Goal: Task Accomplishment & Management: Manage account settings

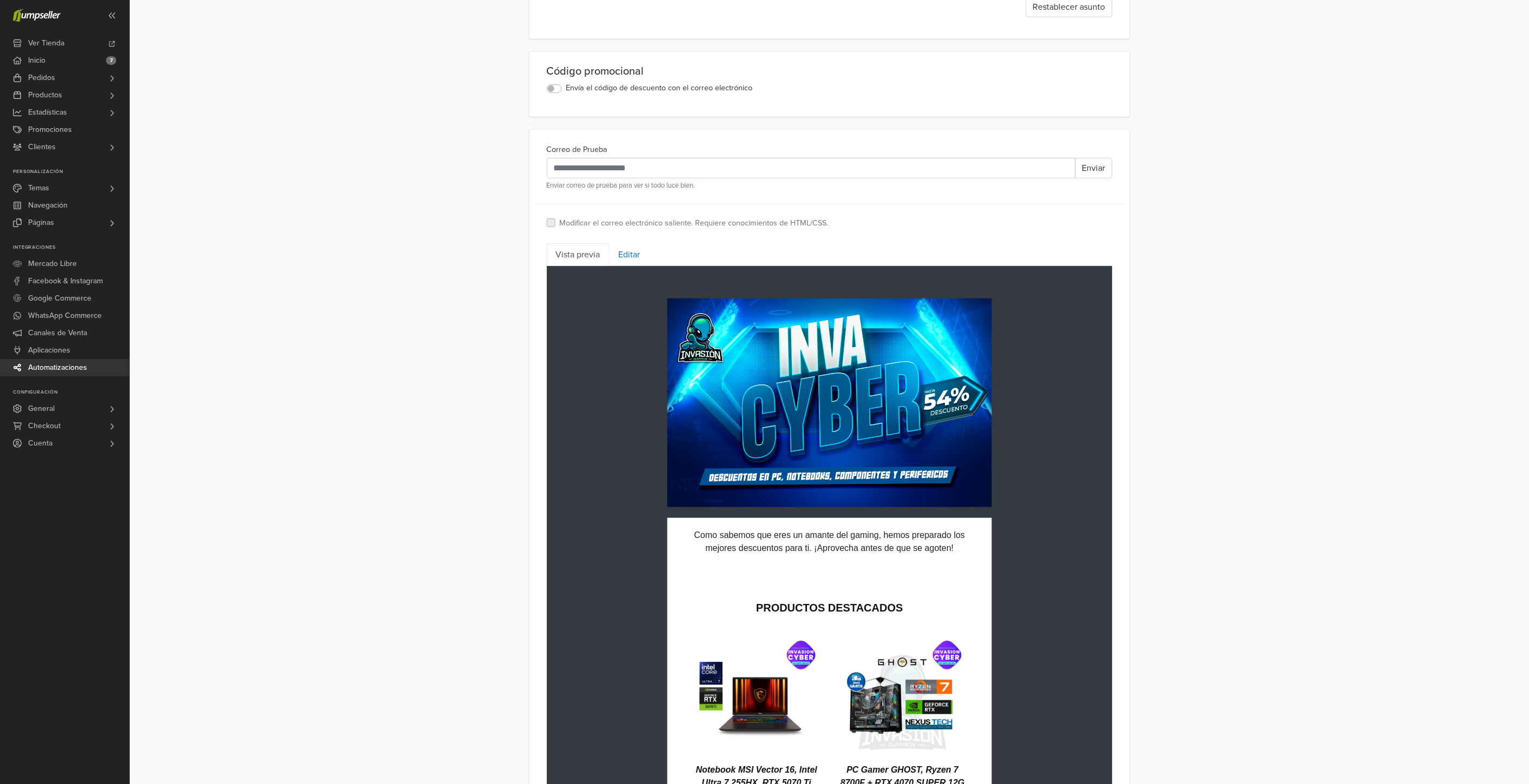
scroll to position [240, 0]
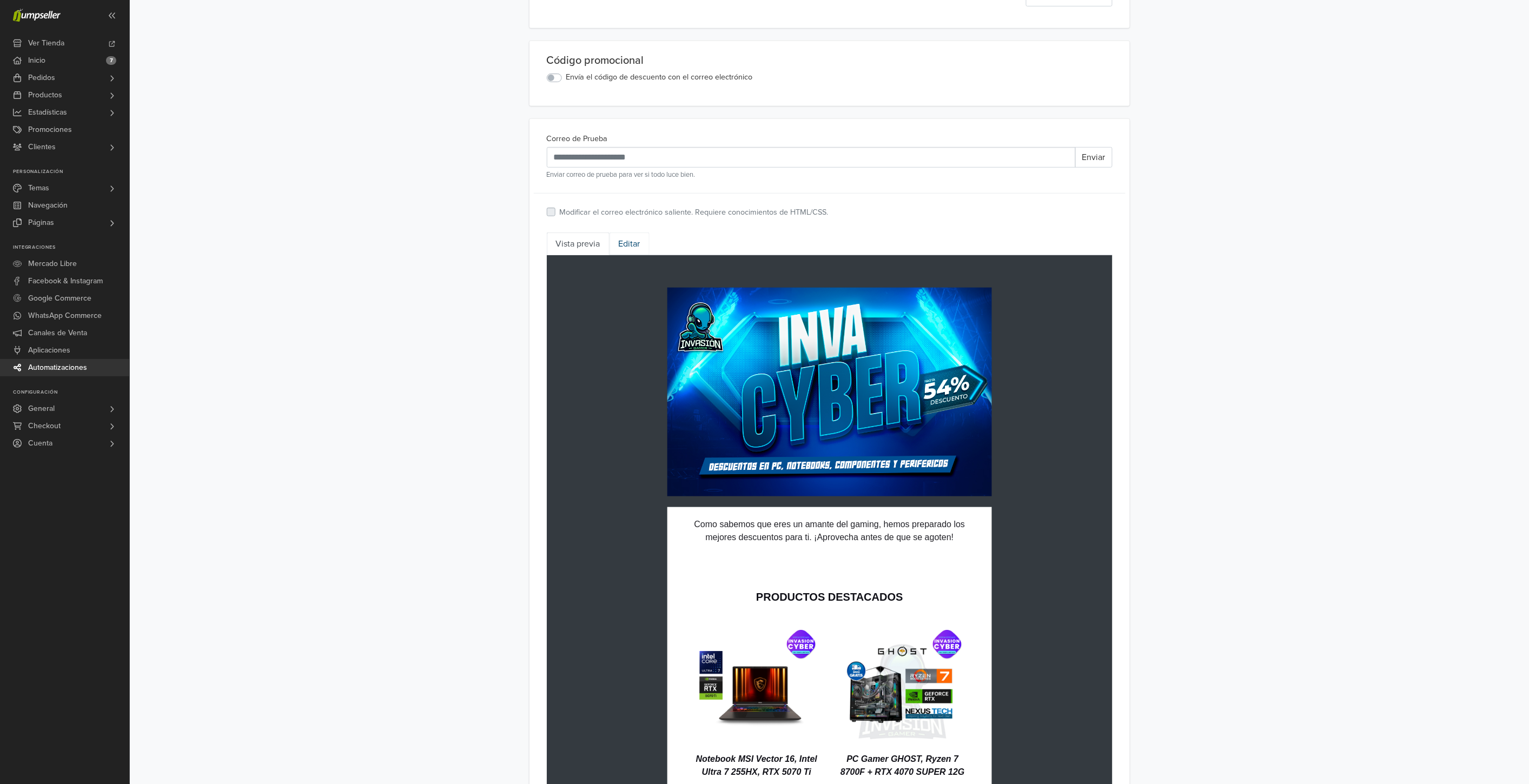
click at [625, 245] on link "Editar" at bounding box center [630, 244] width 40 height 23
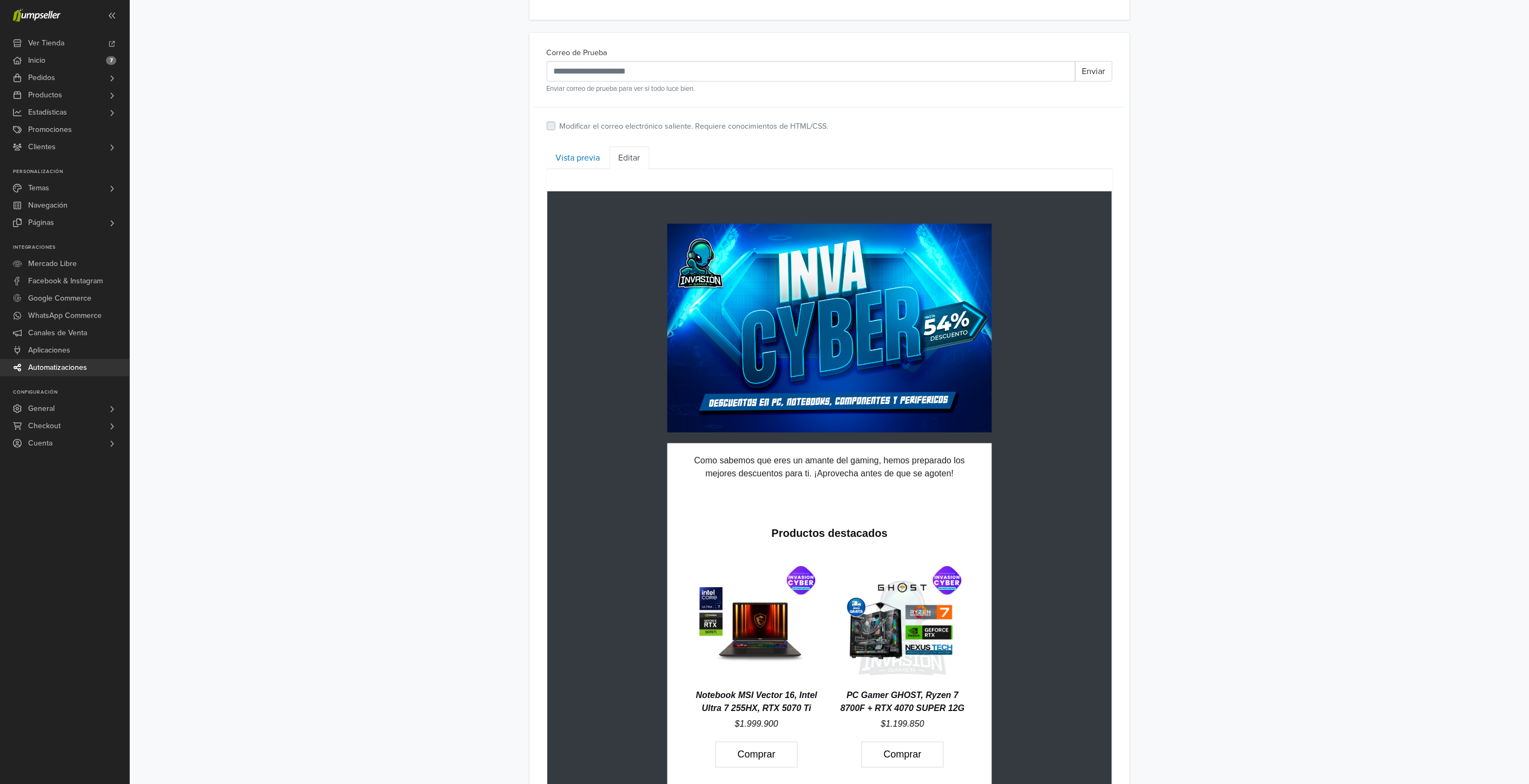
scroll to position [360, 0]
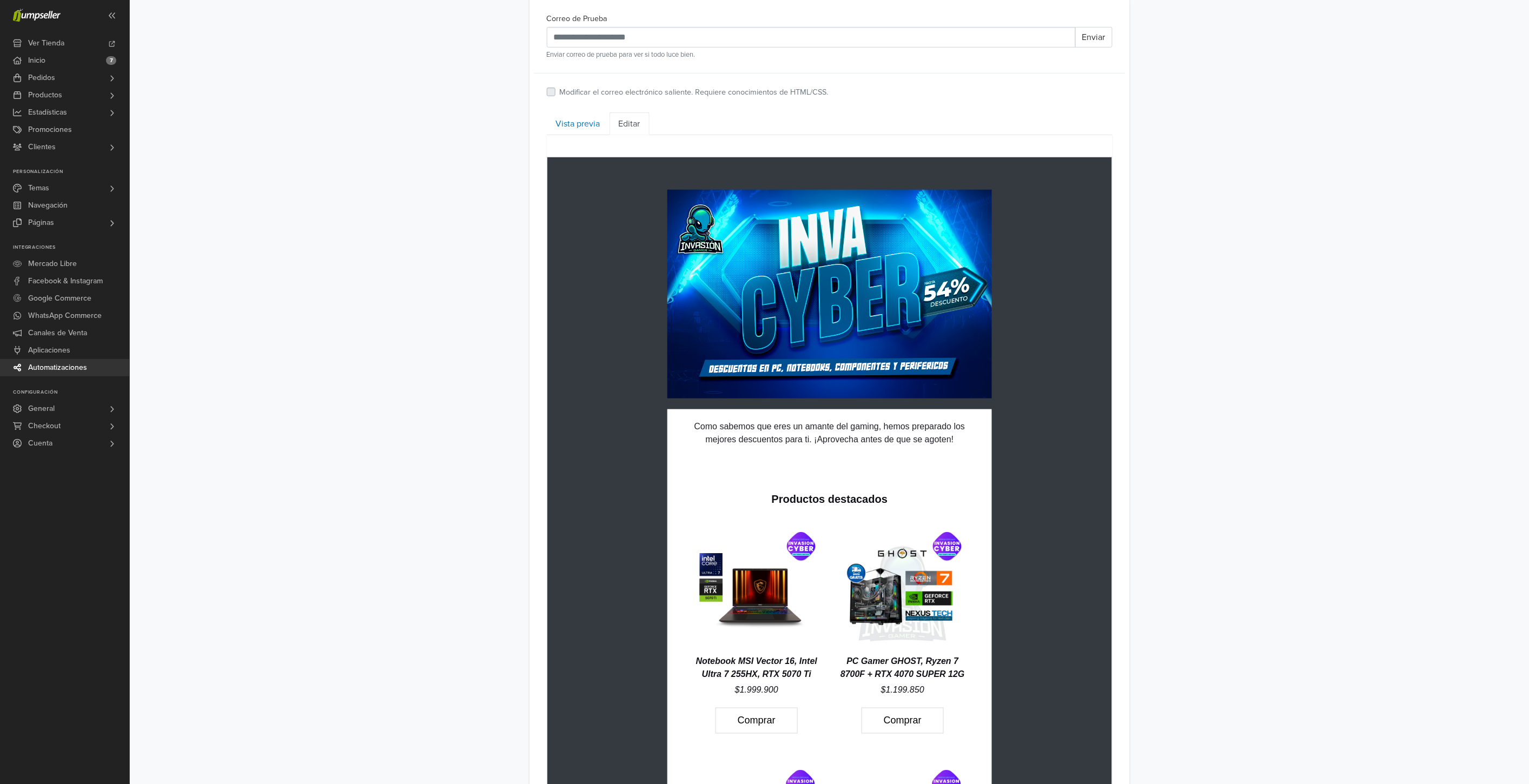
click at [615, 426] on td "hidden text hidden text Como sabemos que eres un amante del gaming, hemos prepa…" at bounding box center [828, 740] width 564 height 1168
click at [593, 244] on td "hidden text hidden text Como sabemos que eres un amante del gaming, hemos prepa…" at bounding box center [828, 740] width 564 height 1168
click at [1053, 212] on td "hidden text hidden text Como sabemos que eres un amante del gaming, hemos prepa…" at bounding box center [828, 740] width 564 height 1168
click at [957, 458] on td "hidden text Productos destacados hidden text Notebook MSI Vector 16, Intel Ultr…" at bounding box center [828, 725] width 302 height 534
click at [615, 240] on td "**********" at bounding box center [828, 740] width 564 height 1168
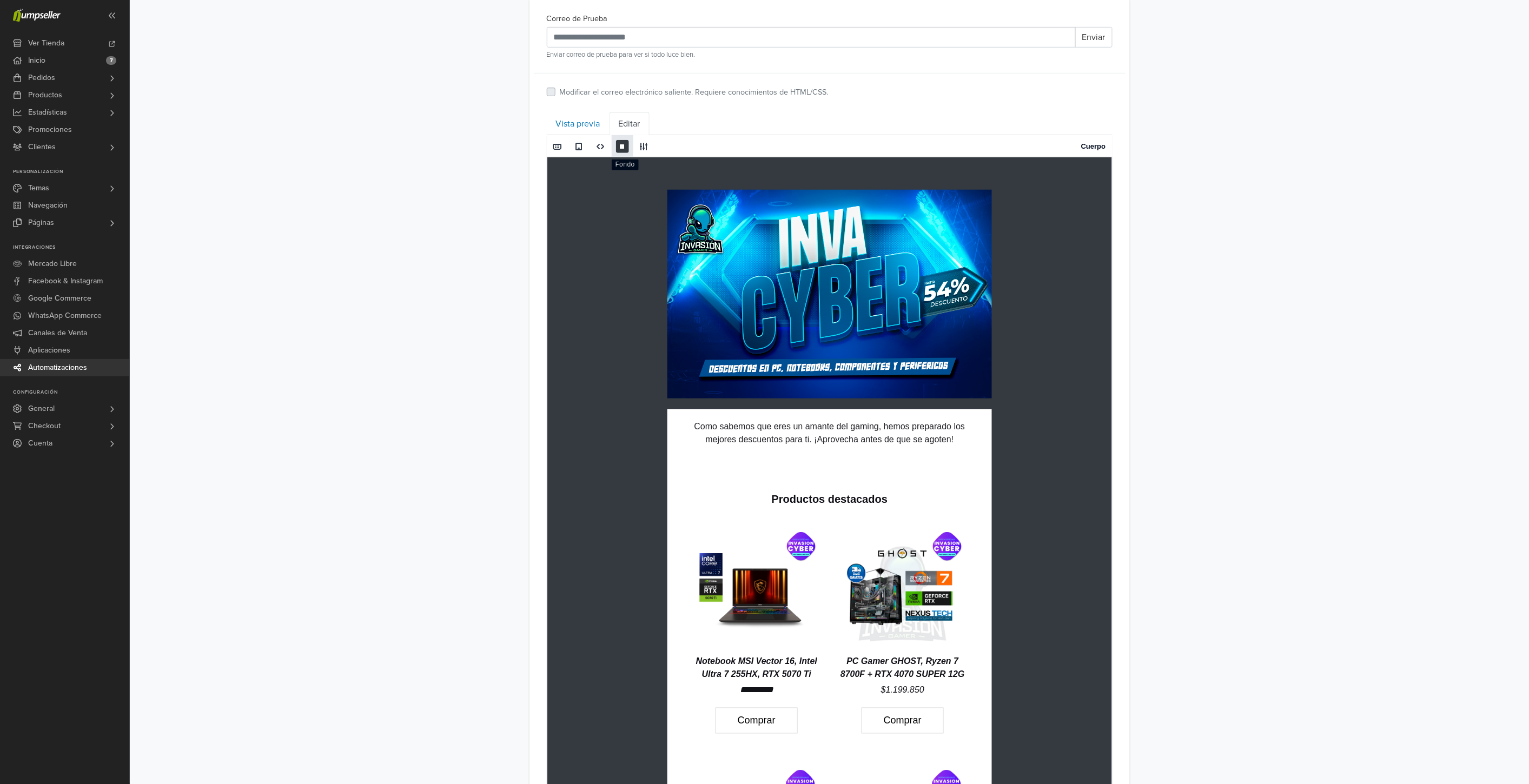
click at [624, 145] on span at bounding box center [622, 146] width 9 height 9
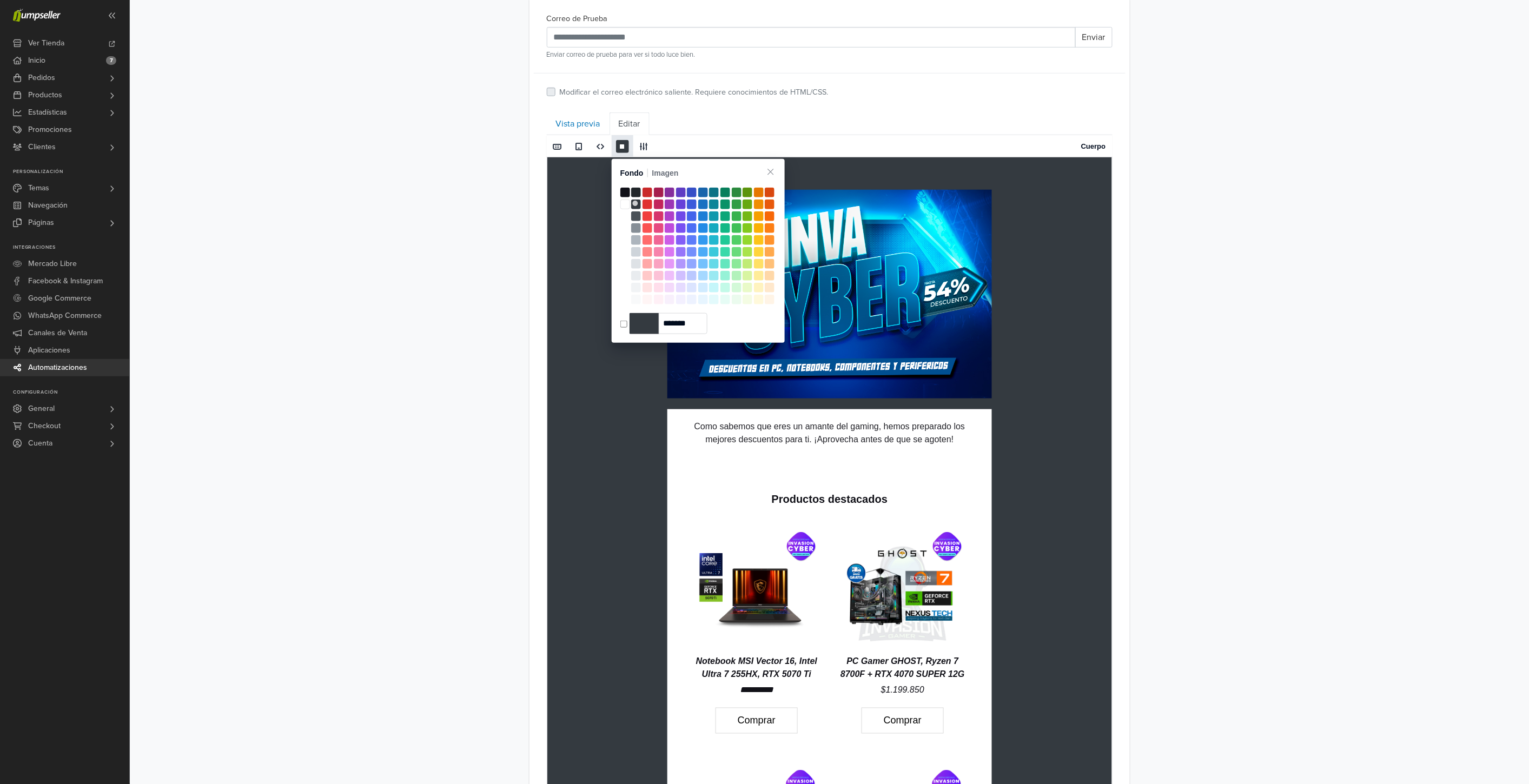
type input "*******"
click at [625, 203] on span at bounding box center [626, 204] width 10 height 10
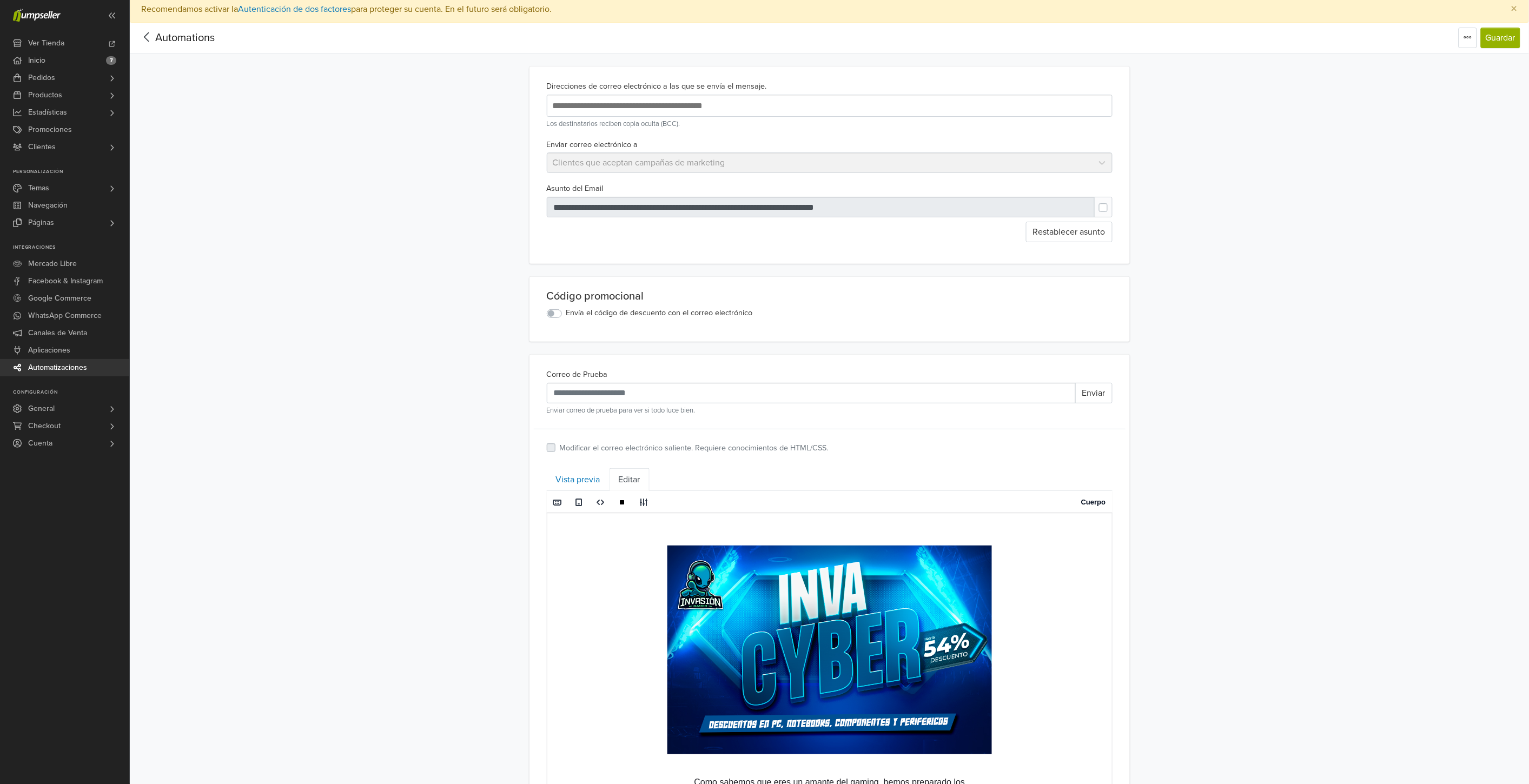
scroll to position [0, 0]
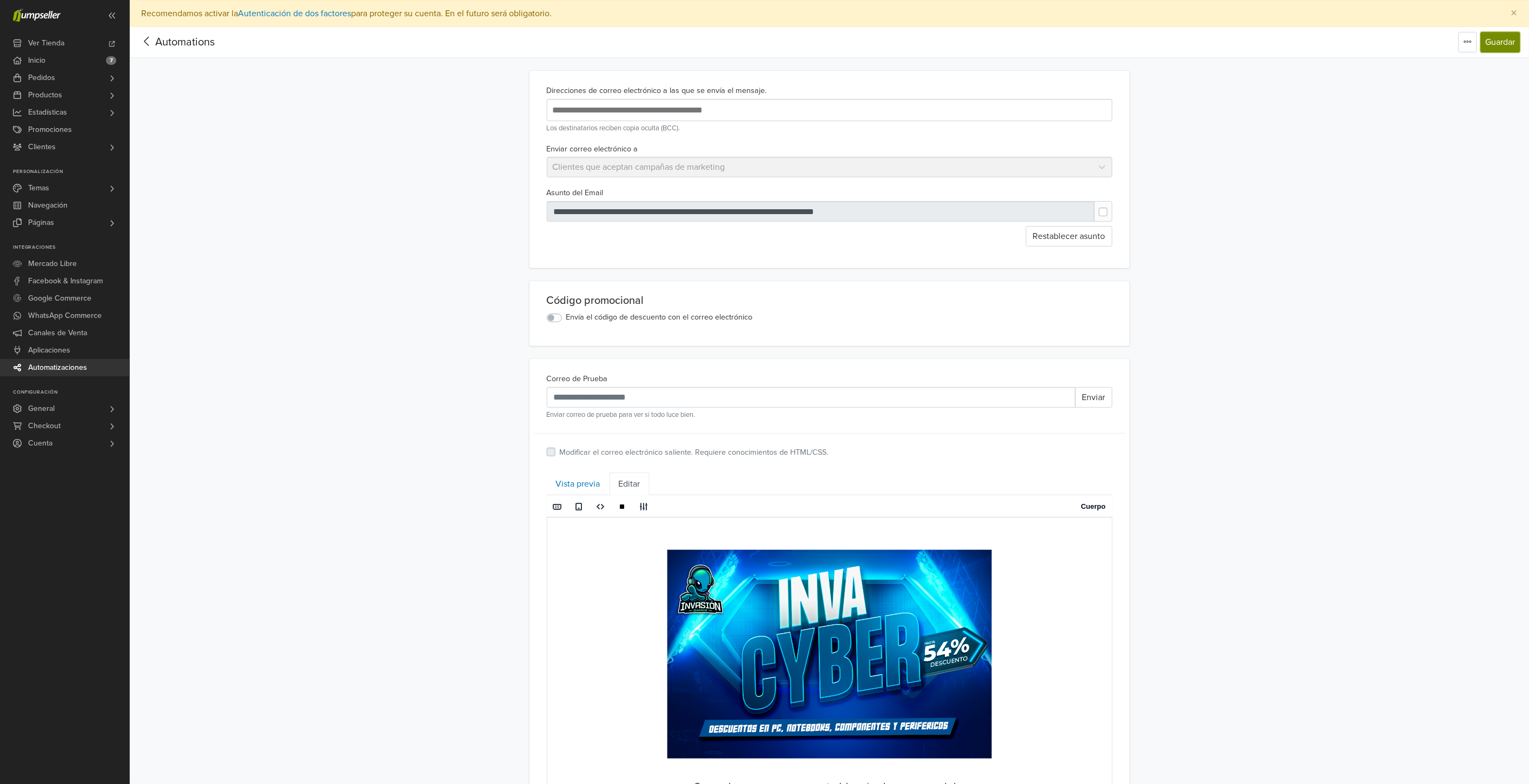
click at [1505, 41] on button "Guardar" at bounding box center [1500, 42] width 40 height 21
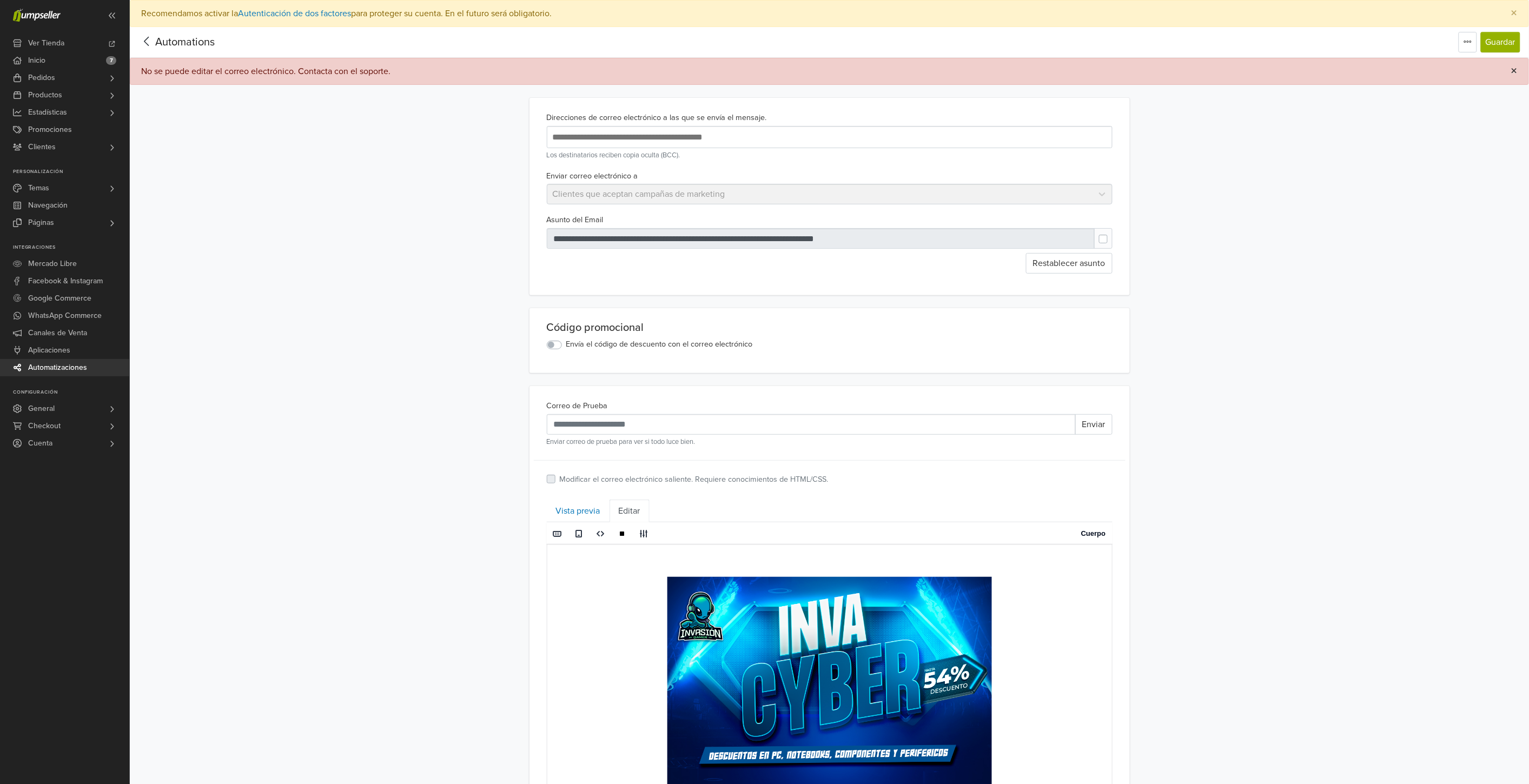
click at [1510, 66] on button "×" at bounding box center [1514, 71] width 28 height 26
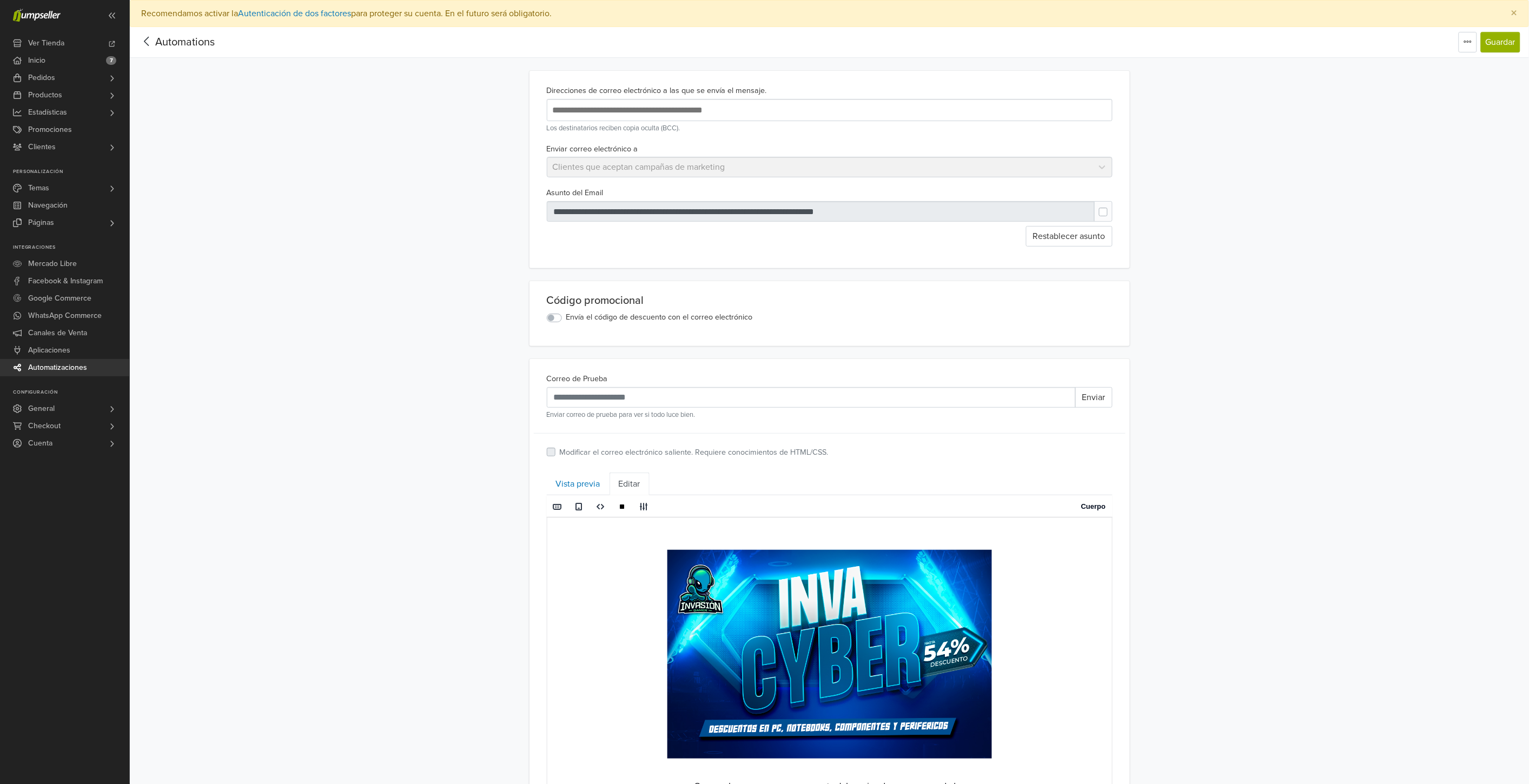
click at [738, 111] on input "text" at bounding box center [726, 110] width 351 height 15
click at [1105, 170] on div "Enviar correo electrónico a Clientes que aceptan campañas de marketing" at bounding box center [829, 160] width 574 height 36
click at [1112, 206] on label at bounding box center [1112, 206] width 0 height 0
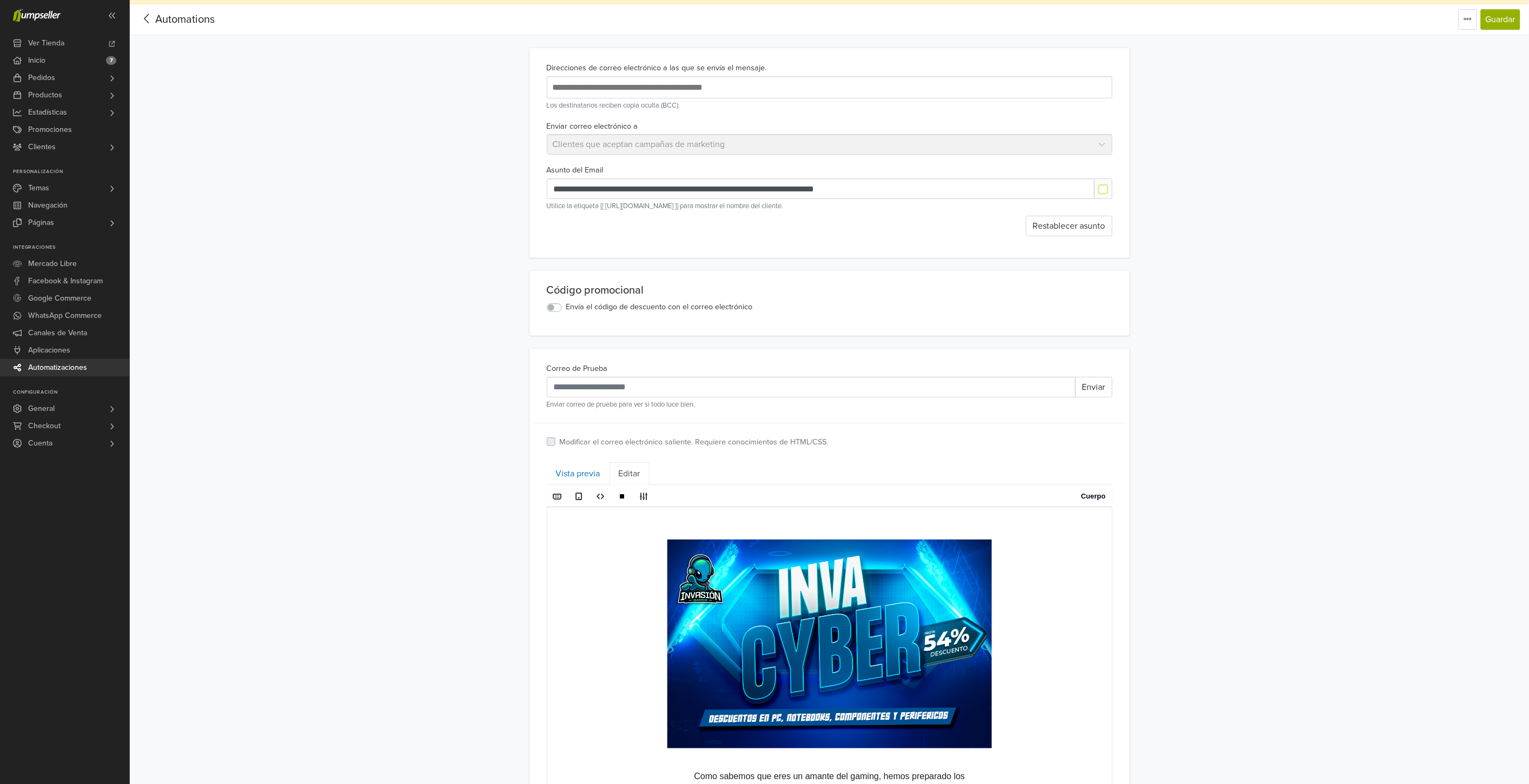
scroll to position [120, 0]
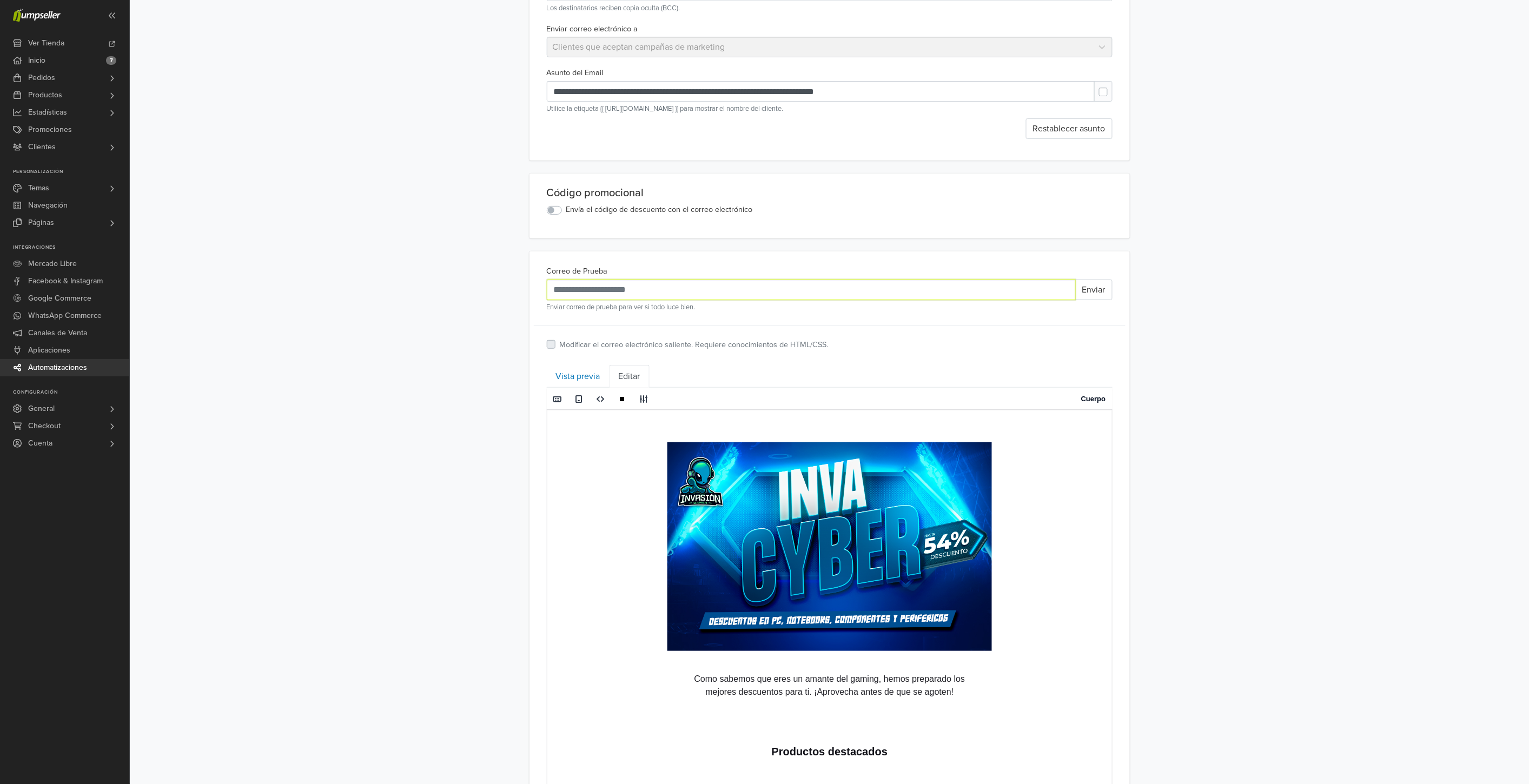
click at [786, 298] on input "Correo de Prueba" at bounding box center [810, 289] width 529 height 21
type input "*"
type input "**********"
click at [588, 377] on link "Vista previa" at bounding box center [577, 376] width 62 height 23
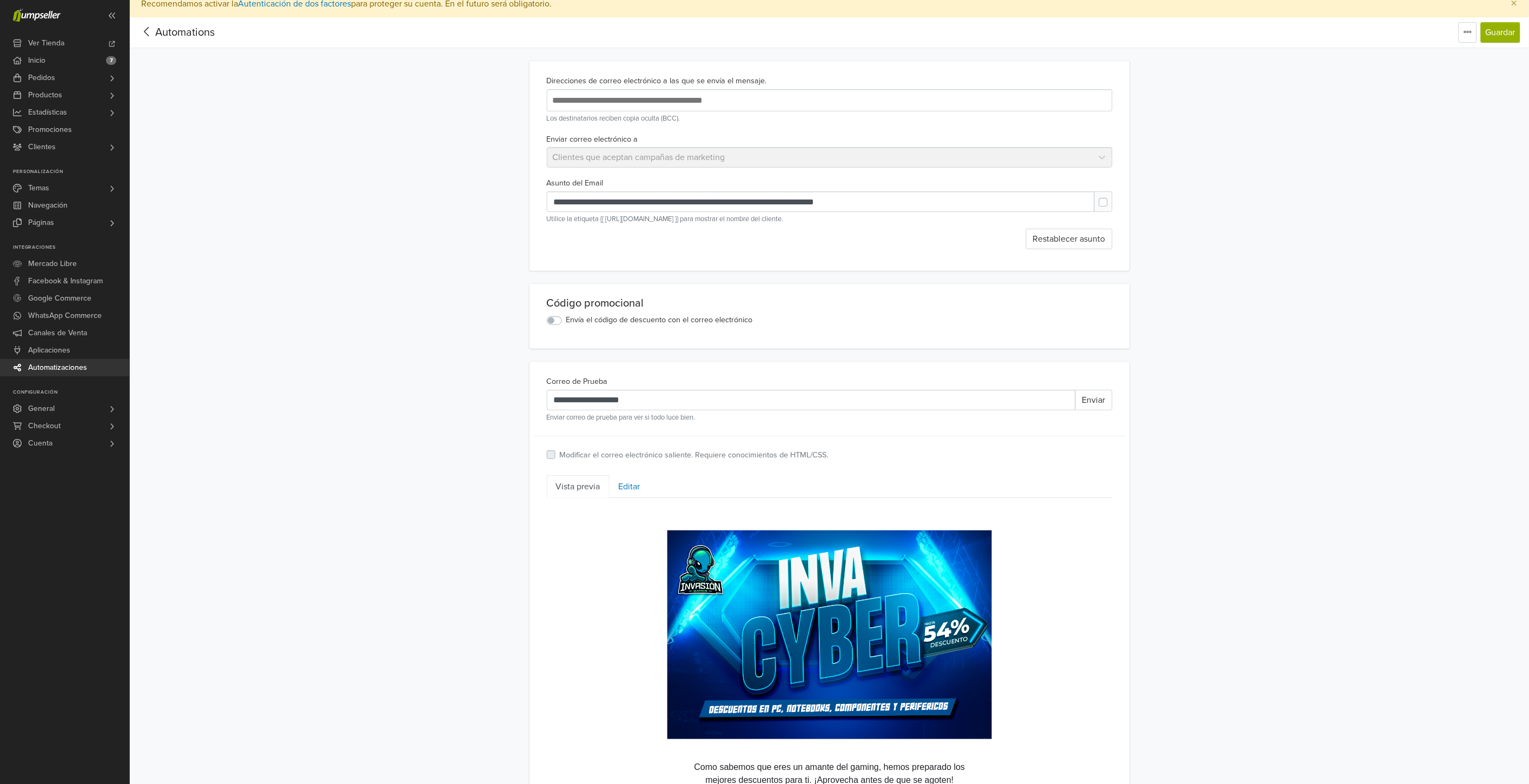
scroll to position [0, 0]
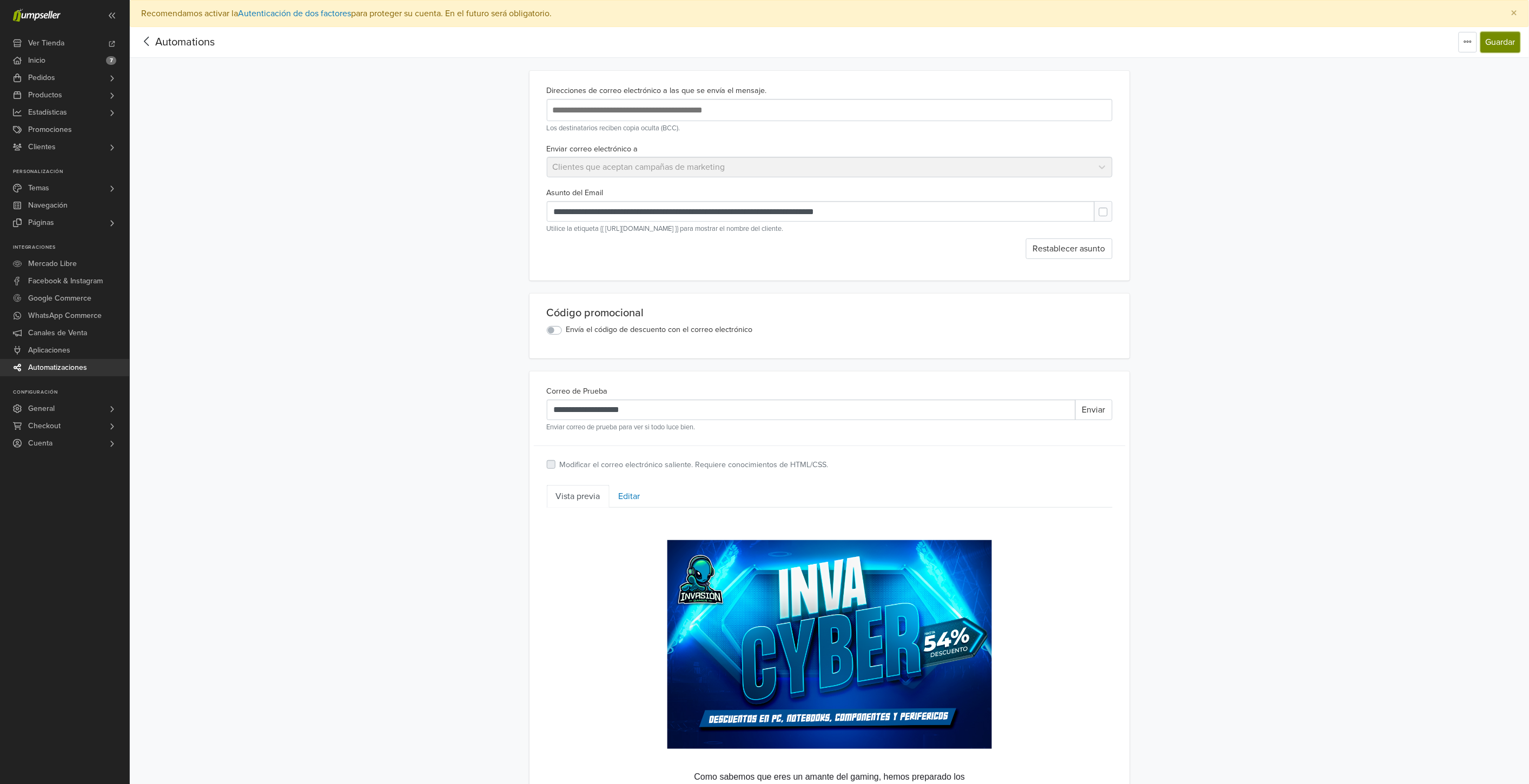
click at [1509, 44] on button "Guardar" at bounding box center [1500, 42] width 40 height 21
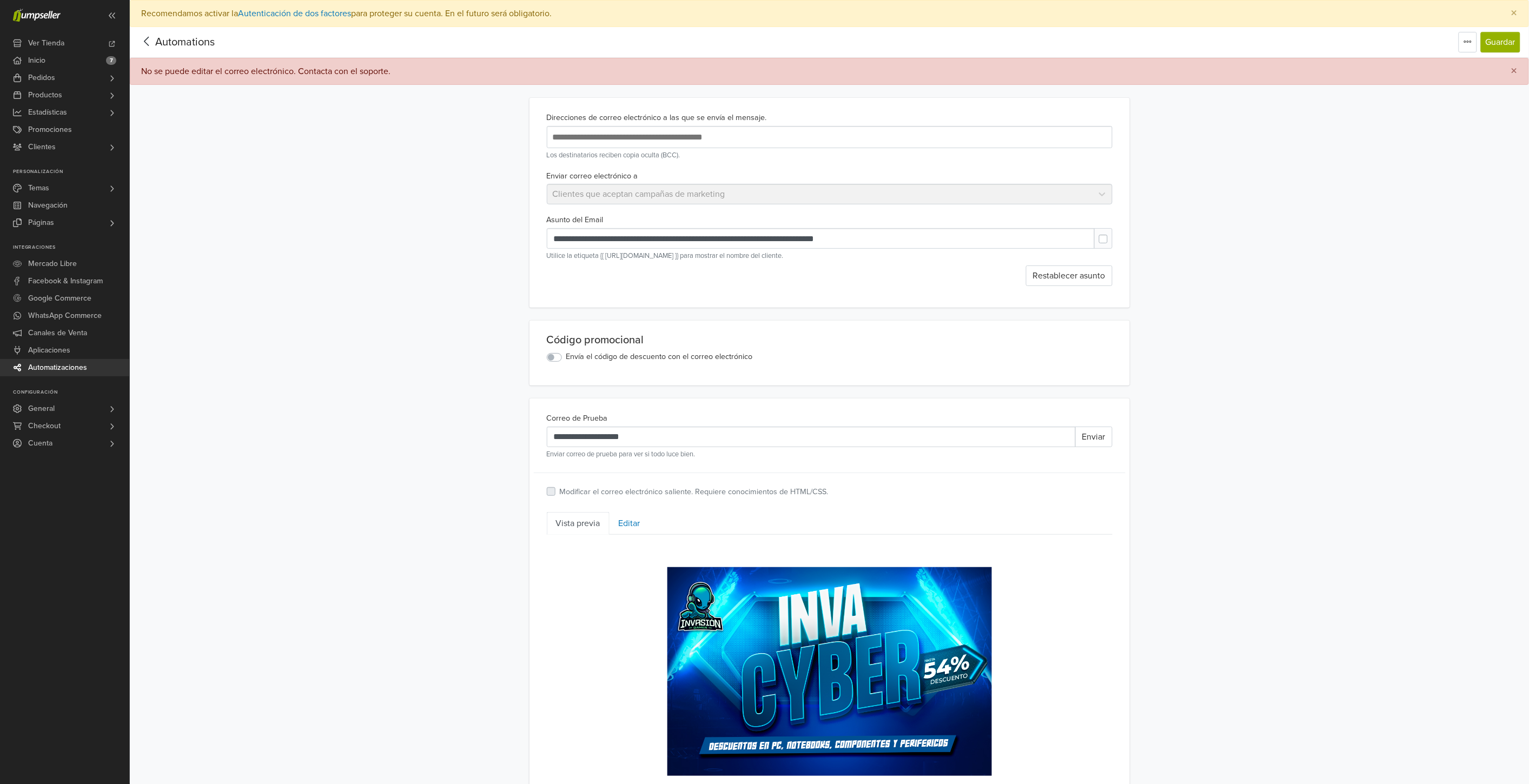
click at [566, 355] on label "Envía el código de descuento con el correo electrónico" at bounding box center [659, 357] width 186 height 12
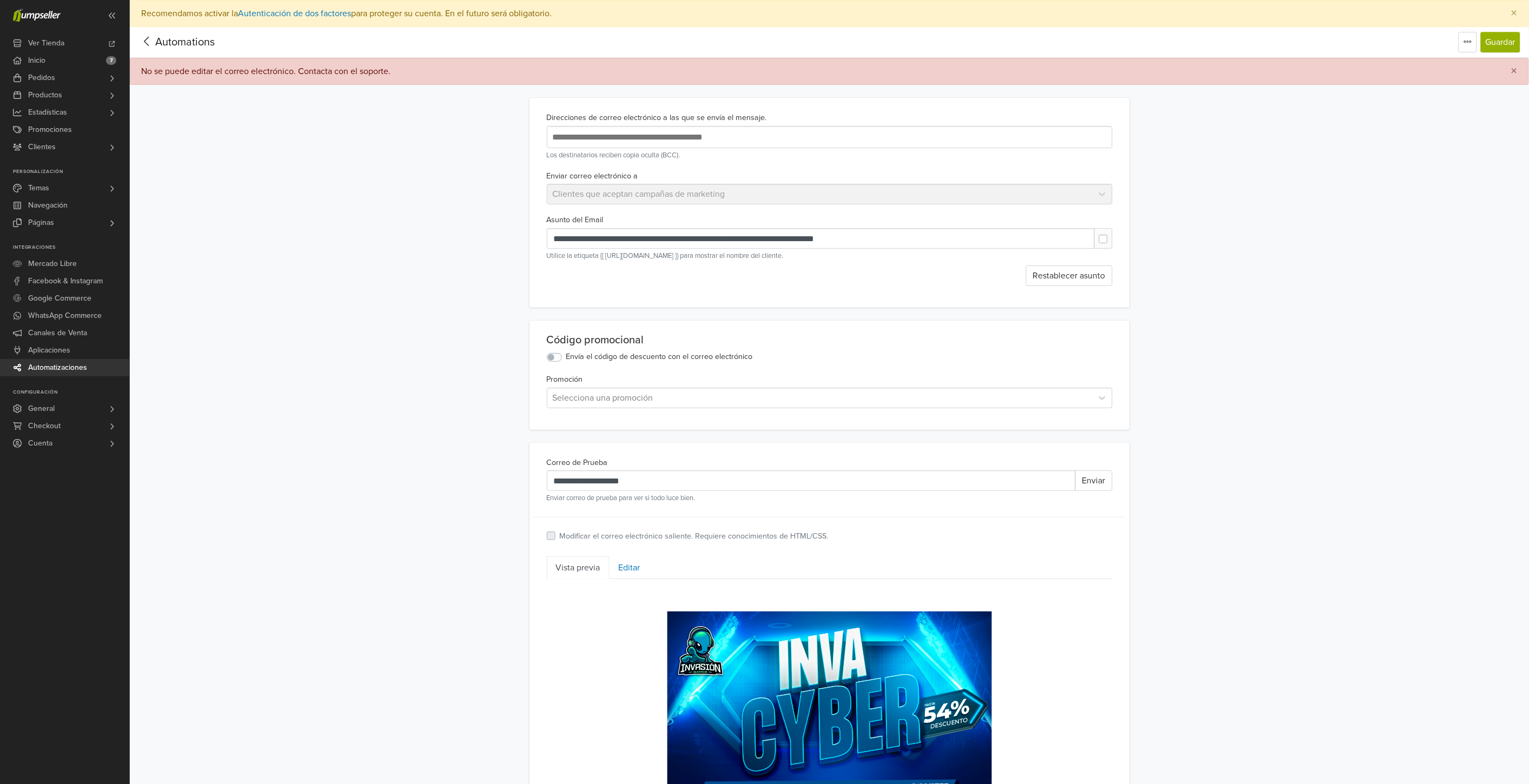
click at [566, 355] on label "Envía el código de descuento con el correo electrónico" at bounding box center [659, 357] width 186 height 12
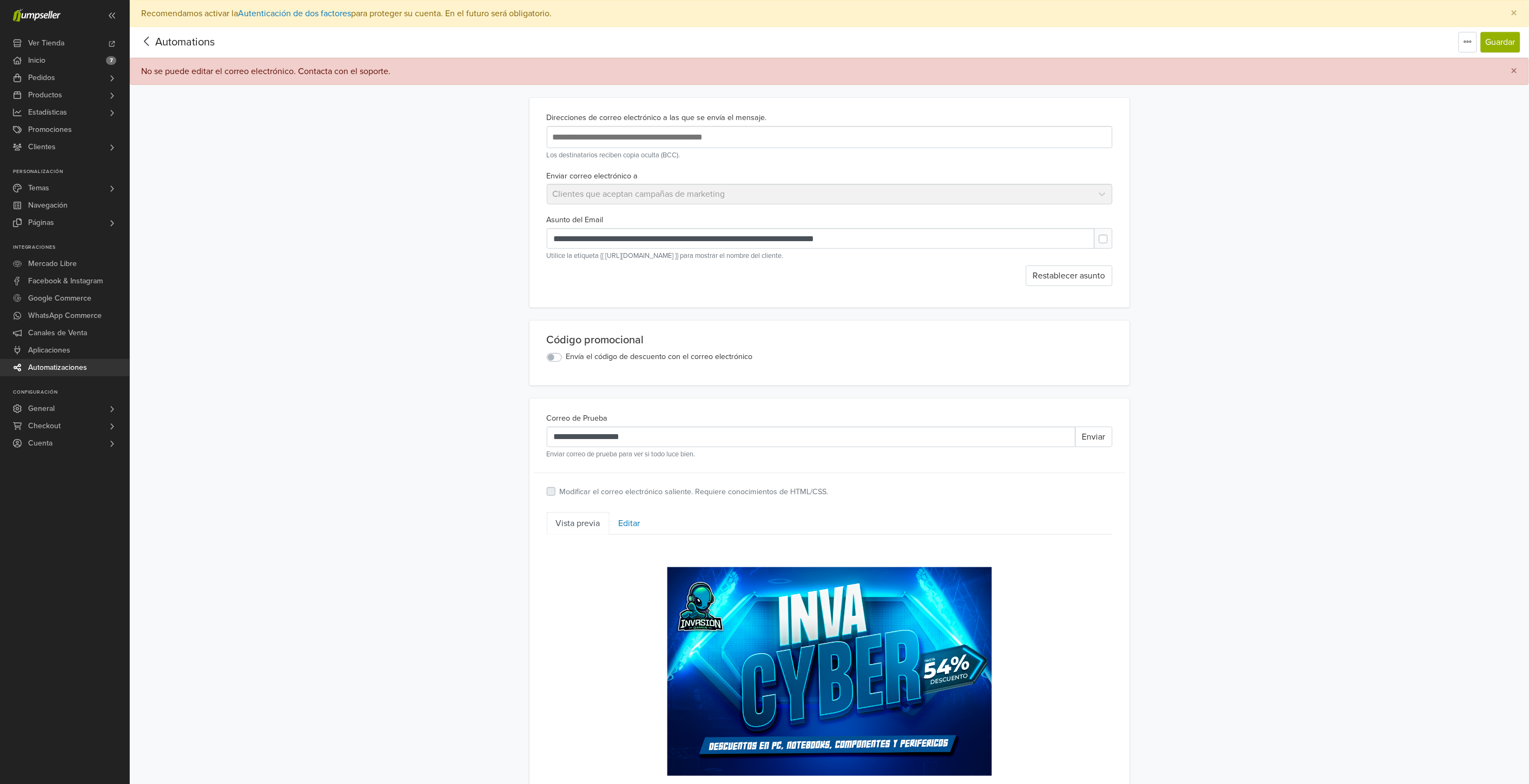
click at [566, 355] on label "Envía el código de descuento con el correo electrónico" at bounding box center [659, 357] width 186 height 12
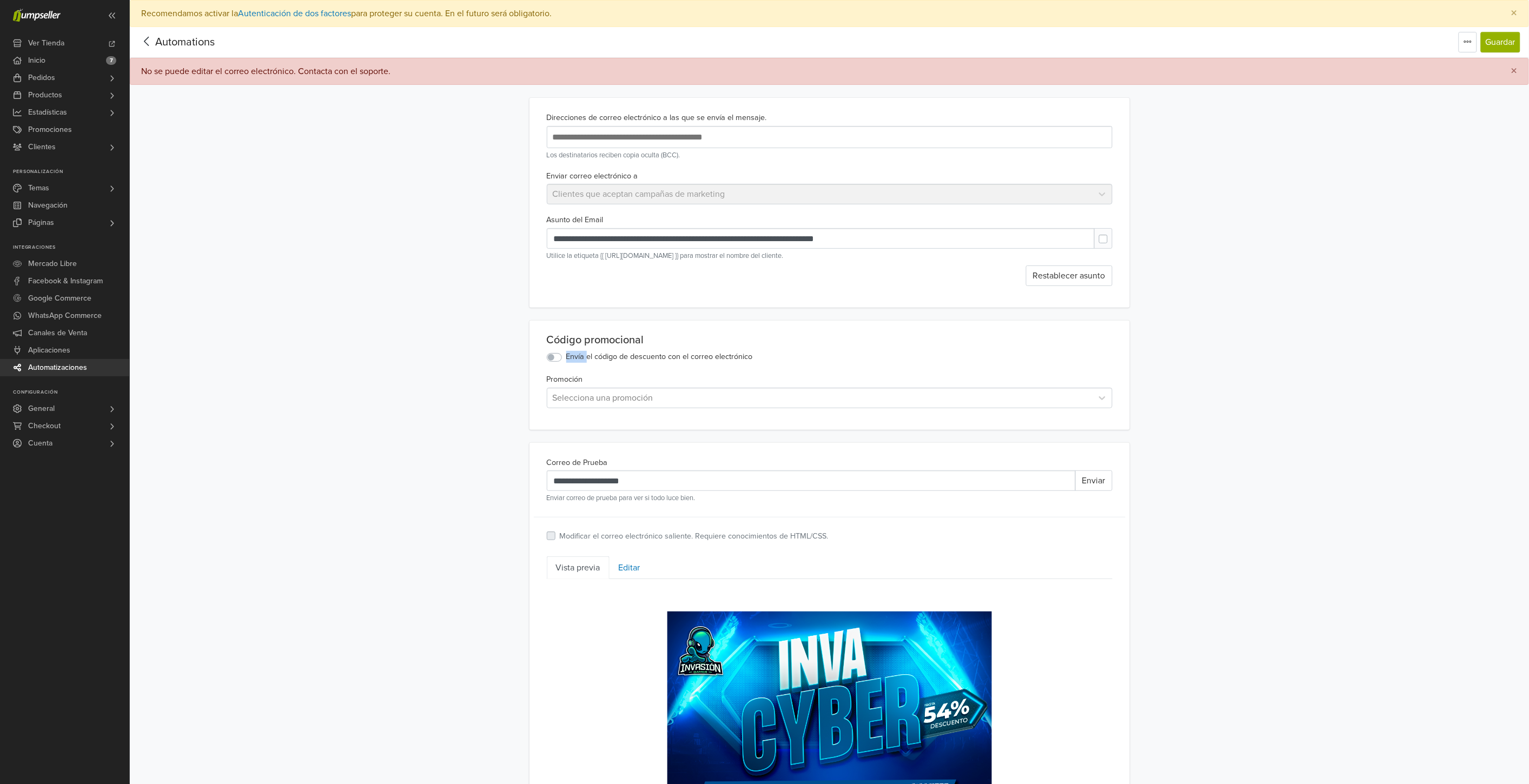
click at [566, 355] on label "Envía el código de descuento con el correo electrónico" at bounding box center [659, 357] width 186 height 12
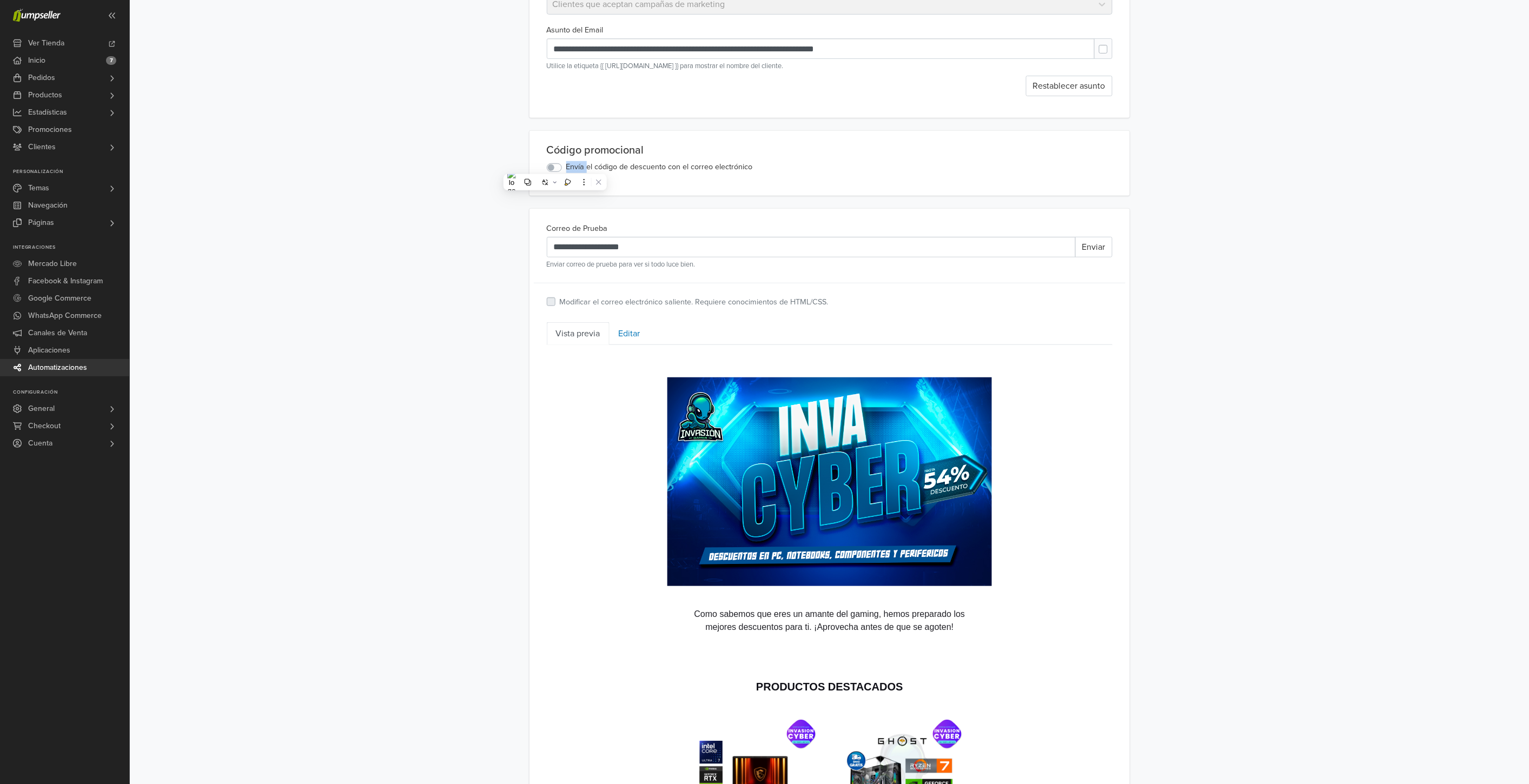
scroll to position [240, 0]
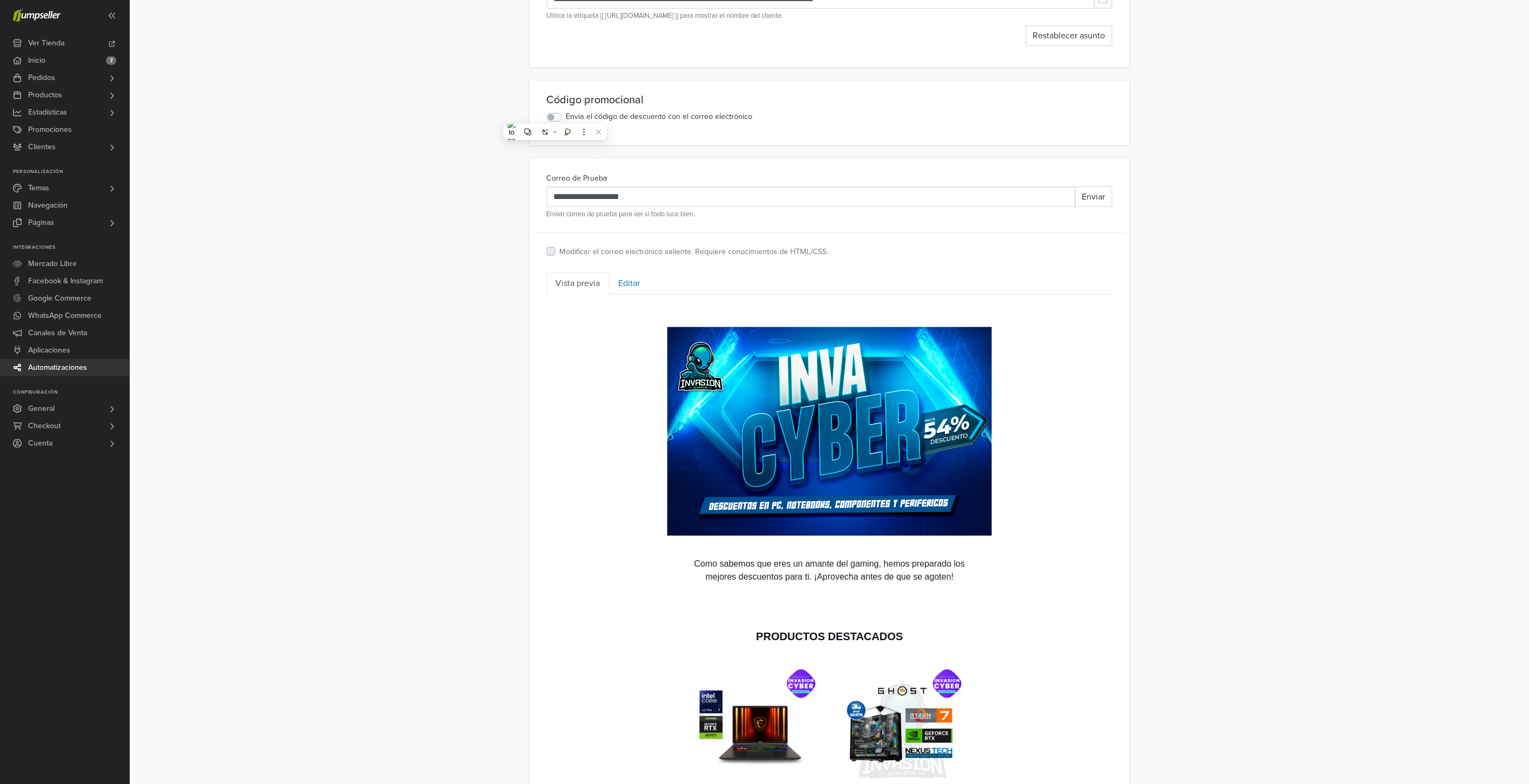
click at [559, 253] on label "Modificar el correo electrónico saliente. Requiere conocimientos de HTML/CSS." at bounding box center [693, 252] width 269 height 12
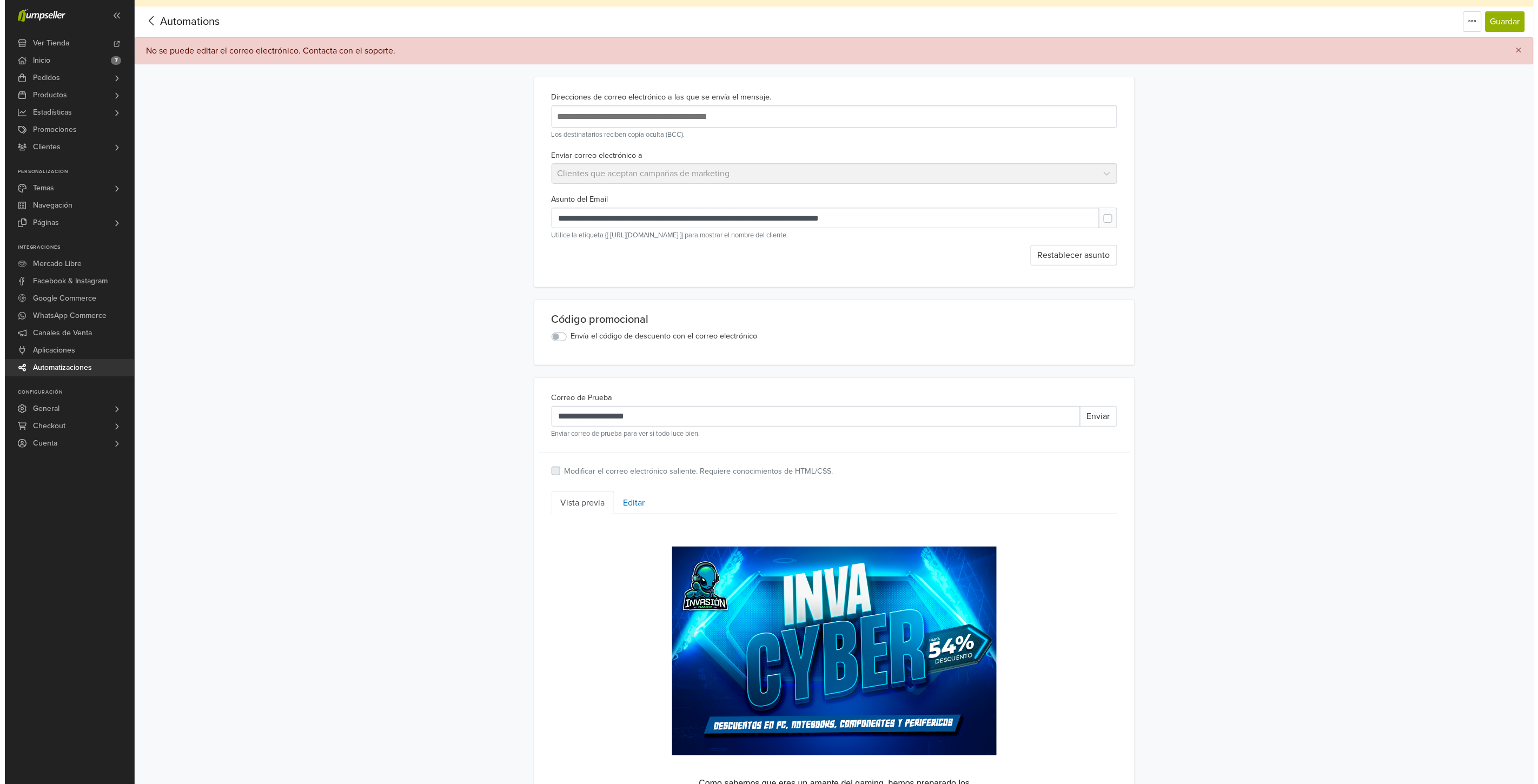
scroll to position [0, 0]
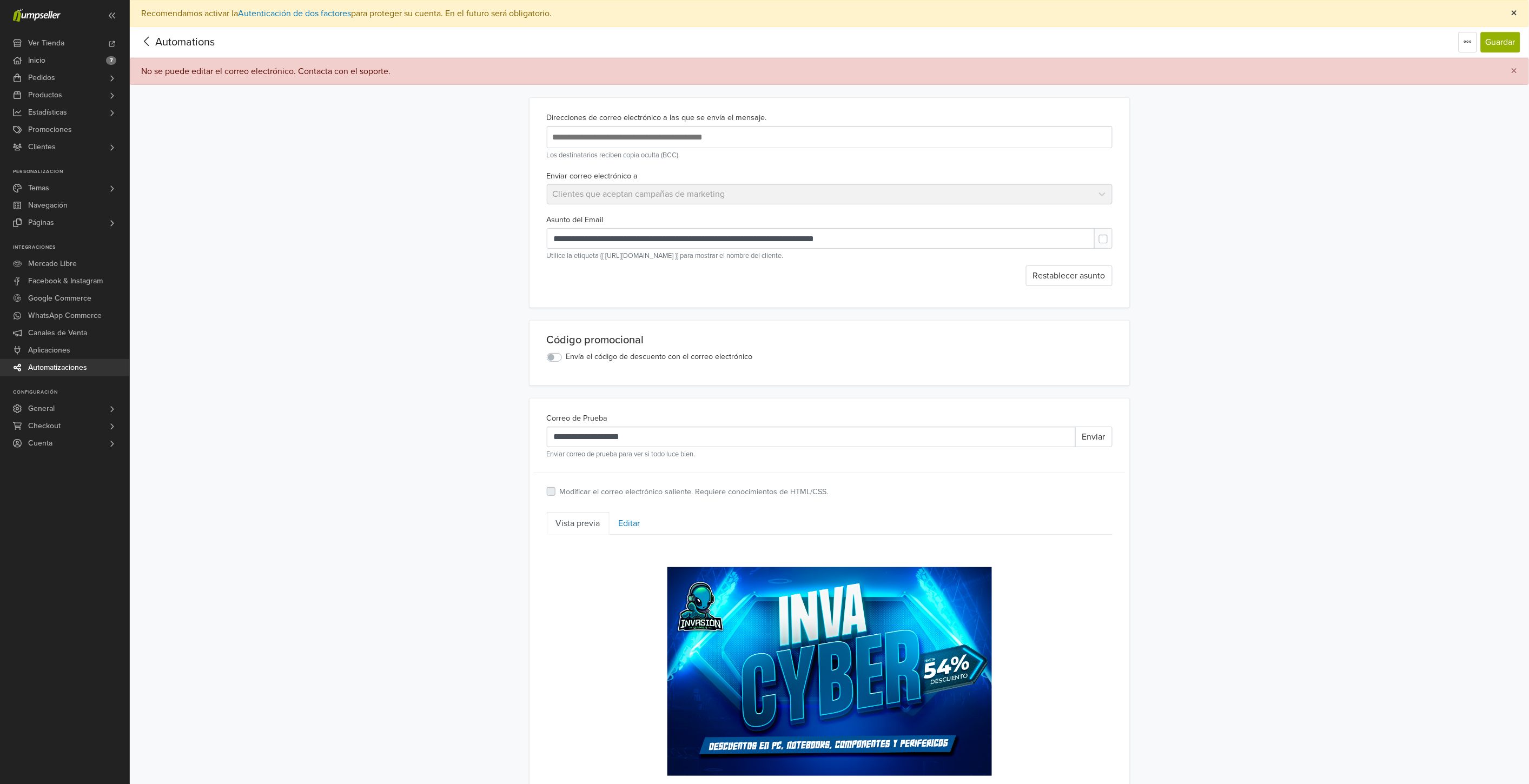
click at [1510, 14] on button "×" at bounding box center [1514, 14] width 28 height 26
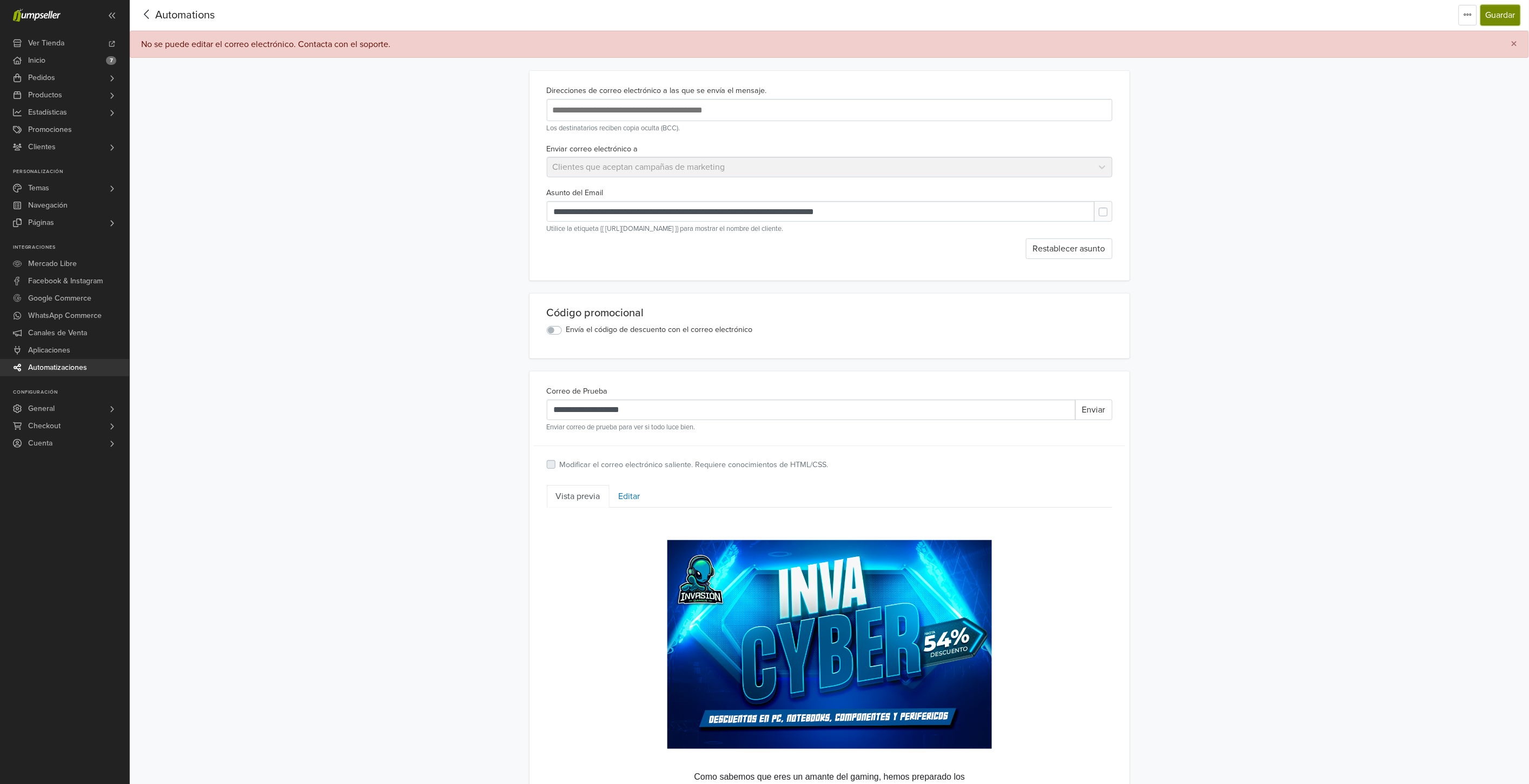
click at [1510, 14] on button "Guardar" at bounding box center [1500, 15] width 40 height 21
click at [393, 37] on div "No se puede editar el correo electrónico. Contacta con el soporte. ×" at bounding box center [829, 44] width 1399 height 27
click at [372, 39] on div "No se puede editar el correo electrónico. Contacta con el soporte." at bounding box center [265, 44] width 249 height 13
click at [1513, 41] on span "×" at bounding box center [1514, 45] width 7 height 16
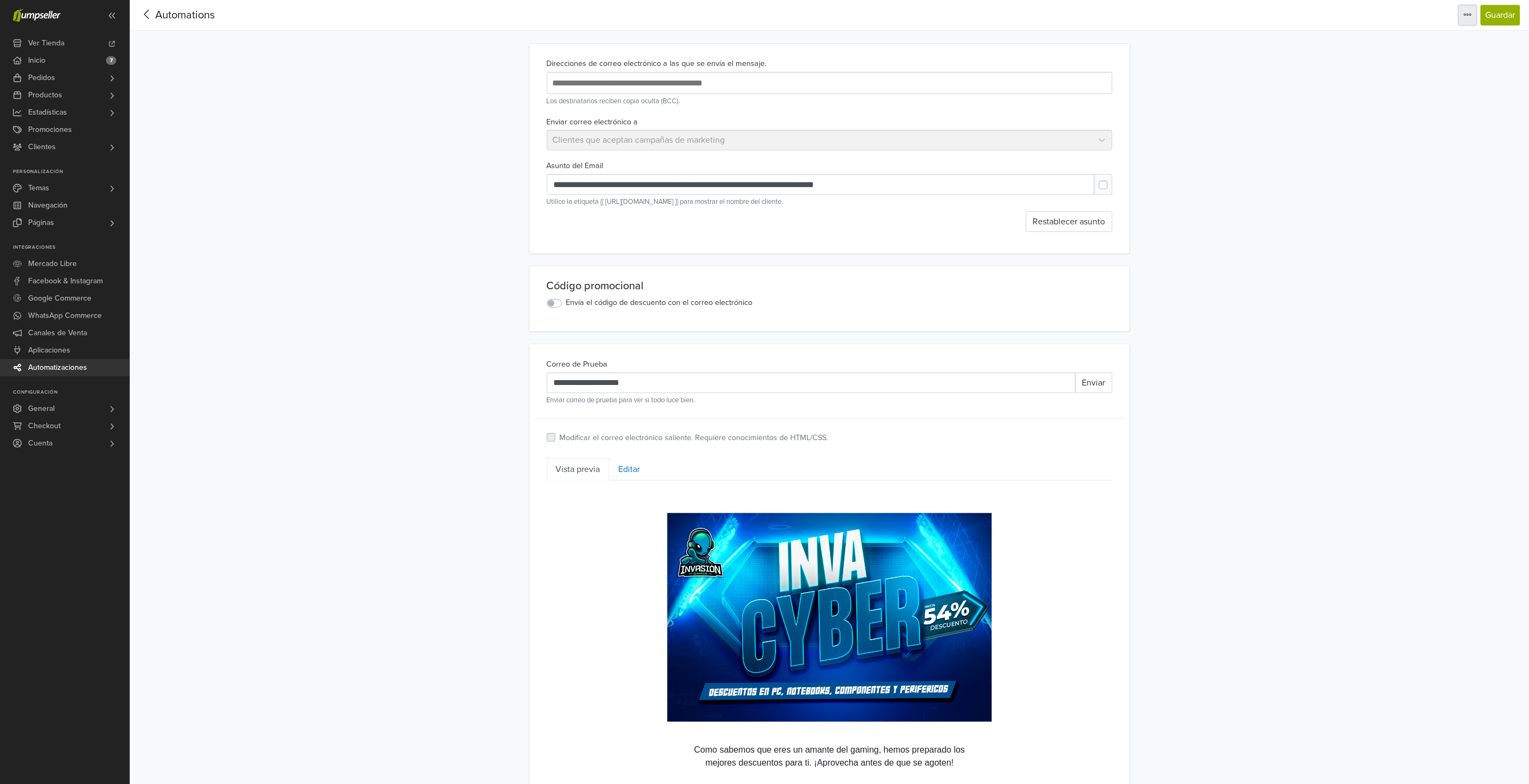
click at [1469, 17] on icon "button" at bounding box center [1468, 14] width 9 height 9
click at [1425, 17] on nav "Automations Editar título Eliminar plantilla Guardar Automations Editar título …" at bounding box center [829, 15] width 1399 height 31
click at [1464, 13] on icon "button" at bounding box center [1468, 14] width 9 height 9
click at [1432, 8] on nav "Automations Editar título Eliminar plantilla Guardar Automations Editar título …" at bounding box center [829, 15] width 1399 height 31
click at [158, 14] on span "Automations" at bounding box center [185, 15] width 59 height 13
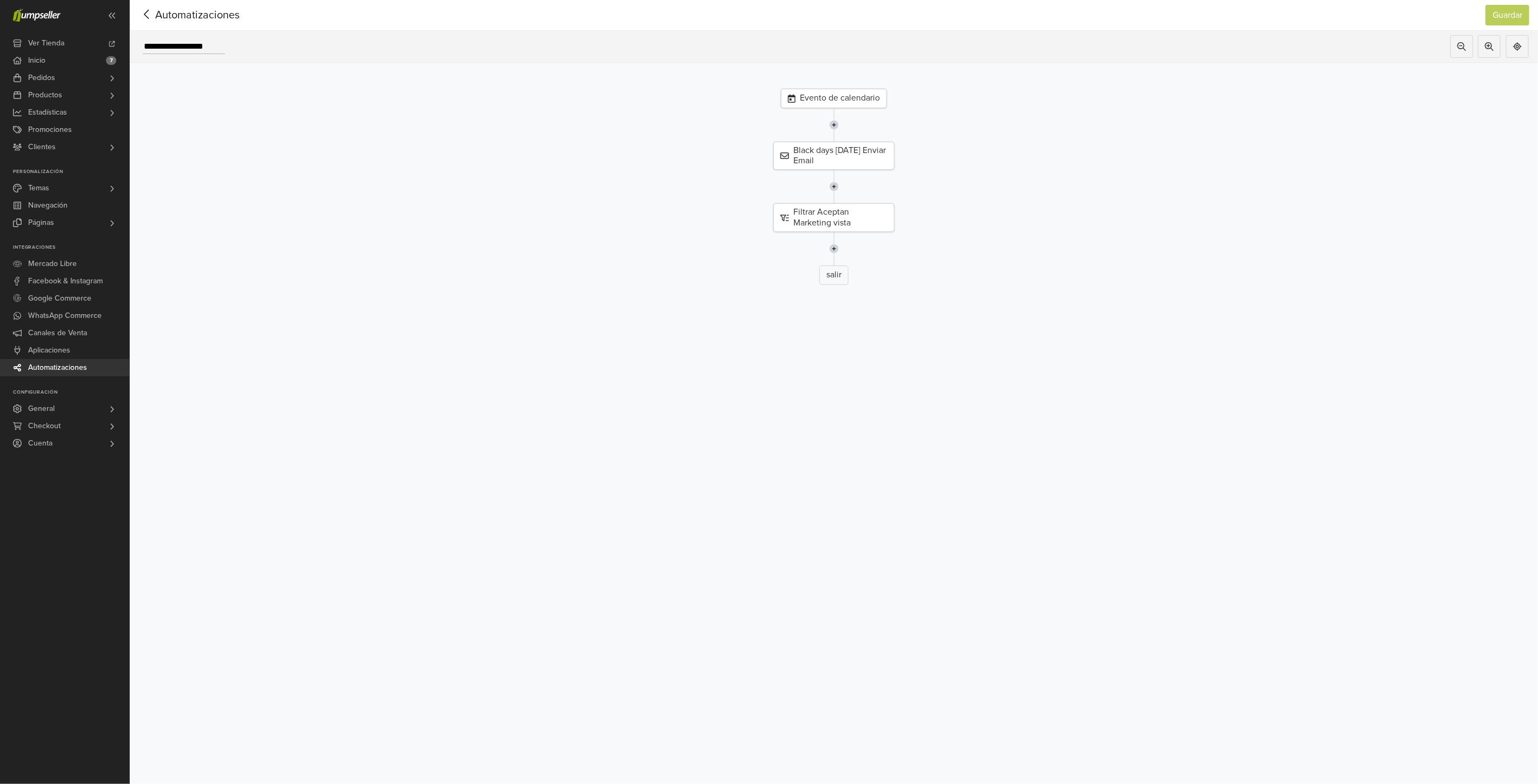
click at [859, 94] on div "Evento de calendario" at bounding box center [834, 98] width 106 height 20
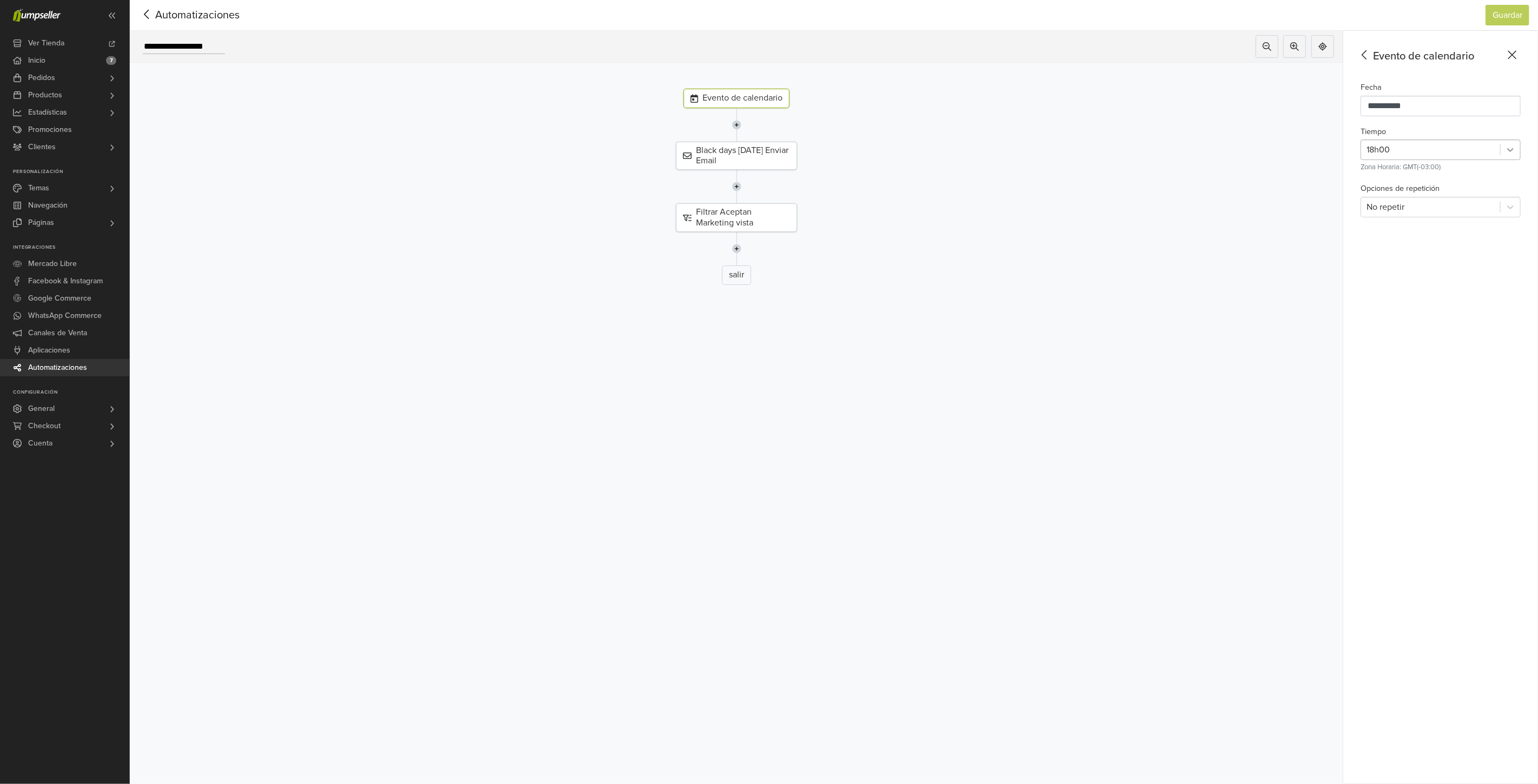
click at [1511, 153] on icon at bounding box center [1510, 150] width 11 height 11
click at [1398, 290] on div "22h00" at bounding box center [1440, 292] width 160 height 22
click at [755, 159] on div "Black days 03-04-2025 Enviar Email" at bounding box center [737, 156] width 121 height 28
click at [1505, 100] on p "Cambiar" at bounding box center [1499, 102] width 27 height 11
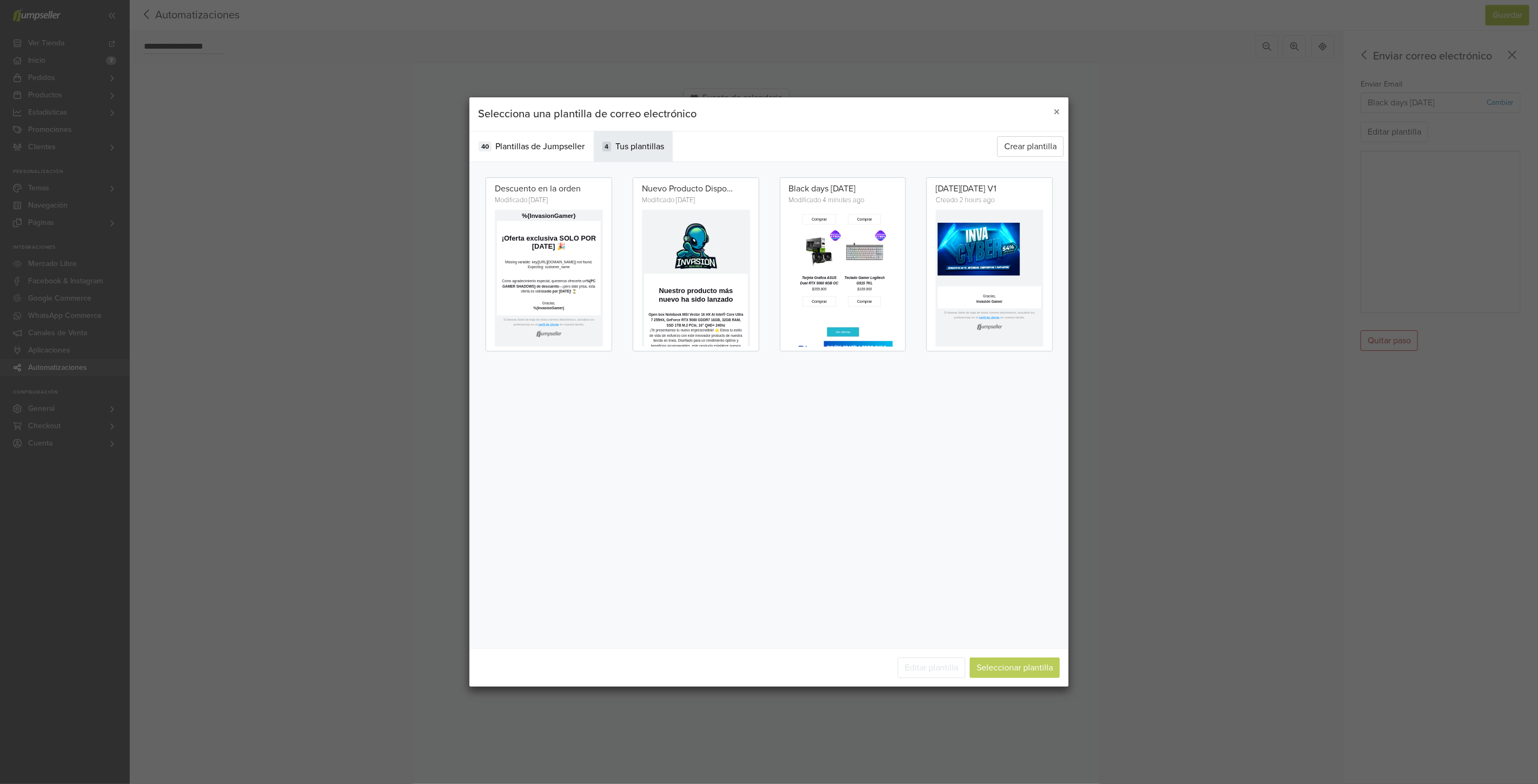
scroll to position [687, 0]
click at [1053, 109] on span "×" at bounding box center [1056, 112] width 7 height 16
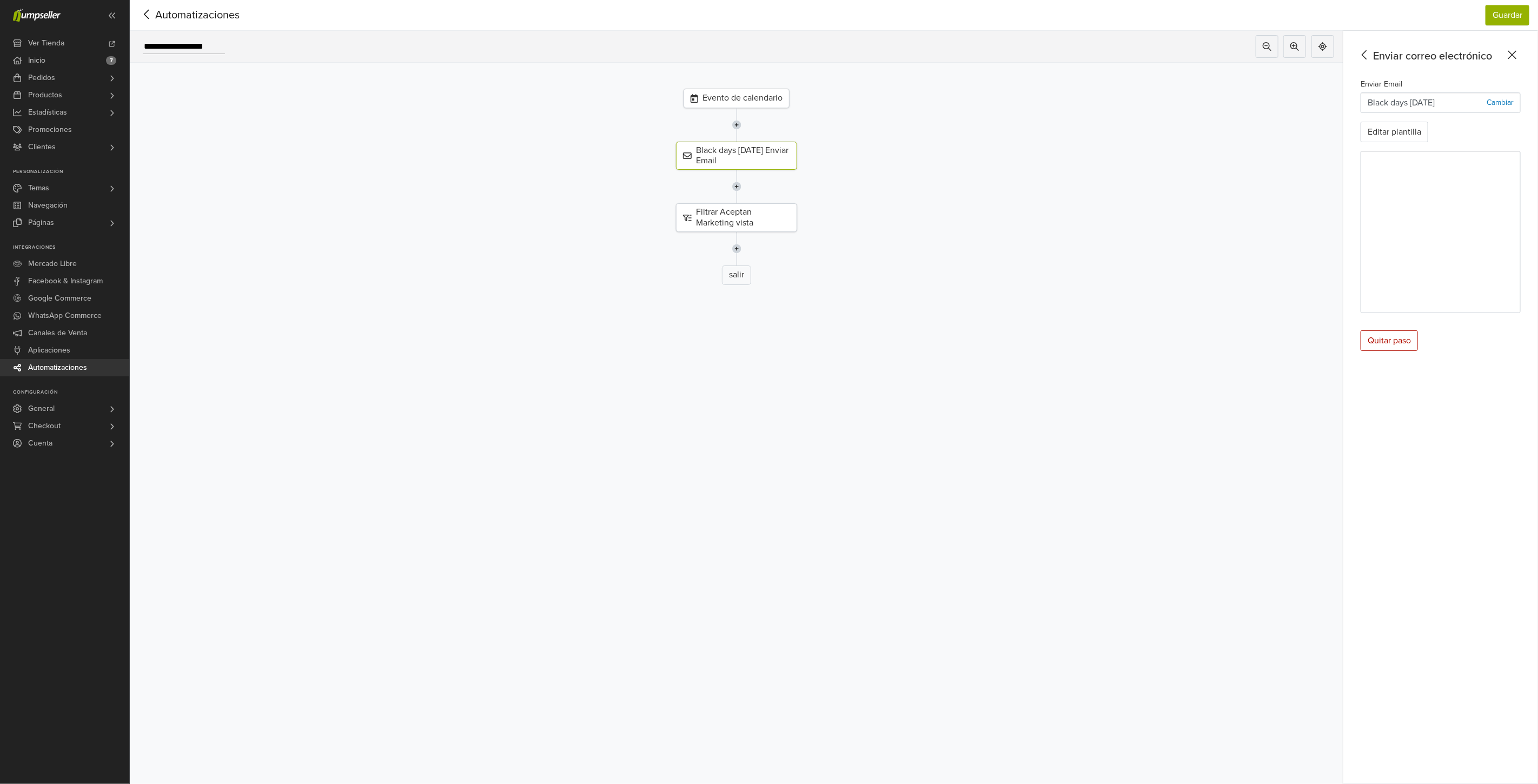
click at [1426, 101] on p "Black days 03-04-2025" at bounding box center [1401, 102] width 67 height 13
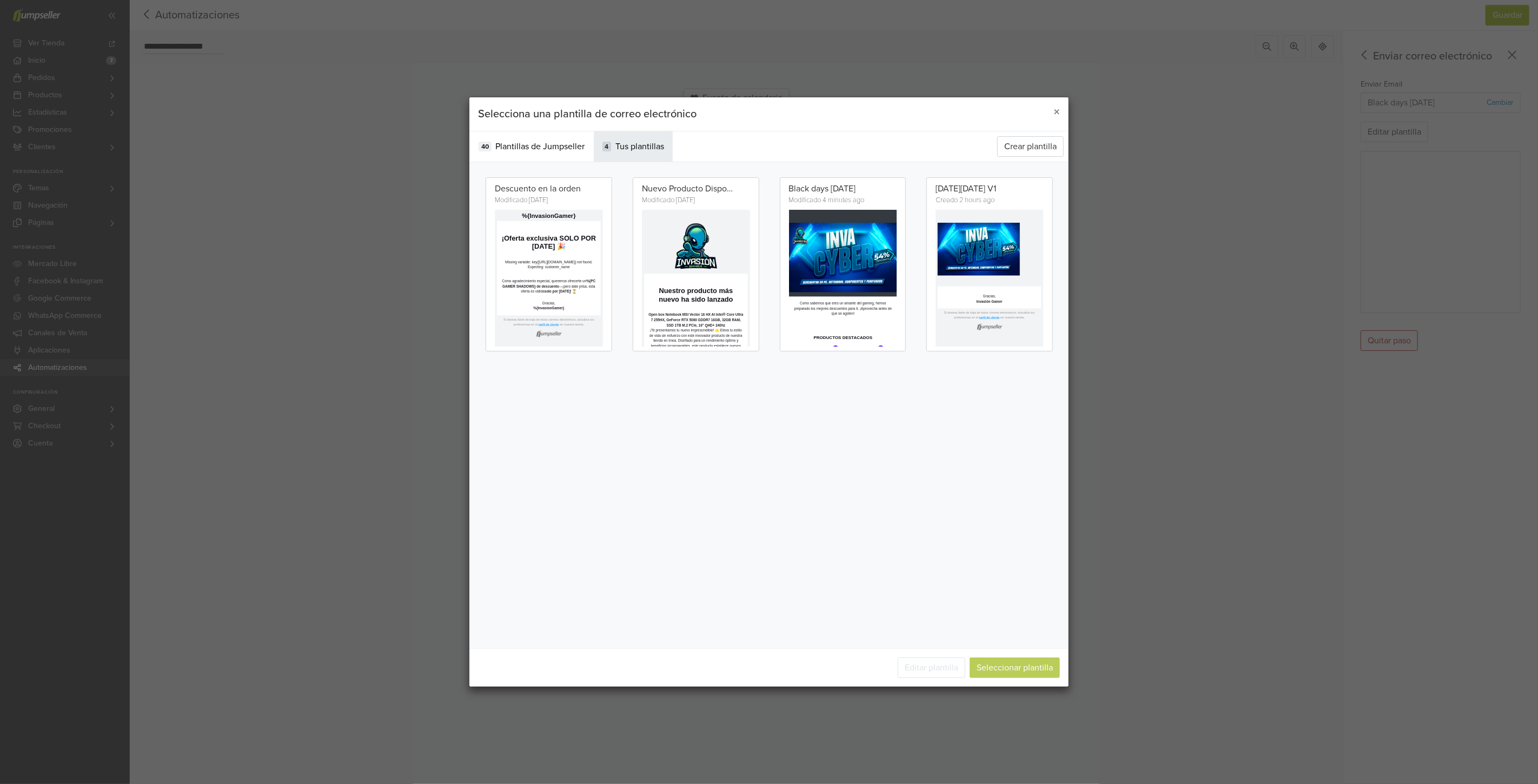
scroll to position [0, 0]
click at [1063, 114] on button "×" at bounding box center [1057, 112] width 24 height 31
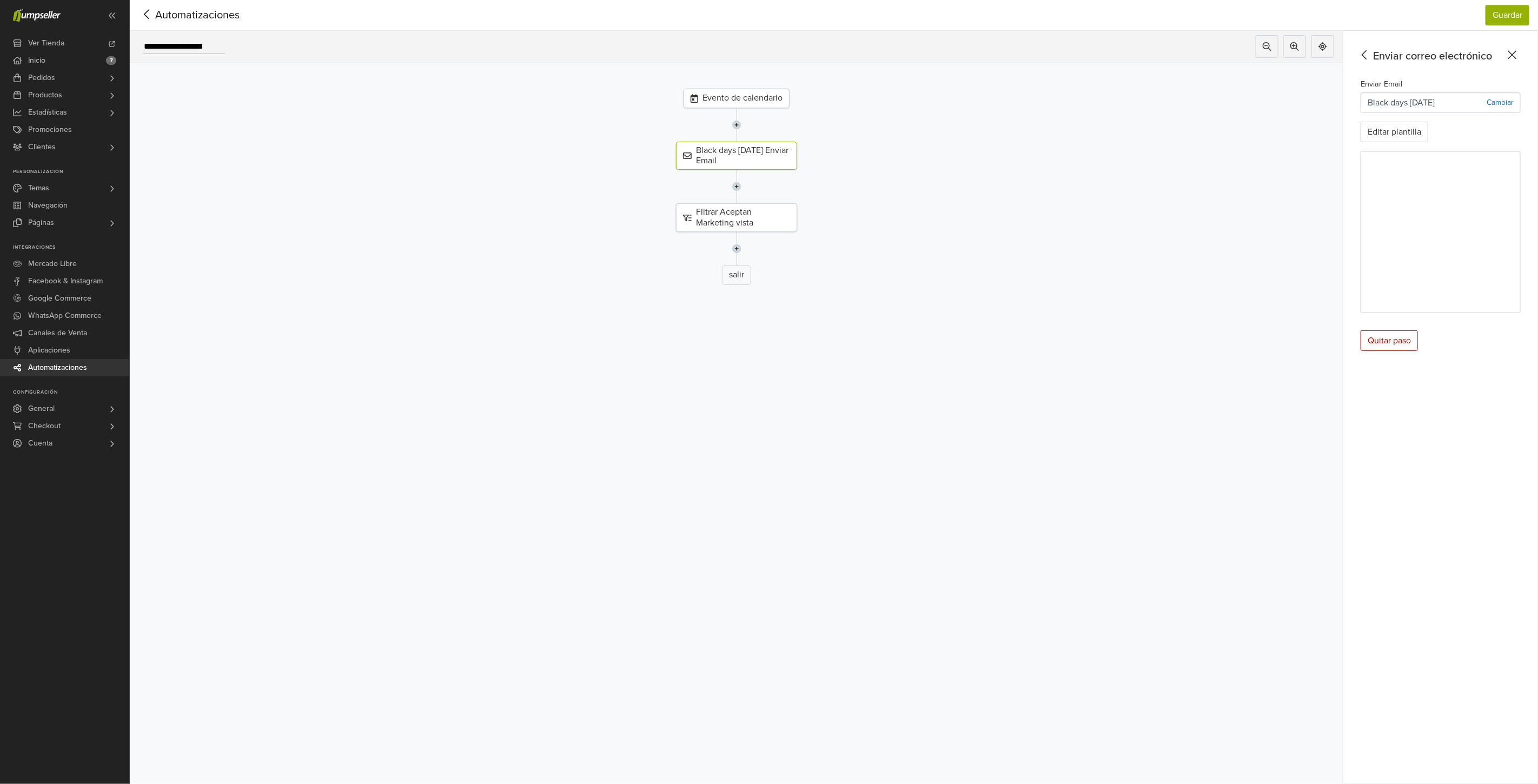
drag, startPoint x: 215, startPoint y: 46, endPoint x: 223, endPoint y: 44, distance: 8.2
click at [215, 45] on input "**********" at bounding box center [183, 47] width 82 height 15
drag, startPoint x: 224, startPoint y: 44, endPoint x: 182, endPoint y: 47, distance: 42.1
click at [182, 47] on input "**********" at bounding box center [183, 47] width 82 height 15
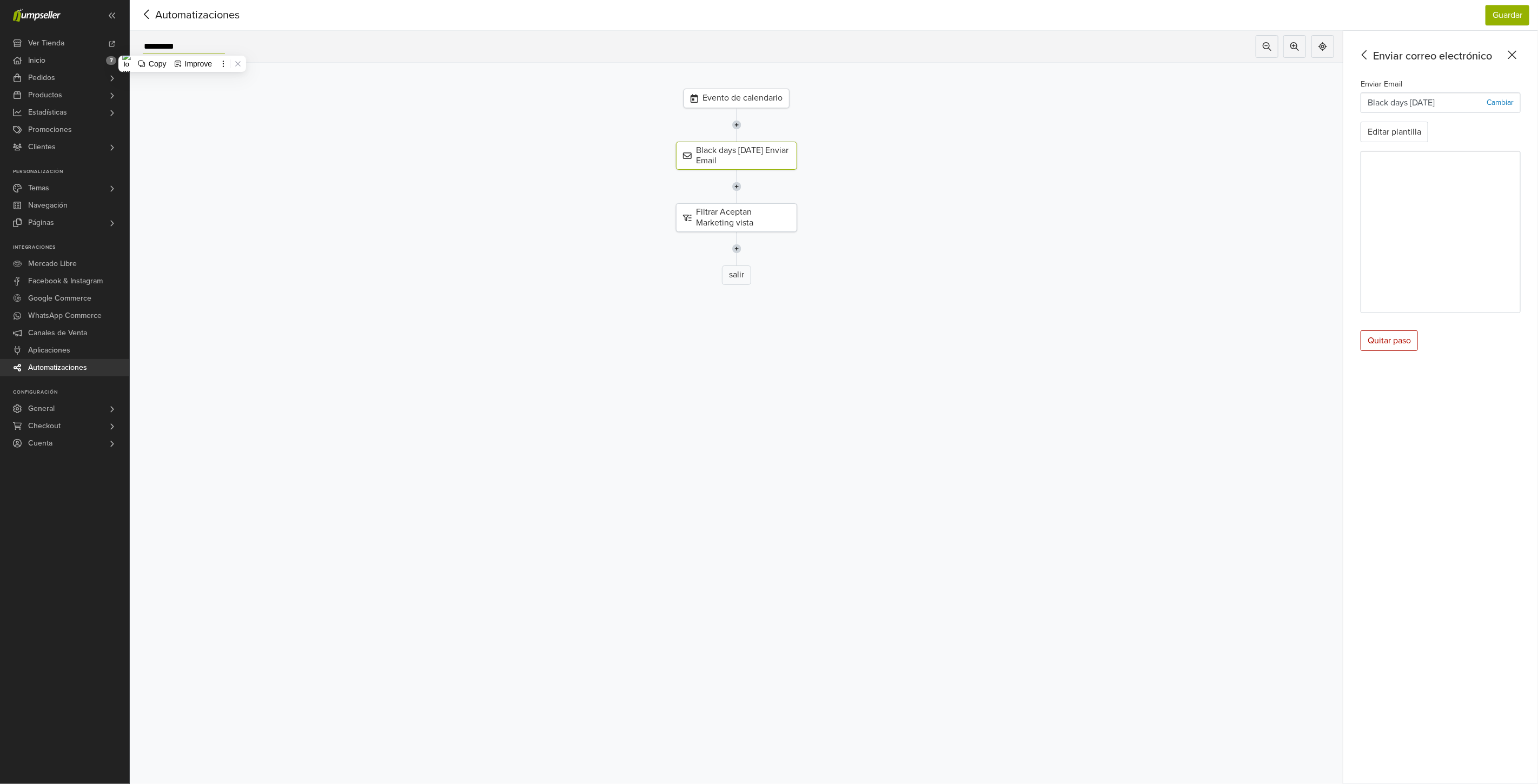
scroll to position [0, 0]
type input "**********"
click at [1393, 98] on p "Black days 03-04-2025" at bounding box center [1401, 102] width 67 height 13
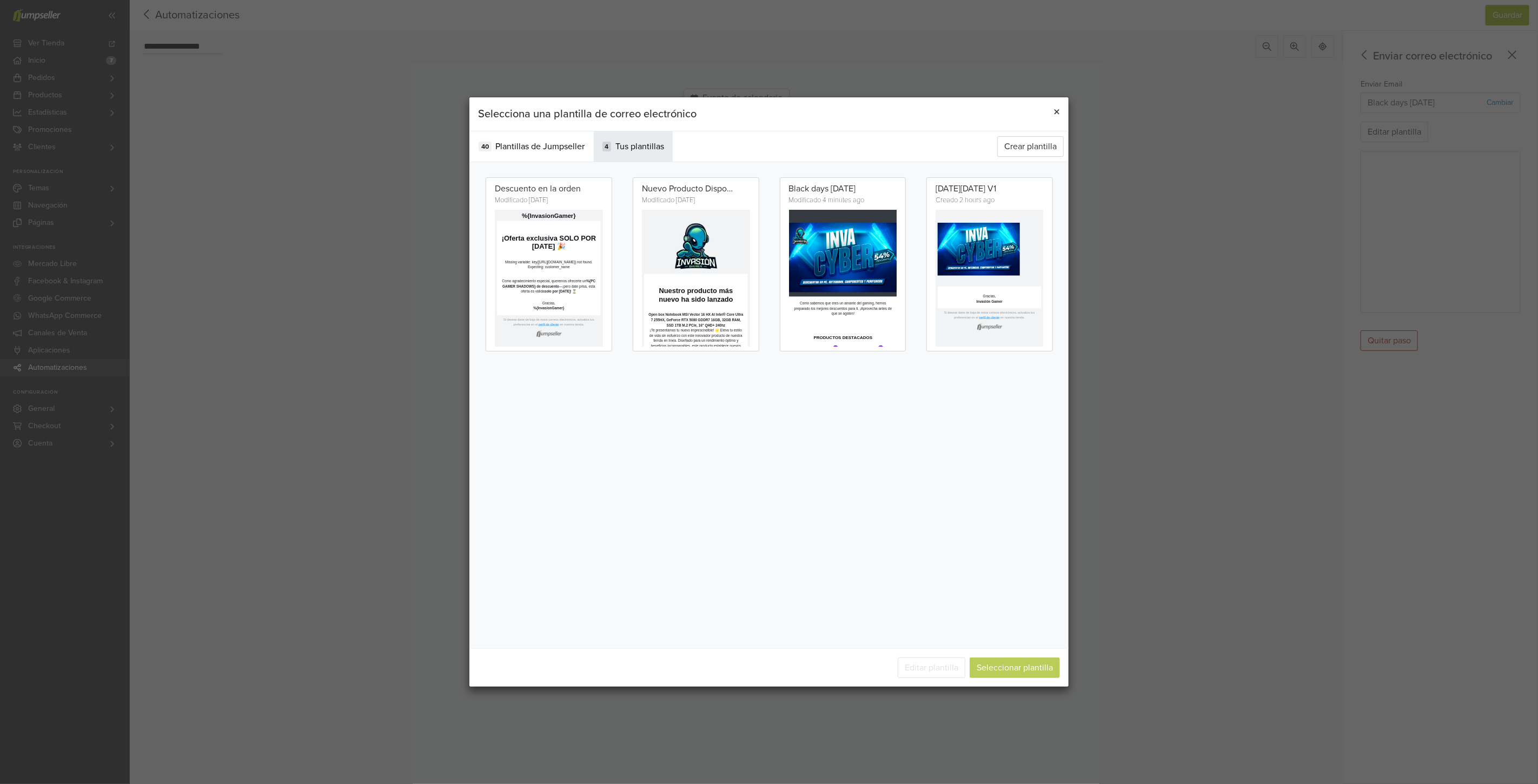
click at [1057, 112] on span "×" at bounding box center [1056, 112] width 7 height 16
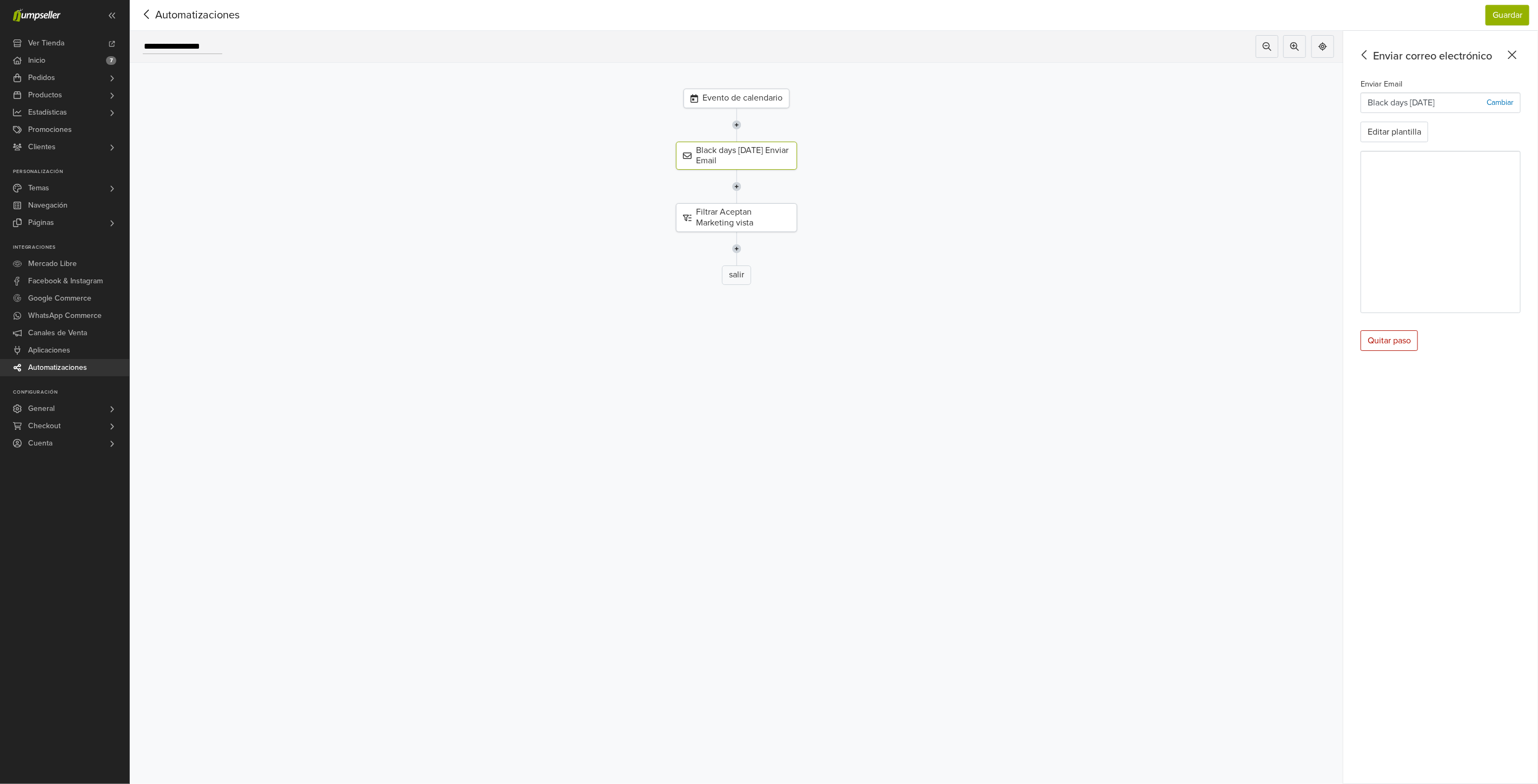
click at [1380, 104] on p "Black days 03-04-2025" at bounding box center [1401, 102] width 67 height 13
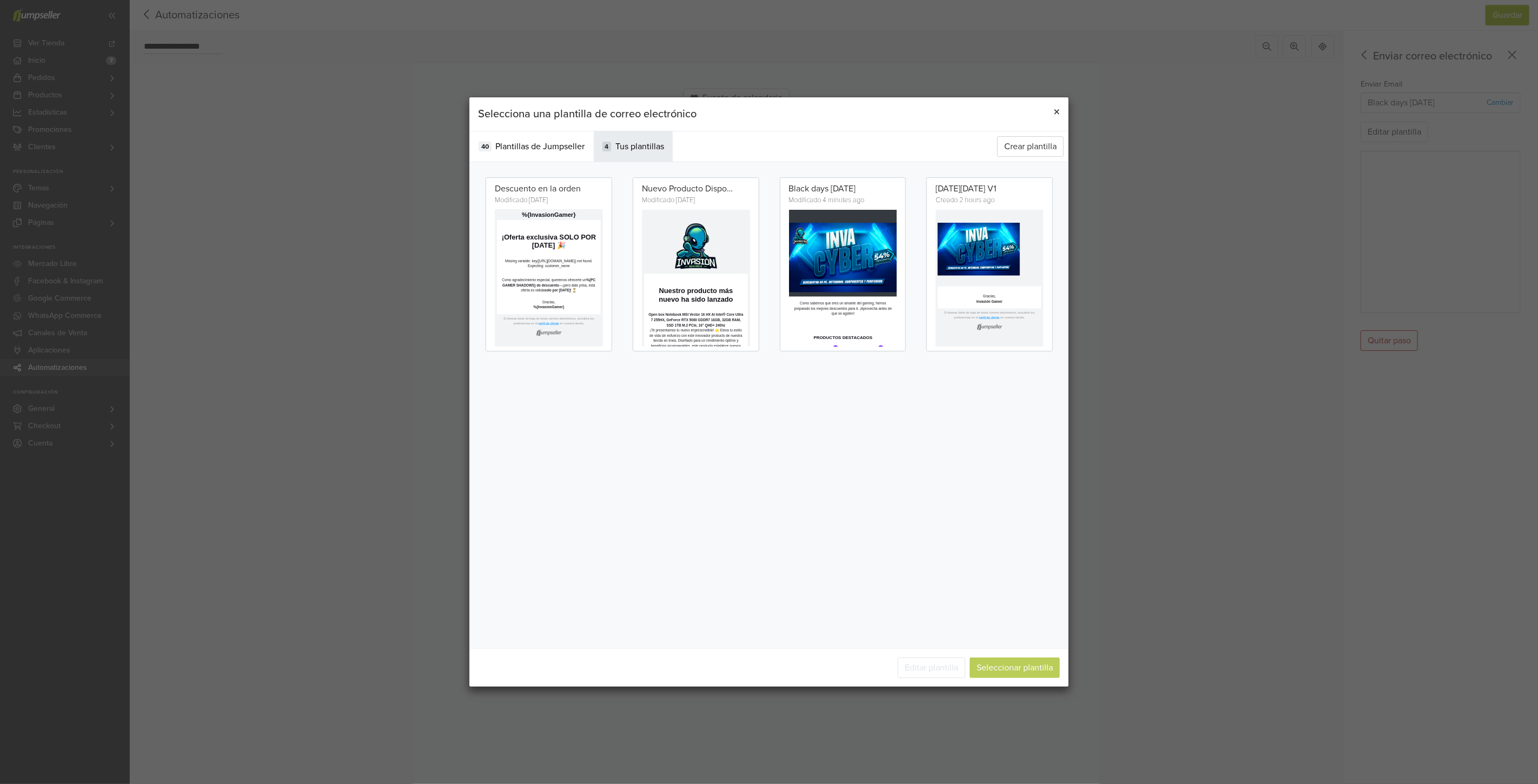
click at [1059, 109] on span "×" at bounding box center [1056, 112] width 7 height 16
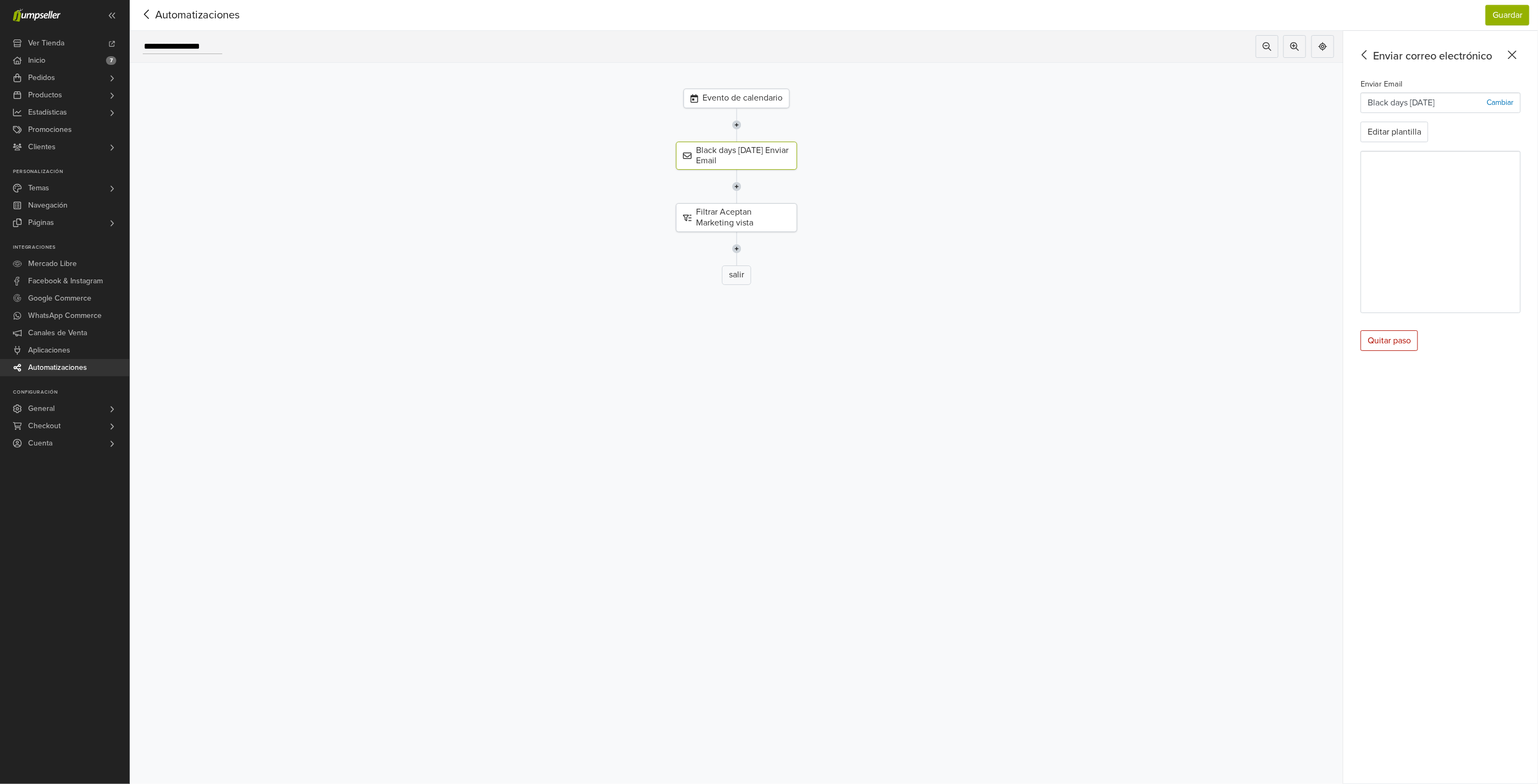
click at [1362, 55] on icon at bounding box center [1363, 55] width 5 height 9
click at [1443, 117] on div "Crea diferentes rutas según las reglas if/else" at bounding box center [1447, 119] width 142 height 8
click at [1514, 100] on icon at bounding box center [1510, 102] width 11 height 11
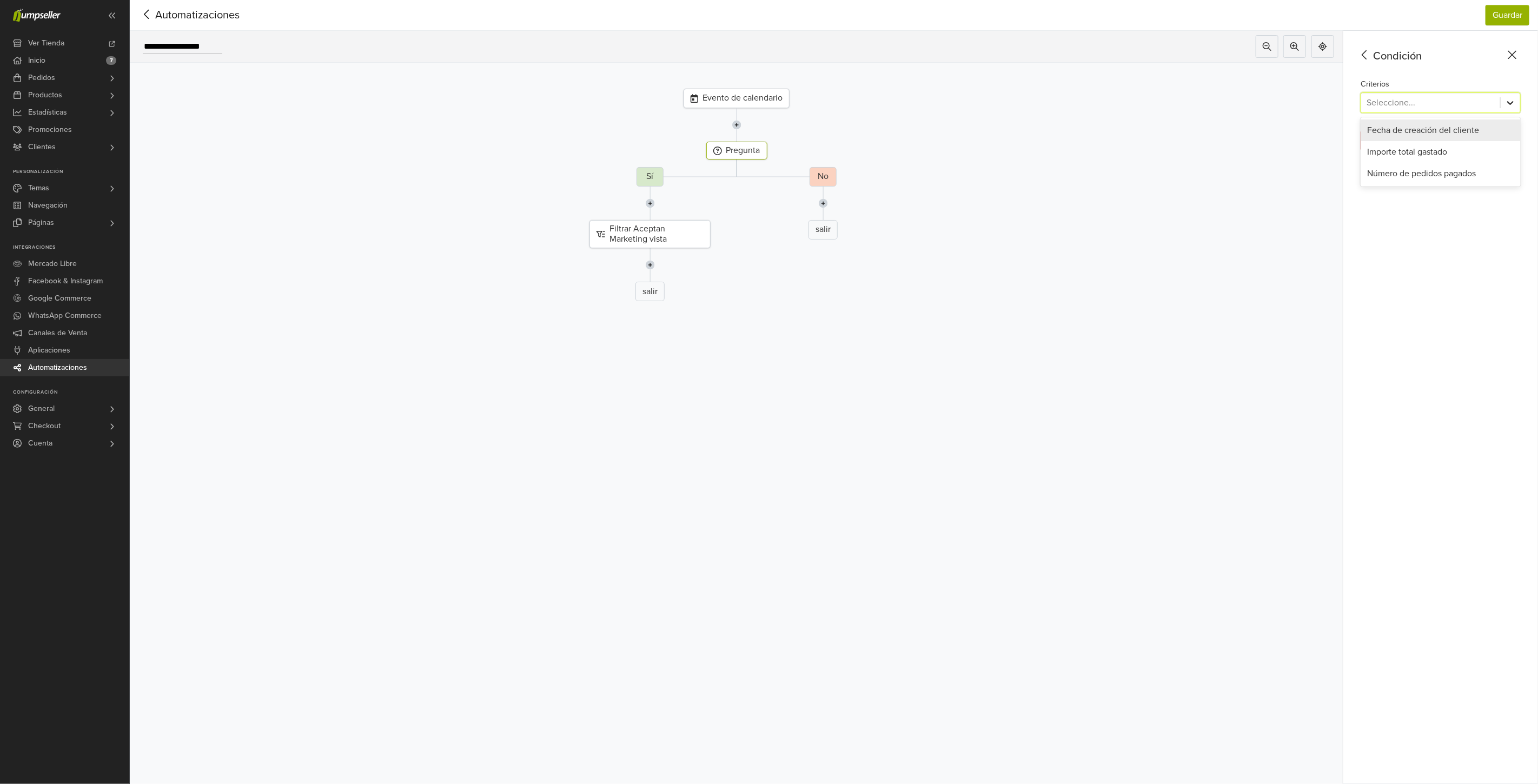
click at [1509, 100] on icon at bounding box center [1510, 102] width 11 height 11
click at [1361, 55] on icon at bounding box center [1364, 56] width 17 height 14
click at [1449, 146] on div "Filtrar clientes" at bounding box center [1441, 145] width 155 height 10
click at [1511, 103] on icon at bounding box center [1510, 103] width 7 height 4
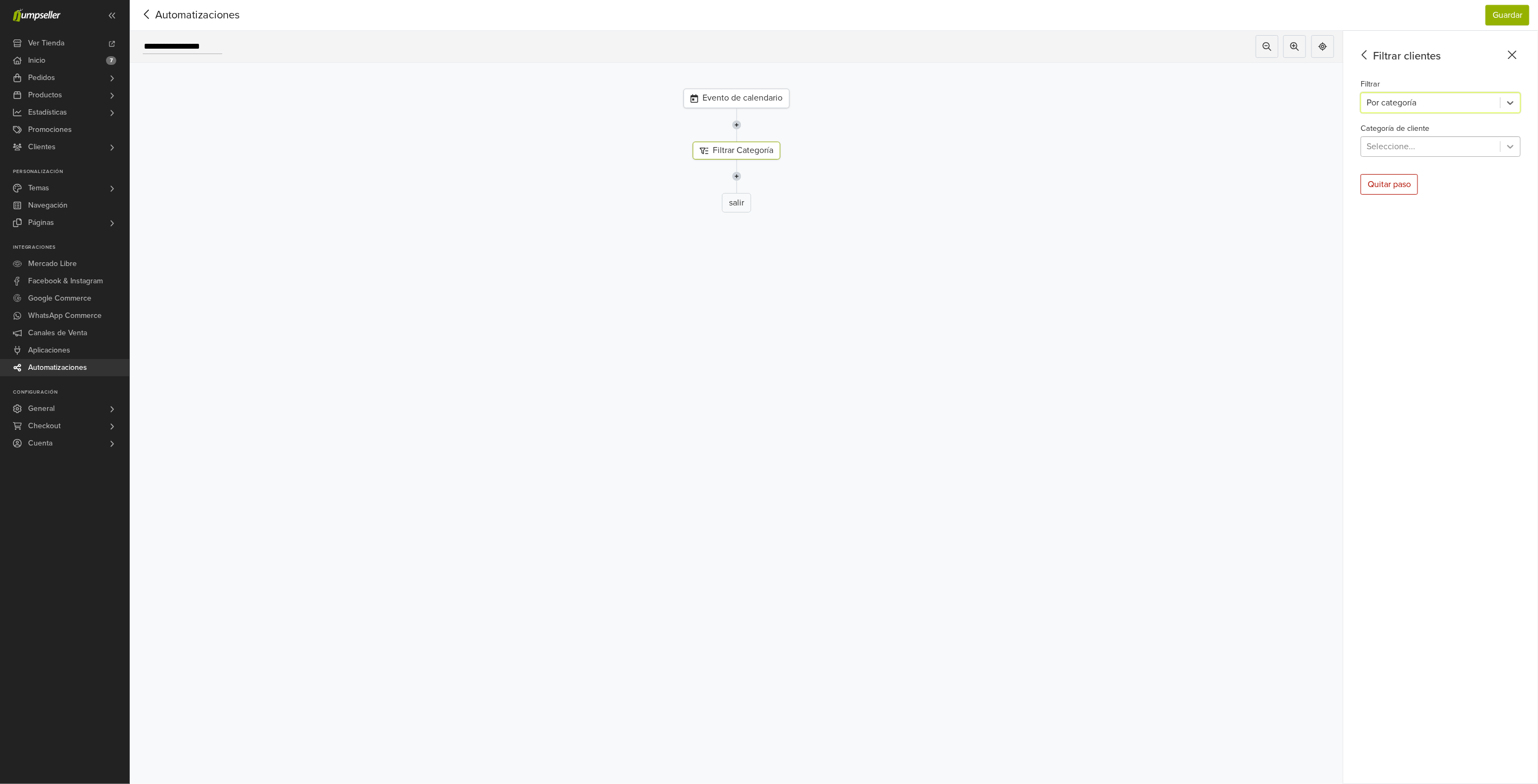
click at [1515, 144] on icon at bounding box center [1510, 146] width 11 height 11
click at [1399, 195] on div "Contacts" at bounding box center [1440, 196] width 160 height 22
click at [1363, 50] on icon at bounding box center [1364, 56] width 17 height 14
click at [738, 98] on div "Evento de calendario" at bounding box center [736, 98] width 106 height 20
click at [760, 147] on div "Filtrar Contacts Categoría" at bounding box center [737, 156] width 121 height 28
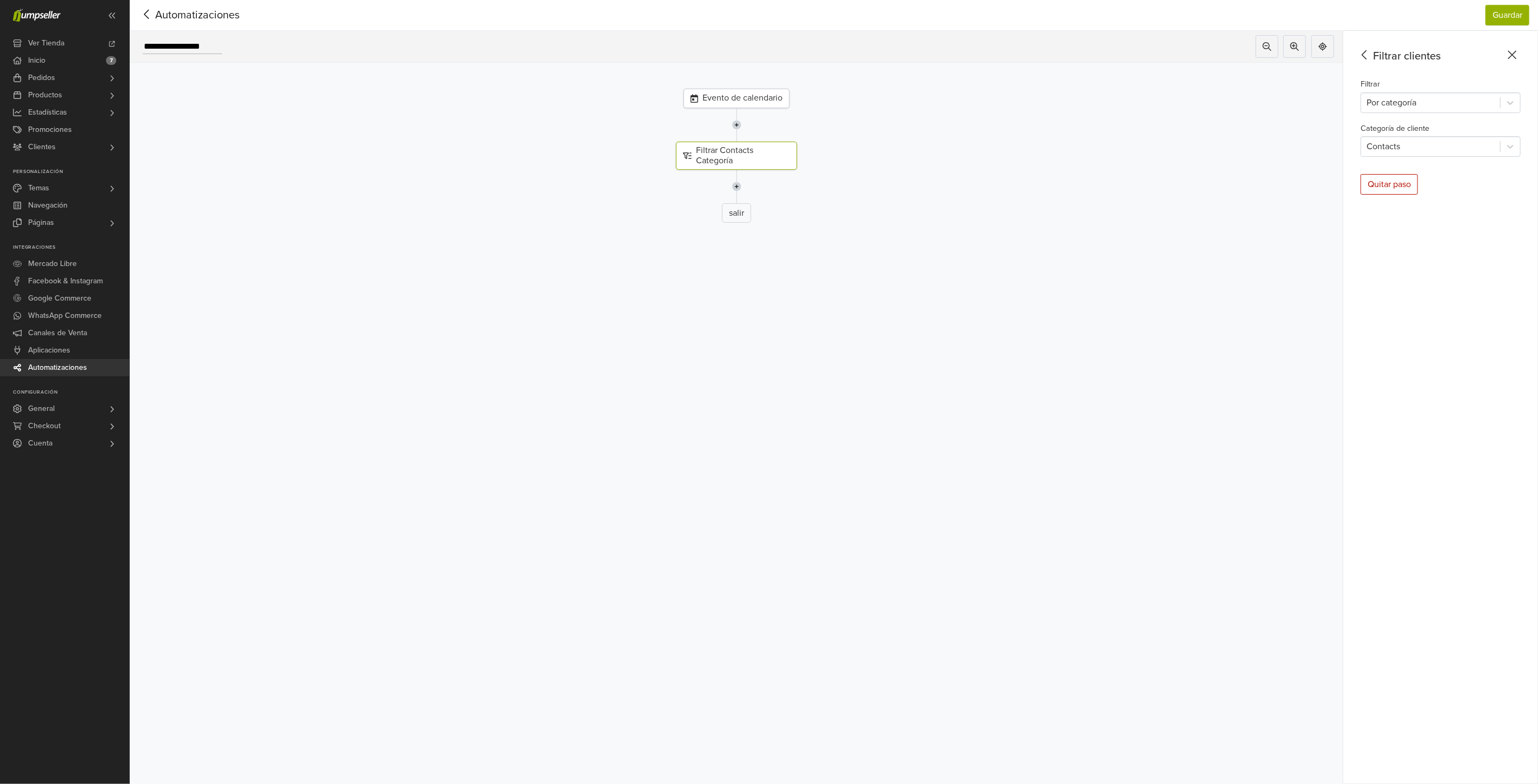
click at [705, 98] on div "Evento de calendario" at bounding box center [736, 98] width 106 height 20
click at [728, 162] on div "Filtrar Contacts Categoría" at bounding box center [737, 156] width 121 height 28
click at [739, 211] on div "salir" at bounding box center [736, 213] width 29 height 20
click at [739, 216] on div "salir" at bounding box center [736, 213] width 29 height 20
click at [727, 152] on div "Filtrar Contacts Categoría" at bounding box center [737, 156] width 121 height 28
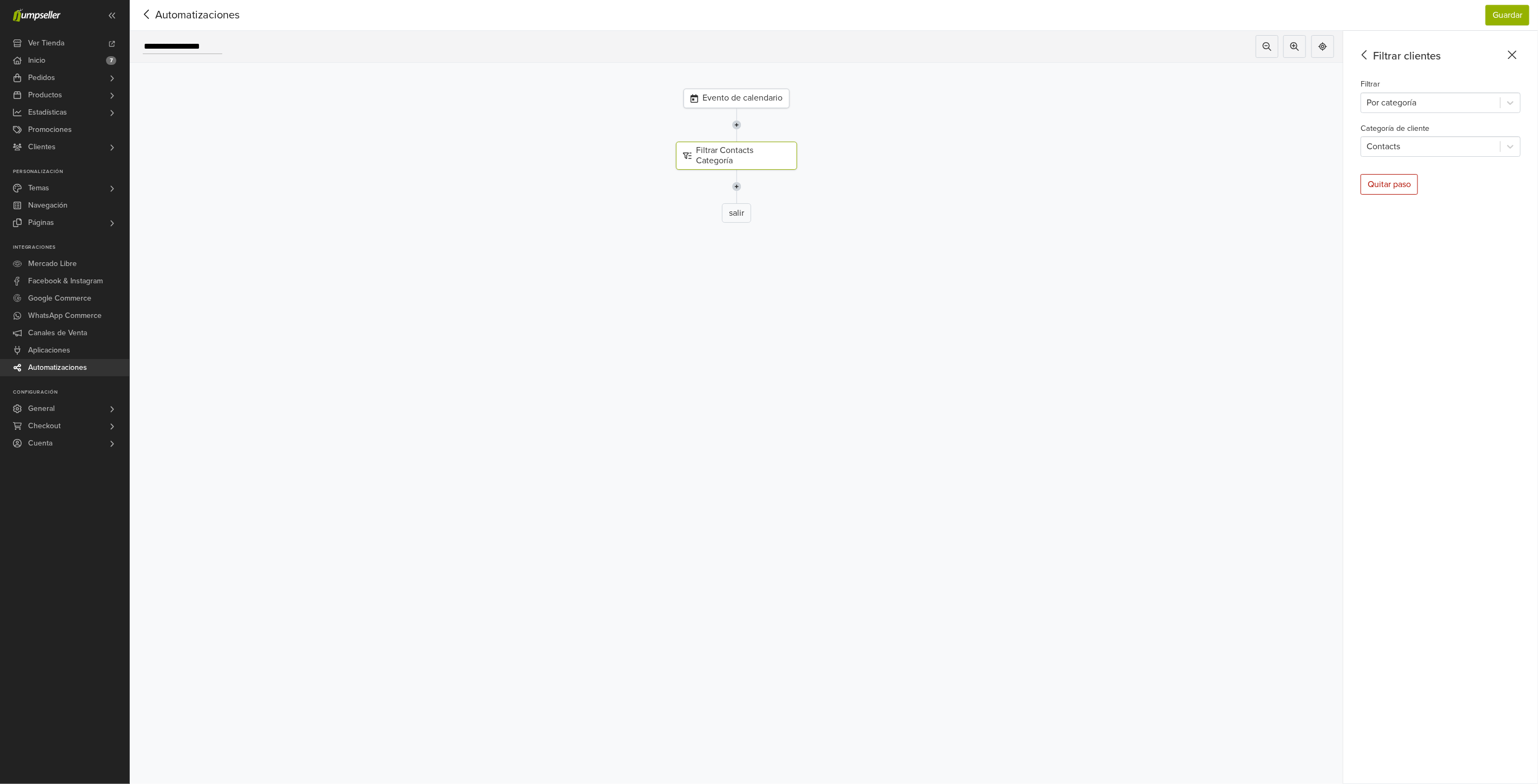
click at [731, 92] on div "Evento de calendario" at bounding box center [736, 98] width 106 height 20
click at [727, 158] on div "Filtrar Contacts Categoría" at bounding box center [737, 156] width 121 height 28
click at [737, 187] on img at bounding box center [736, 186] width 9 height 34
click at [735, 211] on div "Seleccionar Paso" at bounding box center [737, 212] width 90 height 18
click at [1404, 217] on div "Enviar un correo electrónico a un cliente" at bounding box center [1447, 220] width 142 height 8
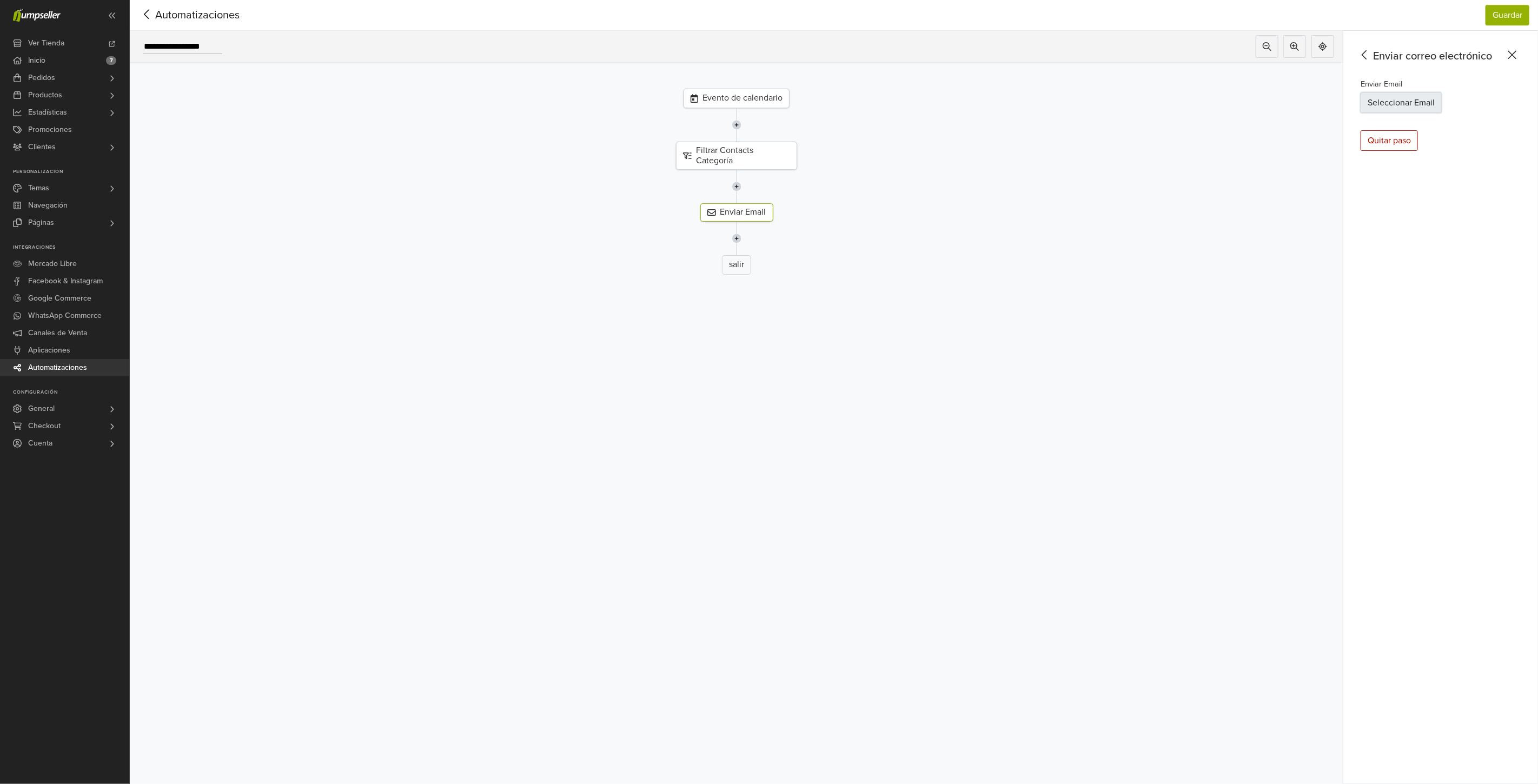
click at [1420, 101] on button "Seleccionar Email" at bounding box center [1401, 102] width 81 height 21
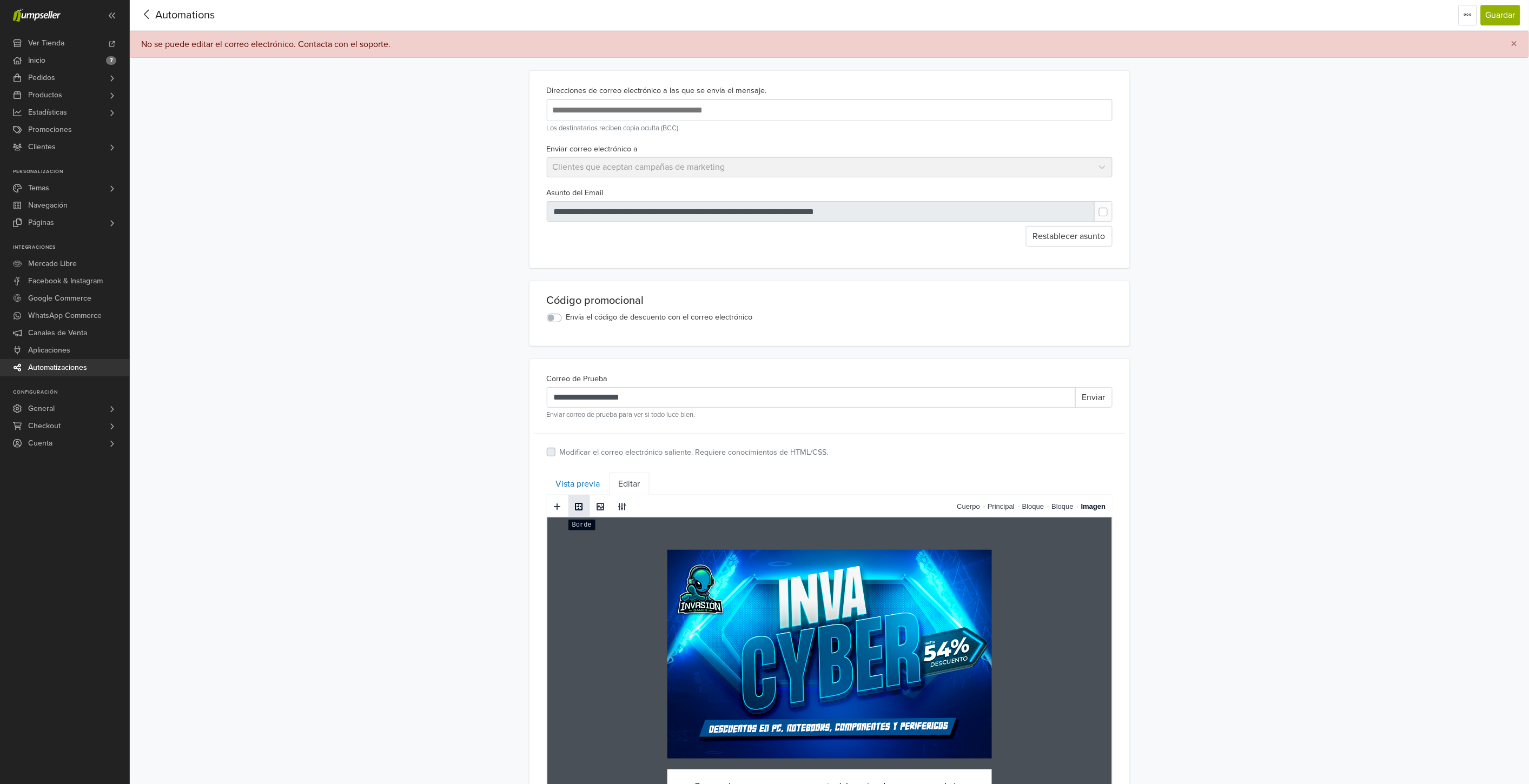
click at [581, 509] on span at bounding box center [579, 506] width 9 height 9
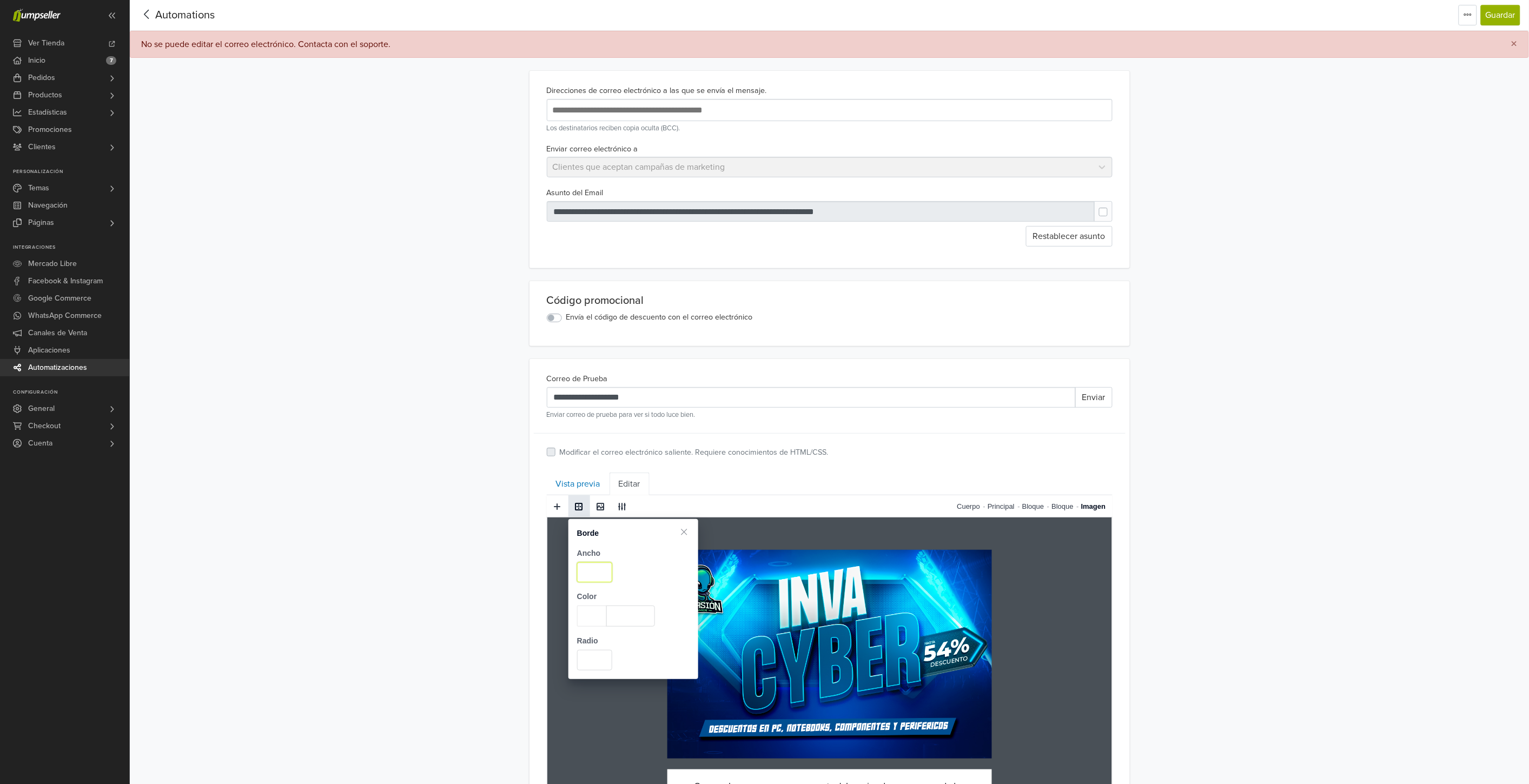
click at [592, 577] on input "number" at bounding box center [594, 572] width 35 height 21
click at [596, 569] on input "number" at bounding box center [594, 572] width 35 height 21
click at [591, 612] on span at bounding box center [592, 616] width 30 height 21
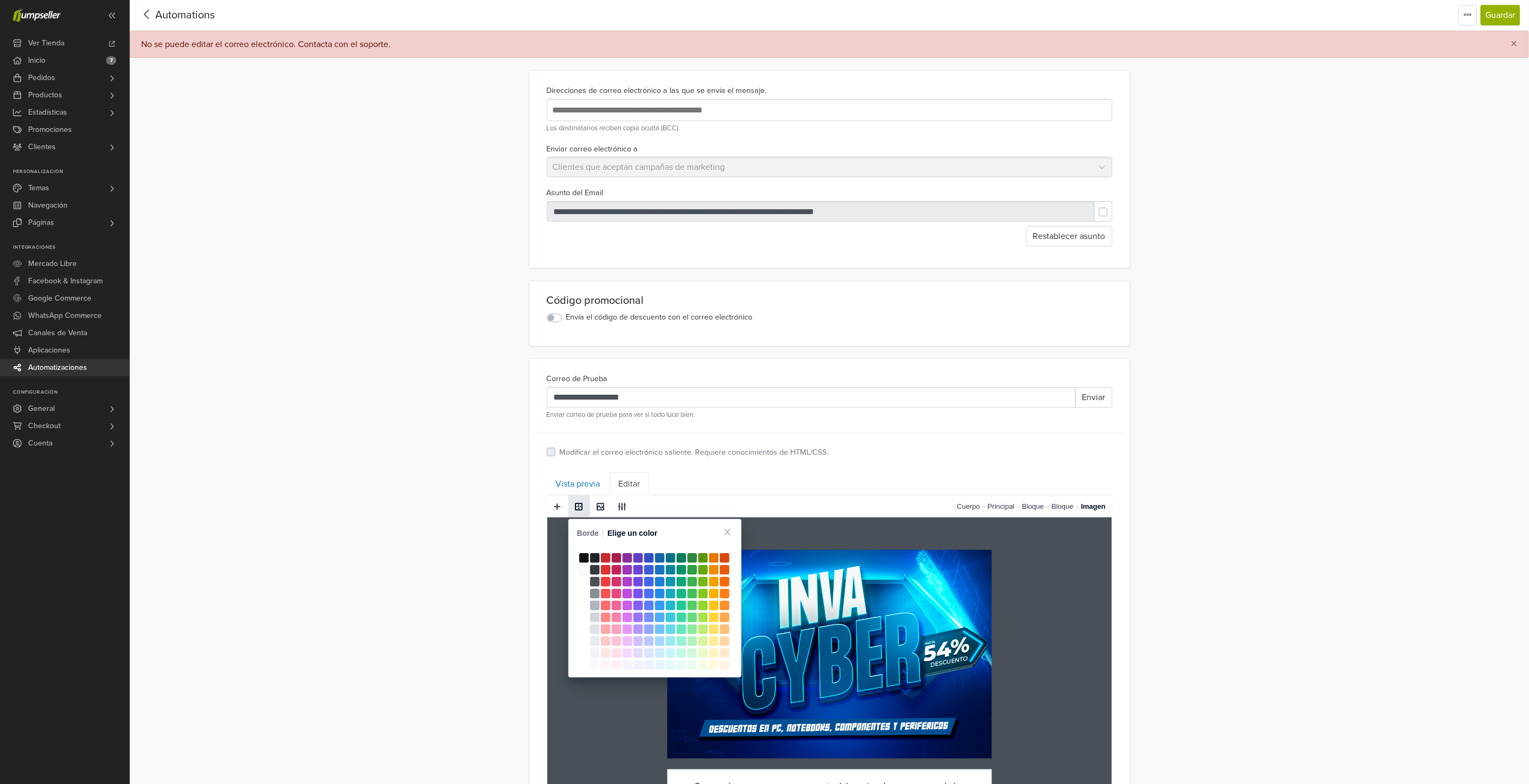
click at [594, 570] on span at bounding box center [595, 570] width 10 height 10
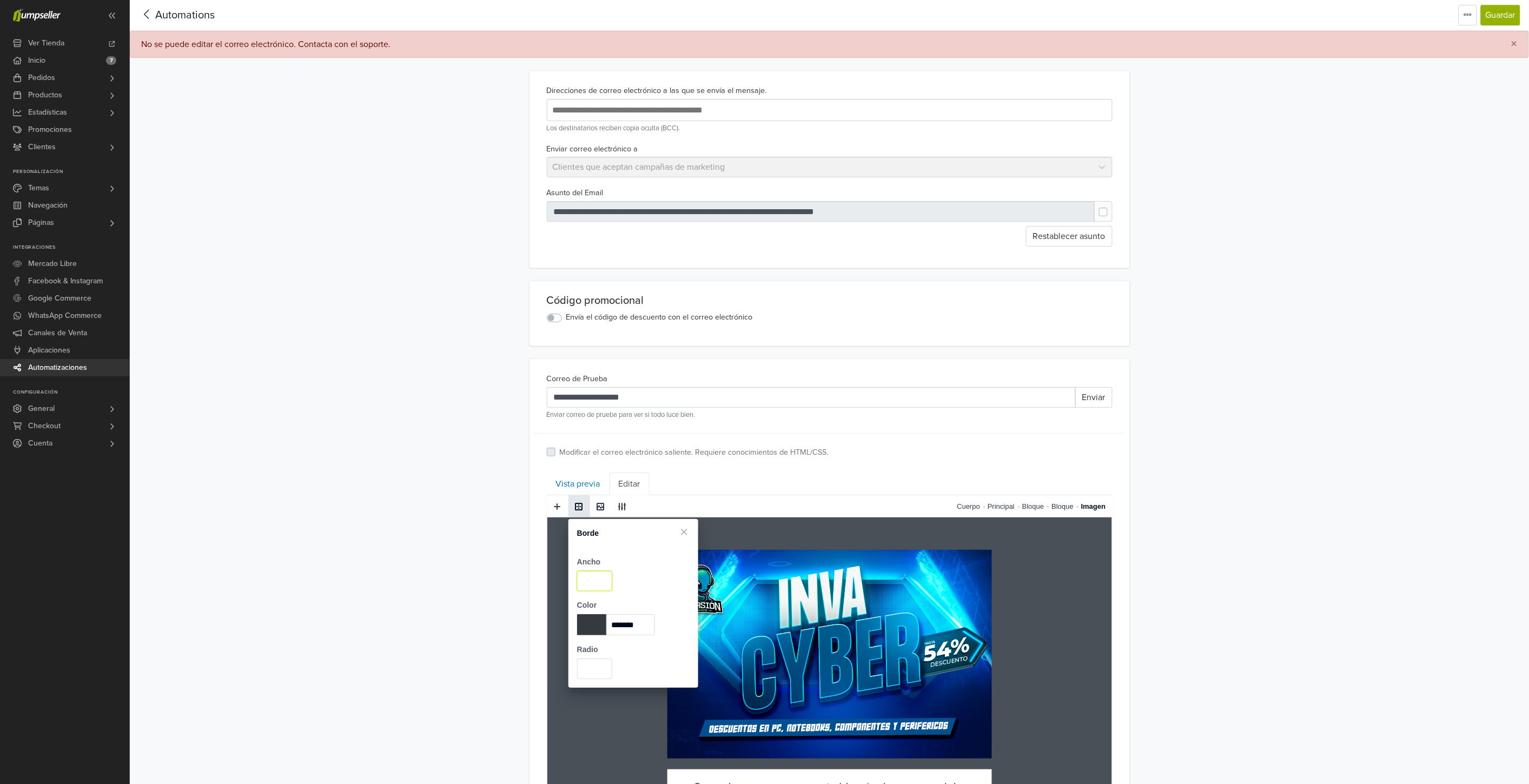
click at [586, 573] on input "number" at bounding box center [594, 581] width 35 height 21
click at [595, 574] on input "number" at bounding box center [594, 581] width 35 height 21
click at [593, 625] on span at bounding box center [592, 624] width 30 height 21
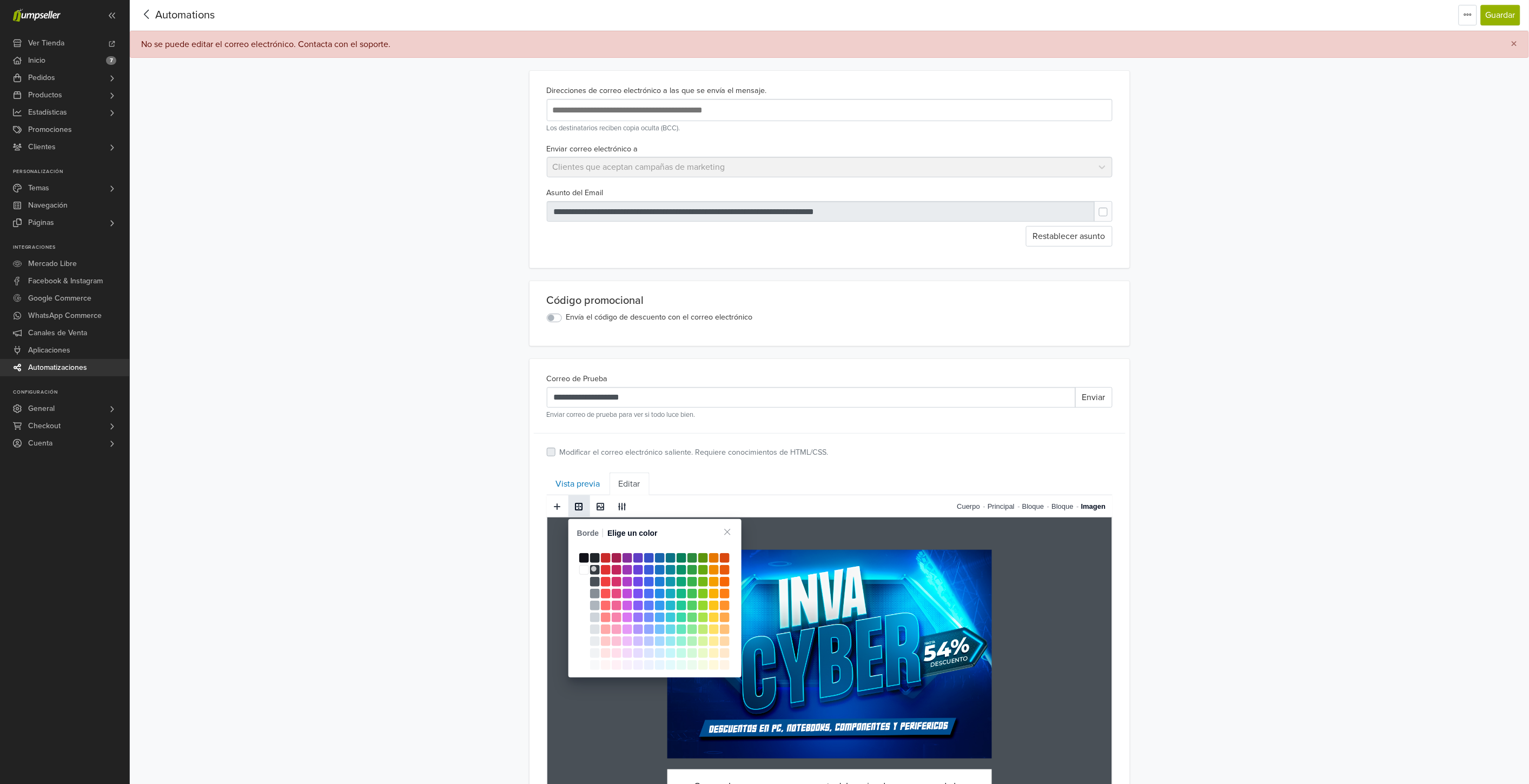
type input "*******"
click at [668, 594] on span at bounding box center [670, 594] width 10 height 10
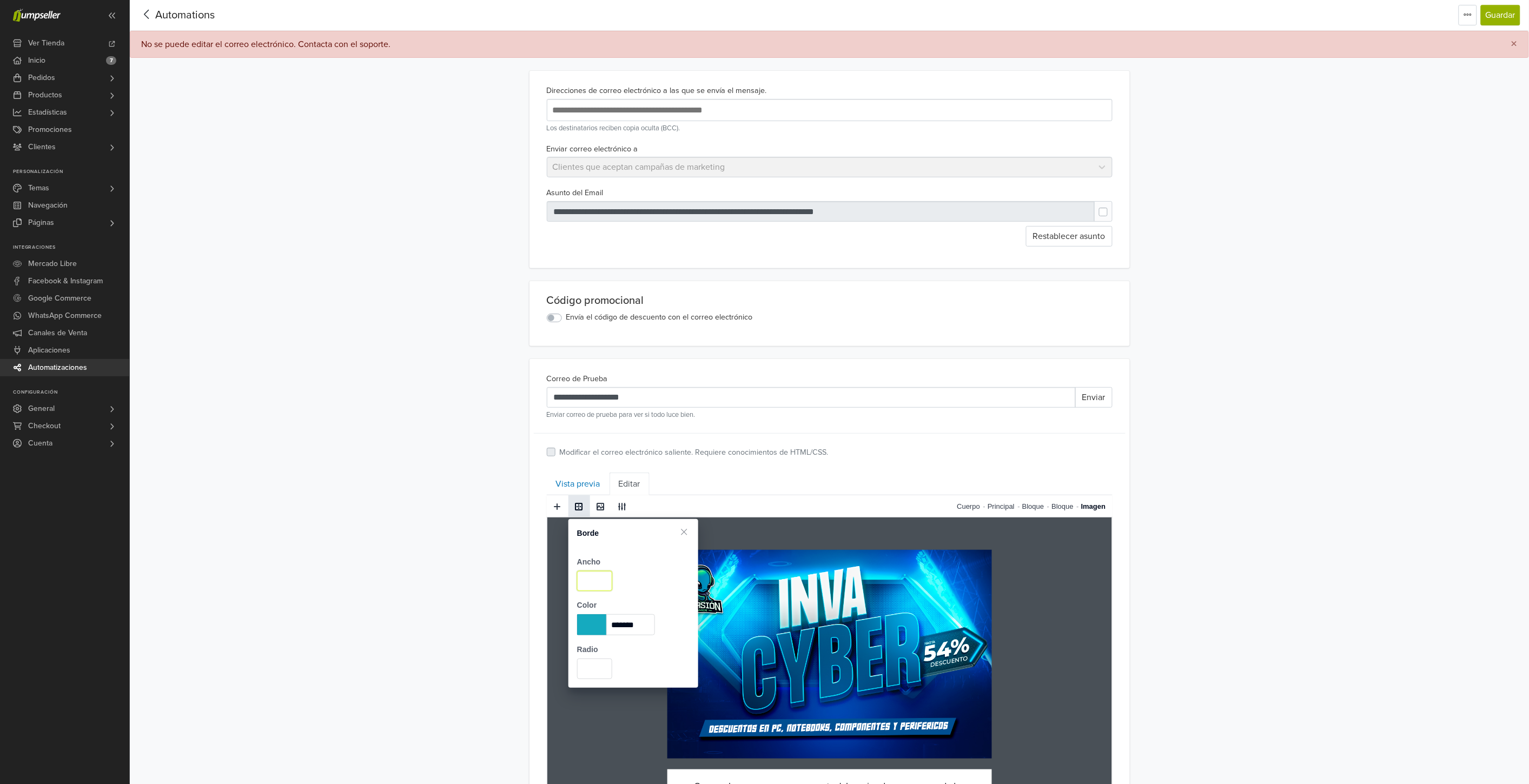
click at [606, 586] on input "number" at bounding box center [594, 581] width 35 height 21
type input "*"
drag, startPoint x: 588, startPoint y: 672, endPoint x: 577, endPoint y: 670, distance: 11.2
click at [577, 670] on input "*" at bounding box center [594, 668] width 35 height 21
type input "*"
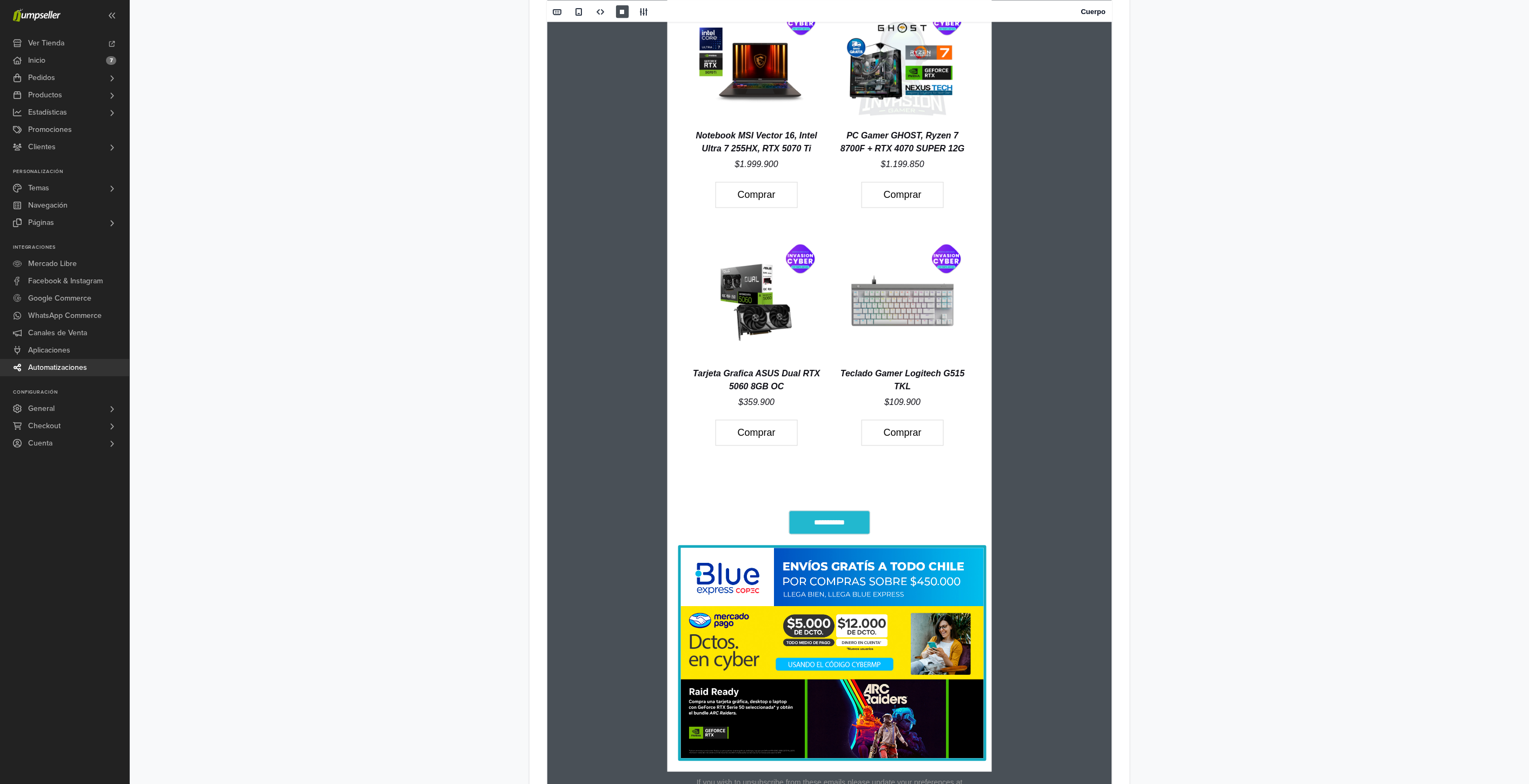
scroll to position [888, 0]
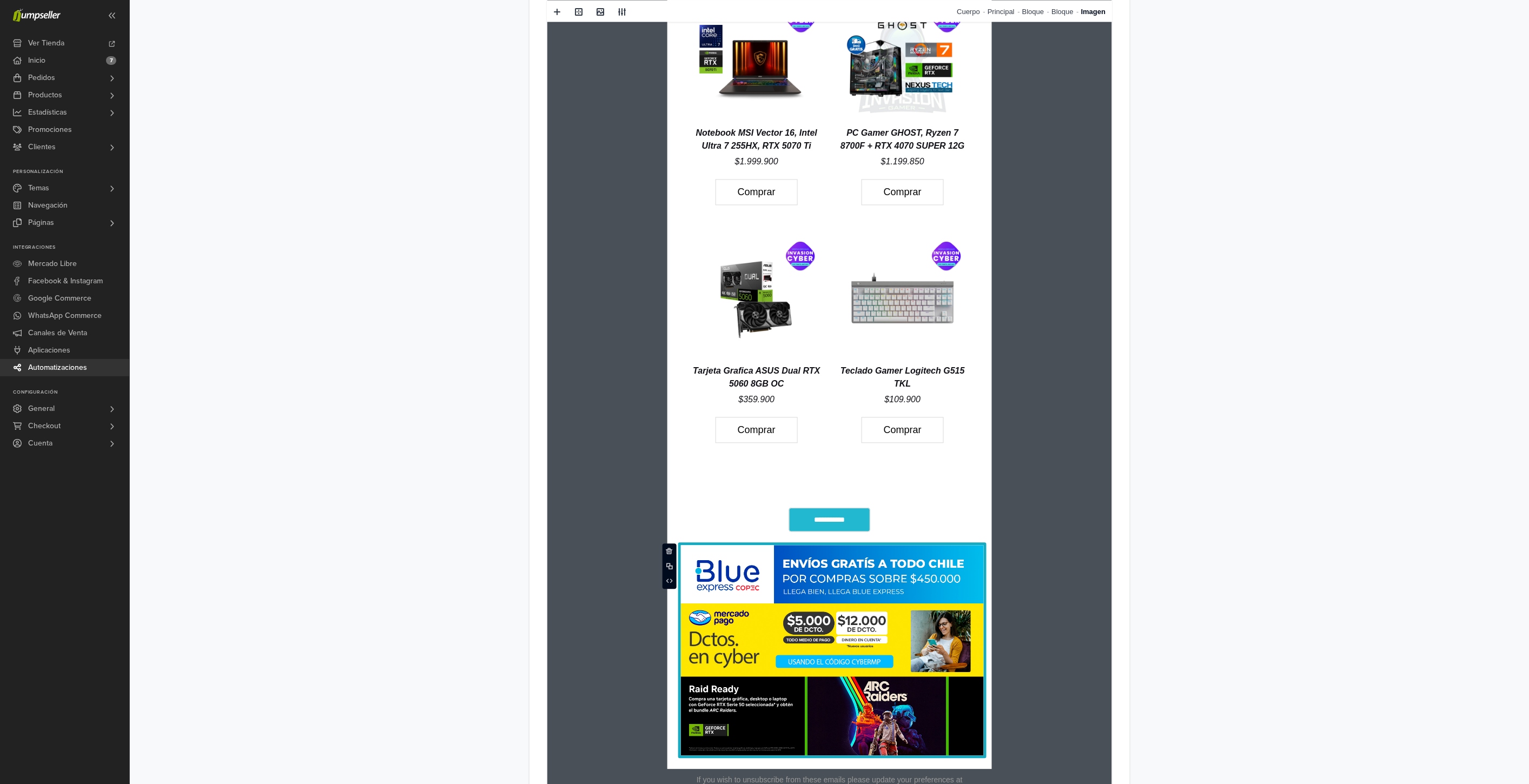
click at [868, 566] on img at bounding box center [831, 651] width 308 height 216
click at [921, 596] on img at bounding box center [831, 651] width 308 height 216
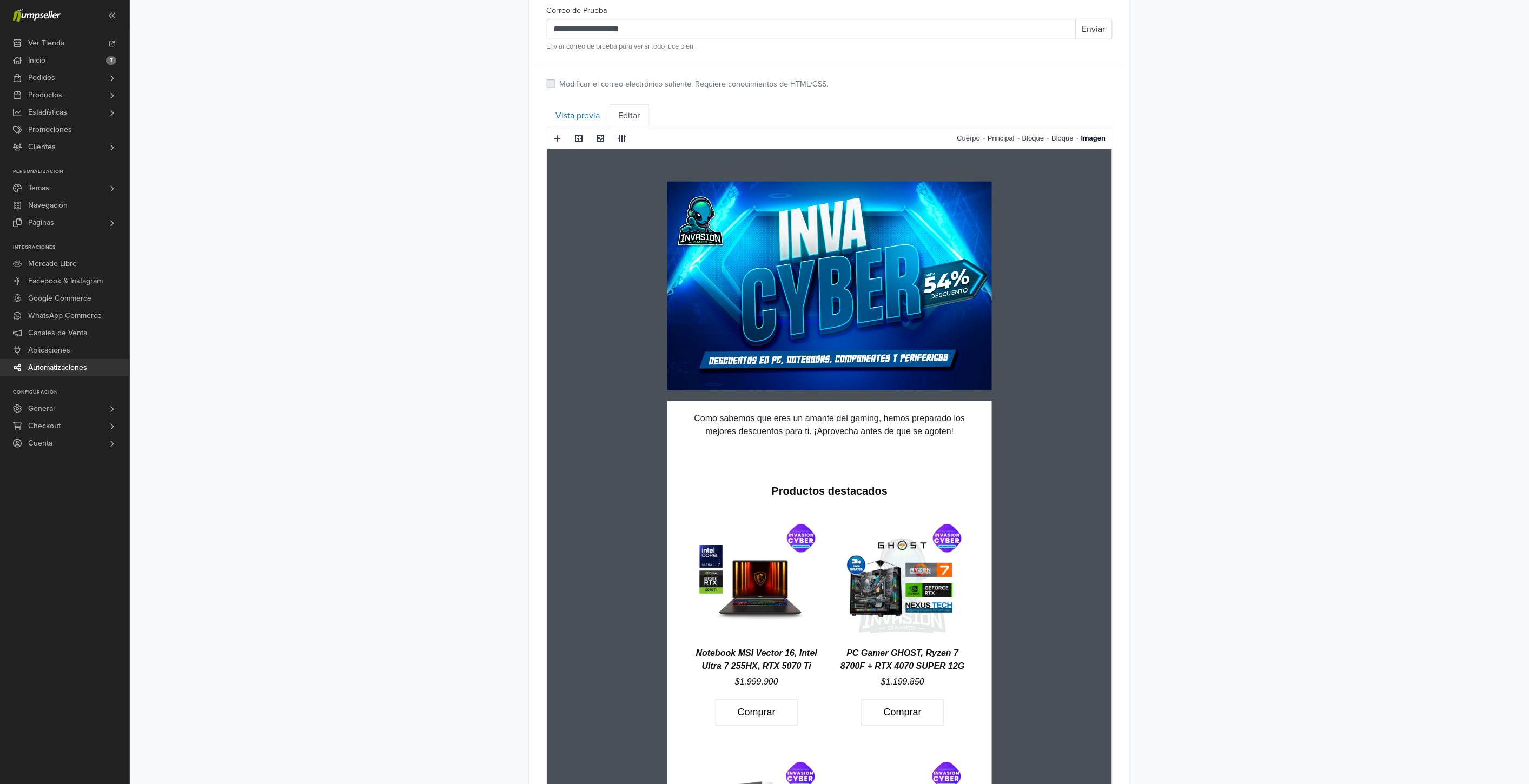
scroll to position [228, 0]
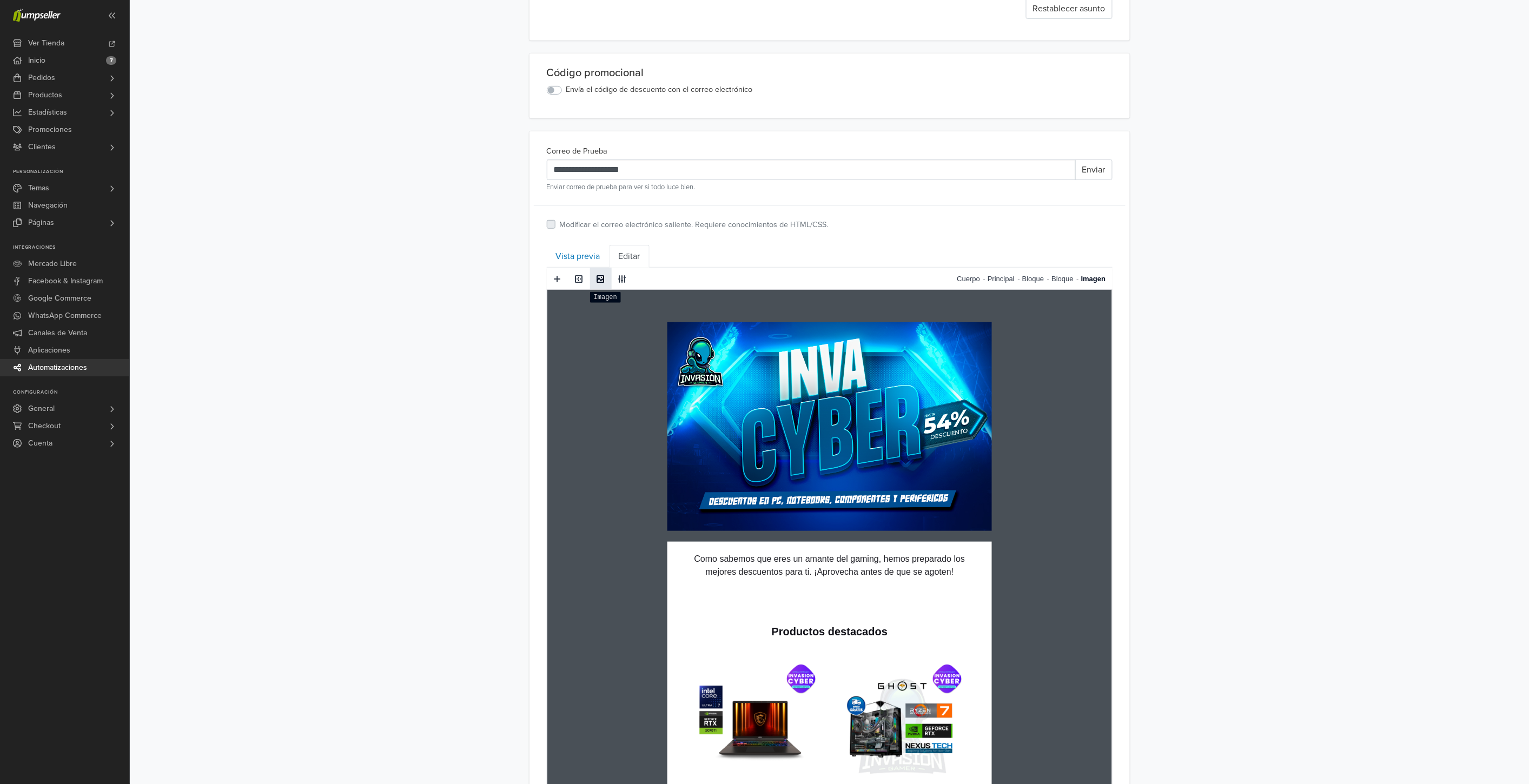
click at [598, 281] on span at bounding box center [601, 279] width 9 height 9
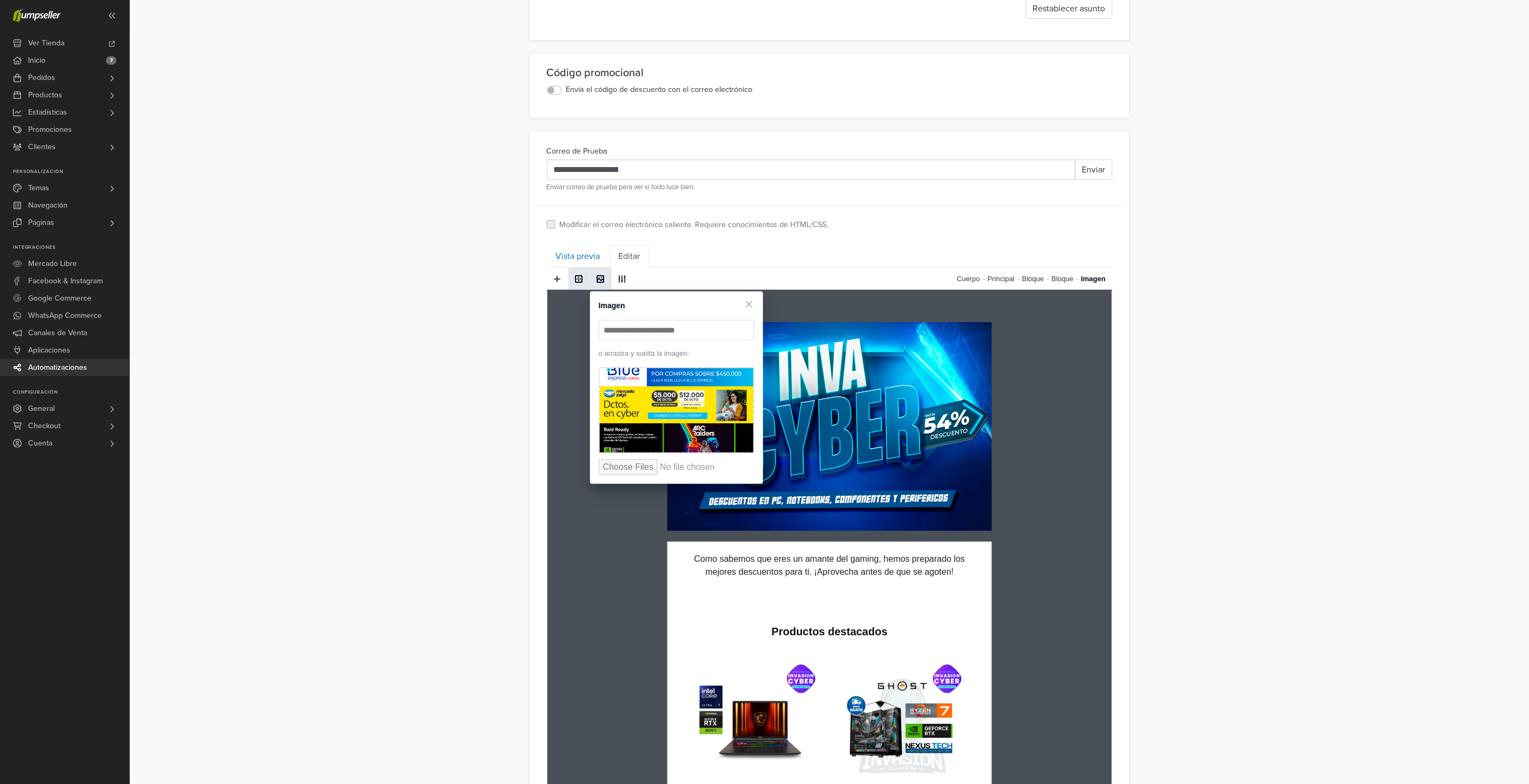
click at [585, 282] on span at bounding box center [578, 279] width 17 height 16
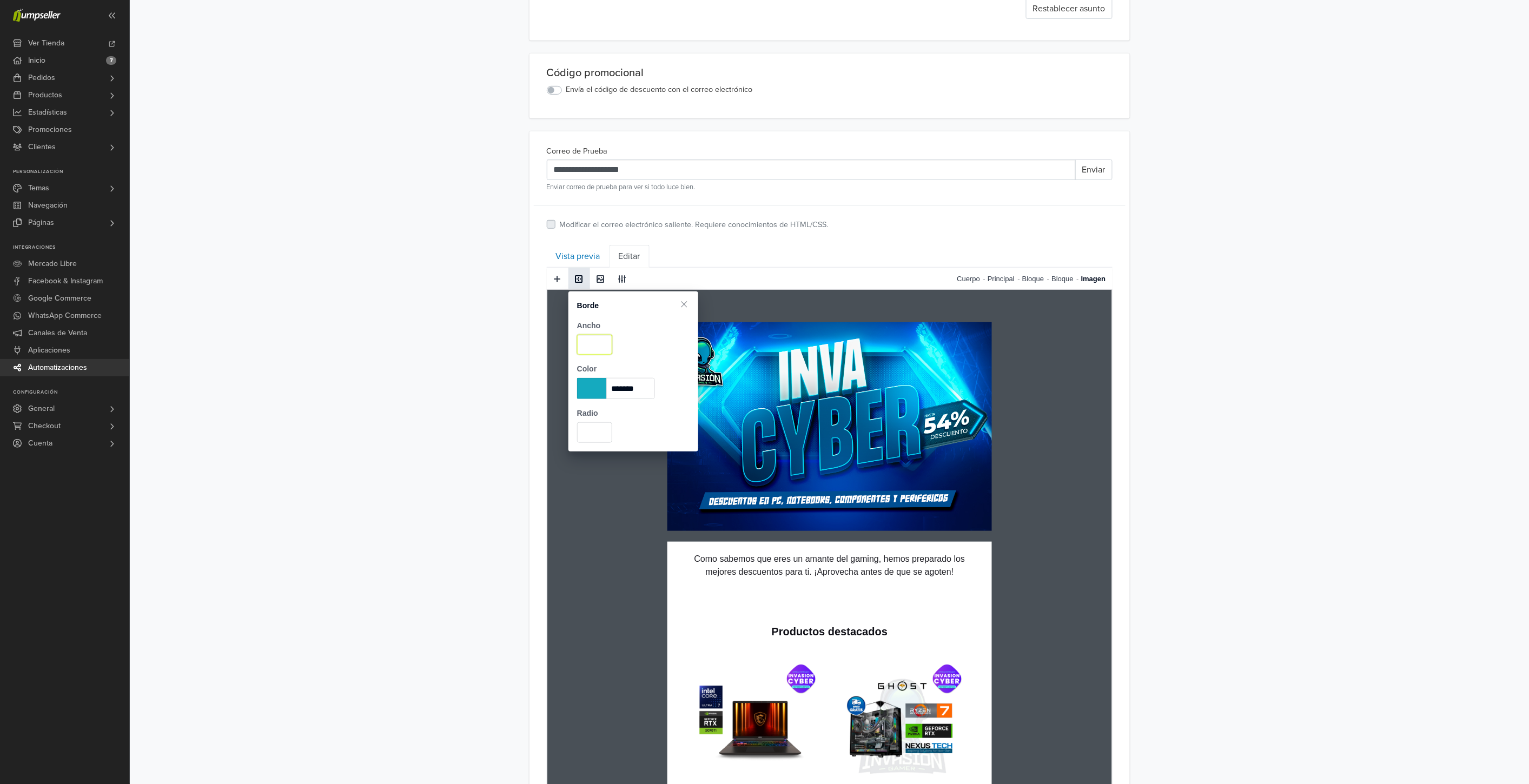
drag, startPoint x: 593, startPoint y: 343, endPoint x: 574, endPoint y: 342, distance: 19.0
click at [574, 342] on div "Ancho *" at bounding box center [633, 333] width 130 height 44
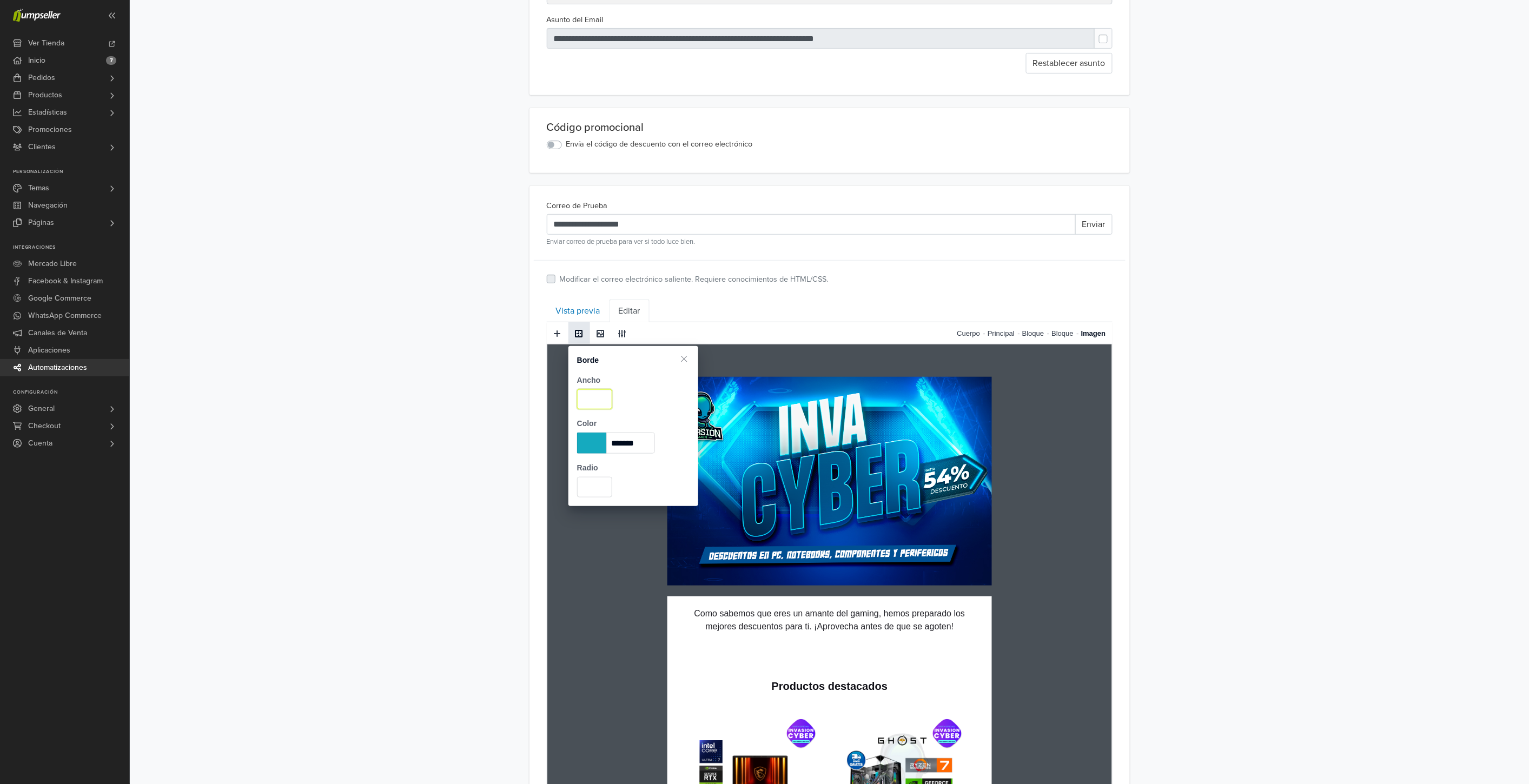
scroll to position [168, 0]
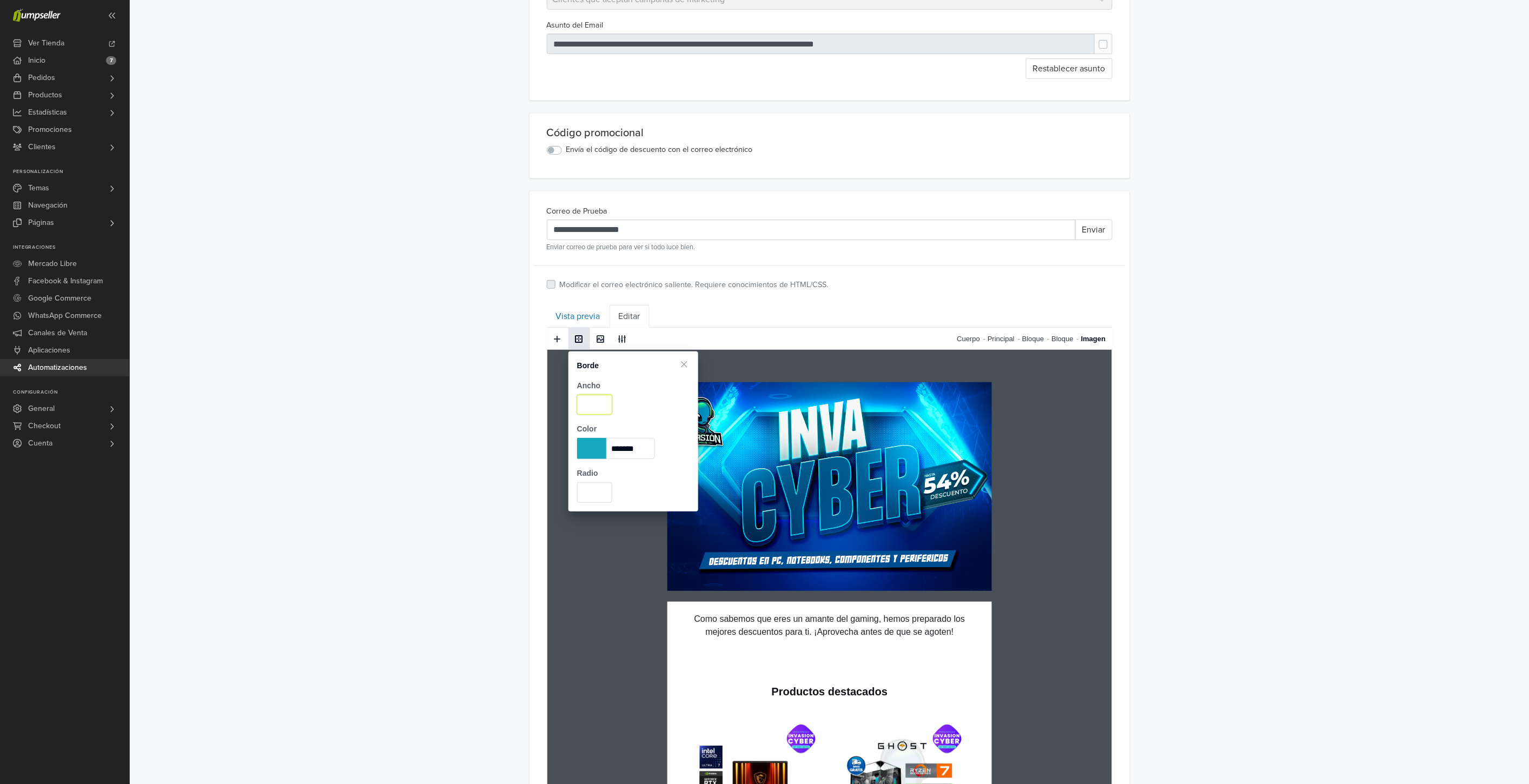
type input "*"
click at [580, 452] on span at bounding box center [592, 448] width 30 height 21
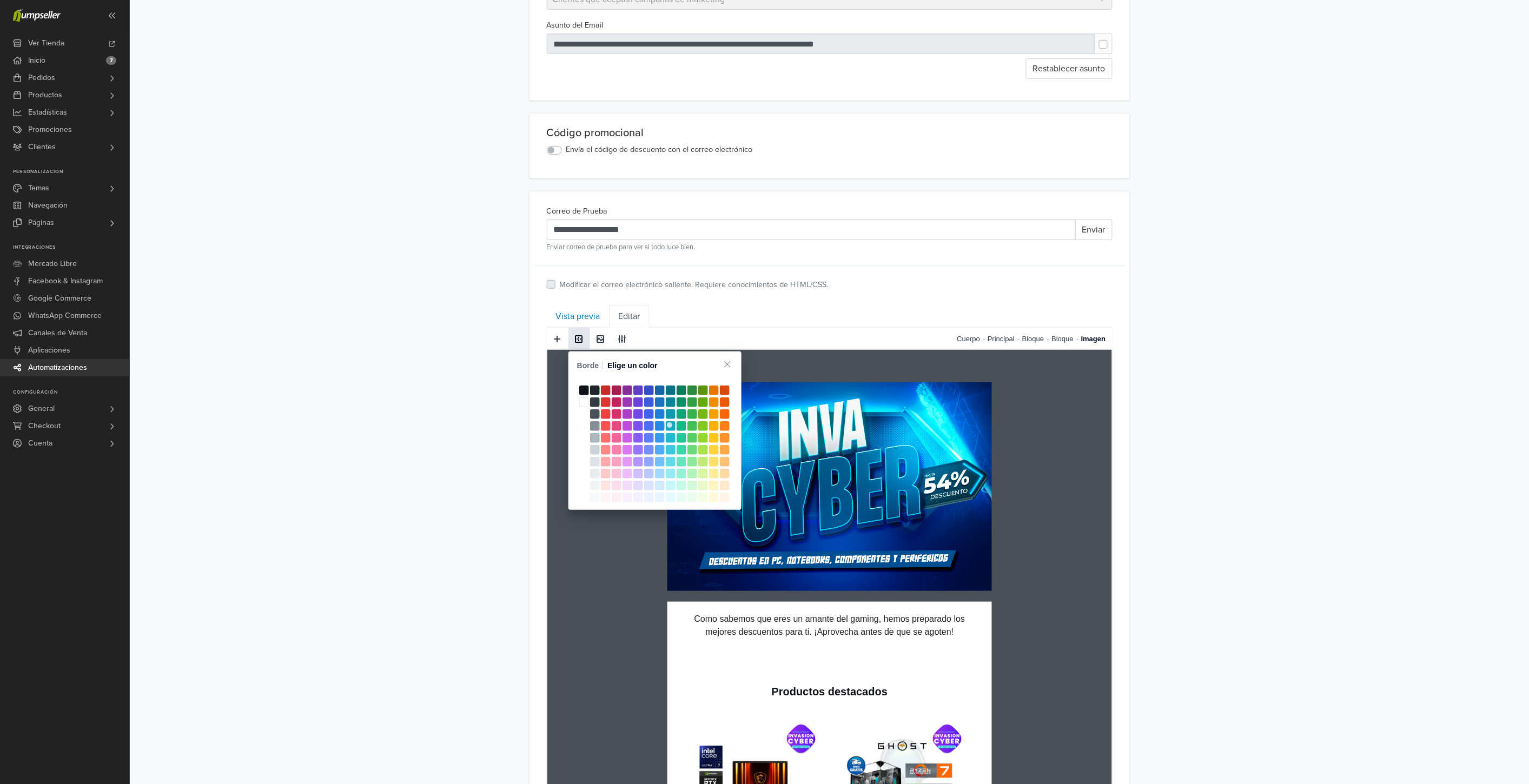
click at [593, 421] on span at bounding box center [595, 426] width 10 height 10
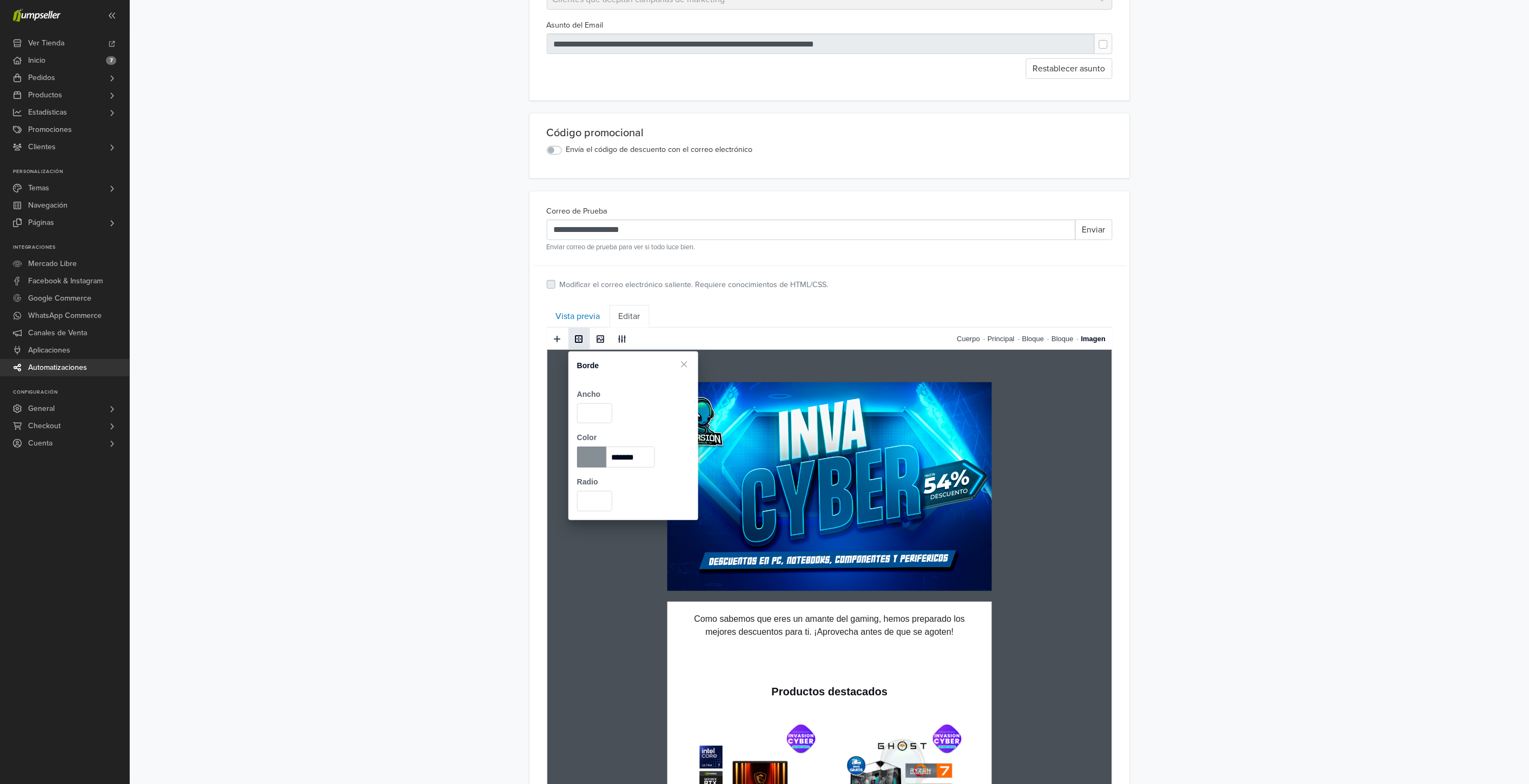
click at [1146, 565] on div "**********" at bounding box center [829, 690] width 1399 height 1715
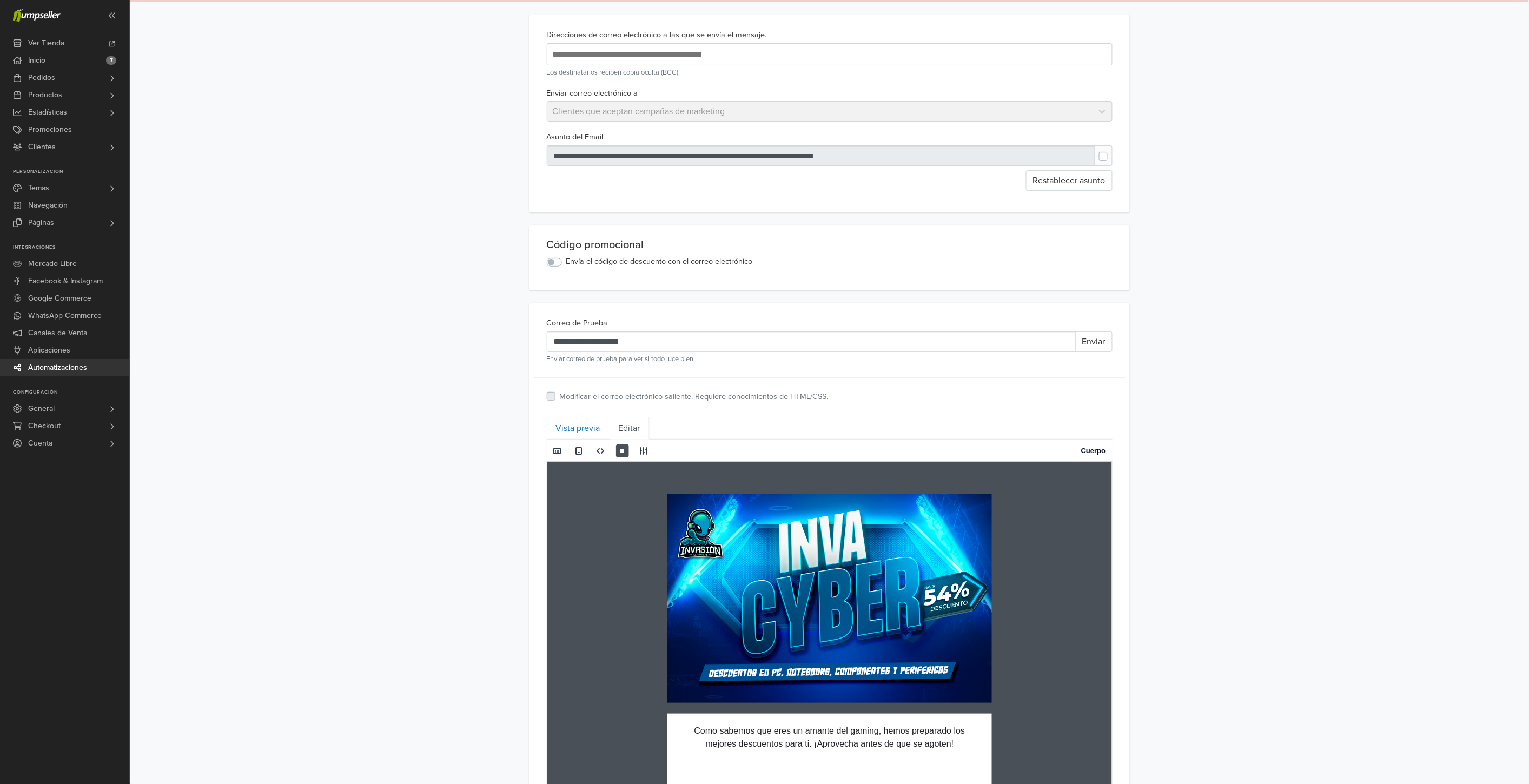
scroll to position [45, 0]
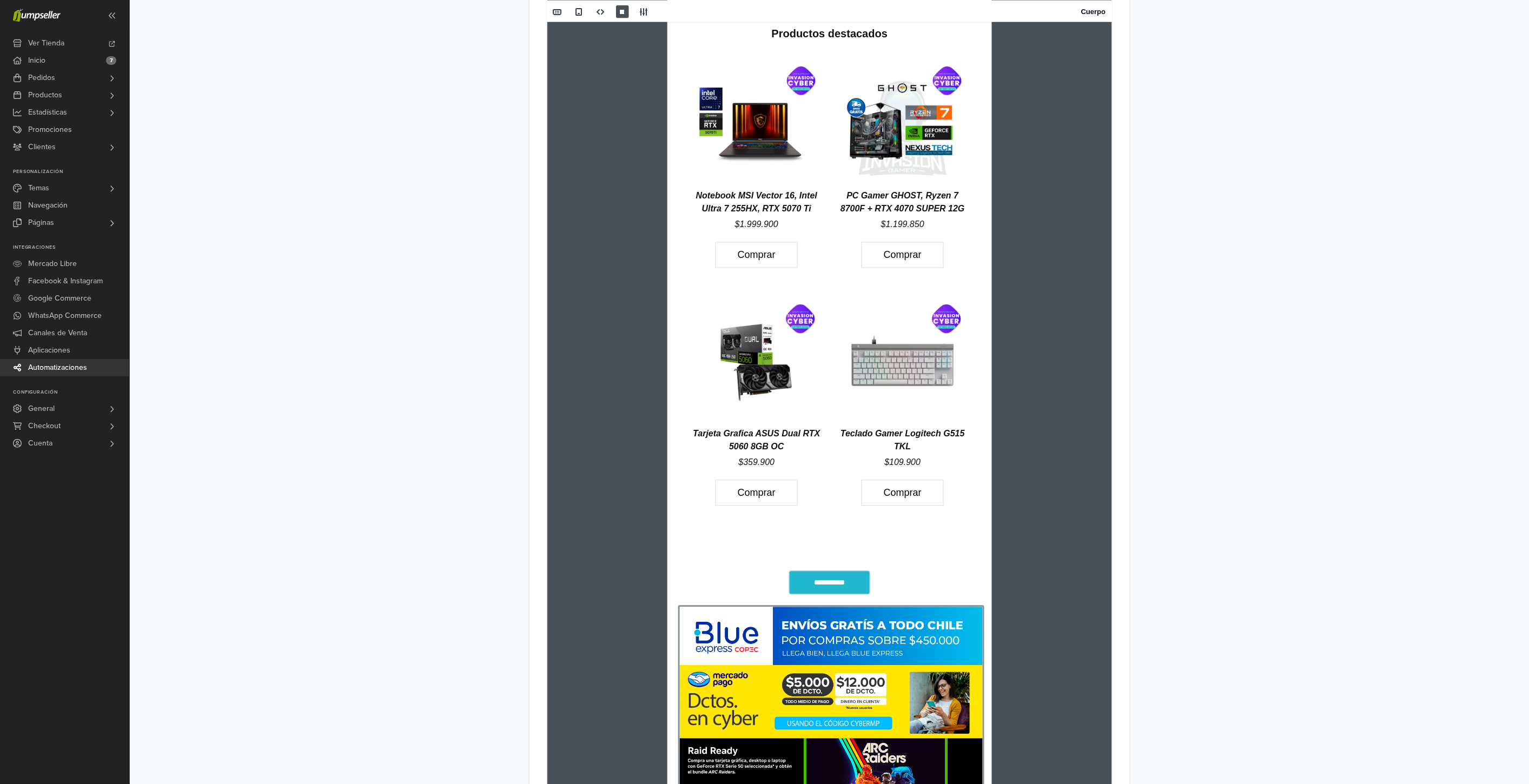
click at [813, 668] on img at bounding box center [830, 712] width 306 height 213
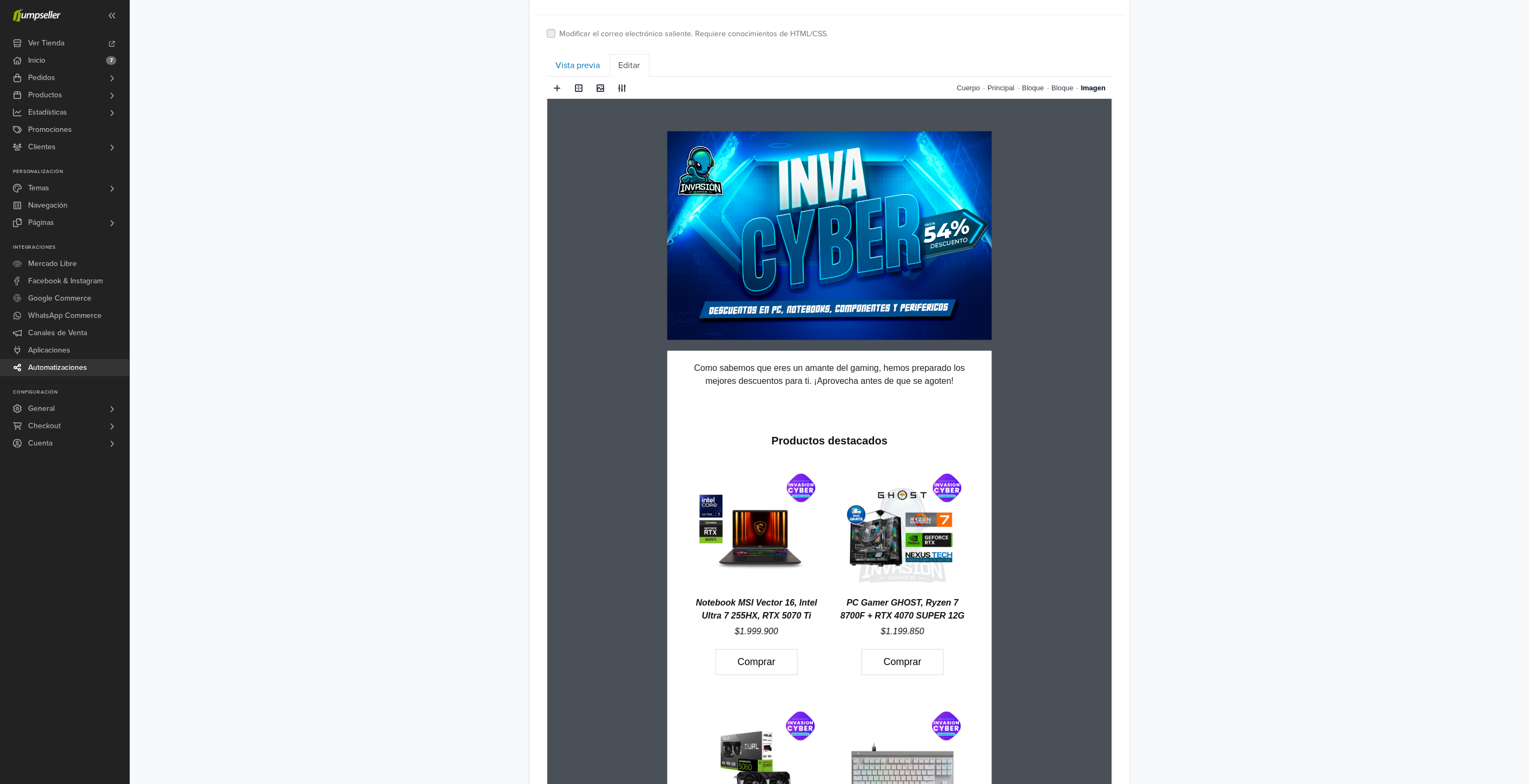
scroll to position [284, 0]
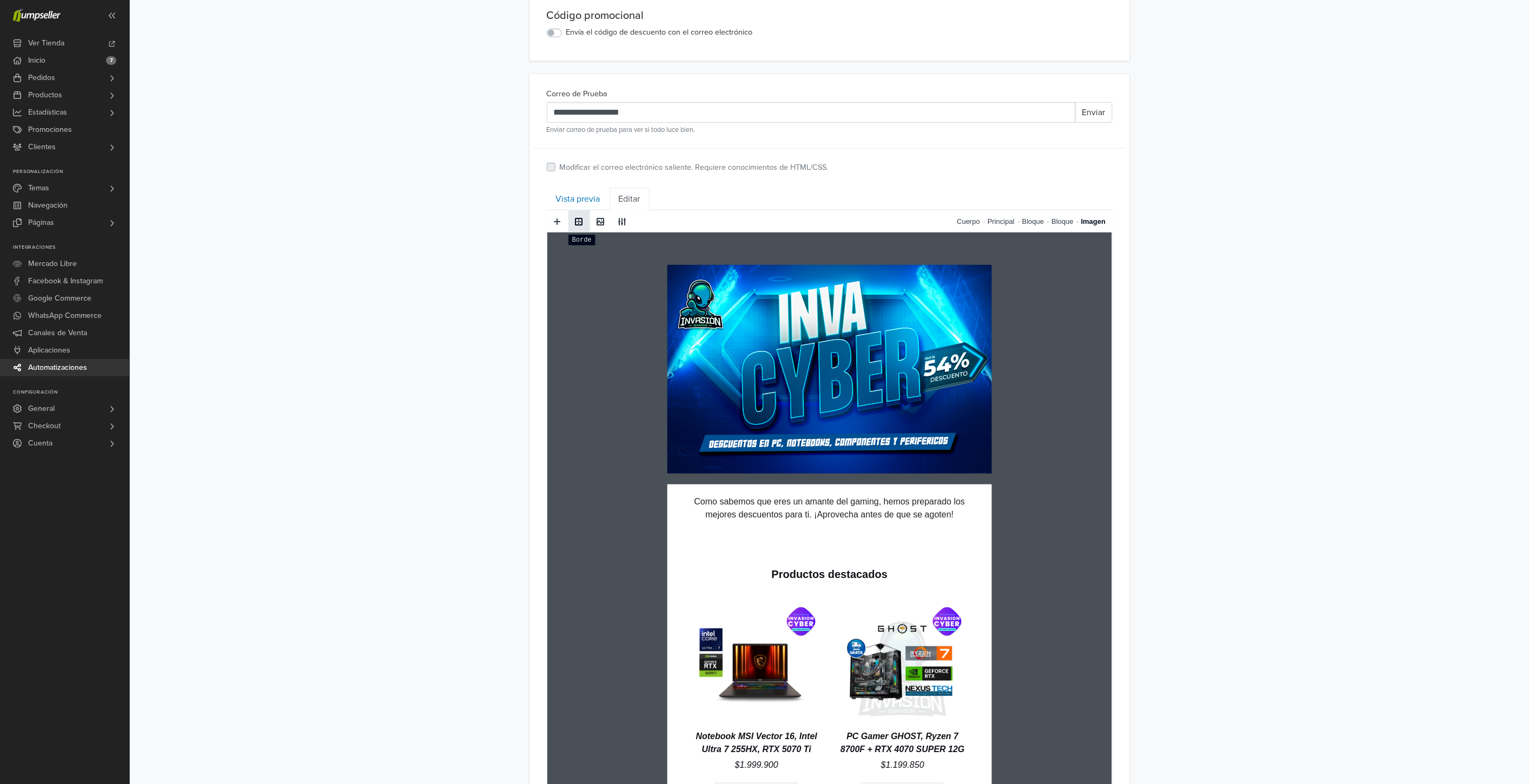
click at [577, 219] on span at bounding box center [579, 221] width 9 height 9
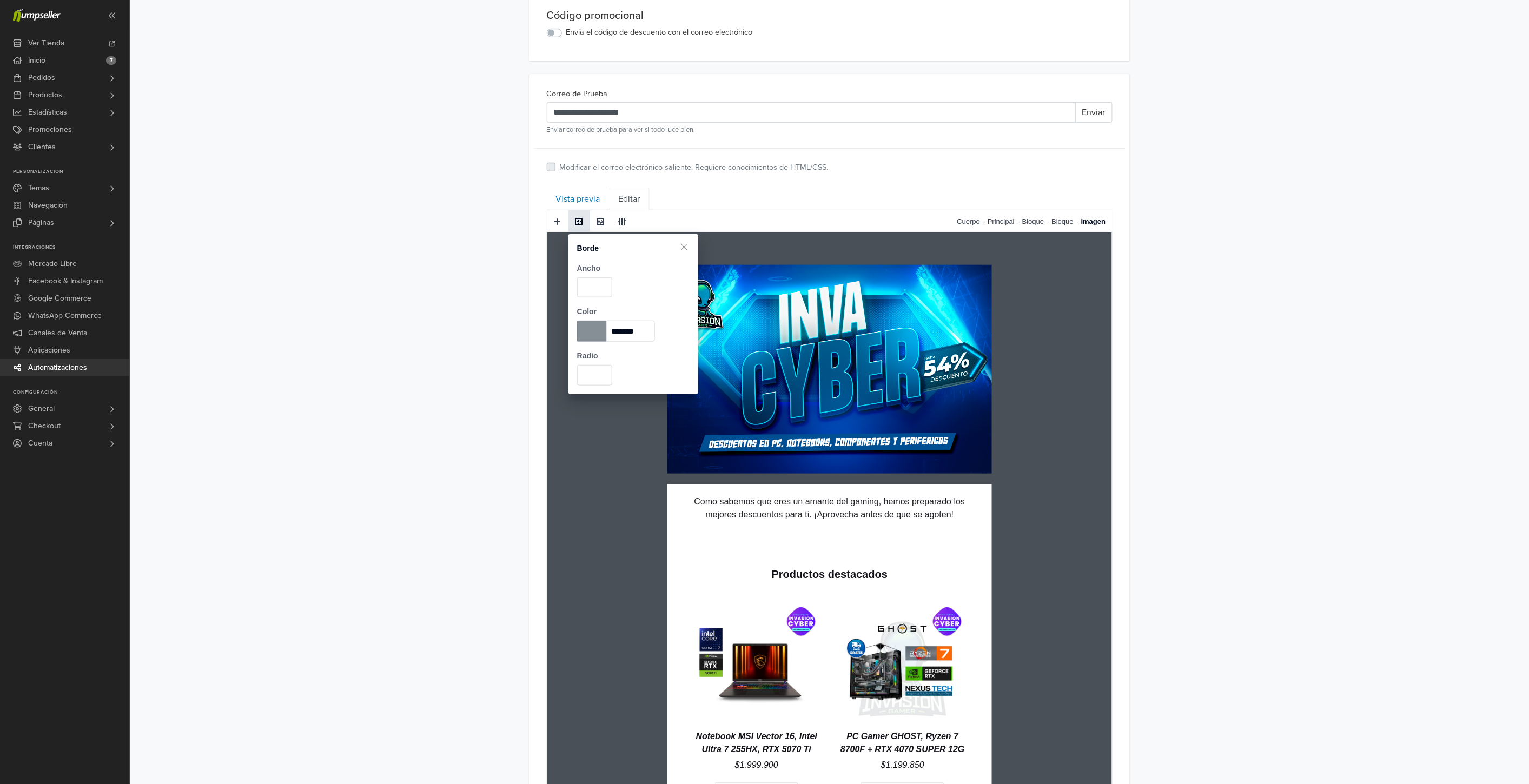
click at [591, 323] on span at bounding box center [592, 330] width 30 height 21
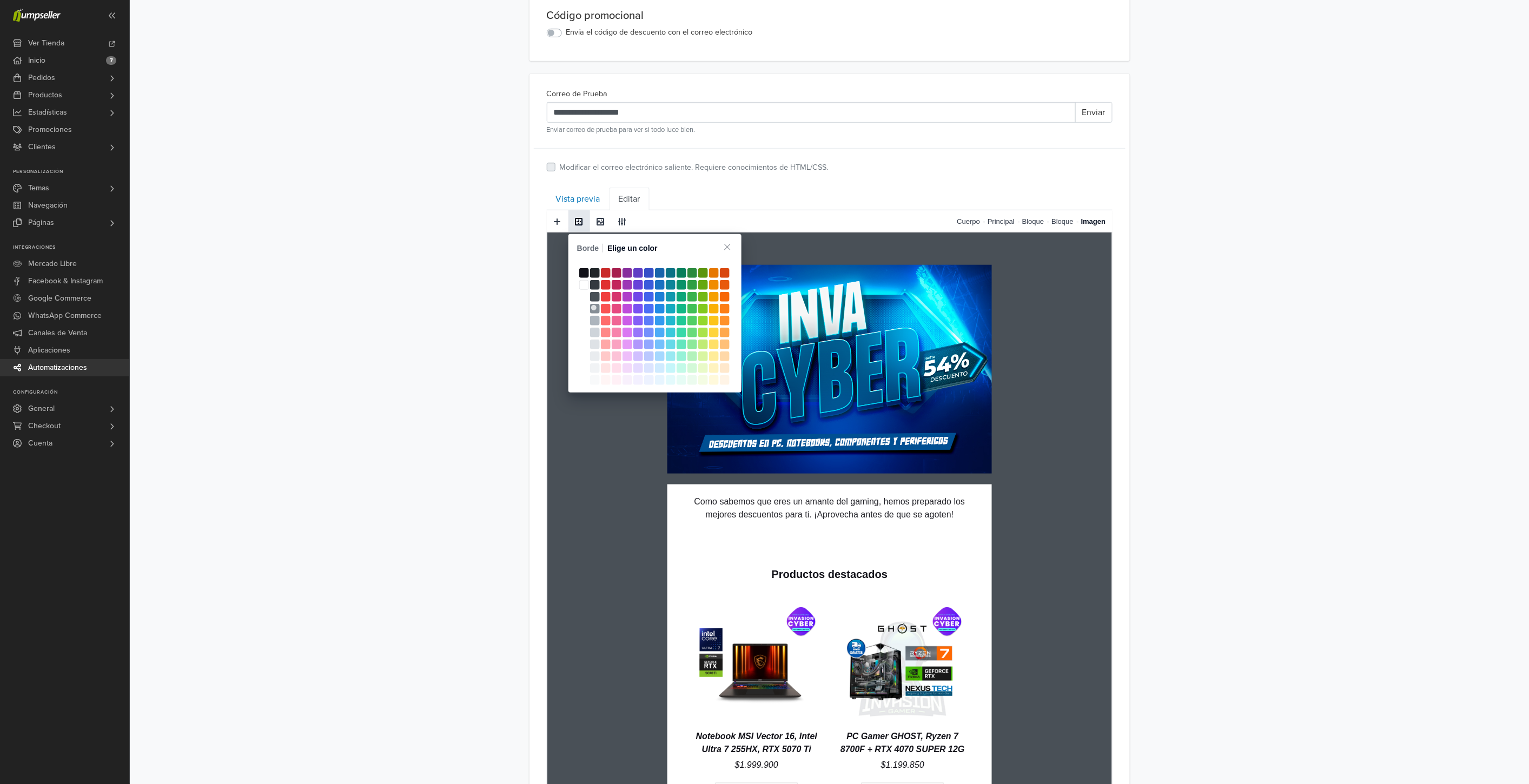
type input "*******"
click at [658, 304] on span at bounding box center [659, 309] width 10 height 10
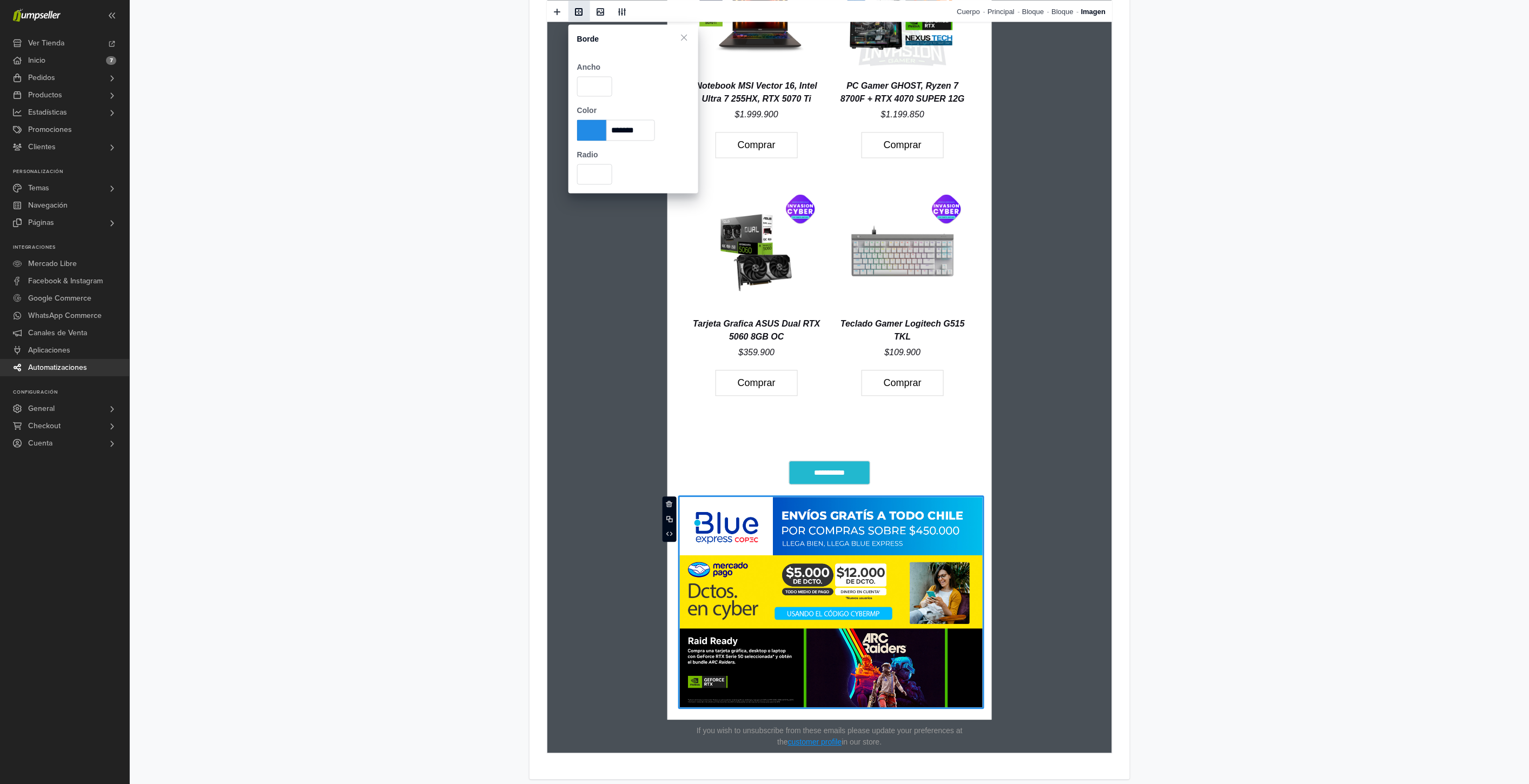
scroll to position [946, 0]
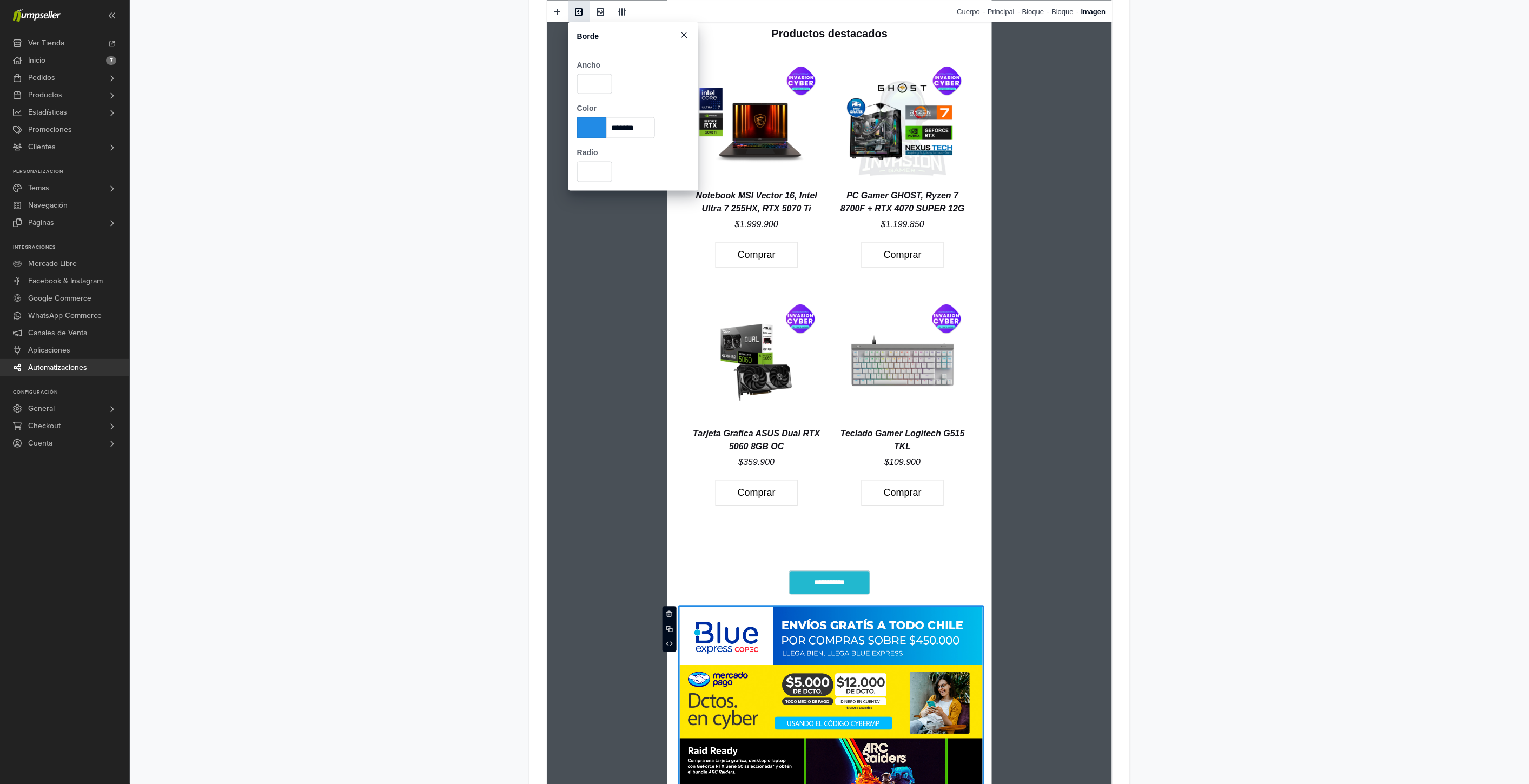
click at [682, 34] on span at bounding box center [683, 35] width 11 height 11
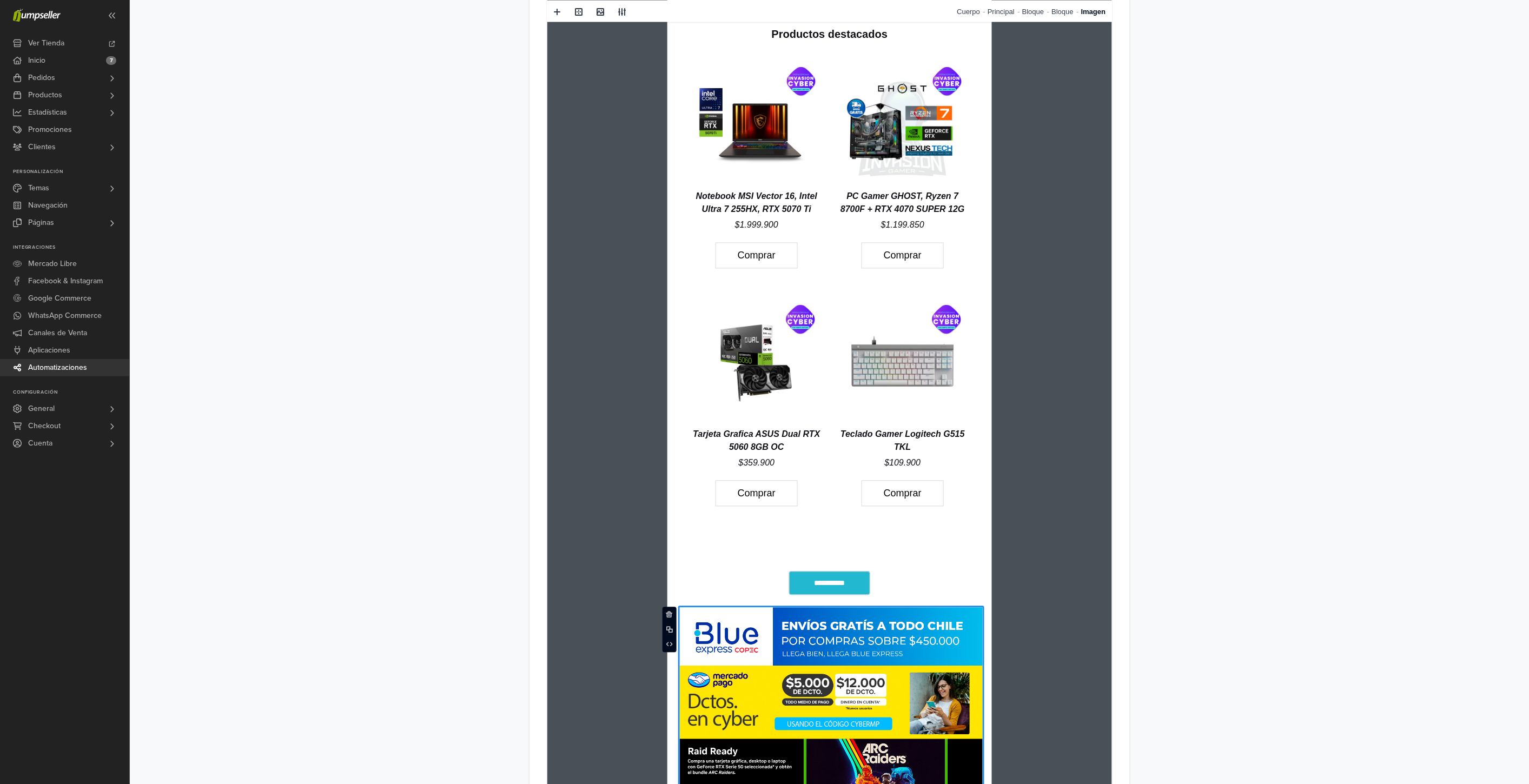
click at [1187, 480] on div "**********" at bounding box center [829, 33] width 1399 height 1715
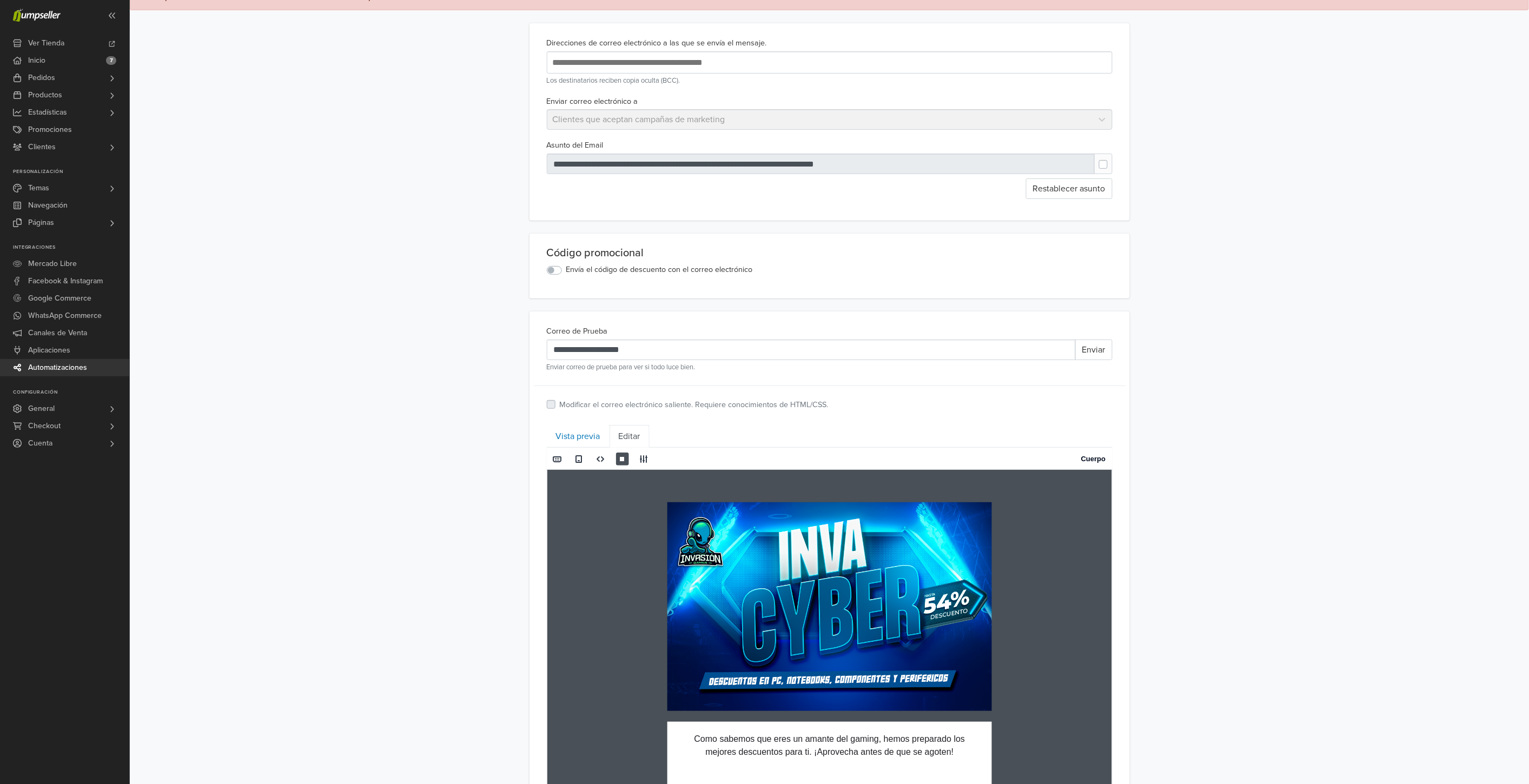
scroll to position [0, 0]
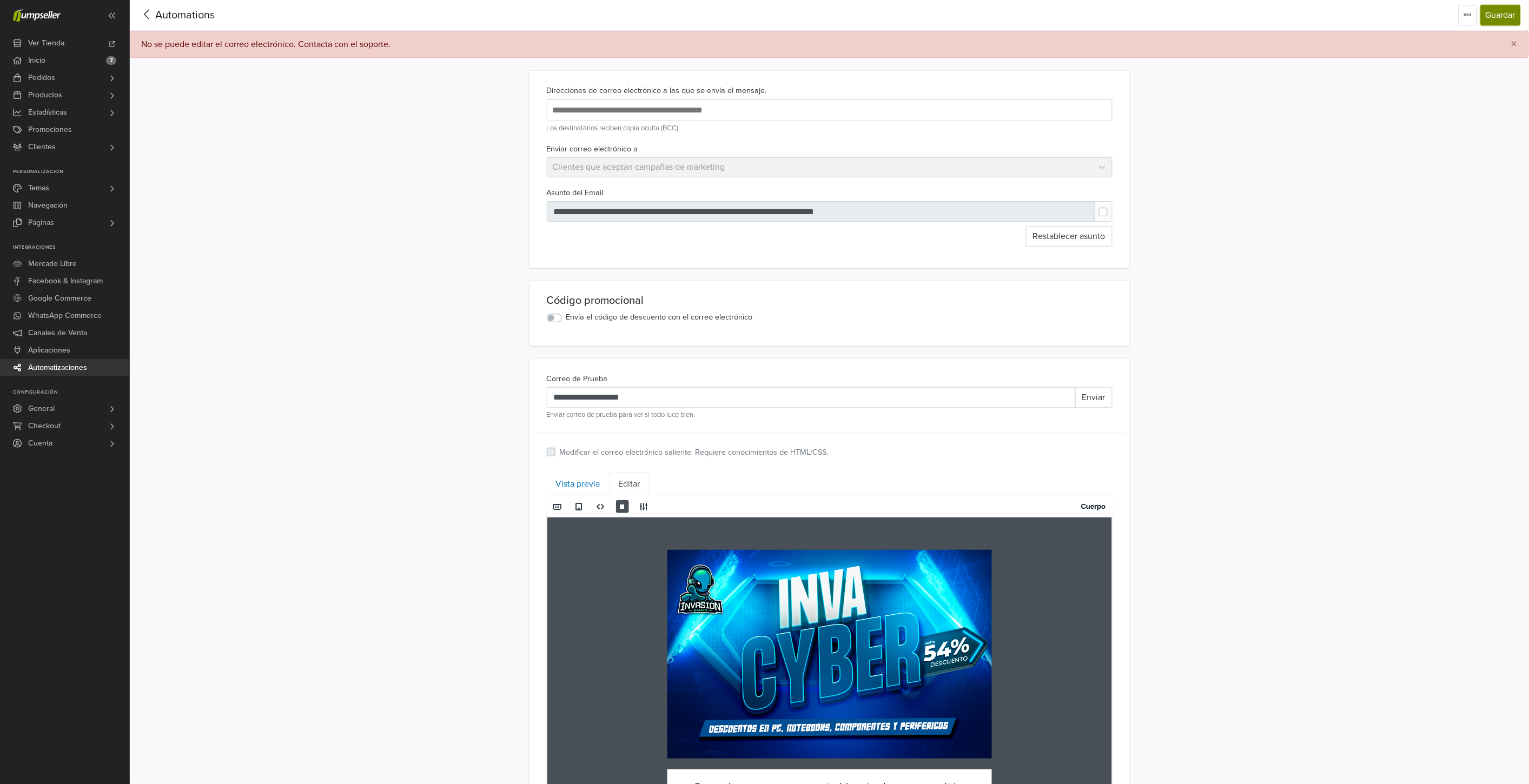
click at [1510, 11] on button "Guardar" at bounding box center [1500, 15] width 40 height 21
click at [1511, 14] on button "Guardar" at bounding box center [1500, 15] width 40 height 21
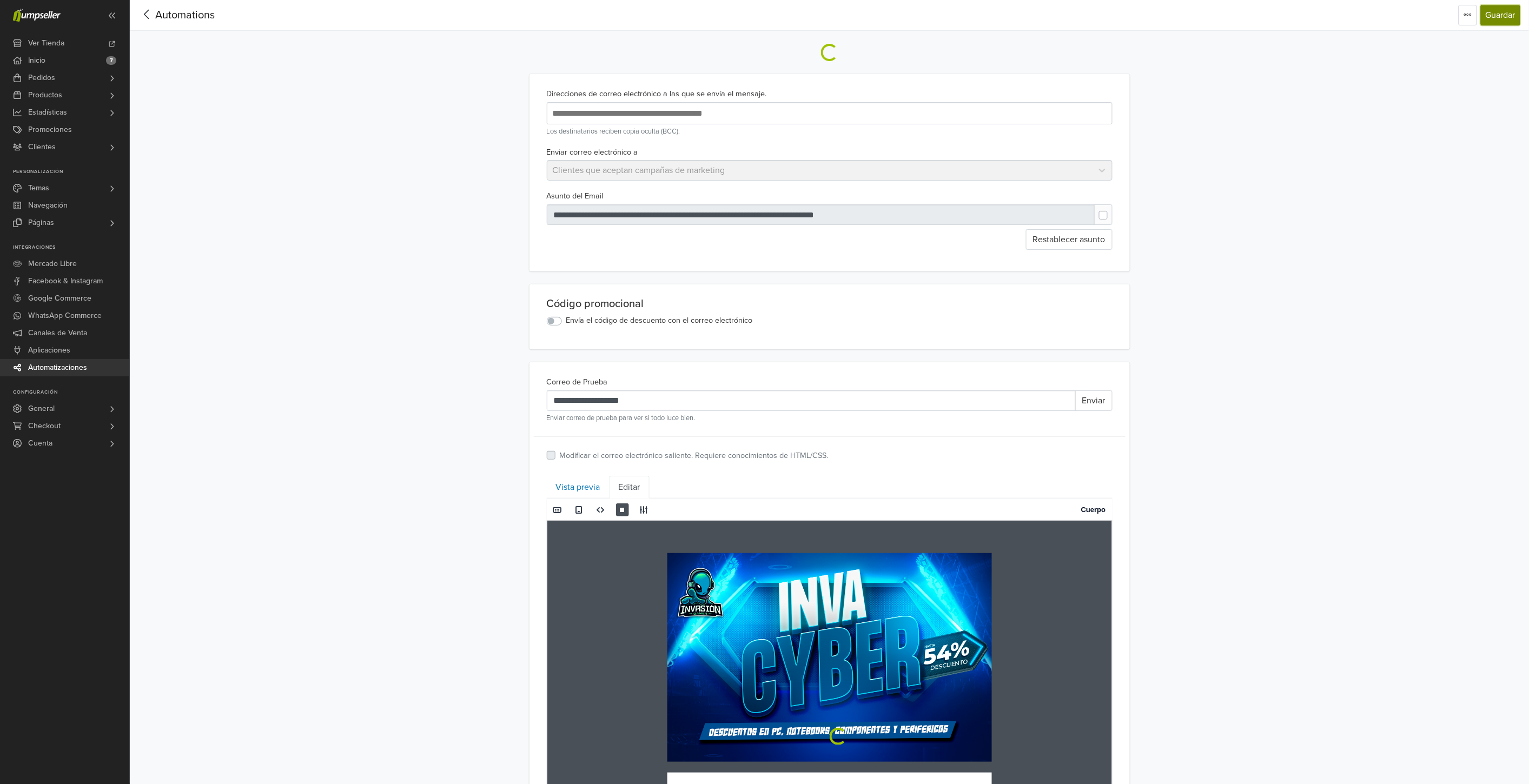
click at [1511, 14] on button "Guardar" at bounding box center [1500, 15] width 40 height 21
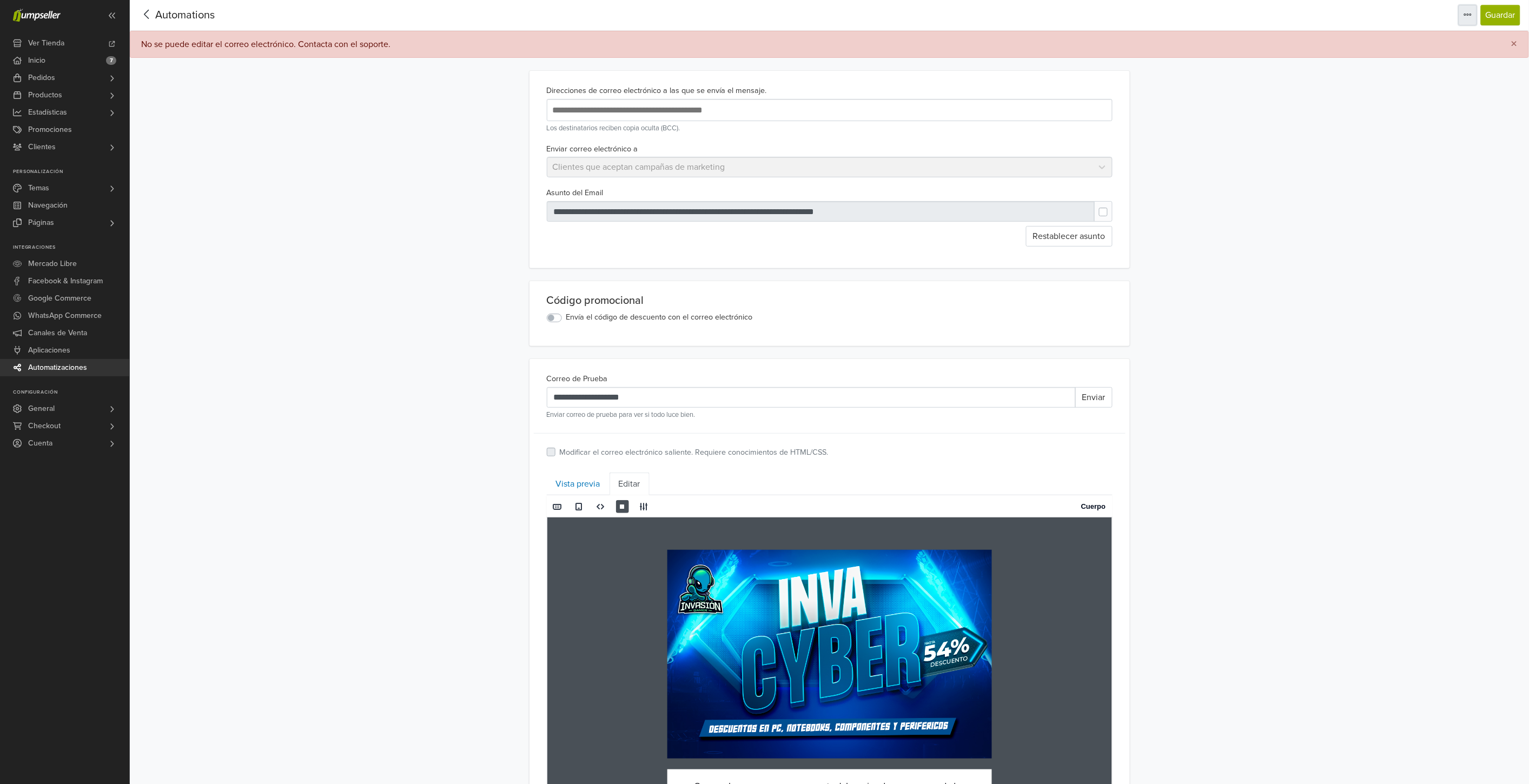
click at [1464, 14] on icon "button" at bounding box center [1468, 14] width 9 height 9
click at [1506, 5] on button "Guardar" at bounding box center [1500, 15] width 40 height 21
click at [1510, 14] on button "Guardar" at bounding box center [1500, 15] width 40 height 21
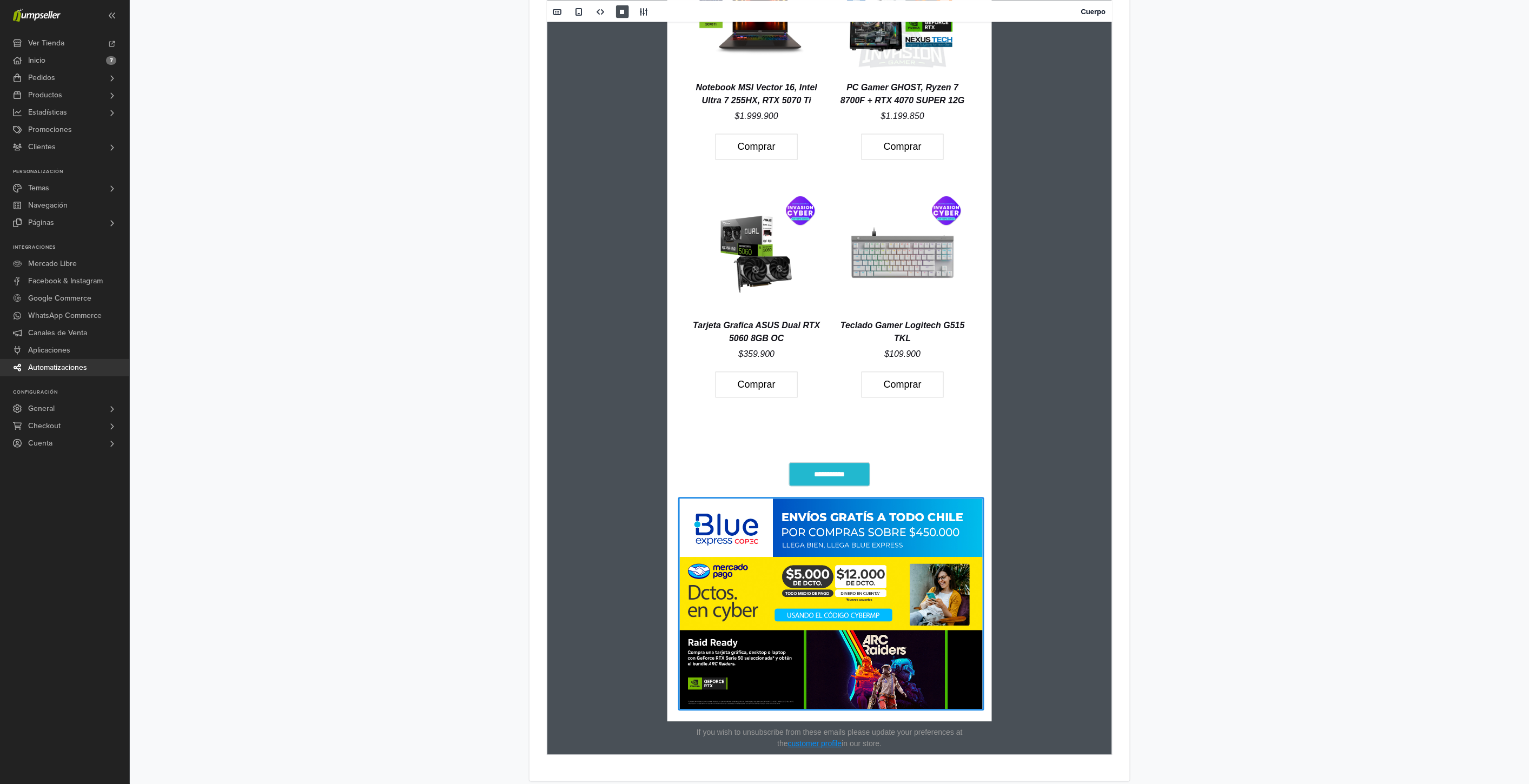
scroll to position [946, 0]
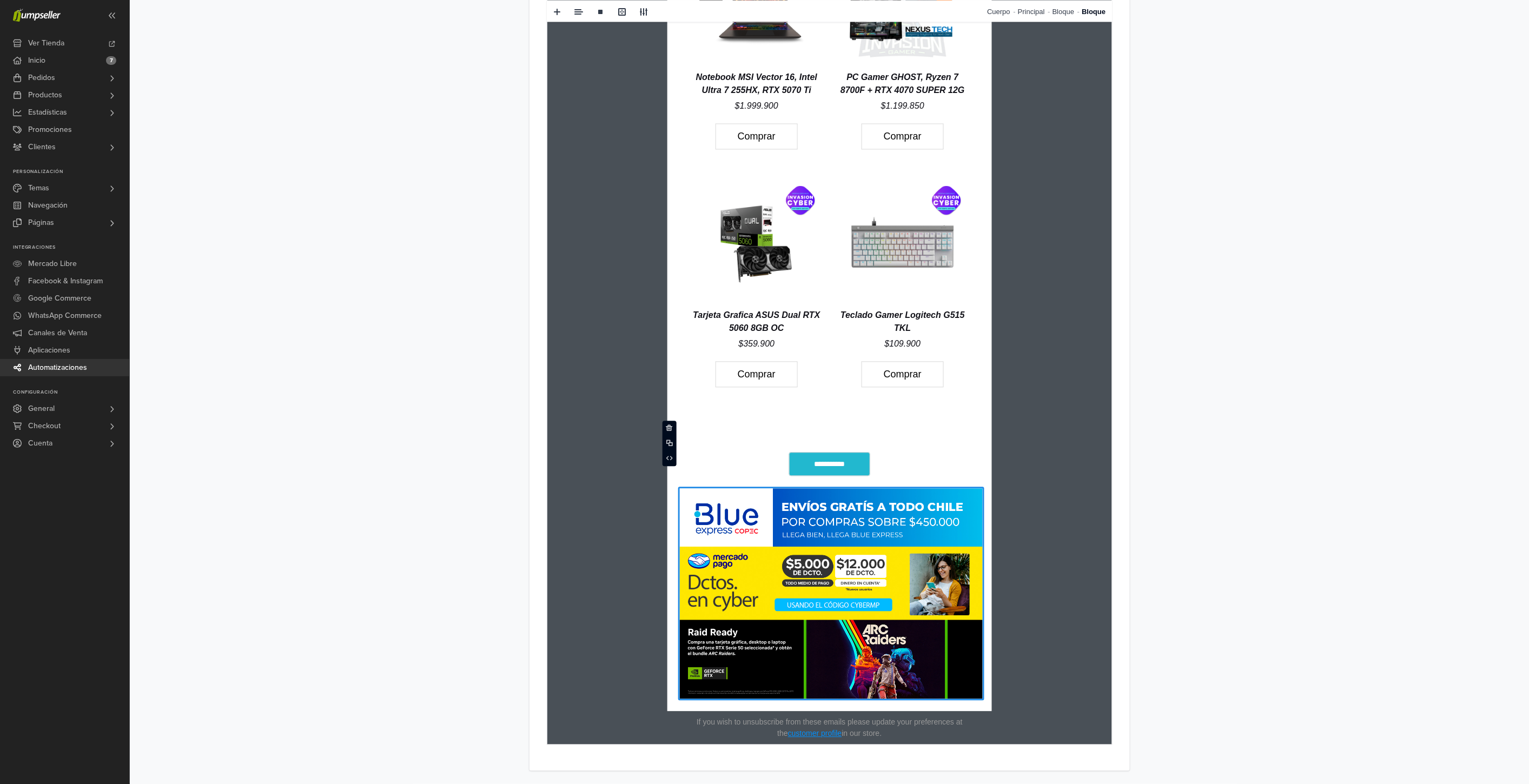
click at [833, 430] on td "**********" at bounding box center [828, 454] width 302 height 67
click at [819, 402] on td "hidden text Productos destacados hidden text Notebook MSI Vector 16, Intel Ultr…" at bounding box center [828, 143] width 302 height 534
click at [776, 403] on td "**********" at bounding box center [828, 143] width 302 height 534
click at [777, 431] on td "**********" at bounding box center [828, 454] width 302 height 67
click at [839, 462] on link "**********" at bounding box center [829, 465] width 81 height 24
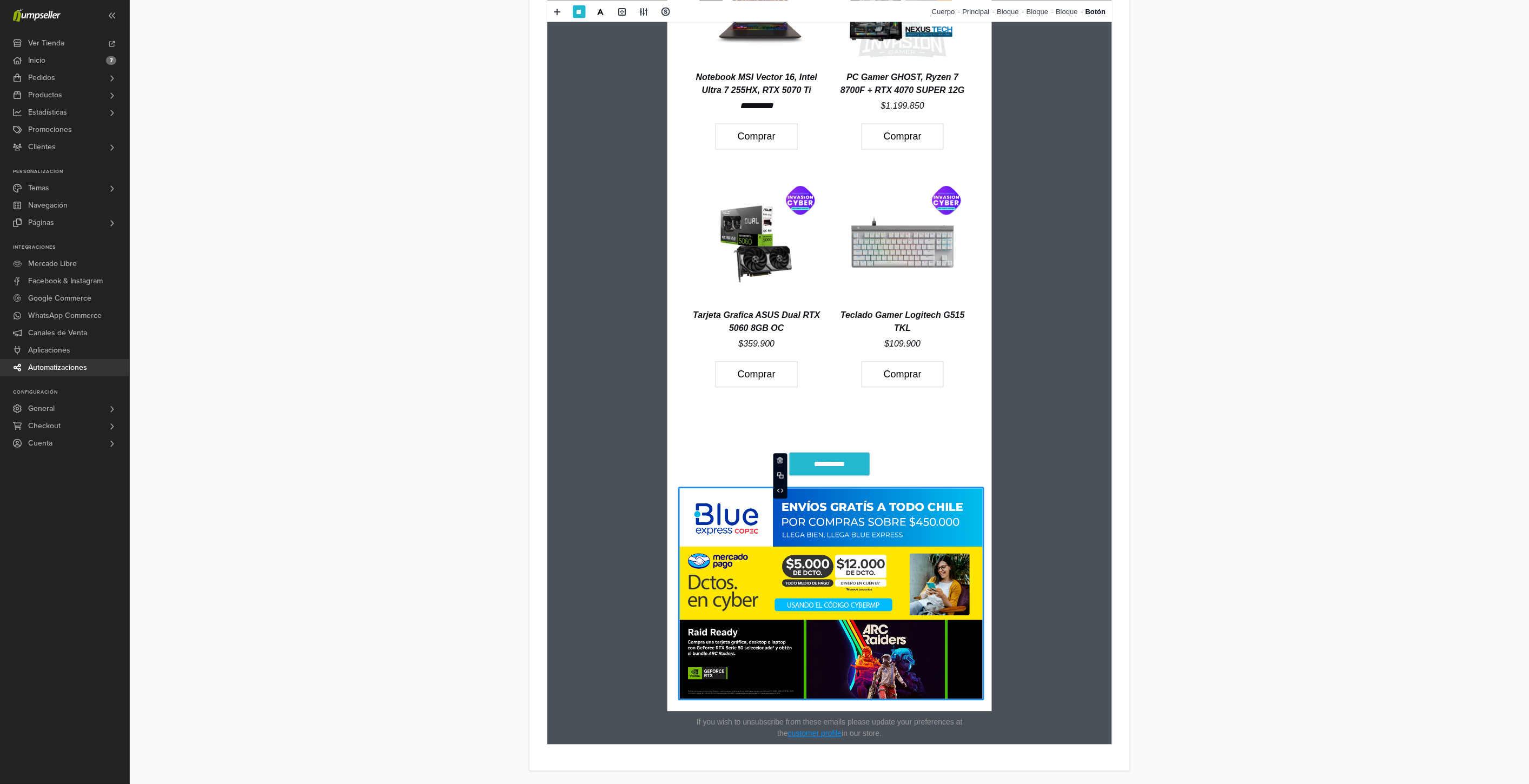
click at [919, 433] on td "**********" at bounding box center [828, 454] width 302 height 67
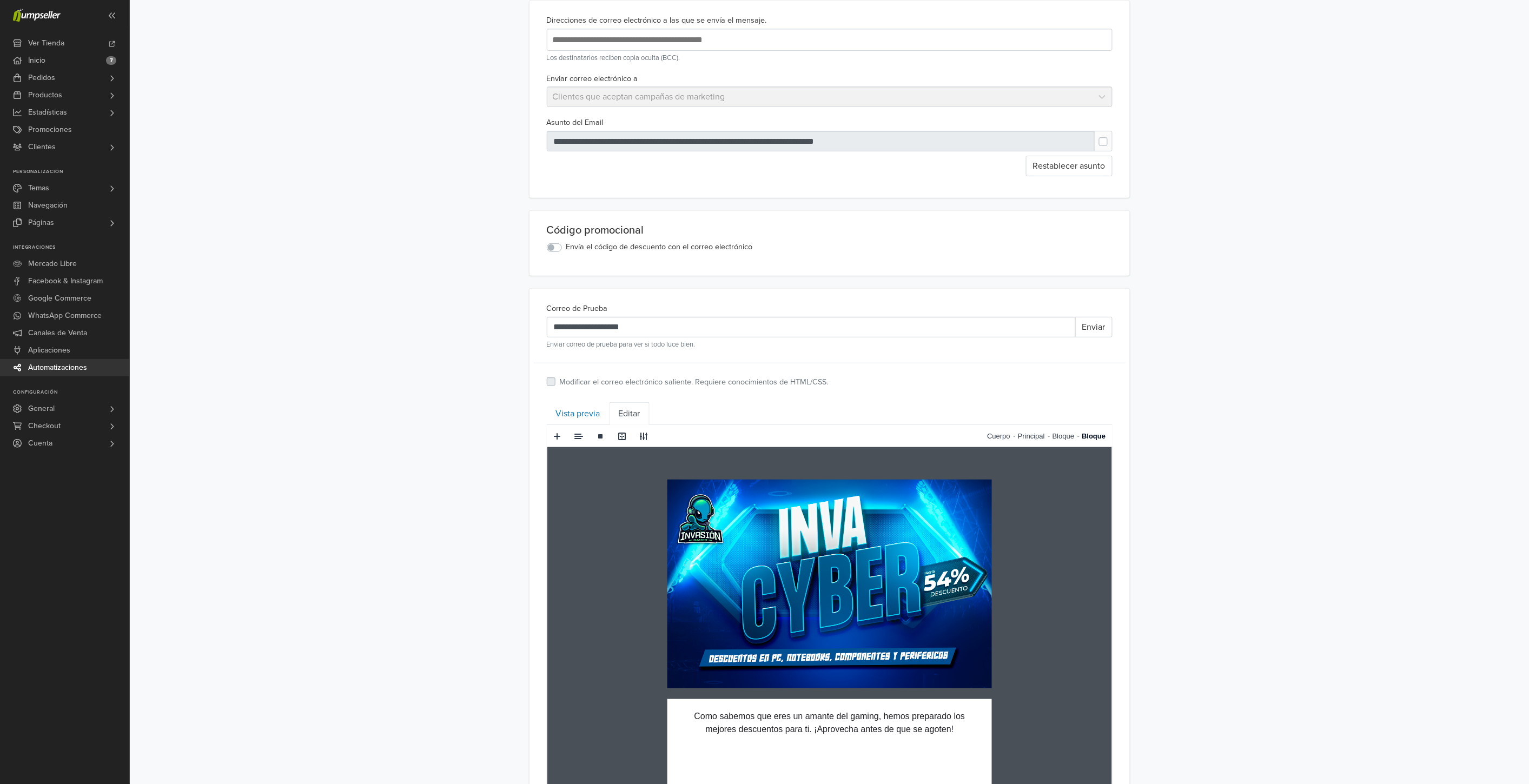
scroll to position [0, 0]
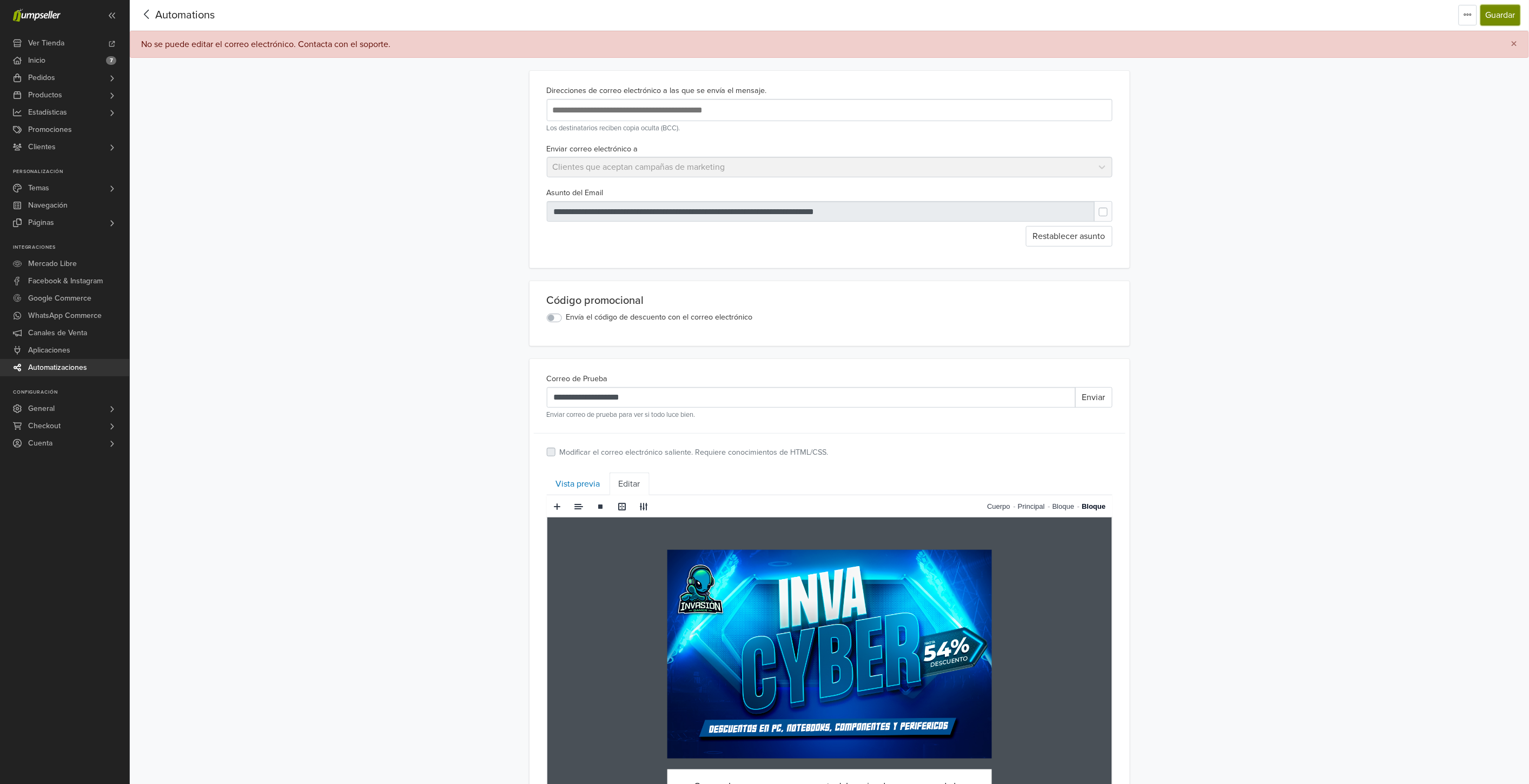
click at [1495, 17] on button "Guardar" at bounding box center [1500, 15] width 40 height 21
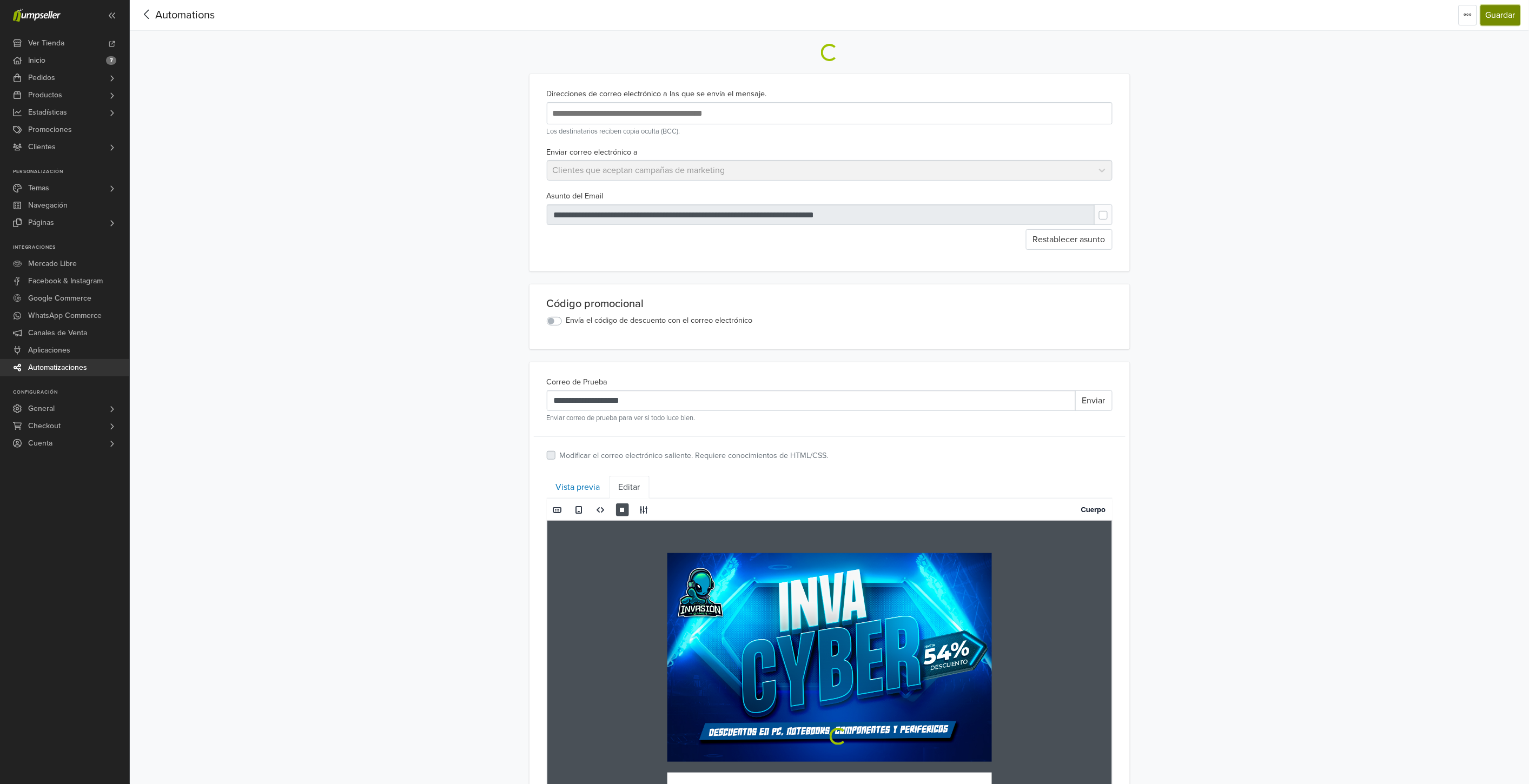
click at [1495, 17] on button "Guardar" at bounding box center [1500, 15] width 40 height 21
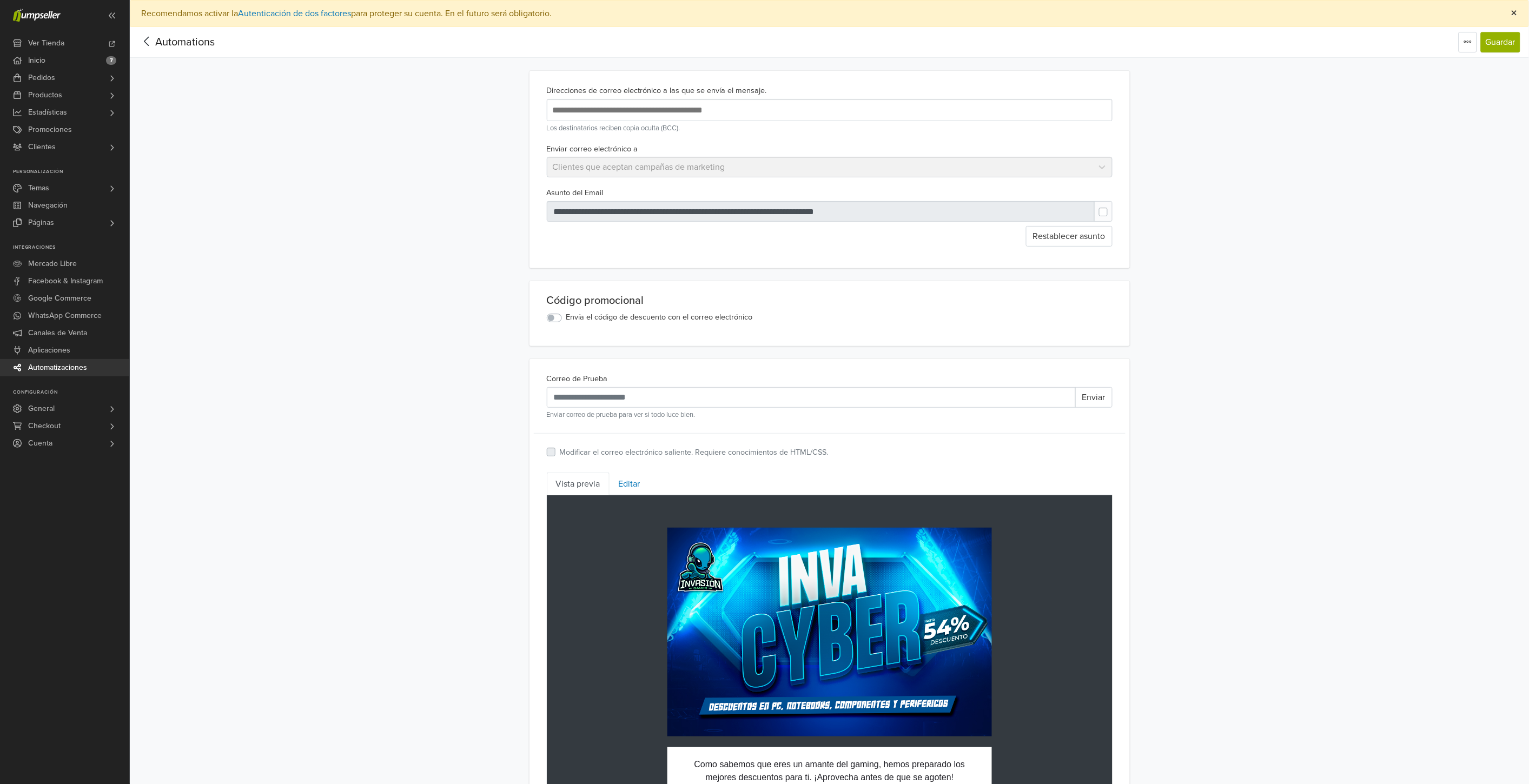
click at [1516, 13] on span "×" at bounding box center [1514, 13] width 7 height 16
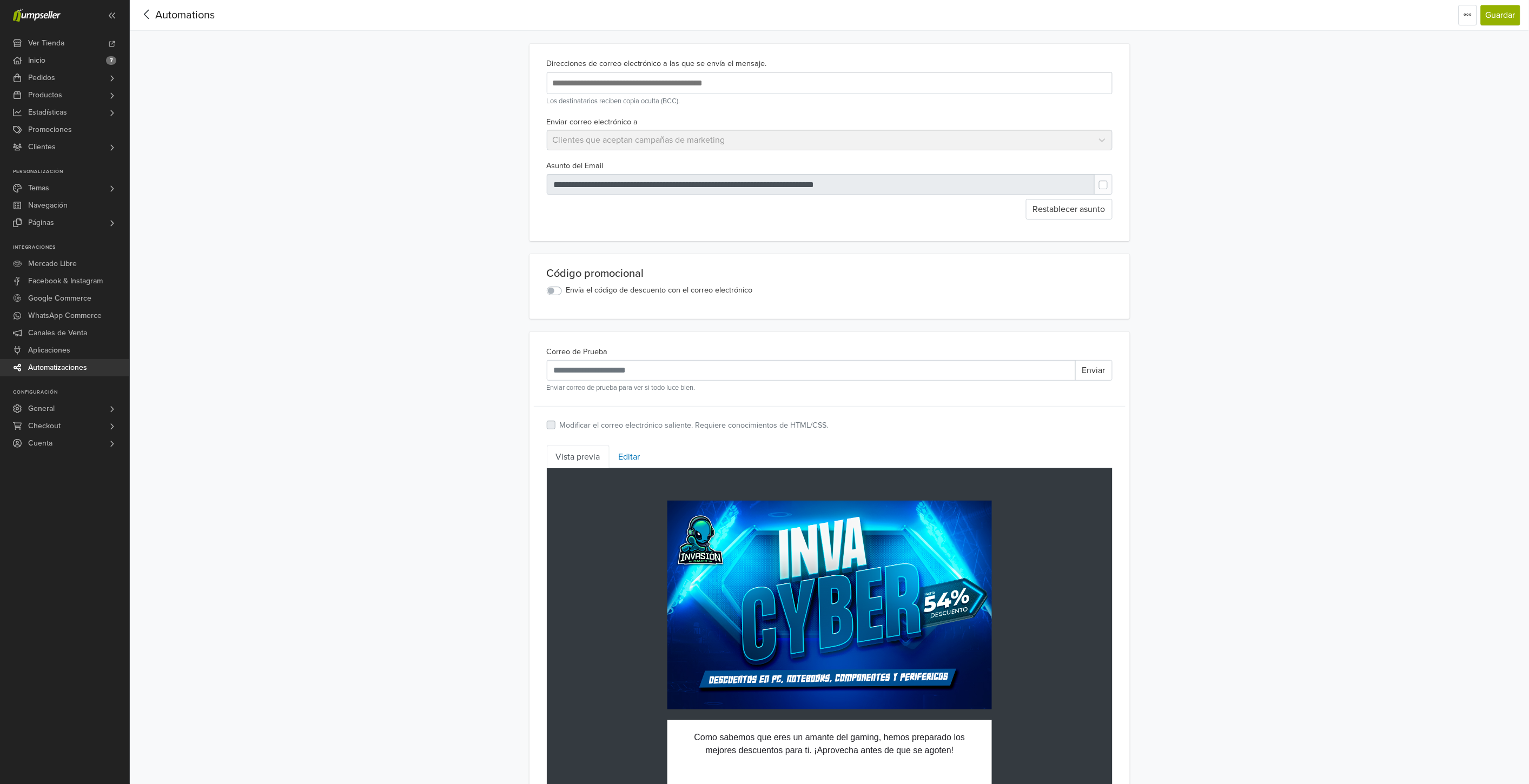
click at [59, 369] on span "Automatizaciones" at bounding box center [57, 367] width 59 height 17
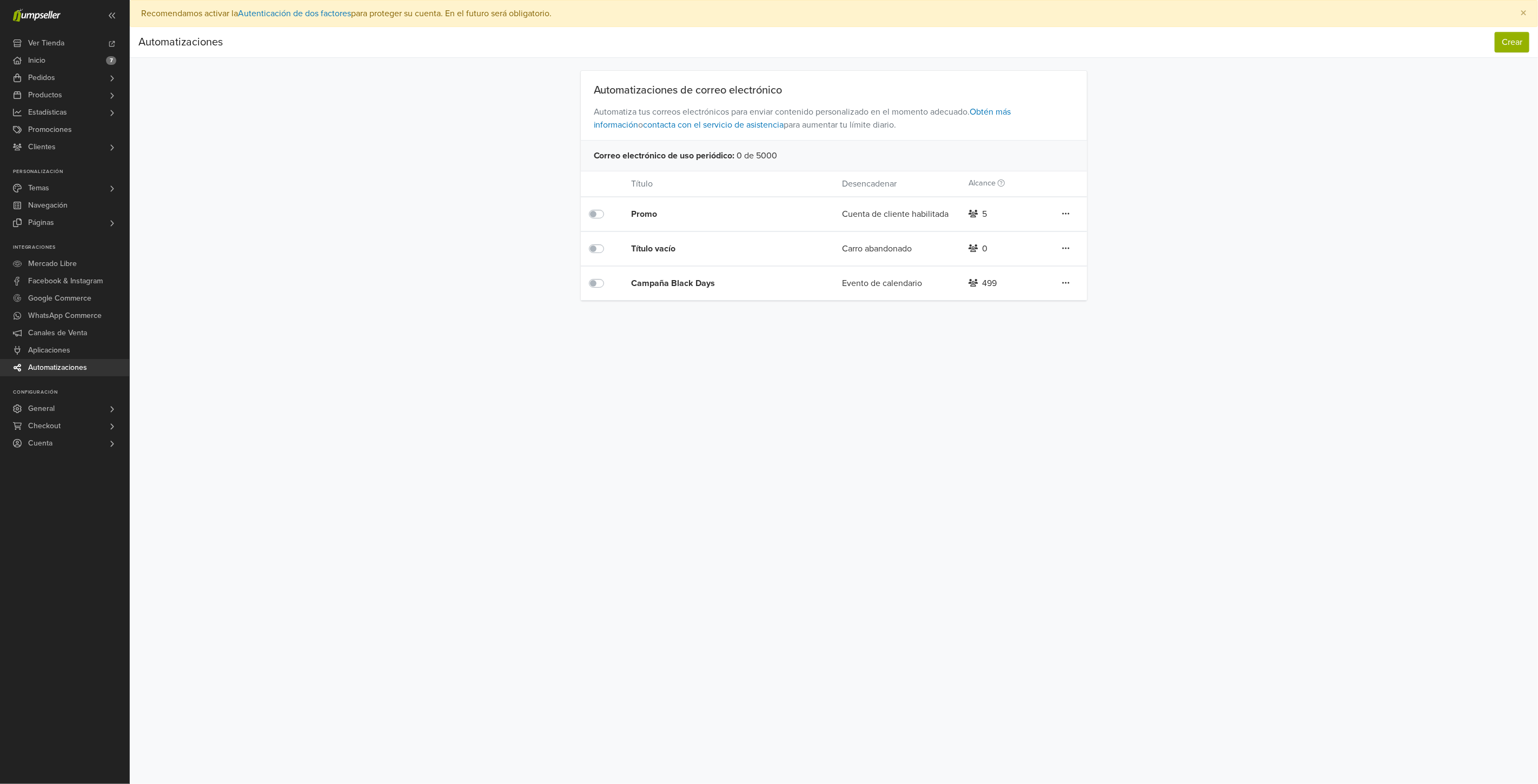
click at [1068, 280] on icon at bounding box center [1066, 282] width 8 height 9
click at [1031, 317] on link "Duplicar" at bounding box center [1027, 321] width 85 height 17
click at [723, 312] on div "Campaña Black DaysCopiar" at bounding box center [715, 317] width 169 height 13
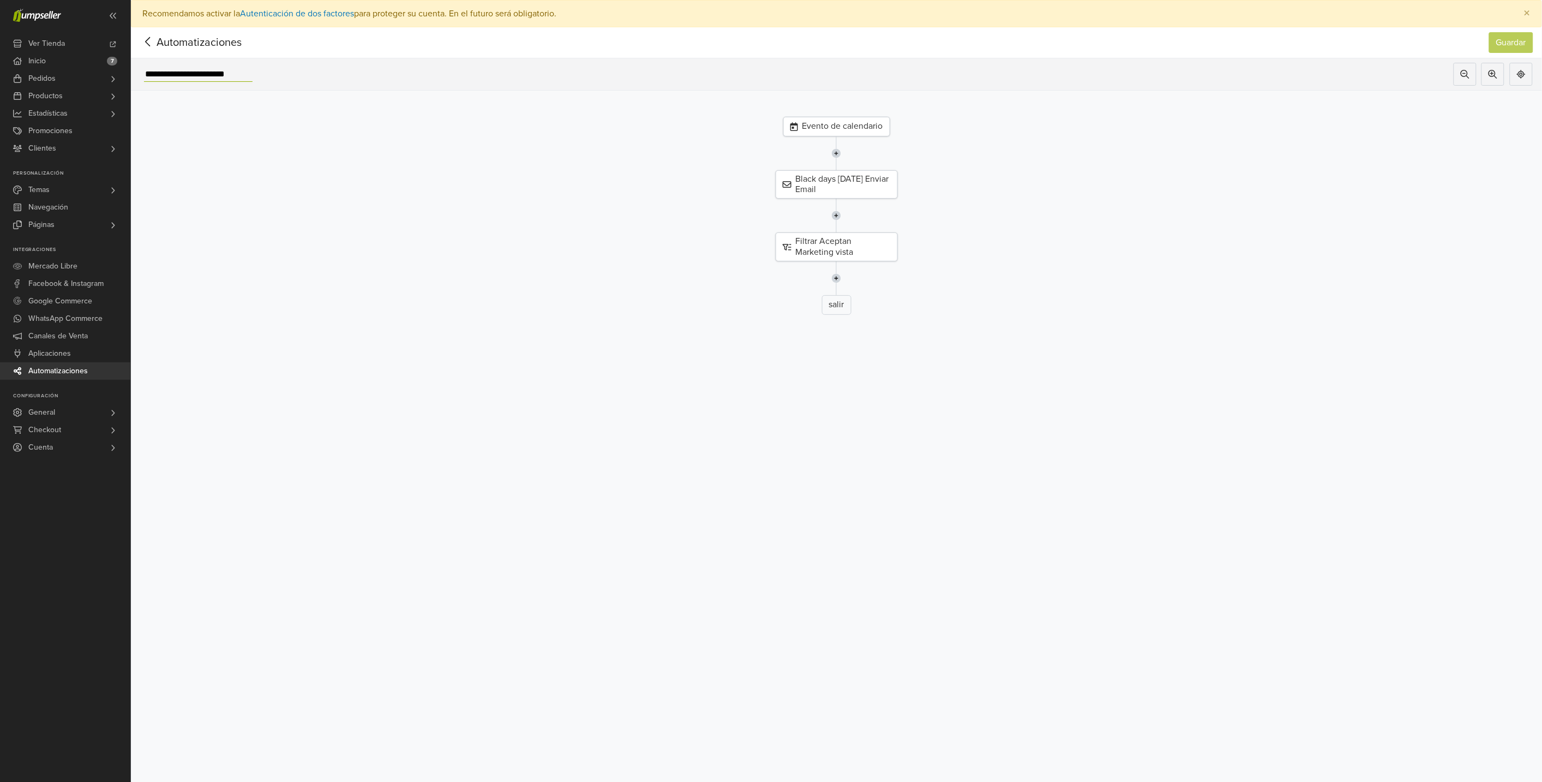
drag, startPoint x: 206, startPoint y: 74, endPoint x: 218, endPoint y: 72, distance: 12.7
click at [206, 74] on input "**********" at bounding box center [198, 74] width 109 height 15
drag, startPoint x: 183, startPoint y: 73, endPoint x: 282, endPoint y: 80, distance: 99.0
click at [282, 80] on div "**********" at bounding box center [836, 74] width 1411 height 32
click at [866, 126] on div "Evento de calendario" at bounding box center [836, 127] width 107 height 20
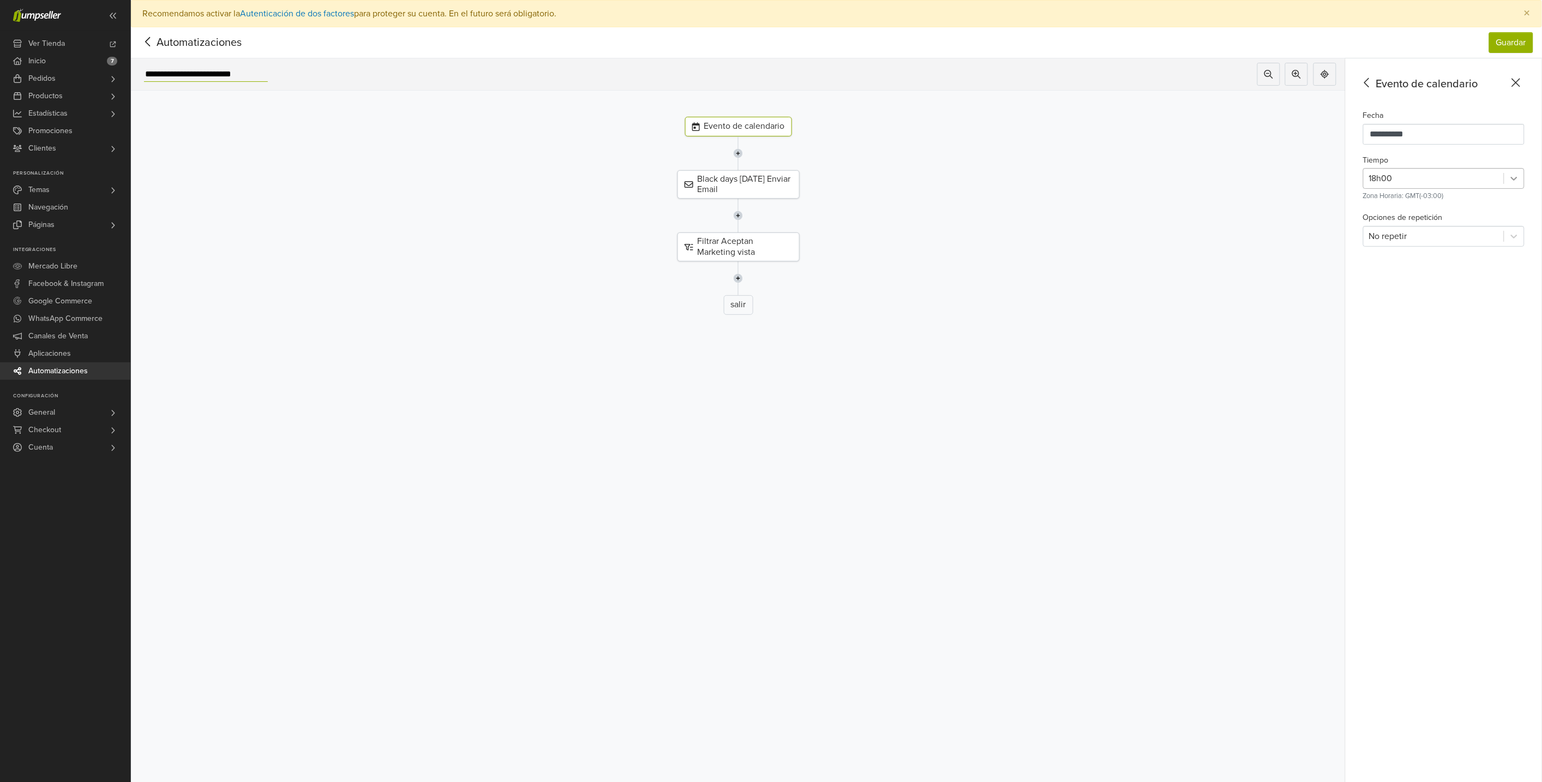
type input "**********"
click at [1519, 176] on icon at bounding box center [1514, 178] width 11 height 11
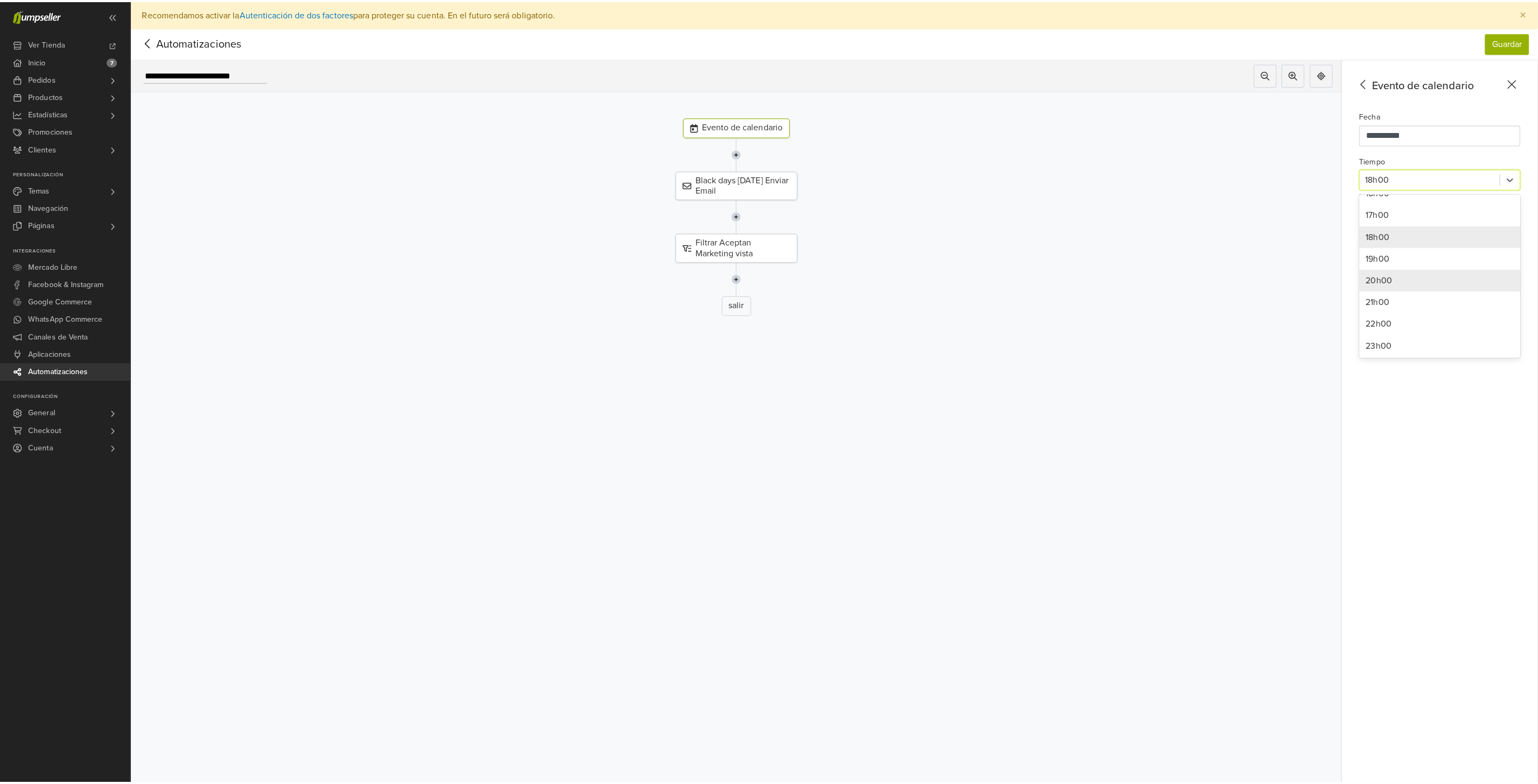
scroll to position [361, 0]
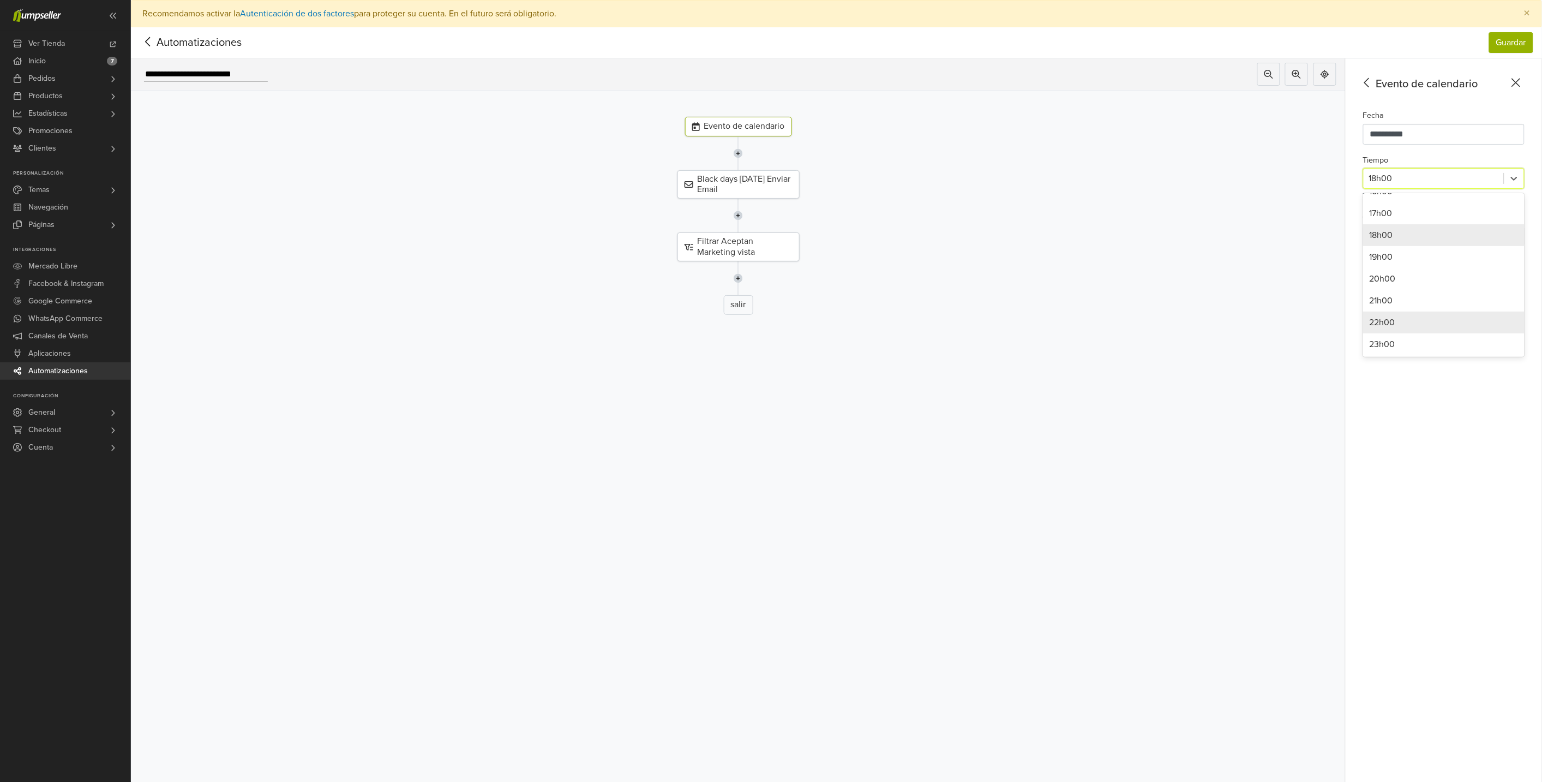
click at [1405, 323] on div "22h00" at bounding box center [1443, 322] width 161 height 22
click at [741, 183] on div "Black days [DATE] Enviar Email" at bounding box center [738, 184] width 122 height 28
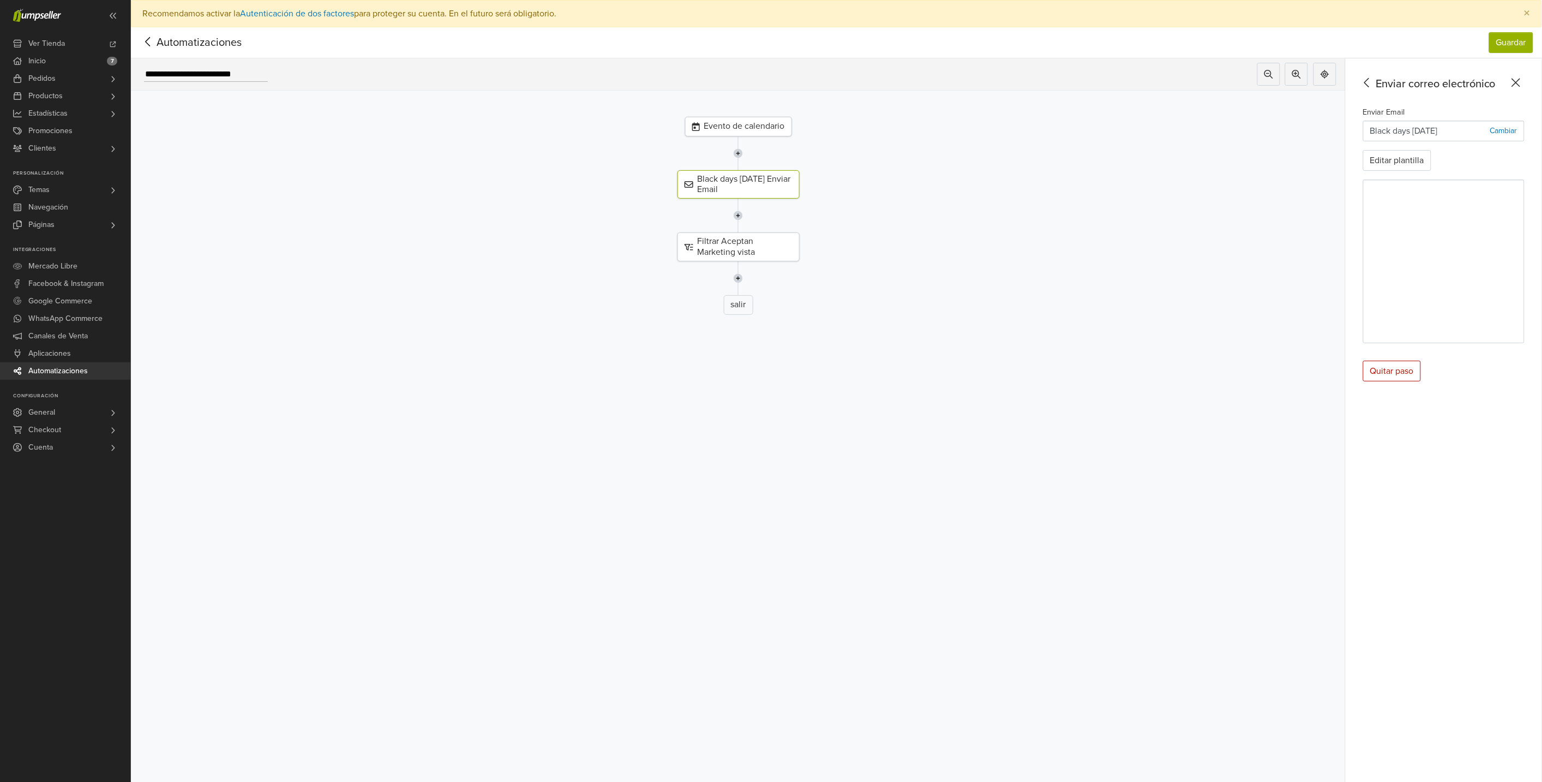
click at [1507, 127] on p "Cambiar" at bounding box center [1503, 130] width 27 height 11
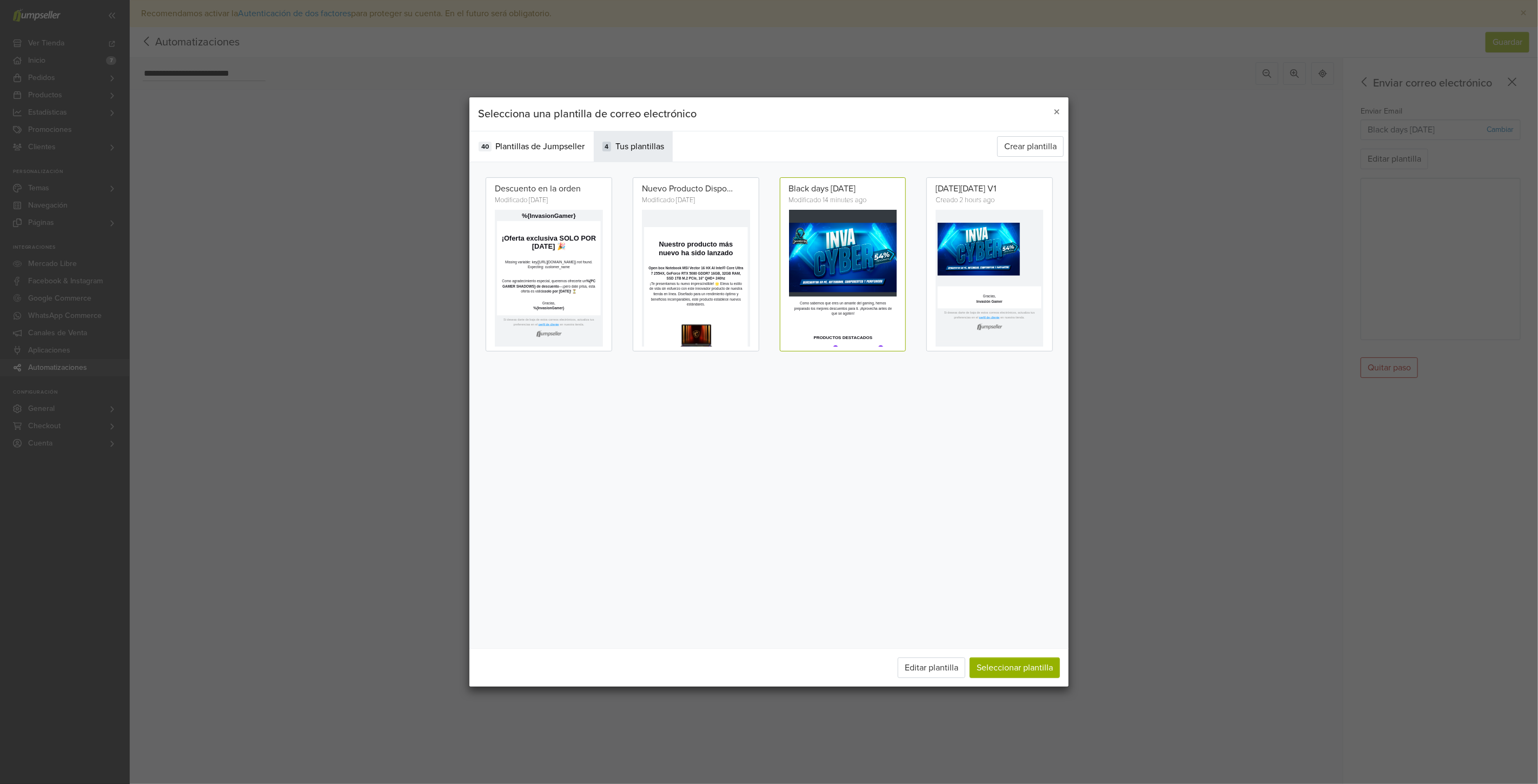
scroll to position [0, 0]
click at [1058, 110] on span "×" at bounding box center [1056, 112] width 7 height 16
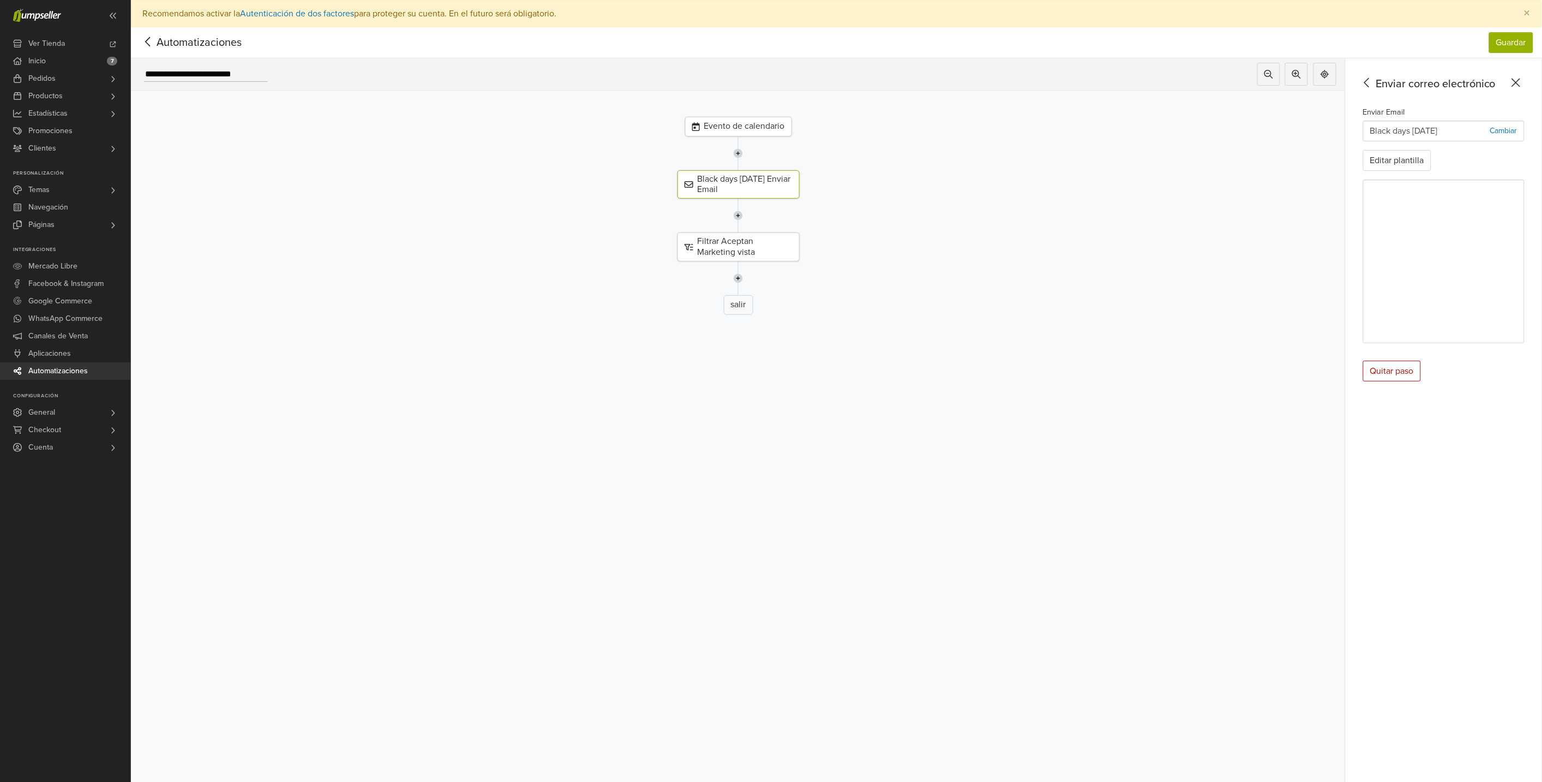
click at [1420, 127] on p "Black days [DATE]" at bounding box center [1404, 130] width 68 height 13
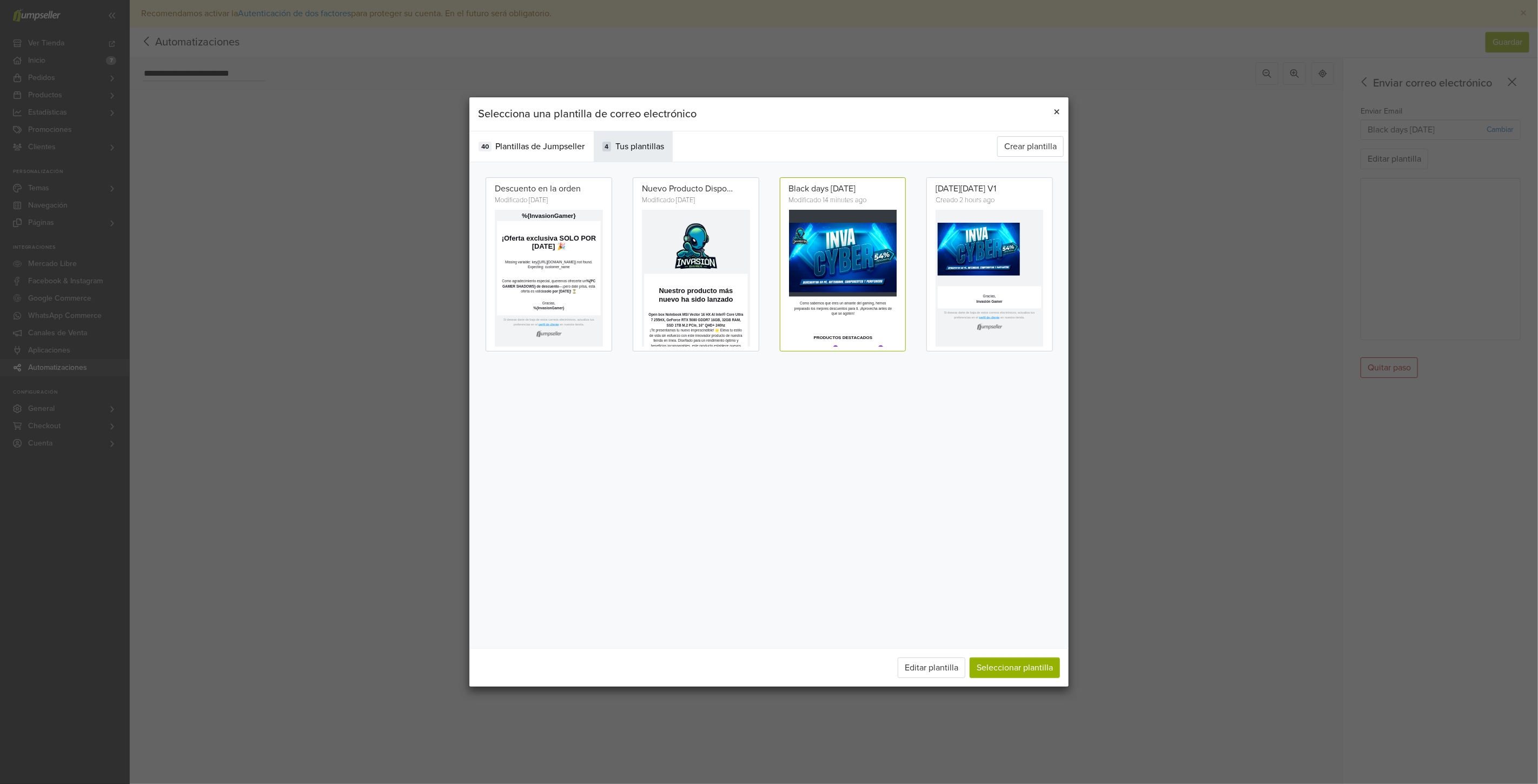
click at [1056, 111] on span "×" at bounding box center [1056, 112] width 7 height 16
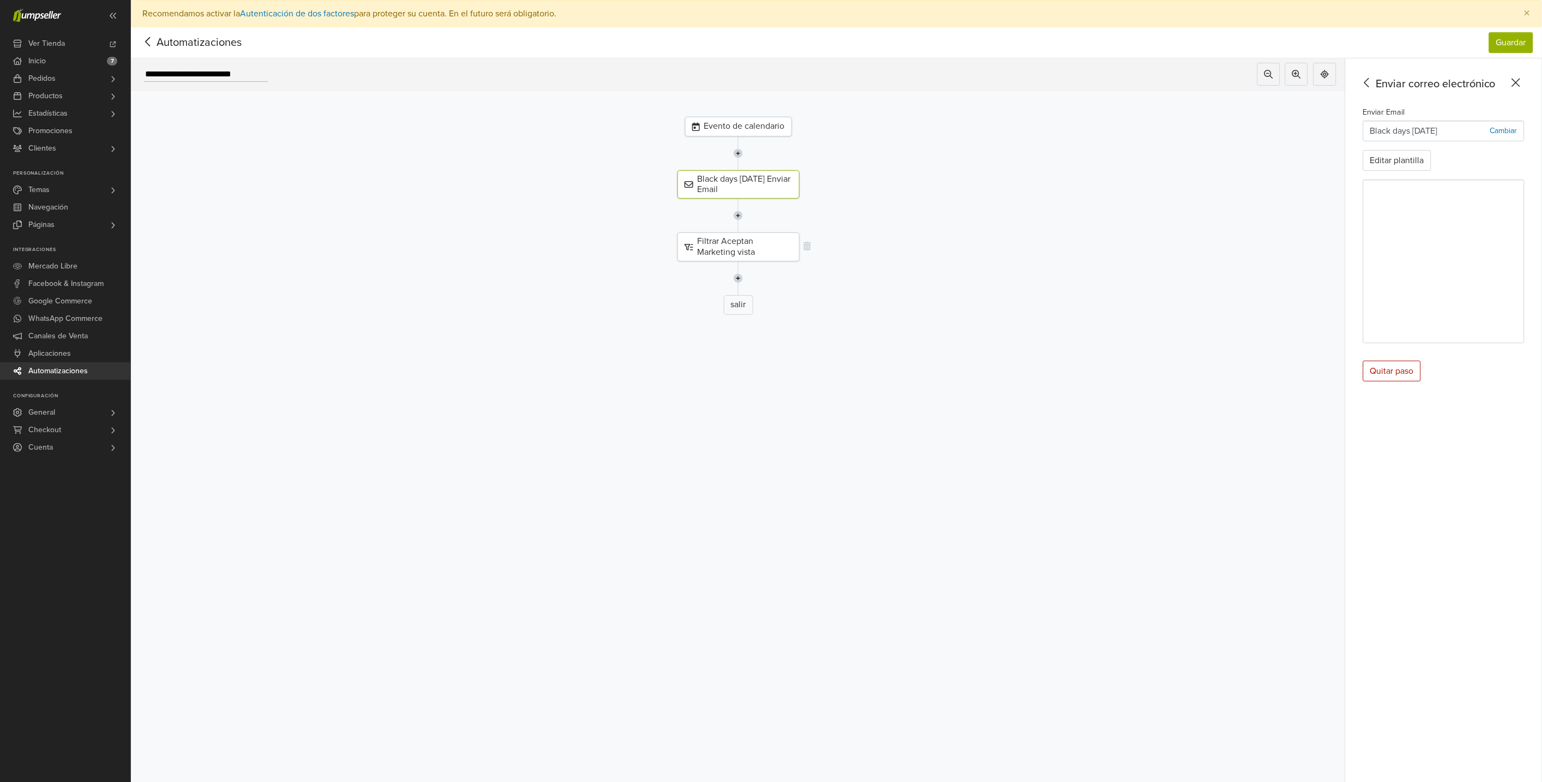
click at [736, 250] on div "Filtrar Aceptan Marketing vista" at bounding box center [738, 246] width 122 height 28
click at [1519, 133] on icon at bounding box center [1514, 130] width 11 height 11
click at [1443, 165] on div "Por categoría" at bounding box center [1443, 159] width 161 height 22
click at [1504, 178] on div "Seleccione..." at bounding box center [1433, 175] width 140 height 20
click at [1452, 230] on div "Contacts" at bounding box center [1443, 225] width 161 height 22
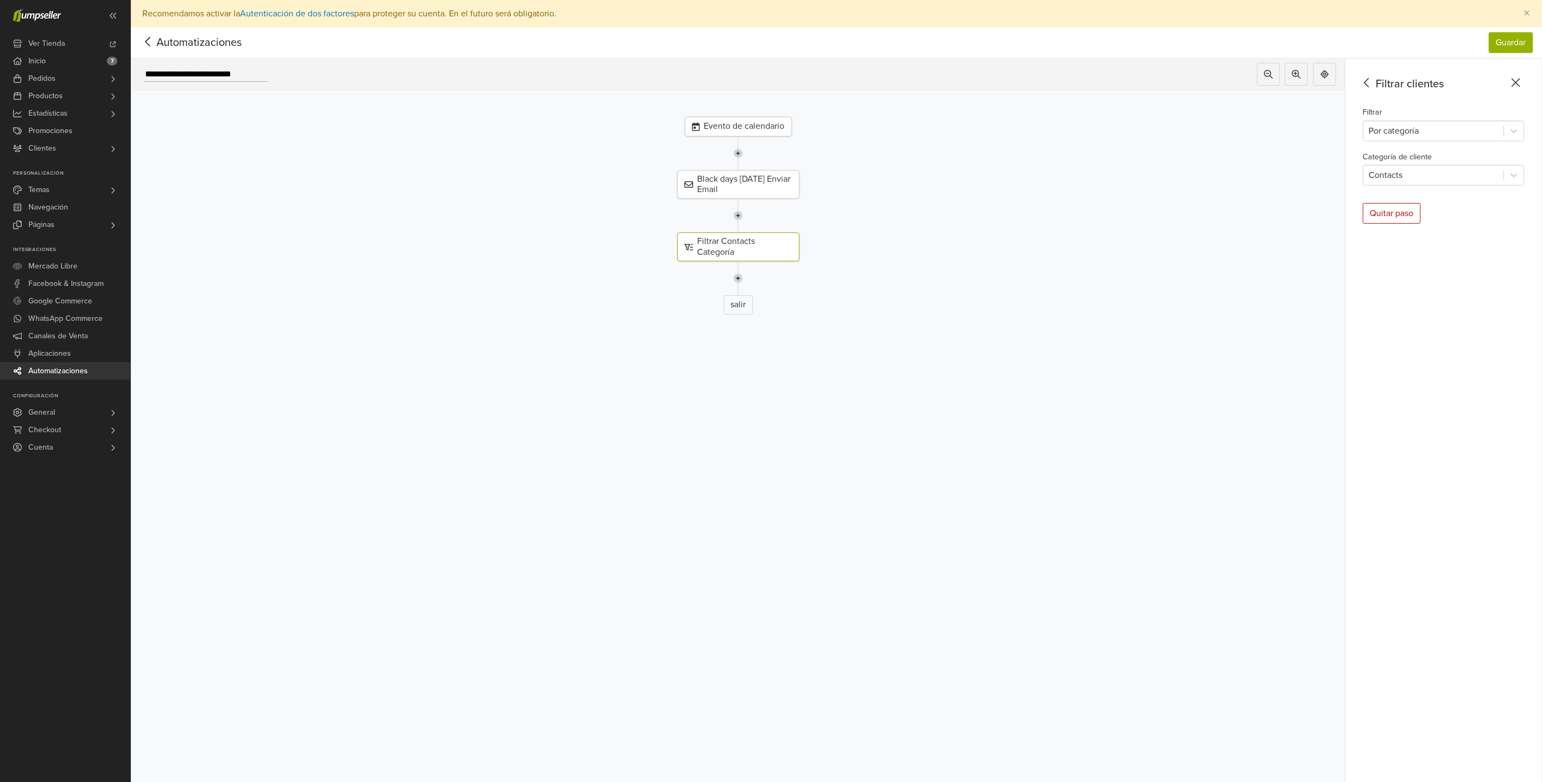
click at [1375, 83] on icon at bounding box center [1367, 83] width 17 height 14
click at [754, 177] on div "Black days [DATE] Enviar Email" at bounding box center [738, 184] width 122 height 28
click at [1408, 157] on button "Editar plantilla" at bounding box center [1397, 160] width 68 height 21
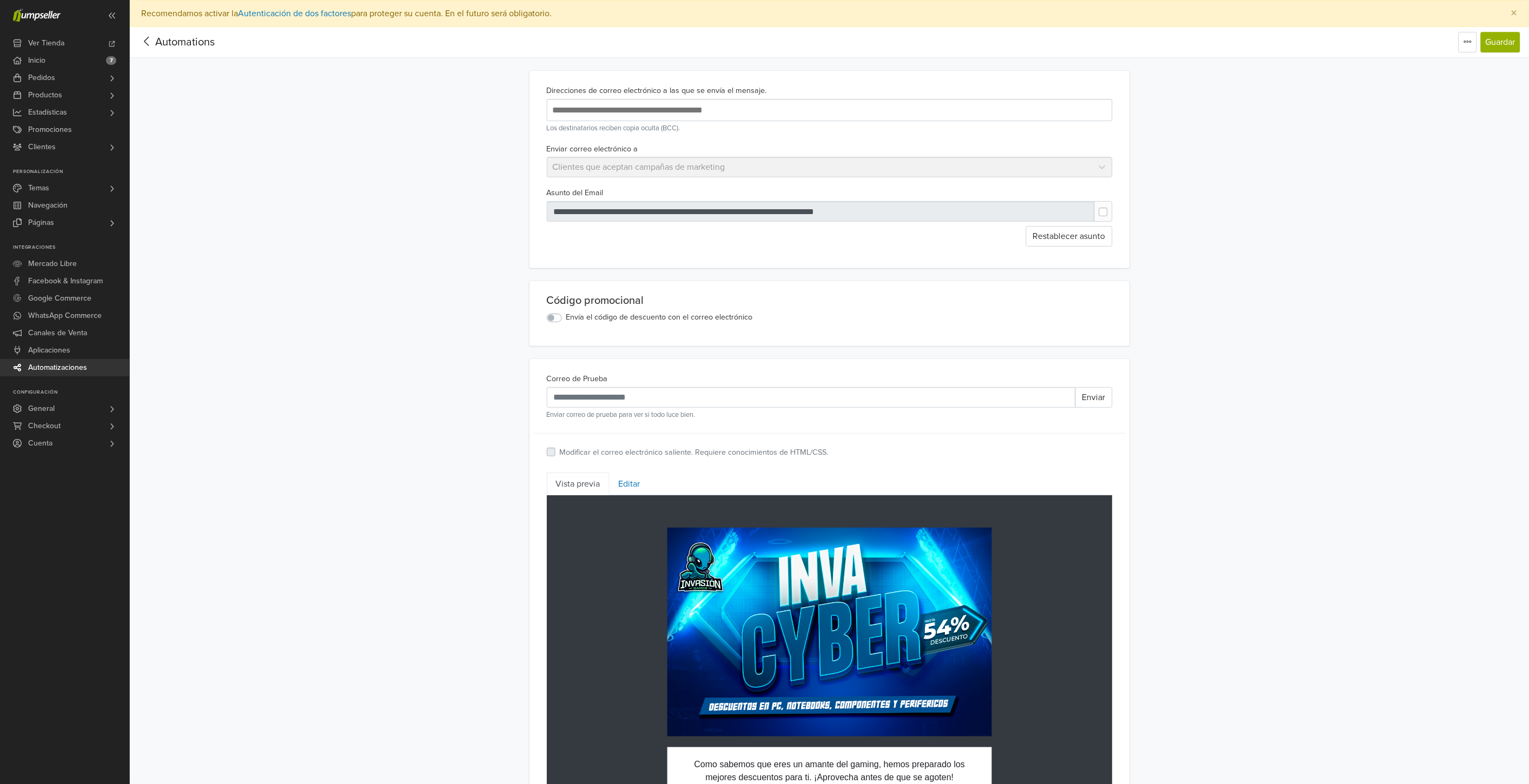
click at [1112, 206] on label at bounding box center [1112, 206] width 0 height 0
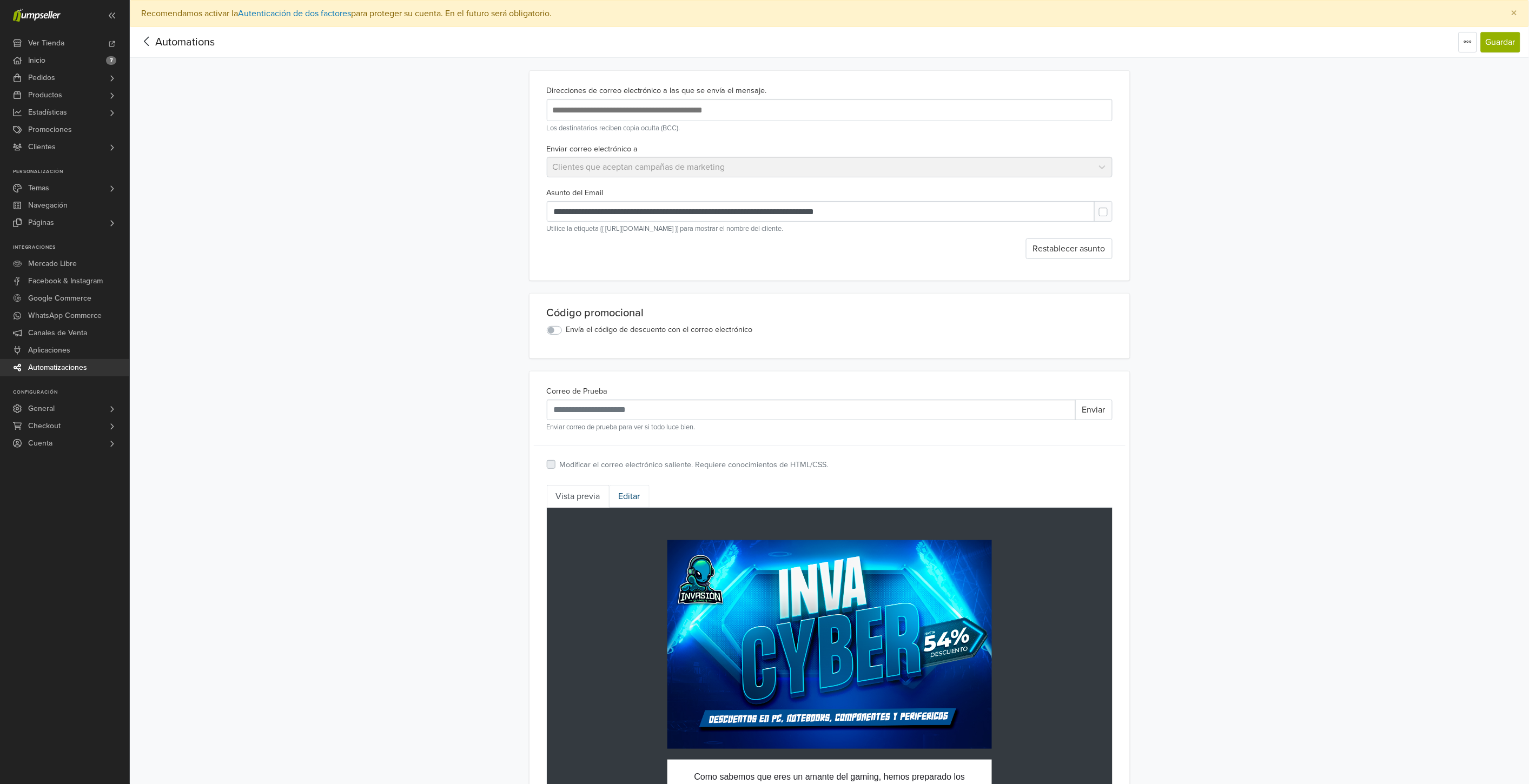
click at [630, 496] on link "Editar" at bounding box center [630, 496] width 40 height 23
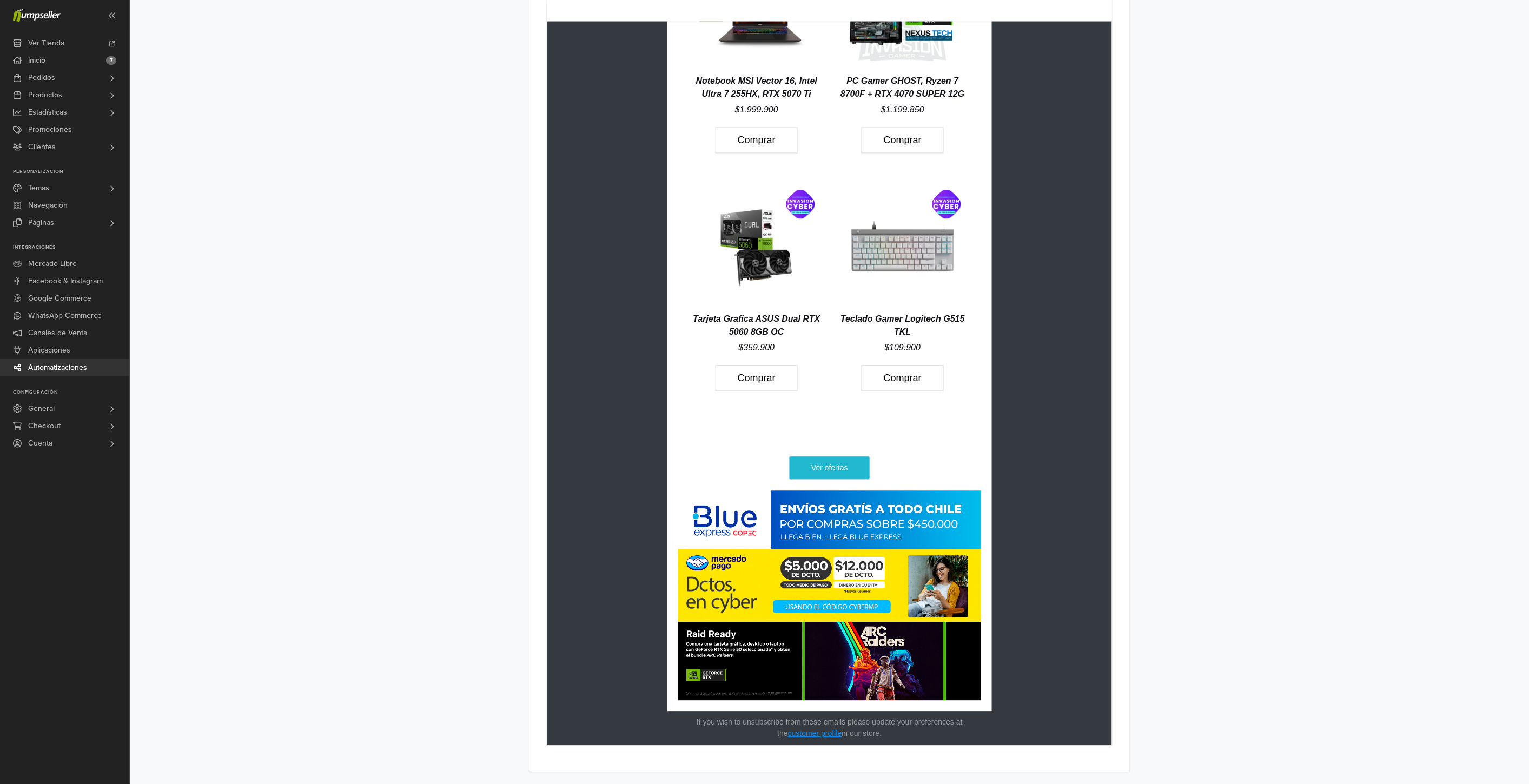
scroll to position [955, 0]
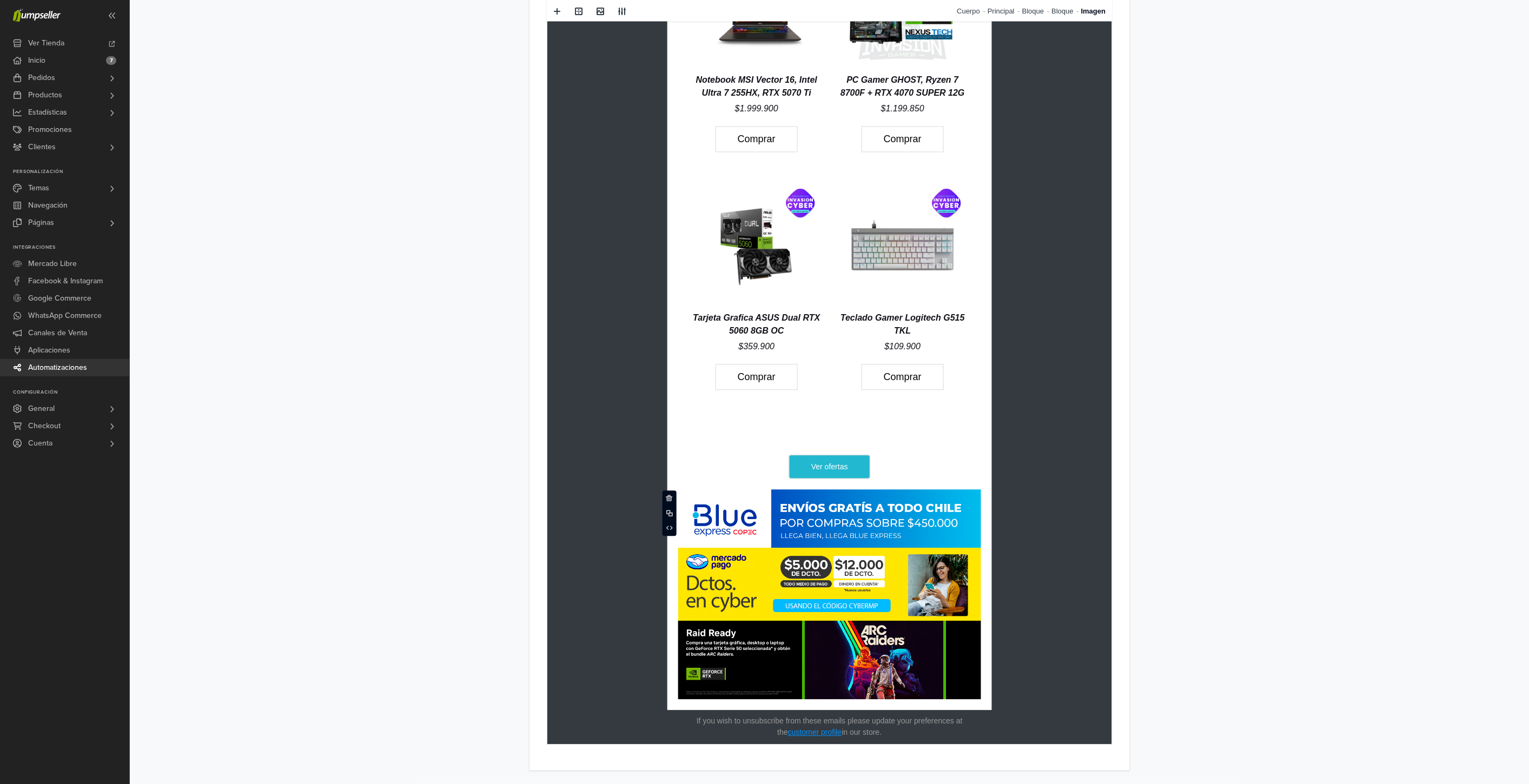
click at [838, 524] on img at bounding box center [828, 596] width 302 height 210
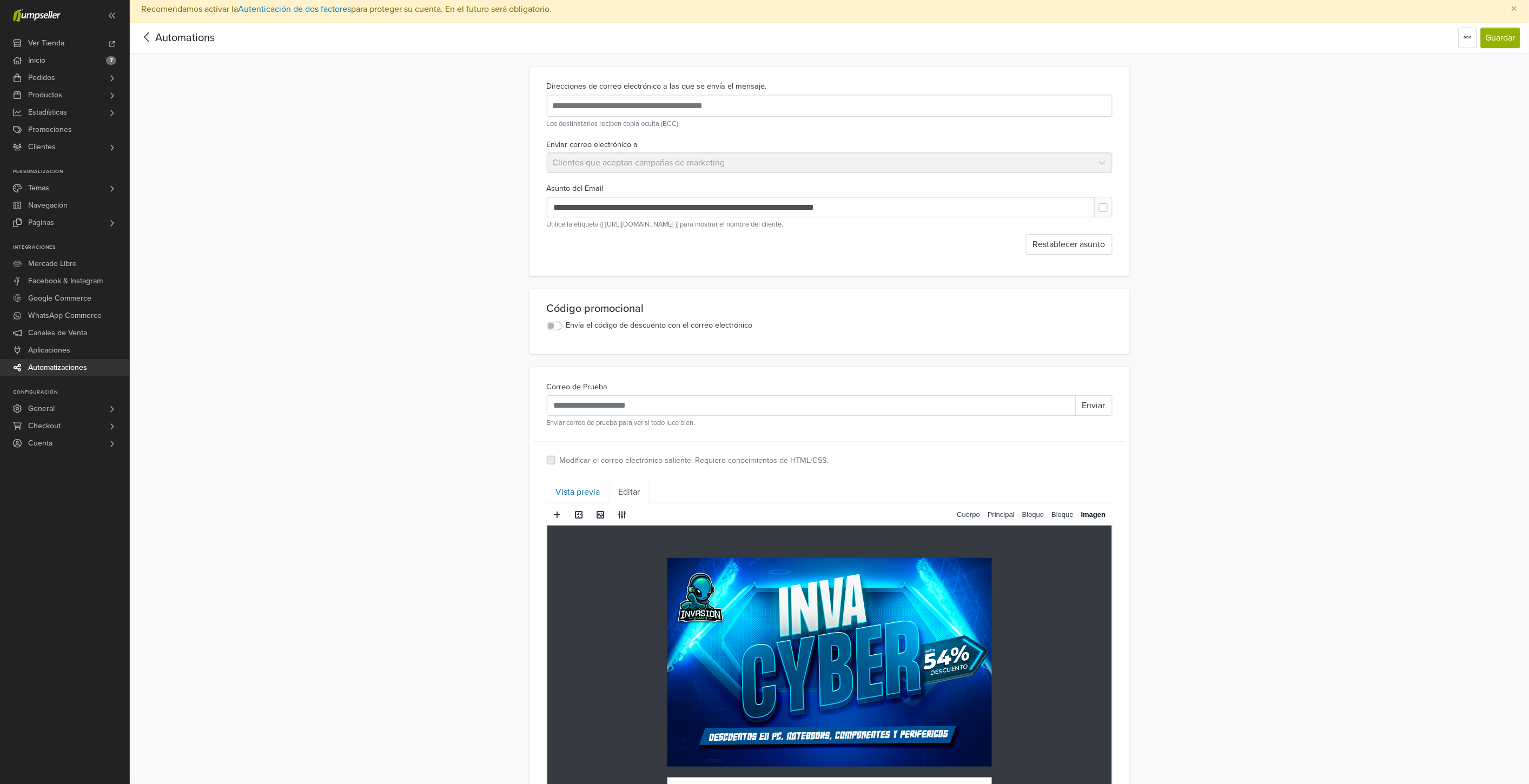
scroll to position [0, 0]
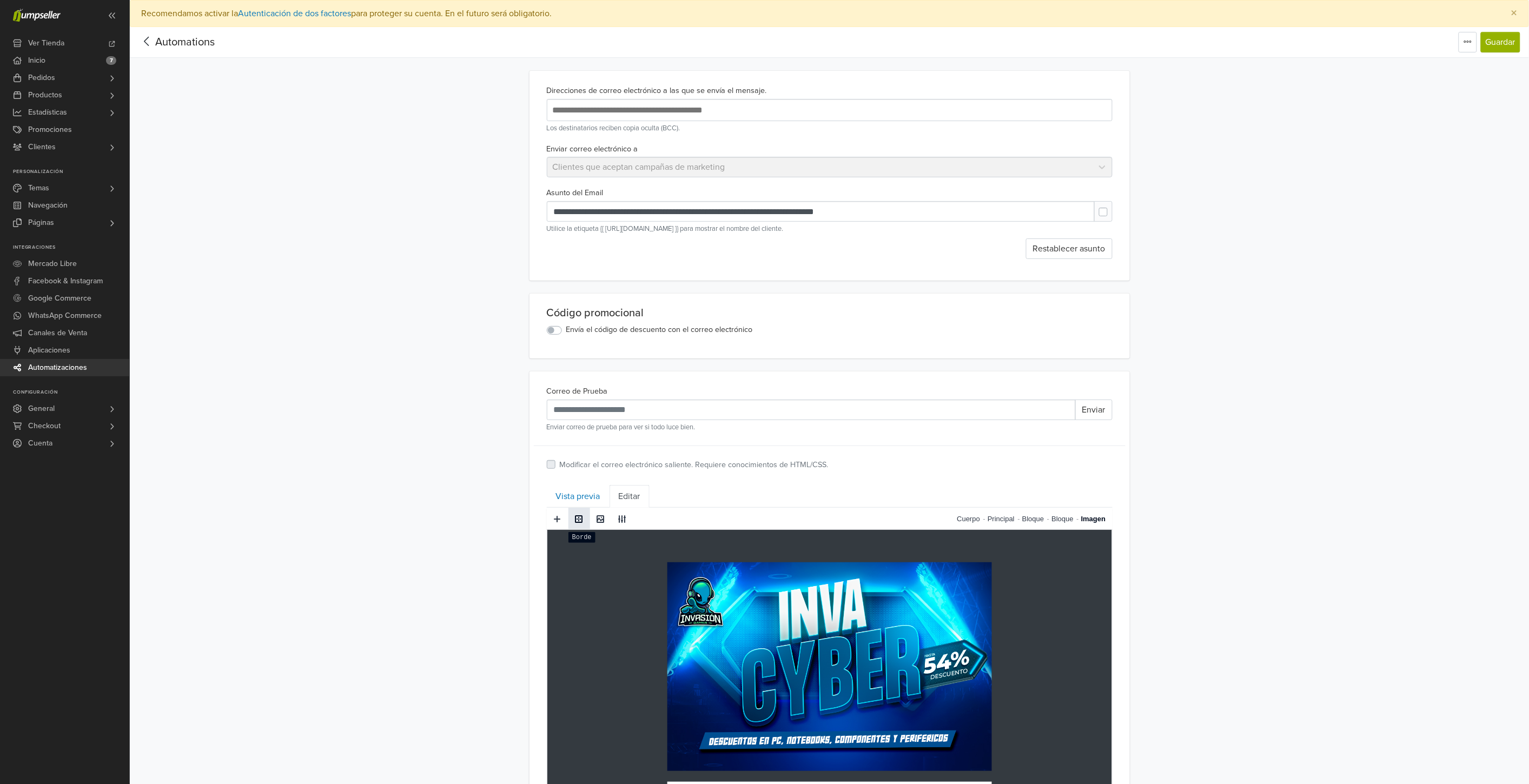
click at [577, 519] on span at bounding box center [579, 518] width 9 height 9
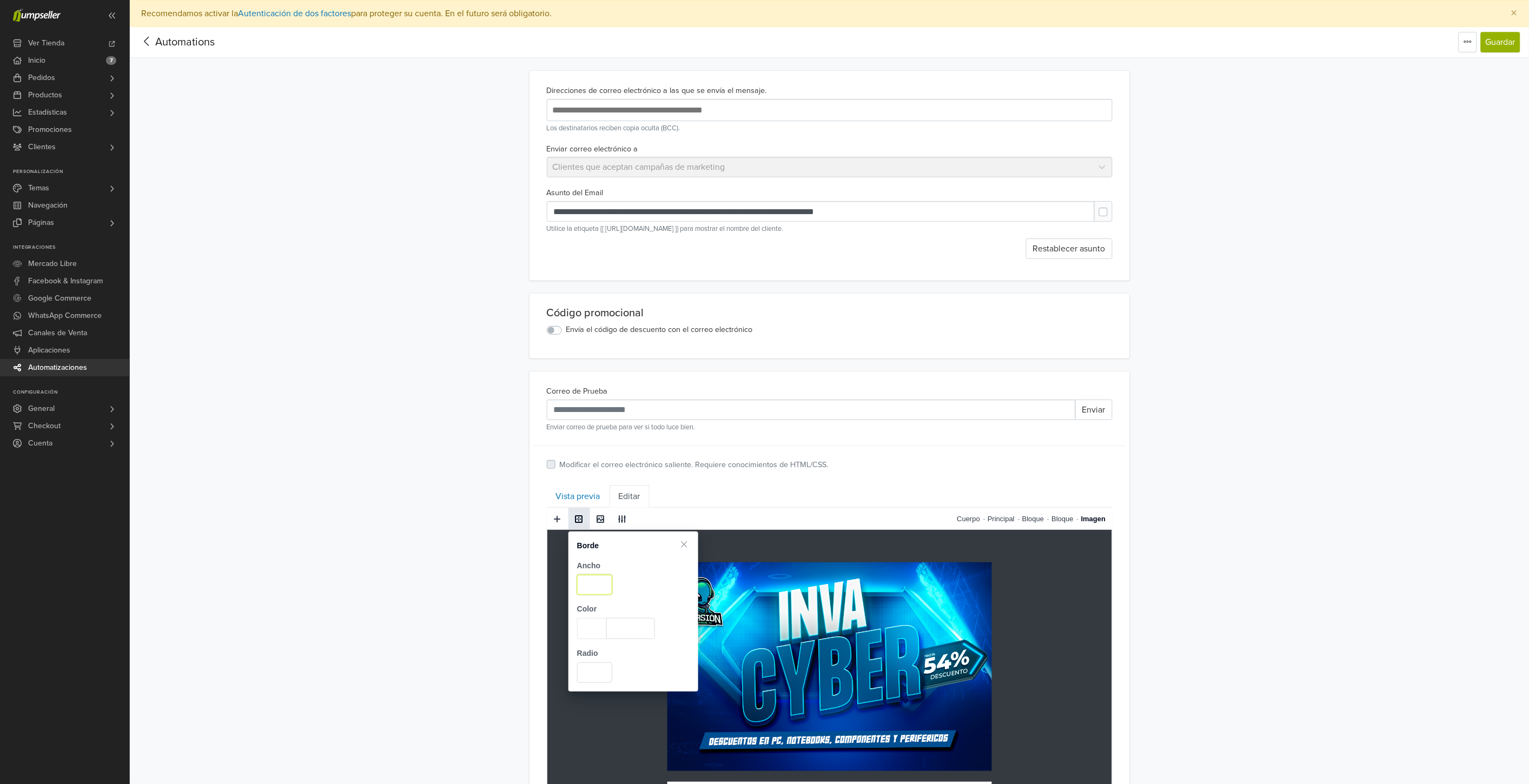
click at [594, 582] on input "number" at bounding box center [594, 585] width 35 height 21
type input "*"
click at [587, 628] on span at bounding box center [592, 627] width 30 height 21
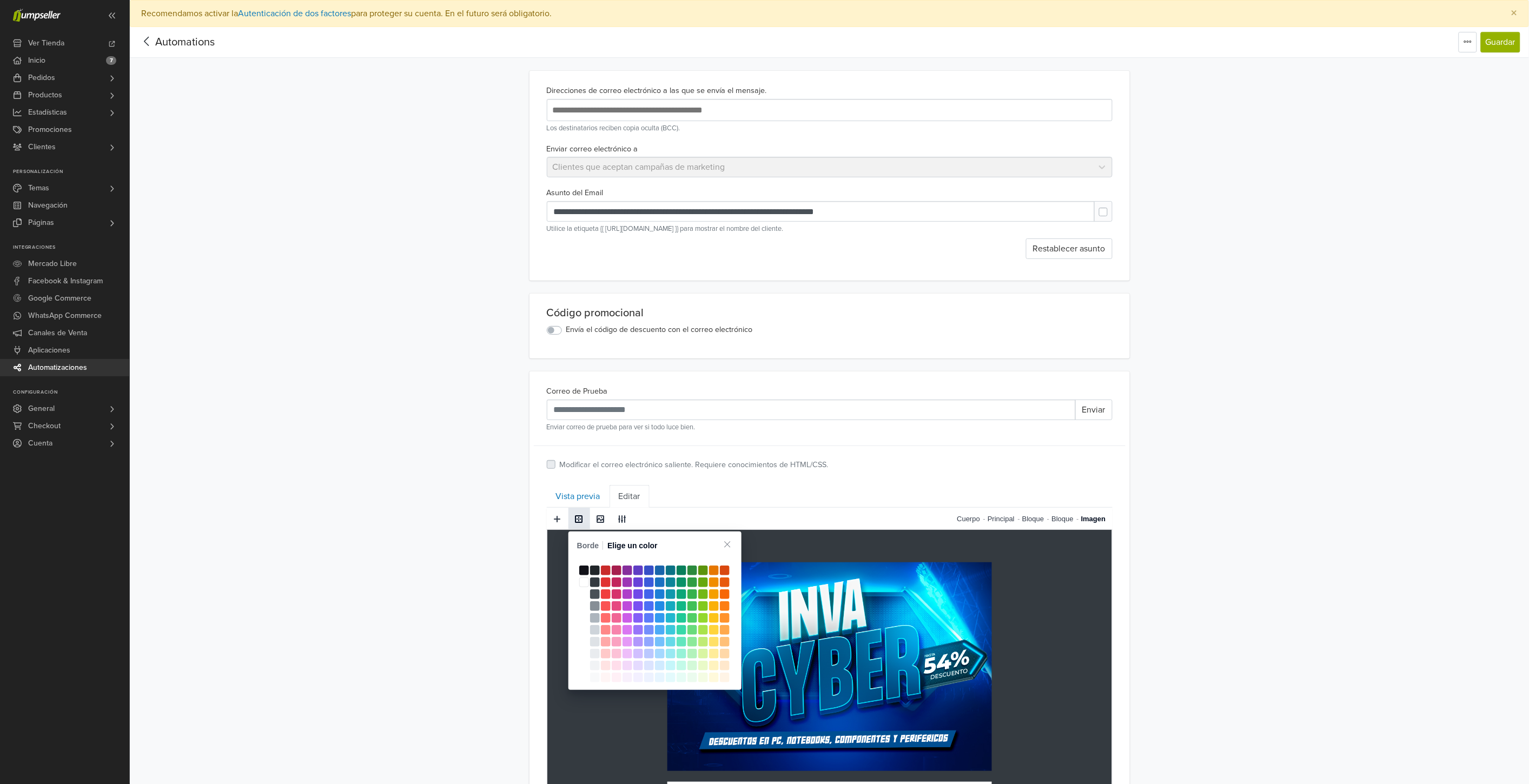
type input "*******"
click at [657, 615] on span at bounding box center [659, 617] width 10 height 10
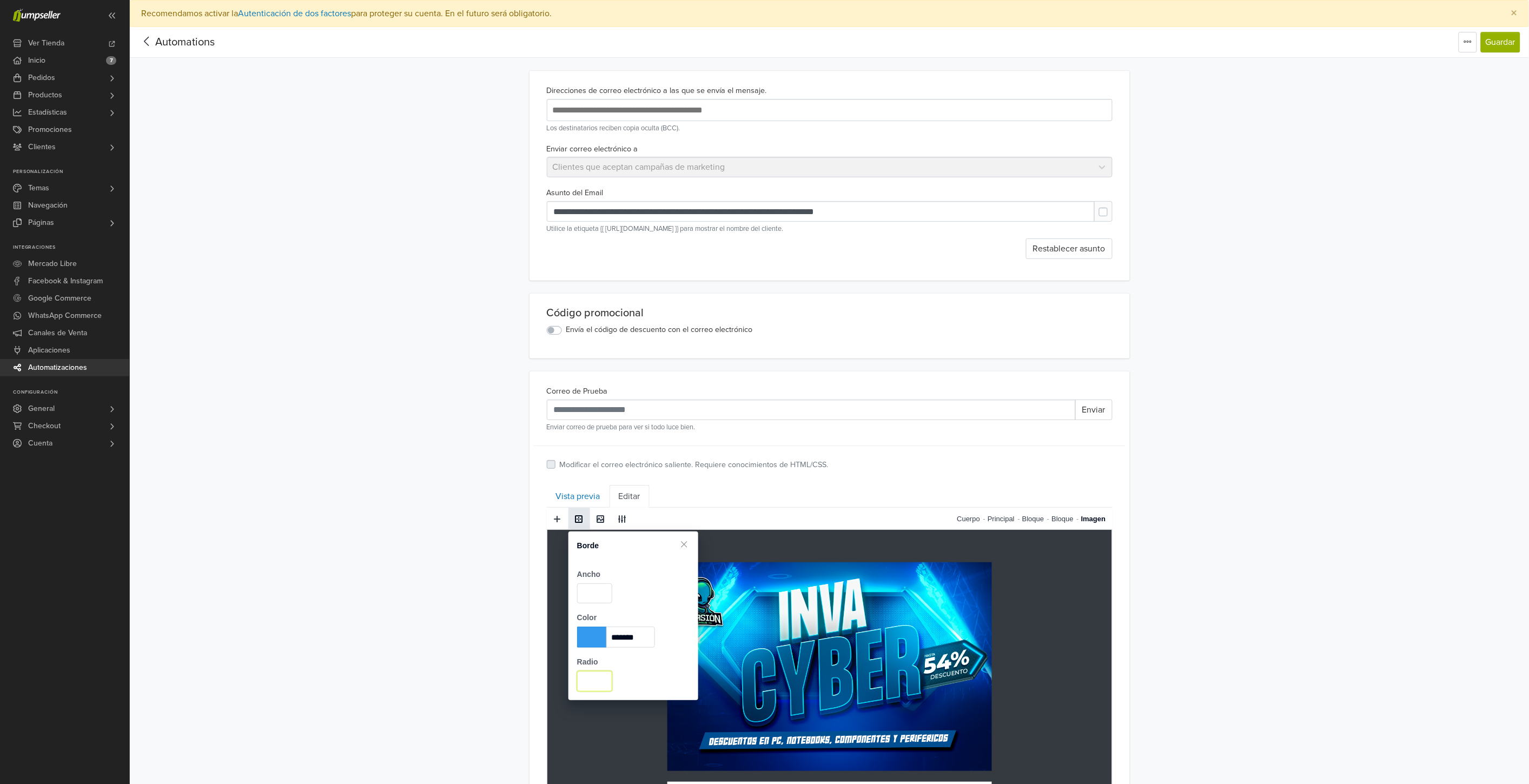
click at [593, 684] on input "*" at bounding box center [594, 681] width 35 height 21
drag, startPoint x: 597, startPoint y: 683, endPoint x: 569, endPoint y: 676, distance: 28.9
click at [569, 676] on div "Radio *" at bounding box center [633, 669] width 130 height 44
type input "*"
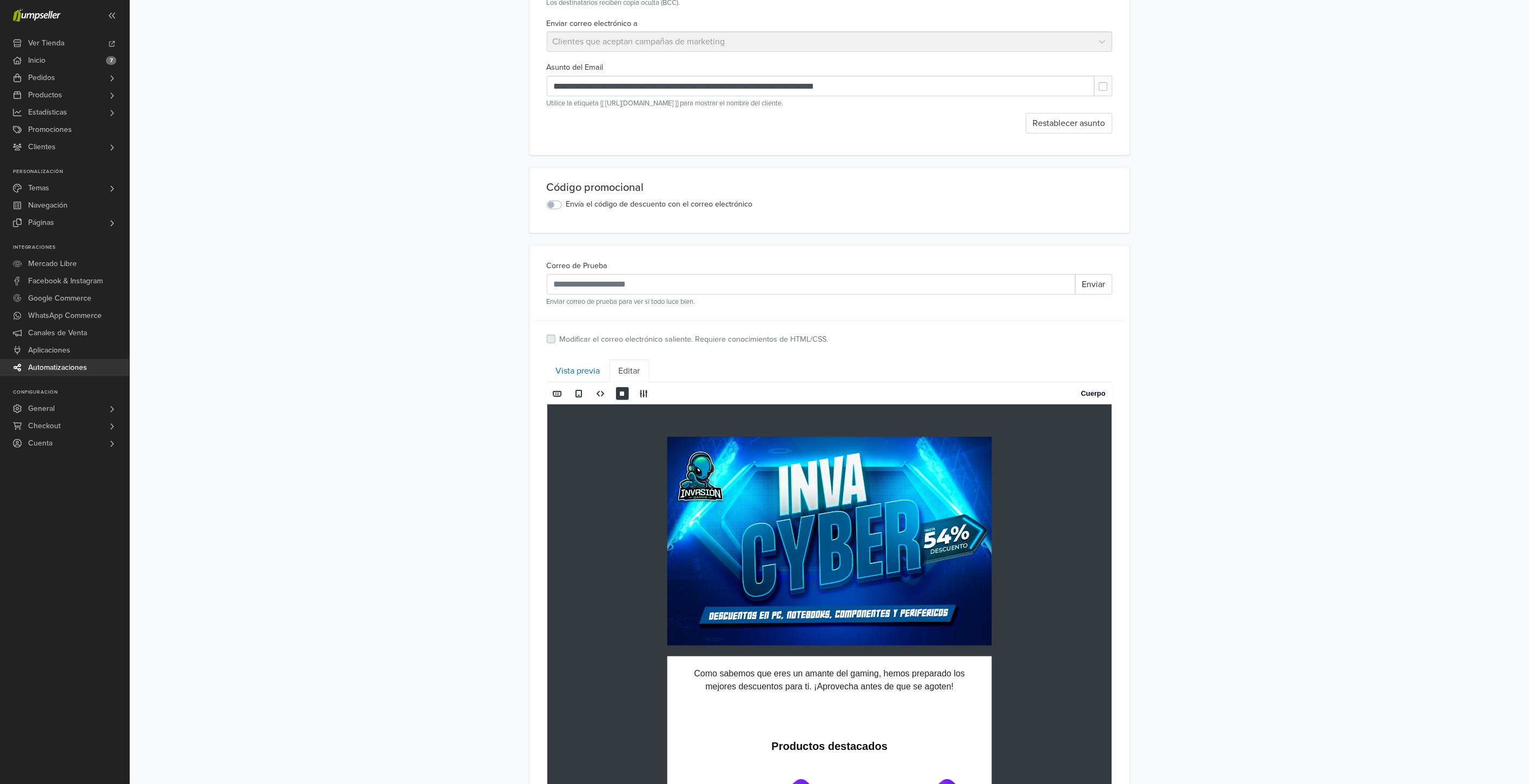
scroll to position [116, 0]
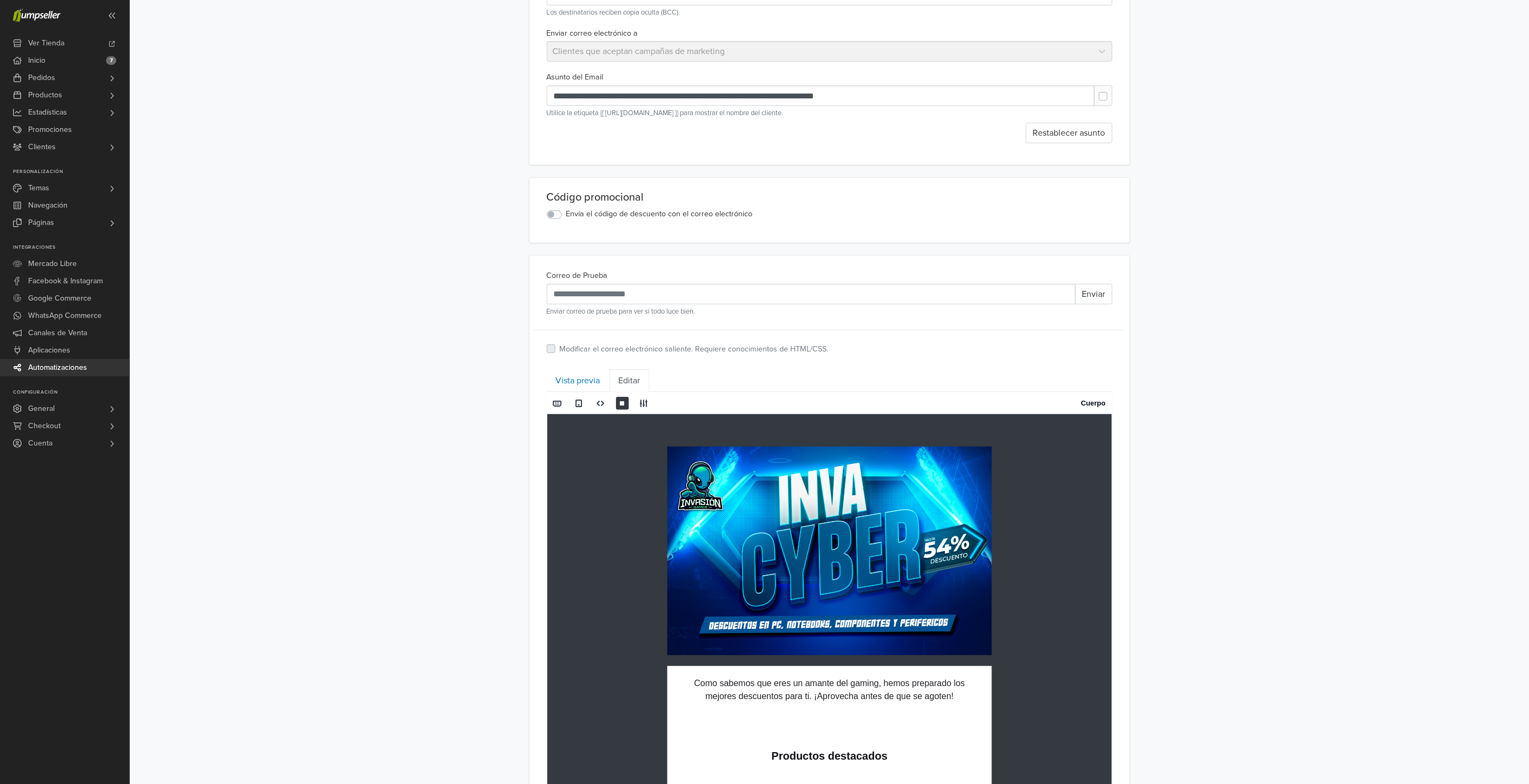
click at [620, 406] on span at bounding box center [622, 402] width 9 height 9
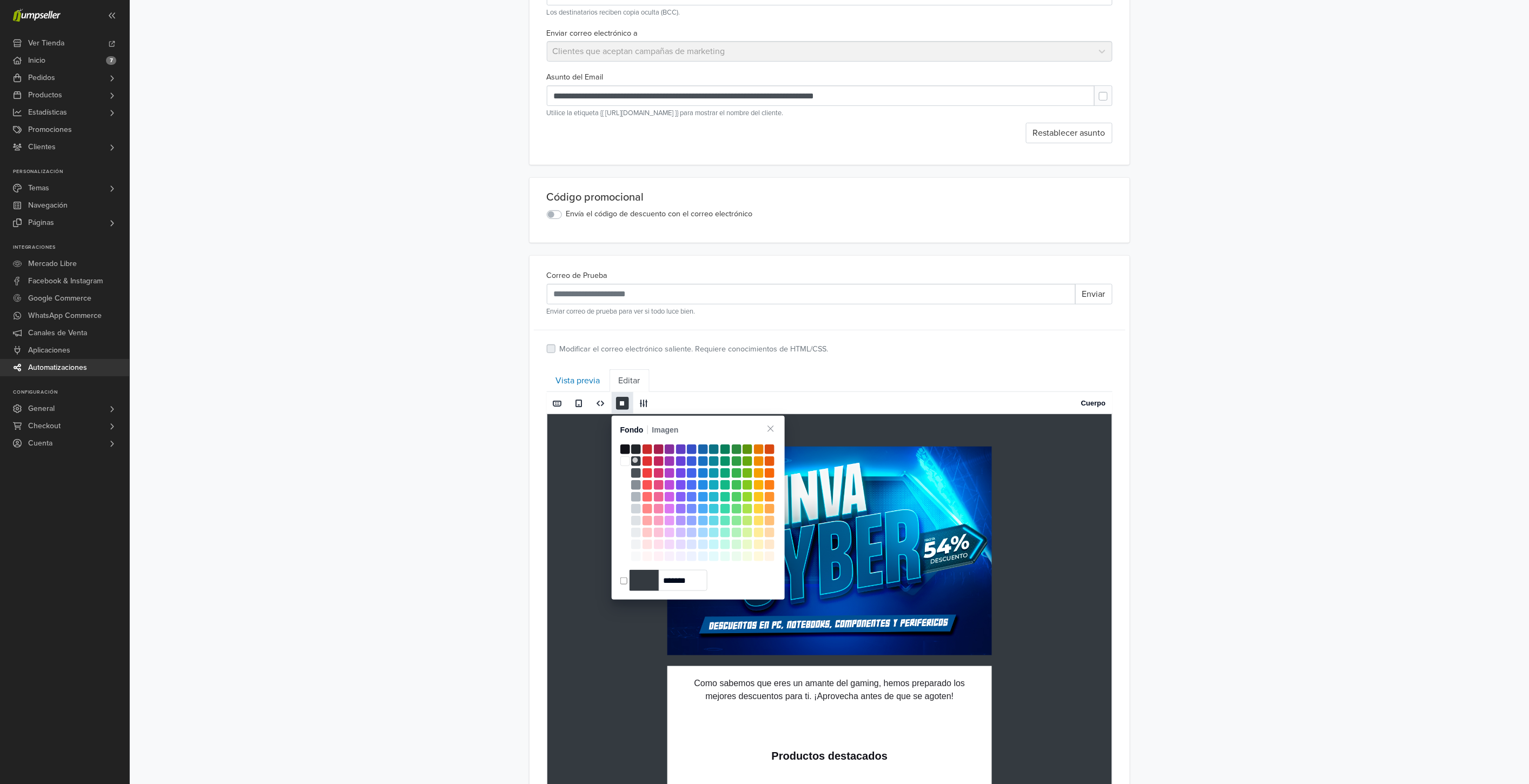
type input "*******"
click at [624, 457] on span at bounding box center [626, 461] width 10 height 10
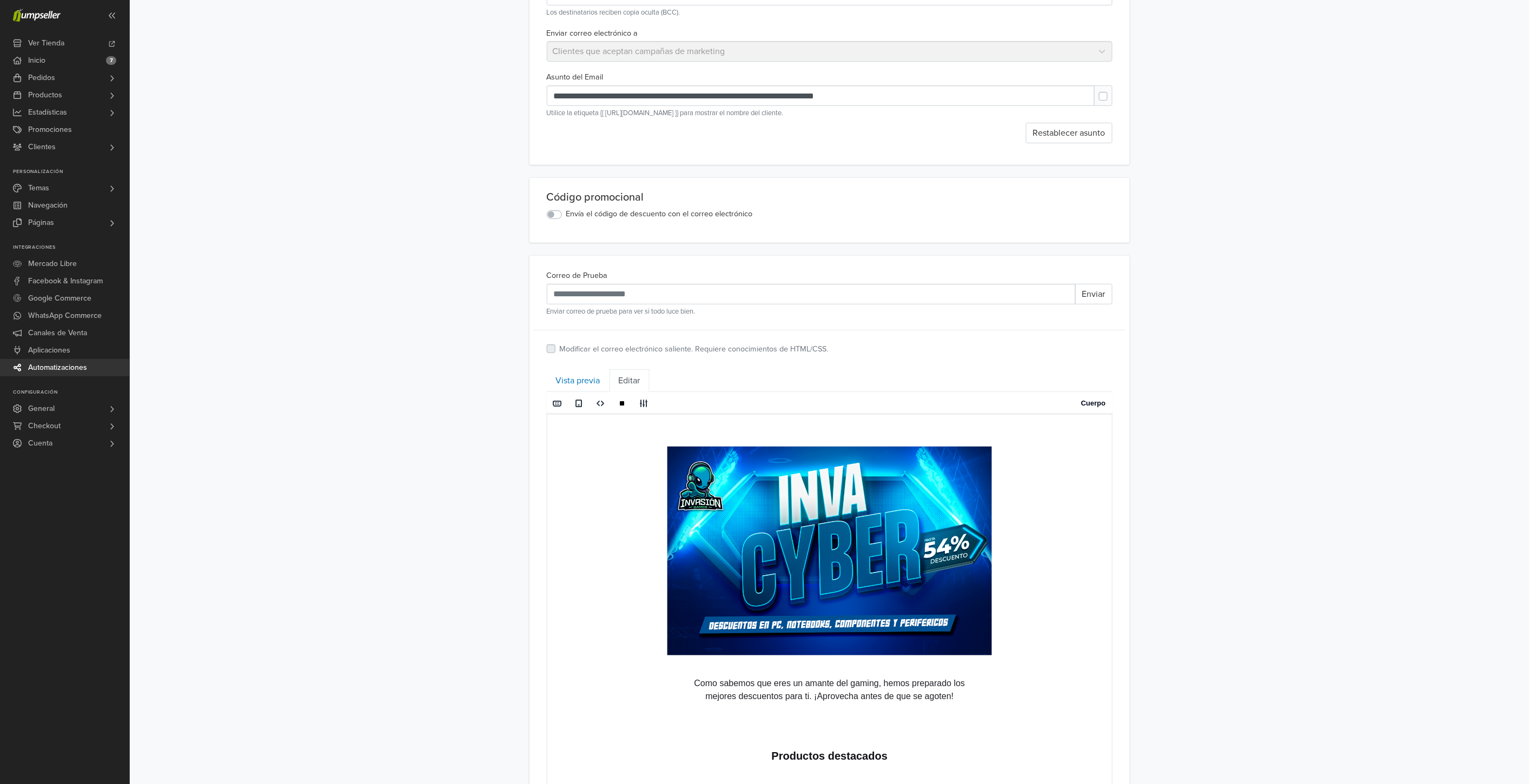
click at [1285, 430] on div "**********" at bounding box center [829, 761] width 1399 height 1699
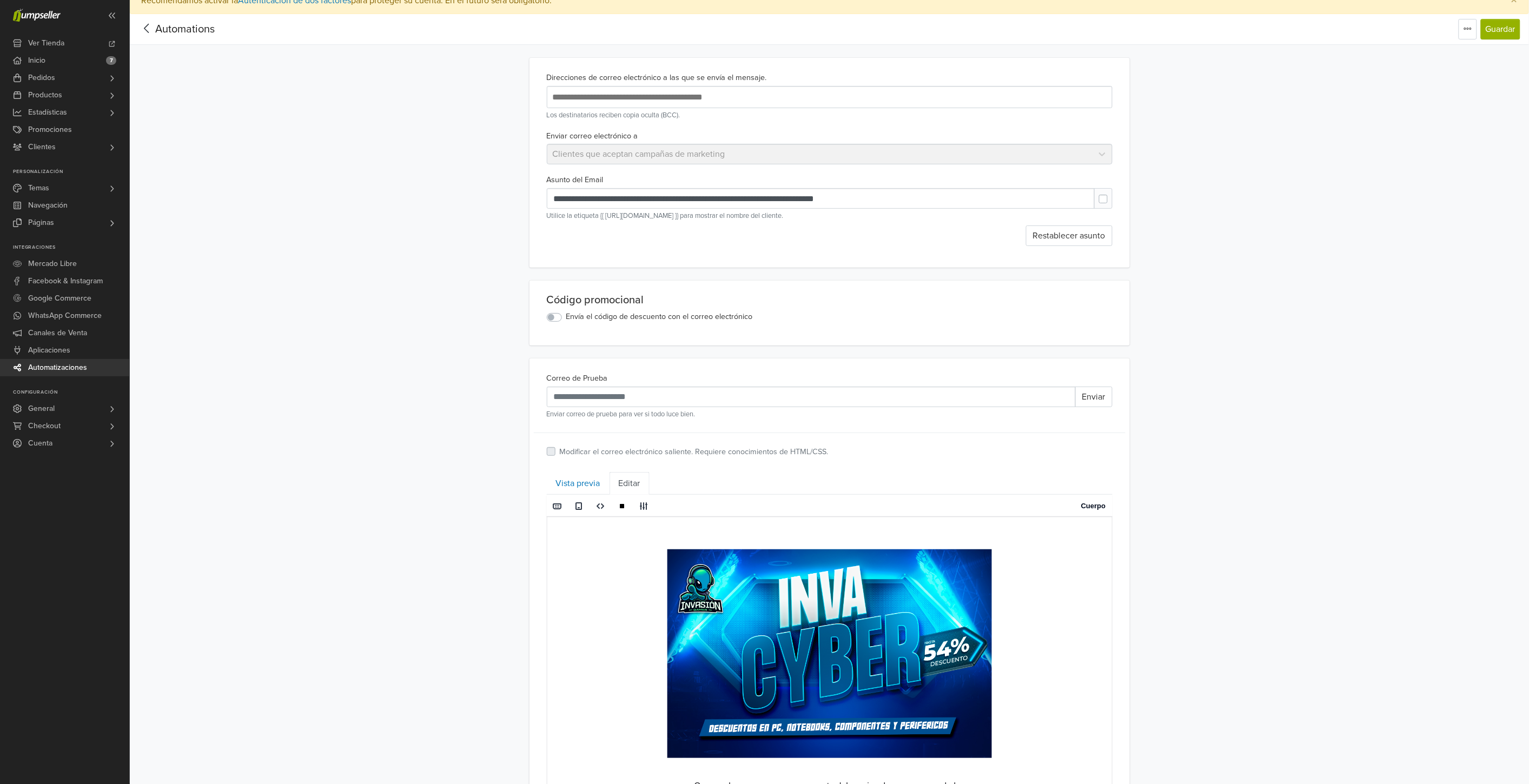
scroll to position [0, 0]
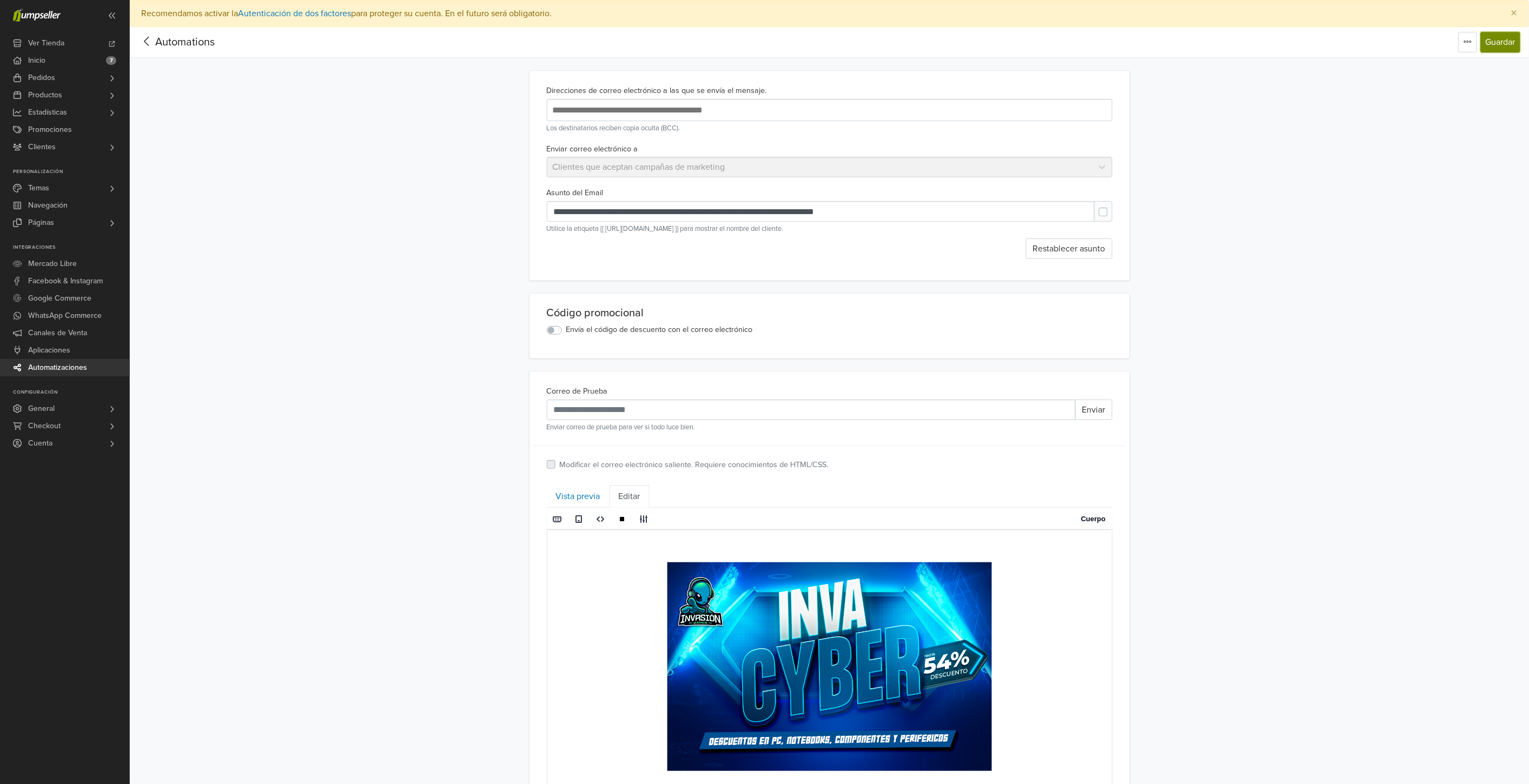
click at [1509, 41] on button "Guardar" at bounding box center [1500, 42] width 40 height 21
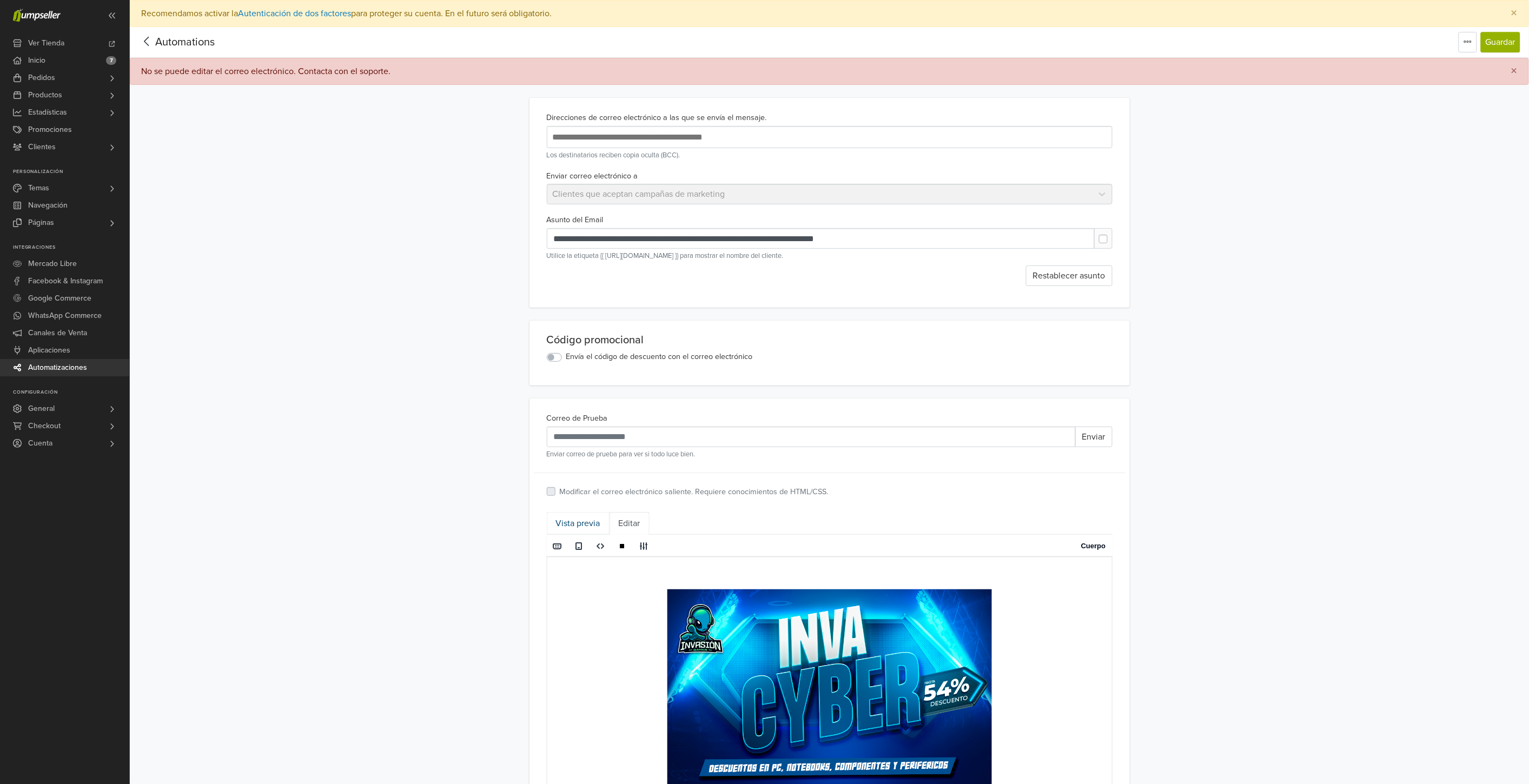
click at [576, 527] on link "Vista previa" at bounding box center [577, 522] width 62 height 23
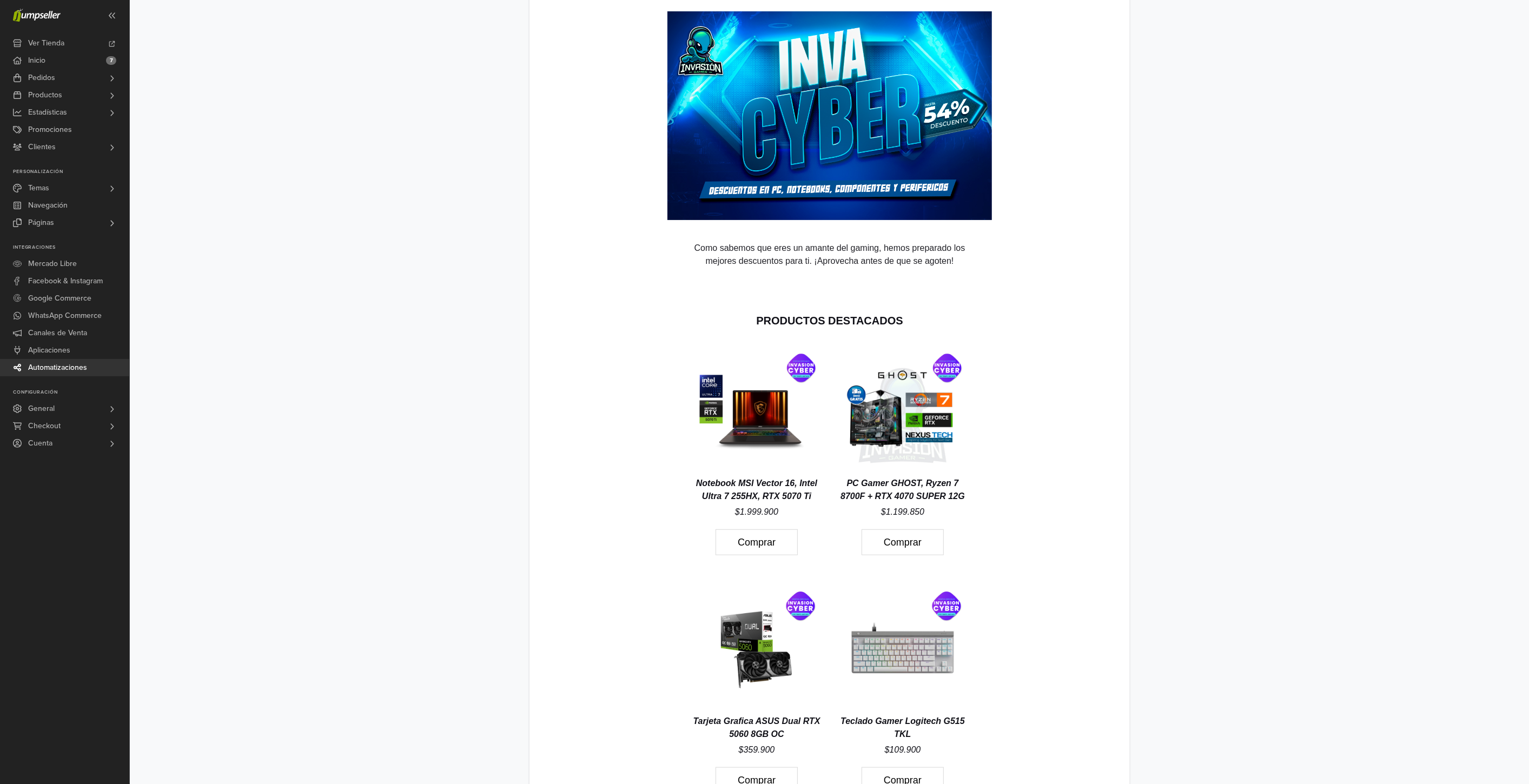
scroll to position [420, 0]
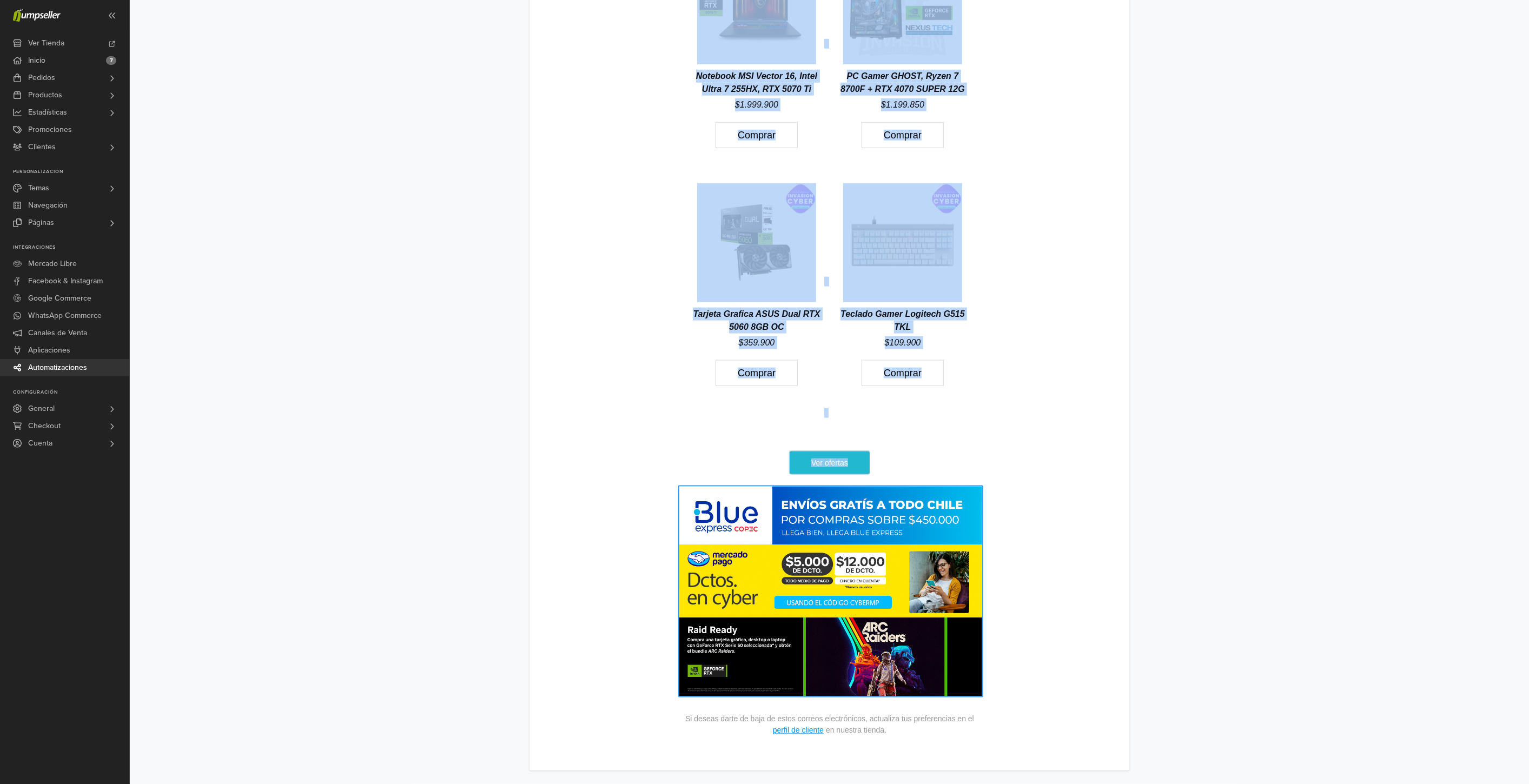
drag, startPoint x: 645, startPoint y: -72, endPoint x: 999, endPoint y: 664, distance: 816.7
click at [987, 684] on td "Como sabemos que eres un amante del gaming, hemos preparado los mejores descuen…" at bounding box center [829, 158] width 565 height 1170
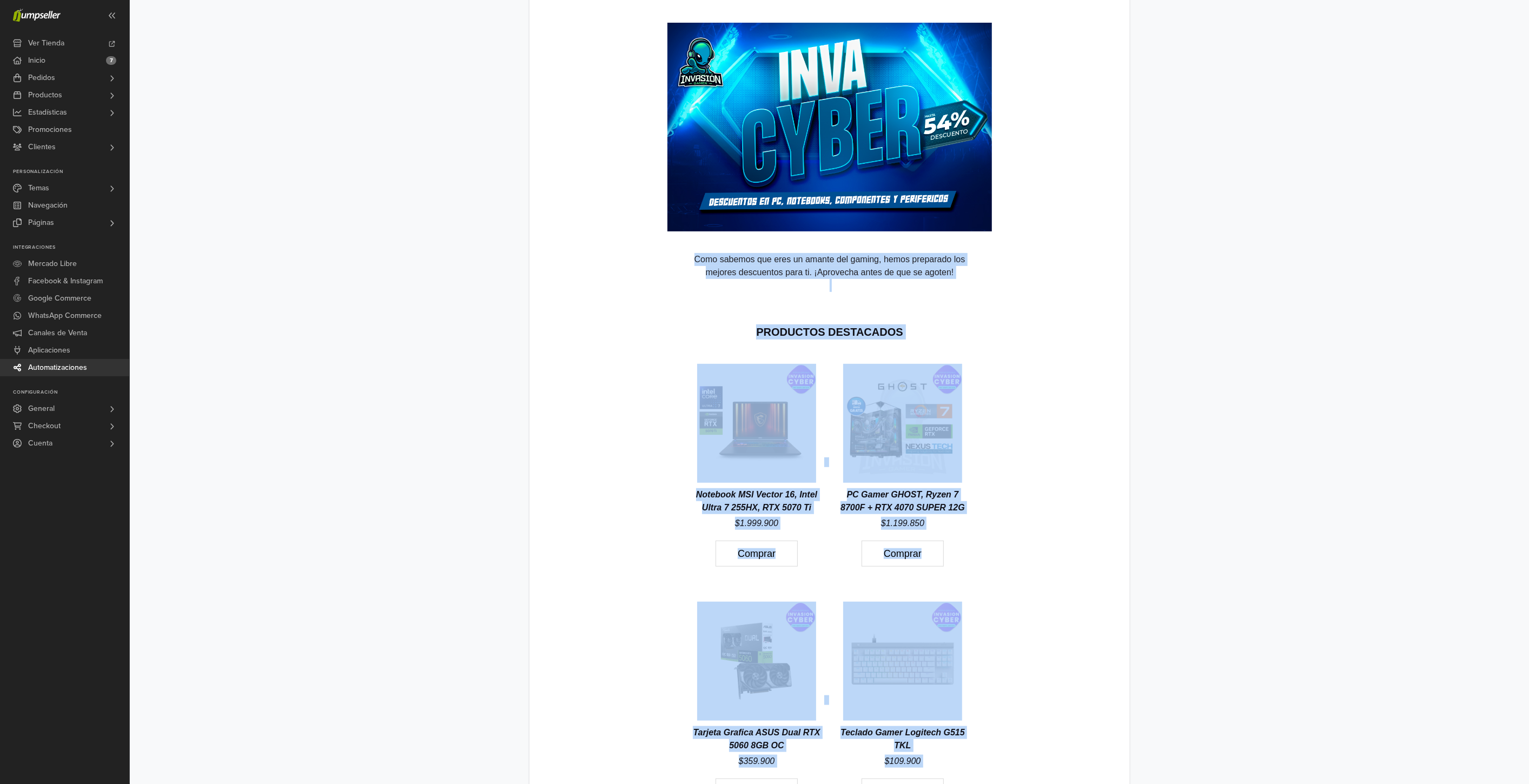
scroll to position [184, 0]
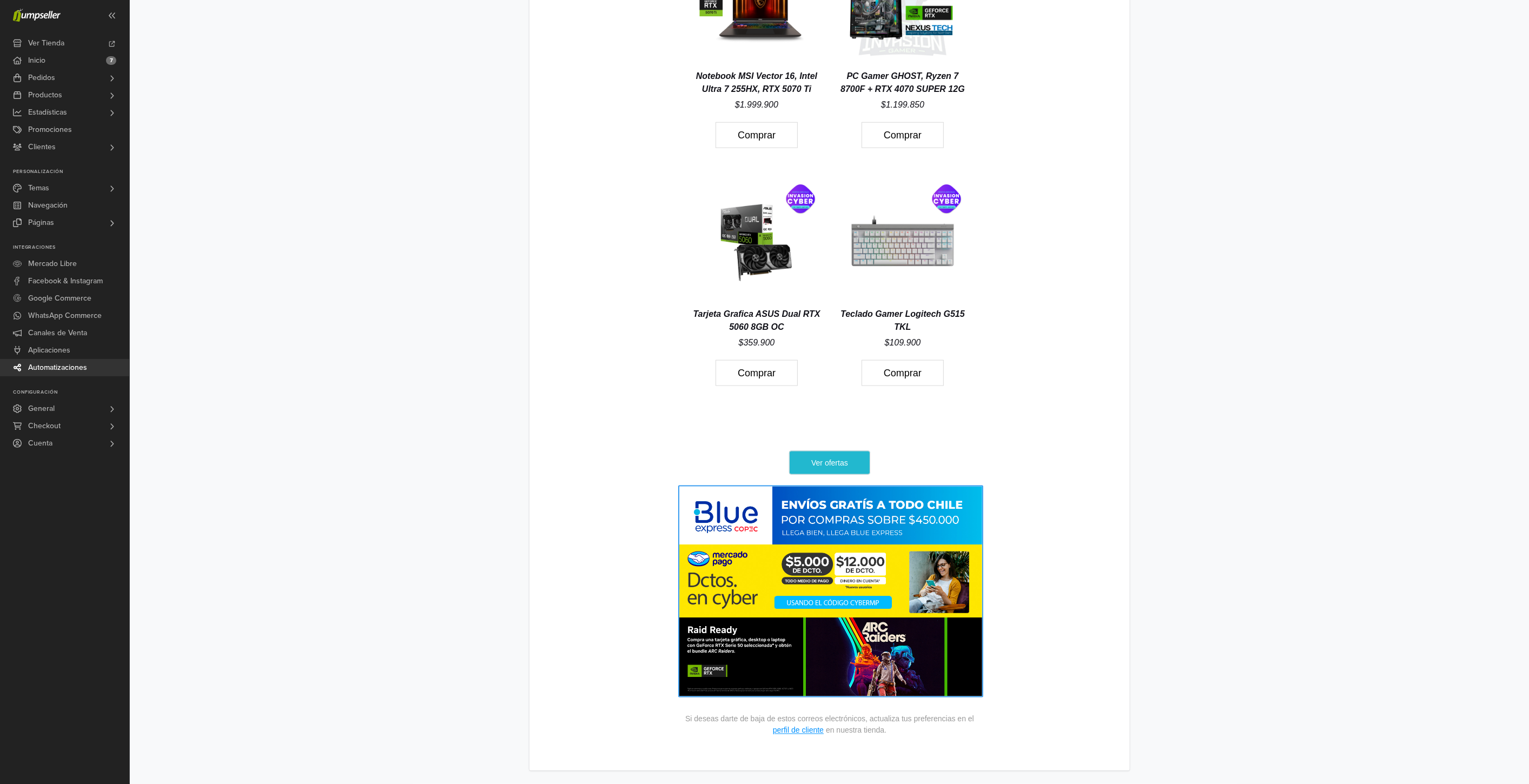
drag, startPoint x: 633, startPoint y: -404, endPoint x: 995, endPoint y: 600, distance: 1067.3
click at [995, 600] on td "Como sabemos que eres un amante del gaming, hemos preparado los mejores descuen…" at bounding box center [829, 158] width 565 height 1170
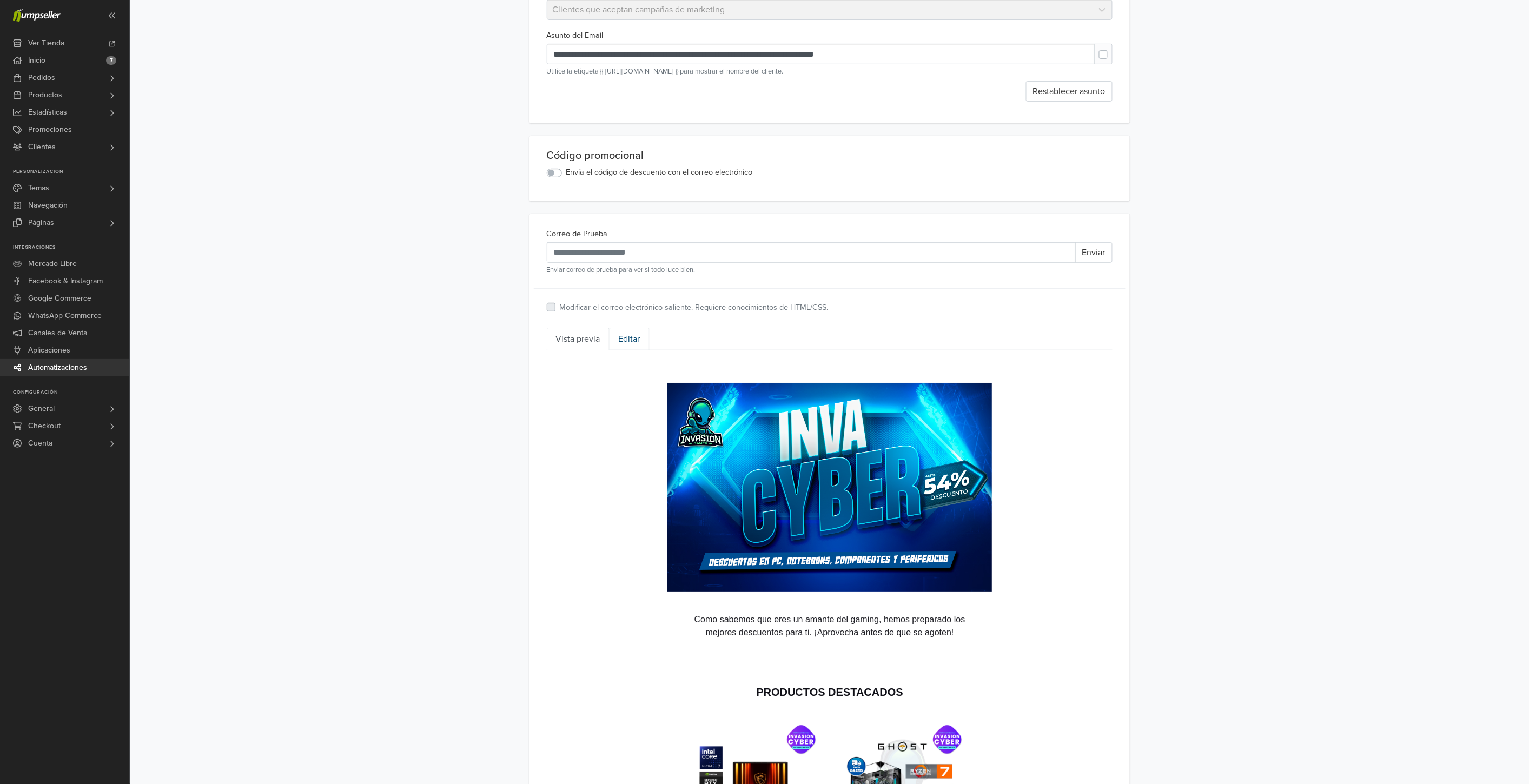
click at [636, 341] on link "Editar" at bounding box center [630, 339] width 40 height 23
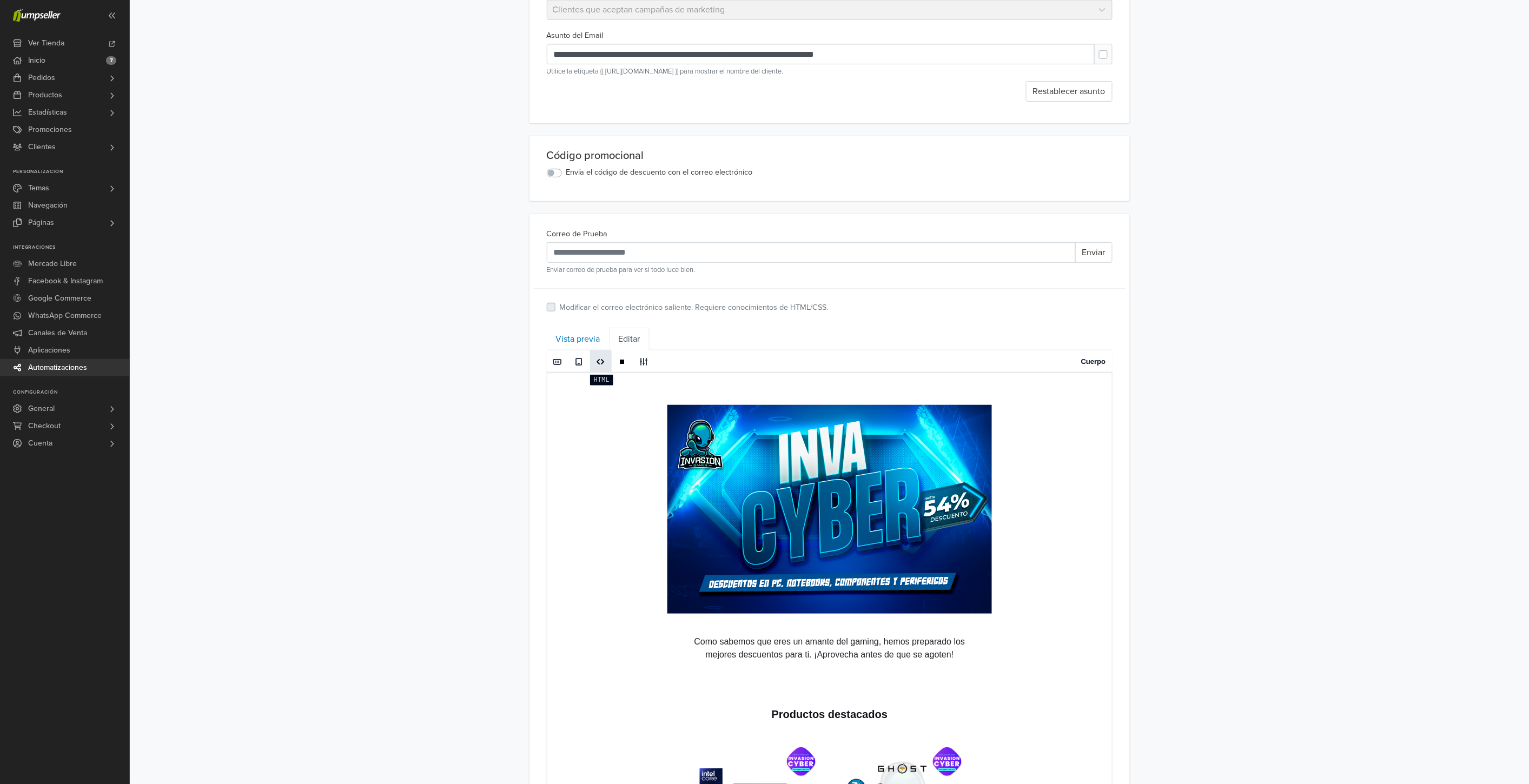
click at [602, 363] on span at bounding box center [601, 361] width 9 height 9
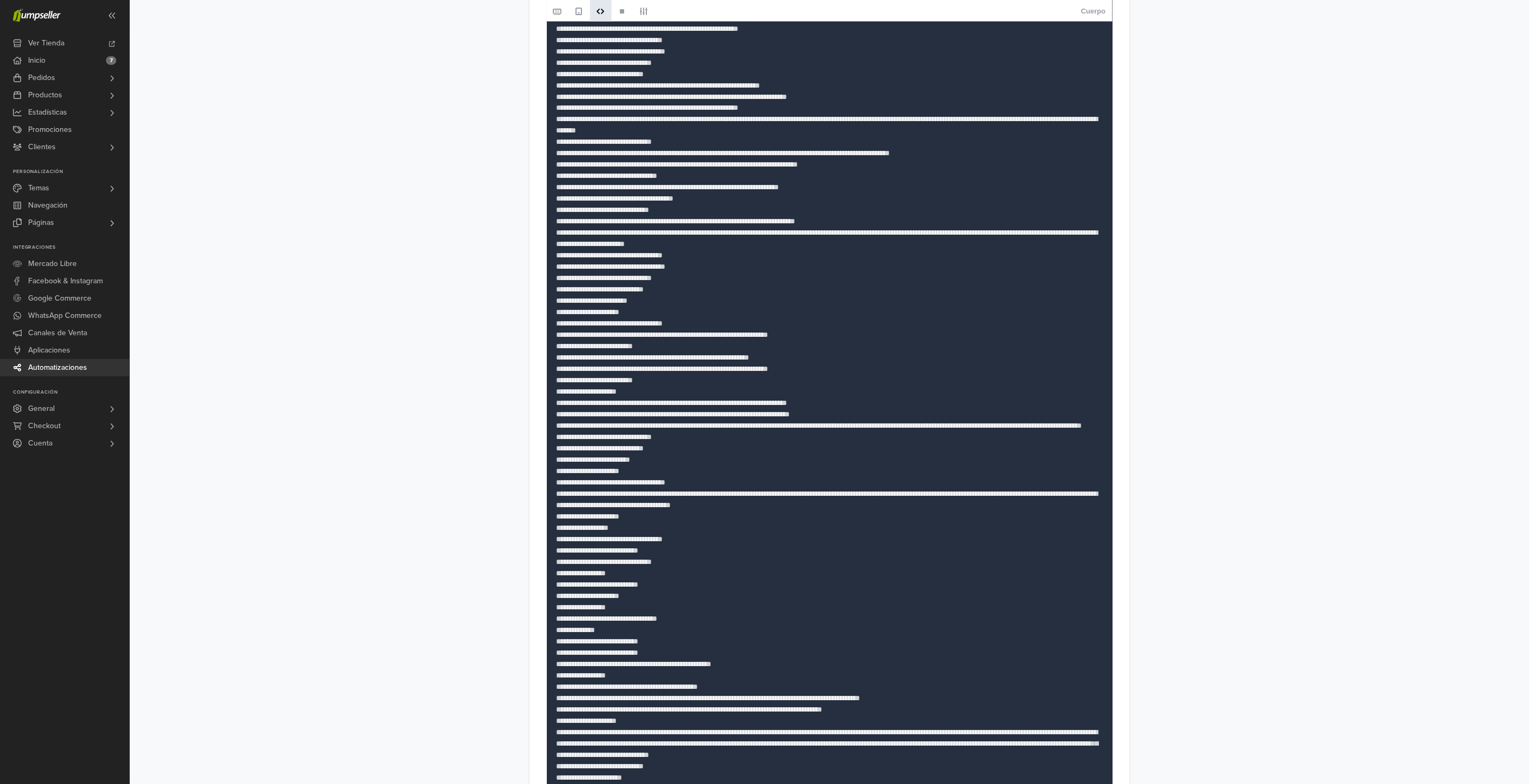
scroll to position [984, 0]
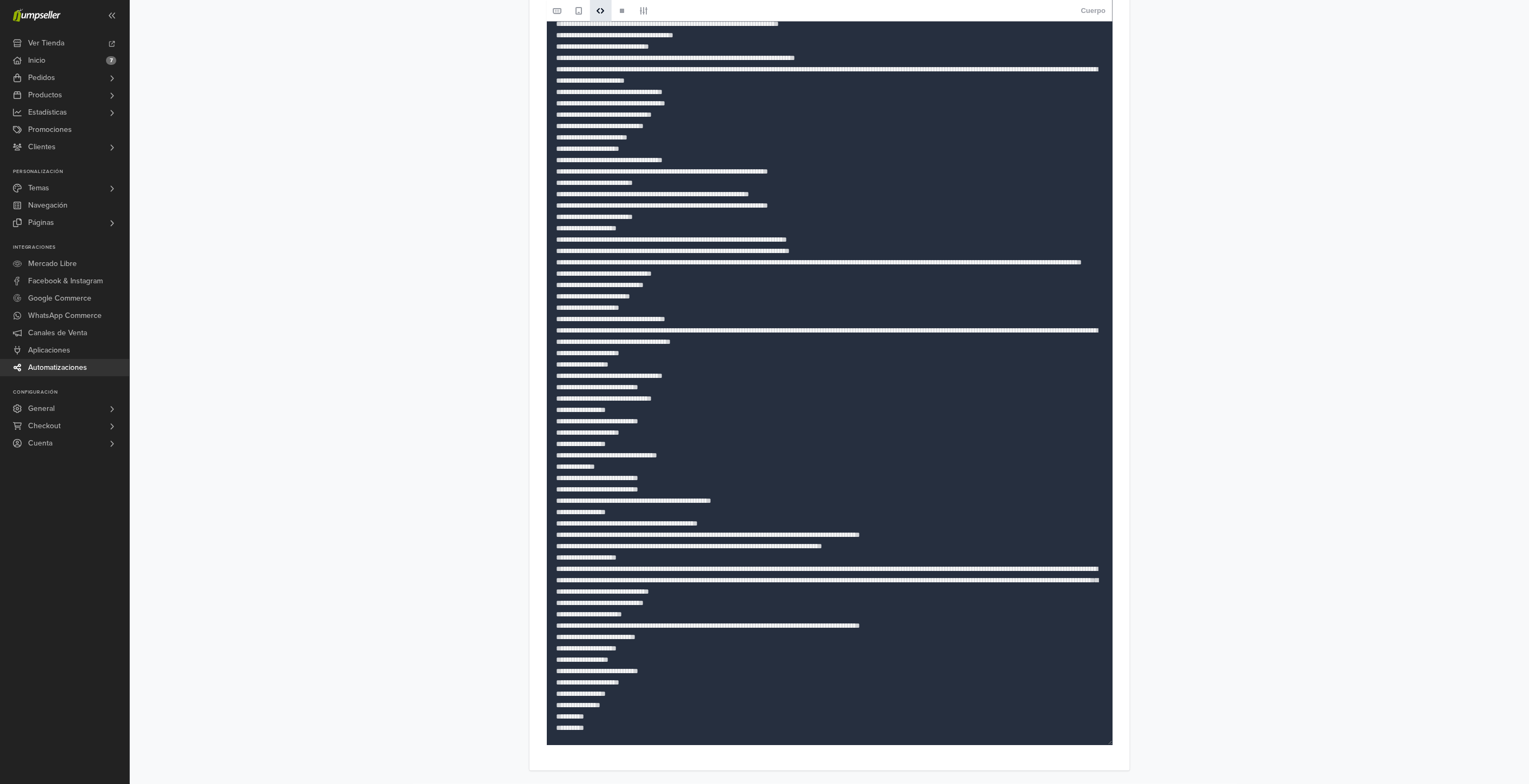
drag, startPoint x: 553, startPoint y: 381, endPoint x: 1198, endPoint y: 265, distance: 655.3
click at [955, 394] on textarea at bounding box center [829, 160] width 565 height 1171
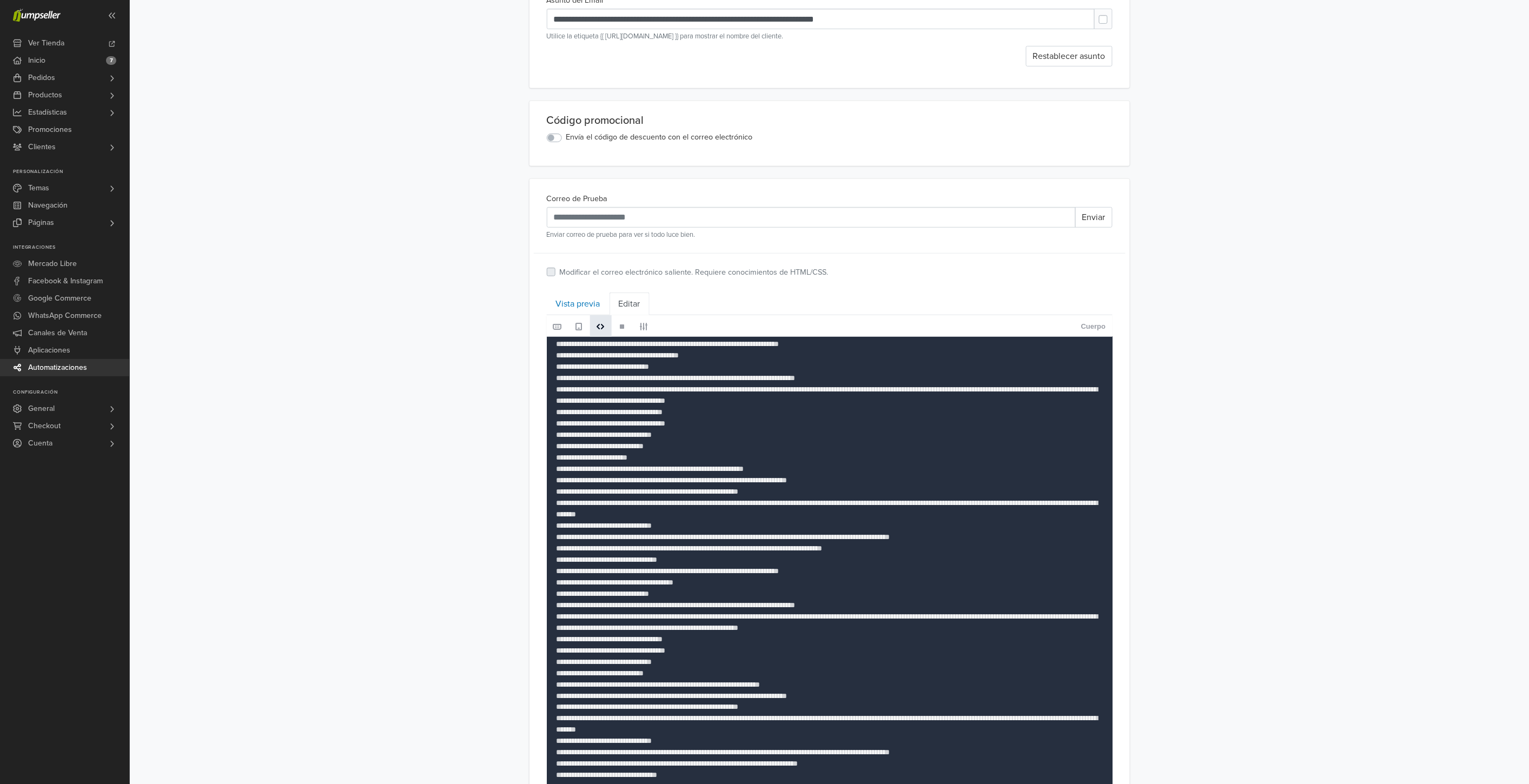
scroll to position [23, 0]
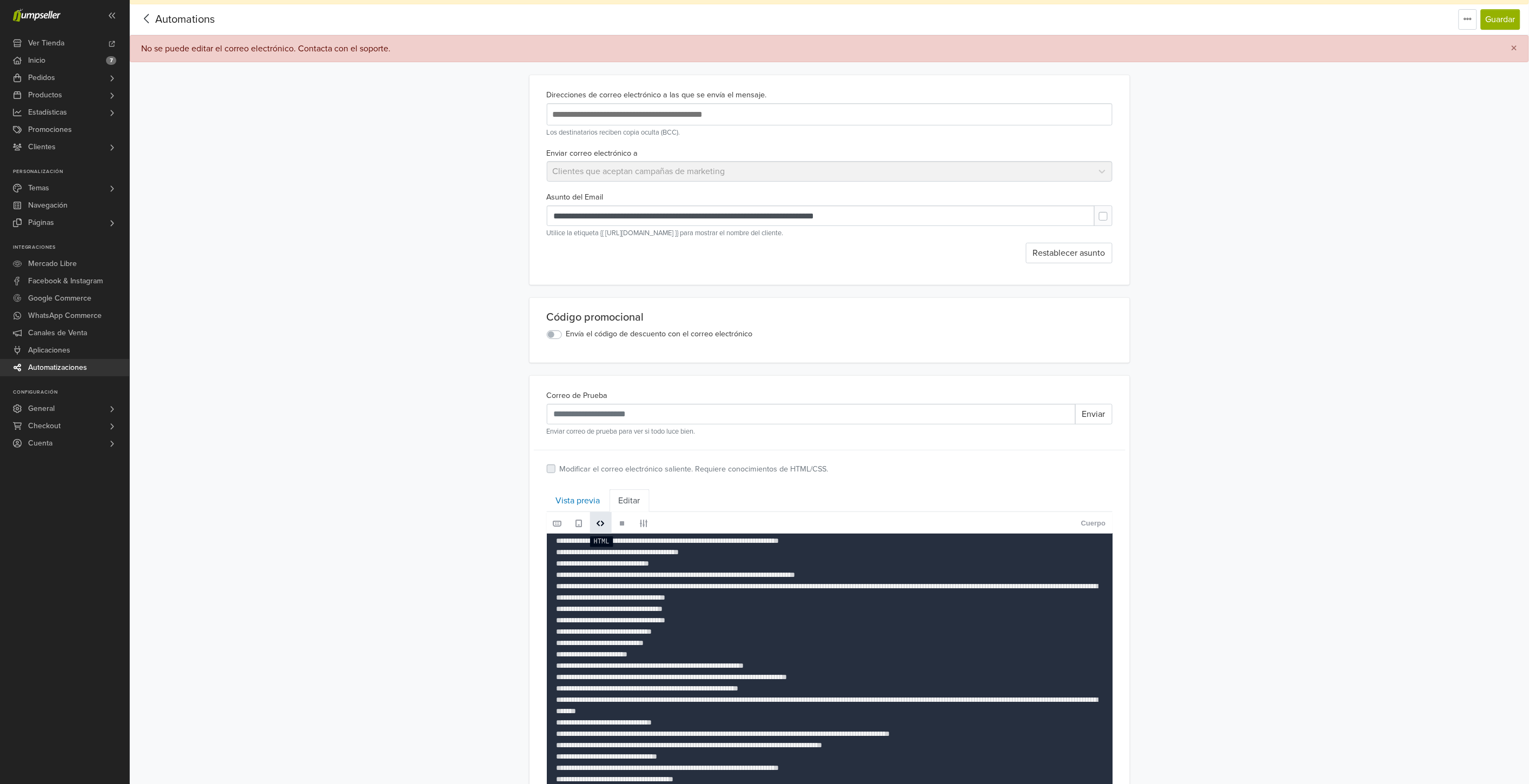
click at [600, 521] on span at bounding box center [601, 523] width 9 height 9
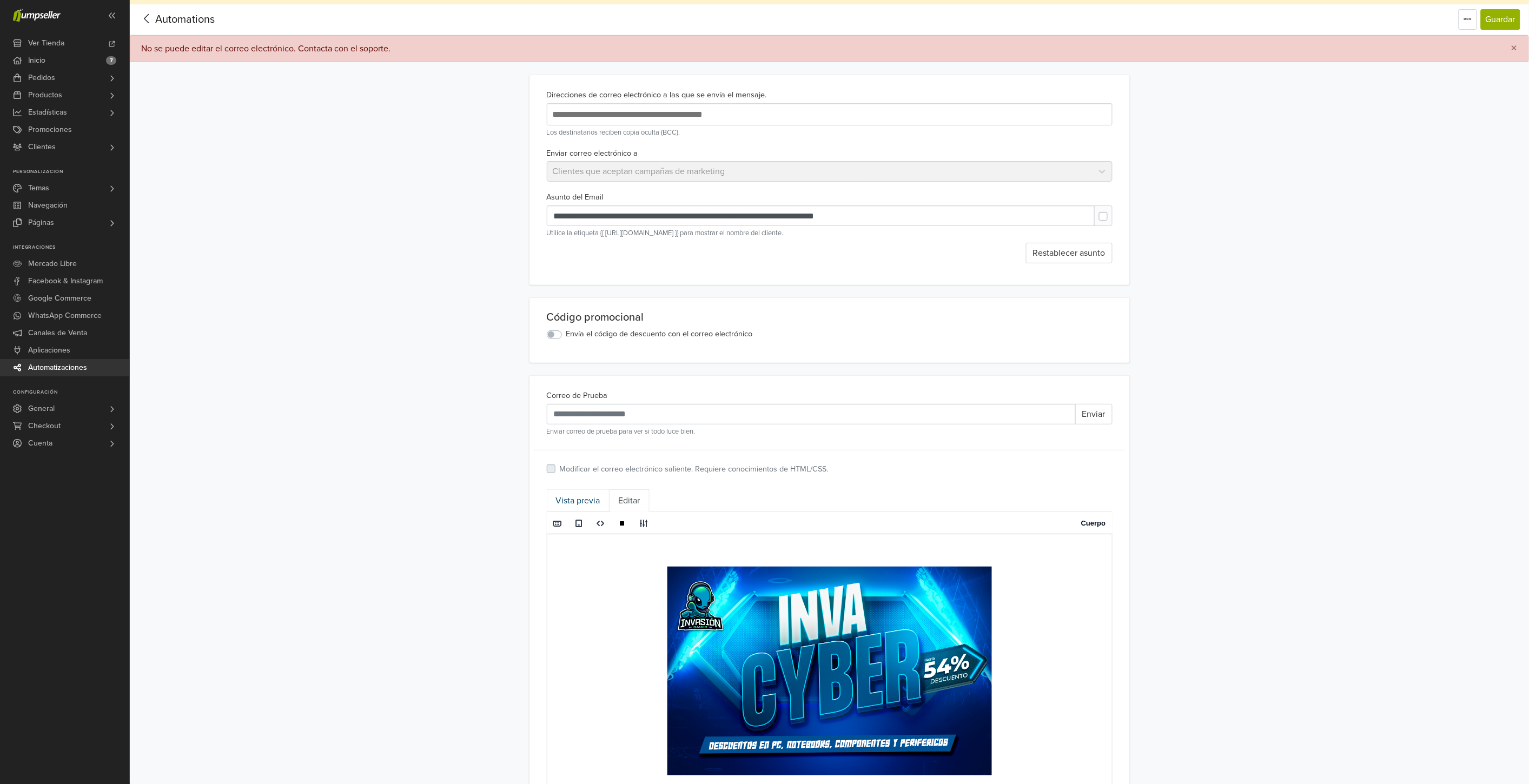
click at [579, 498] on link "Vista previa" at bounding box center [577, 501] width 62 height 23
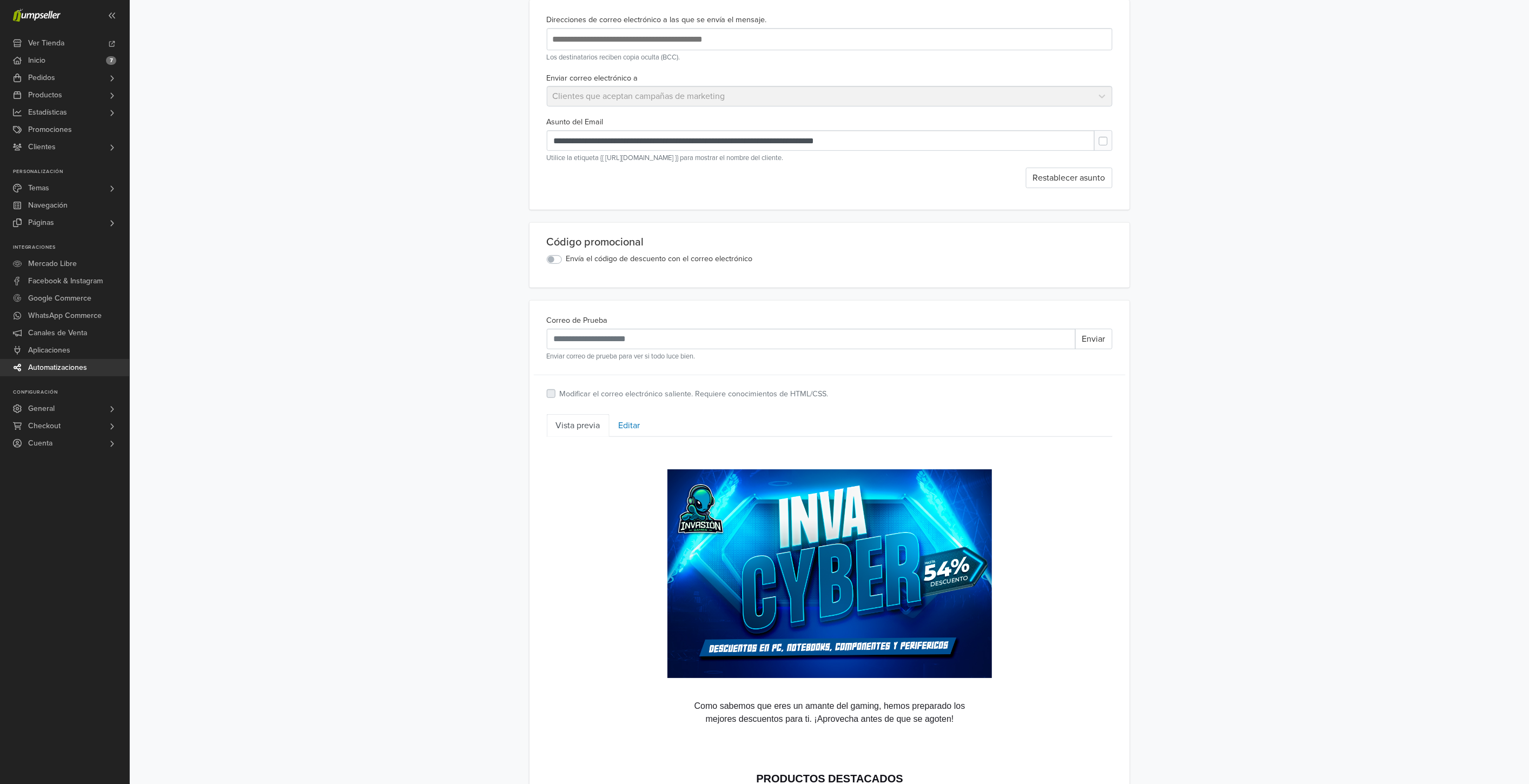
scroll to position [4, 0]
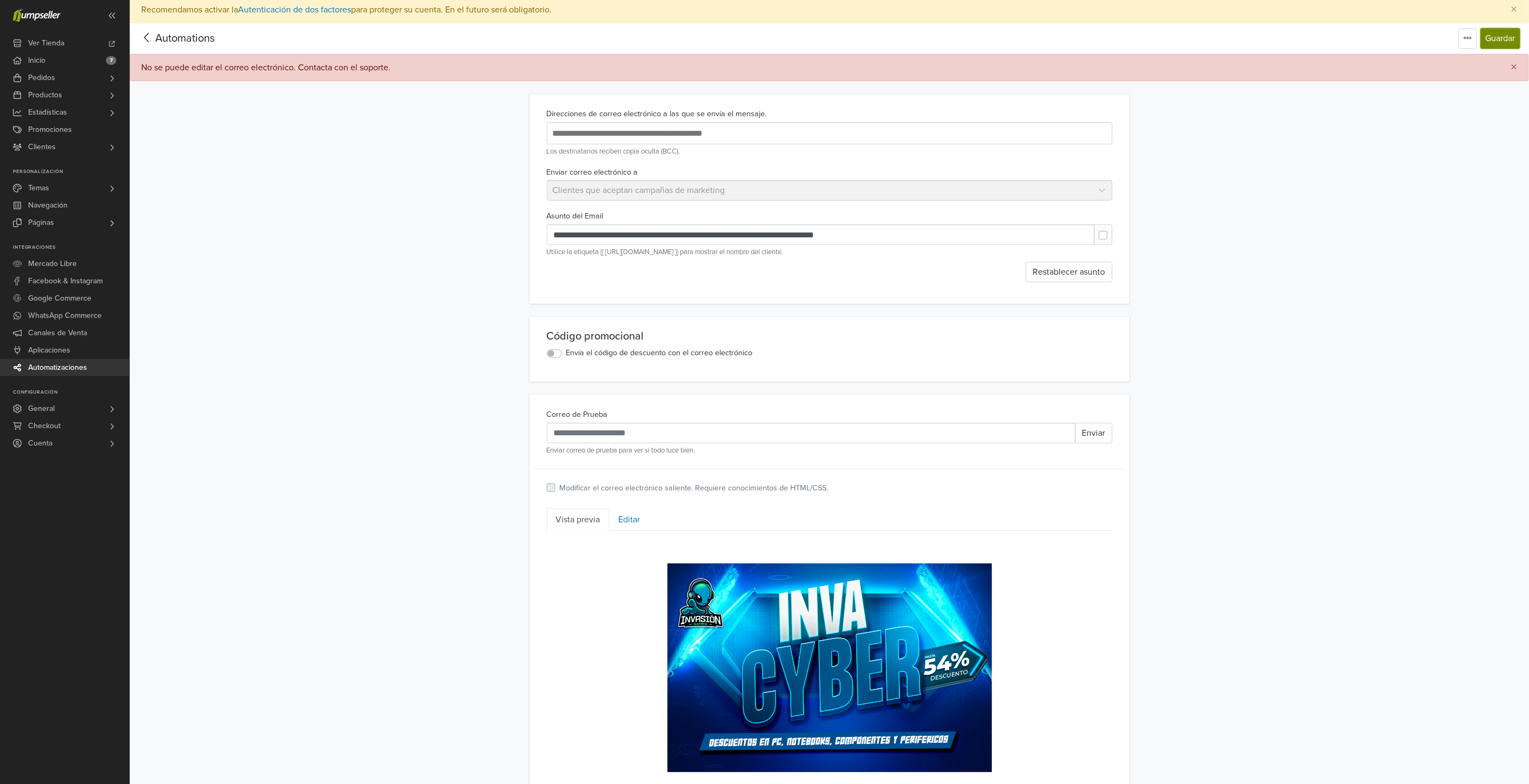
click at [1487, 29] on button "Guardar" at bounding box center [1500, 38] width 40 height 21
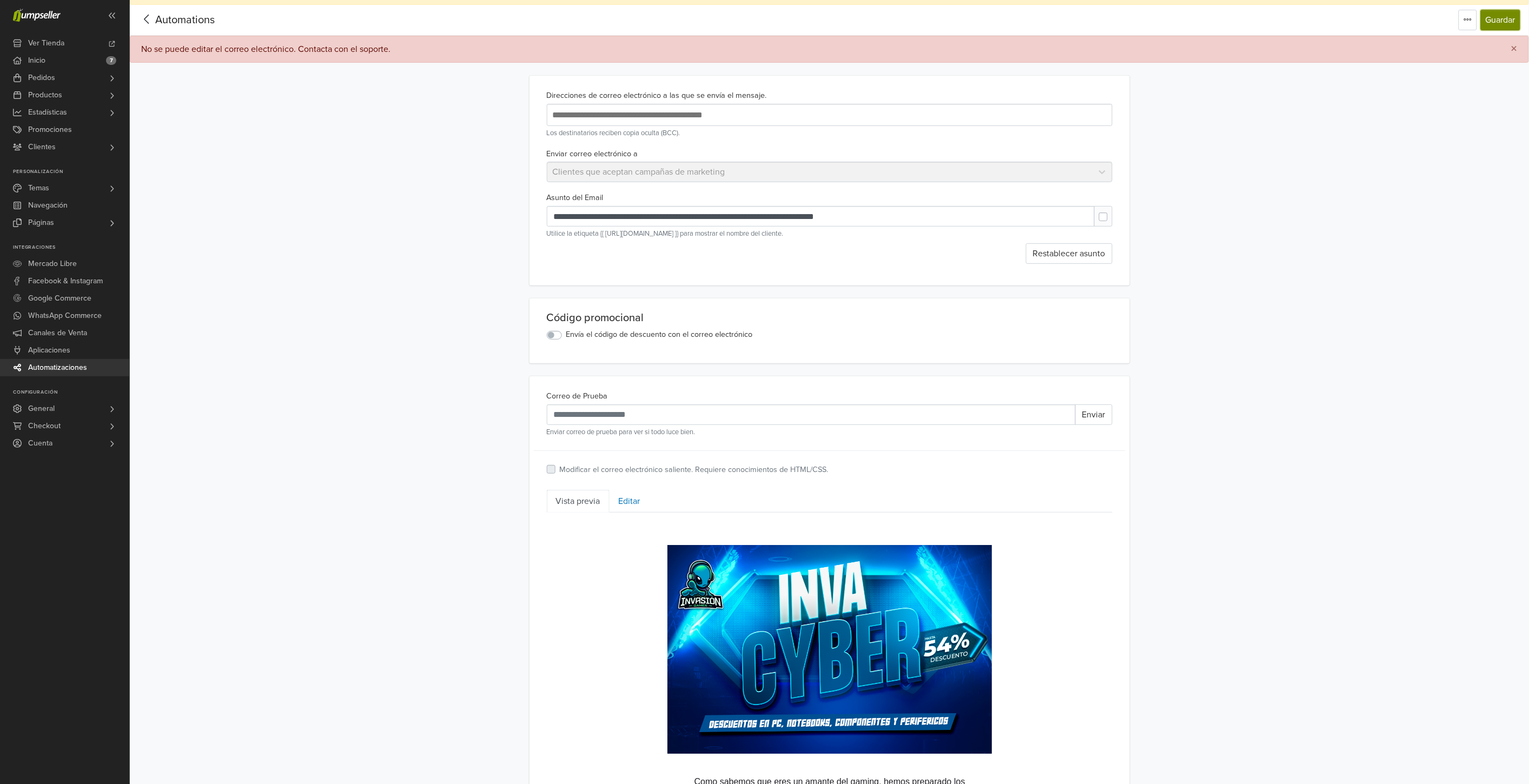
scroll to position [60, 0]
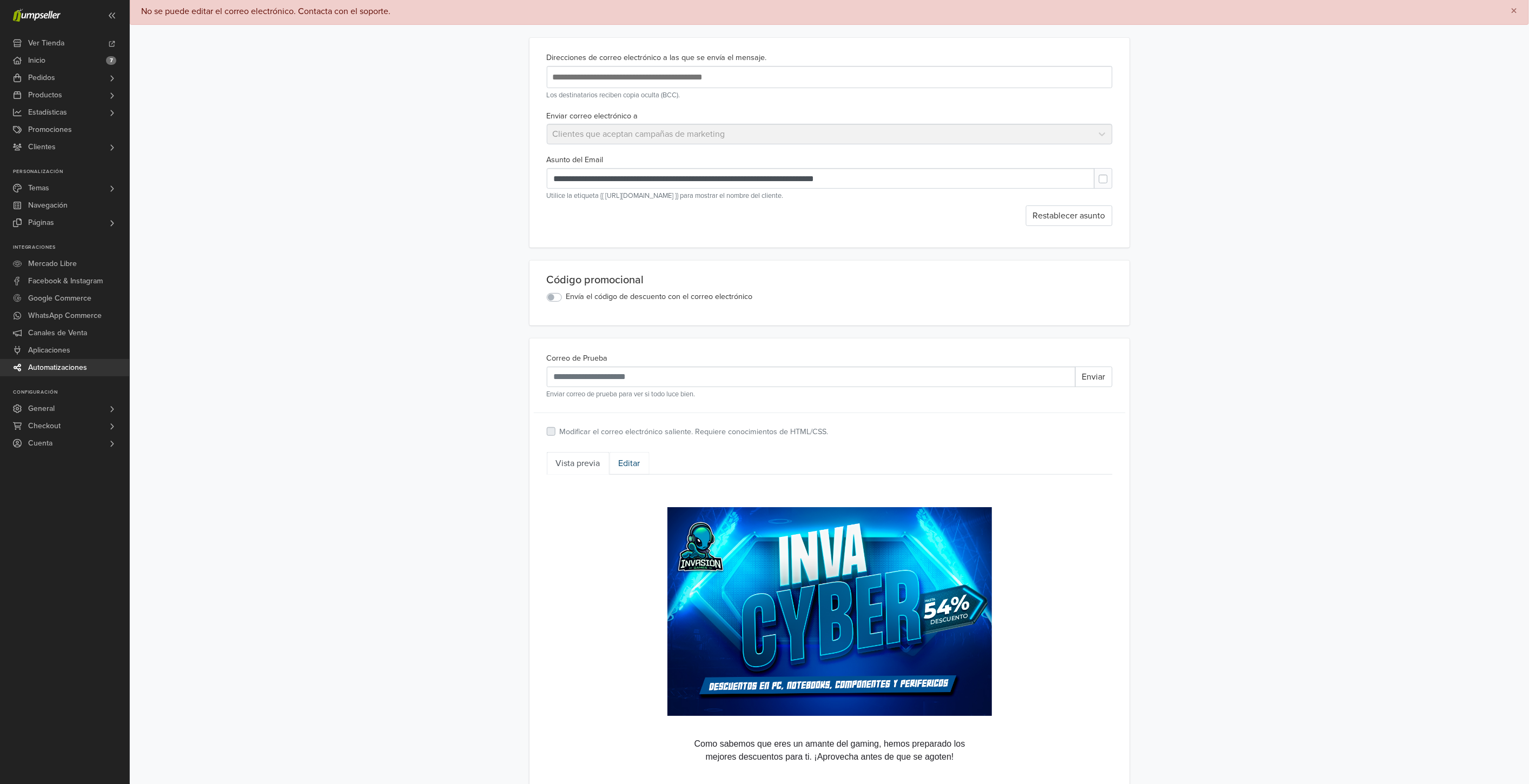
click at [631, 454] on link "Editar" at bounding box center [630, 463] width 40 height 23
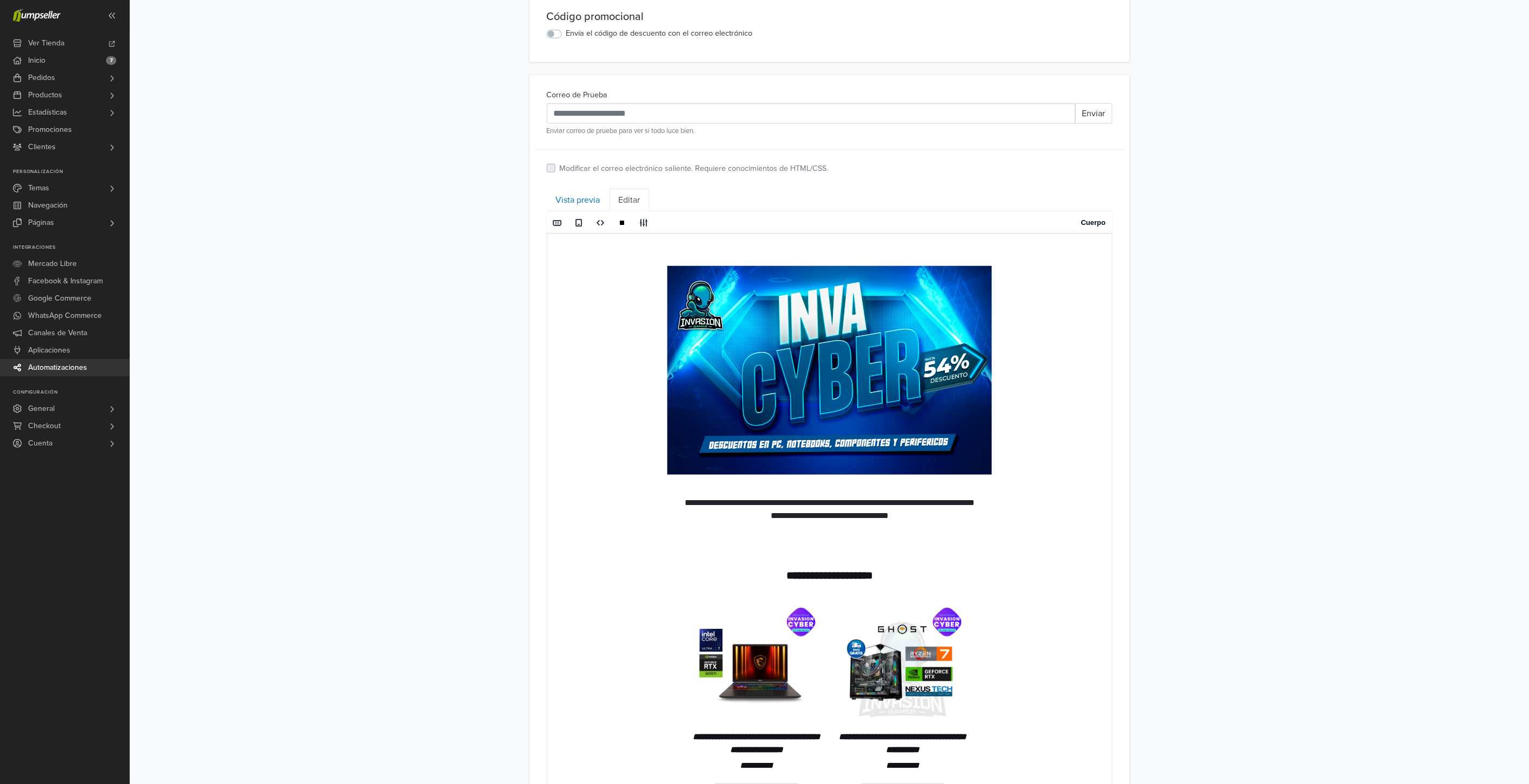
scroll to position [420, 0]
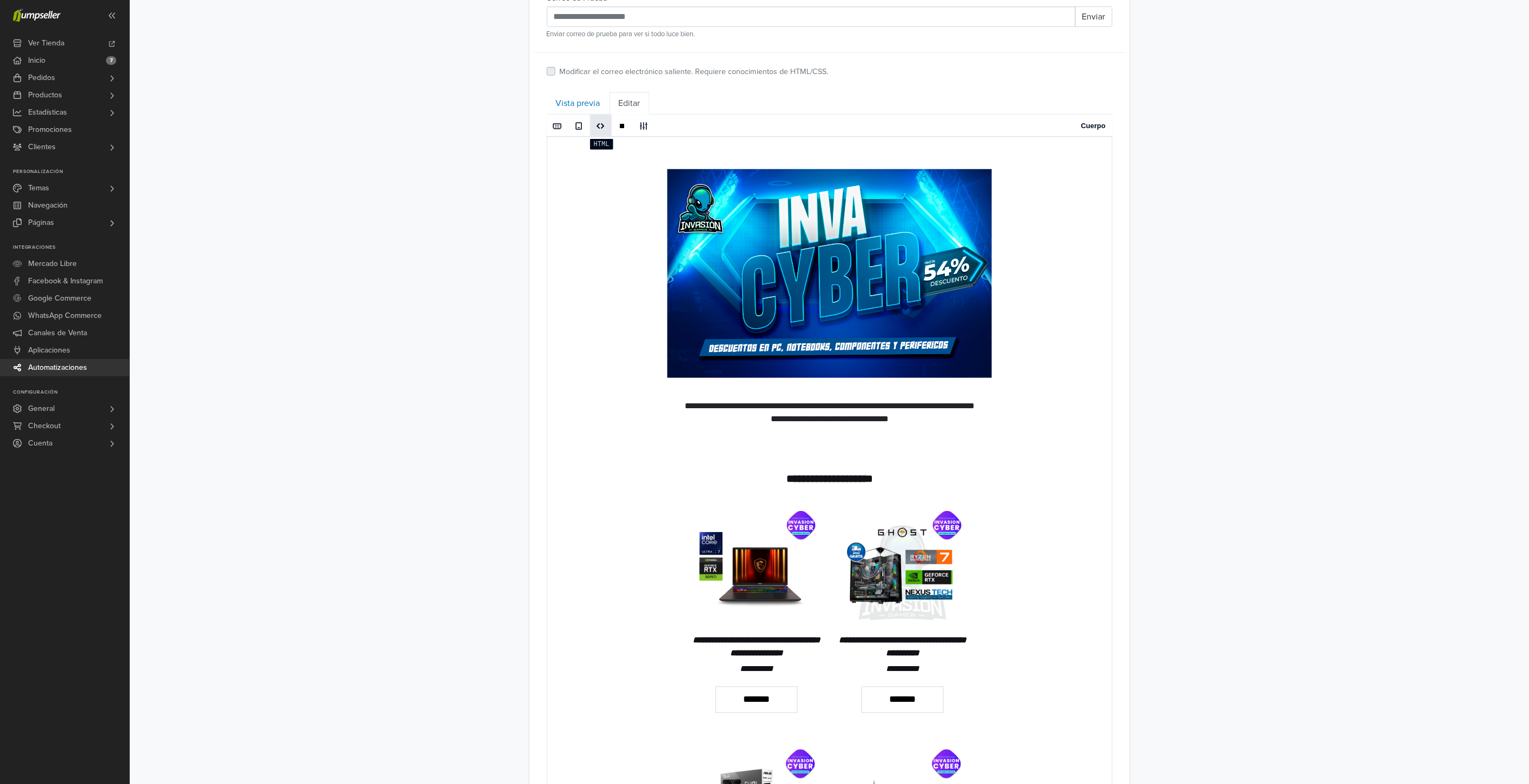
click at [600, 123] on span at bounding box center [601, 126] width 9 height 9
type textarea "**********"
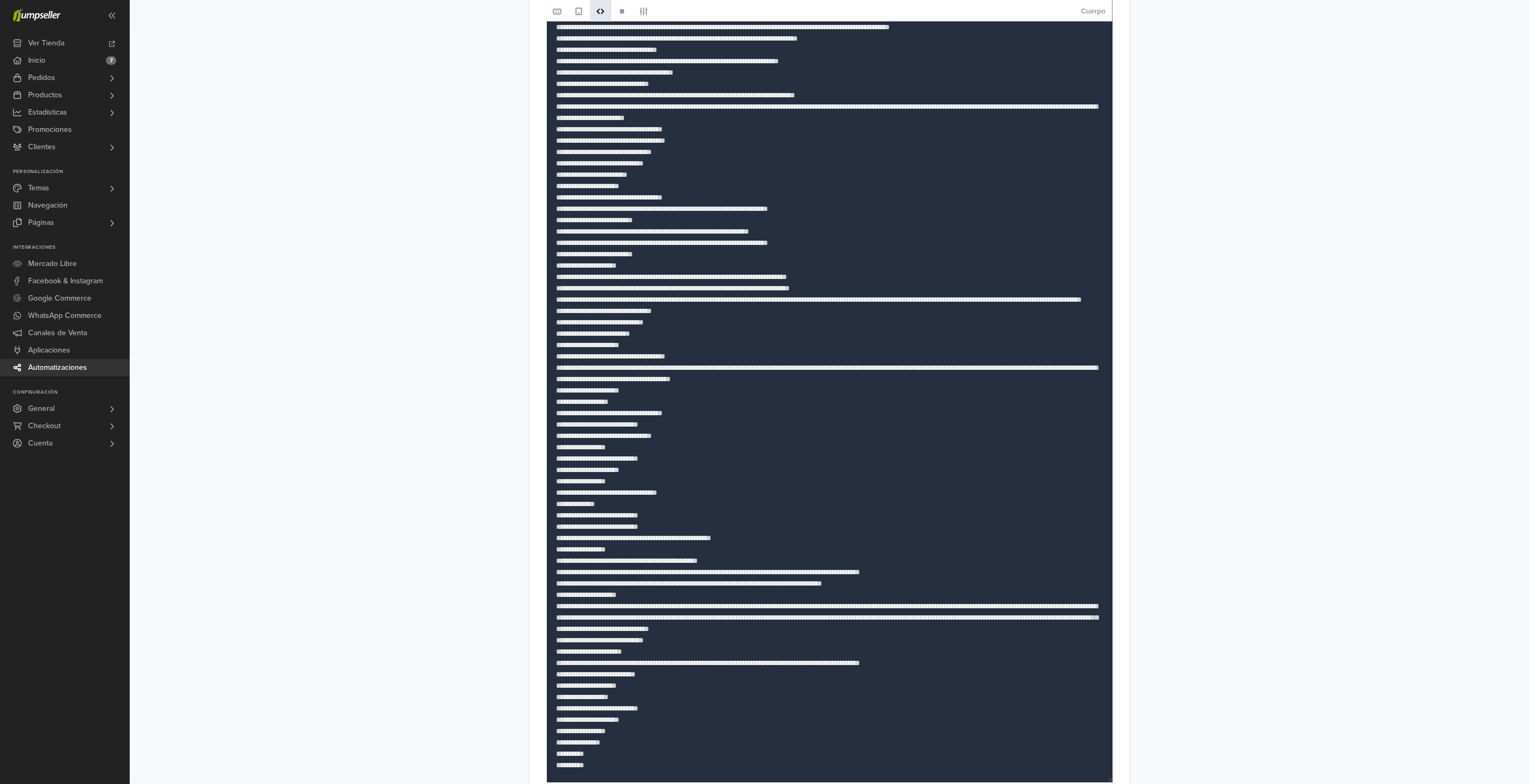
scroll to position [984, 0]
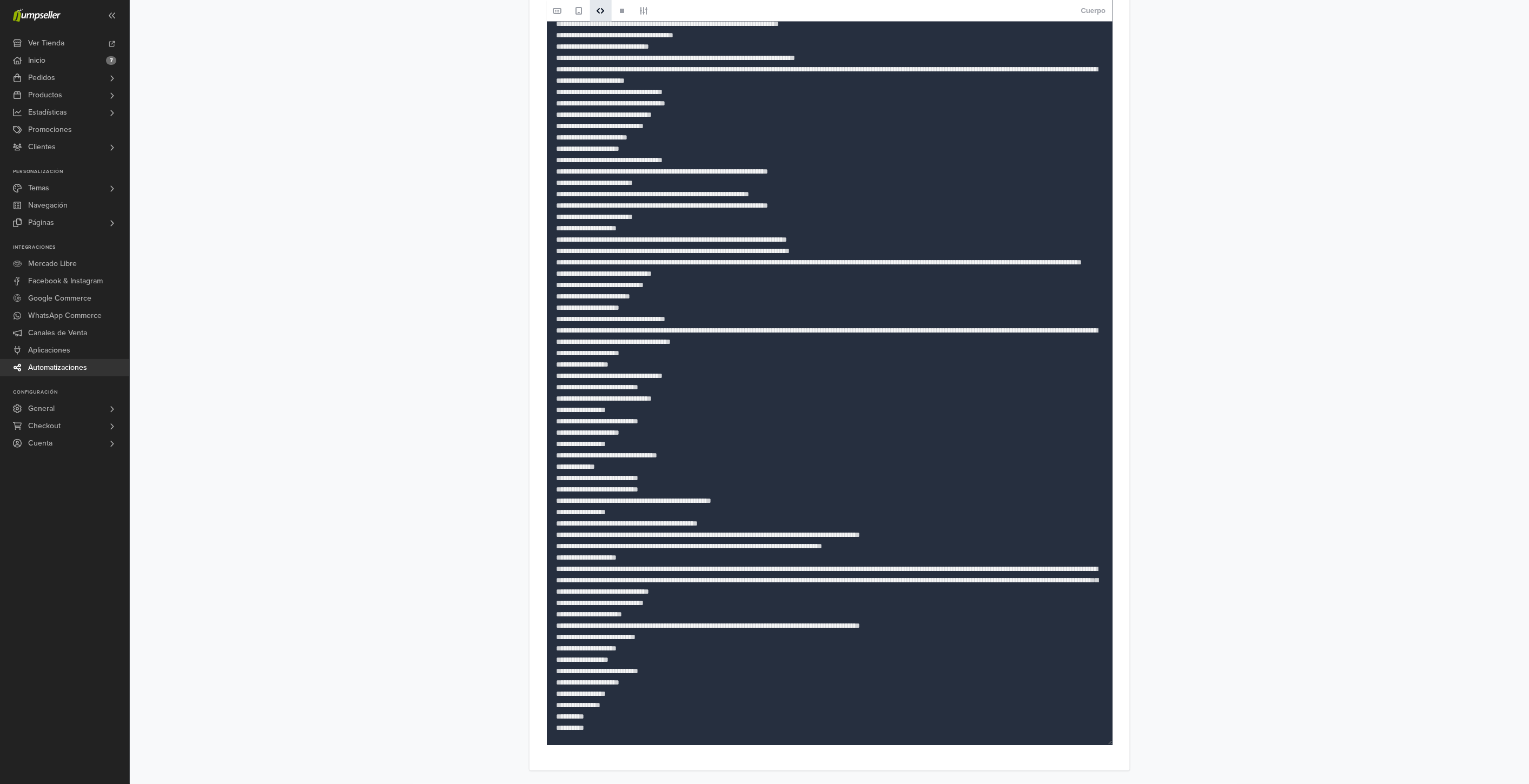
drag, startPoint x: 555, startPoint y: 88, endPoint x: 1036, endPoint y: 771, distance: 835.4
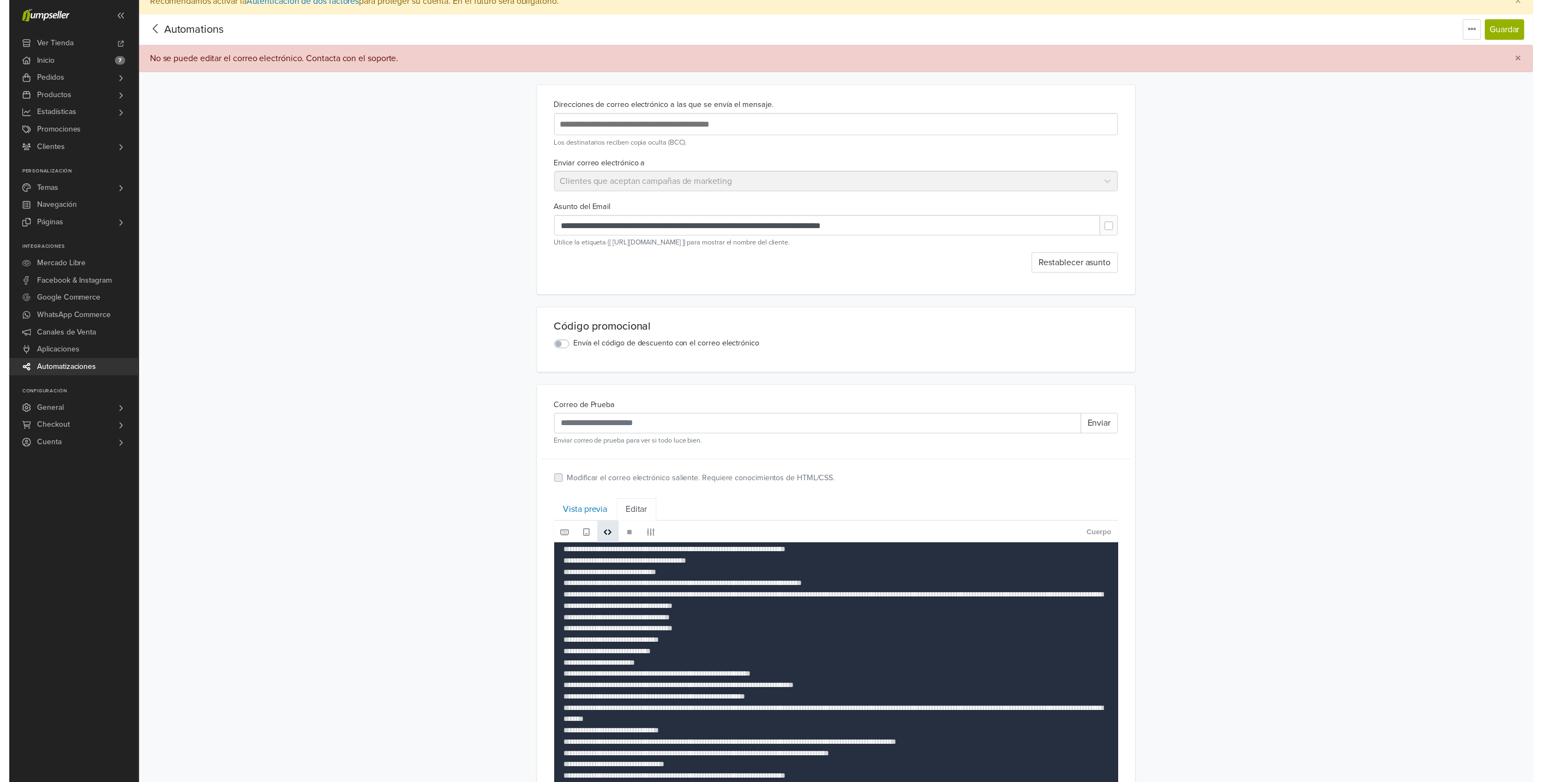
scroll to position [0, 0]
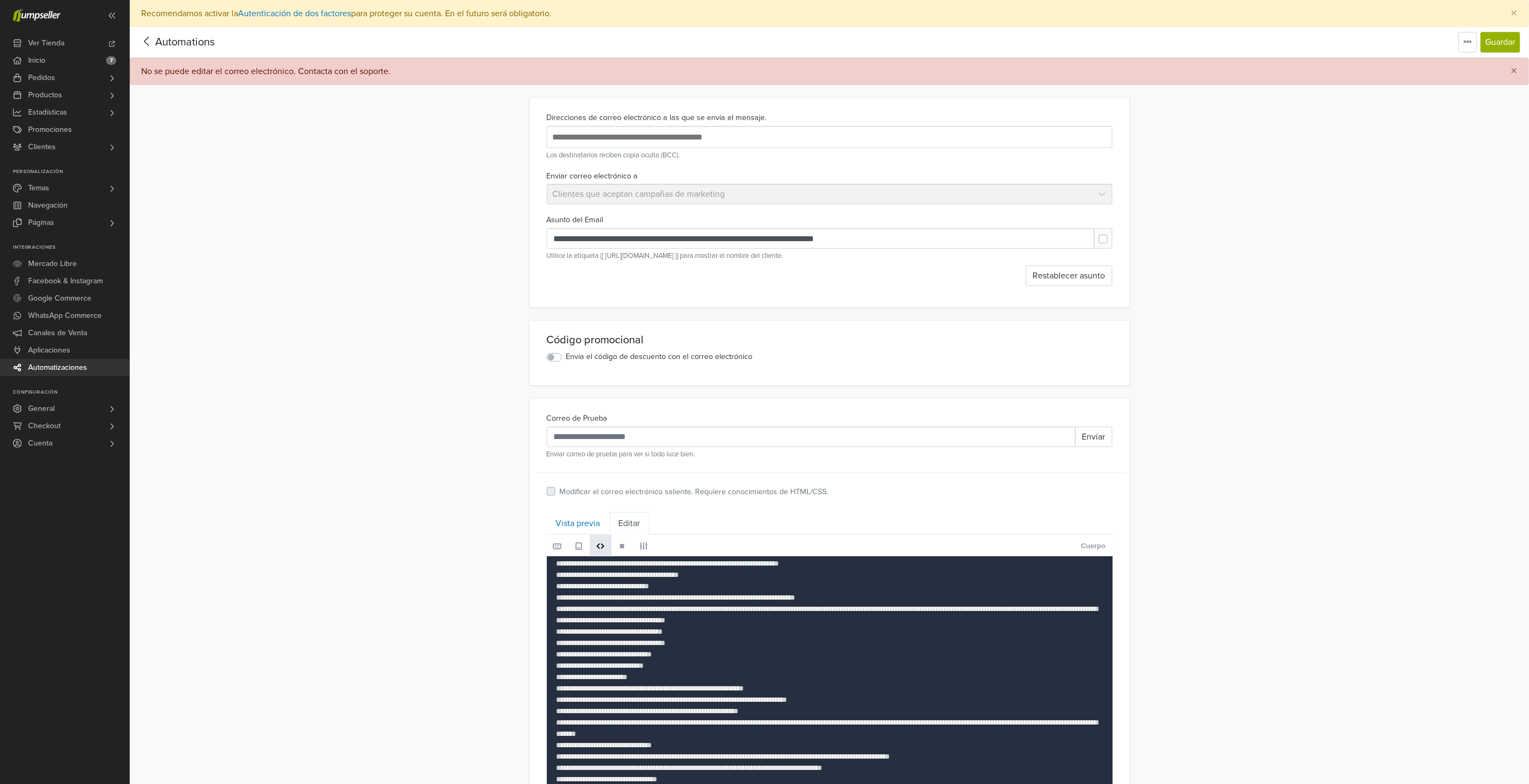
click at [1509, 66] on button "×" at bounding box center [1514, 71] width 28 height 26
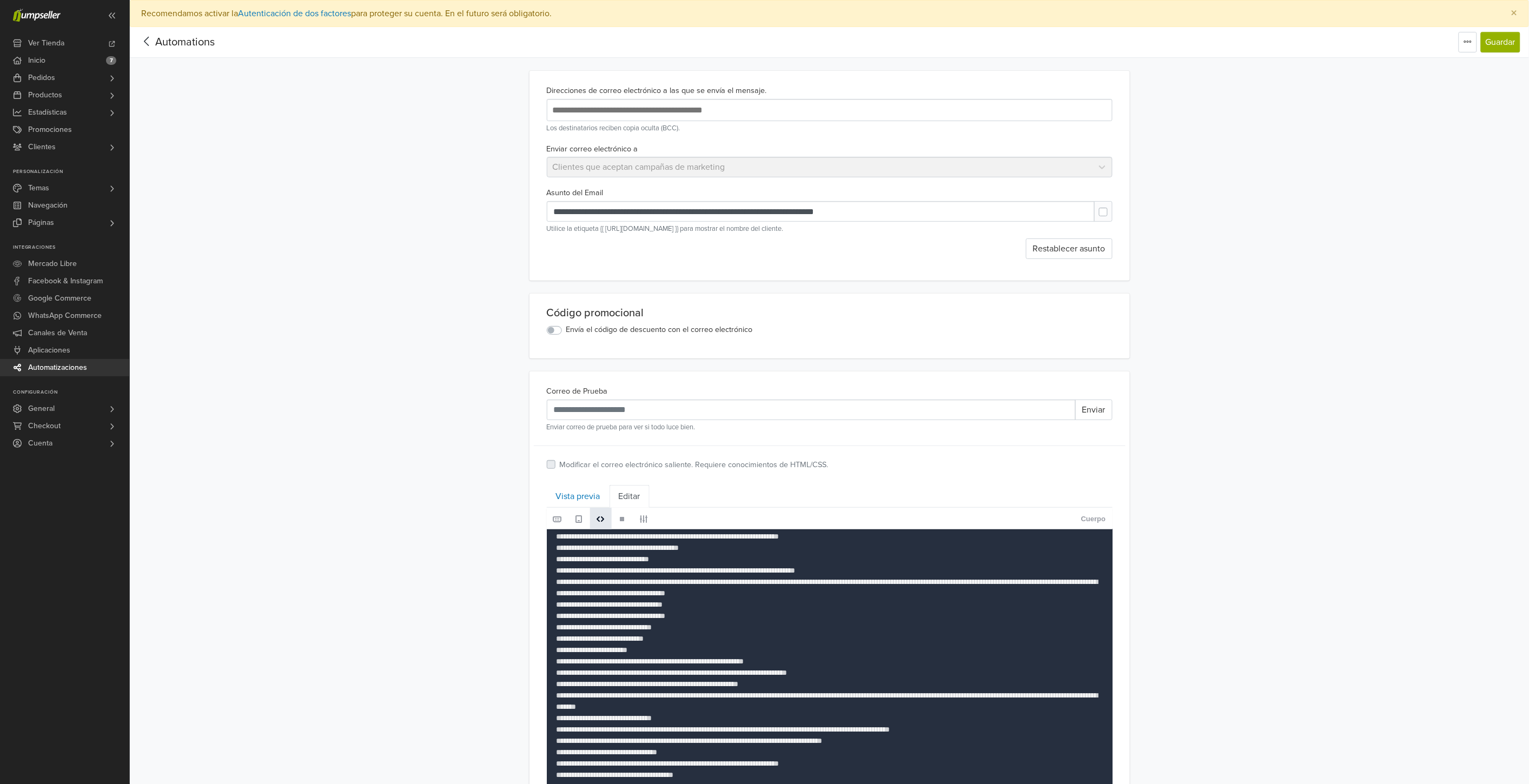
click at [143, 51] on div "Automations" at bounding box center [176, 43] width 76 height 22
click at [152, 45] on icon at bounding box center [147, 42] width 17 height 14
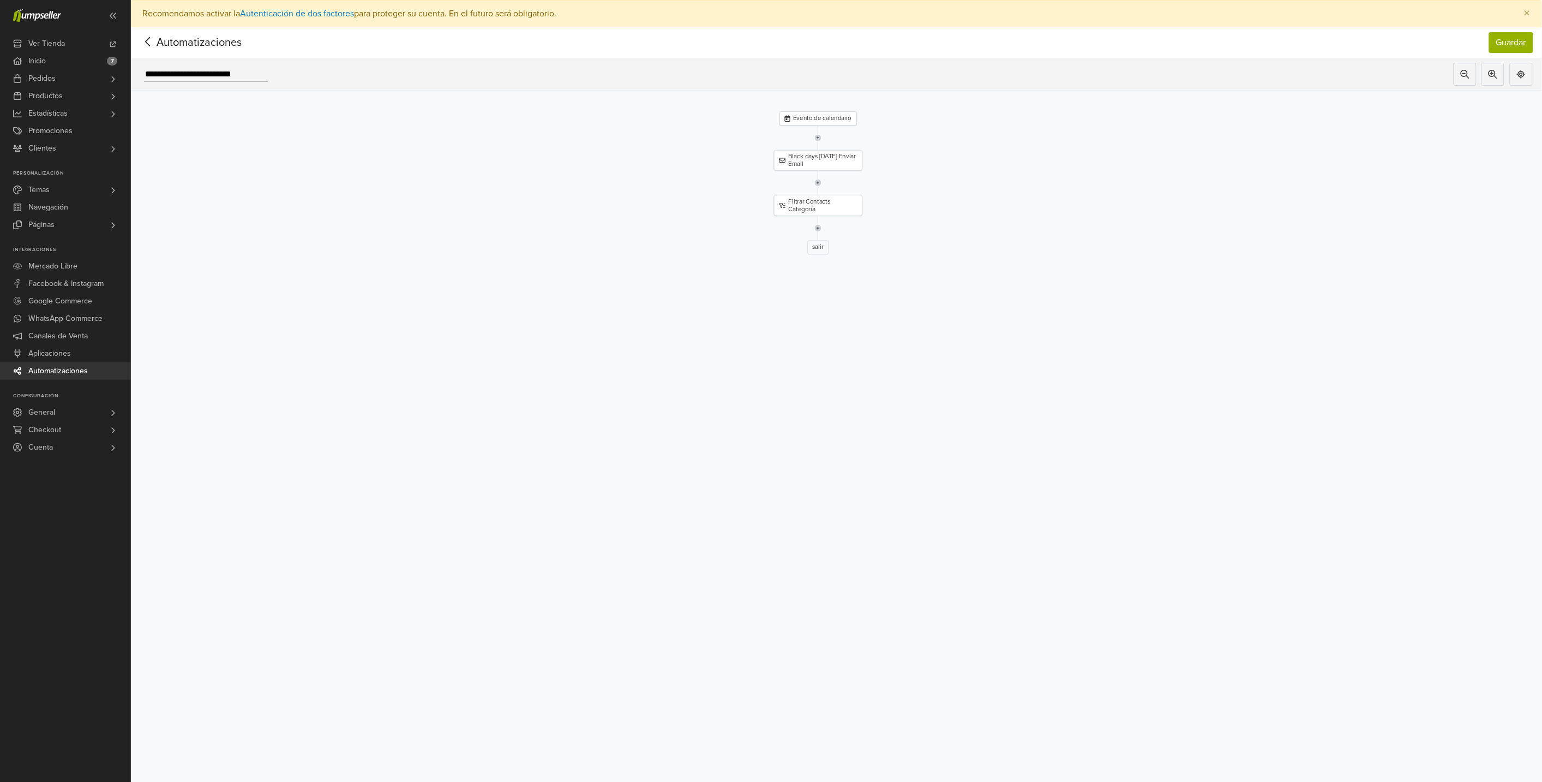
click at [151, 38] on icon at bounding box center [148, 42] width 17 height 14
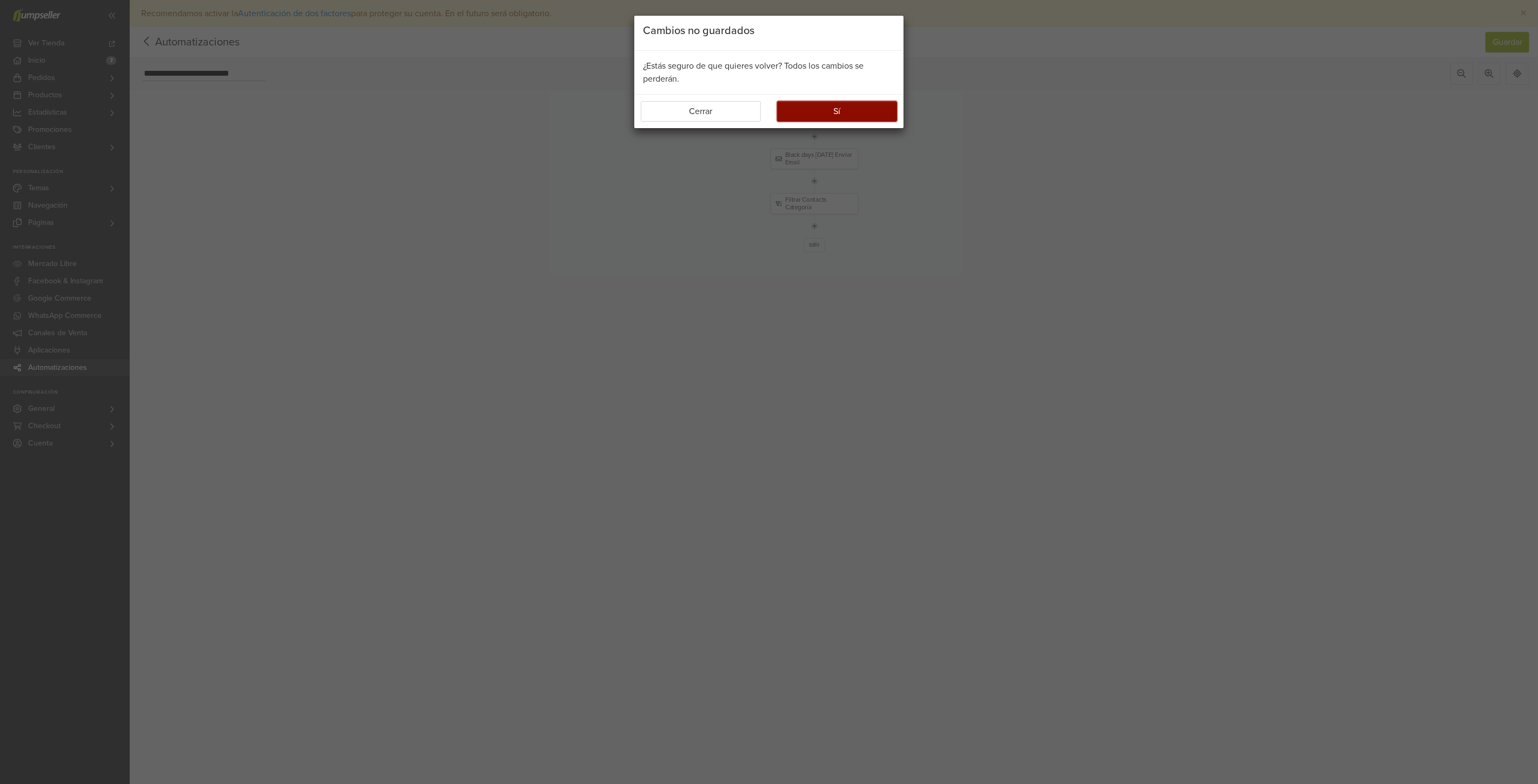
click at [845, 111] on button "Sí" at bounding box center [837, 111] width 120 height 21
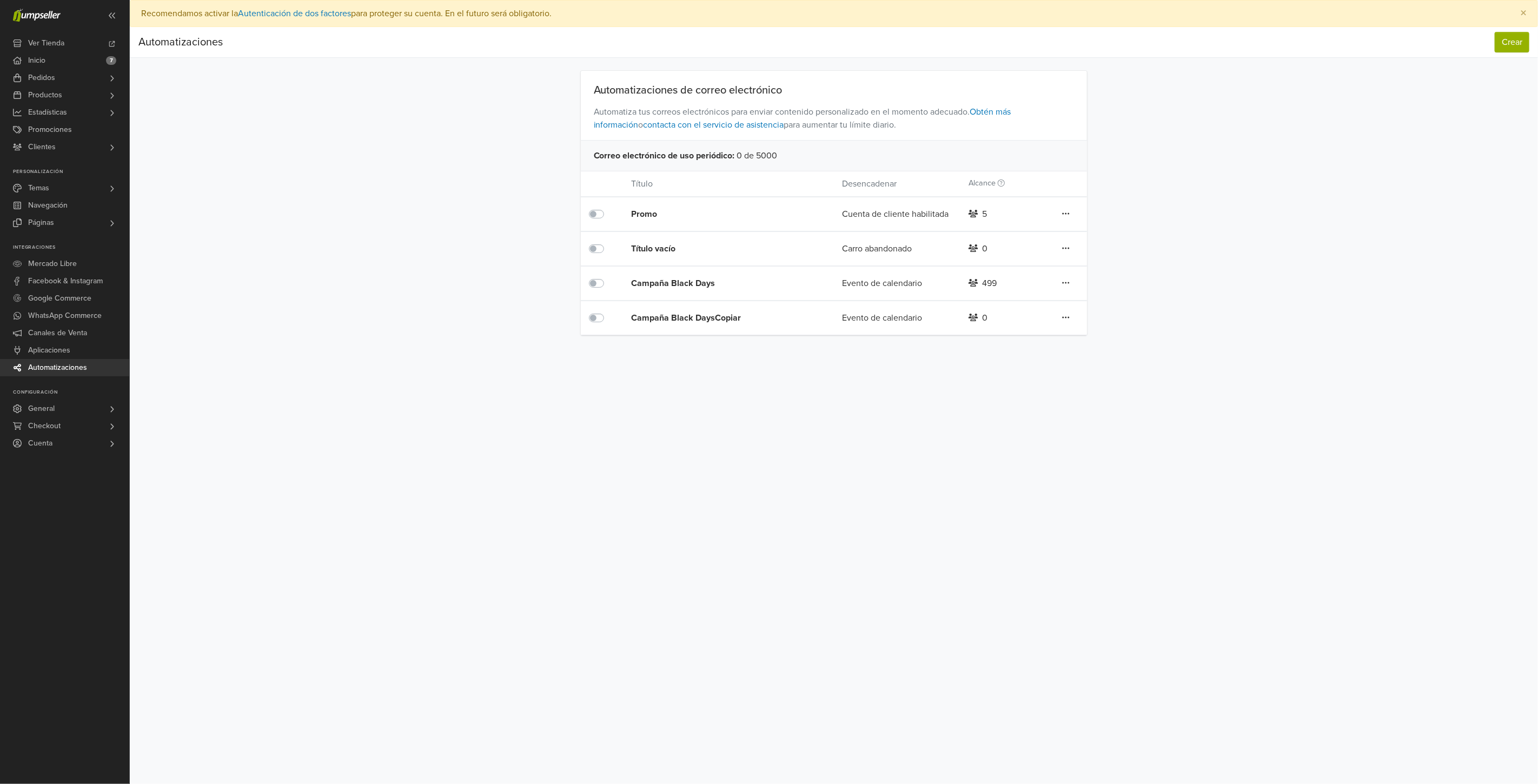
click at [1068, 317] on icon at bounding box center [1066, 317] width 8 height 9
click at [1021, 372] on link "Eliminar" at bounding box center [1027, 374] width 85 height 17
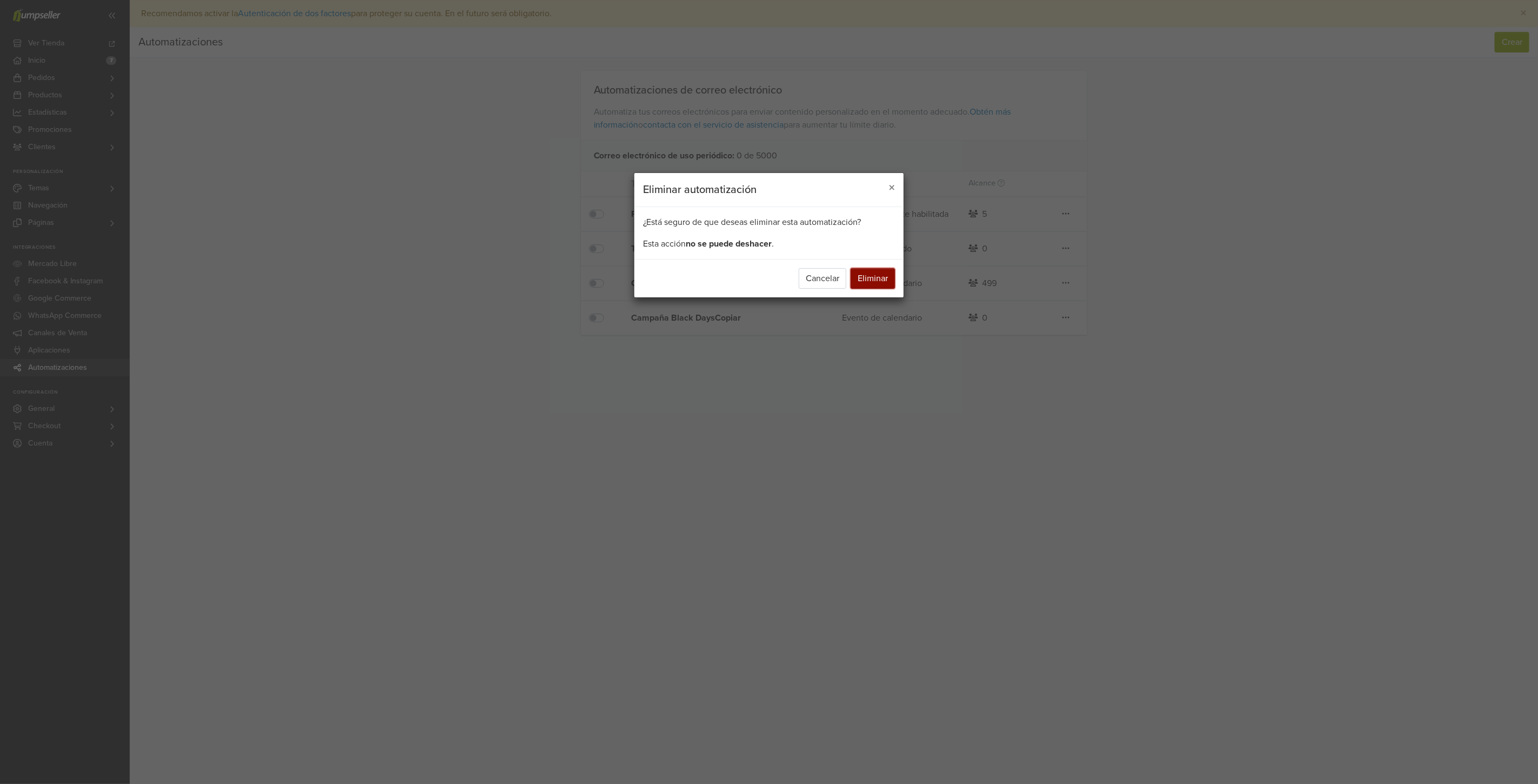
click at [877, 272] on button "Eliminar" at bounding box center [873, 279] width 45 height 21
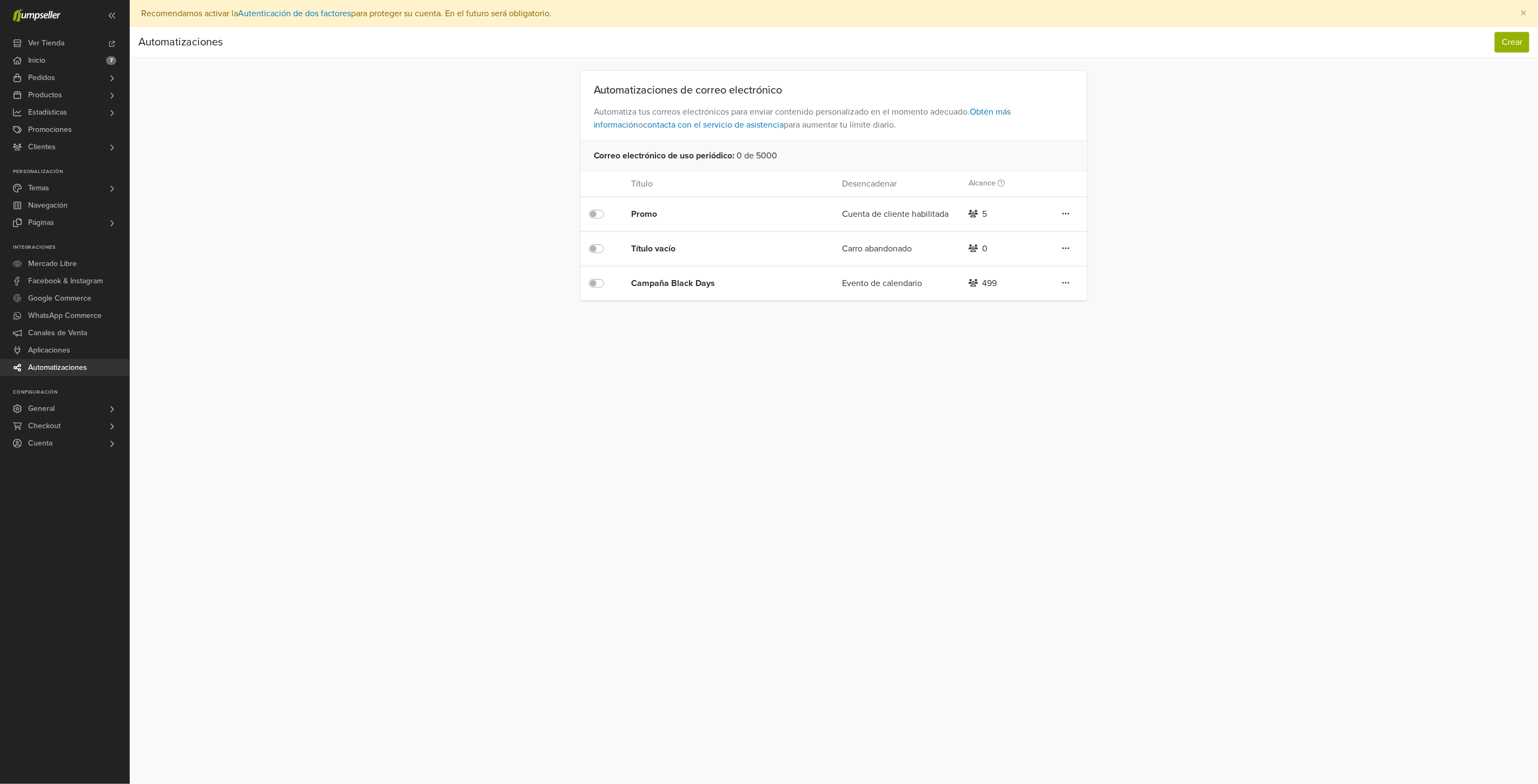
click at [1163, 391] on div "Preferencias Suscripción Salir × Recomendamos activar la Autenticación de dos f…" at bounding box center [834, 392] width 1408 height 784
click at [1523, 42] on button "Crear" at bounding box center [1511, 42] width 35 height 21
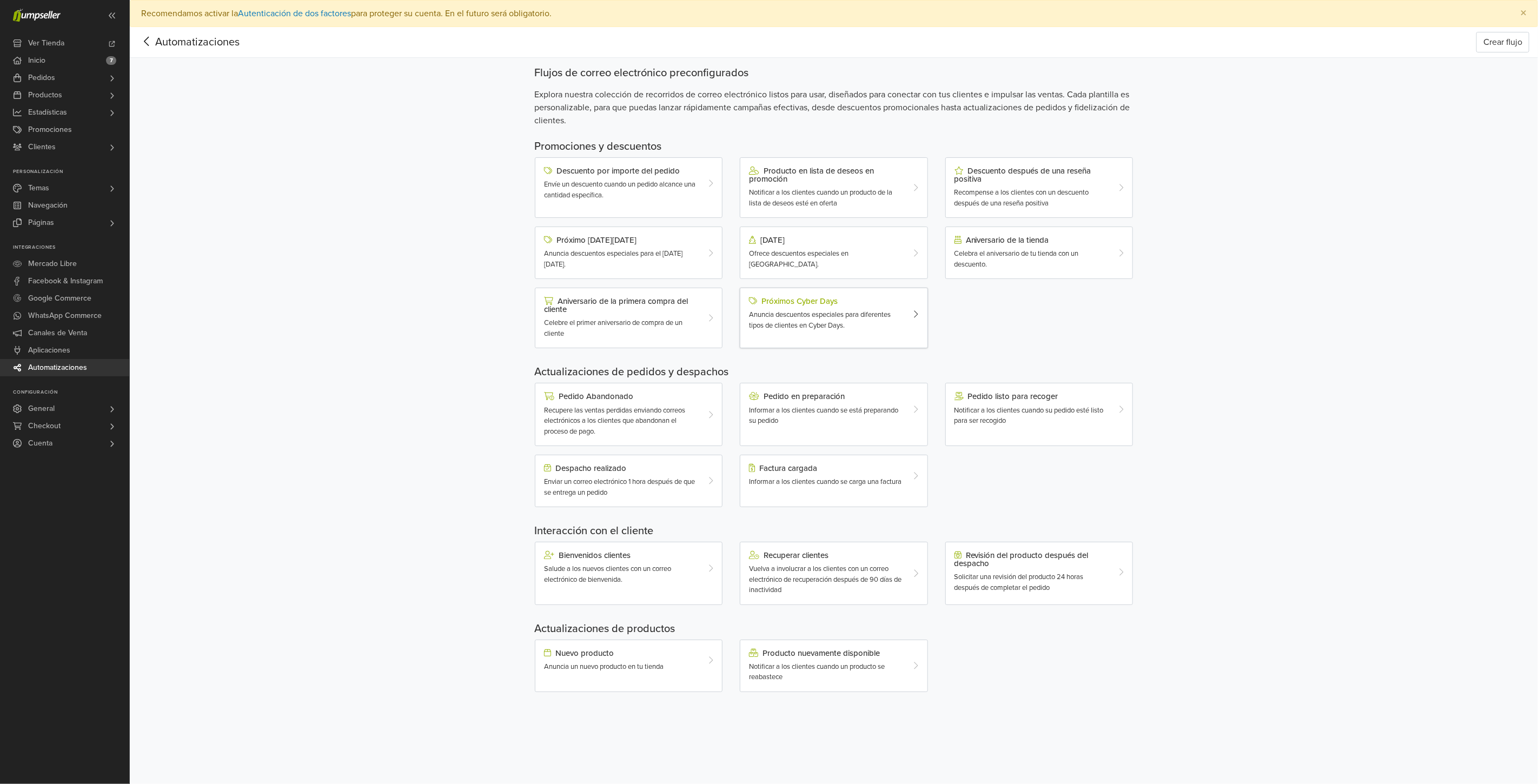
click at [897, 311] on div "Anuncia descuentos especiales para diferentes tipos de clientes en Cyber Days." at bounding box center [825, 320] width 154 height 21
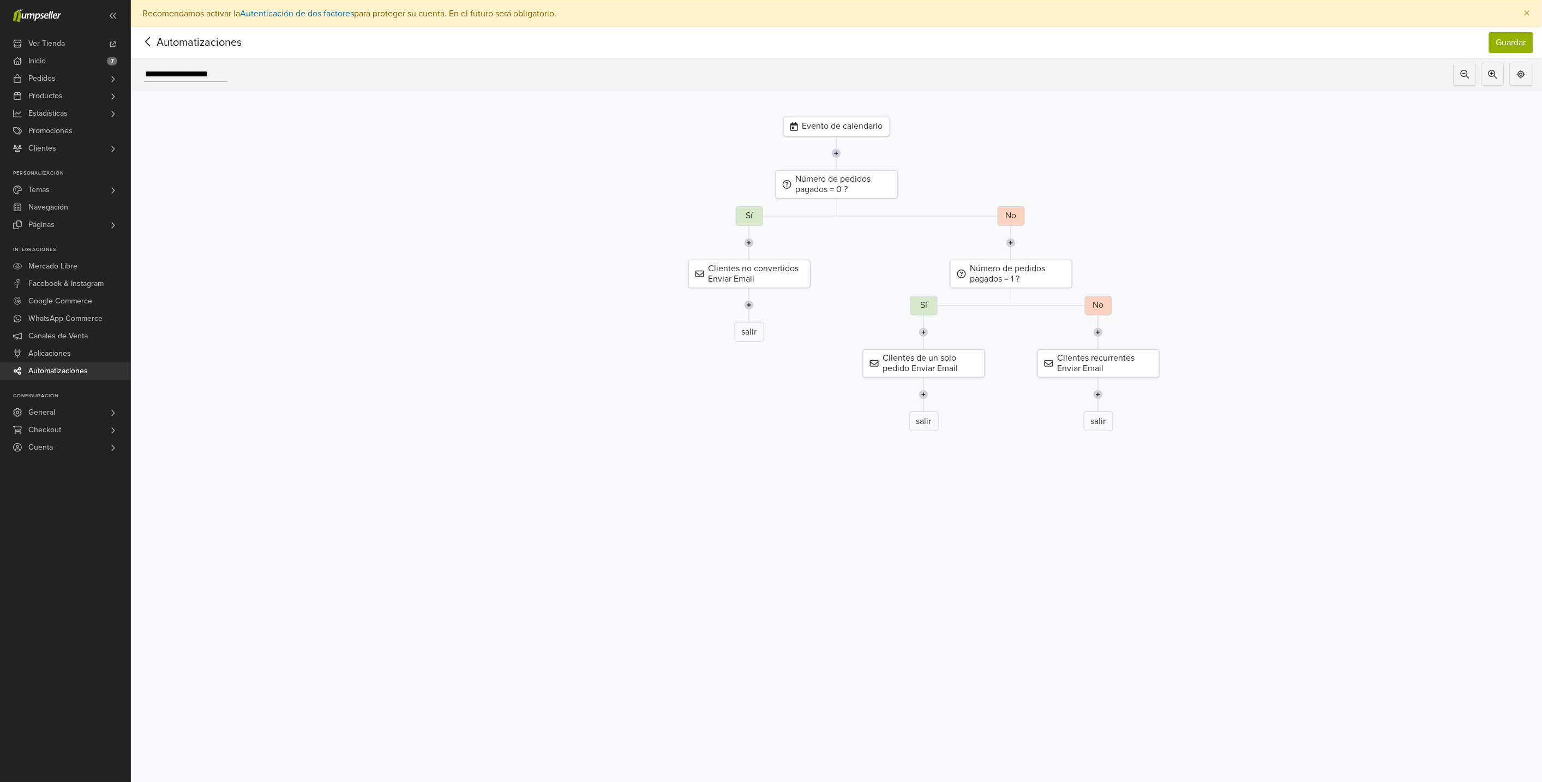
click at [1109, 419] on div "salir" at bounding box center [1098, 421] width 29 height 20
click at [1100, 357] on div "Clientes recurrentes Enviar Email" at bounding box center [1098, 363] width 122 height 28
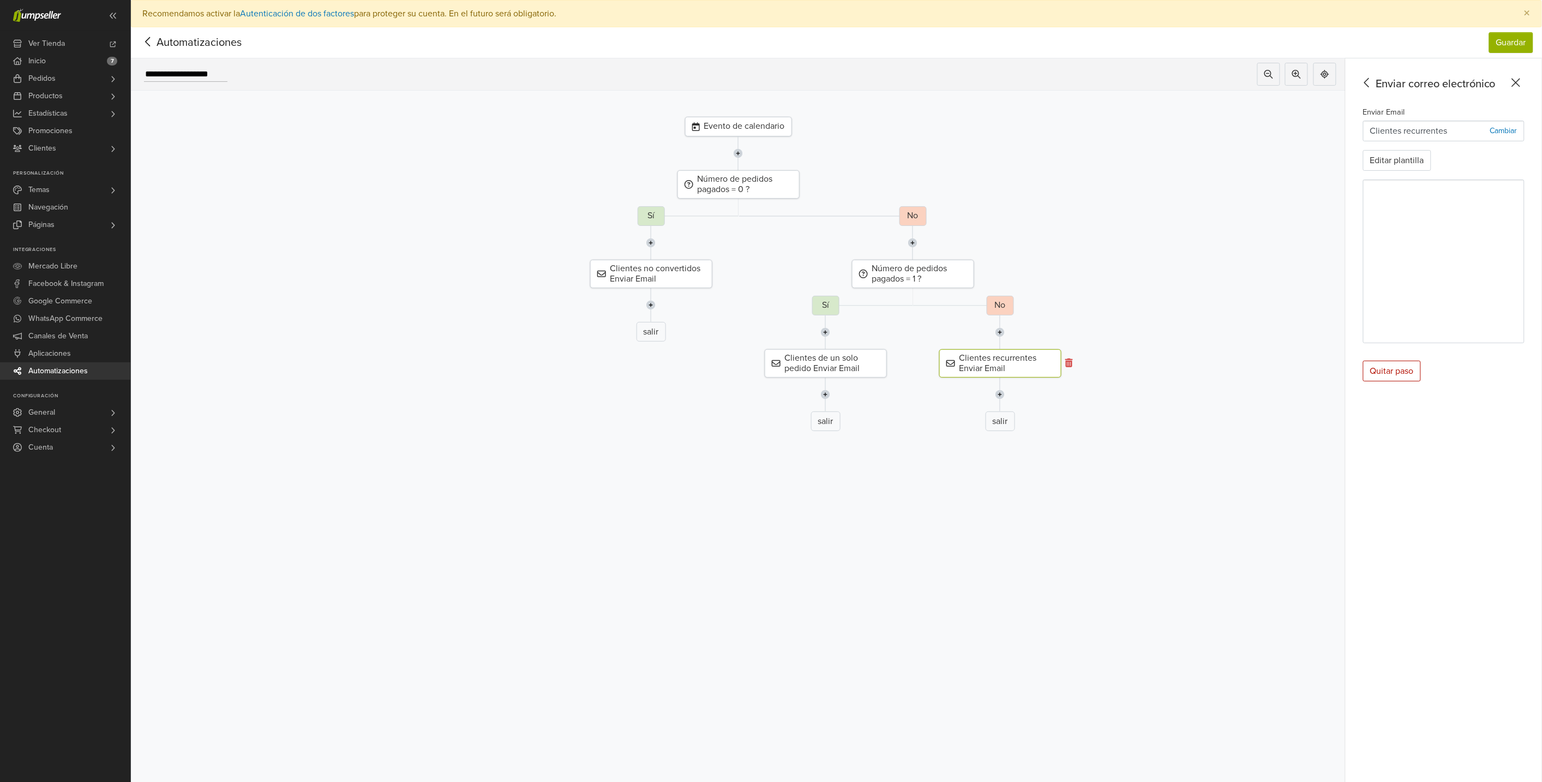
click at [1073, 361] on icon at bounding box center [1069, 362] width 8 height 9
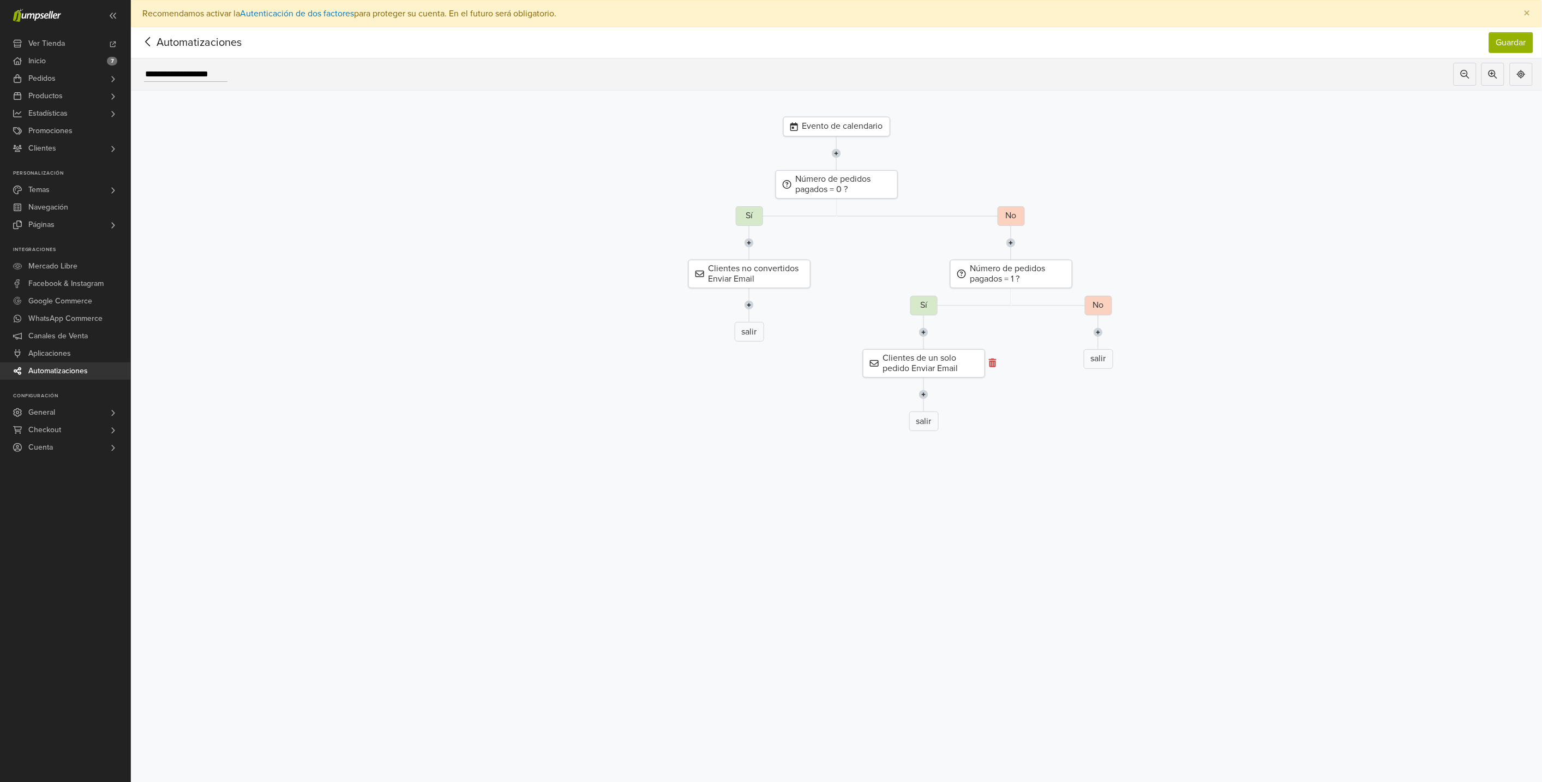
click at [996, 361] on icon at bounding box center [993, 362] width 8 height 9
click at [822, 271] on icon at bounding box center [818, 273] width 8 height 9
click at [1084, 273] on icon at bounding box center [1080, 273] width 8 height 9
click at [909, 187] on icon at bounding box center [906, 183] width 8 height 9
click at [855, 129] on div "Evento de calendario" at bounding box center [836, 127] width 107 height 20
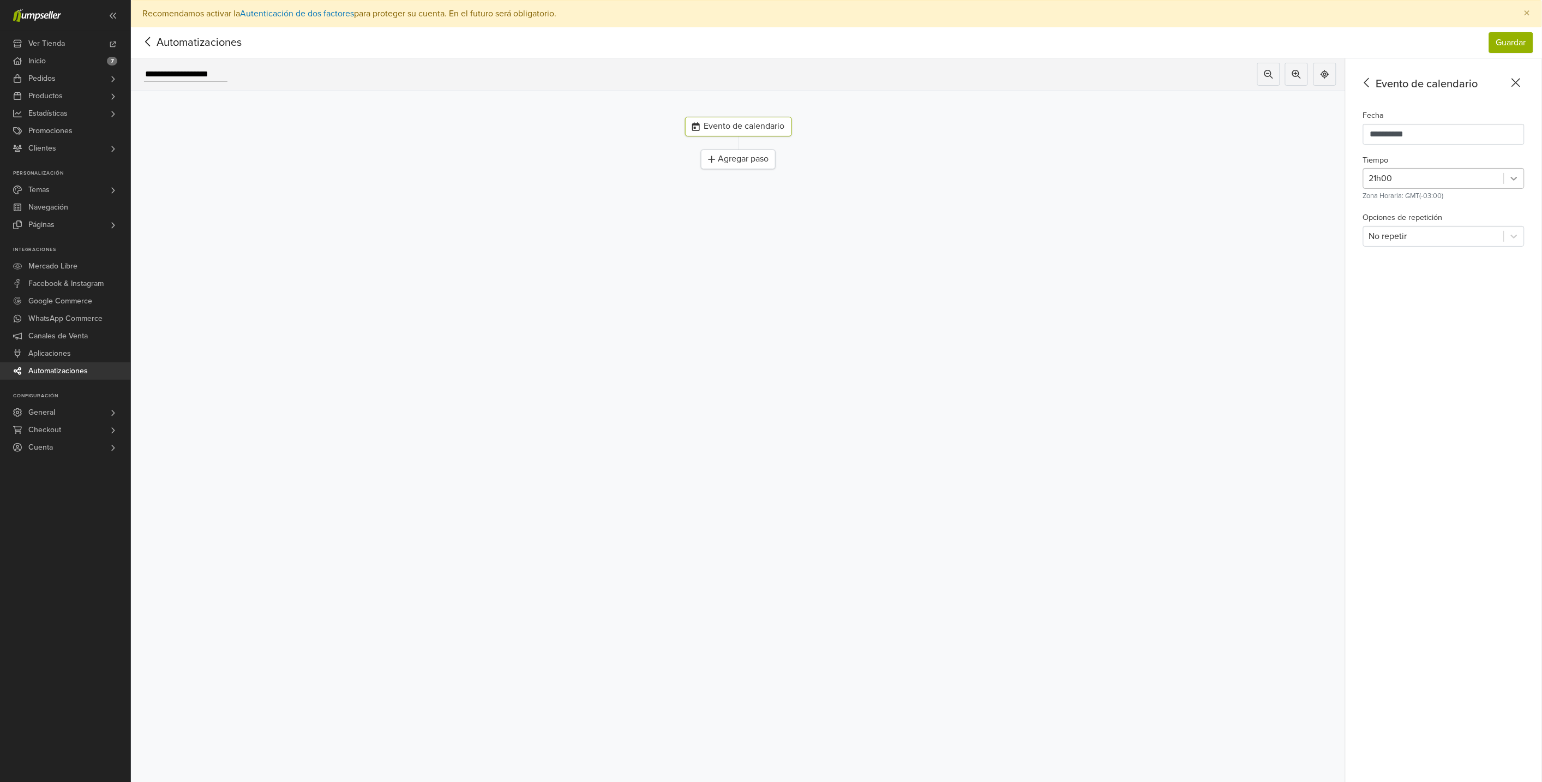
click at [1519, 178] on icon at bounding box center [1514, 178] width 11 height 11
click at [1414, 345] on div "23h00" at bounding box center [1443, 344] width 161 height 22
click at [1524, 173] on div at bounding box center [1514, 179] width 20 height 20
click at [1482, 131] on input "**********" at bounding box center [1443, 134] width 161 height 21
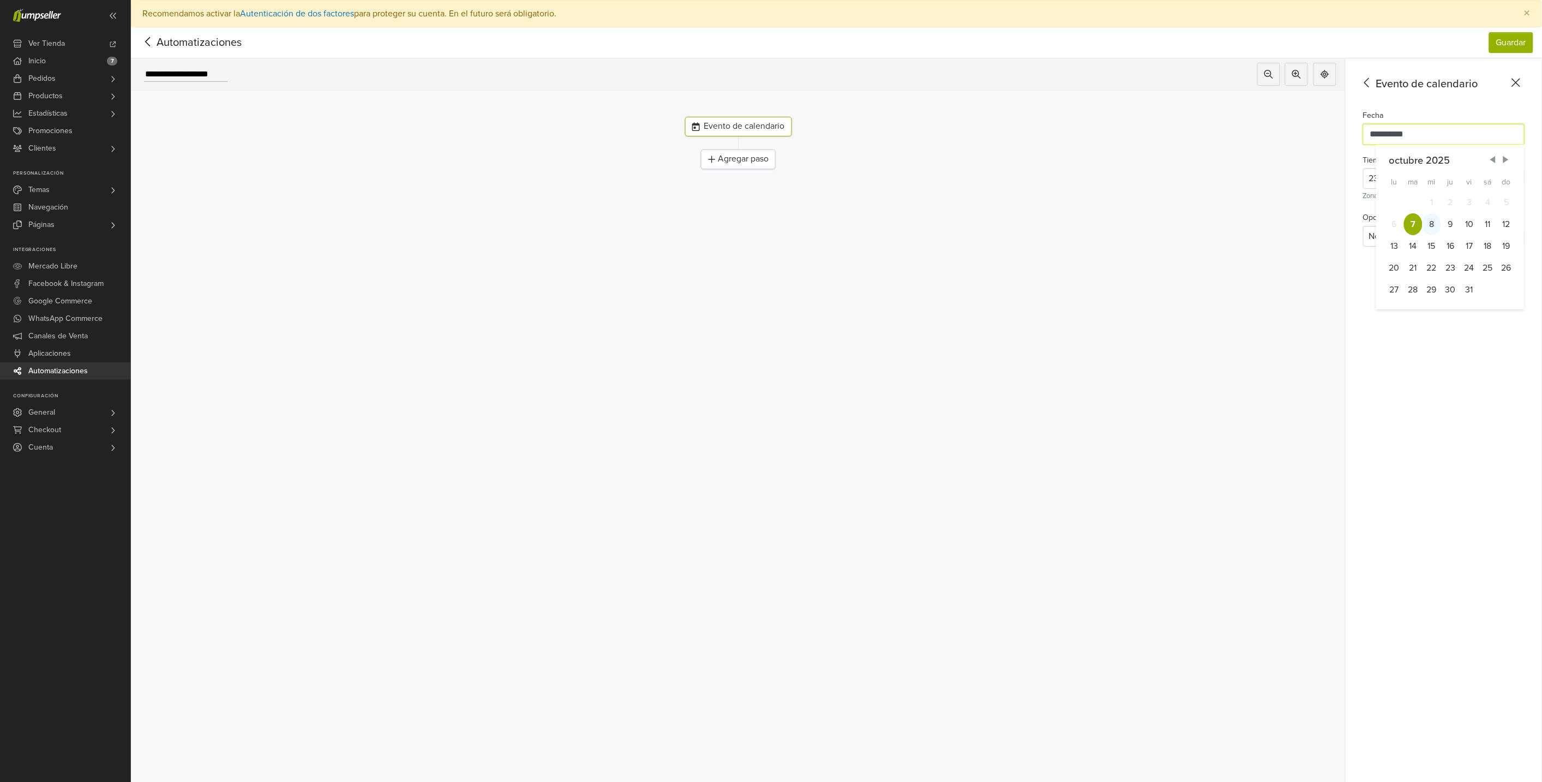
click at [1441, 227] on div "8" at bounding box center [1431, 224] width 19 height 22
type input "**********"
click at [1519, 173] on icon at bounding box center [1514, 178] width 11 height 11
click at [1404, 284] on div "09h00" at bounding box center [1443, 282] width 161 height 22
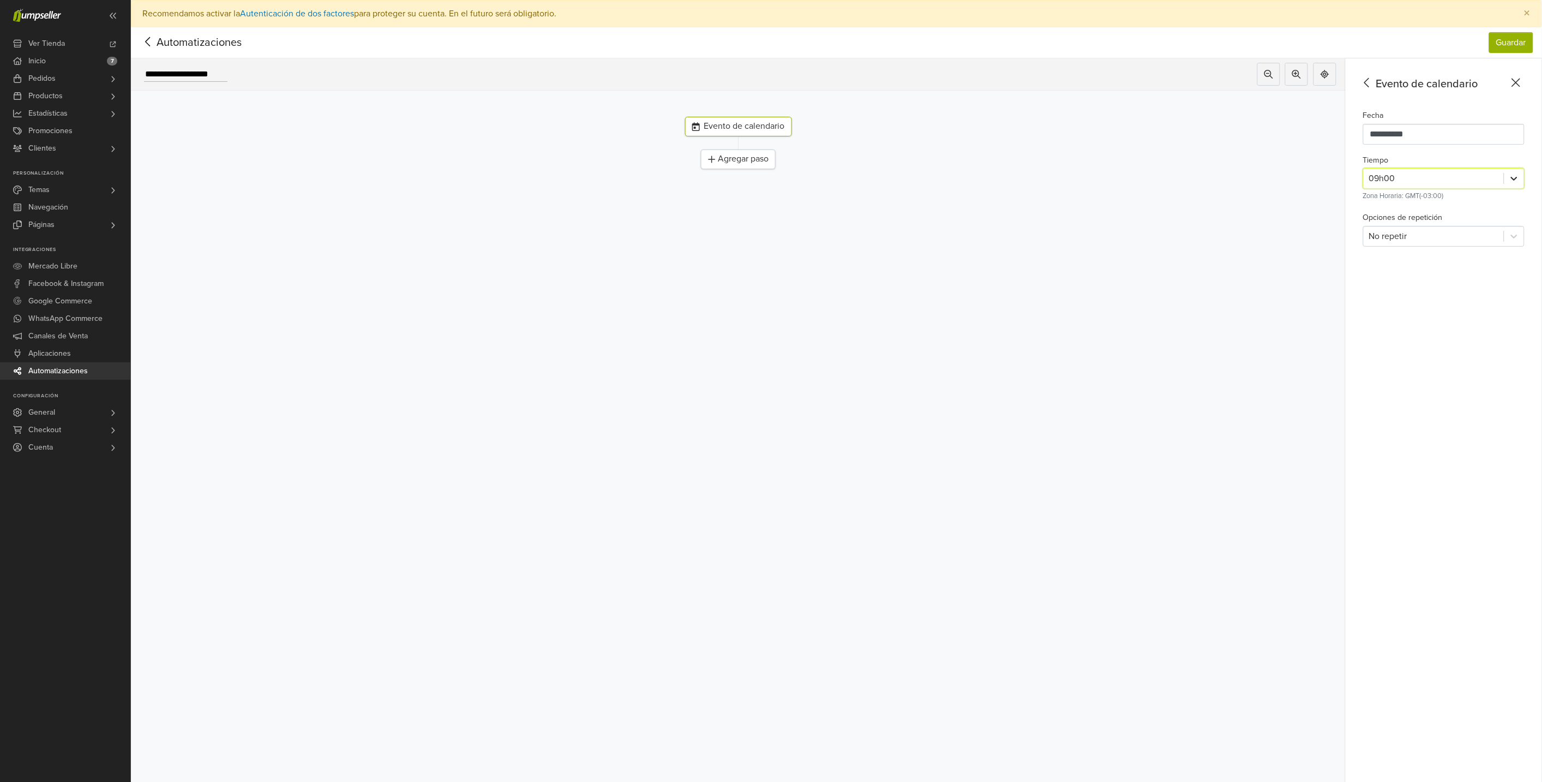
click at [1517, 177] on div at bounding box center [1514, 179] width 20 height 20
click at [1138, 265] on div "Evento de calendario Agregar paso" at bounding box center [738, 427] width 1215 height 672
click at [1517, 178] on icon at bounding box center [1514, 179] width 7 height 4
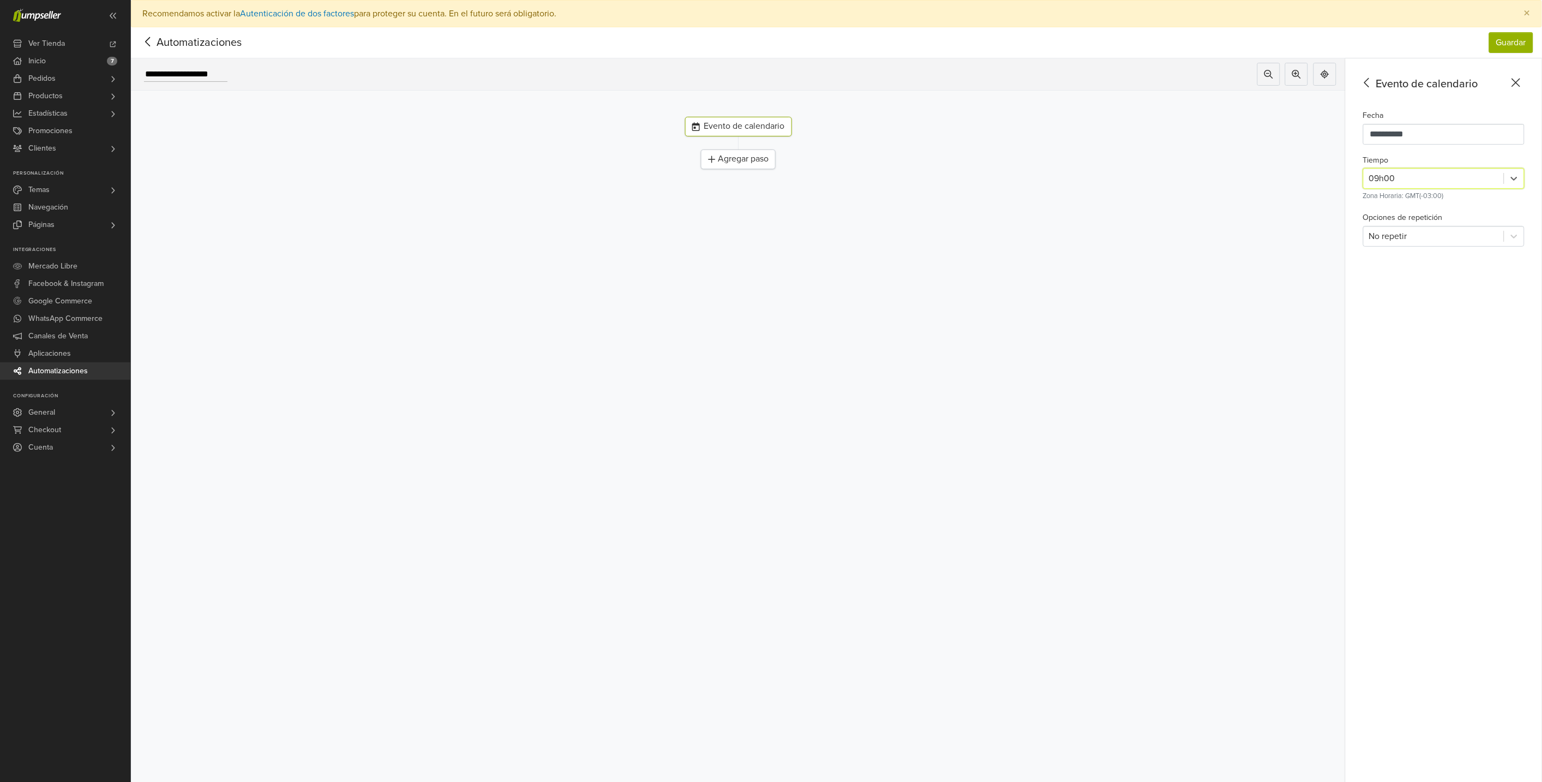
click at [750, 165] on div "Agregar paso" at bounding box center [738, 159] width 75 height 20
click at [1493, 178] on div "Filtrar clientes Filtrar clientes por categoría o vista" at bounding box center [1444, 178] width 170 height 33
click at [1517, 176] on icon at bounding box center [1514, 175] width 7 height 4
click at [1429, 220] on div "Contacts" at bounding box center [1443, 225] width 161 height 22
click at [743, 215] on img at bounding box center [738, 216] width 9 height 34
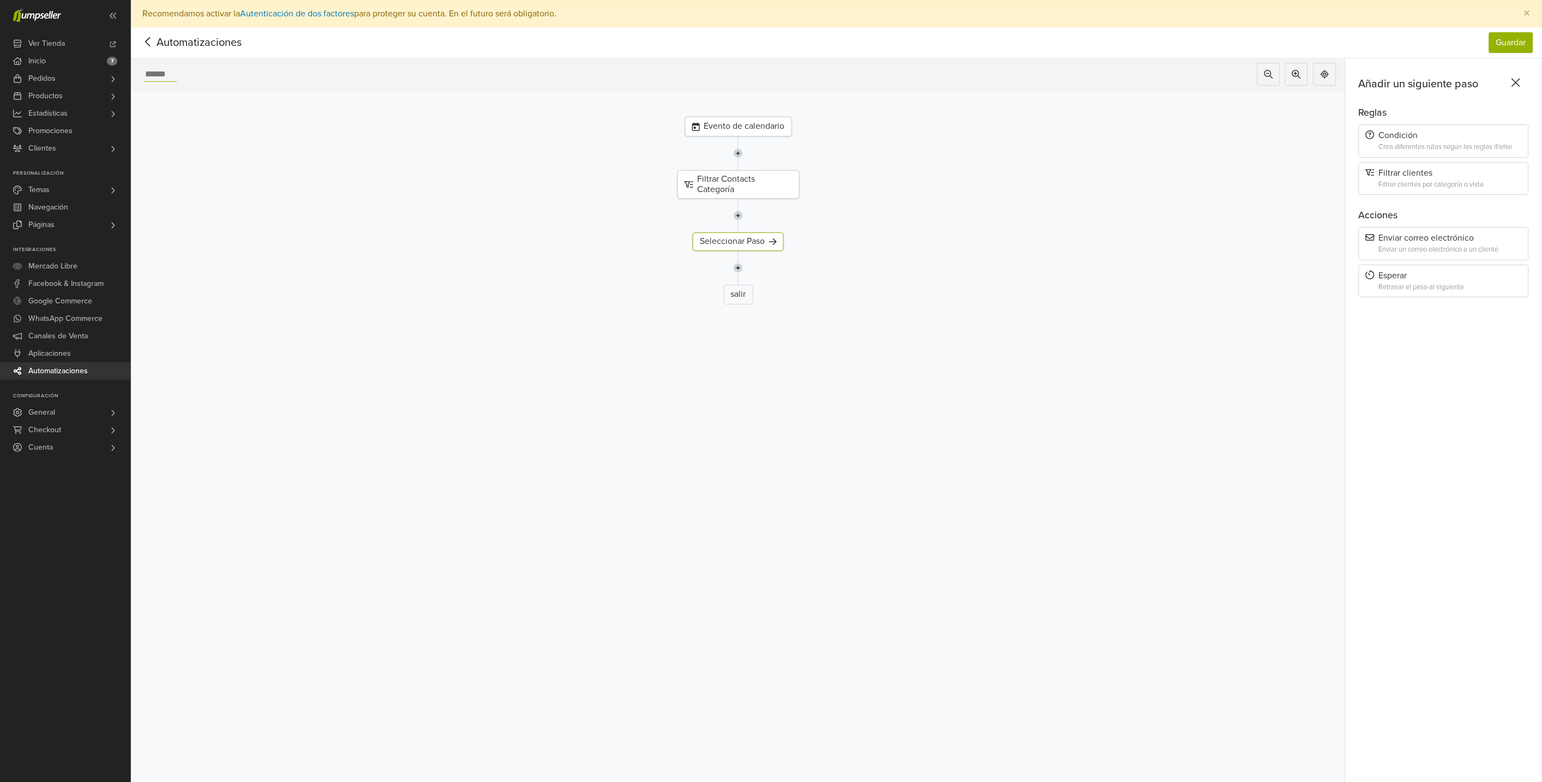
drag, startPoint x: 182, startPoint y: 74, endPoint x: 140, endPoint y: 73, distance: 41.5
click at [140, 73] on div at bounding box center [156, 74] width 50 height 23
click at [744, 241] on div "Seleccionar Paso" at bounding box center [738, 241] width 91 height 18
type input "*********"
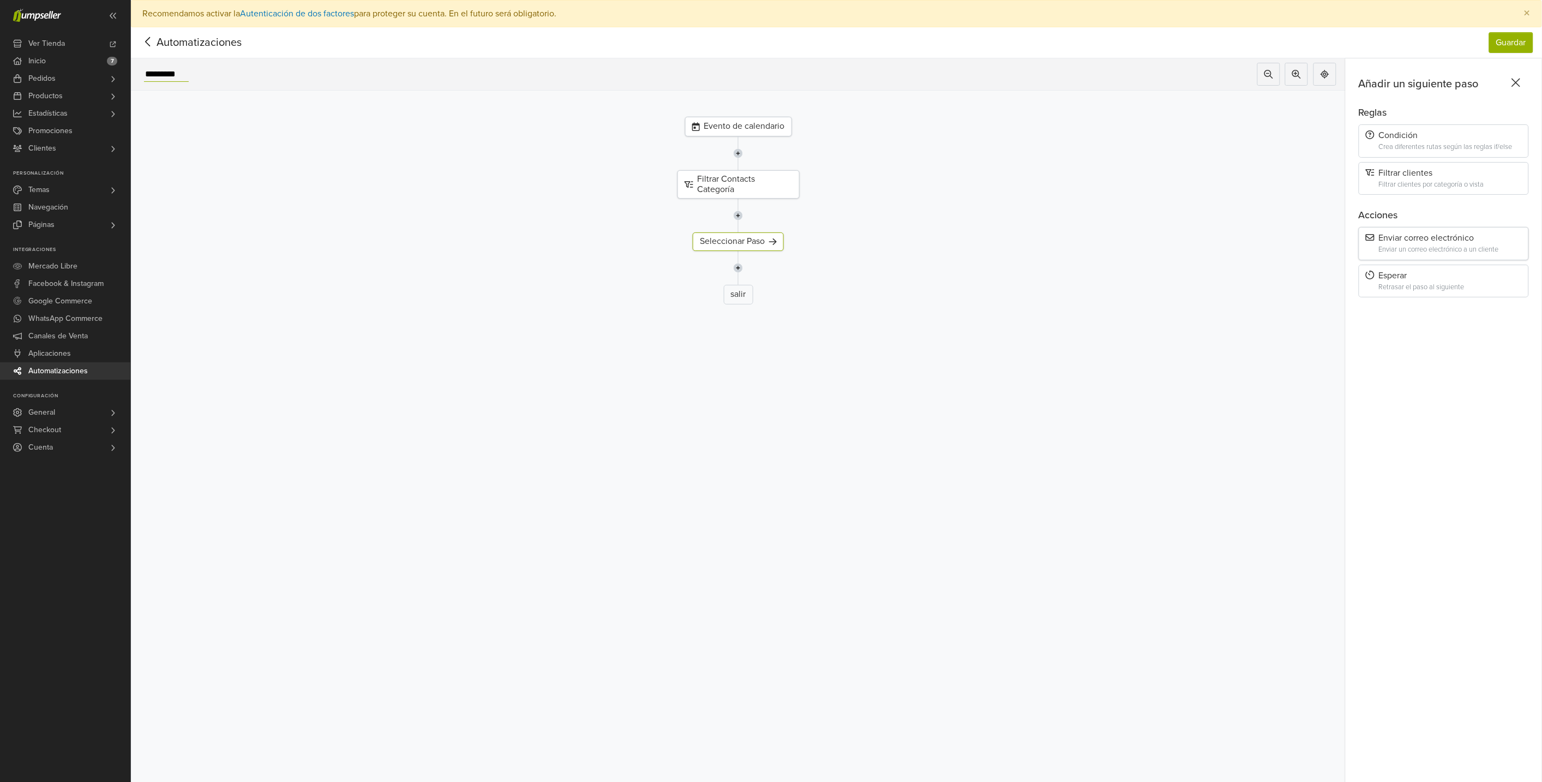
click at [1453, 245] on div "Enviar un correo electrónico a un cliente" at bounding box center [1450, 249] width 143 height 8
click at [1427, 133] on button "Seleccionar Email" at bounding box center [1404, 131] width 82 height 21
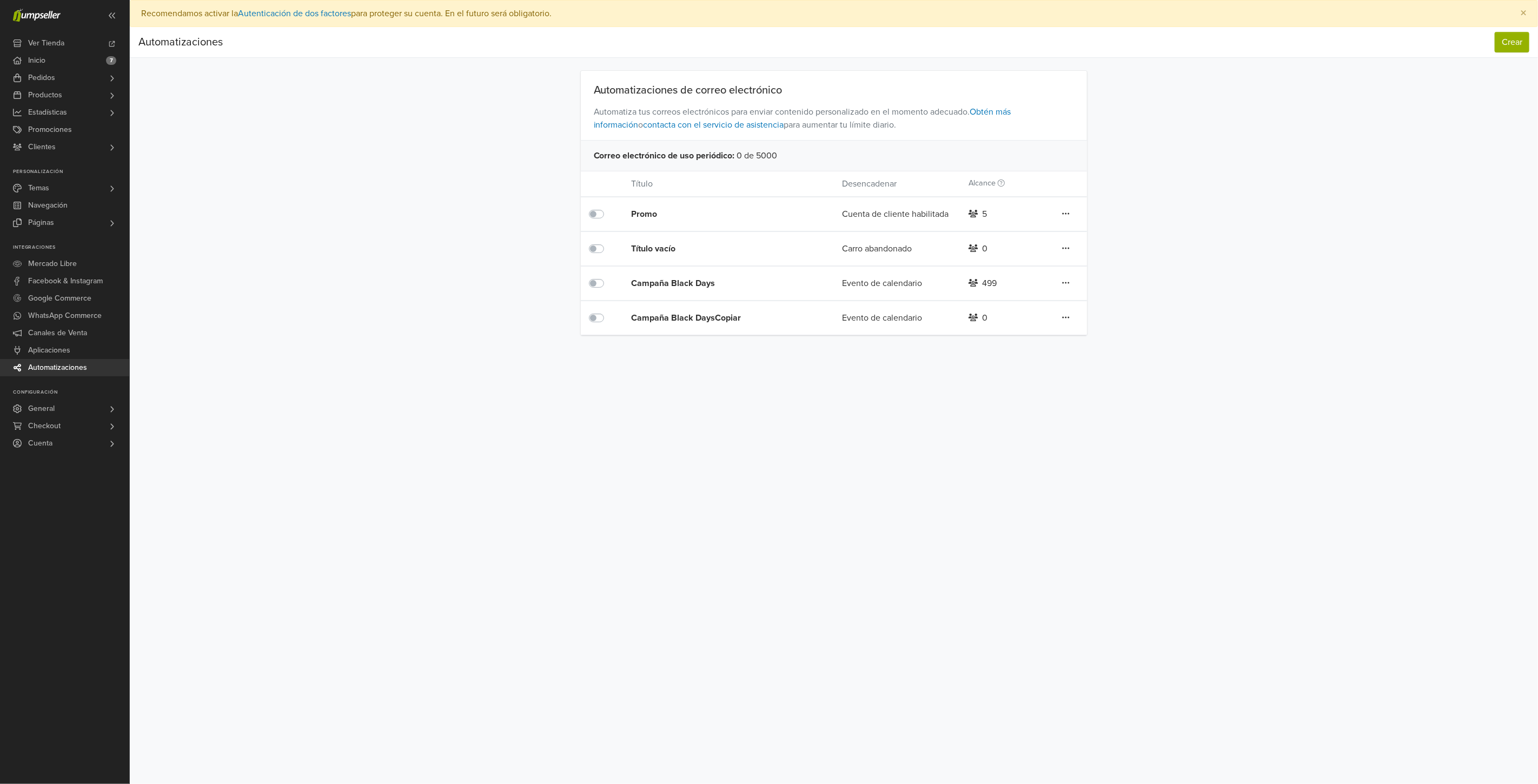
click at [609, 311] on label at bounding box center [609, 311] width 0 height 0
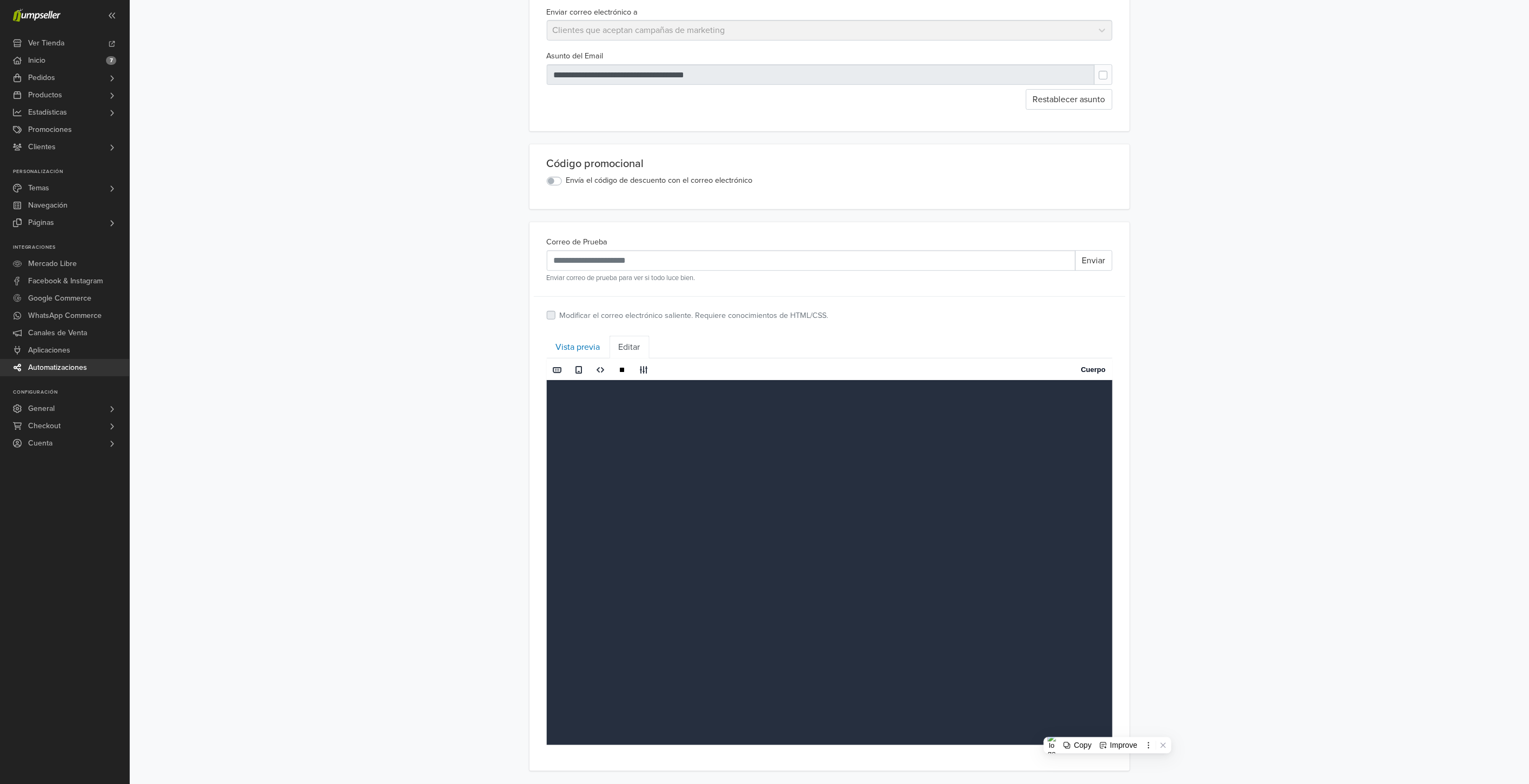
paste textarea "**********"
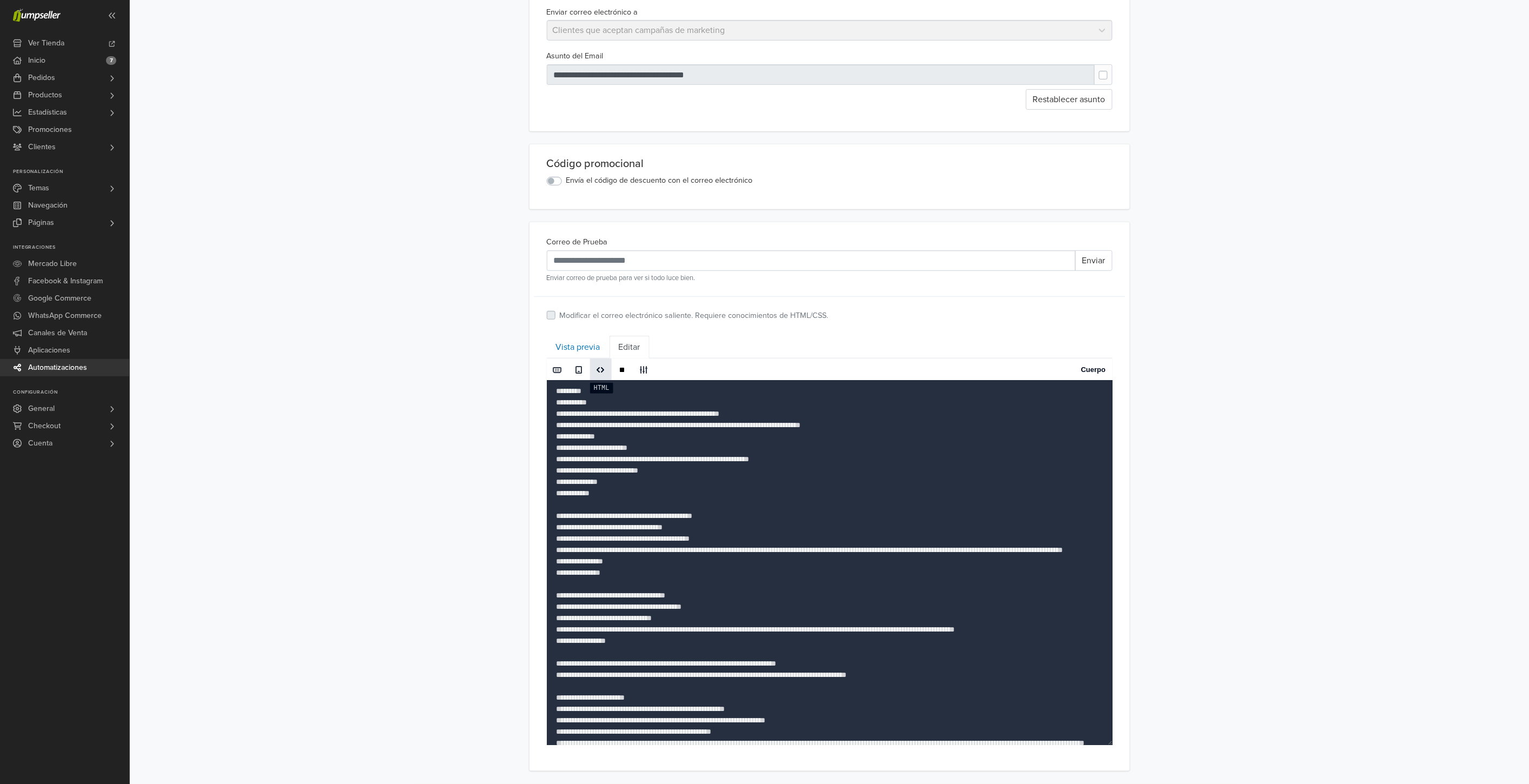
type textarea "**********"
click at [603, 372] on span at bounding box center [601, 370] width 9 height 9
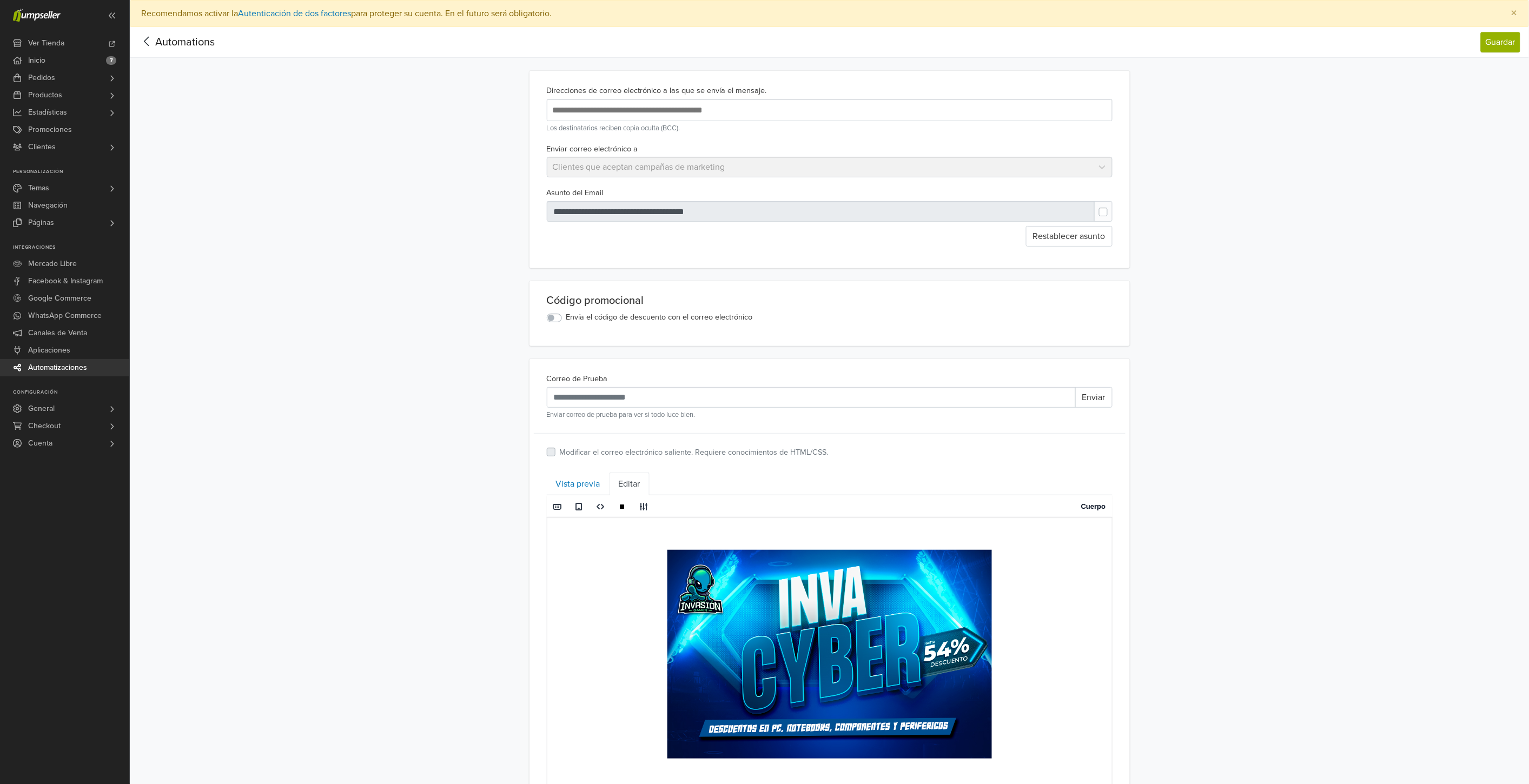
click at [640, 165] on div "Enviar correo electrónico a Clientes que aceptan campañas de marketing" at bounding box center [829, 160] width 574 height 36
click at [641, 402] on input "Correo de Prueba" at bounding box center [810, 396] width 529 height 21
type input "******"
drag, startPoint x: 612, startPoint y: 392, endPoint x: 498, endPoint y: 382, distance: 114.4
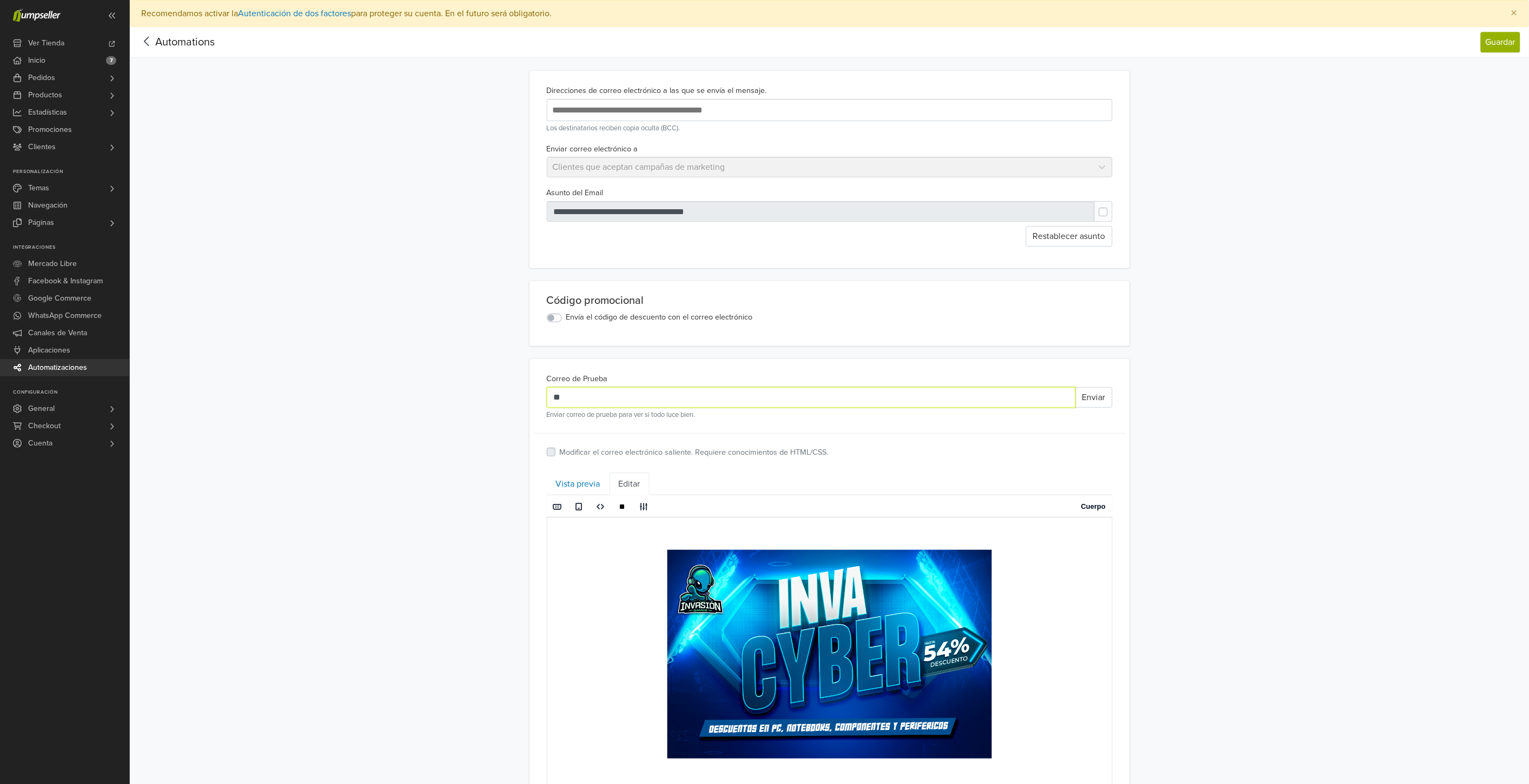
type input "**********"
click at [1064, 213] on div at bounding box center [820, 211] width 548 height 21
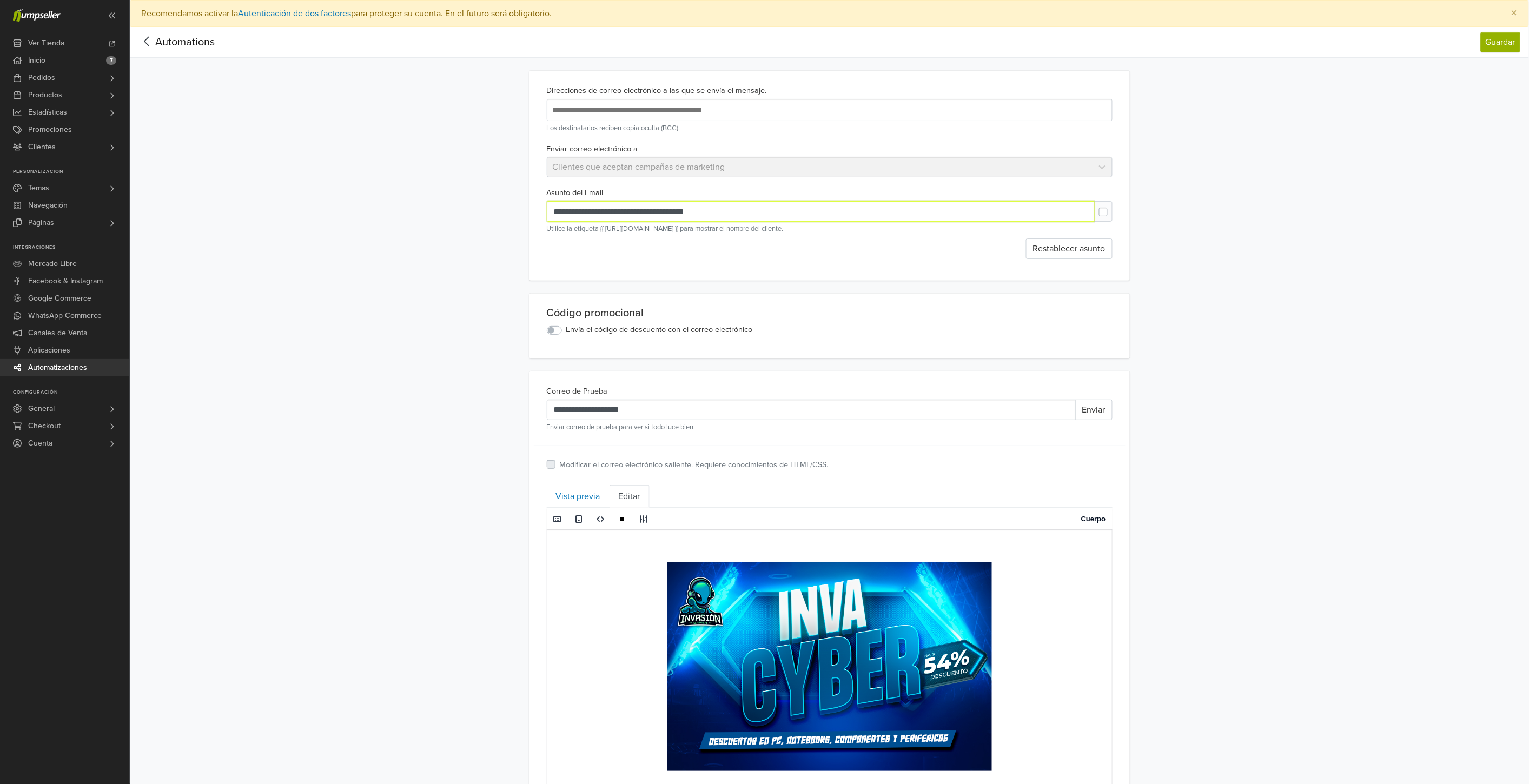
click at [720, 213] on input "**********" at bounding box center [820, 211] width 547 height 21
drag, startPoint x: 729, startPoint y: 212, endPoint x: 425, endPoint y: 224, distance: 304.2
paste input "**********"
type input "**********"
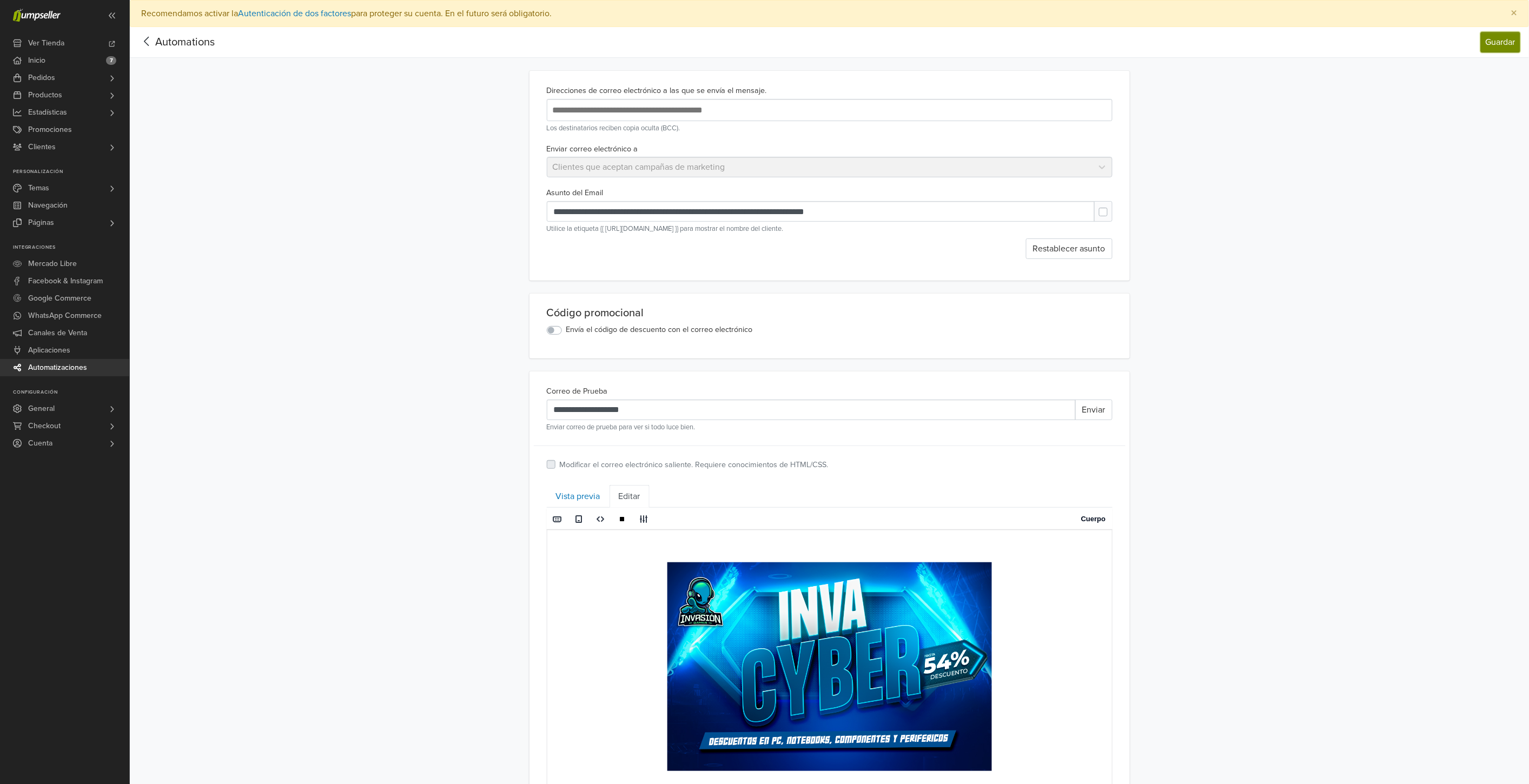
click at [1499, 40] on button "Guardar" at bounding box center [1500, 42] width 40 height 21
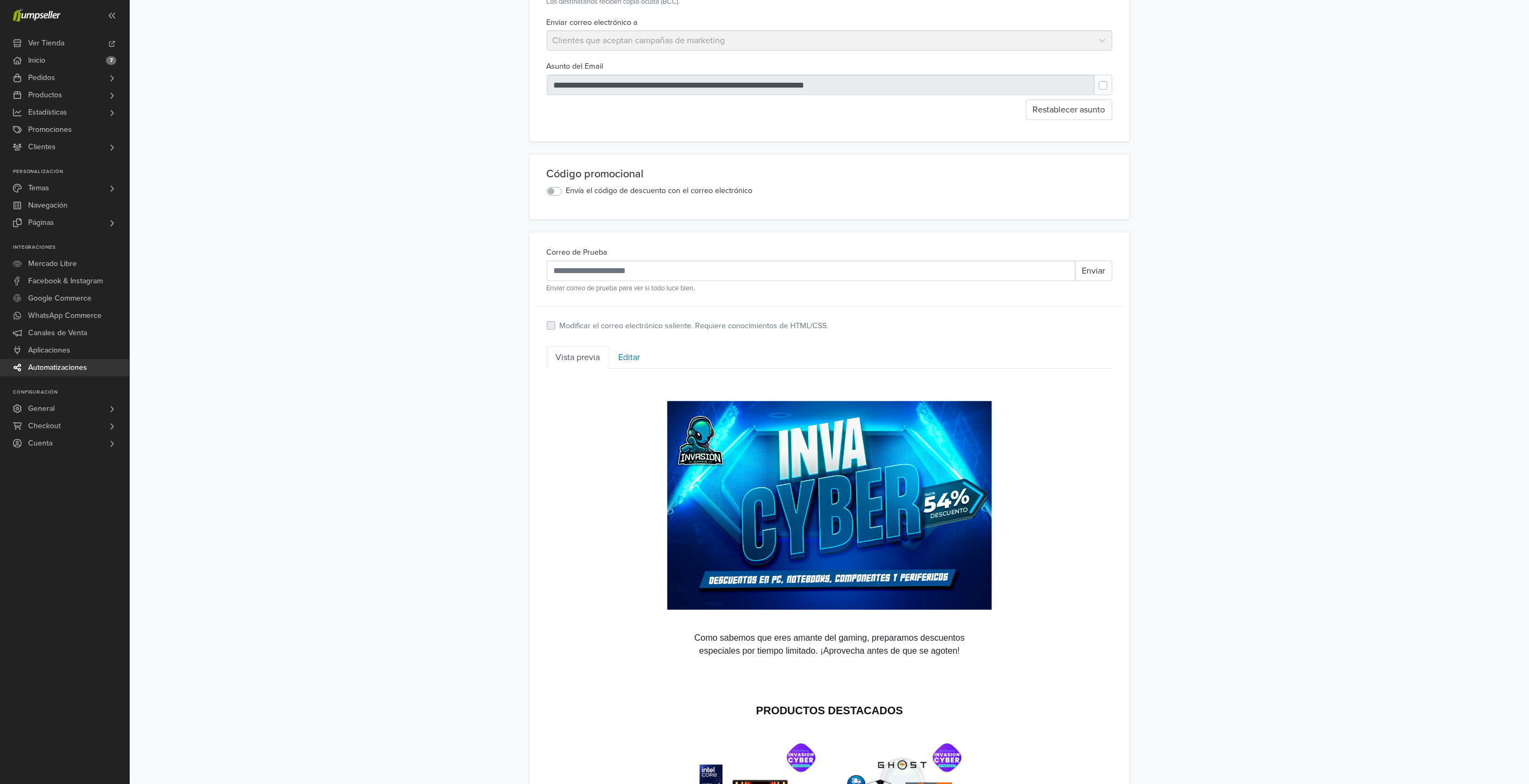
scroll to position [123, 0]
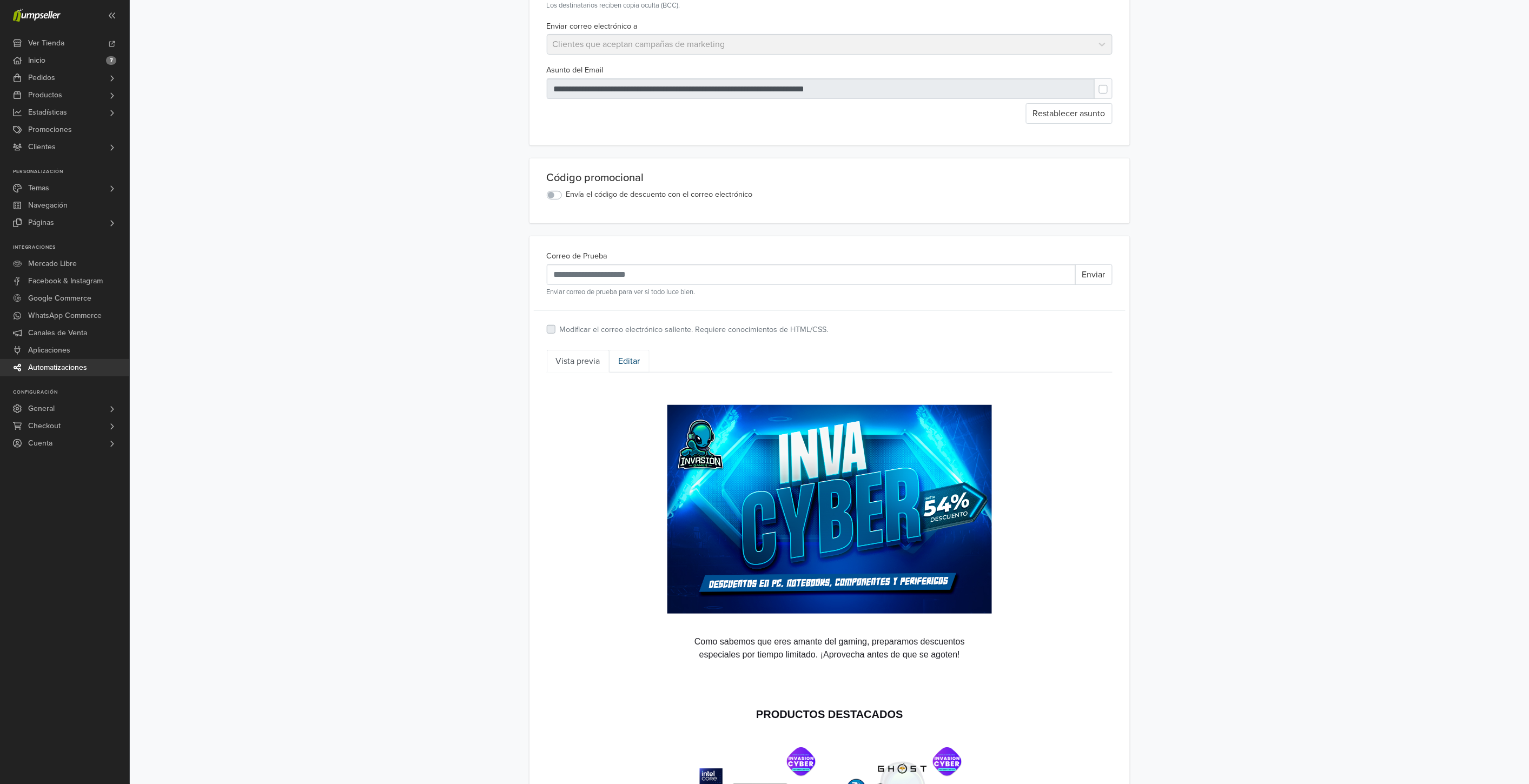
click at [632, 361] on link "Editar" at bounding box center [630, 361] width 40 height 23
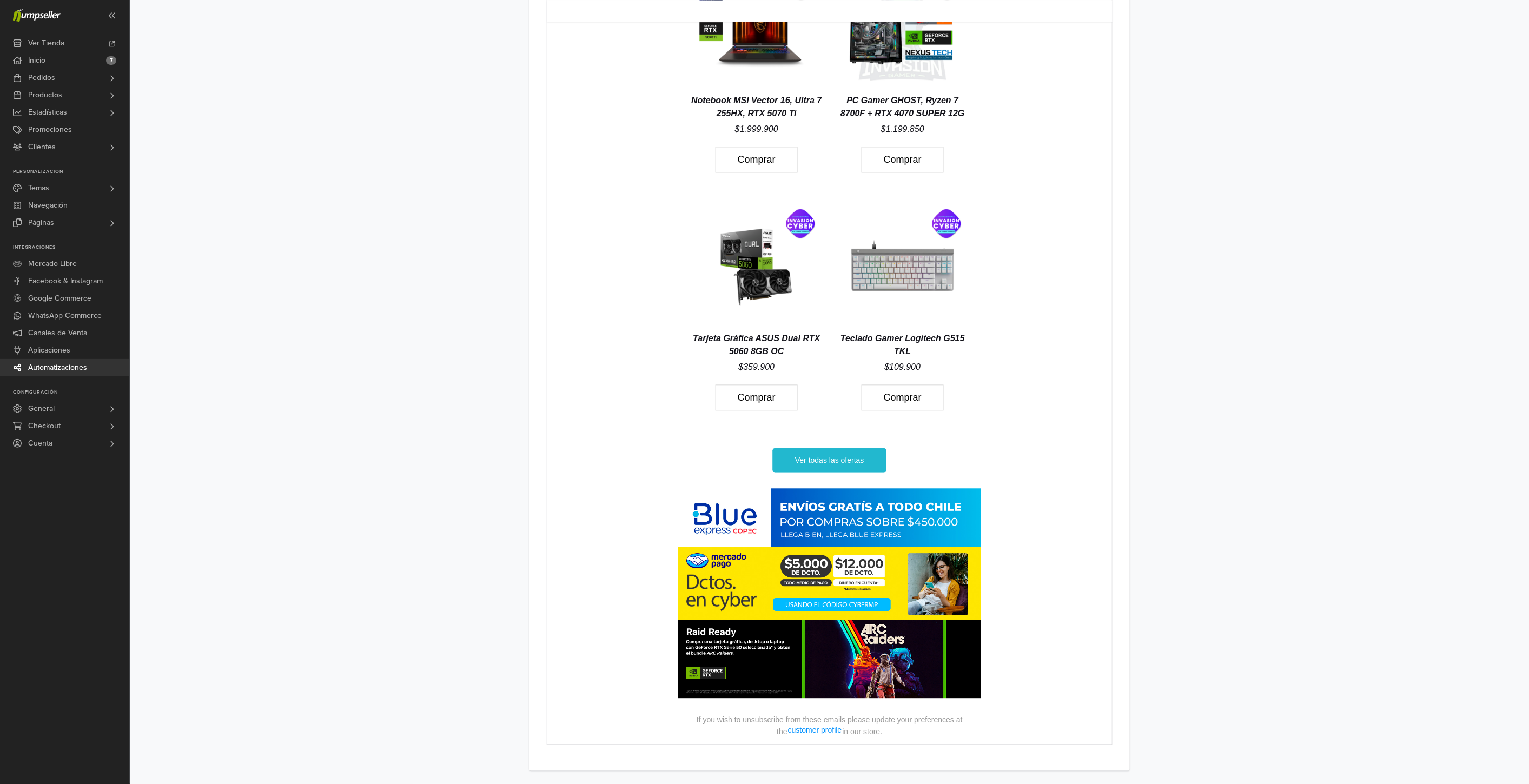
click at [820, 593] on img at bounding box center [828, 595] width 302 height 210
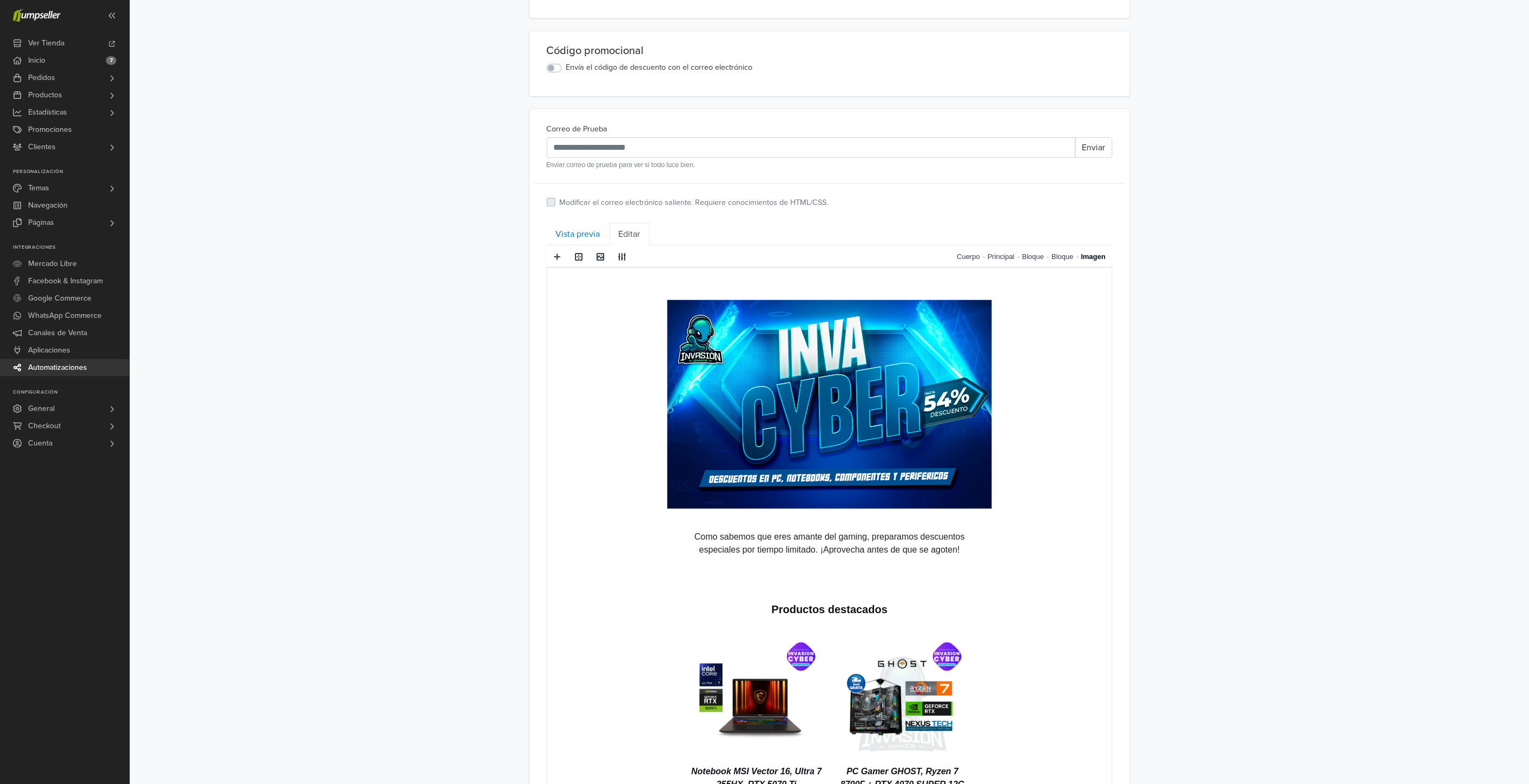
scroll to position [142, 0]
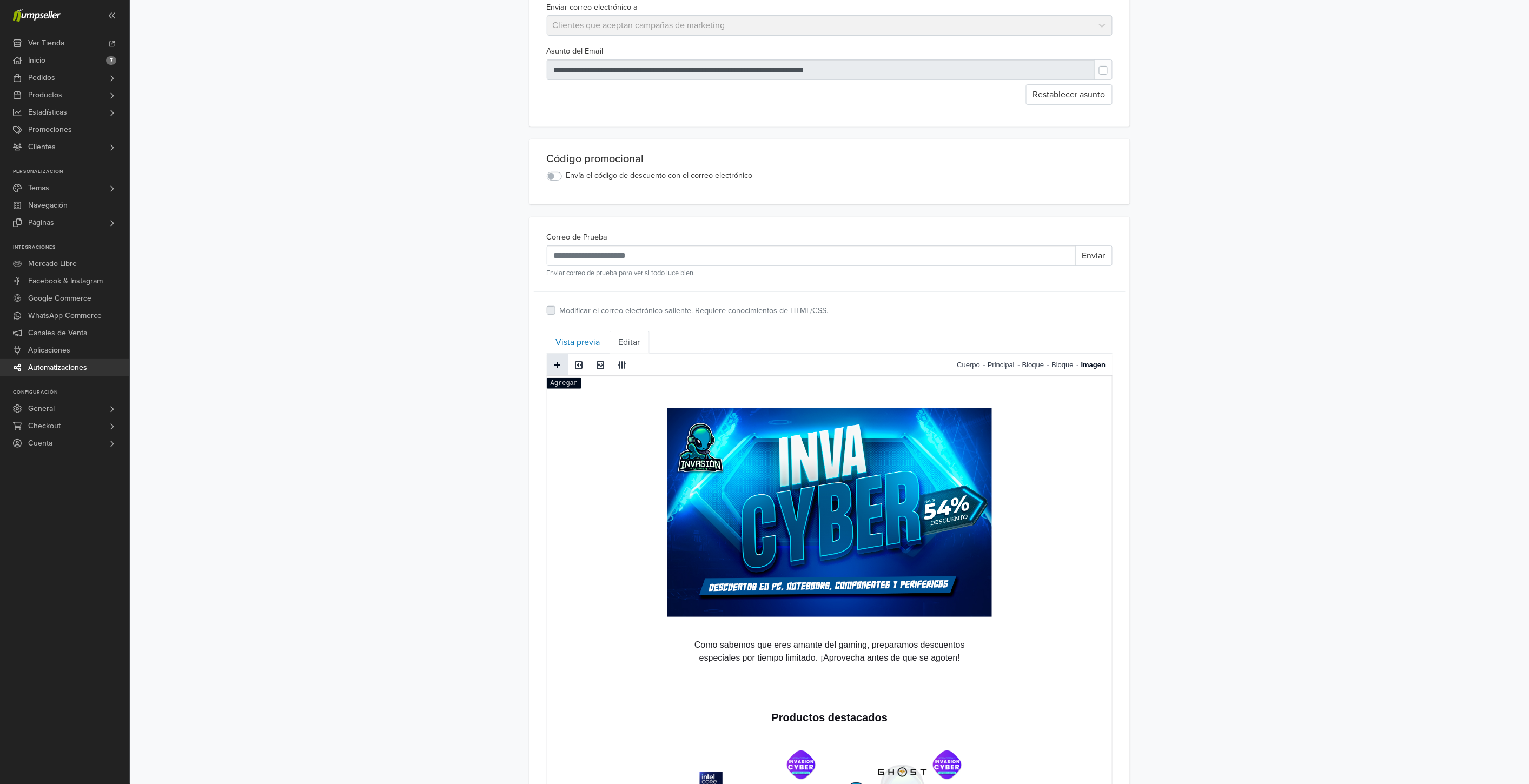
click at [557, 366] on span at bounding box center [557, 365] width 9 height 9
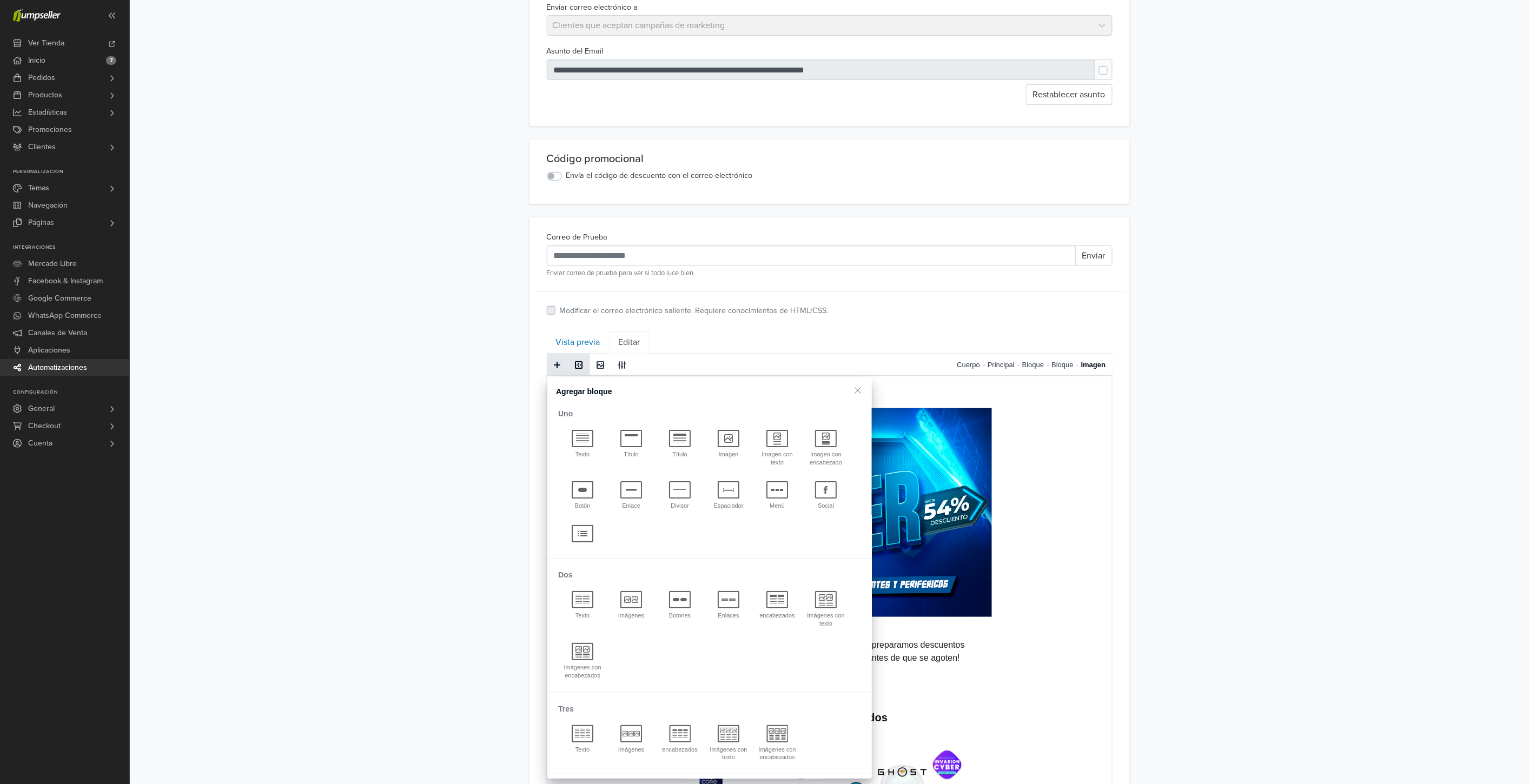
click at [579, 366] on span at bounding box center [579, 365] width 9 height 9
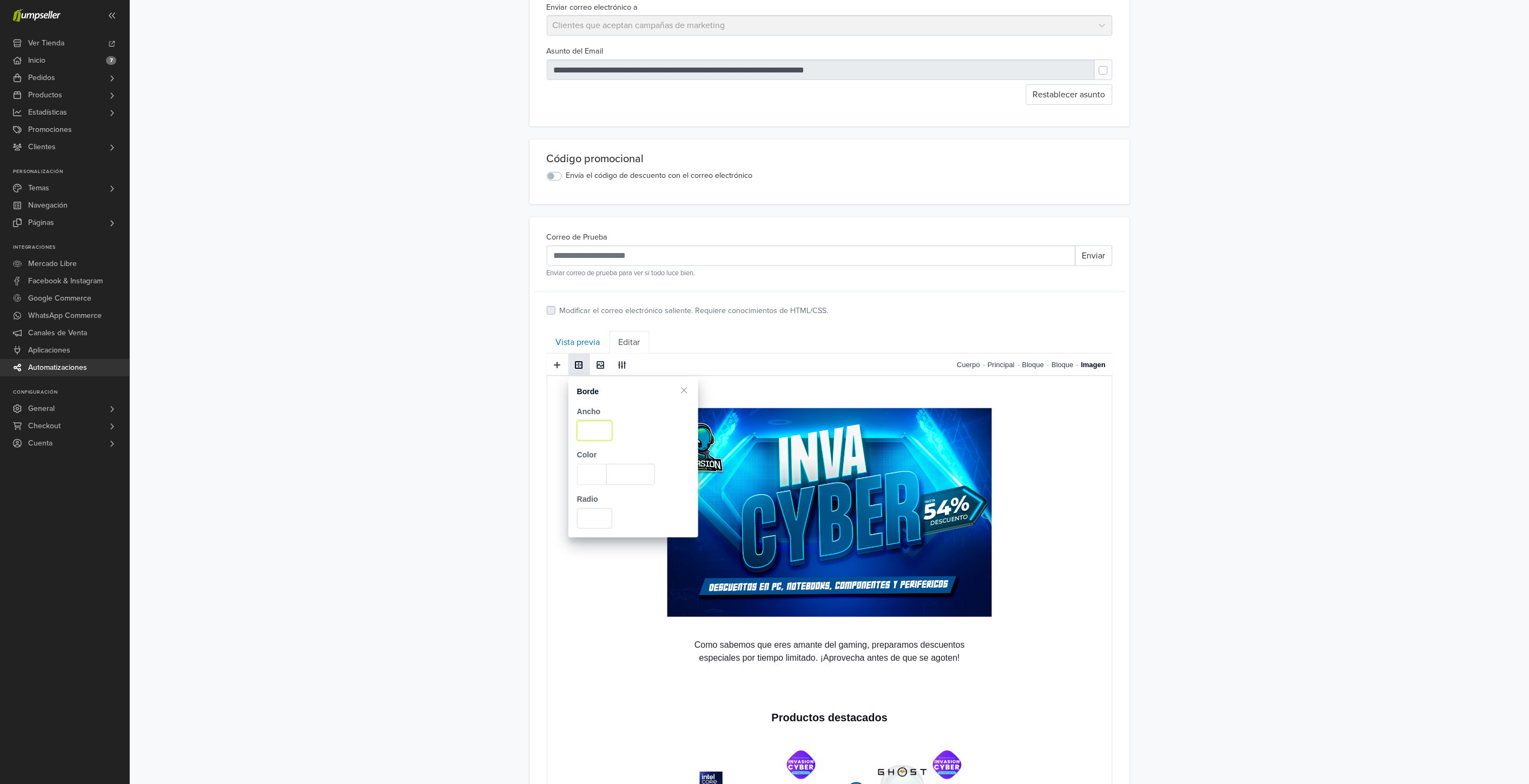
click at [591, 421] on input "number" at bounding box center [594, 430] width 35 height 21
type input "*"
drag, startPoint x: 593, startPoint y: 519, endPoint x: 572, endPoint y: 519, distance: 21.0
click at [572, 519] on div "Radio *" at bounding box center [633, 506] width 130 height 44
type input "*"
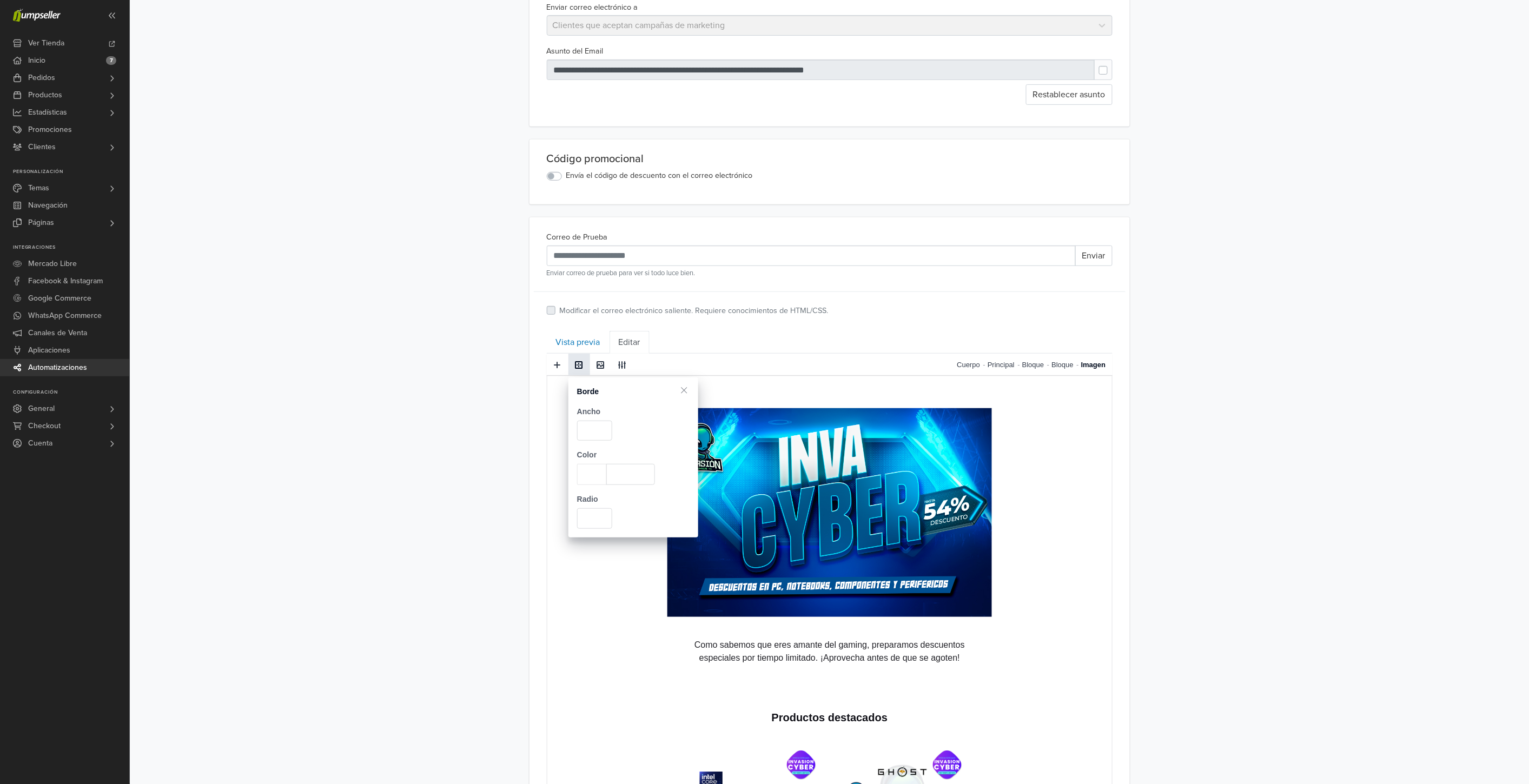
click at [586, 469] on span at bounding box center [592, 474] width 30 height 21
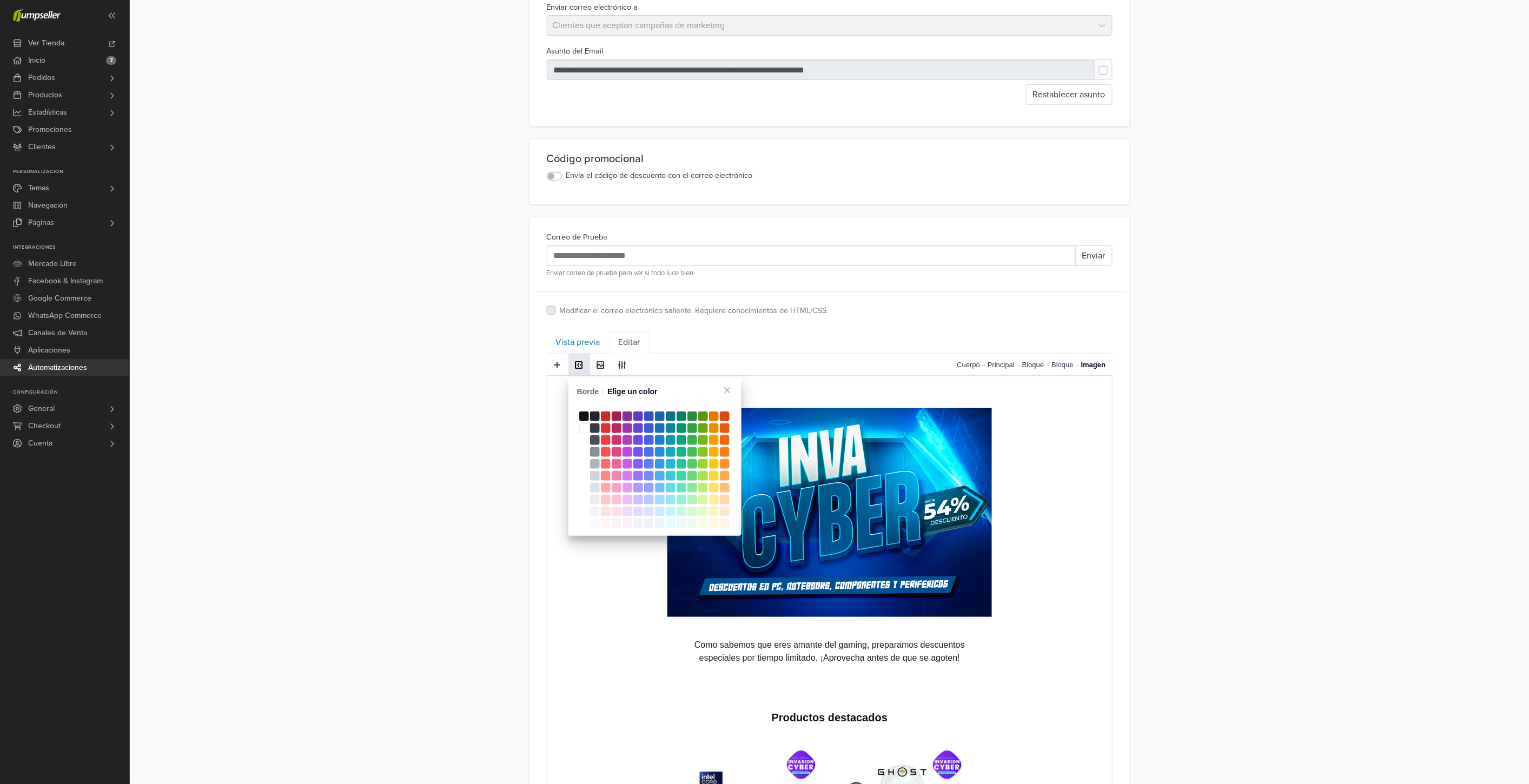
type input "*******"
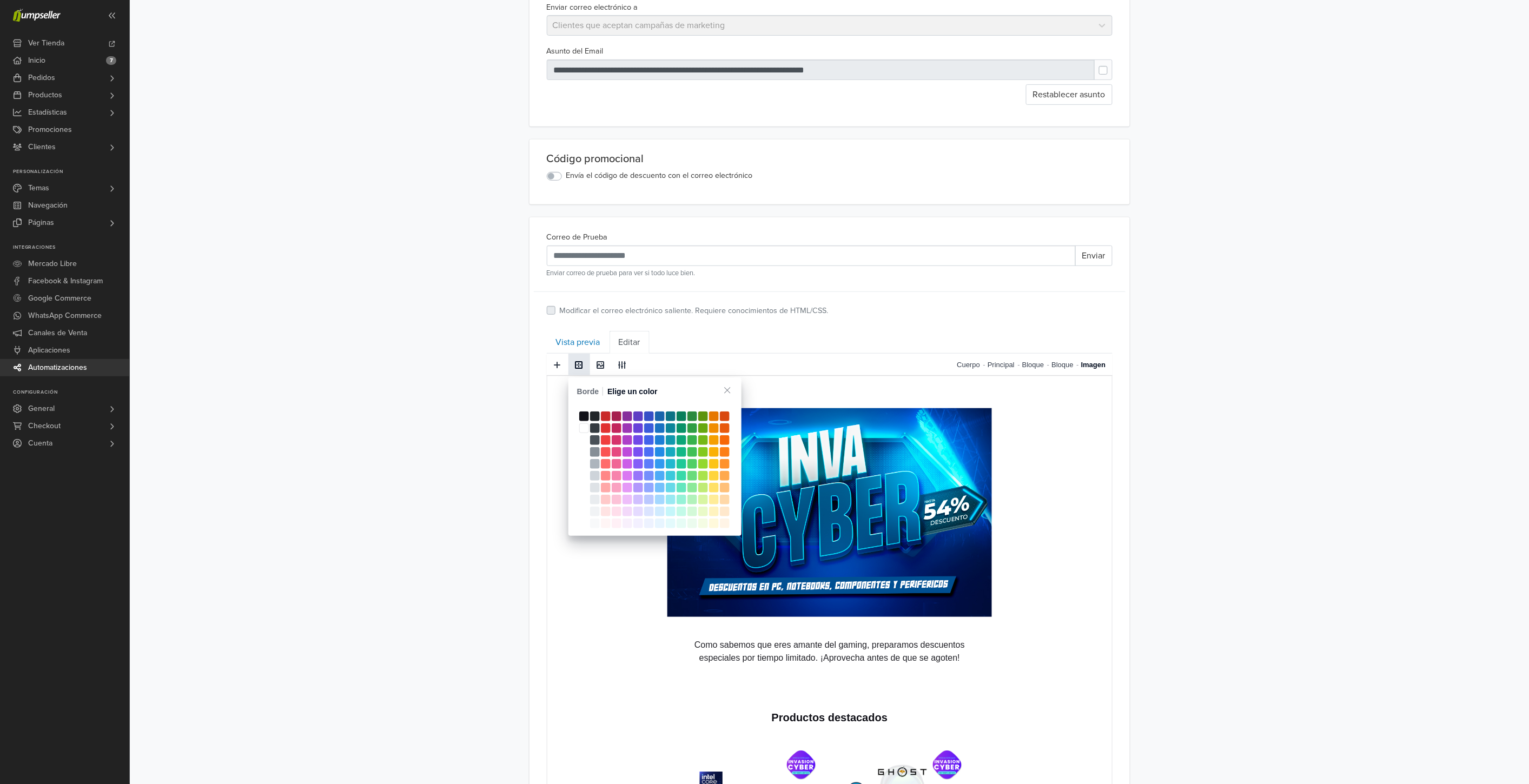
click at [661, 449] on span at bounding box center [659, 452] width 10 height 10
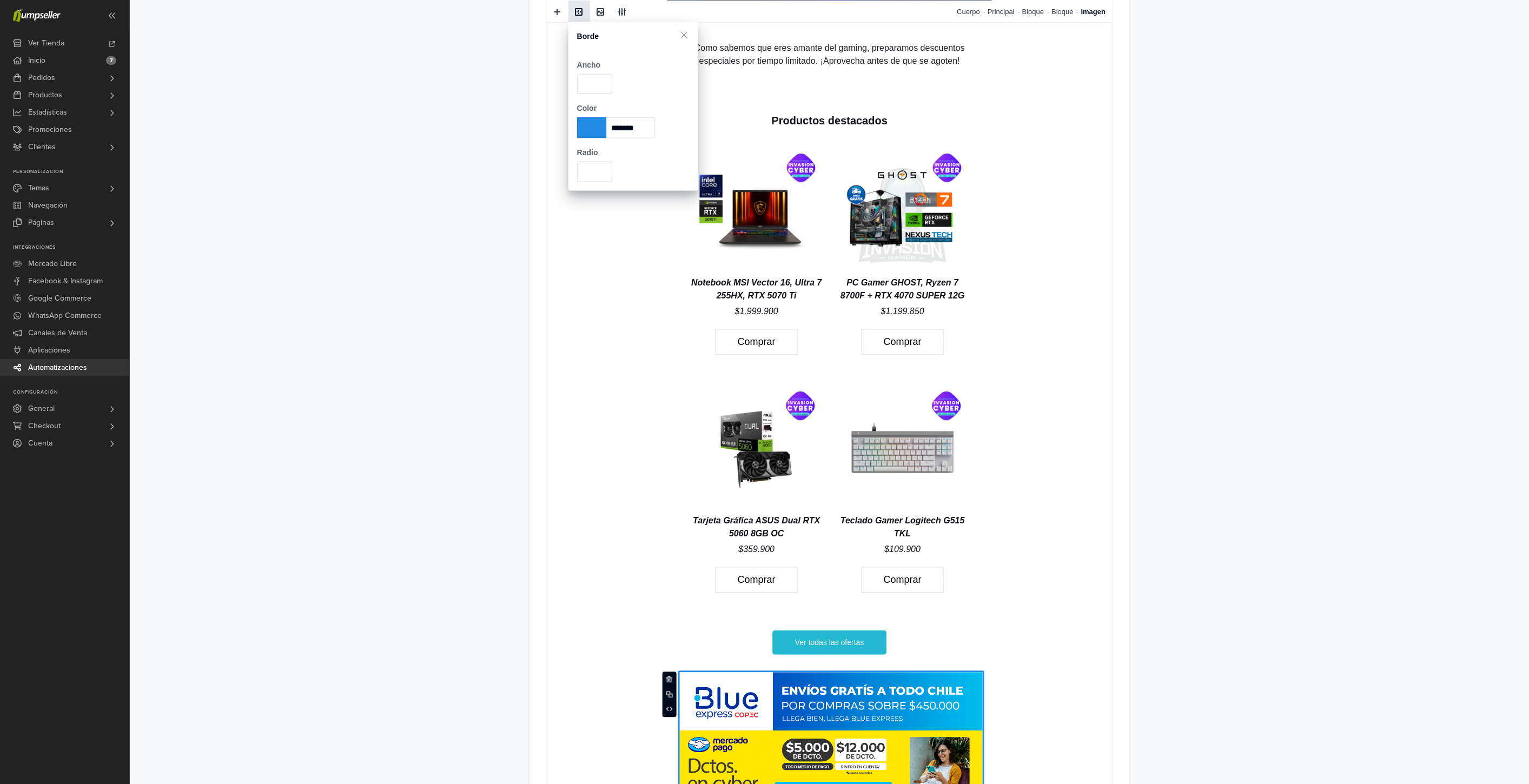
scroll to position [622, 0]
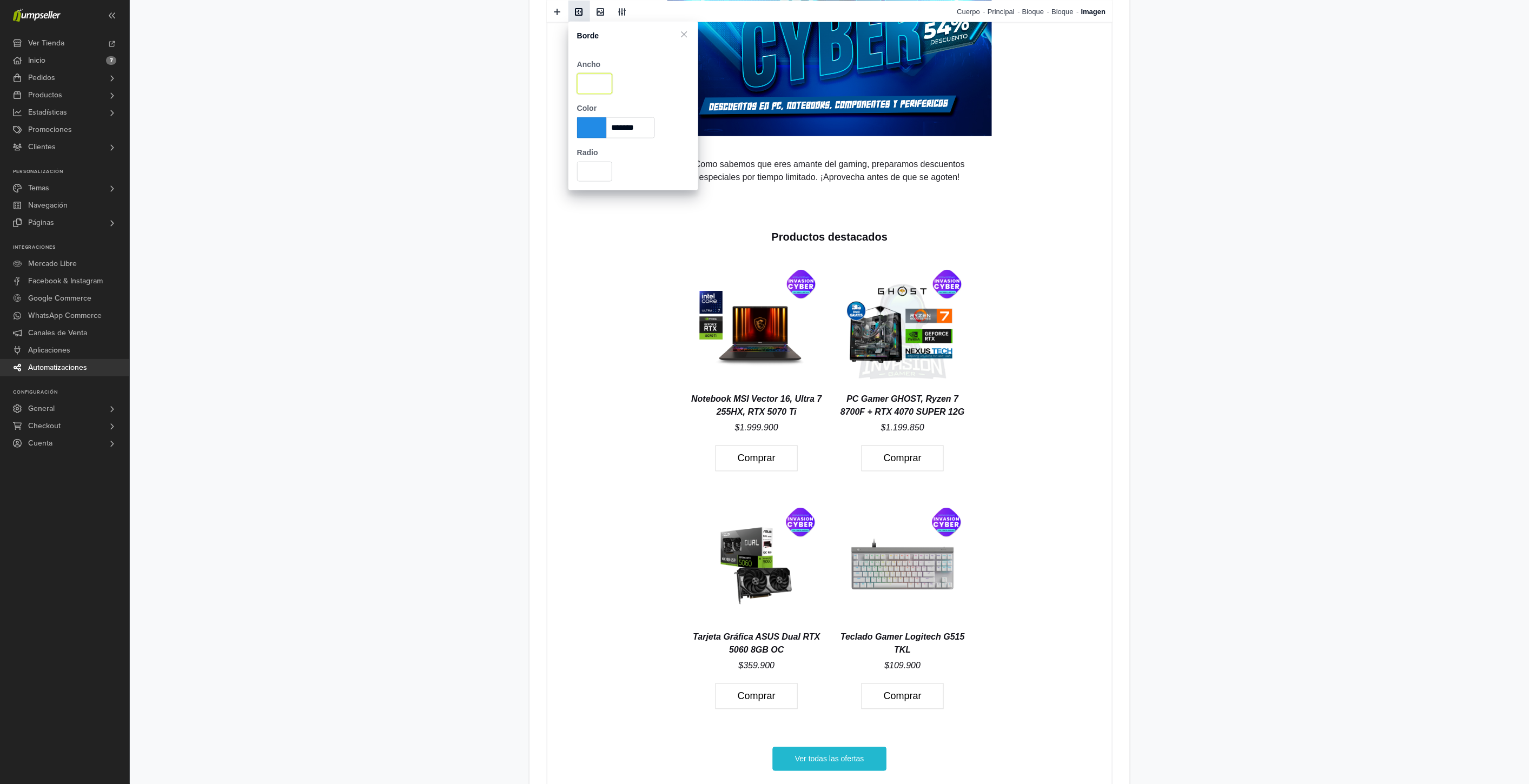
drag, startPoint x: 588, startPoint y: 87, endPoint x: 576, endPoint y: 85, distance: 12.2
click at [577, 85] on input "*" at bounding box center [594, 83] width 35 height 21
type input "*"
drag, startPoint x: 597, startPoint y: 168, endPoint x: 571, endPoint y: 171, distance: 26.2
click at [571, 171] on div "Radio *" at bounding box center [633, 161] width 130 height 44
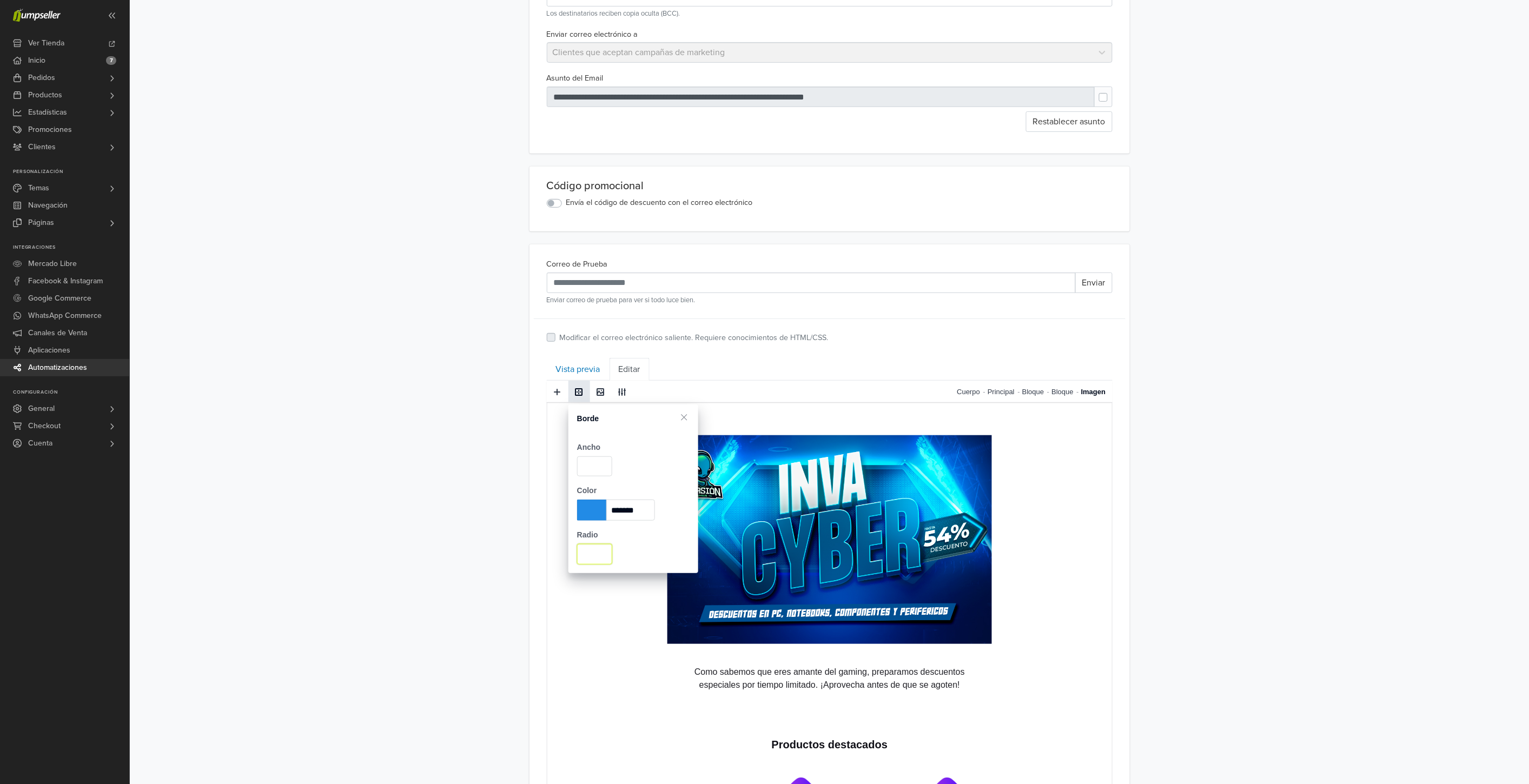
scroll to position [0, 0]
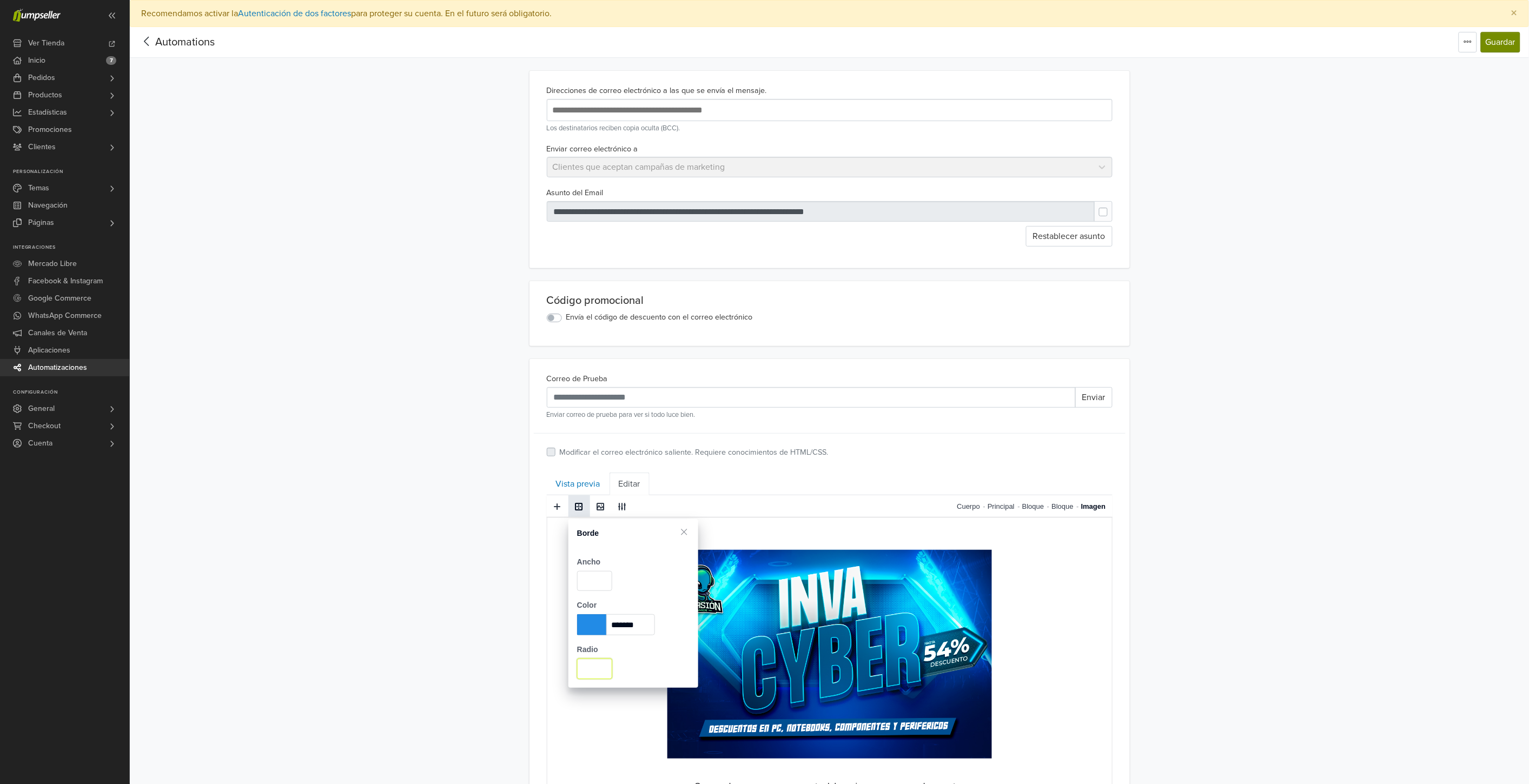
type input "*"
click at [1515, 47] on button "Guardar" at bounding box center [1500, 42] width 40 height 21
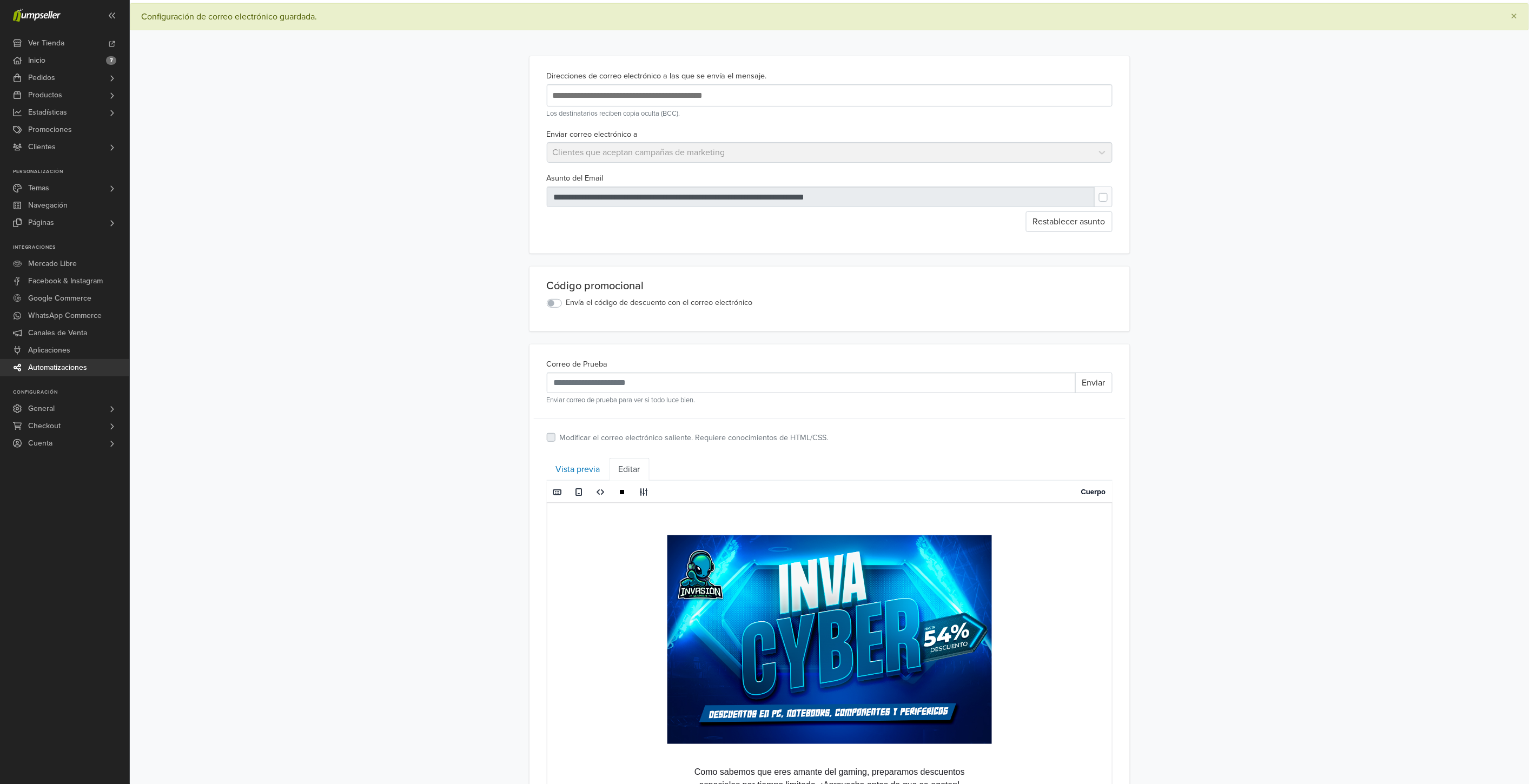
scroll to position [60, 0]
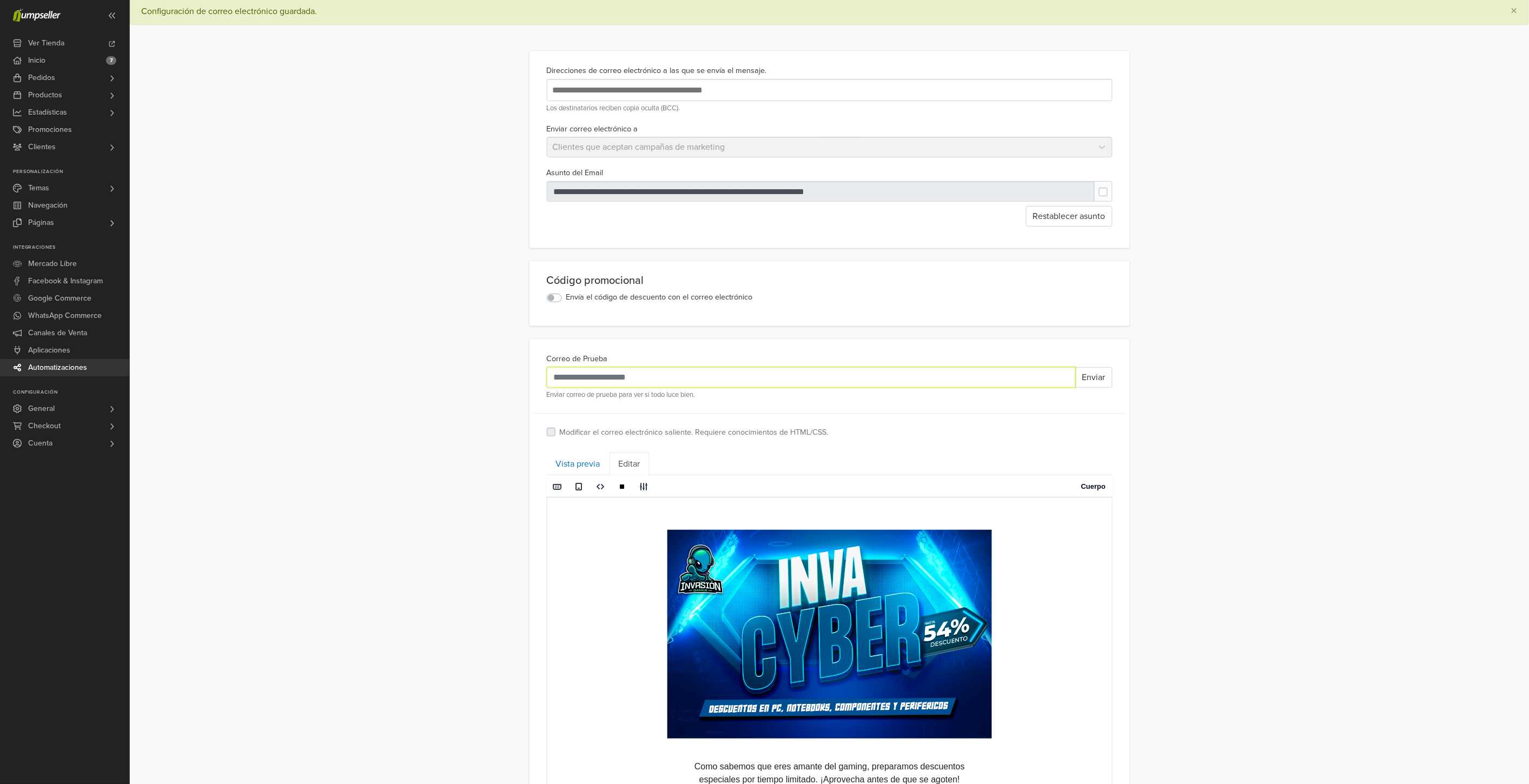
click at [882, 384] on input "Correo de Prueba" at bounding box center [810, 377] width 529 height 21
type input "**********"
click at [1099, 382] on button "Enviar" at bounding box center [1094, 377] width 38 height 21
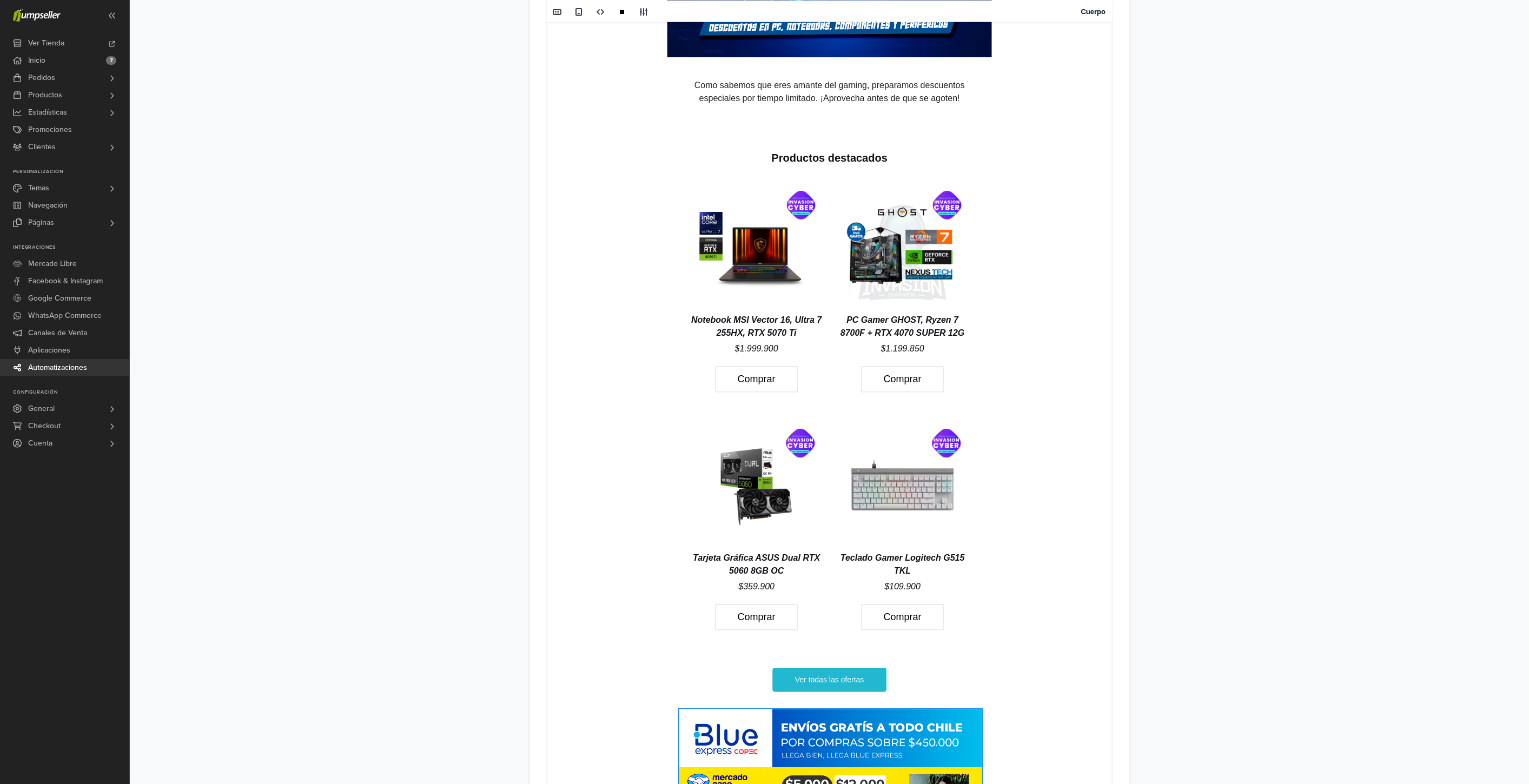
scroll to position [601, 0]
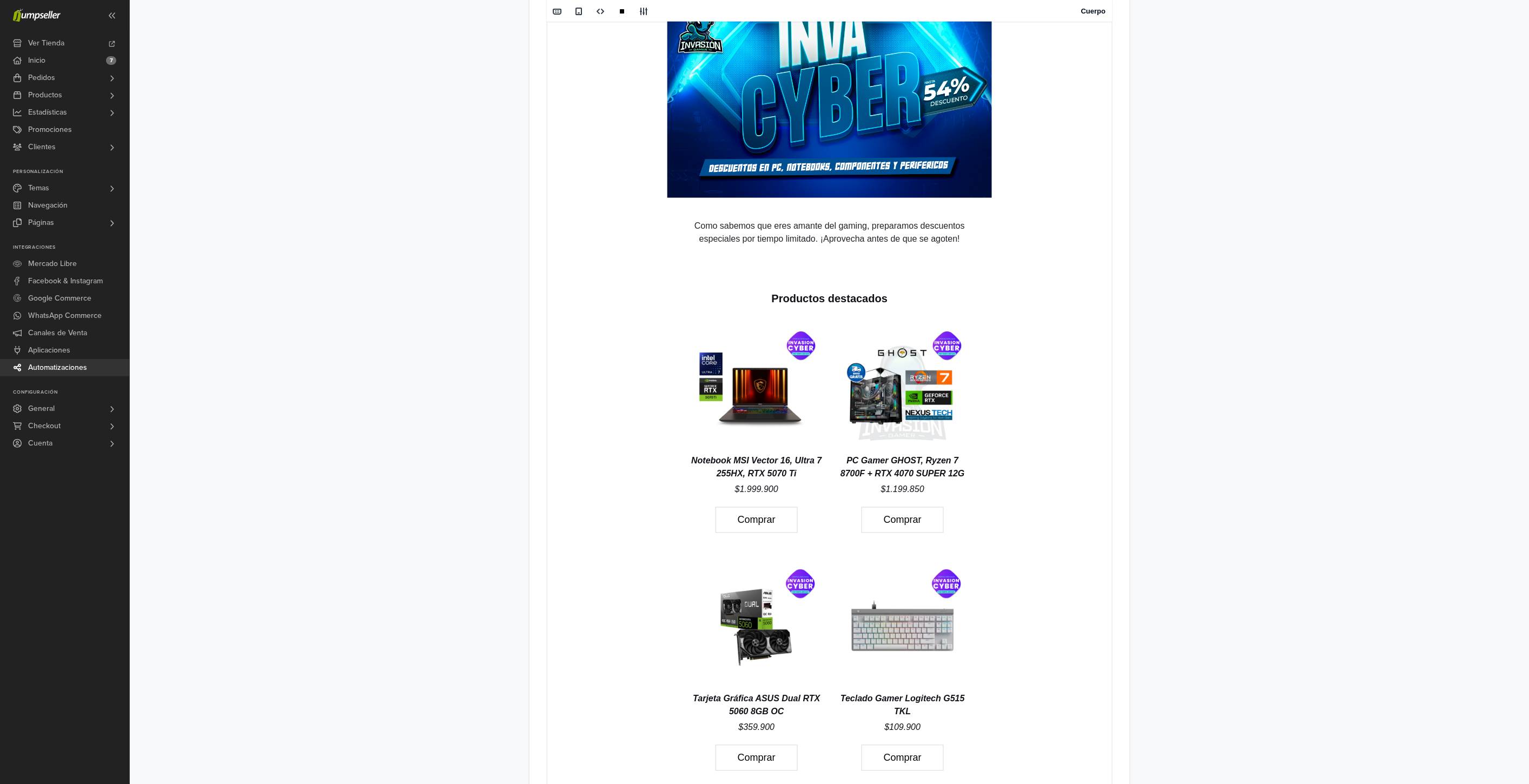
click at [765, 413] on img at bounding box center [756, 390] width 119 height 119
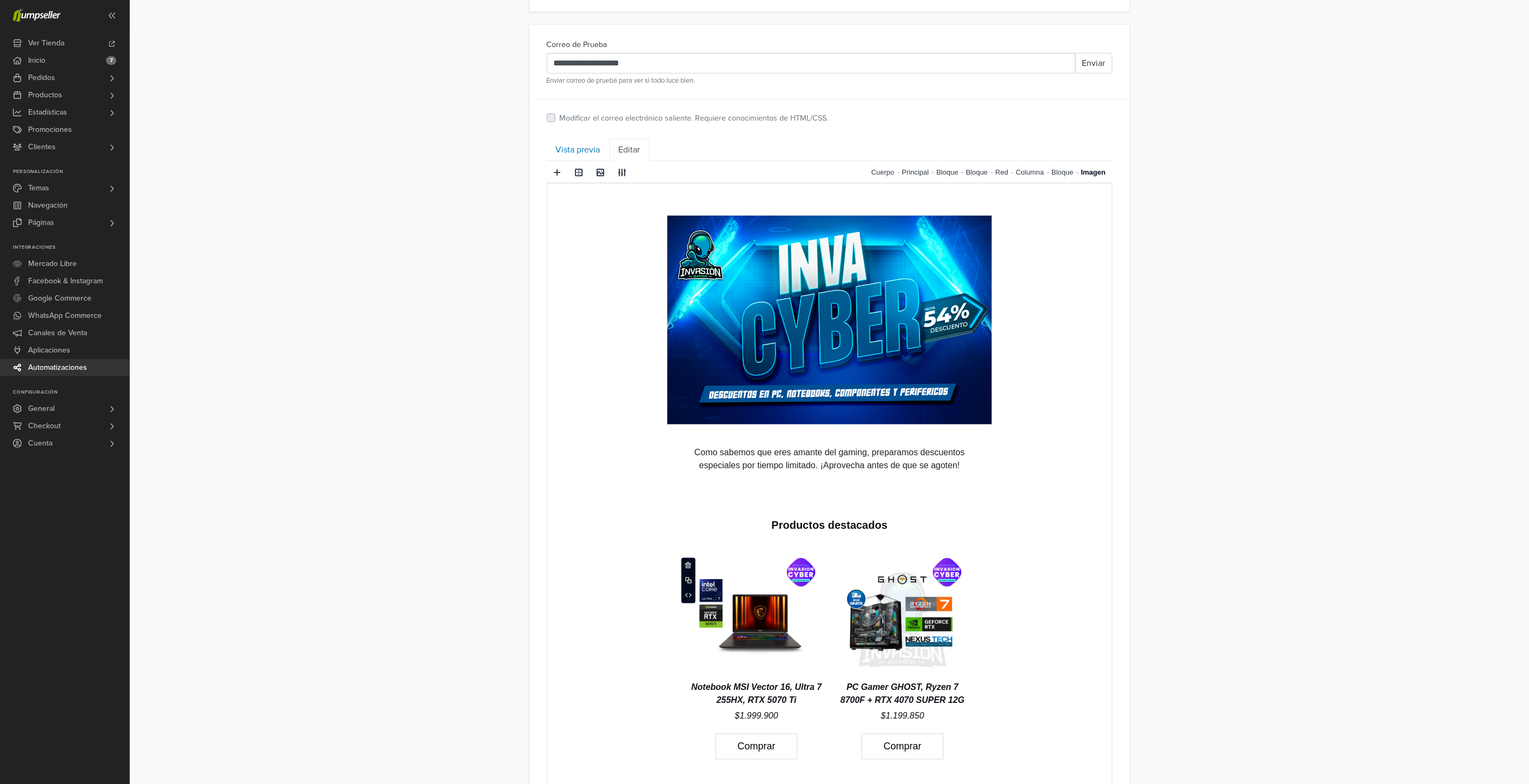
scroll to position [360, 0]
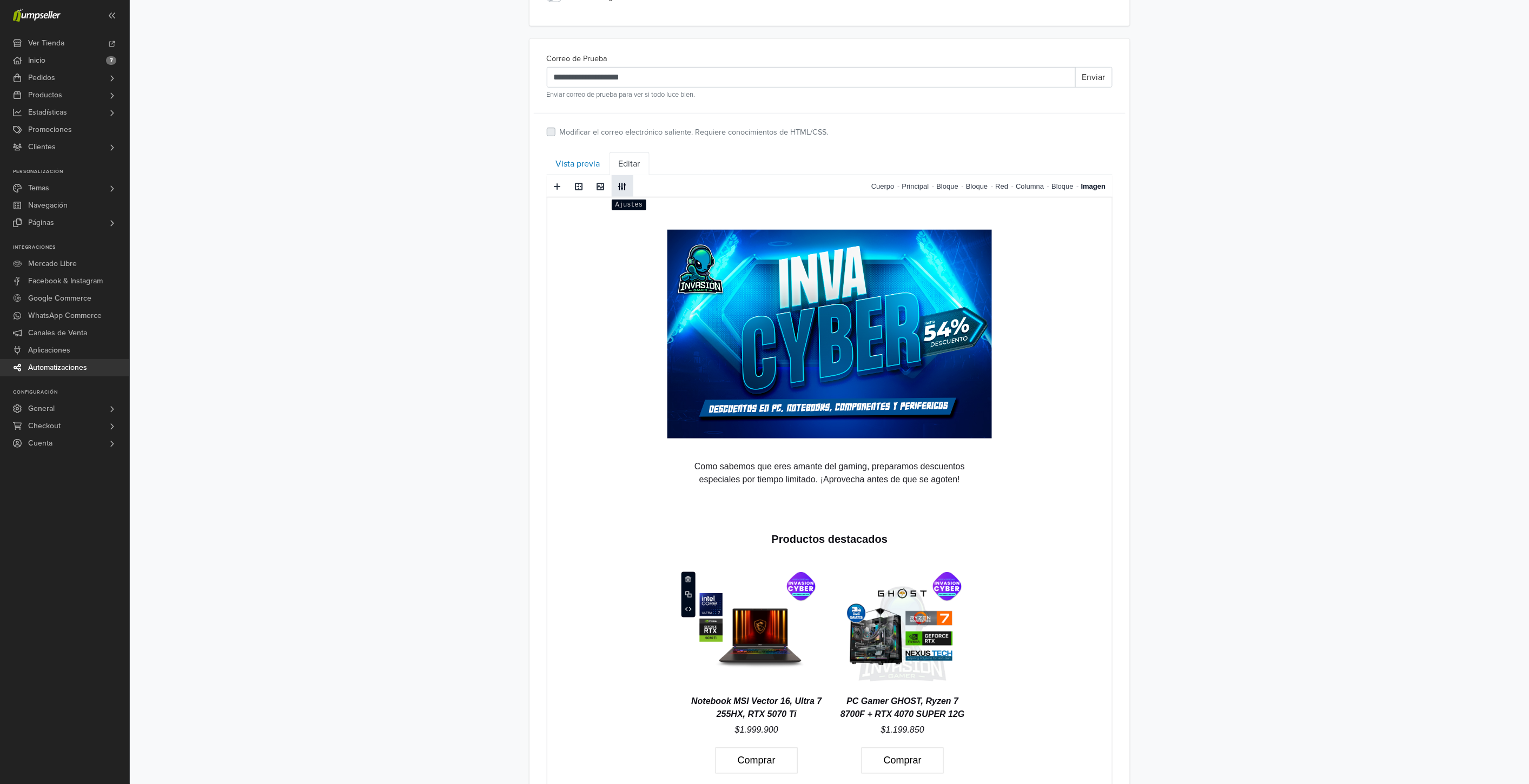
click at [615, 185] on span at bounding box center [622, 186] width 17 height 16
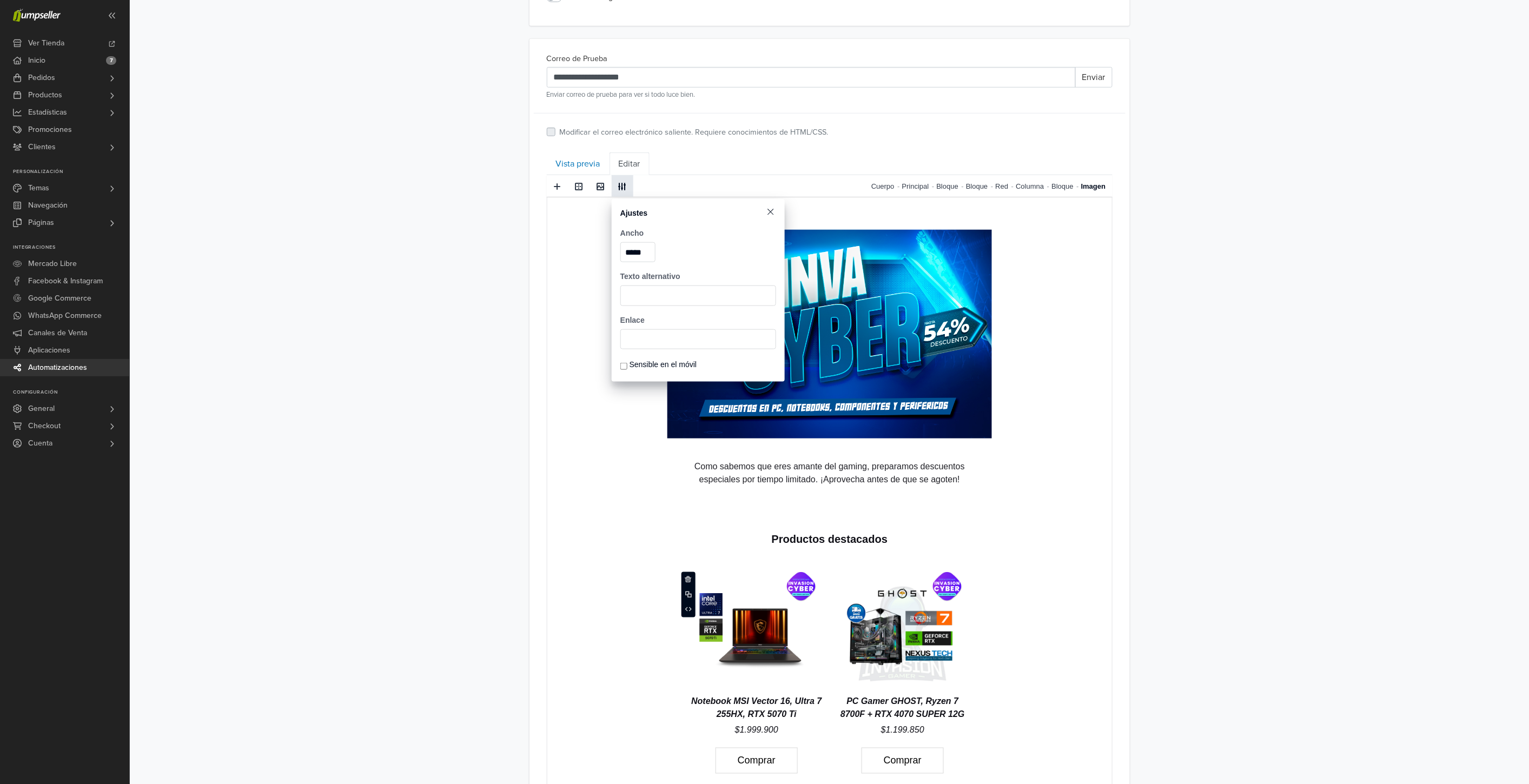
click at [771, 211] on span at bounding box center [770, 211] width 11 height 11
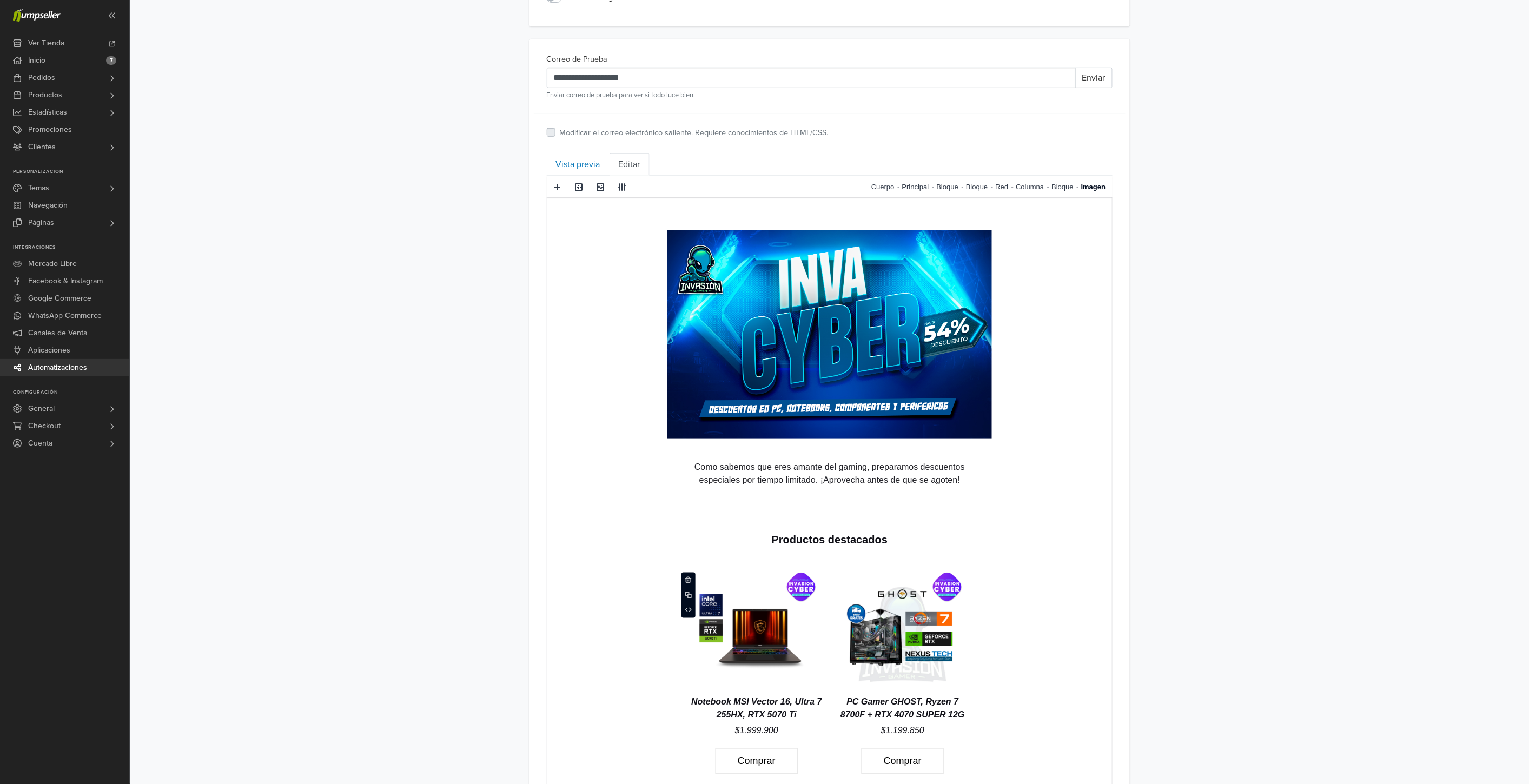
click at [883, 623] on img at bounding box center [902, 630] width 119 height 119
click at [623, 185] on span at bounding box center [622, 186] width 9 height 9
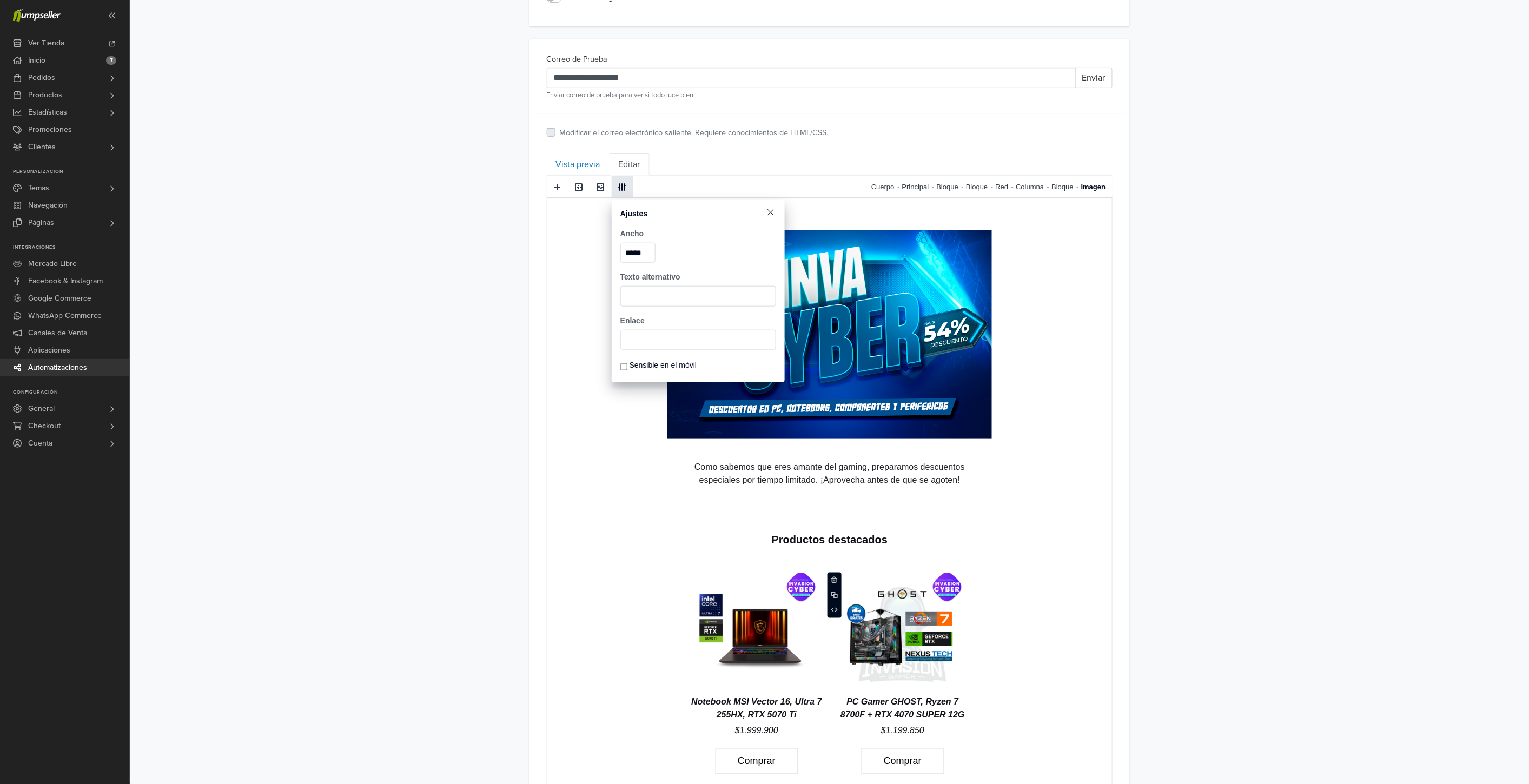
click at [768, 213] on span at bounding box center [770, 212] width 11 height 11
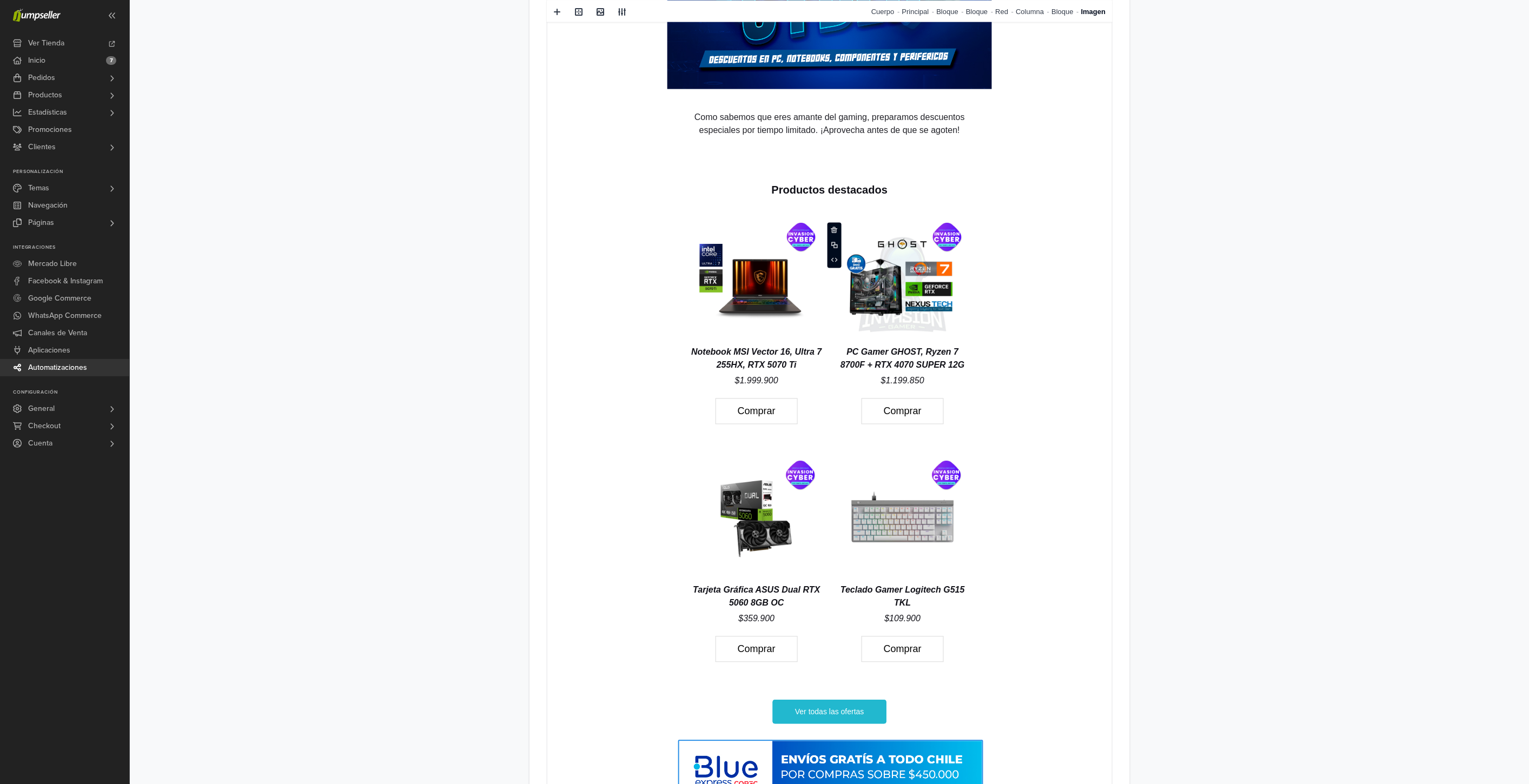
scroll to position [780, 0]
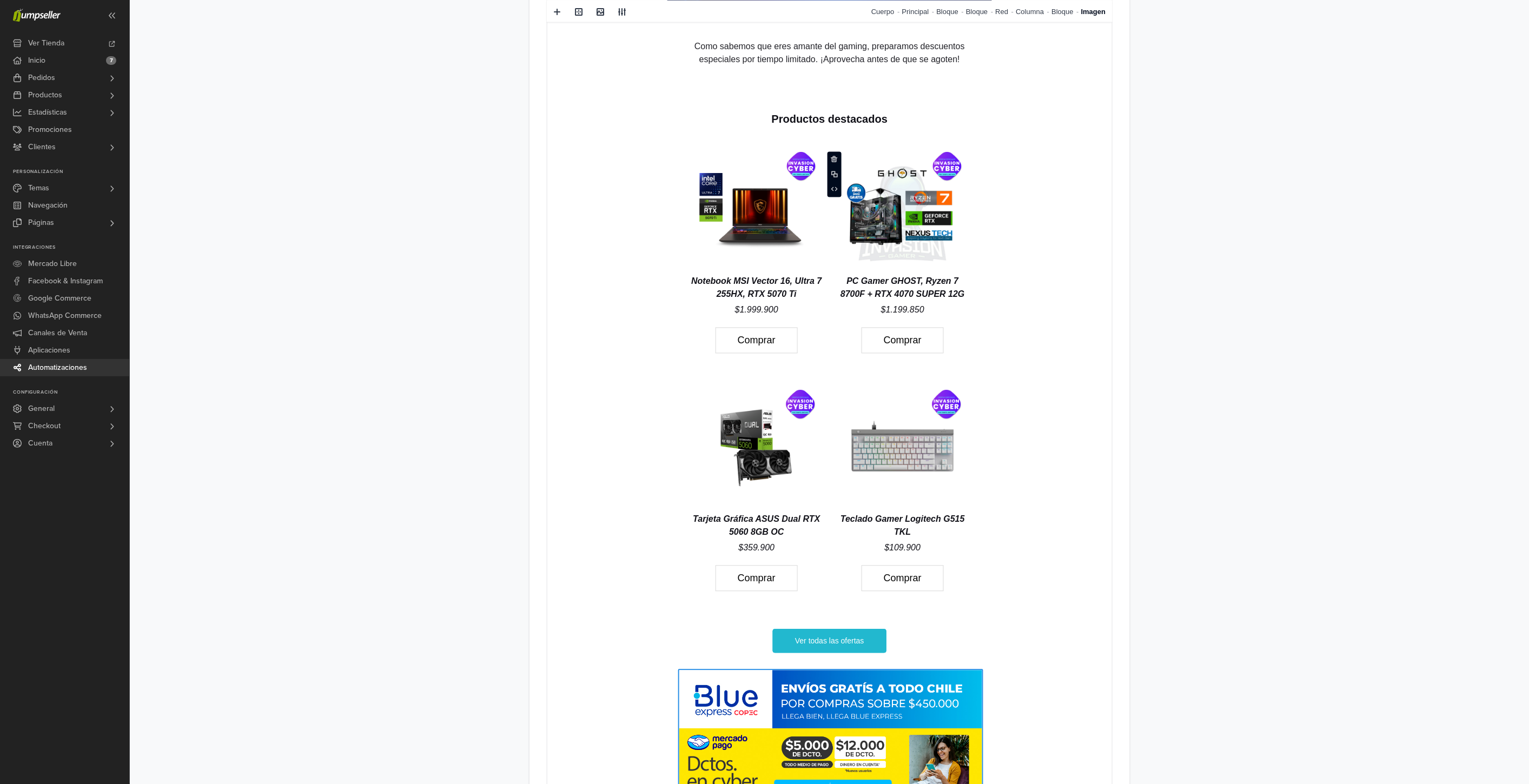
click at [753, 442] on img at bounding box center [756, 448] width 119 height 119
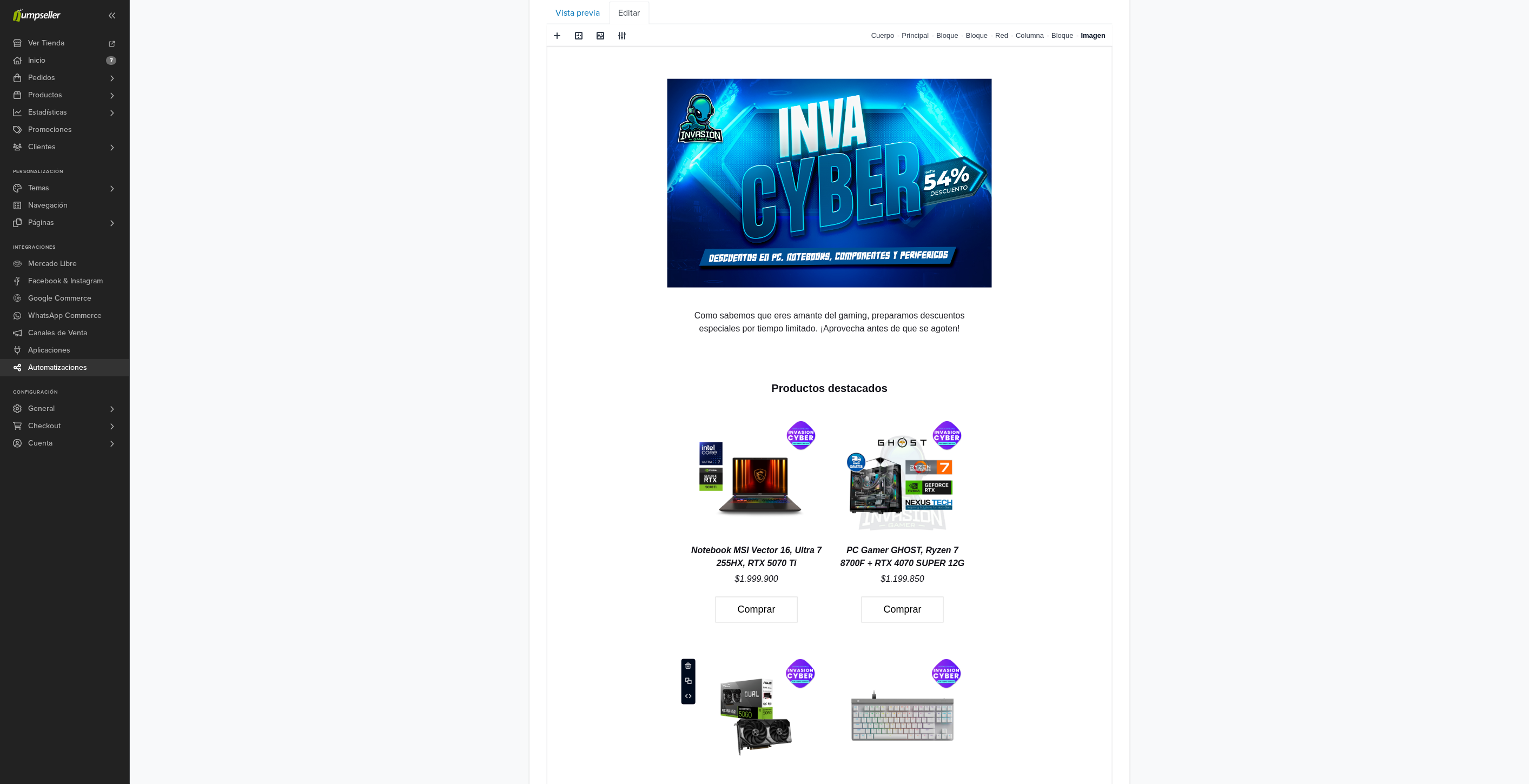
scroll to position [480, 0]
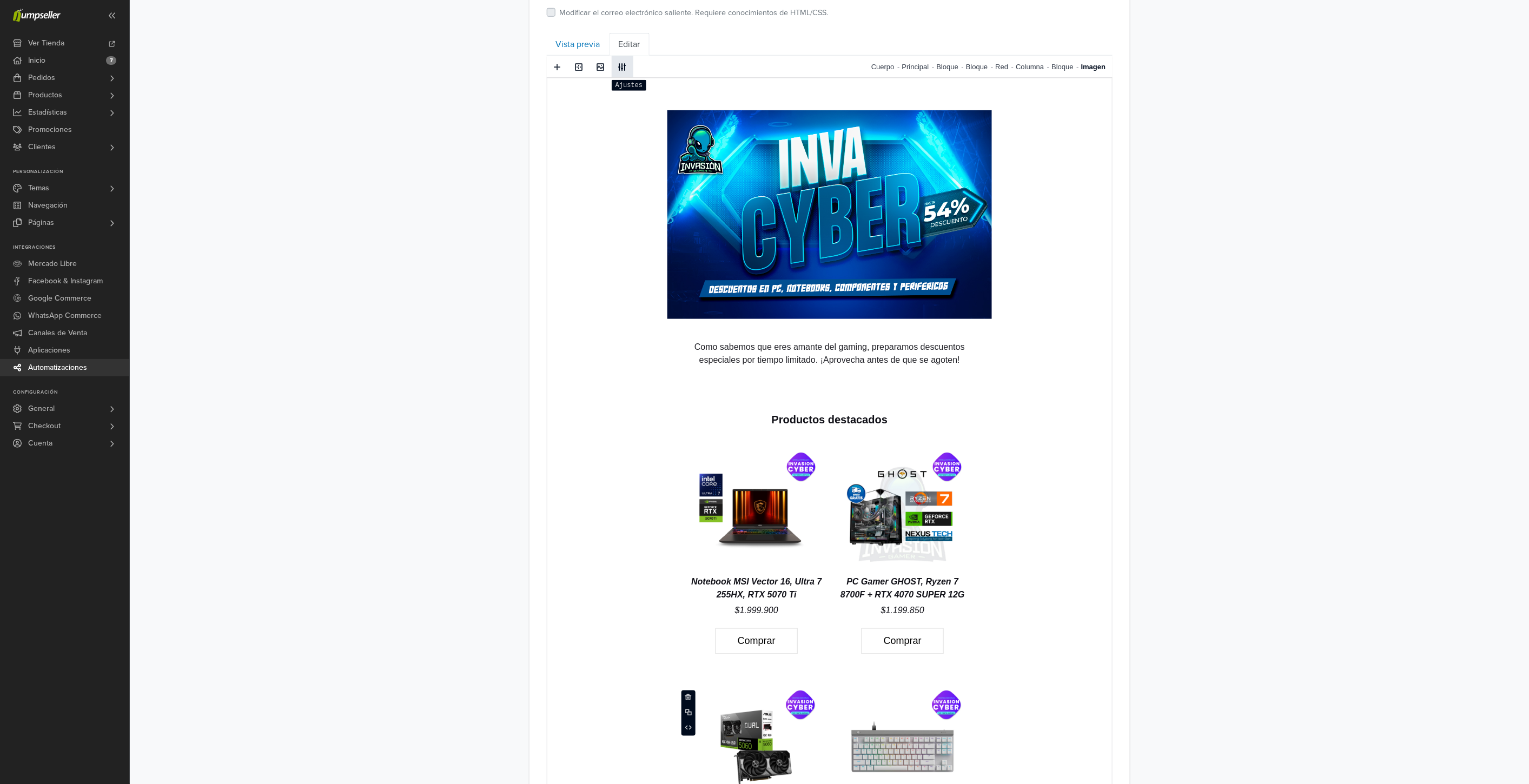
click at [622, 75] on span at bounding box center [622, 66] width 17 height 16
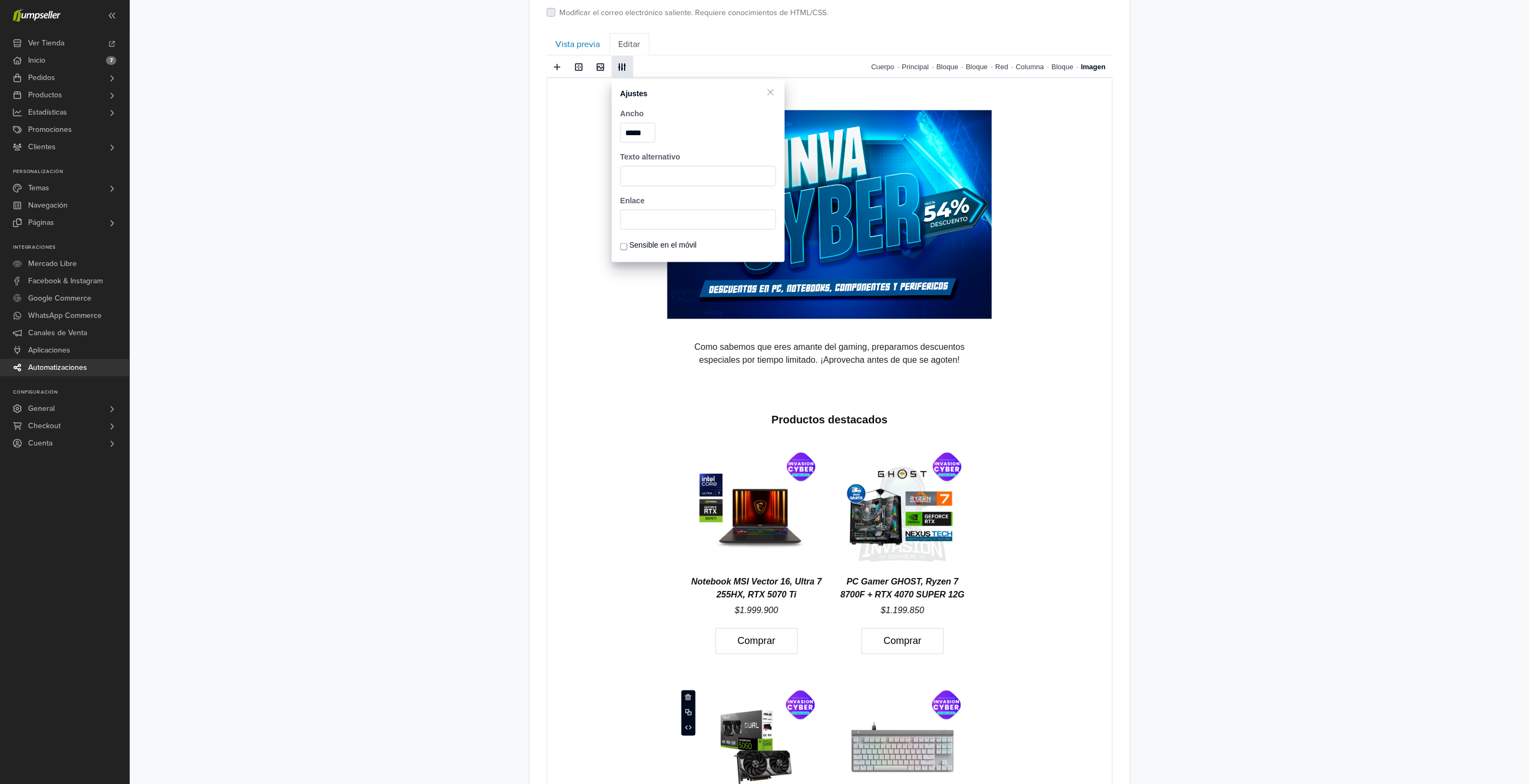
click at [622, 75] on span at bounding box center [622, 66] width 17 height 16
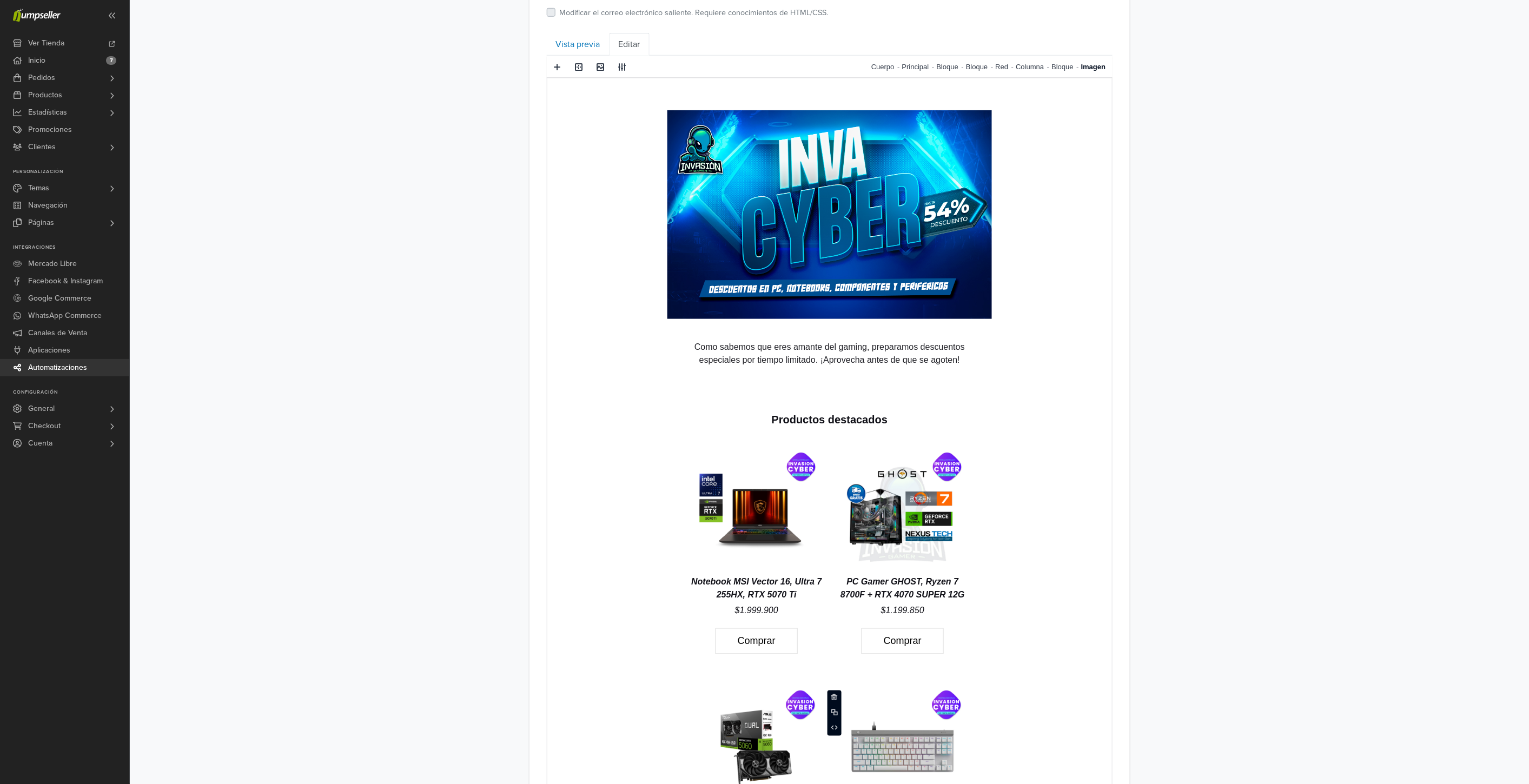
click at [903, 722] on img at bounding box center [902, 748] width 119 height 119
click at [621, 61] on span at bounding box center [622, 66] width 17 height 16
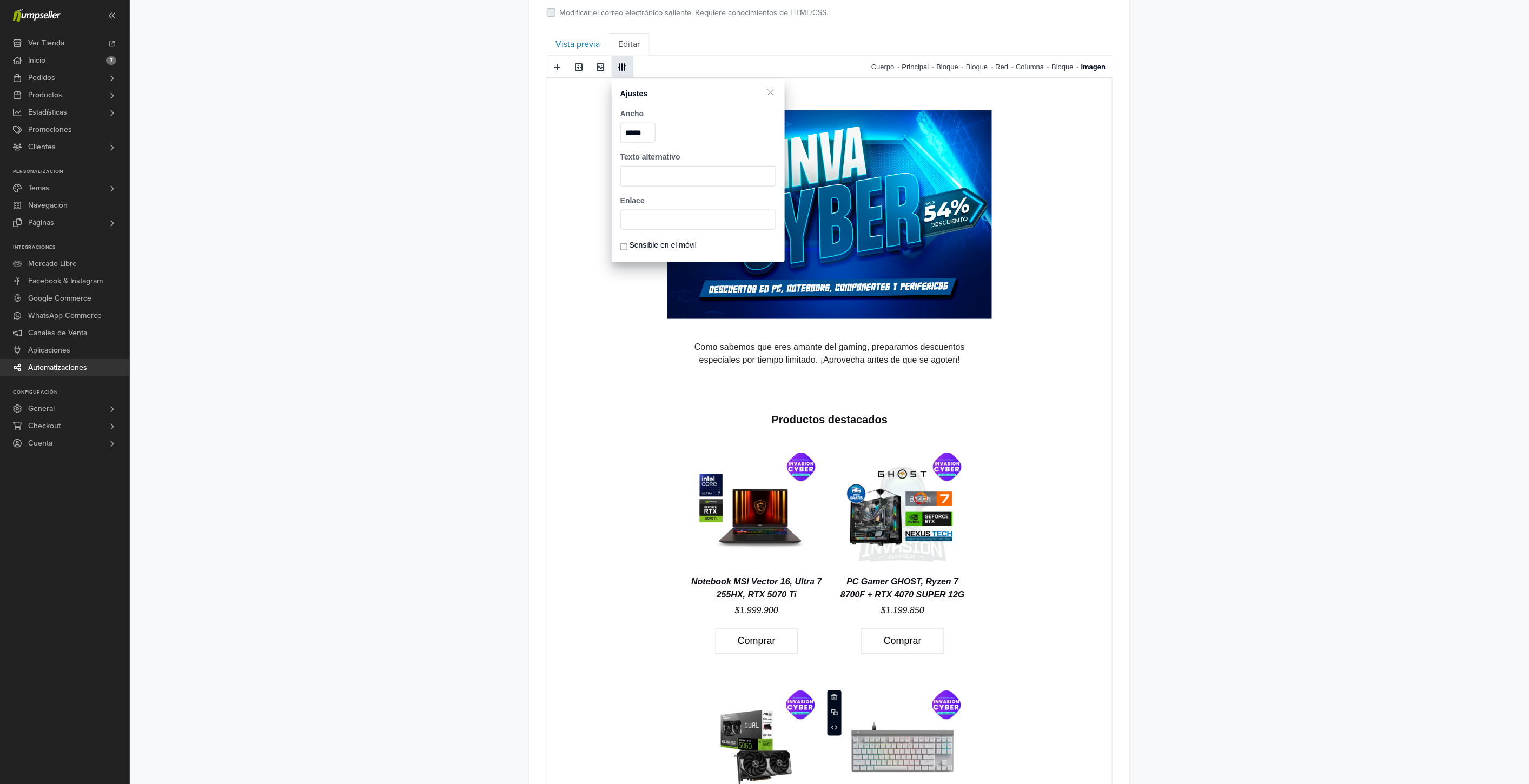
click at [621, 62] on span at bounding box center [622, 66] width 17 height 16
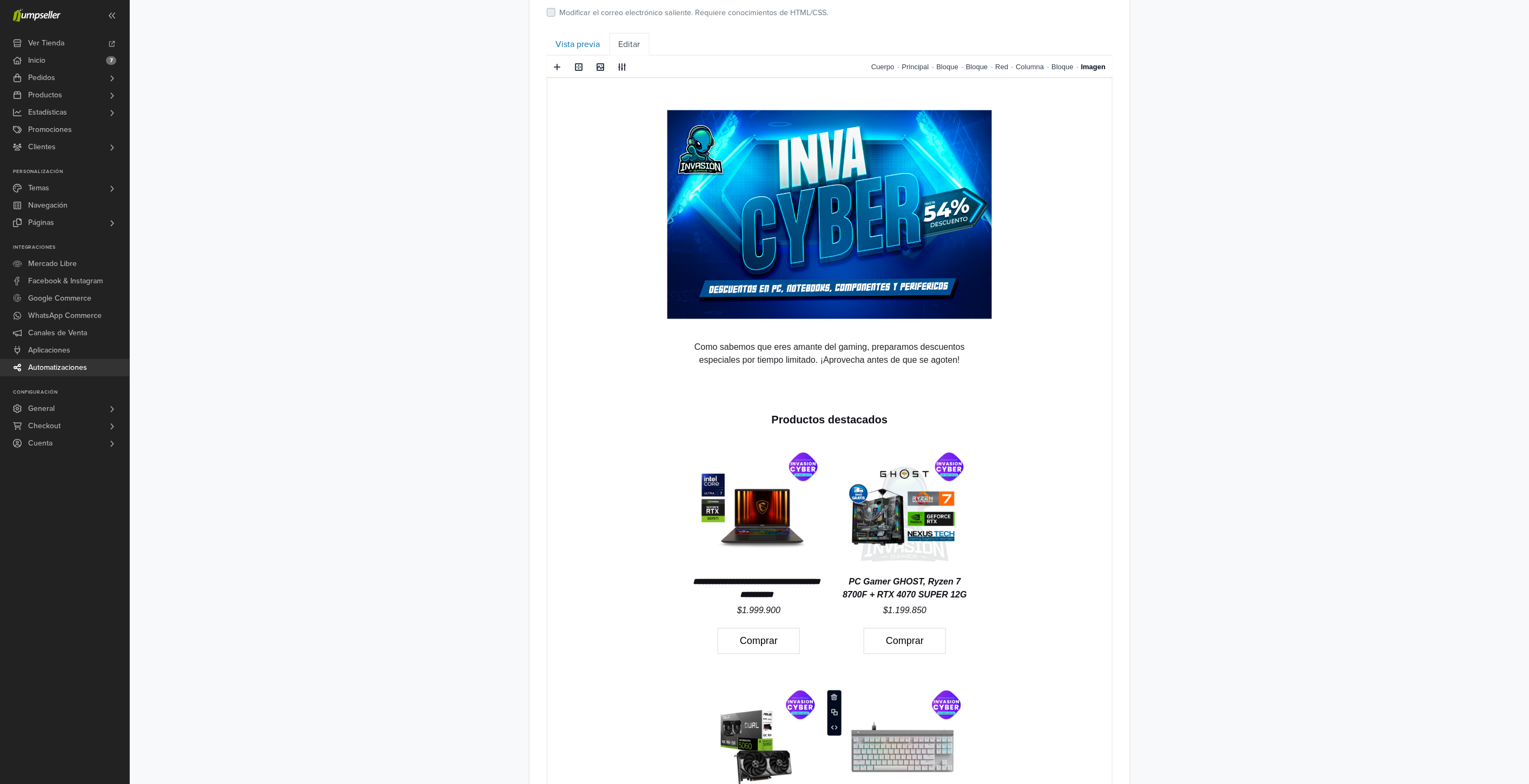
click at [771, 587] on p "**********" at bounding box center [756, 588] width 135 height 26
click at [624, 63] on span at bounding box center [622, 66] width 9 height 9
select select "**"
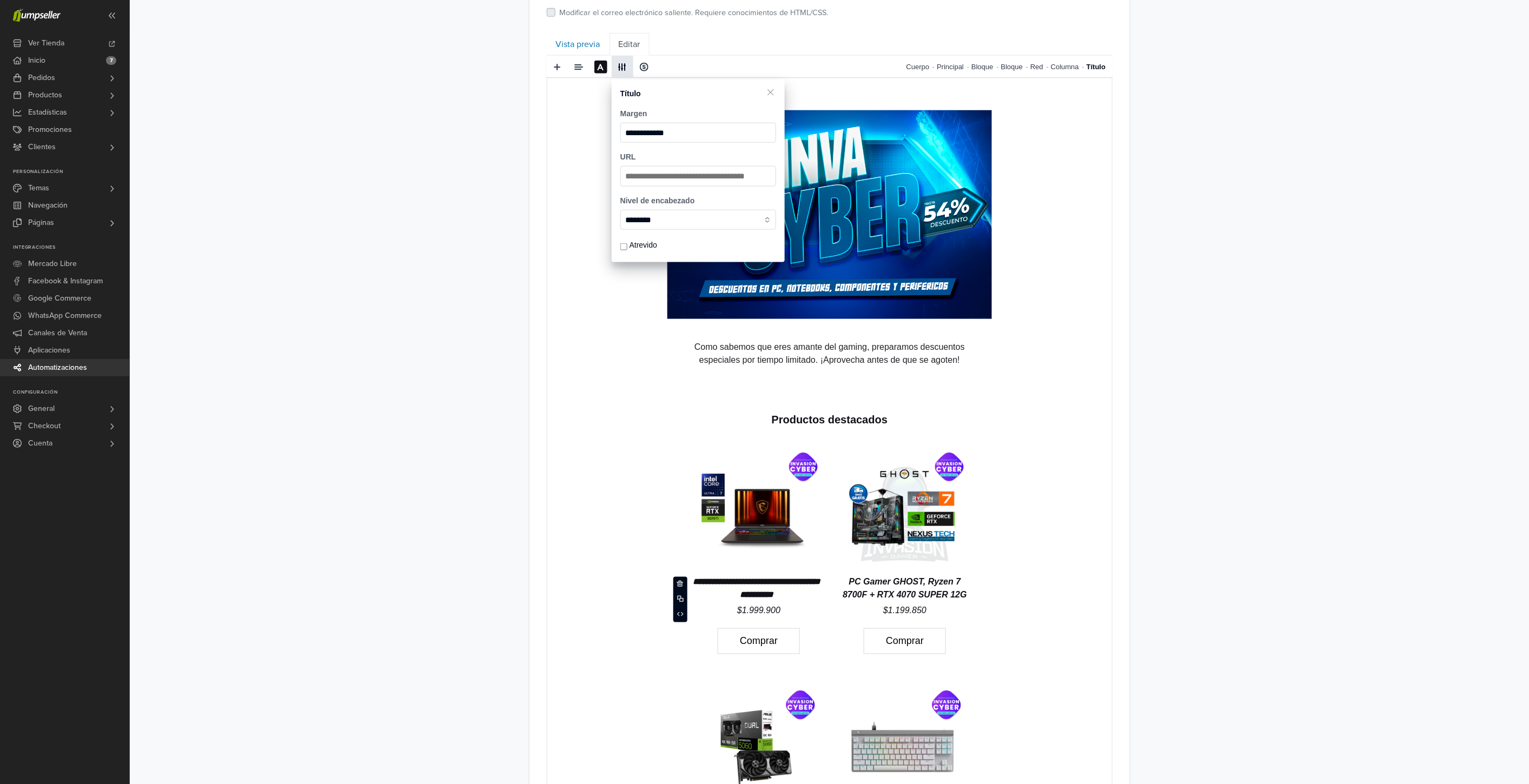
click at [624, 63] on span at bounding box center [622, 66] width 9 height 9
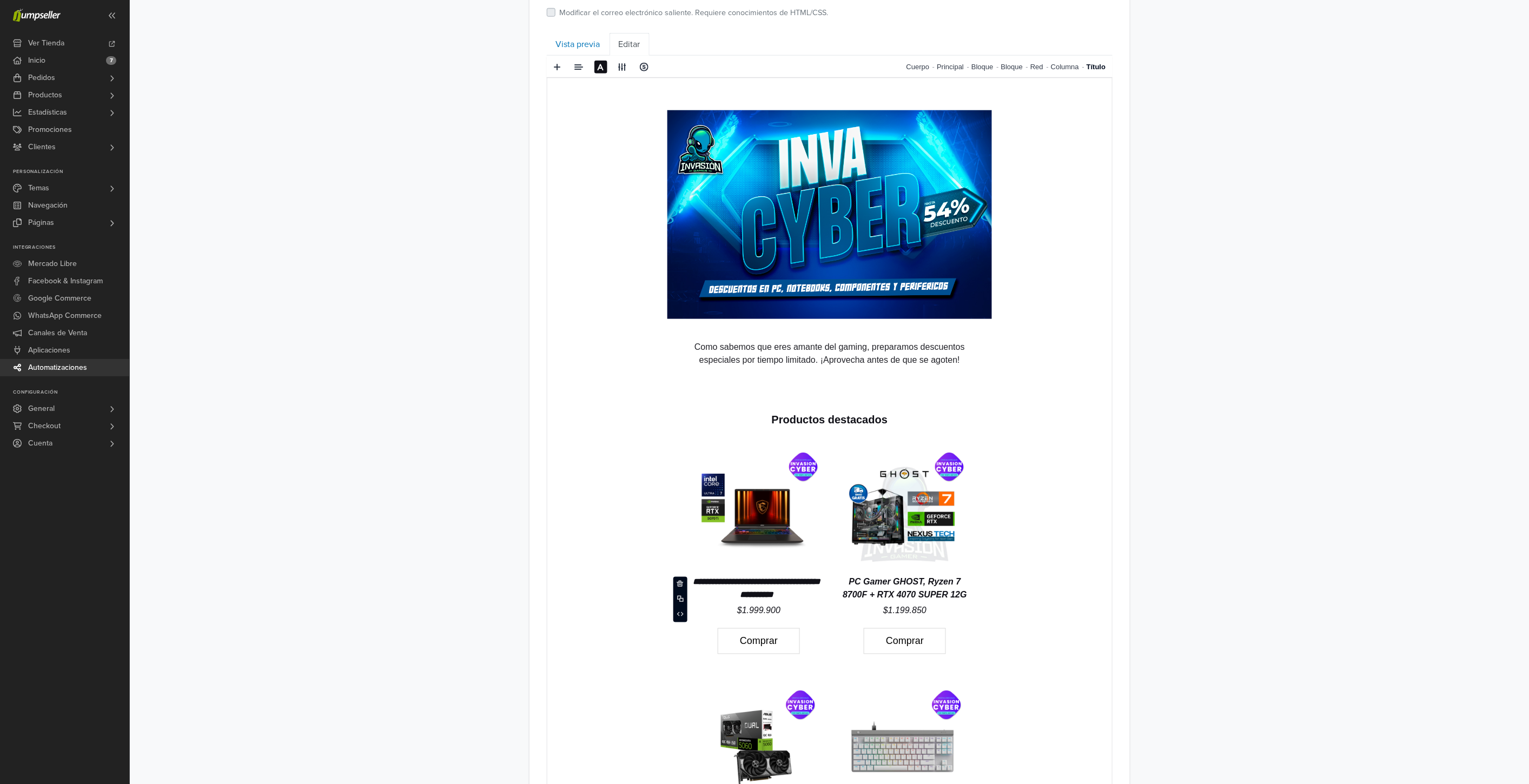
click at [930, 590] on icon "PC Gamer GHOST, Ryzen 7 8700F + RTX 4070 SUPER 12G" at bounding box center [903, 588] width 124 height 22
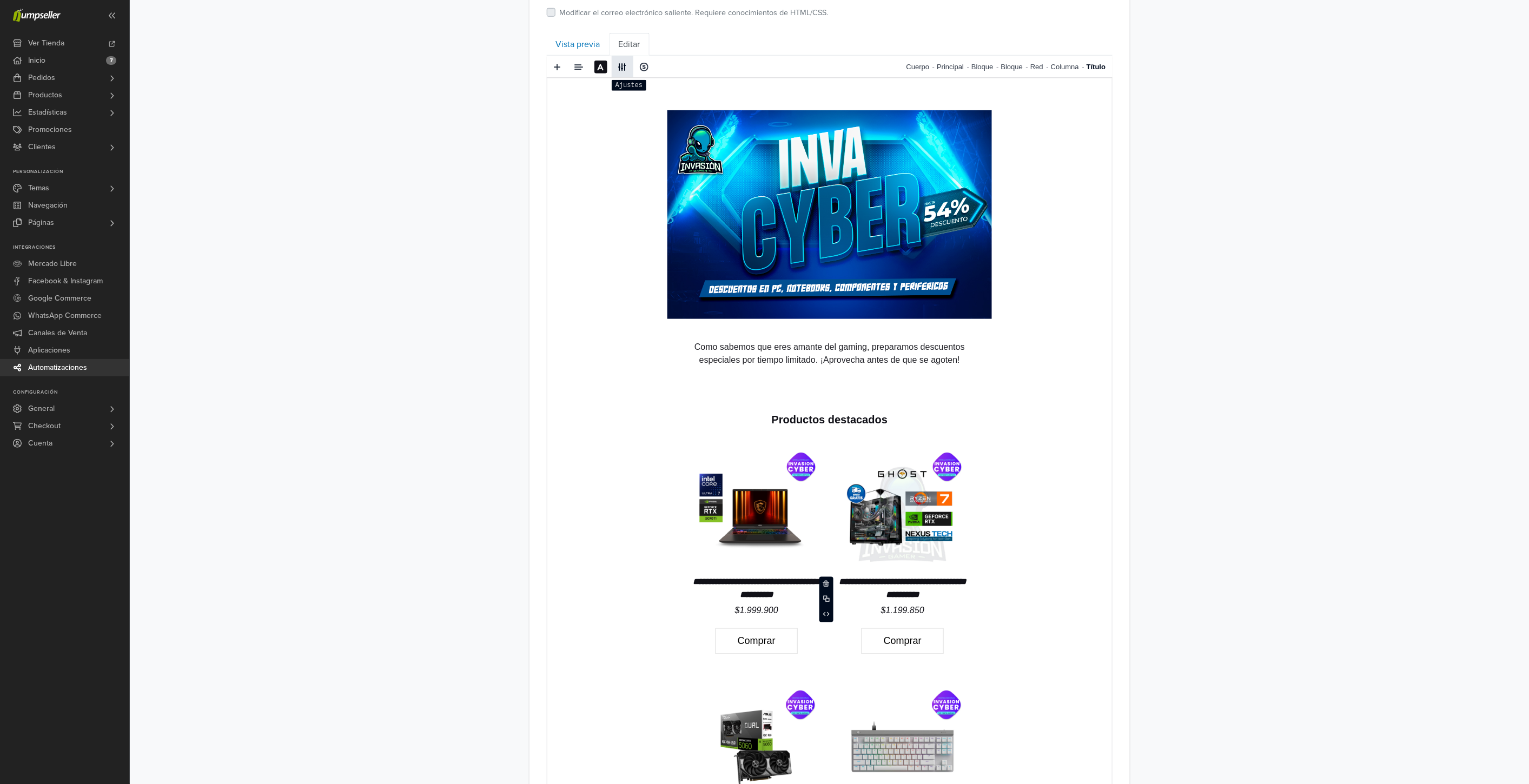
click at [628, 63] on span at bounding box center [622, 66] width 17 height 16
select select "**"
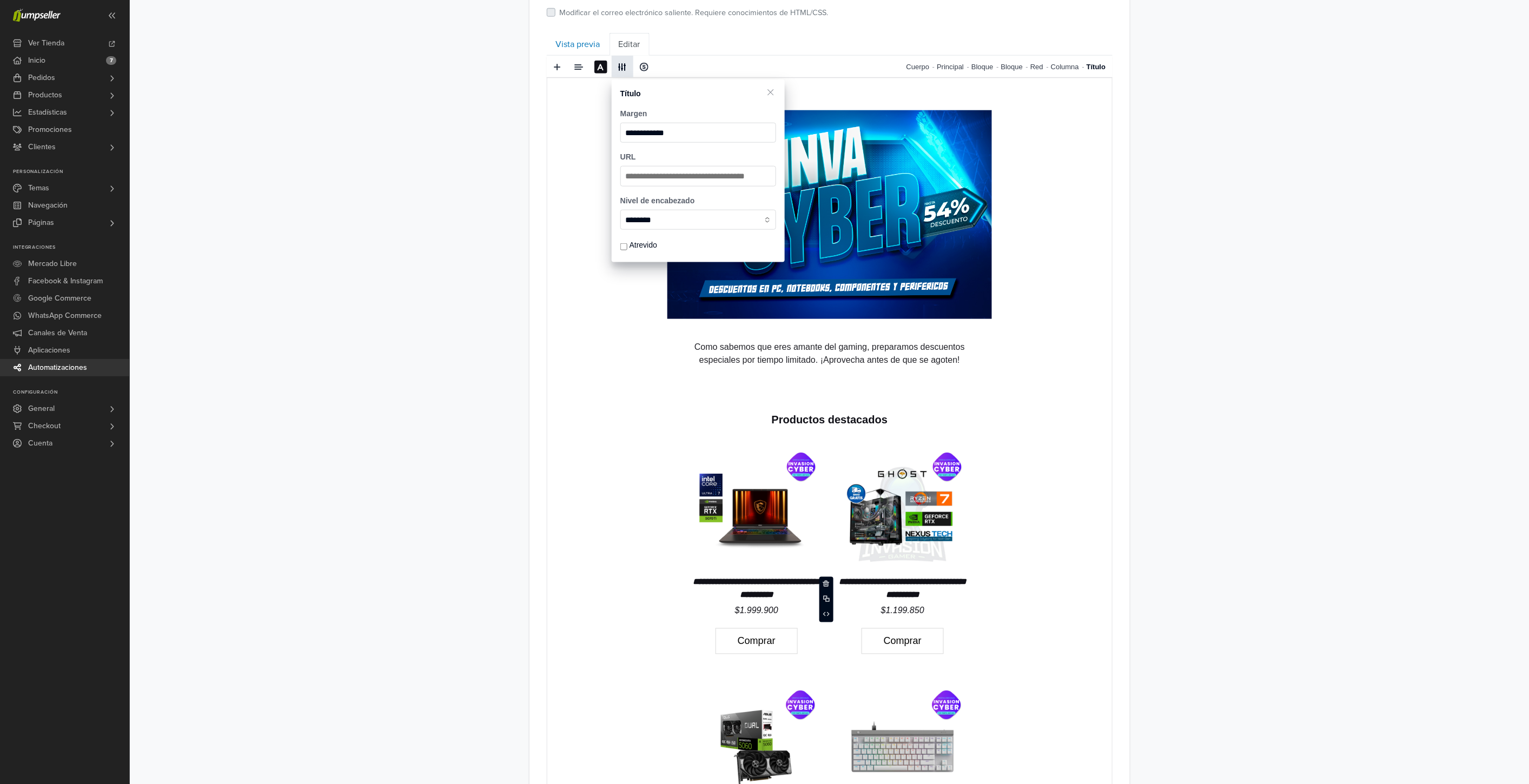
click at [628, 63] on span at bounding box center [622, 66] width 17 height 16
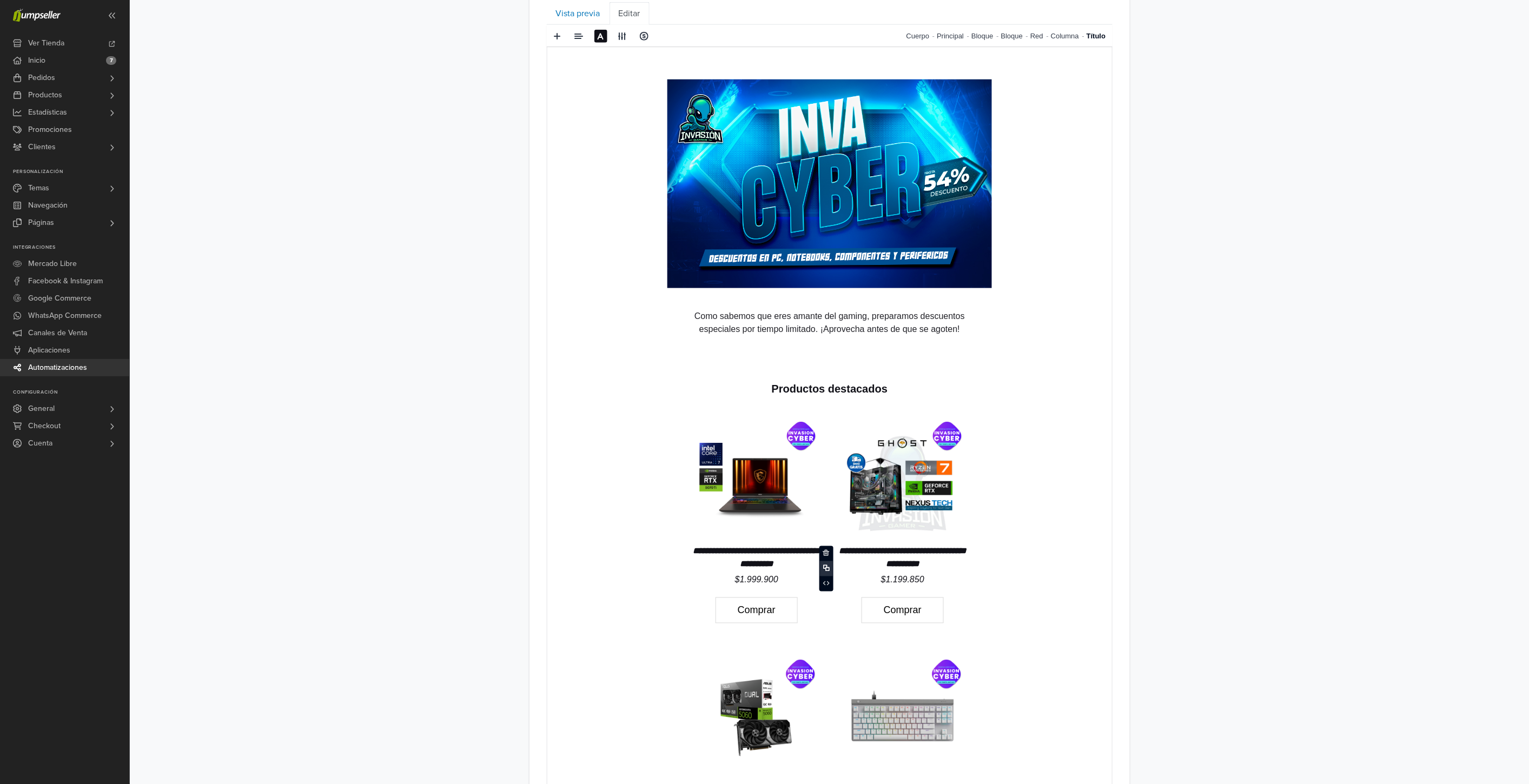
scroll to position [660, 0]
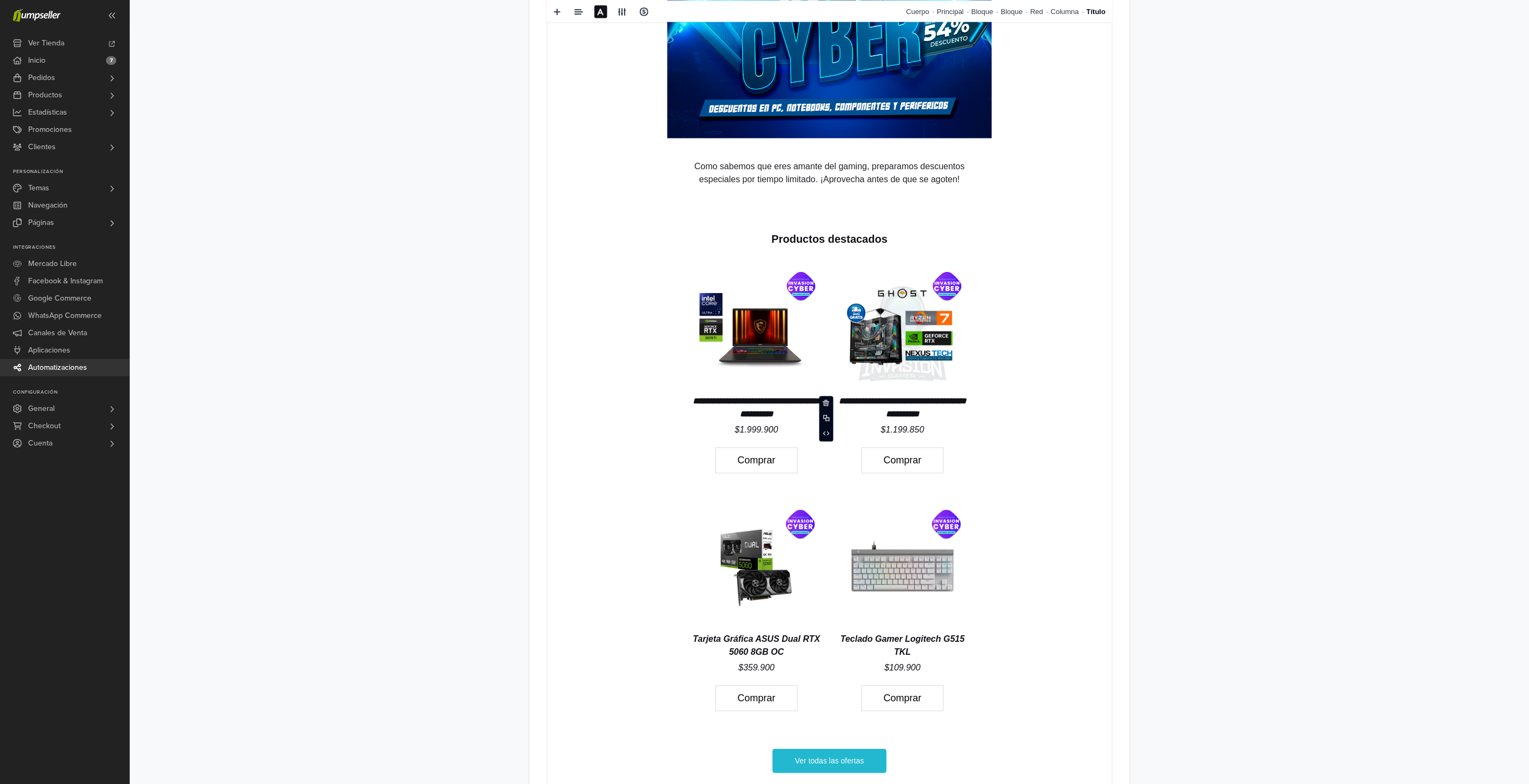
click at [770, 649] on icon "Tarjeta Gráfica ASUS Dual RTX 5060 8GB OC" at bounding box center [756, 645] width 127 height 22
click at [619, 14] on span at bounding box center [622, 11] width 9 height 9
select select "**"
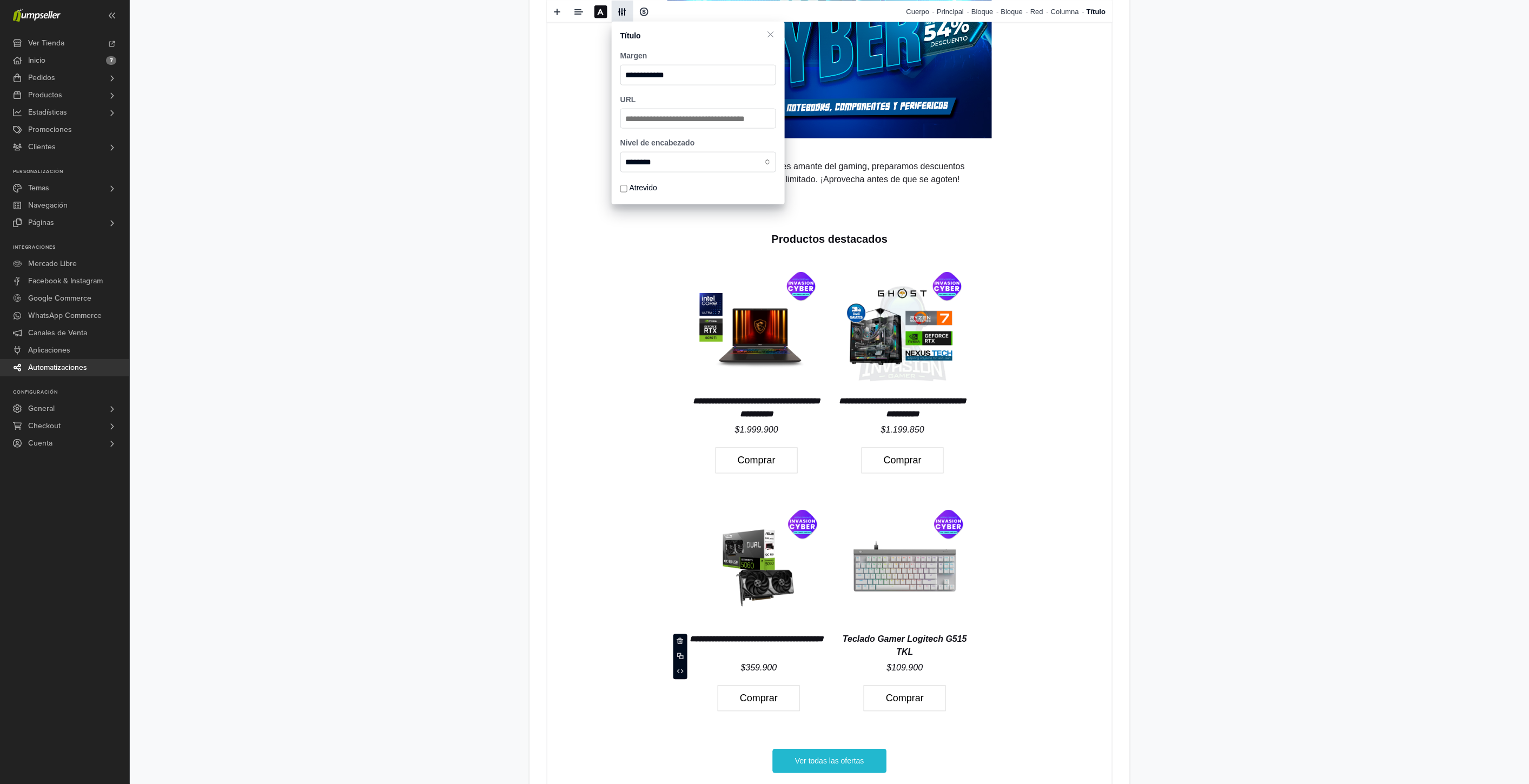
click at [619, 14] on span at bounding box center [622, 11] width 9 height 9
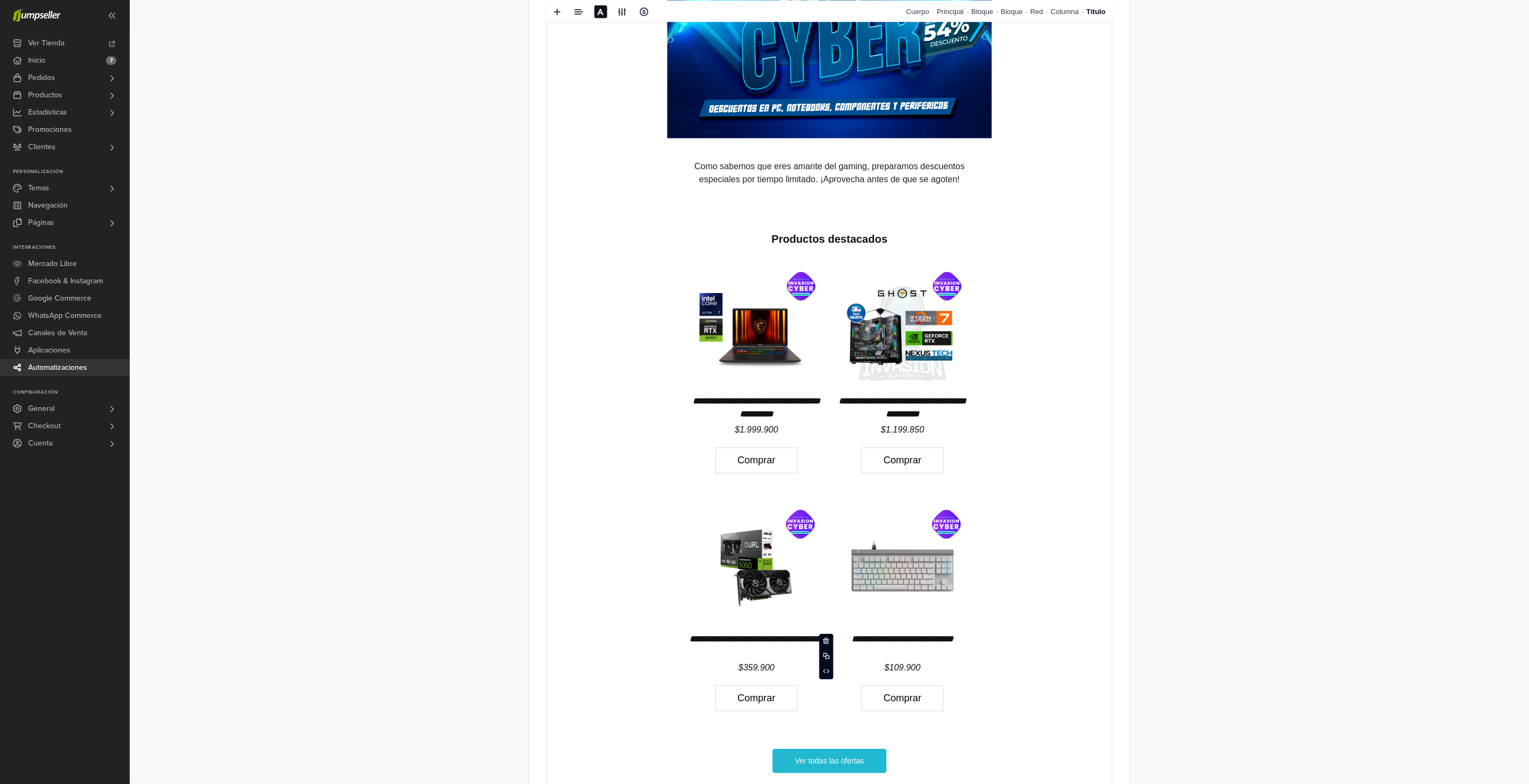
click at [920, 645] on p "**********" at bounding box center [902, 646] width 135 height 26
click at [624, 11] on span at bounding box center [622, 11] width 9 height 9
select select "**"
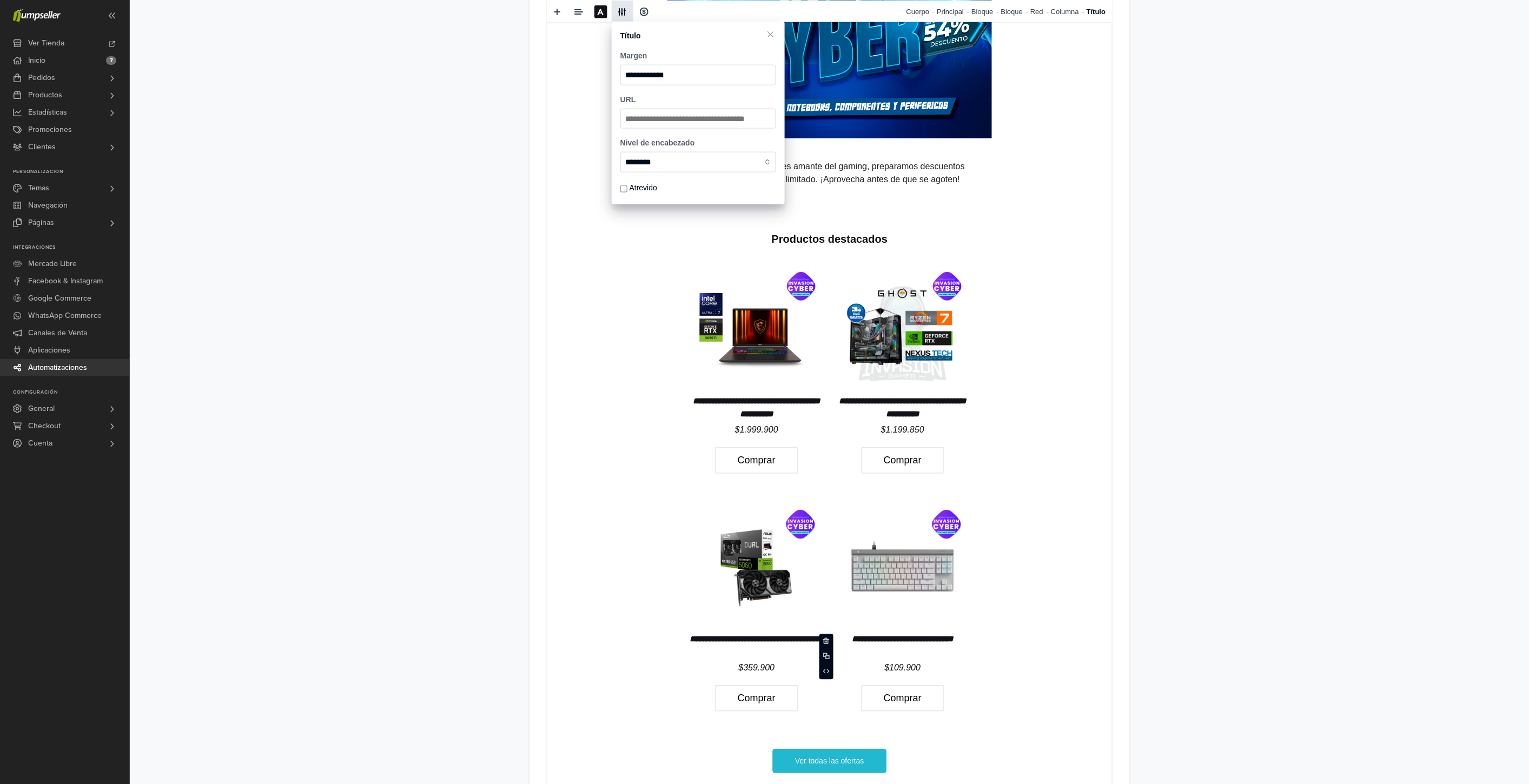
click at [624, 10] on span at bounding box center [622, 11] width 9 height 9
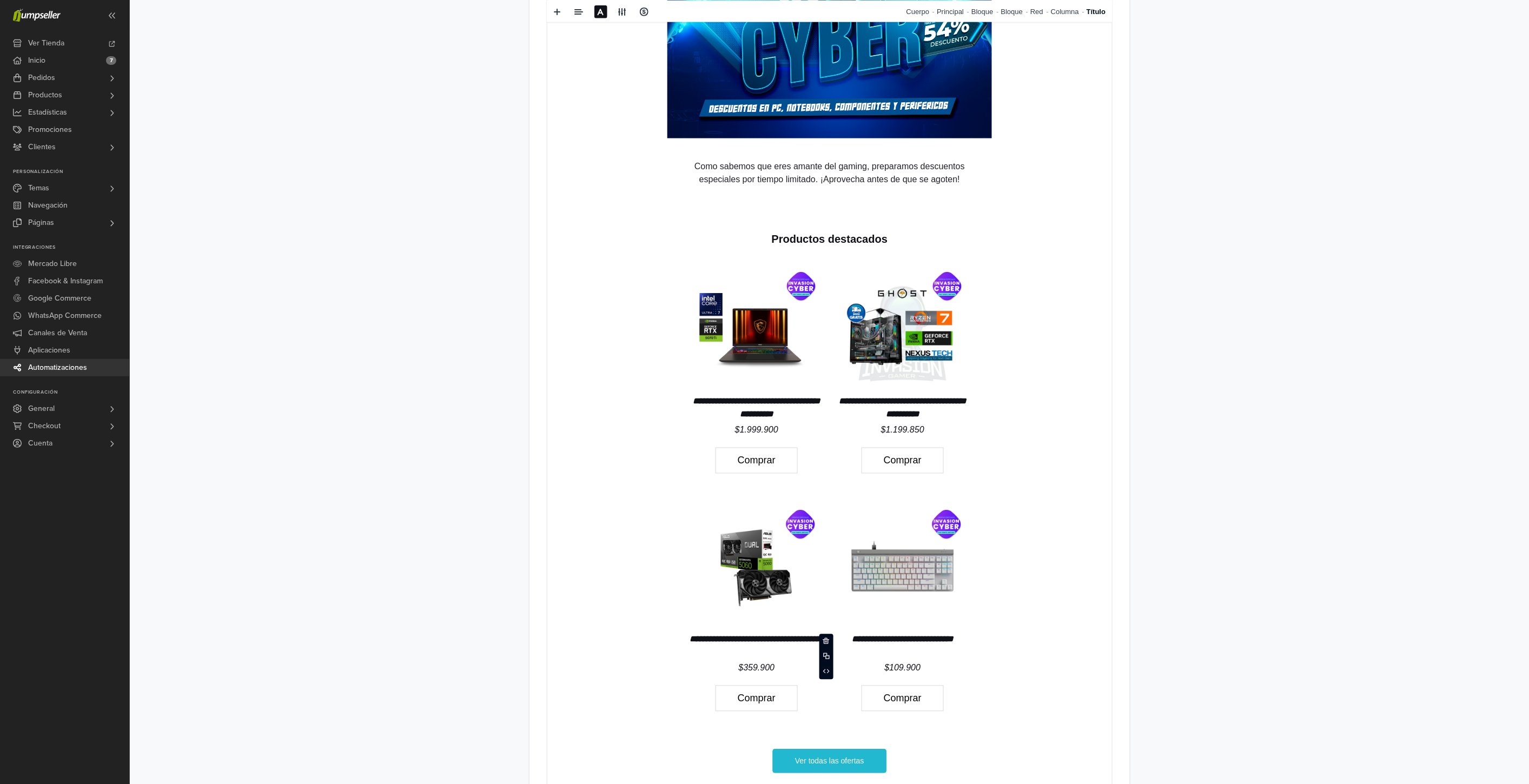
click at [1223, 571] on div "**********" at bounding box center [829, 219] width 1399 height 1706
click at [774, 401] on icon "**********" at bounding box center [756, 407] width 128 height 21
drag, startPoint x: 800, startPoint y: 410, endPoint x: 692, endPoint y: 396, distance: 108.9
click at [692, 396] on p "**********" at bounding box center [756, 408] width 135 height 26
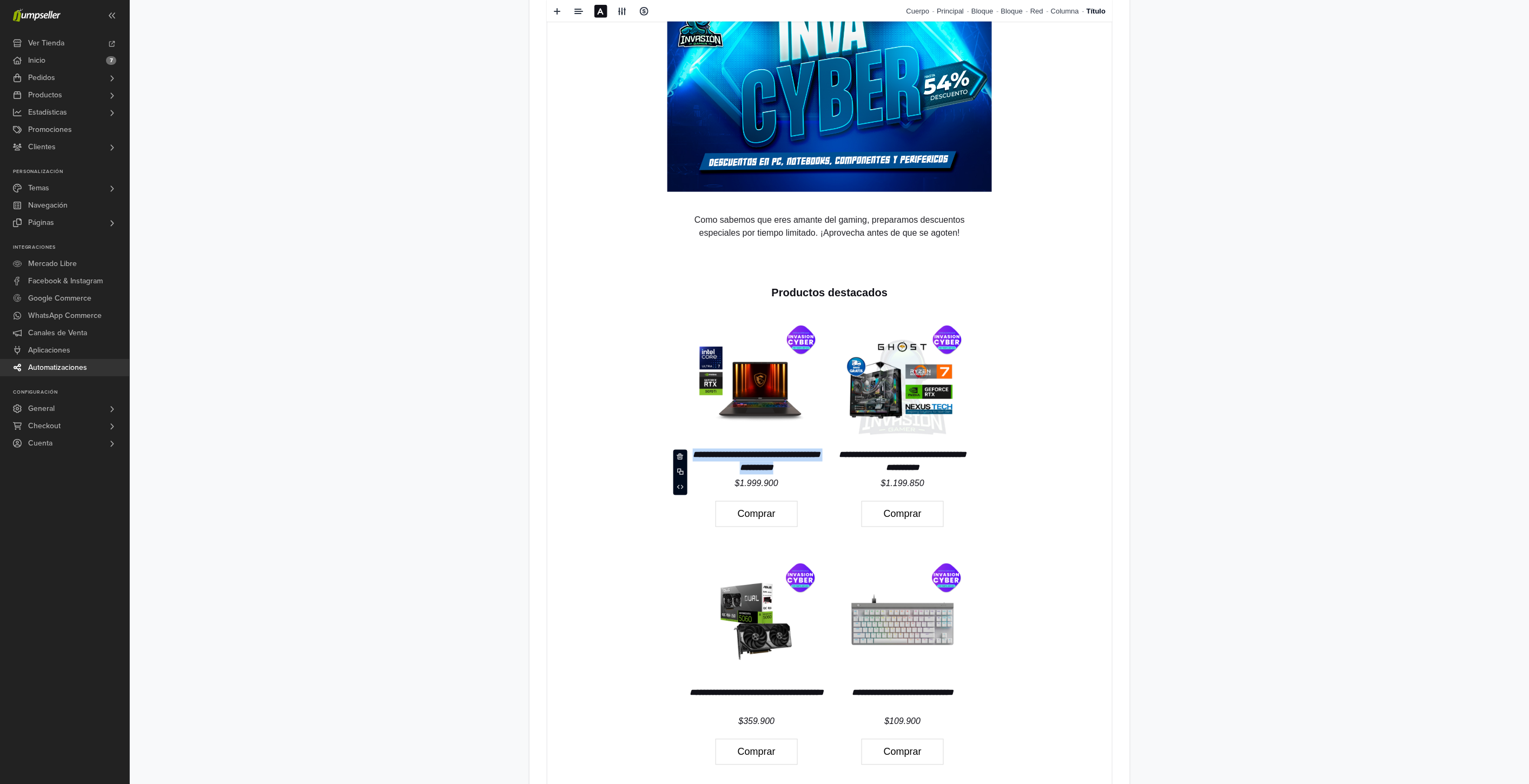
scroll to position [600, 0]
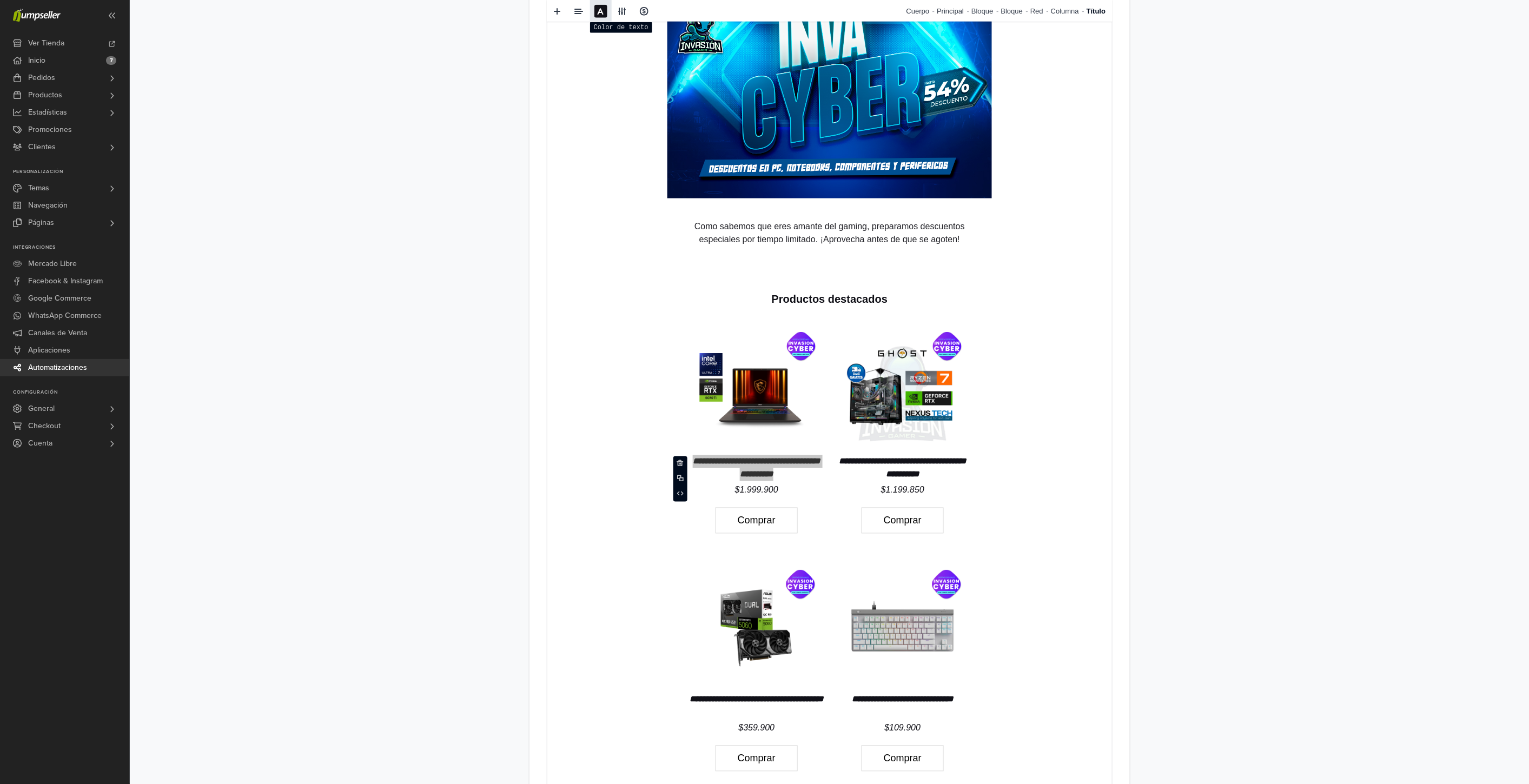
click at [601, 11] on span at bounding box center [601, 11] width 9 height 9
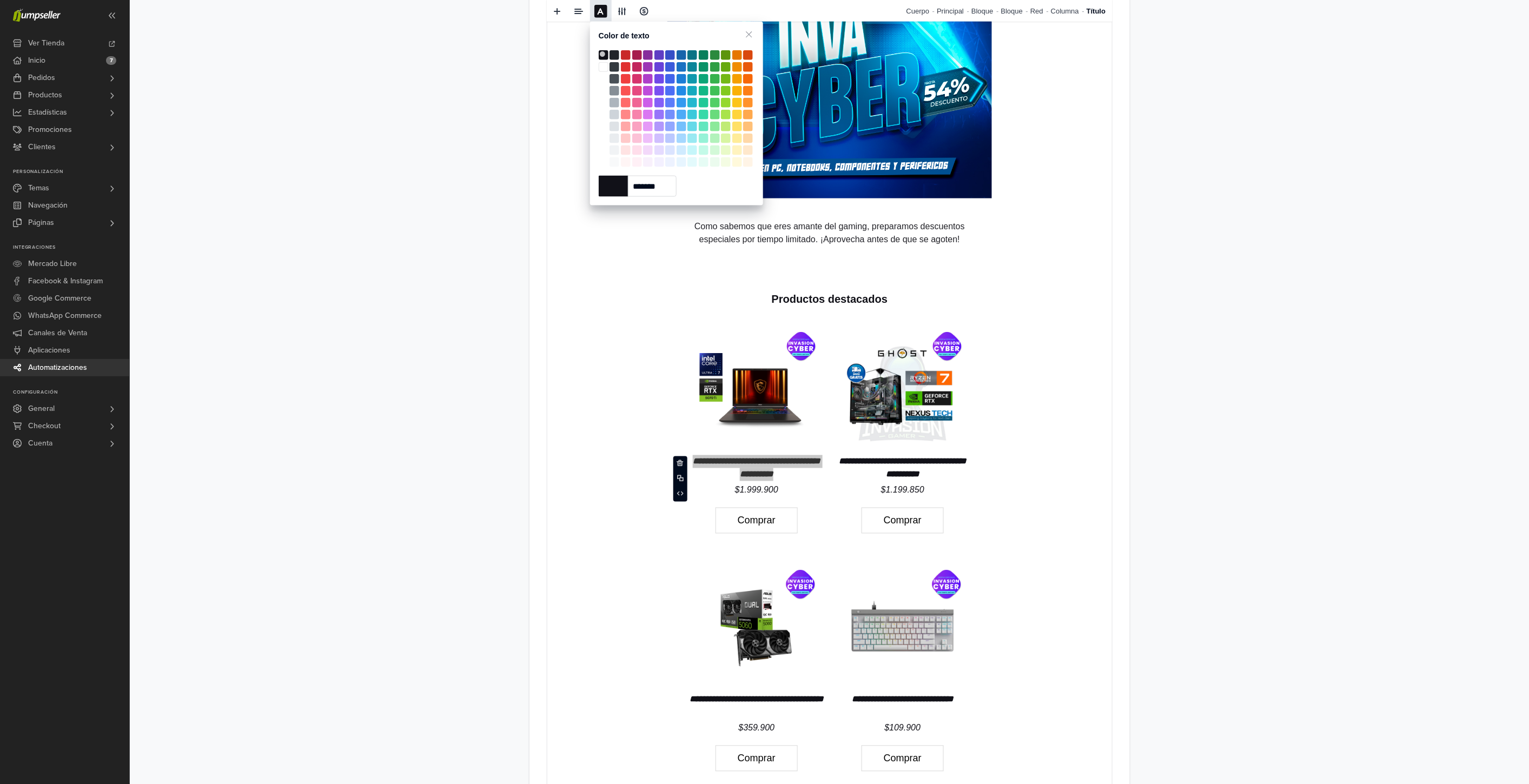
click at [601, 11] on span at bounding box center [601, 11] width 9 height 9
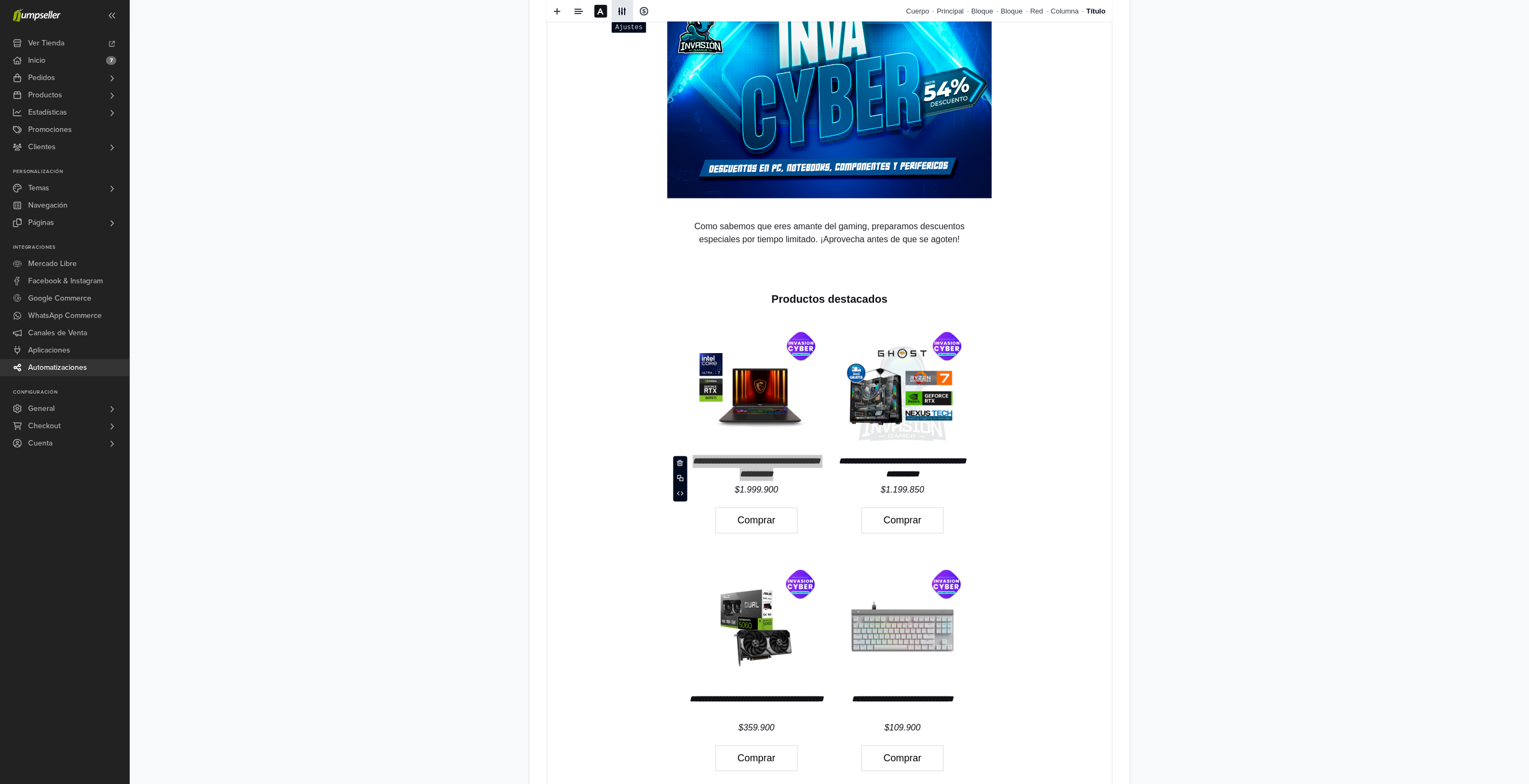
click at [621, 6] on span at bounding box center [622, 11] width 17 height 16
select select "**"
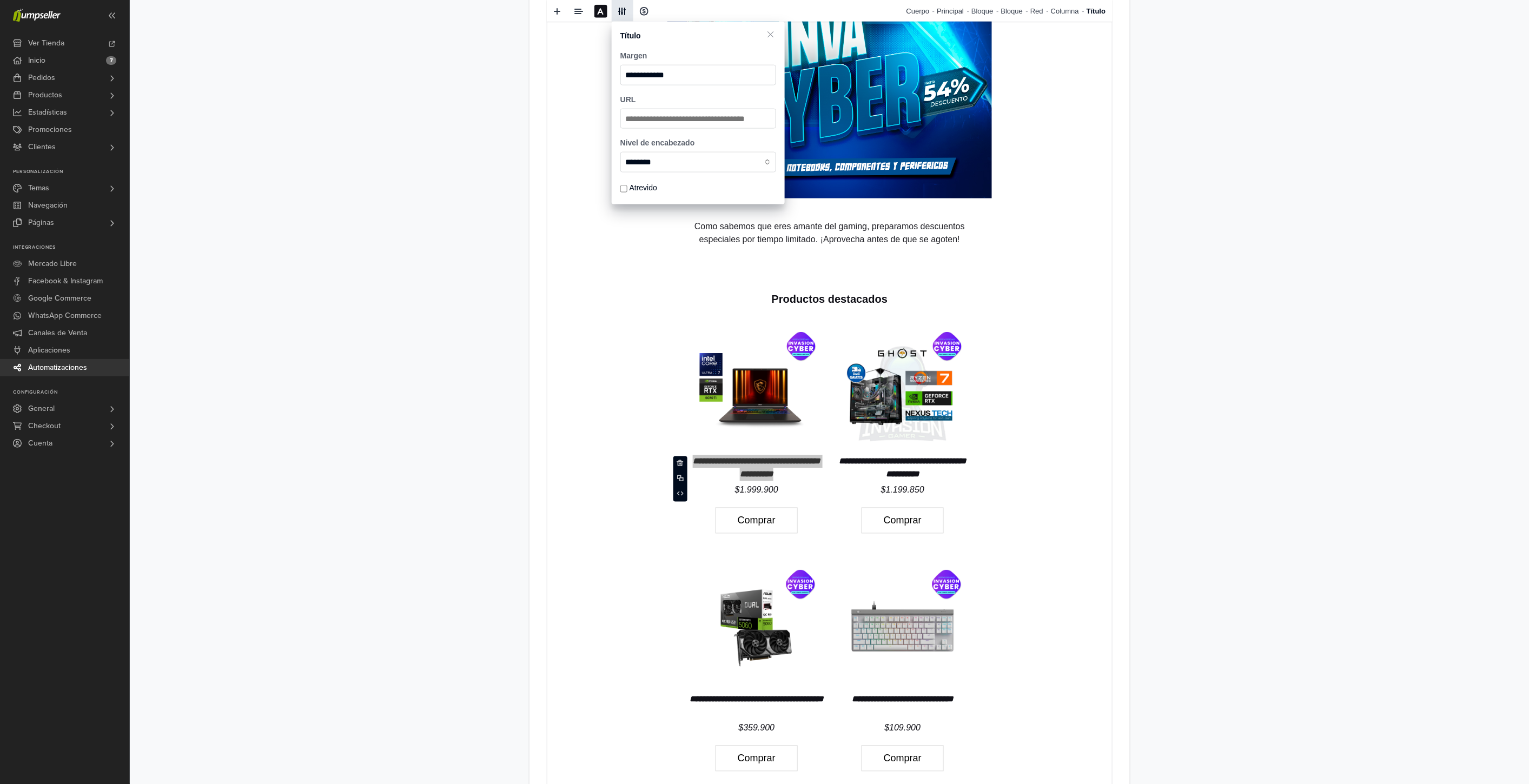
click at [621, 6] on span at bounding box center [622, 11] width 17 height 16
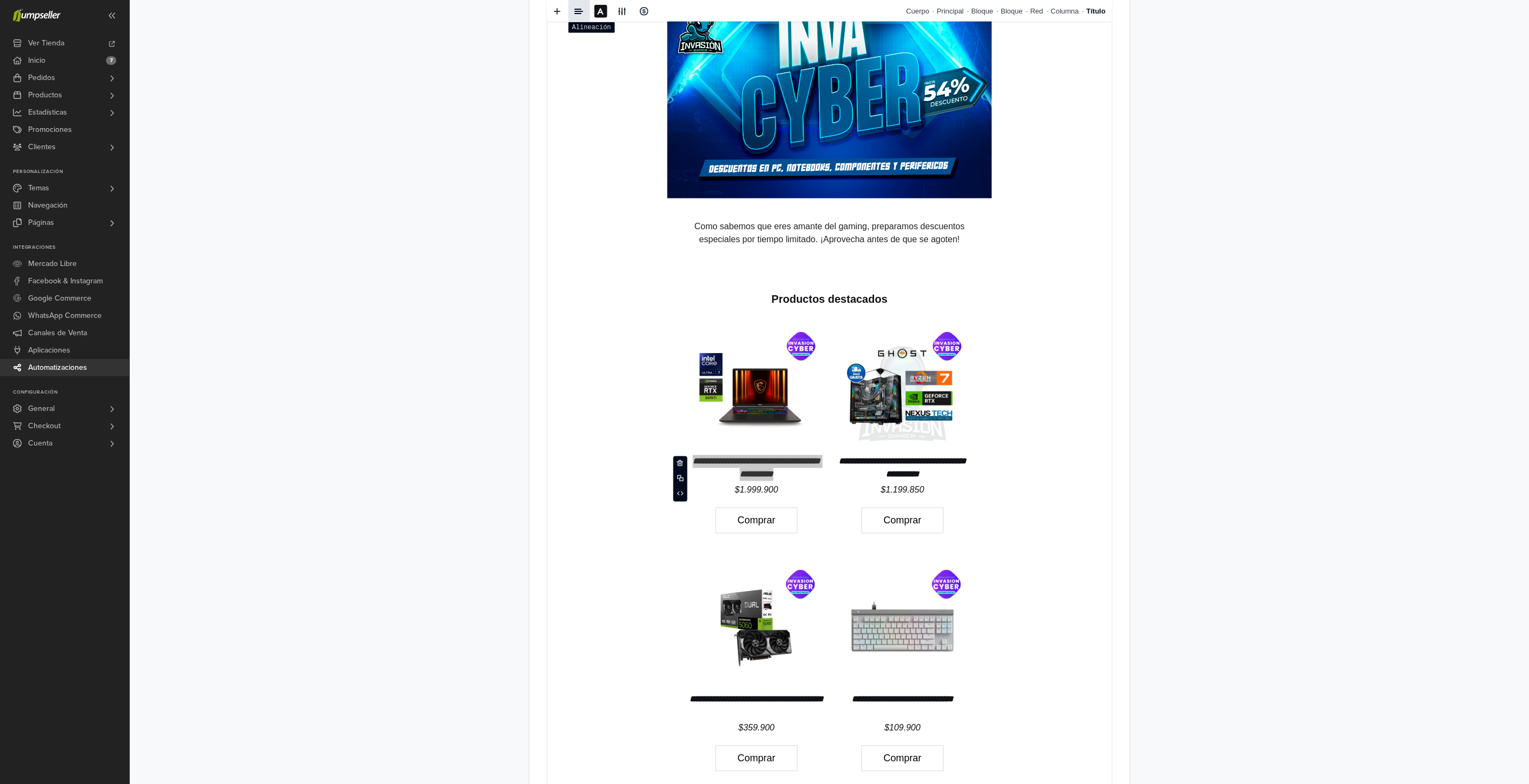
click at [576, 8] on span at bounding box center [579, 11] width 9 height 9
click at [592, 52] on span at bounding box center [597, 55] width 36 height 19
click at [628, 52] on span at bounding box center [634, 55] width 36 height 19
click at [456, 60] on div "**********" at bounding box center [829, 280] width 1399 height 1706
click at [580, 4] on span at bounding box center [578, 11] width 17 height 16
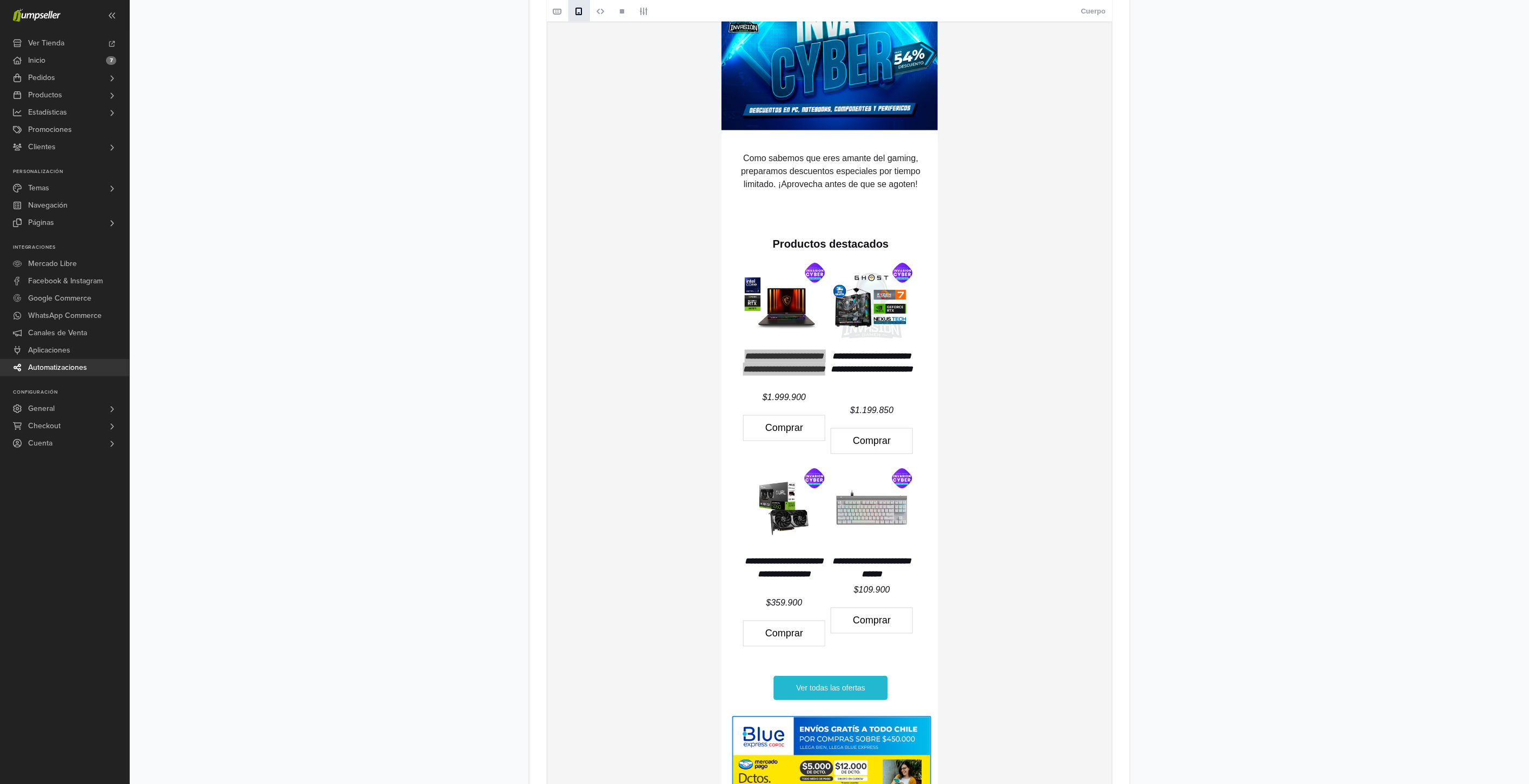
click at [1223, 608] on div "**********" at bounding box center [829, 176] width 1399 height 1500
click at [784, 569] on p "**********" at bounding box center [783, 574] width 82 height 39
click at [895, 373] on icon "**********" at bounding box center [871, 362] width 82 height 21
click at [795, 372] on icon "**********" at bounding box center [783, 362] width 82 height 21
click at [893, 373] on icon "**********" at bounding box center [871, 362] width 82 height 21
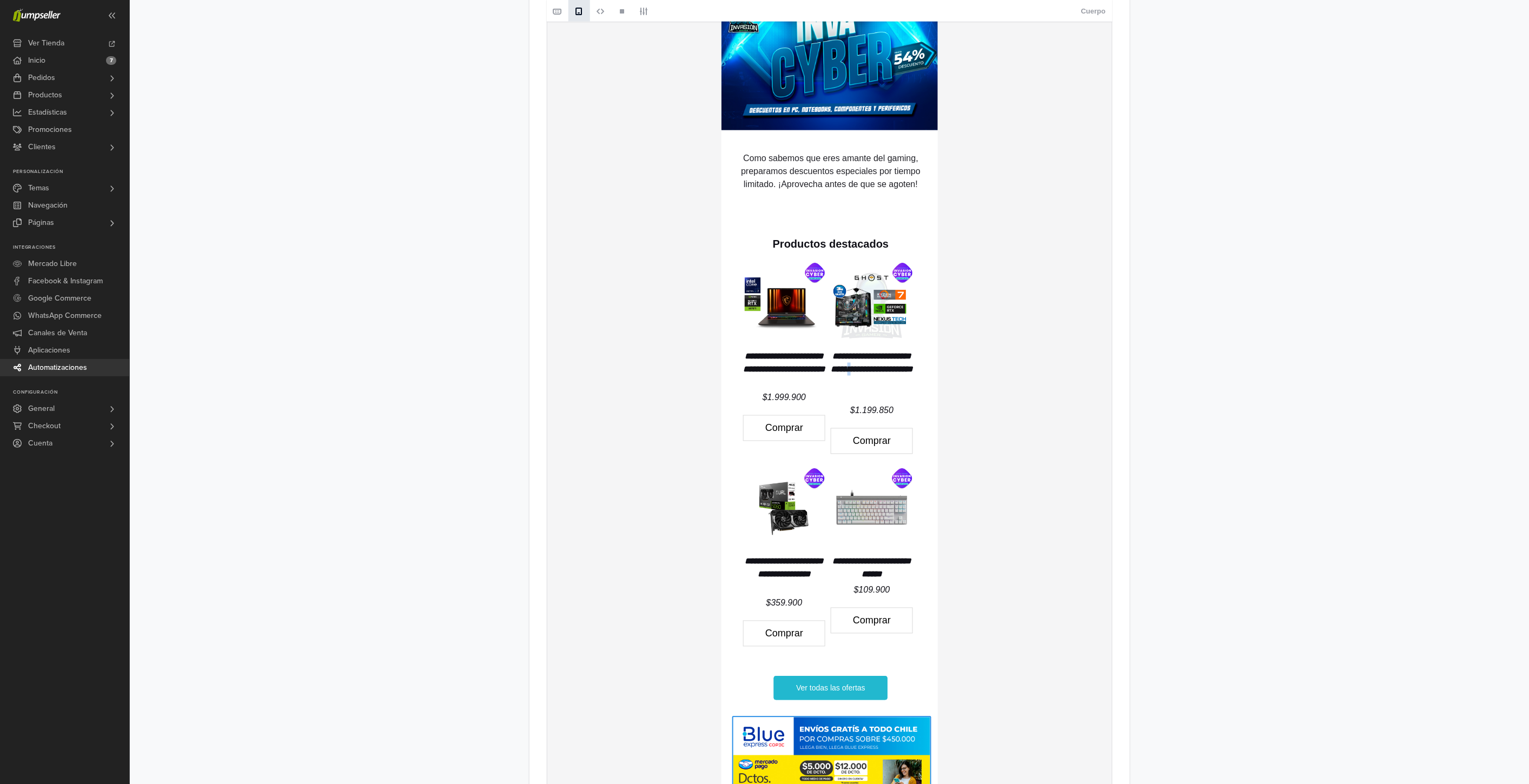
click at [900, 369] on p "**********" at bounding box center [871, 376] width 82 height 52
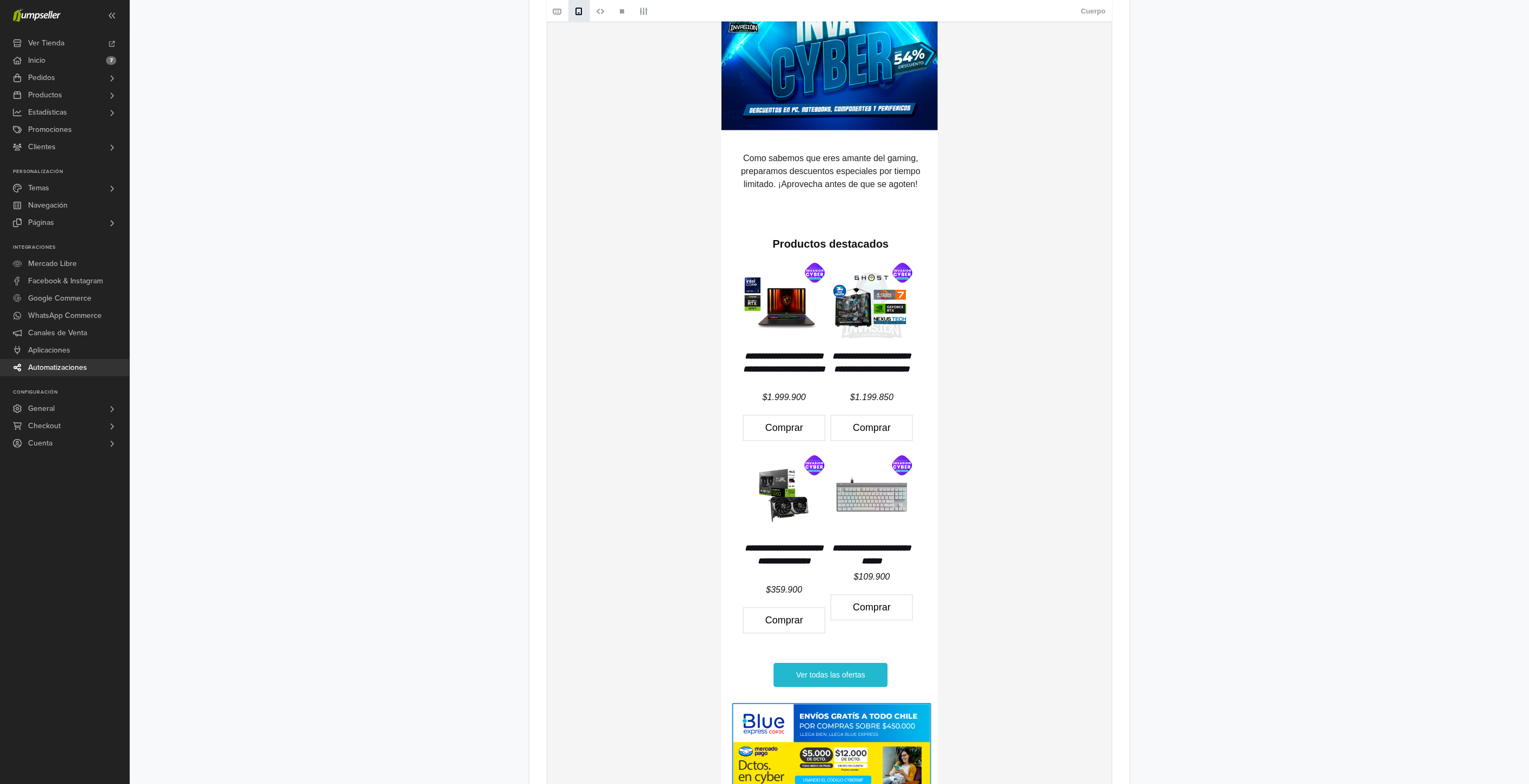
click at [1185, 472] on div "**********" at bounding box center [829, 176] width 1399 height 1500
click at [896, 369] on icon "**********" at bounding box center [872, 362] width 79 height 21
click at [891, 362] on p "**********" at bounding box center [871, 369] width 82 height 39
click at [889, 365] on icon "**********" at bounding box center [872, 362] width 79 height 21
click at [1220, 435] on div "**********" at bounding box center [829, 176] width 1399 height 1500
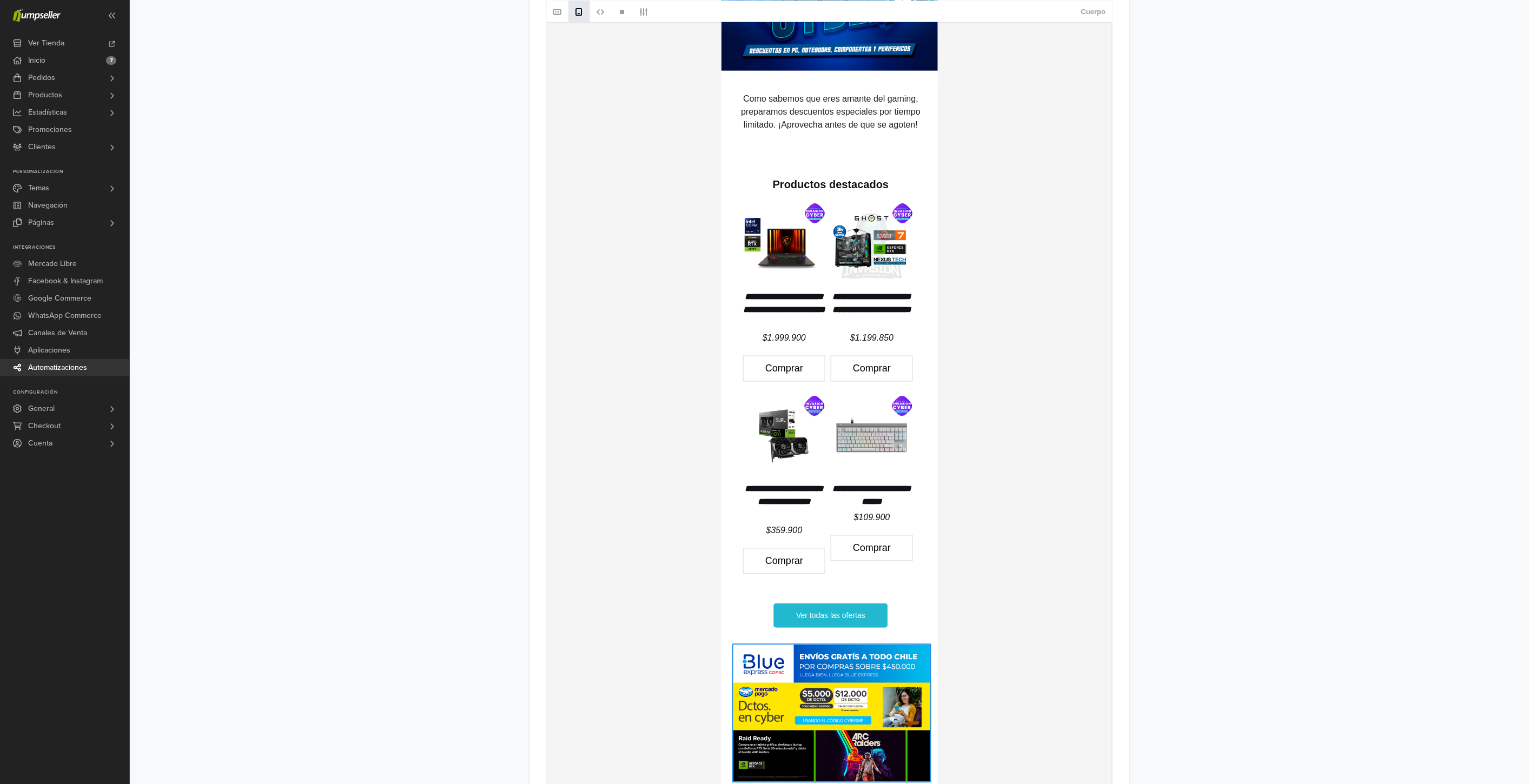
scroll to position [660, 0]
click at [909, 502] on icon "**********" at bounding box center [872, 495] width 79 height 21
click at [1153, 428] on div "**********" at bounding box center [829, 116] width 1399 height 1500
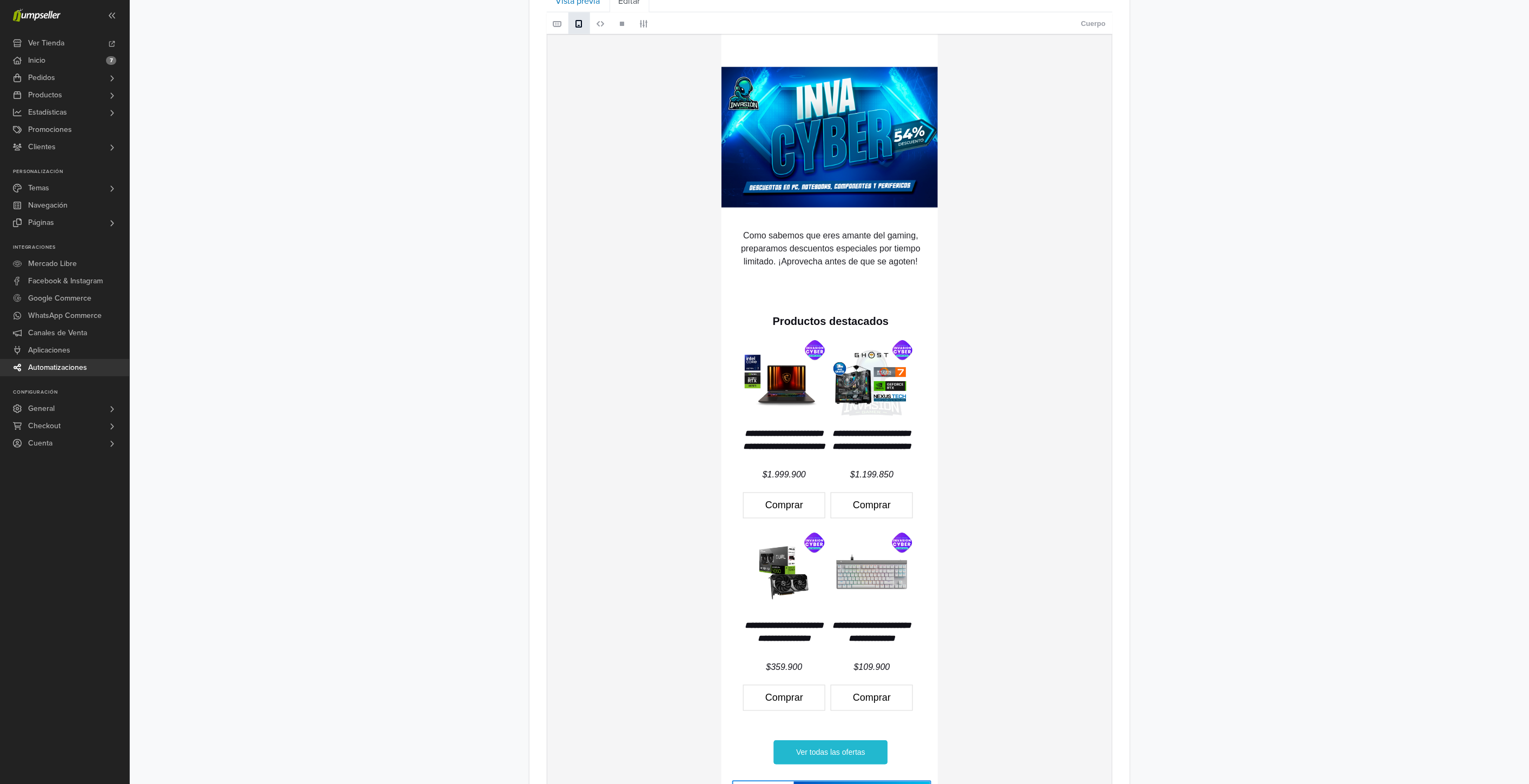
scroll to position [517, 0]
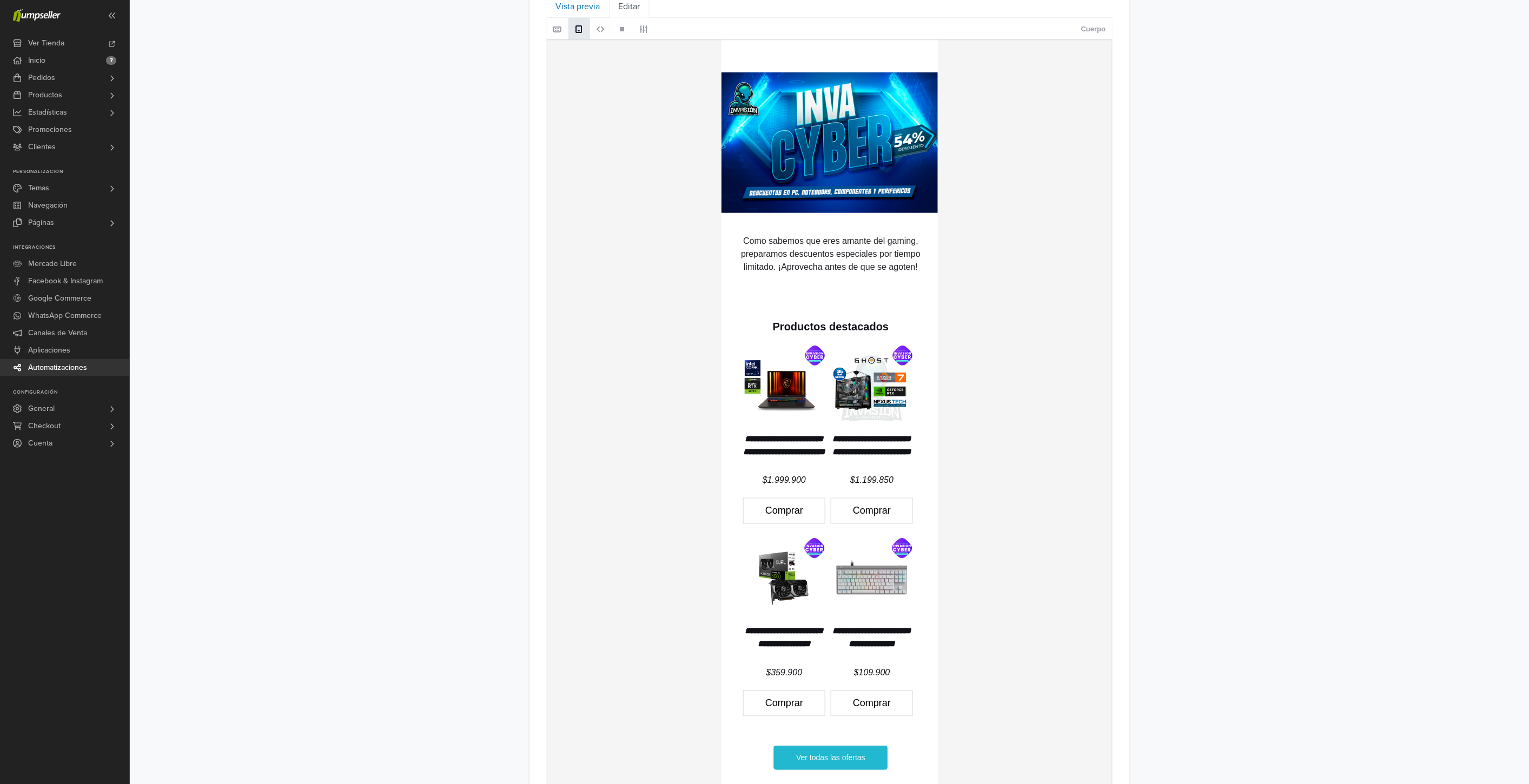
click at [853, 51] on td "hidden text" at bounding box center [830, 131] width 218 height 183
click at [817, 61] on td "hidden text" at bounding box center [830, 131] width 218 height 183
click at [764, 87] on img at bounding box center [830, 143] width 218 height 141
click at [887, 511] on link "Comprar" at bounding box center [871, 510] width 82 height 26
click at [814, 161] on img at bounding box center [830, 143] width 218 height 141
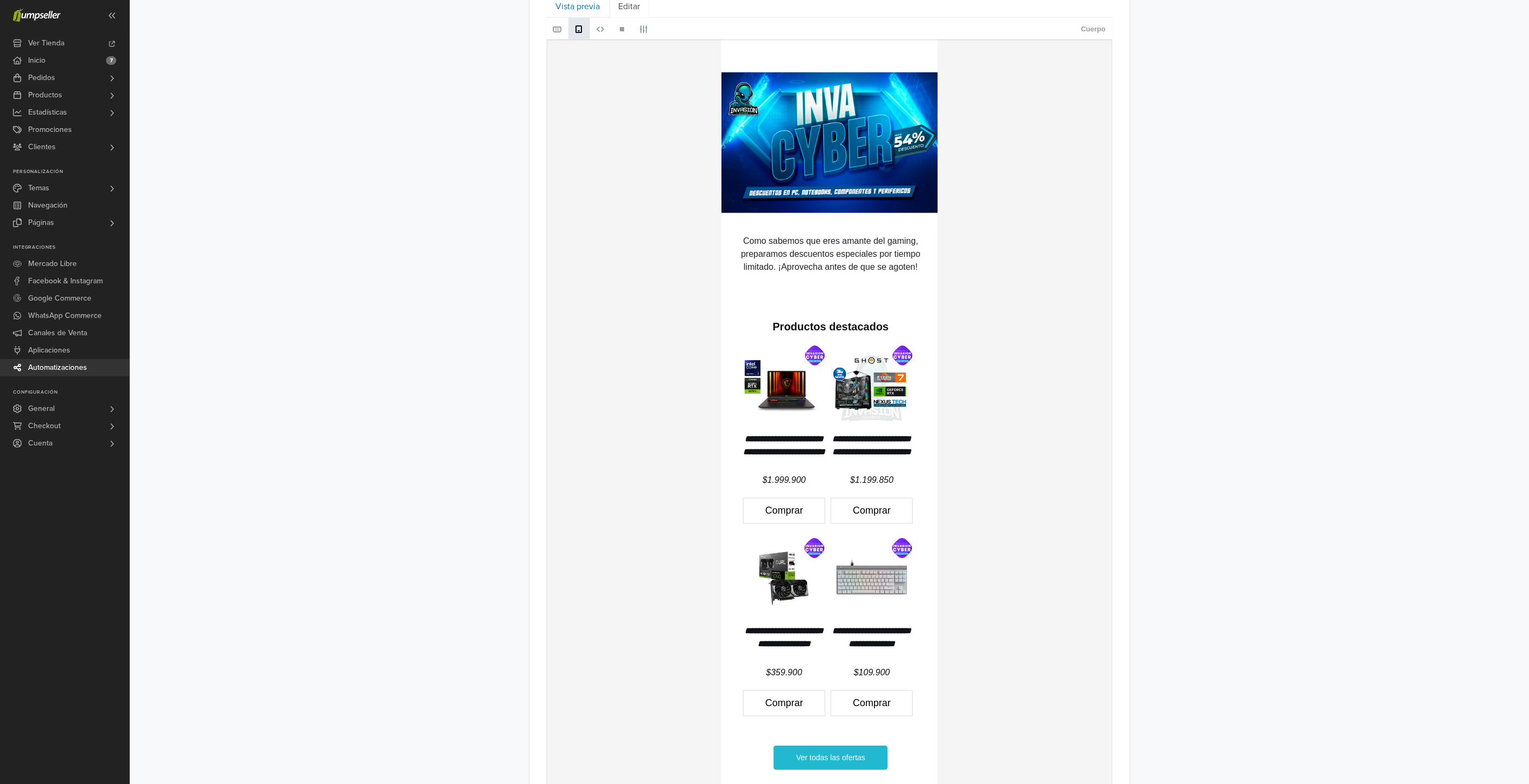
click at [881, 699] on link "Comprar" at bounding box center [871, 703] width 82 height 26
click at [784, 694] on link "Comprar" at bounding box center [783, 703] width 82 height 26
click at [855, 753] on link "Ver todas las ofertas" at bounding box center [830, 757] width 114 height 24
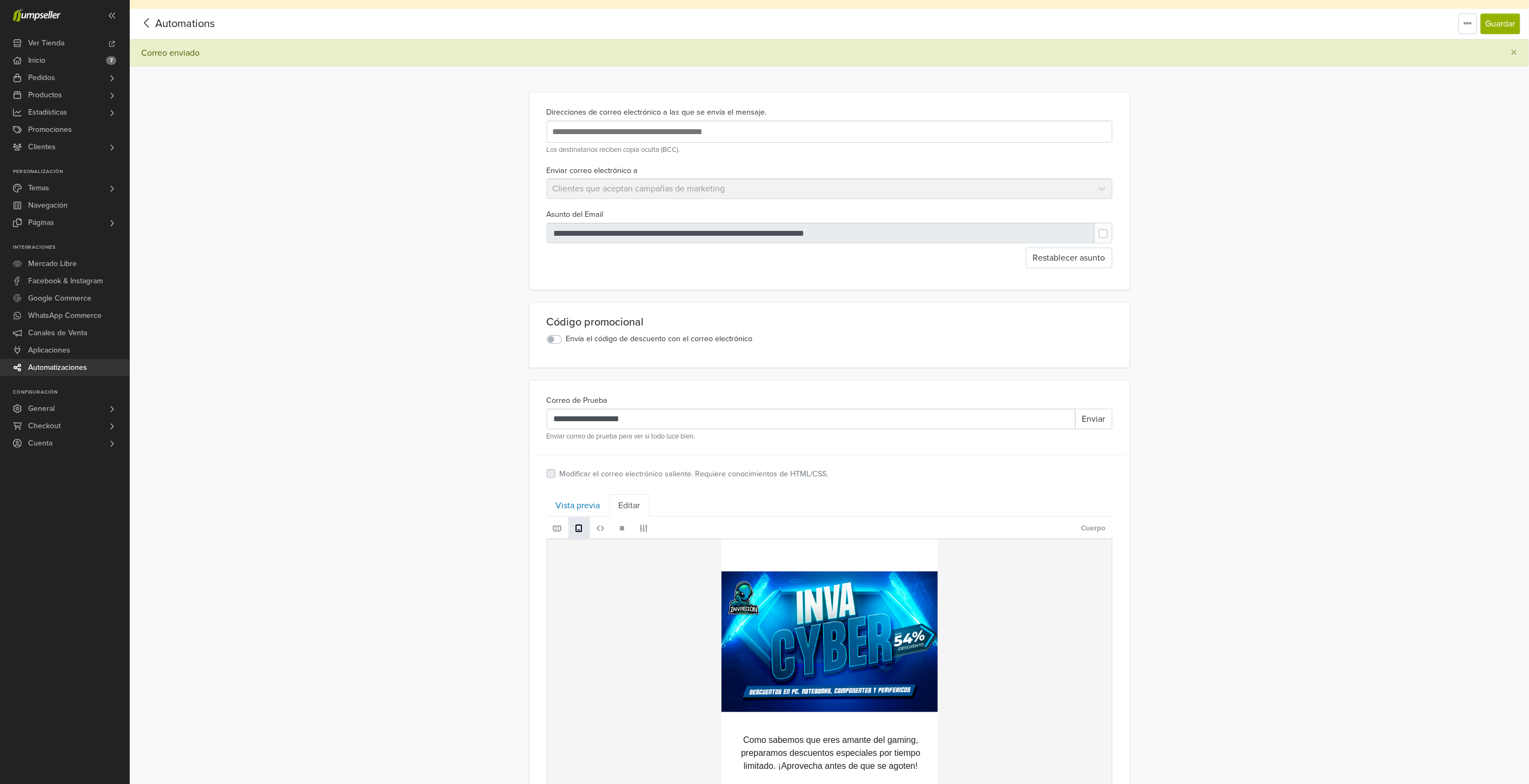
scroll to position [0, 0]
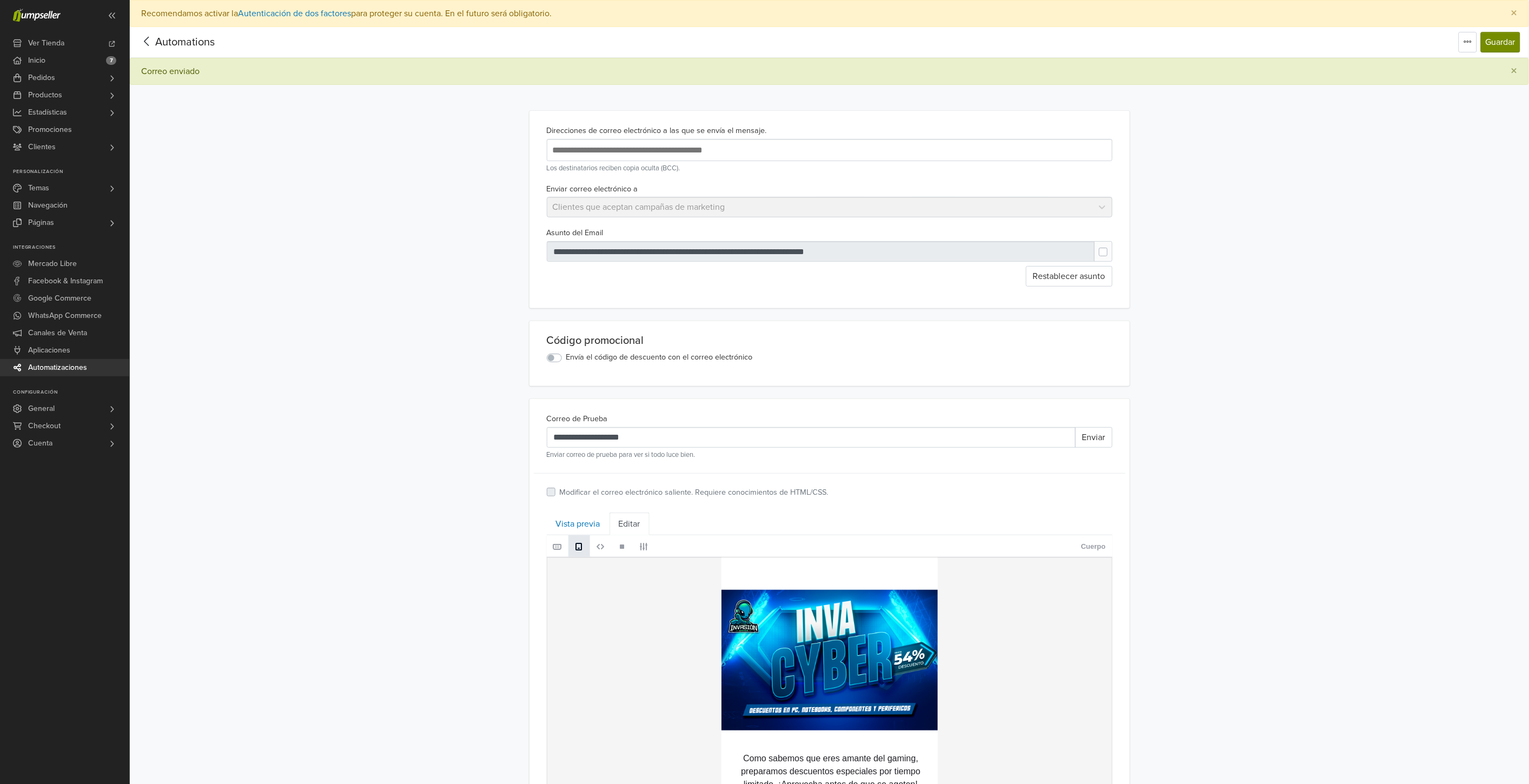
click at [1500, 39] on button "Guardar" at bounding box center [1500, 42] width 40 height 21
click at [1096, 441] on button "Enviar" at bounding box center [1094, 437] width 38 height 21
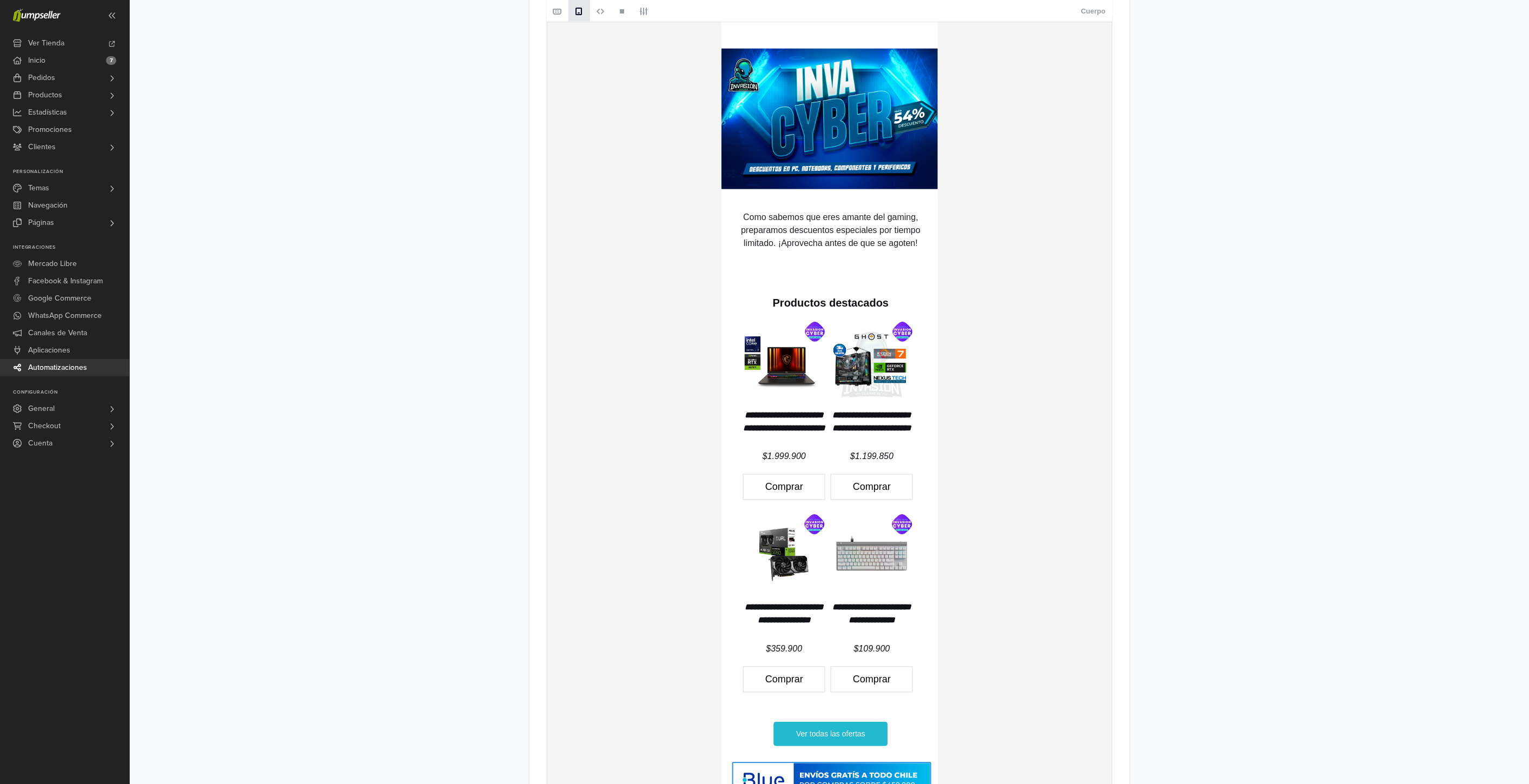
scroll to position [601, 0]
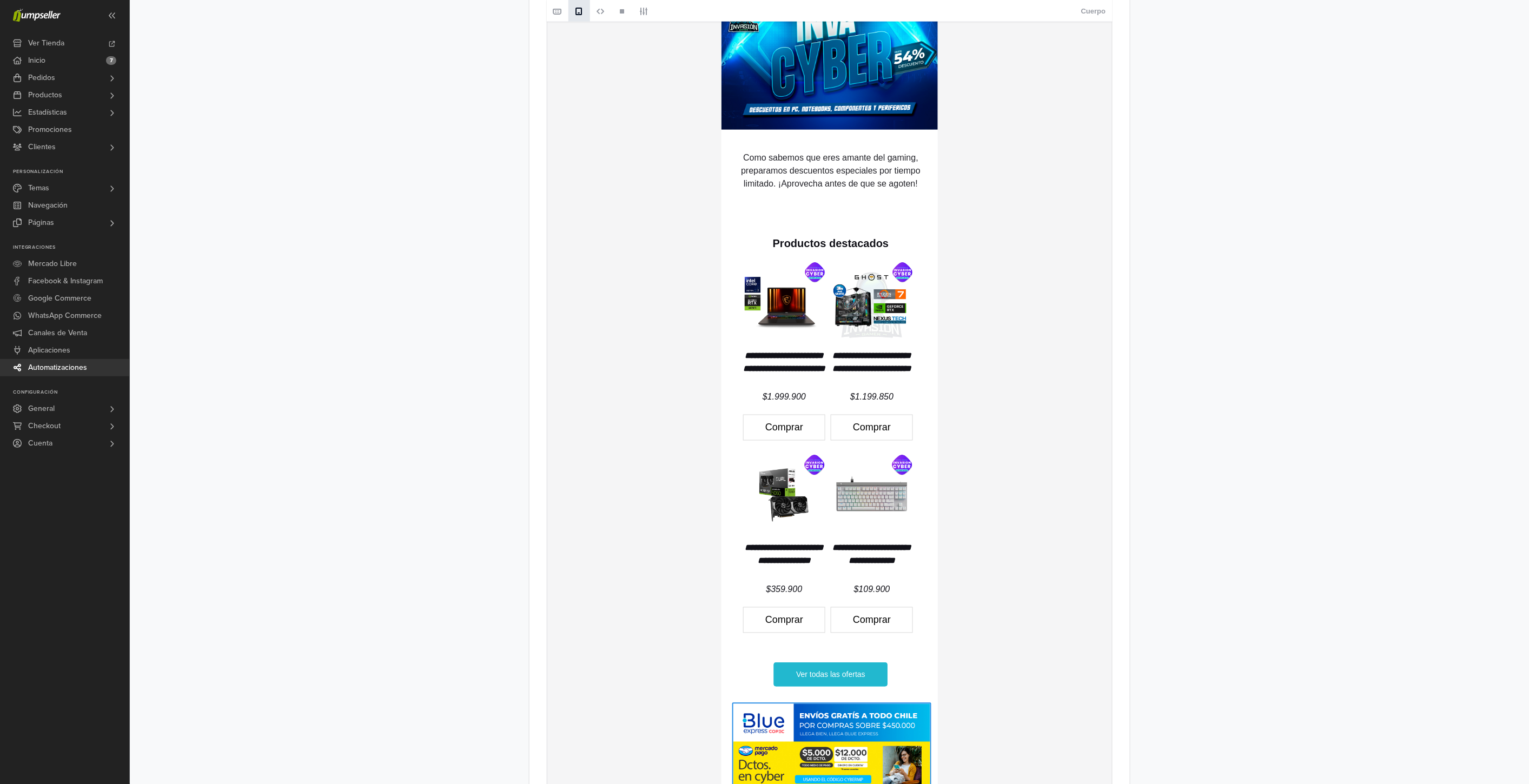
click at [1185, 531] on div "**********" at bounding box center [829, 175] width 1399 height 1500
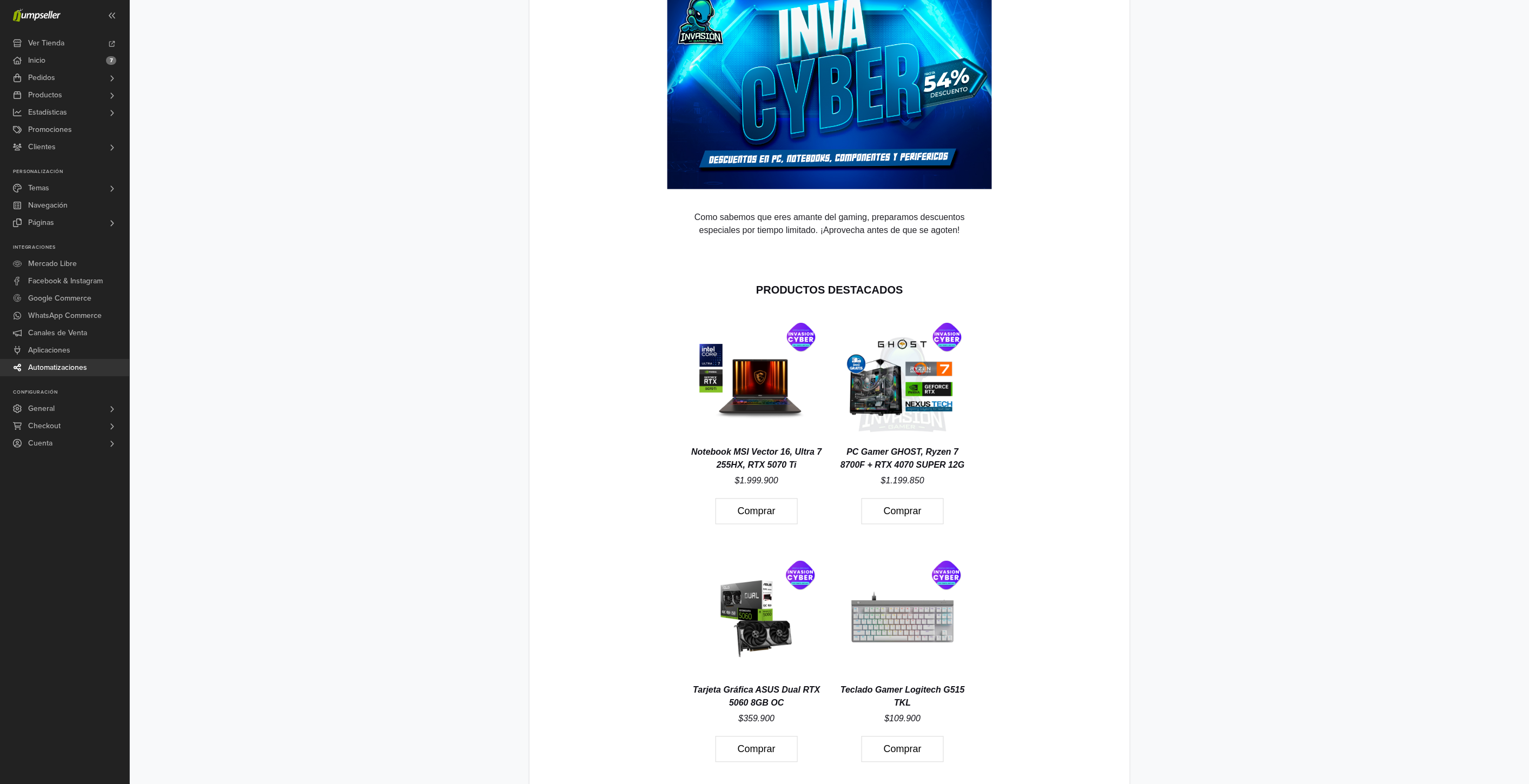
scroll to position [544, 0]
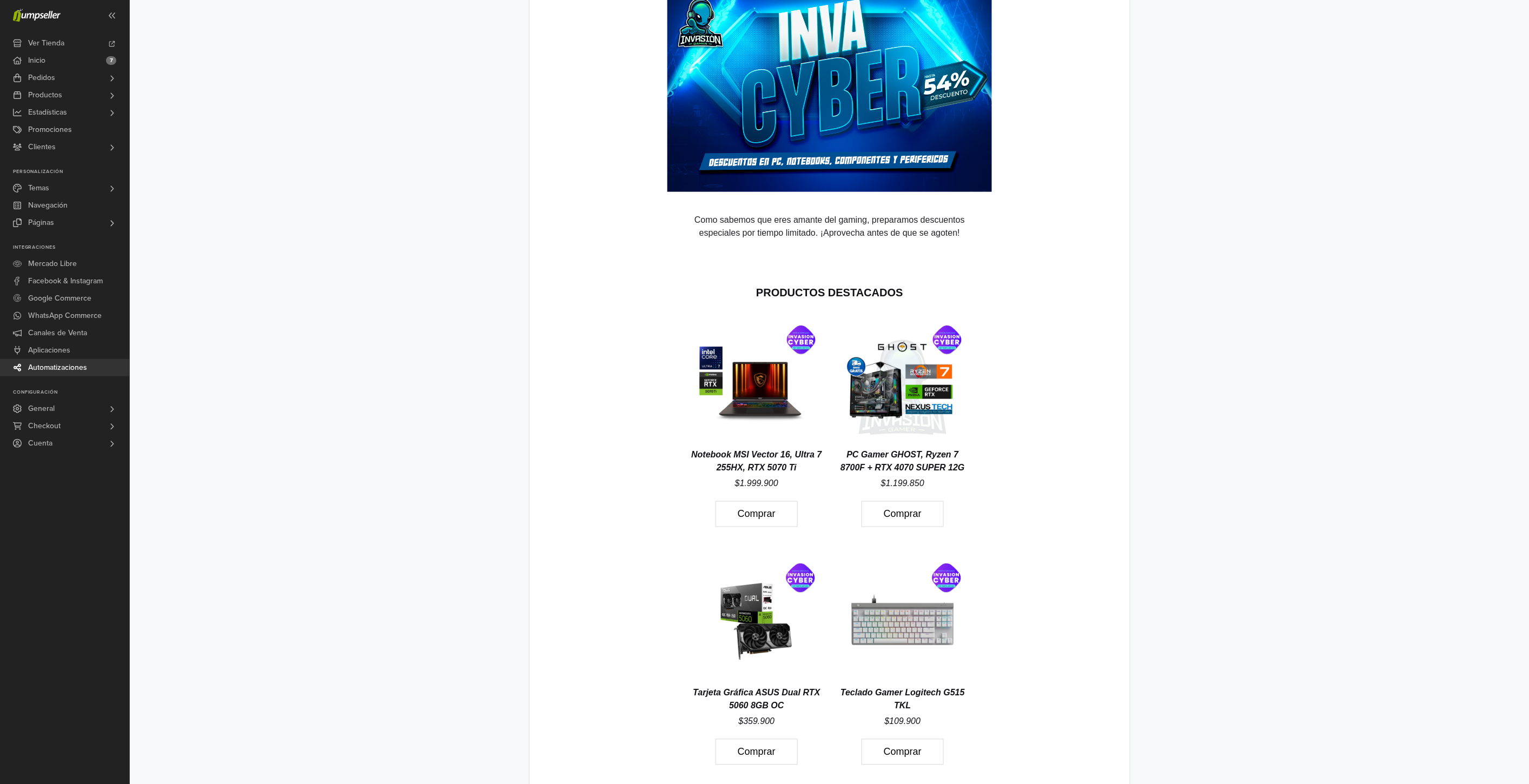
click at [919, 458] on icon "PC Gamer GHOST, Ryzen 7 8700F + RTX 4070 SUPER 12G" at bounding box center [901, 461] width 124 height 22
click at [937, 467] on icon "PC Gamer GHOST, Ryzen 7 8700F + RTX 4070 SUPER 12G" at bounding box center [901, 461] width 124 height 22
drag, startPoint x: 890, startPoint y: 449, endPoint x: 860, endPoint y: 450, distance: 30.0
click at [860, 450] on icon "PC Gamer GHOST, Ryzen 7 8700F + RTX 4070 SUPER 12G" at bounding box center [901, 461] width 124 height 22
click at [896, 463] on icon "PC Gamer GHOST, Ryzen 7 8700F + RTX 4070 SUPER 12G" at bounding box center [901, 461] width 124 height 22
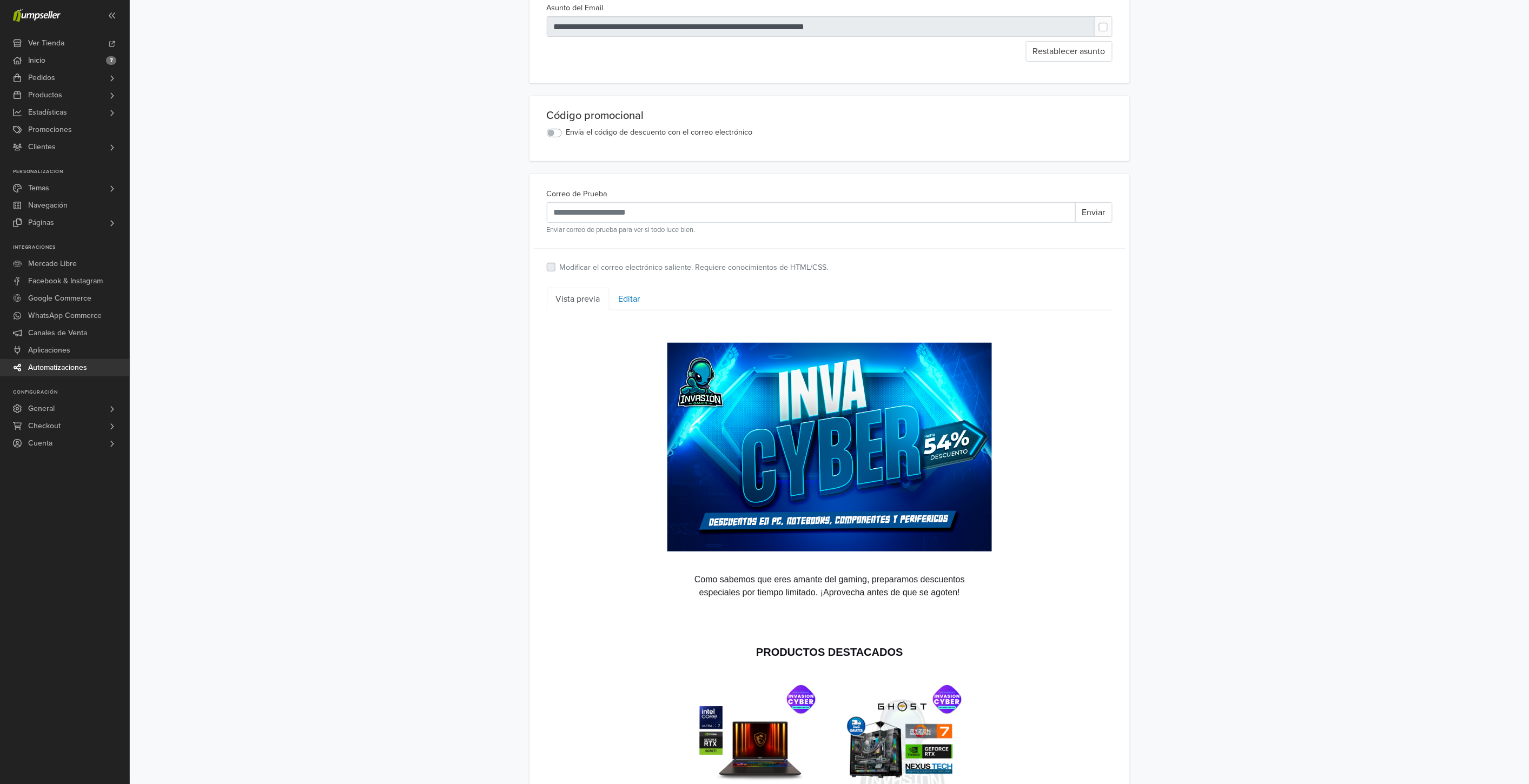
scroll to position [184, 0]
click at [624, 294] on link "Editar" at bounding box center [630, 299] width 40 height 23
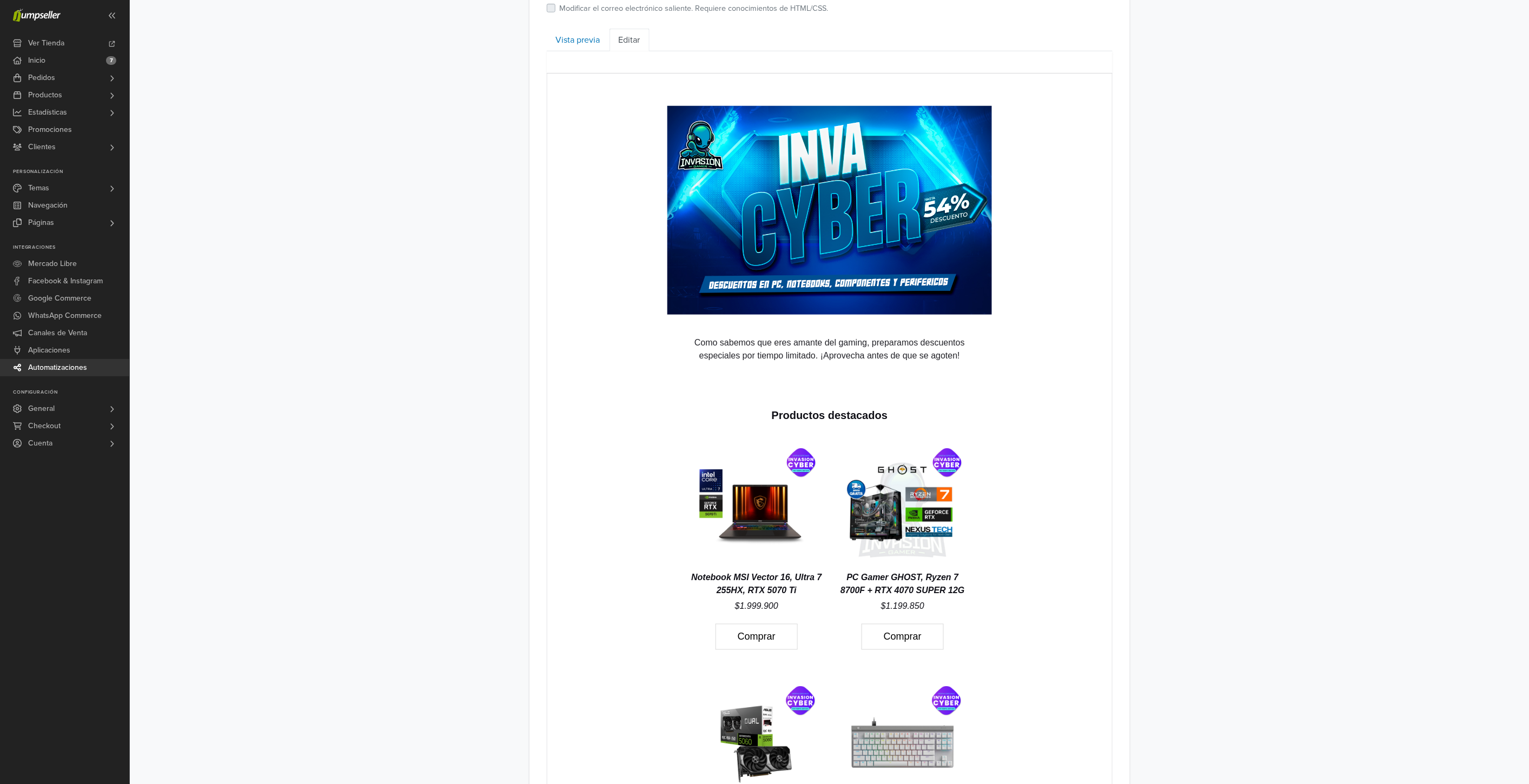
scroll to position [480, 0]
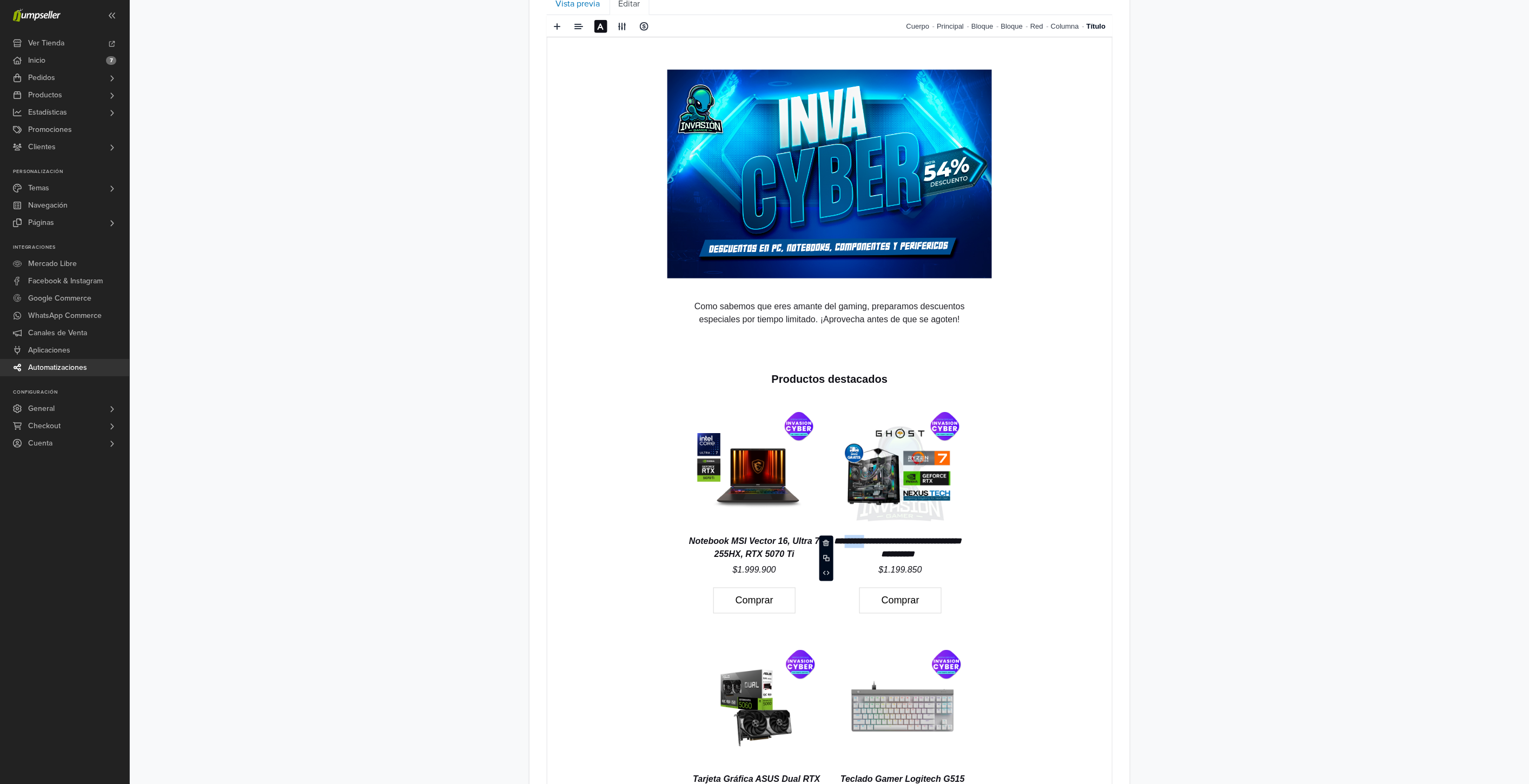
drag, startPoint x: 890, startPoint y: 538, endPoint x: 862, endPoint y: 535, distance: 28.2
click at [862, 537] on icon "**********" at bounding box center [897, 547] width 128 height 21
click at [1155, 546] on div "**********" at bounding box center [829, 380] width 1399 height 1665
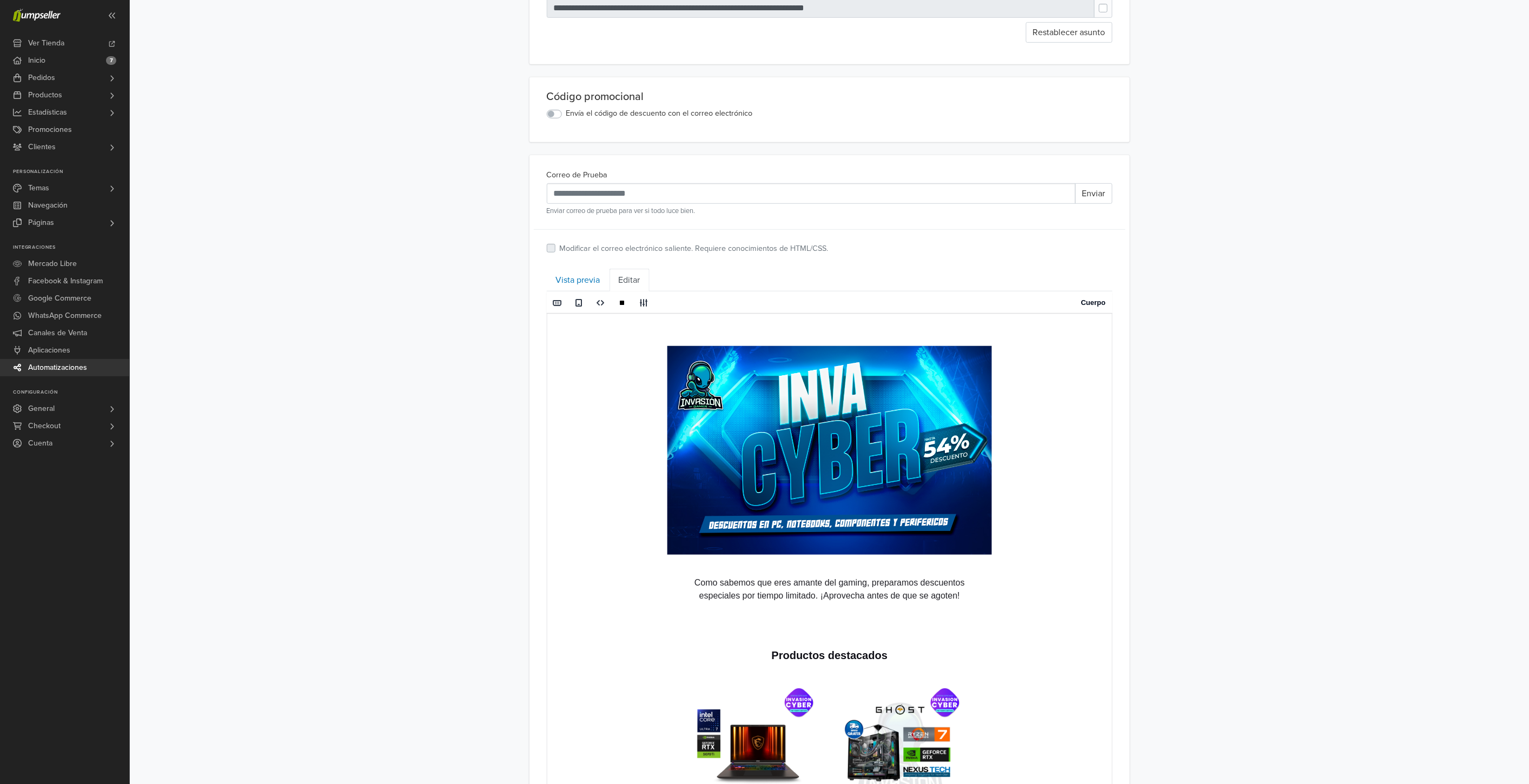
scroll to position [203, 0]
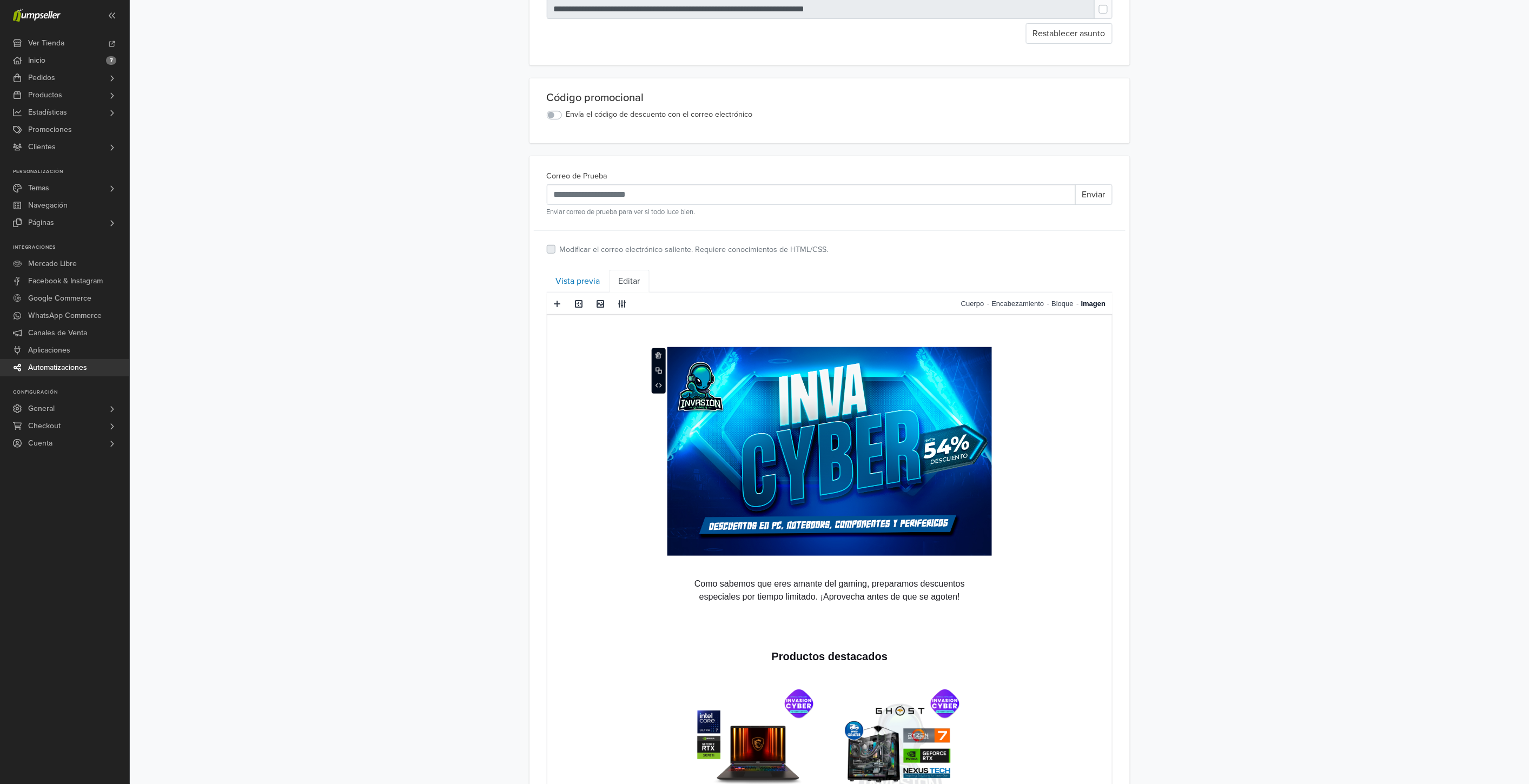
click at [851, 438] on img at bounding box center [828, 451] width 324 height 209
click at [625, 305] on span at bounding box center [622, 303] width 9 height 9
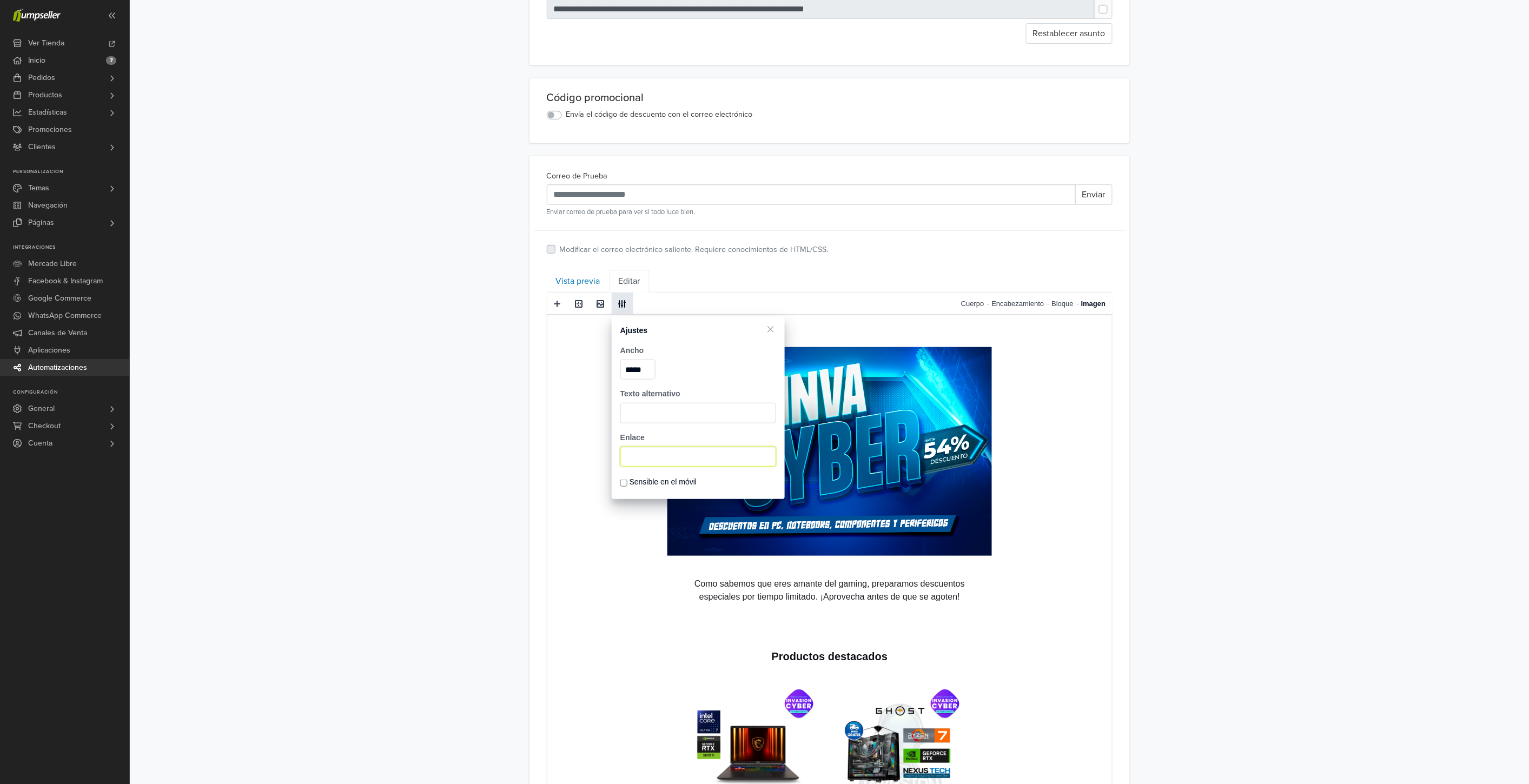
click at [664, 456] on input "text" at bounding box center [698, 456] width 156 height 21
paste input "**********"
type input "**********"
click at [1337, 547] on div "**********" at bounding box center [829, 657] width 1399 height 1665
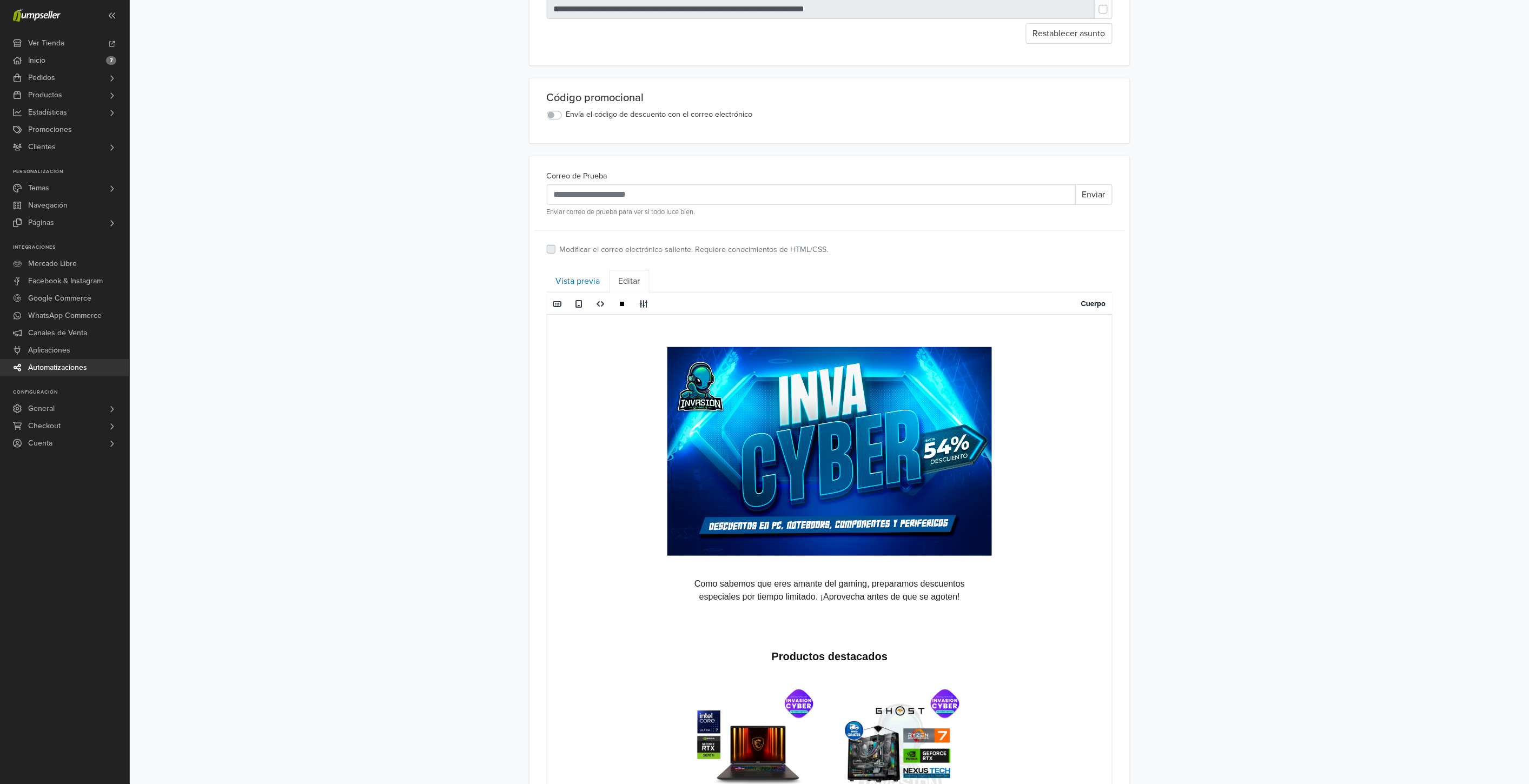
click at [853, 424] on img at bounding box center [828, 451] width 324 height 209
click at [623, 299] on span at bounding box center [622, 303] width 17 height 16
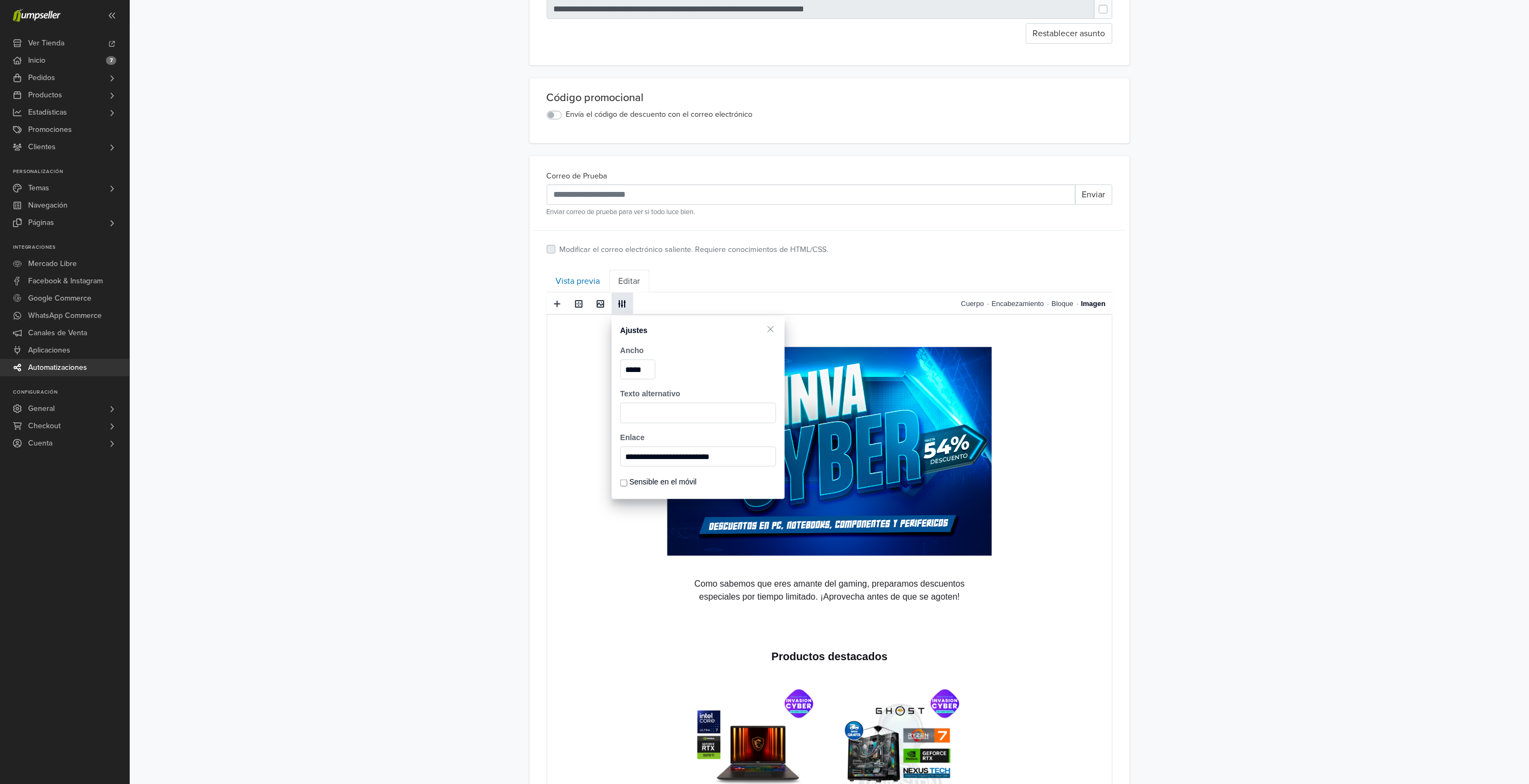
click at [1236, 320] on div "**********" at bounding box center [829, 657] width 1399 height 1665
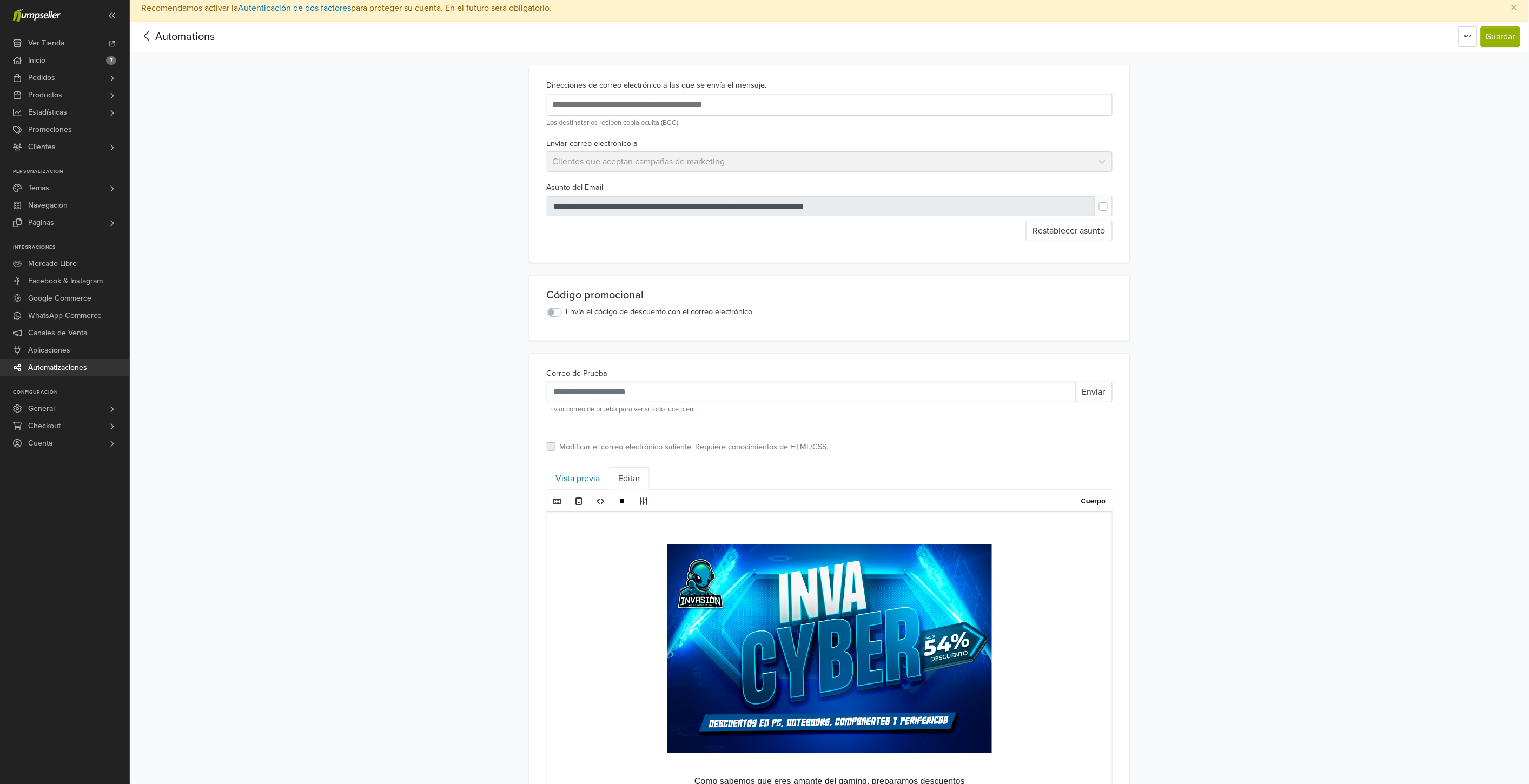
scroll to position [0, 0]
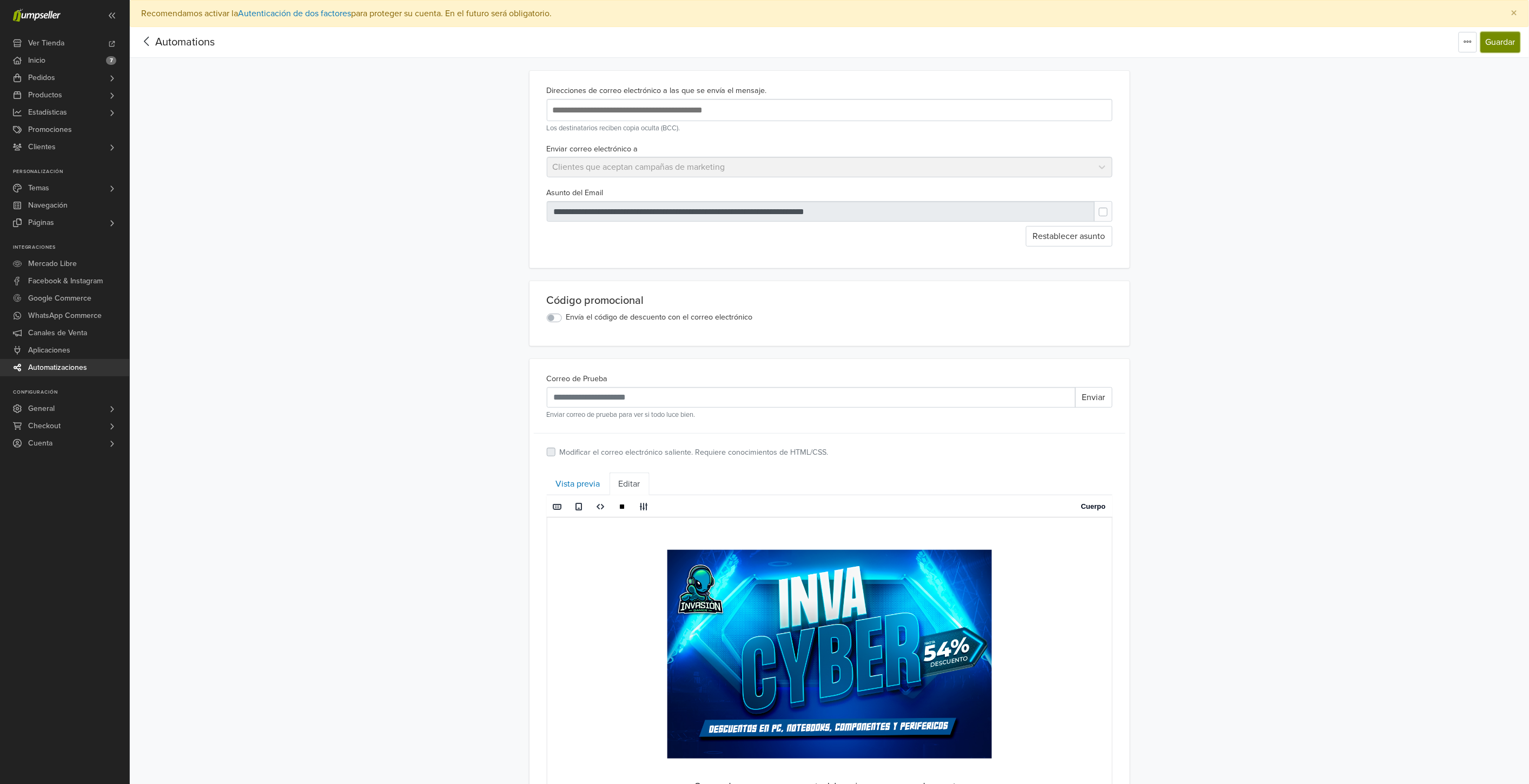
click at [1486, 33] on button "Guardar" at bounding box center [1500, 42] width 40 height 21
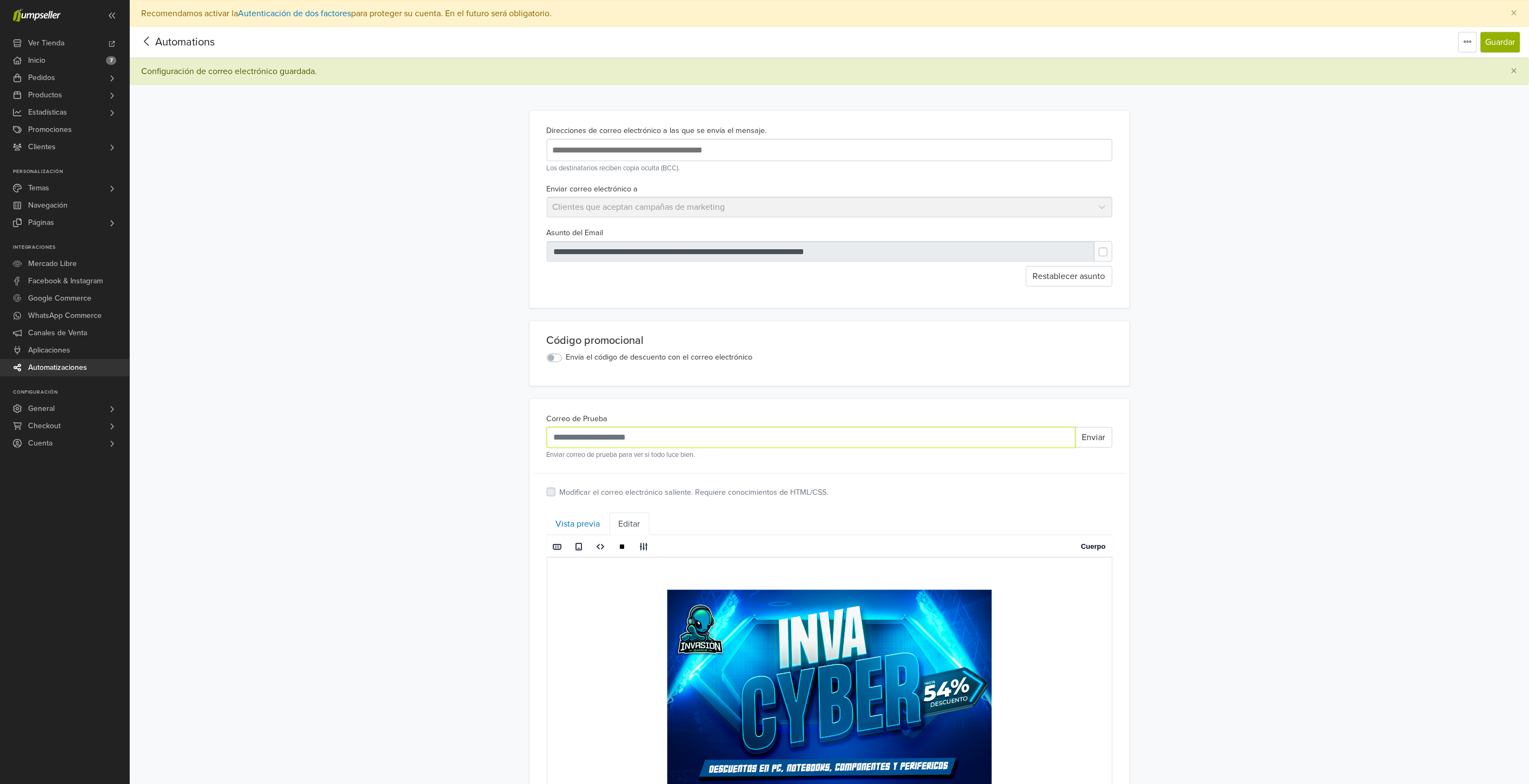
click at [728, 440] on input "Correo de Prueba" at bounding box center [810, 437] width 529 height 21
type input "**********"
click at [1105, 440] on button "Enviar" at bounding box center [1094, 437] width 38 height 21
click at [1093, 438] on button "Enviar" at bounding box center [1094, 437] width 38 height 21
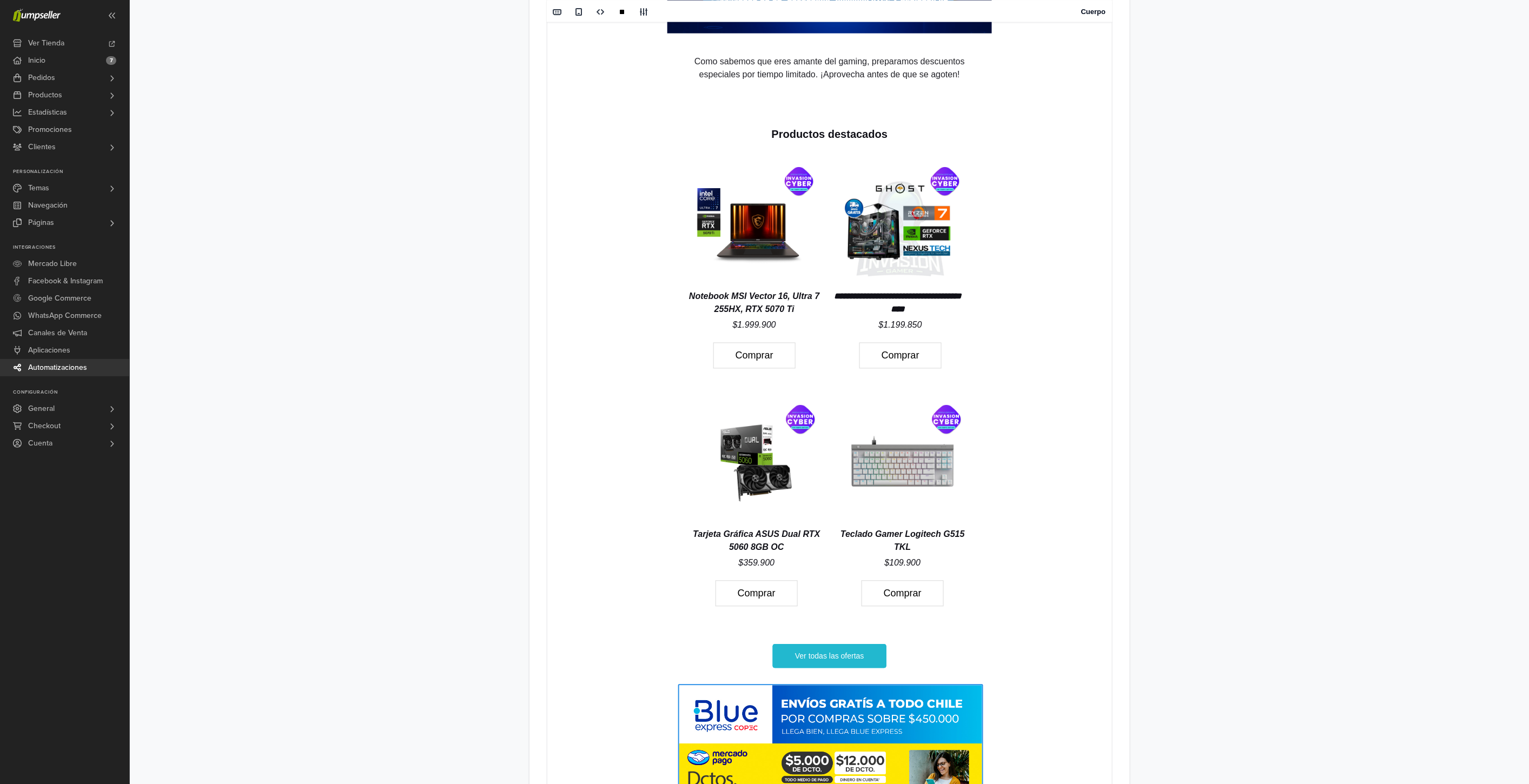
scroll to position [781, 0]
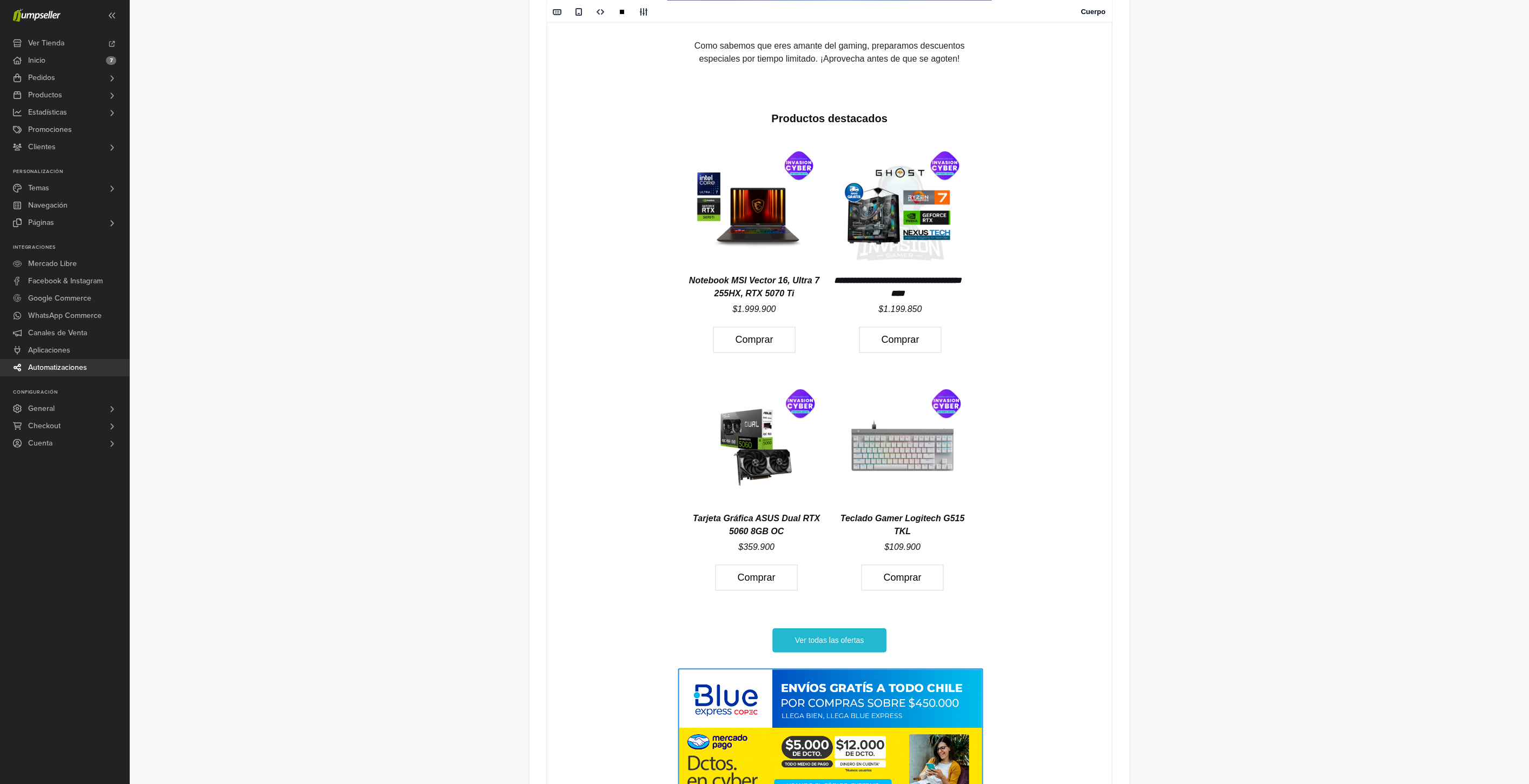
click at [912, 517] on icon "Teclado Gamer Logitech G515 TKL" at bounding box center [901, 525] width 124 height 22
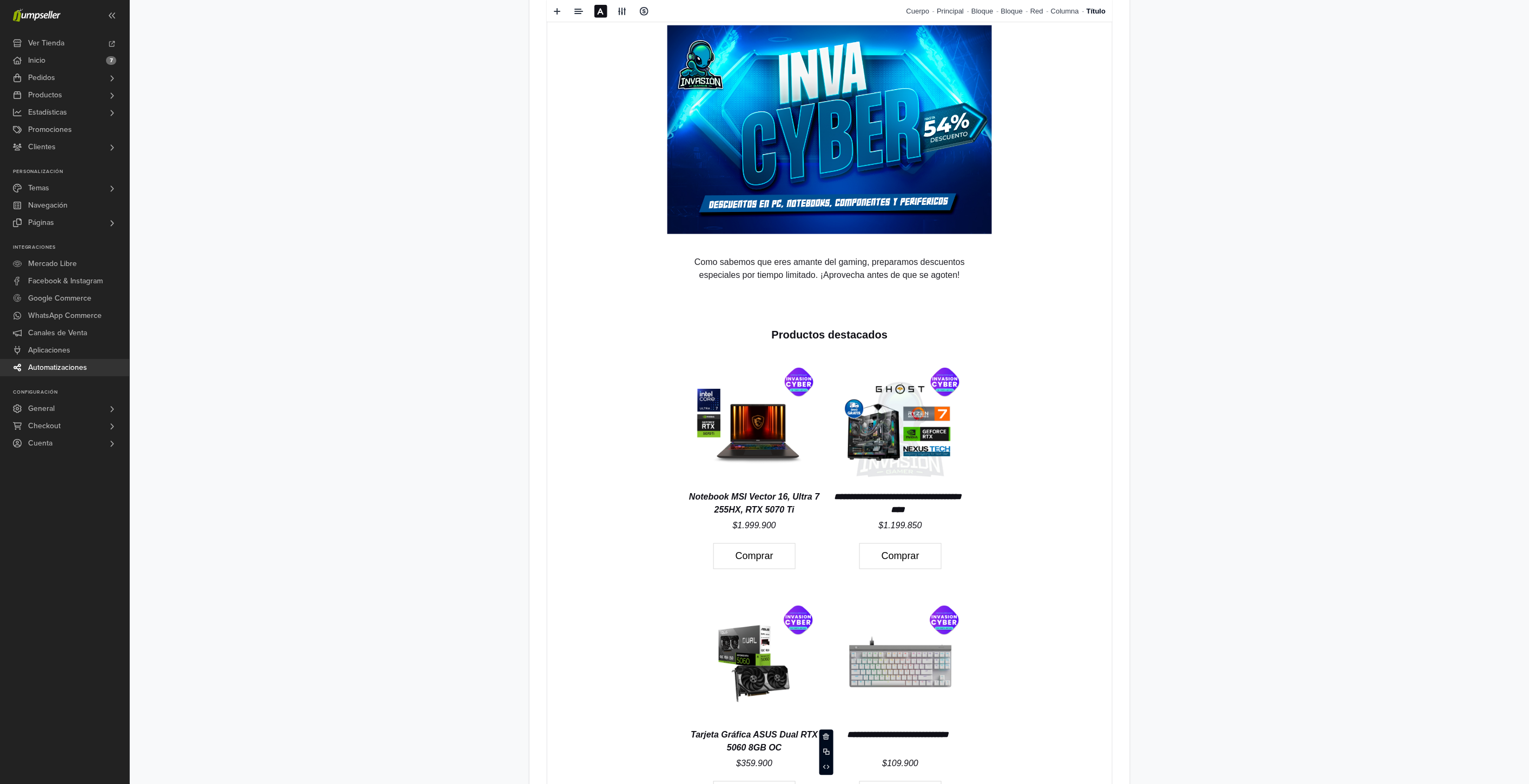
scroll to position [721, 0]
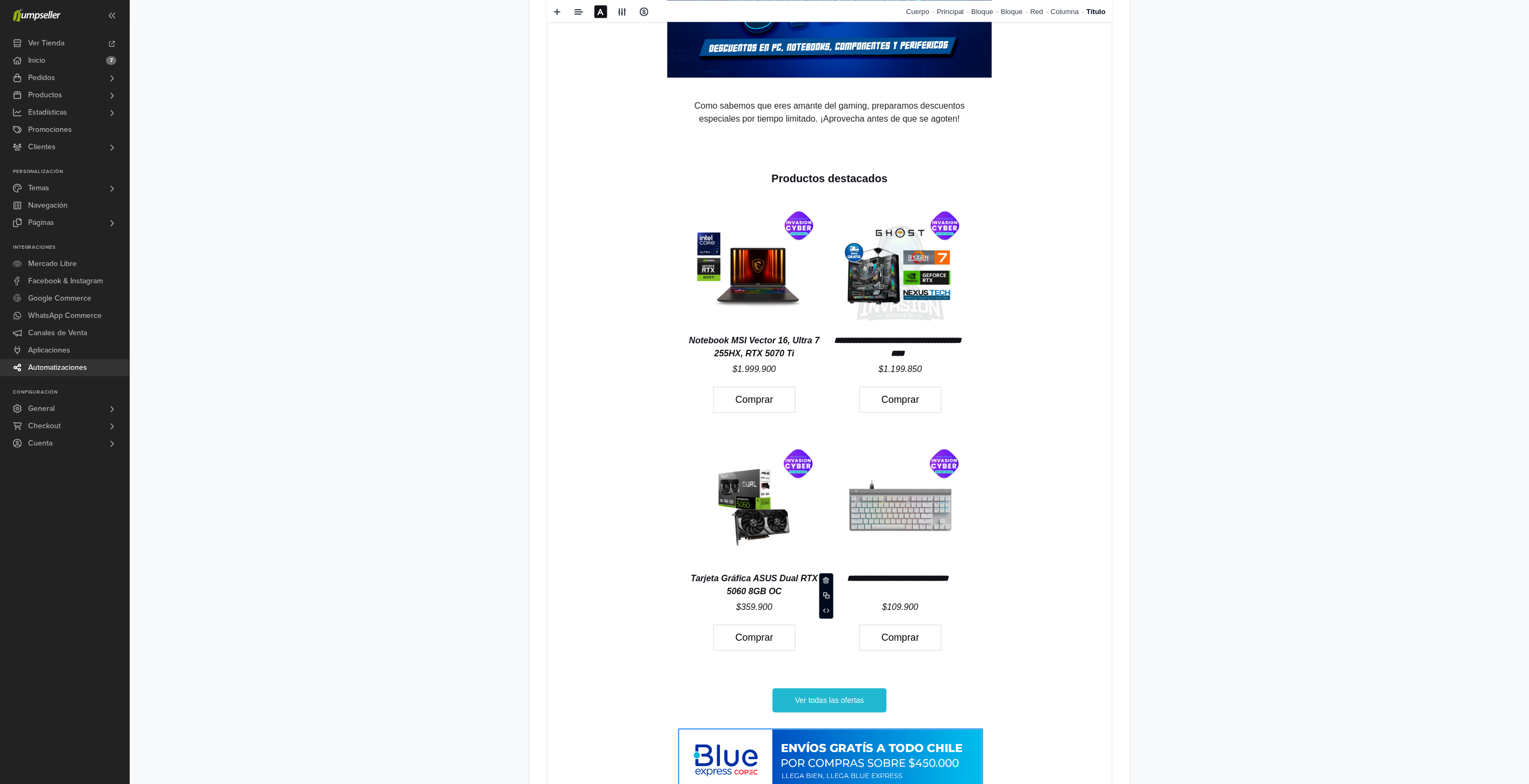
click at [933, 595] on p "**********" at bounding box center [897, 586] width 135 height 26
click at [1225, 644] on div "**********" at bounding box center [829, 159] width 1399 height 1706
click at [582, 18] on span at bounding box center [578, 11] width 17 height 16
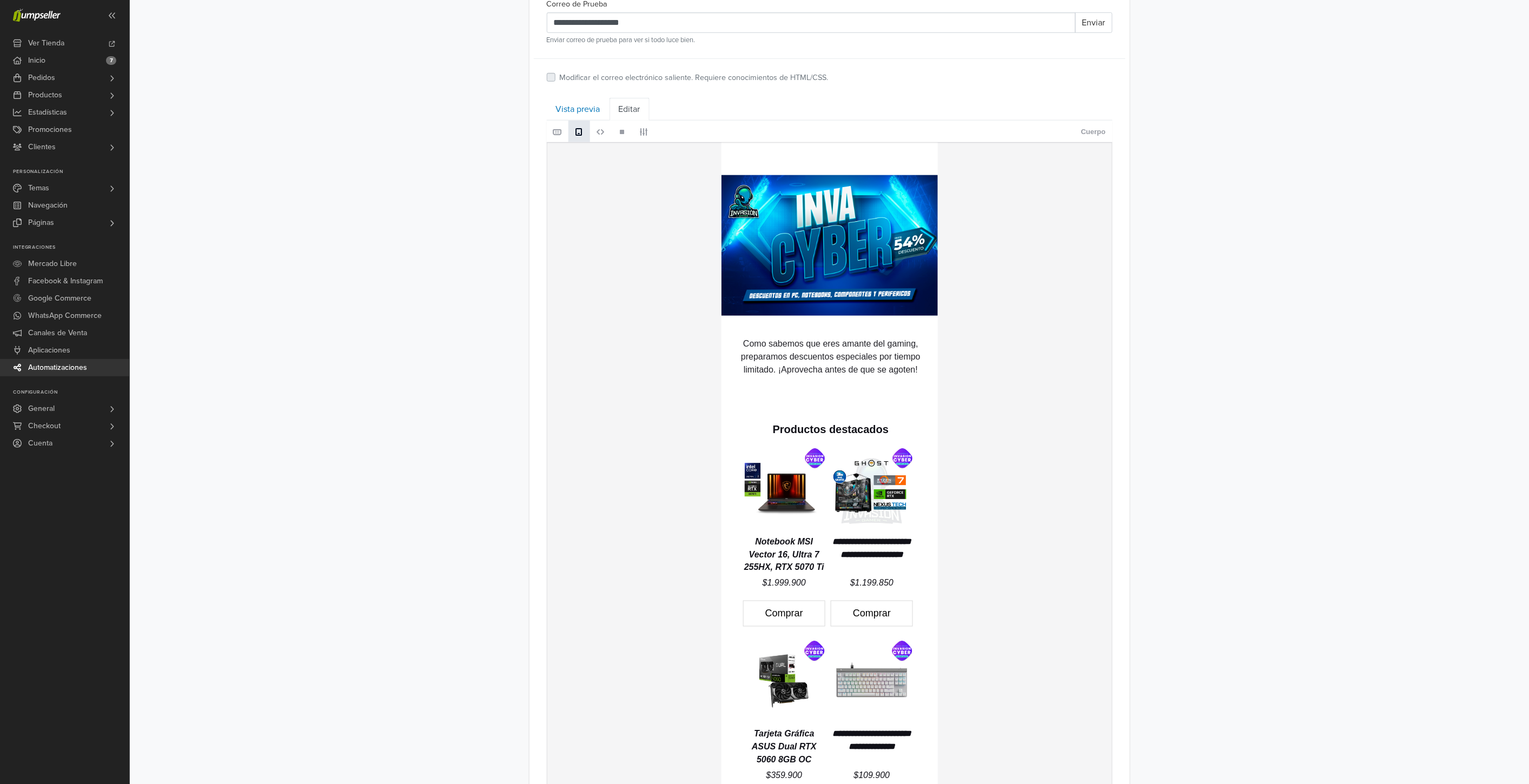
scroll to position [360, 0]
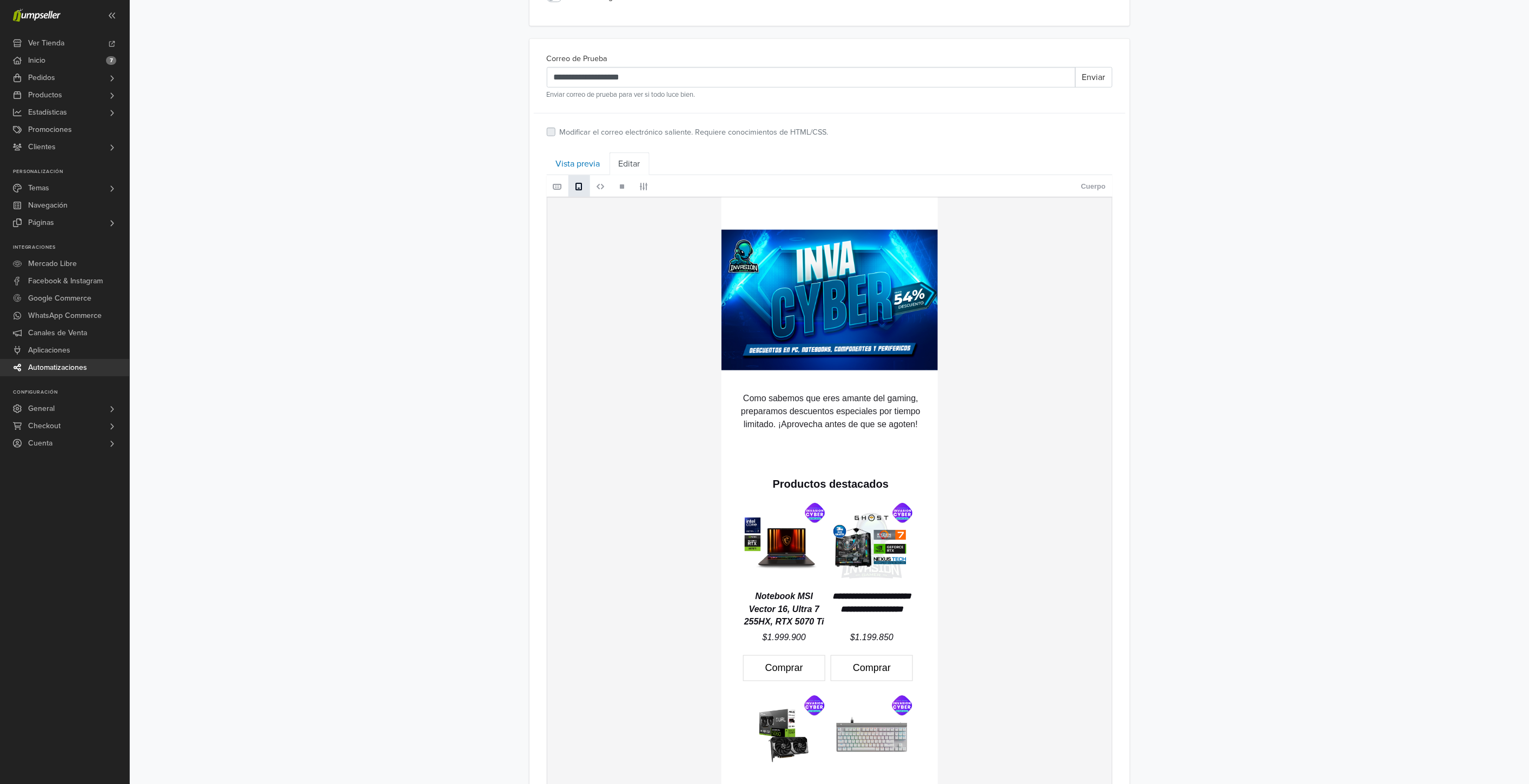
click at [820, 321] on img at bounding box center [830, 299] width 218 height 141
click at [764, 260] on img at bounding box center [830, 299] width 218 height 141
click at [801, 290] on img at bounding box center [830, 299] width 218 height 141
click at [857, 322] on img at bounding box center [830, 299] width 218 height 141
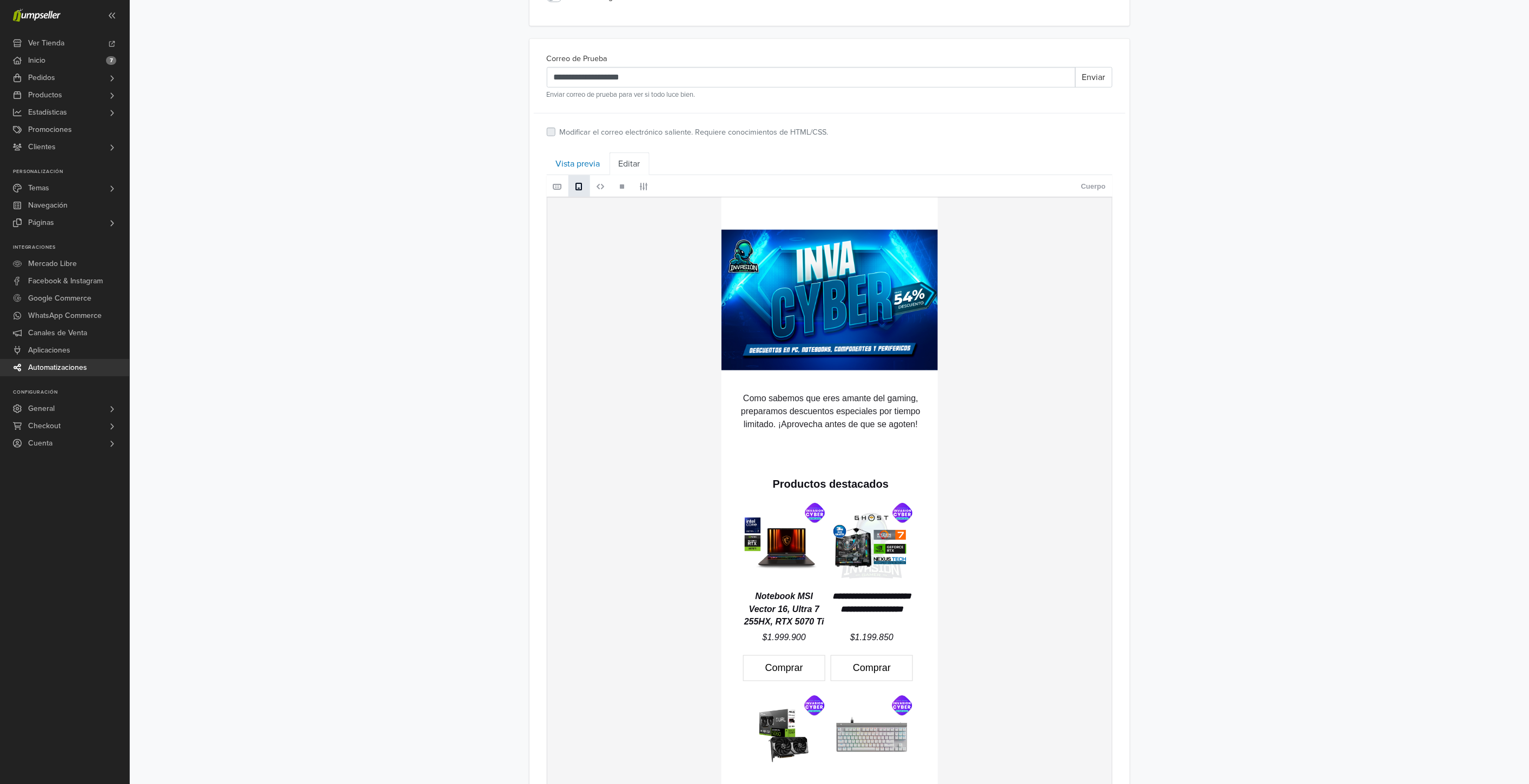
click at [560, 186] on span at bounding box center [557, 186] width 9 height 9
click at [559, 186] on span at bounding box center [557, 186] width 9 height 9
click at [591, 168] on link "Vista previa" at bounding box center [577, 164] width 62 height 23
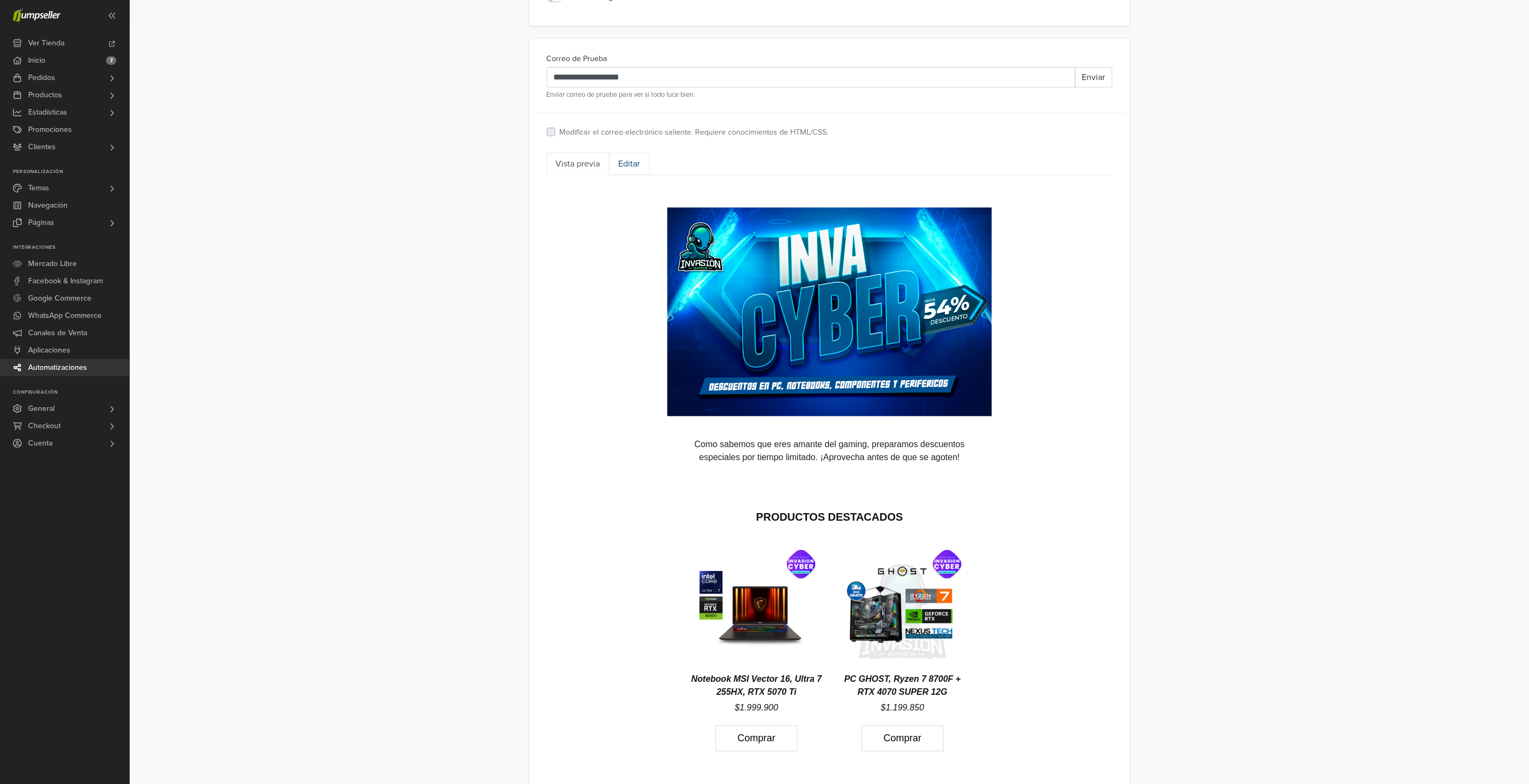
click at [629, 159] on link "Editar" at bounding box center [630, 164] width 40 height 23
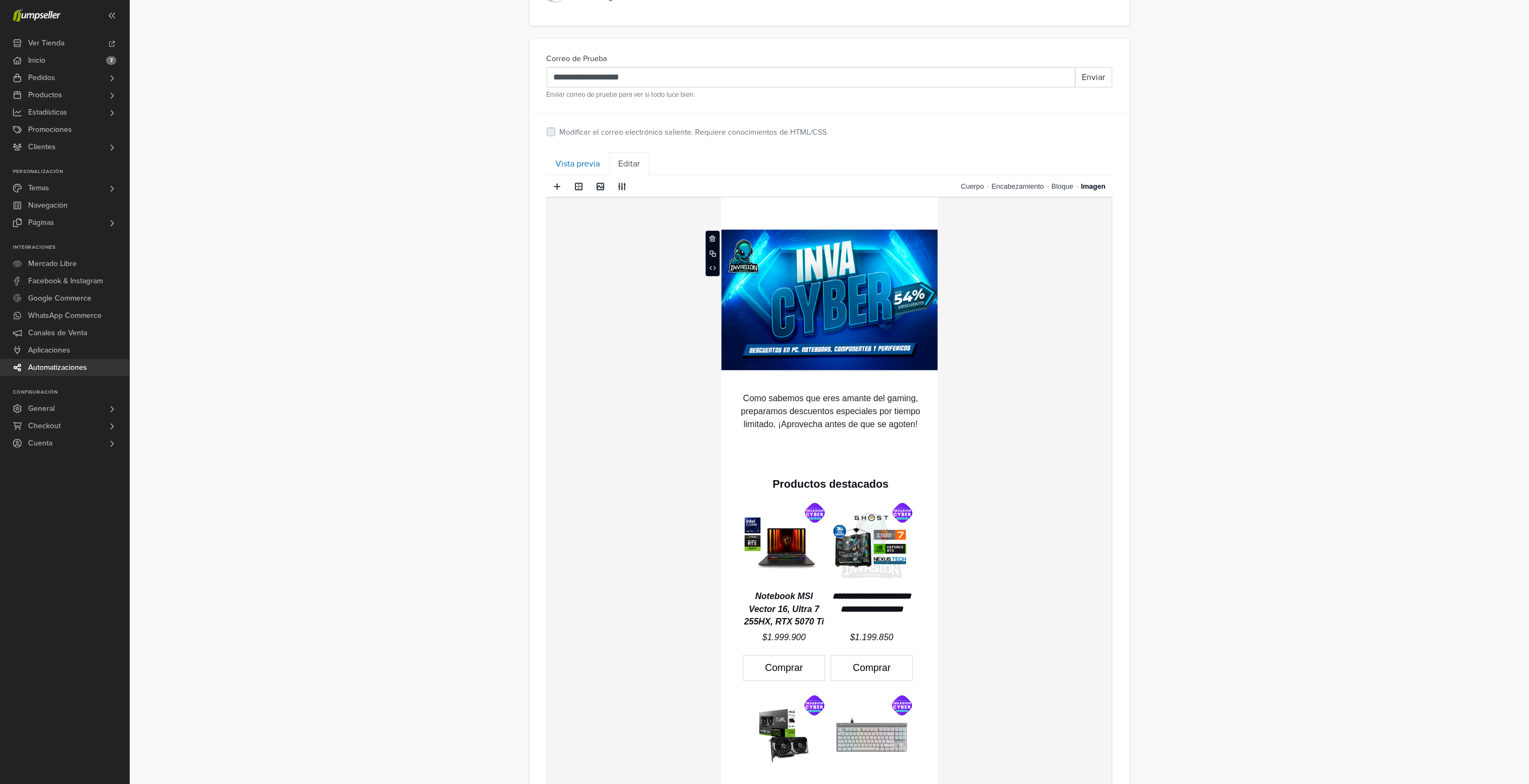
click at [829, 282] on img at bounding box center [830, 299] width 218 height 141
click at [605, 188] on span at bounding box center [600, 186] width 17 height 16
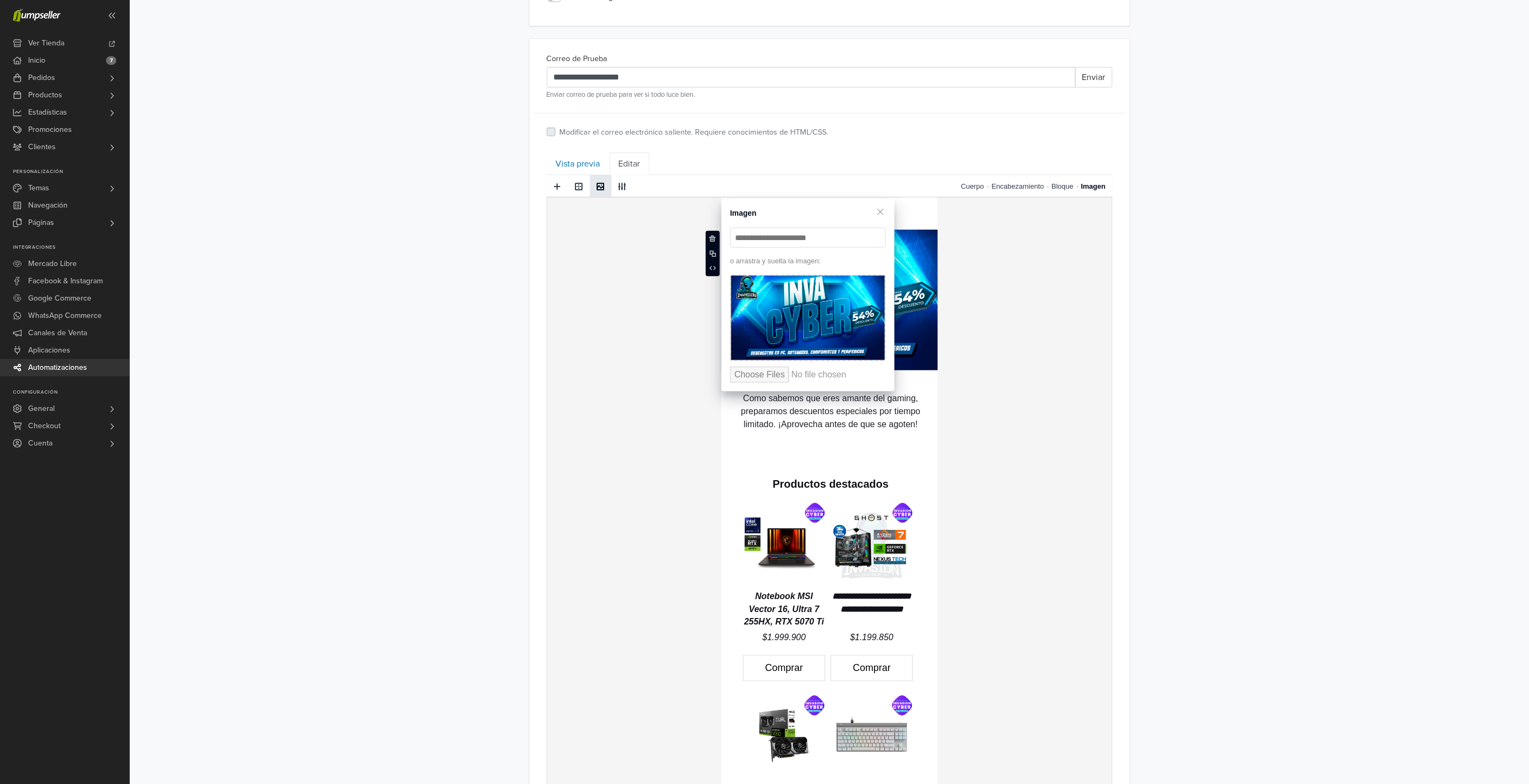
click at [767, 375] on input "file" at bounding box center [811, 375] width 164 height 16
type input "**********"
click at [880, 209] on span at bounding box center [880, 211] width 11 height 11
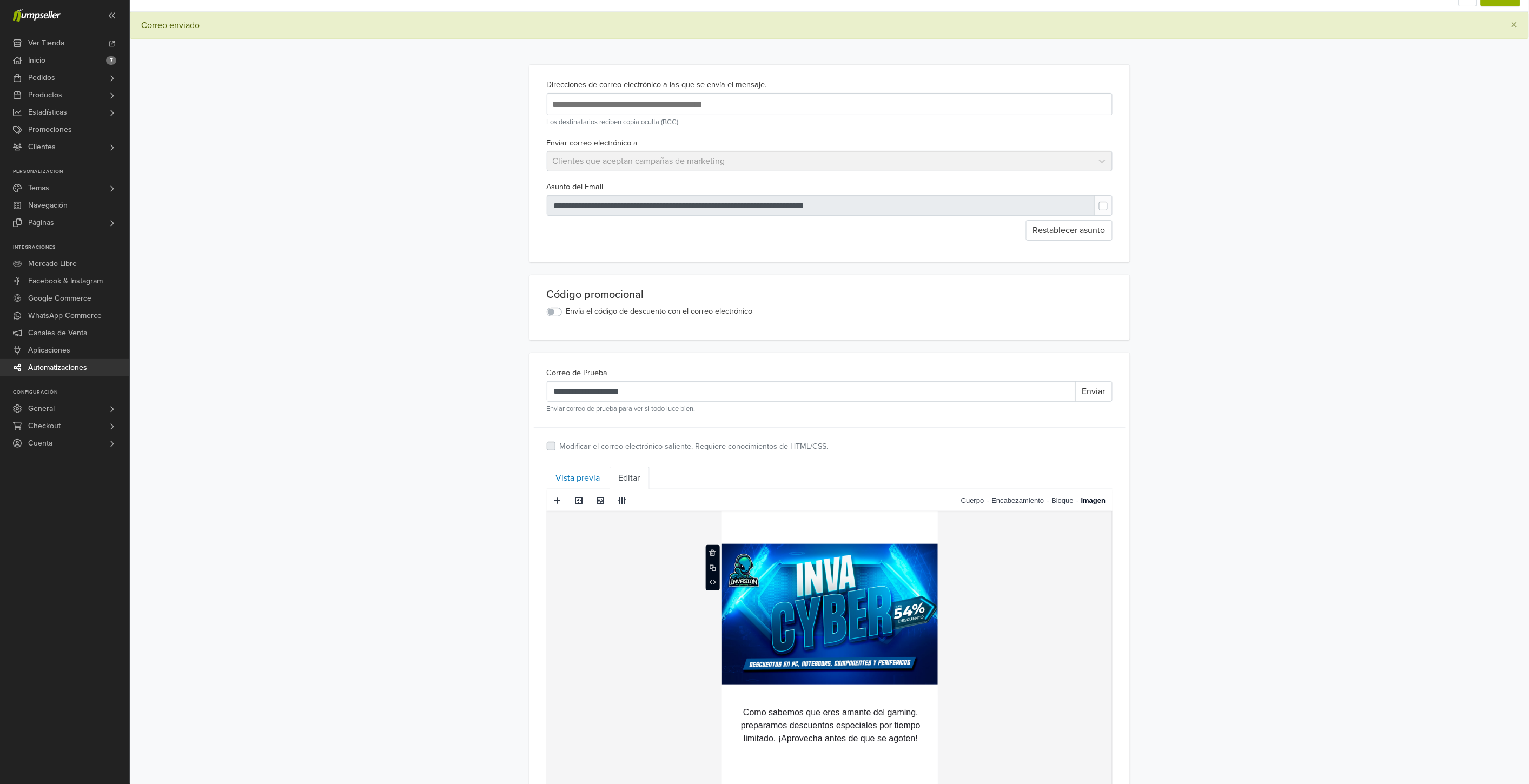
scroll to position [0, 0]
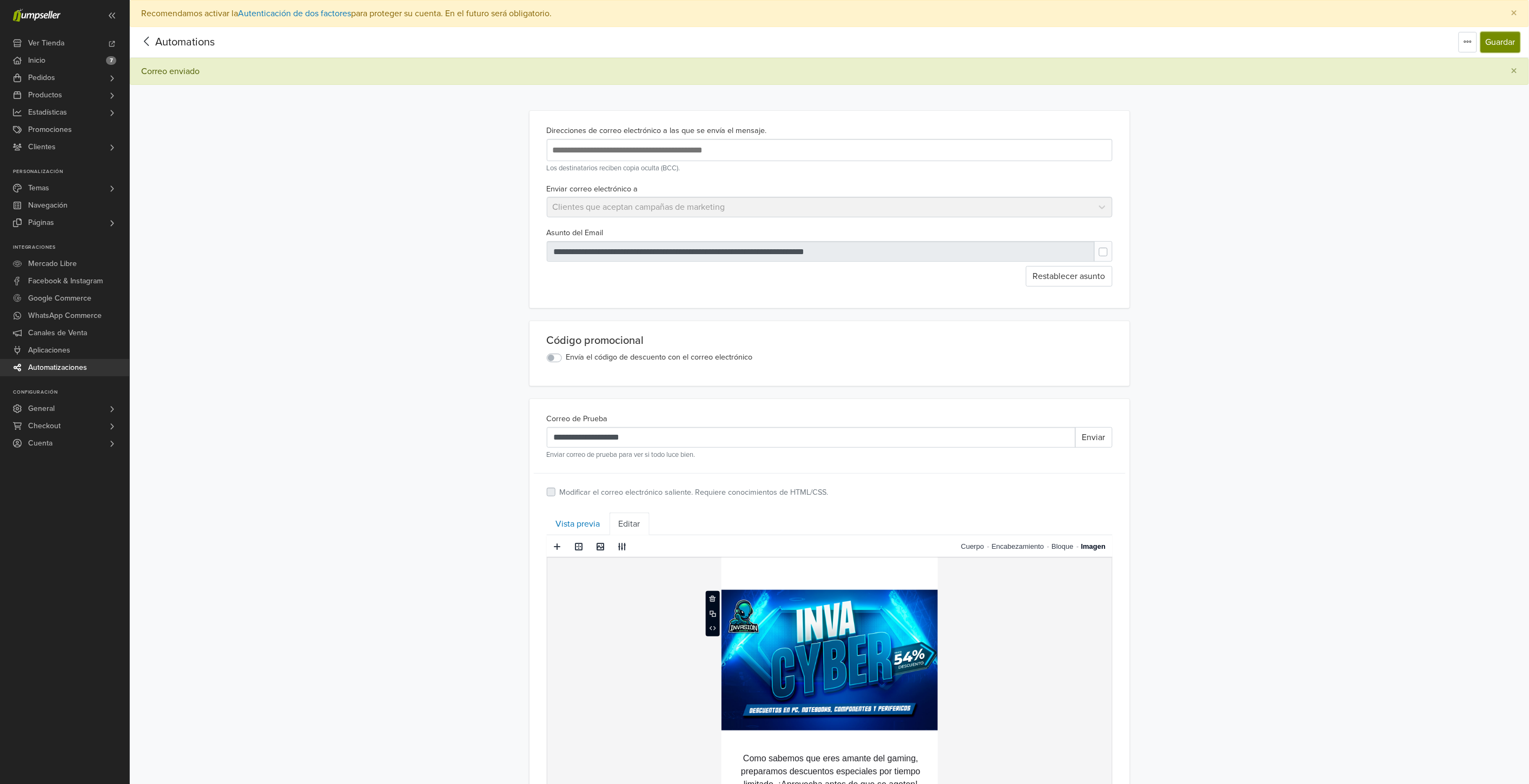
click at [1515, 39] on button "Guardar" at bounding box center [1500, 42] width 40 height 21
click at [1092, 435] on button "Enviar" at bounding box center [1094, 437] width 38 height 21
click at [1091, 436] on button "Enviar" at bounding box center [1094, 437] width 38 height 21
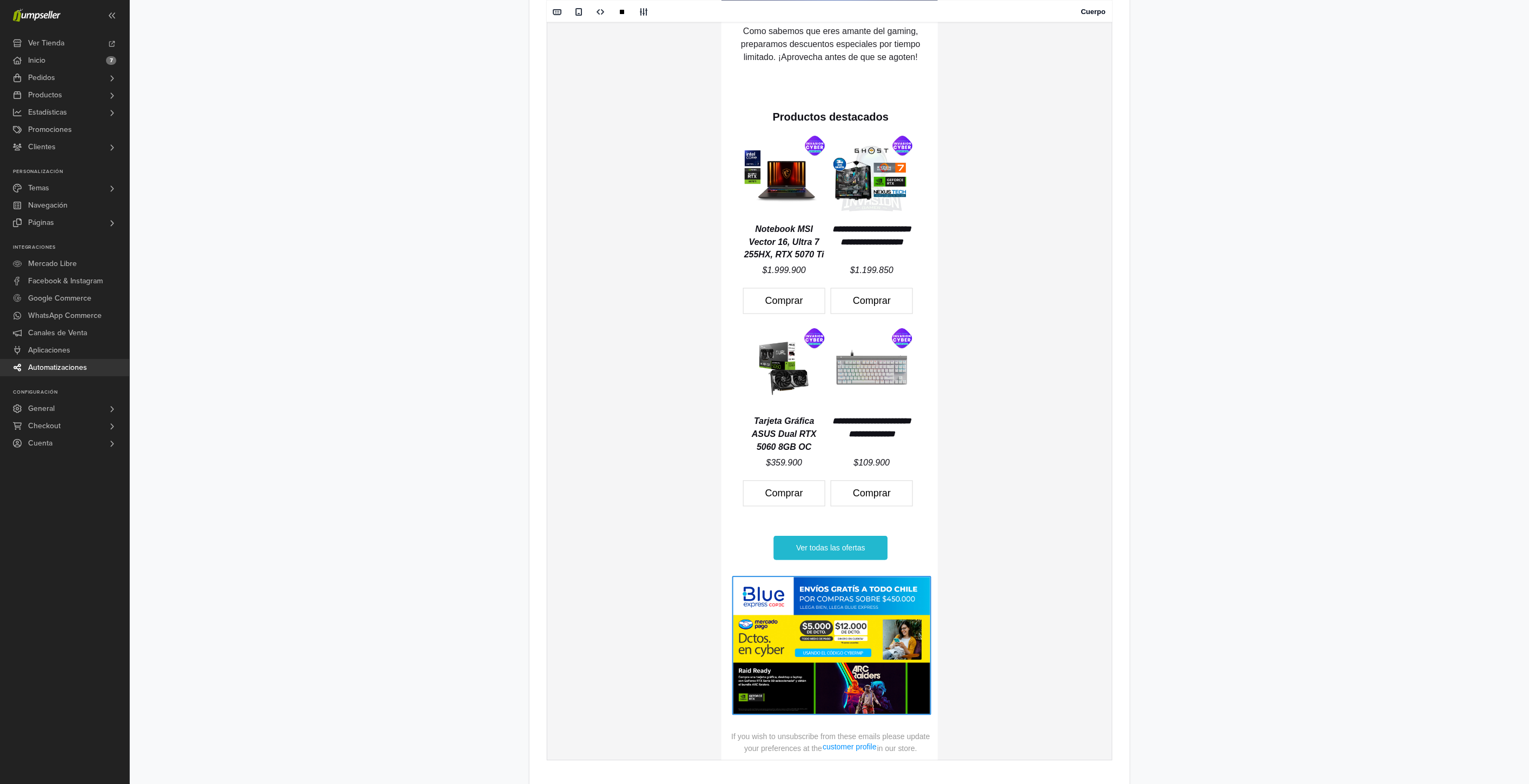
scroll to position [744, 0]
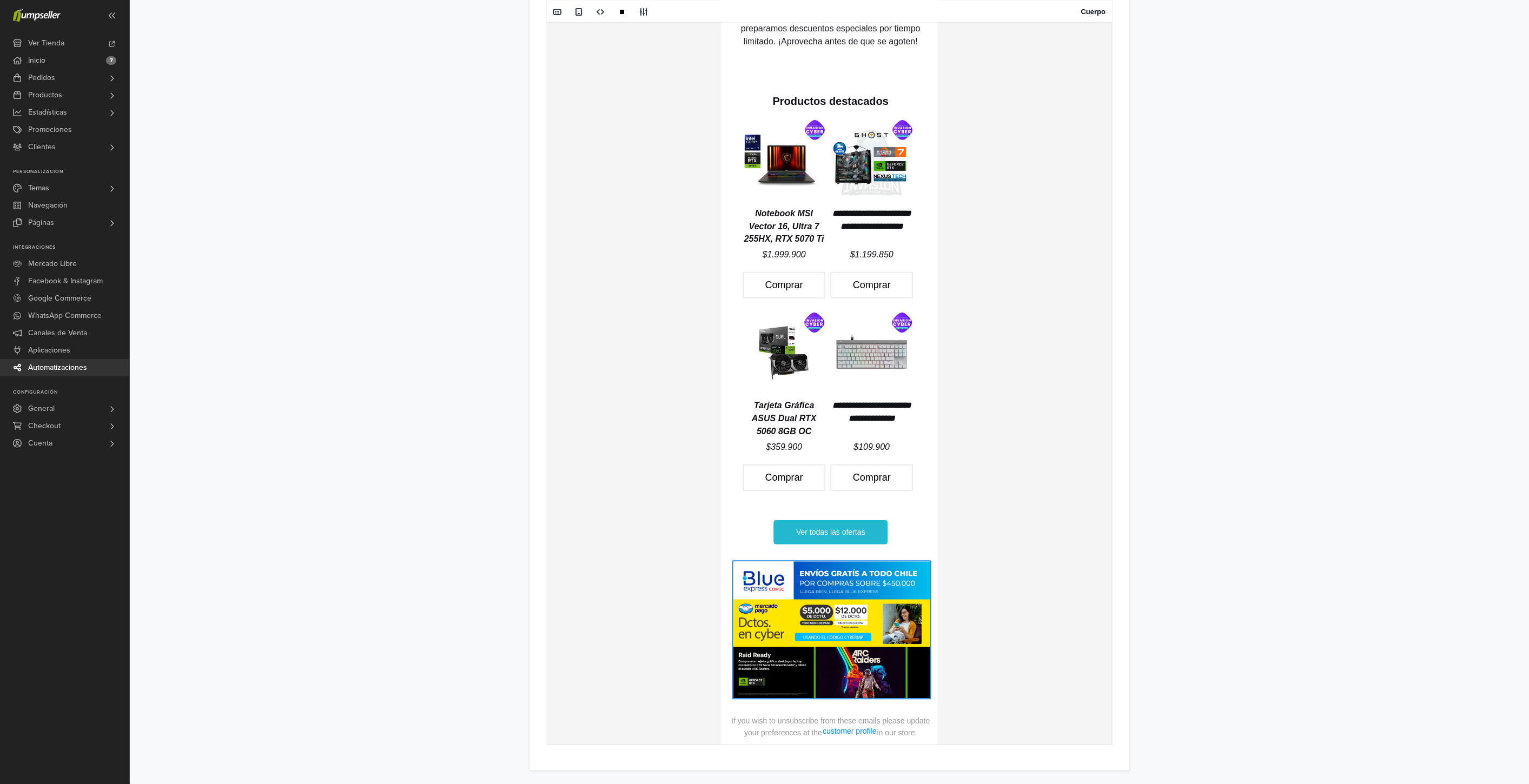
click at [833, 728] on link "customer profile" at bounding box center [849, 731] width 56 height 9
click at [821, 733] on p "If you wish to unsubscribe from these emails please update your preferences at …" at bounding box center [830, 727] width 198 height 21
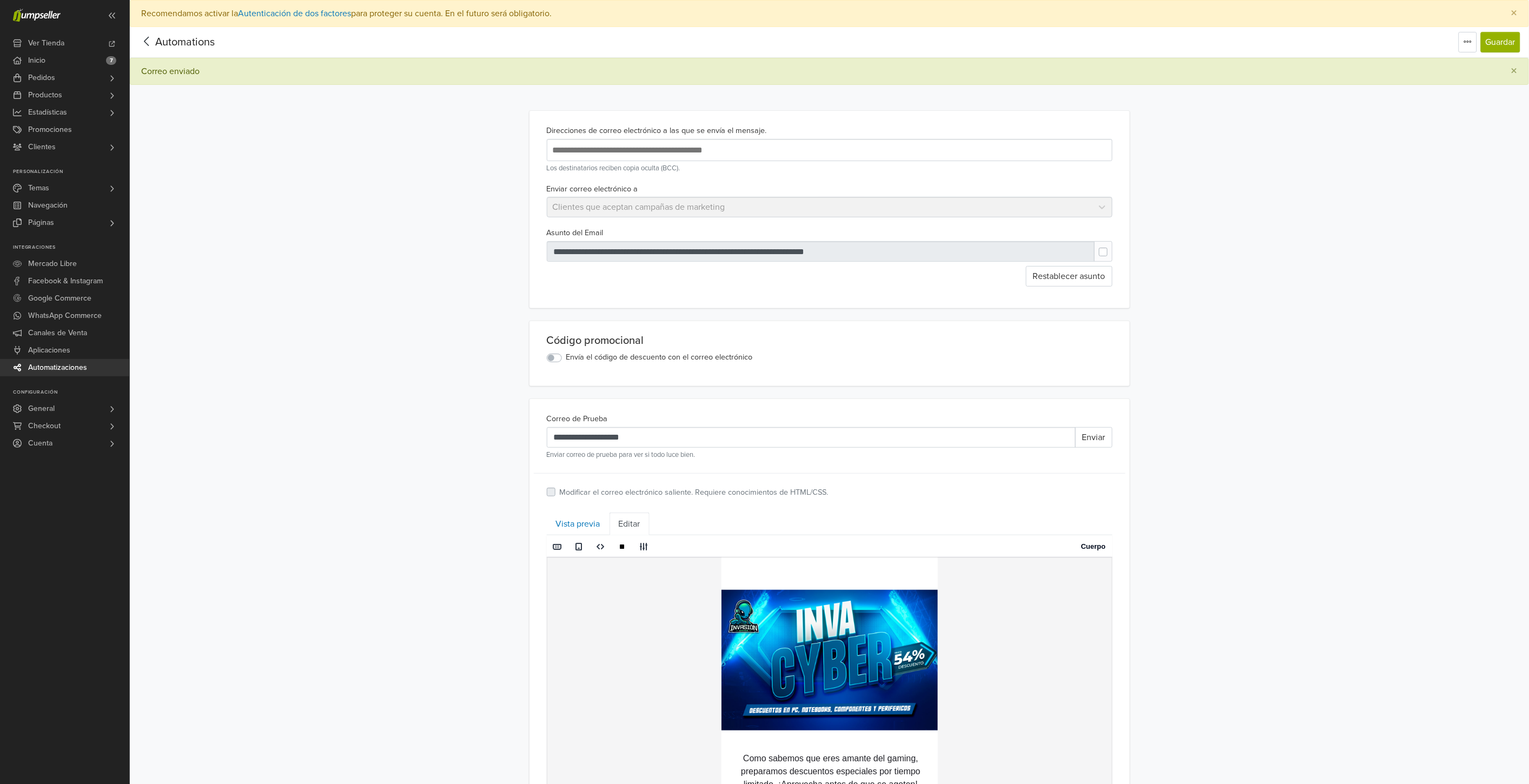
scroll to position [180, 0]
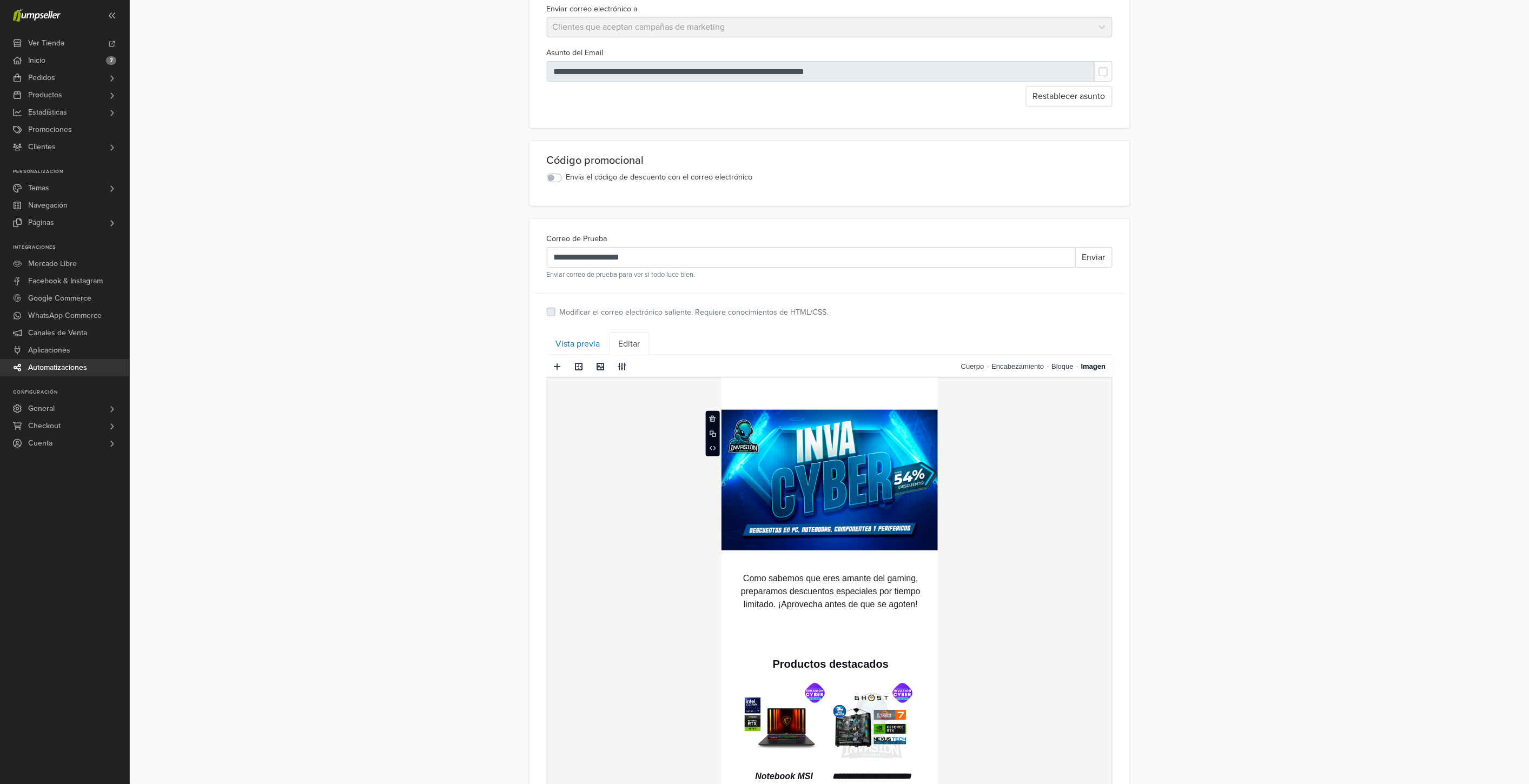
click at [868, 473] on img at bounding box center [830, 480] width 218 height 141
click at [597, 369] on span at bounding box center [601, 366] width 9 height 9
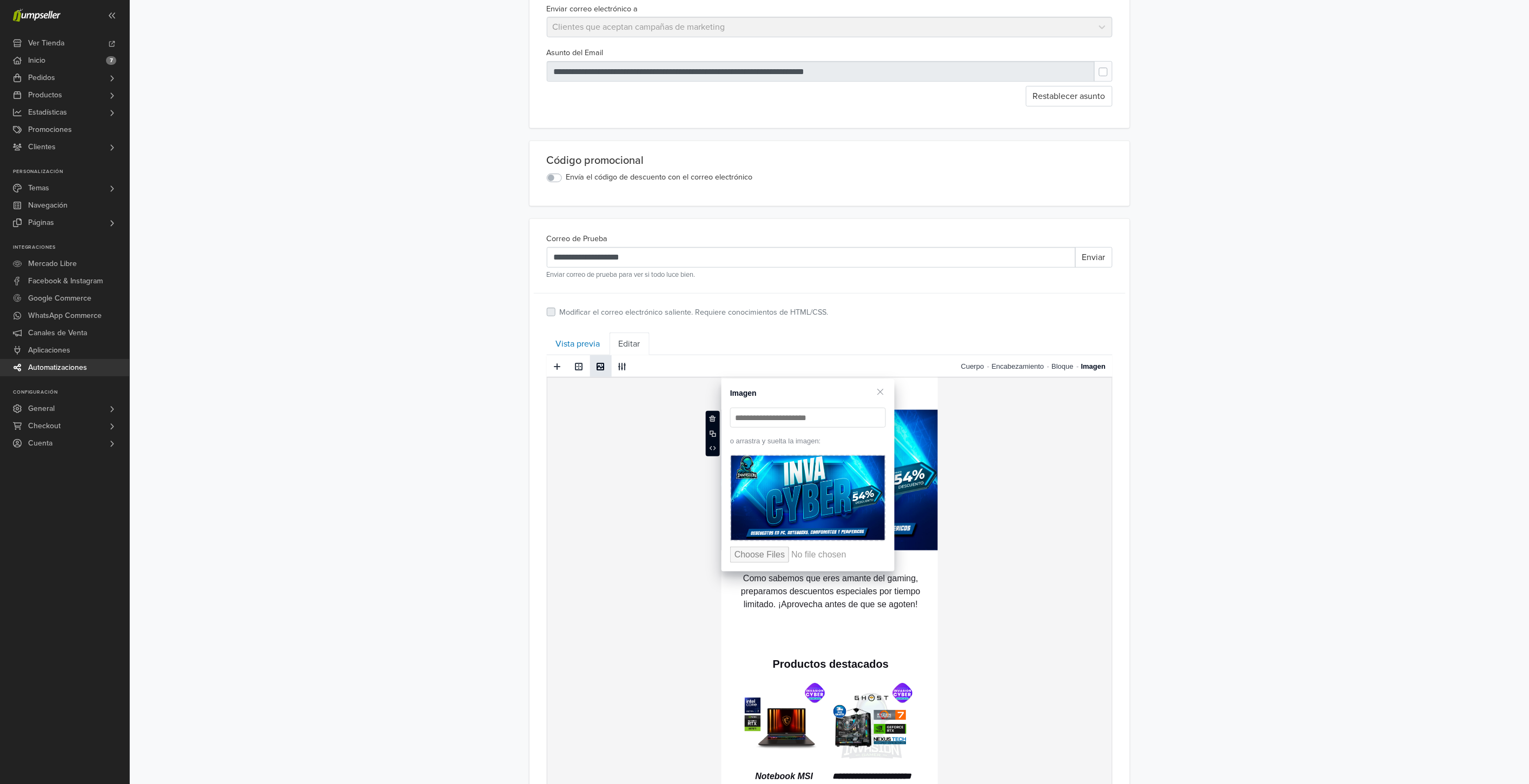
click at [754, 479] on img at bounding box center [807, 498] width 154 height 84
type input "**********"
click at [884, 391] on span at bounding box center [880, 392] width 11 height 11
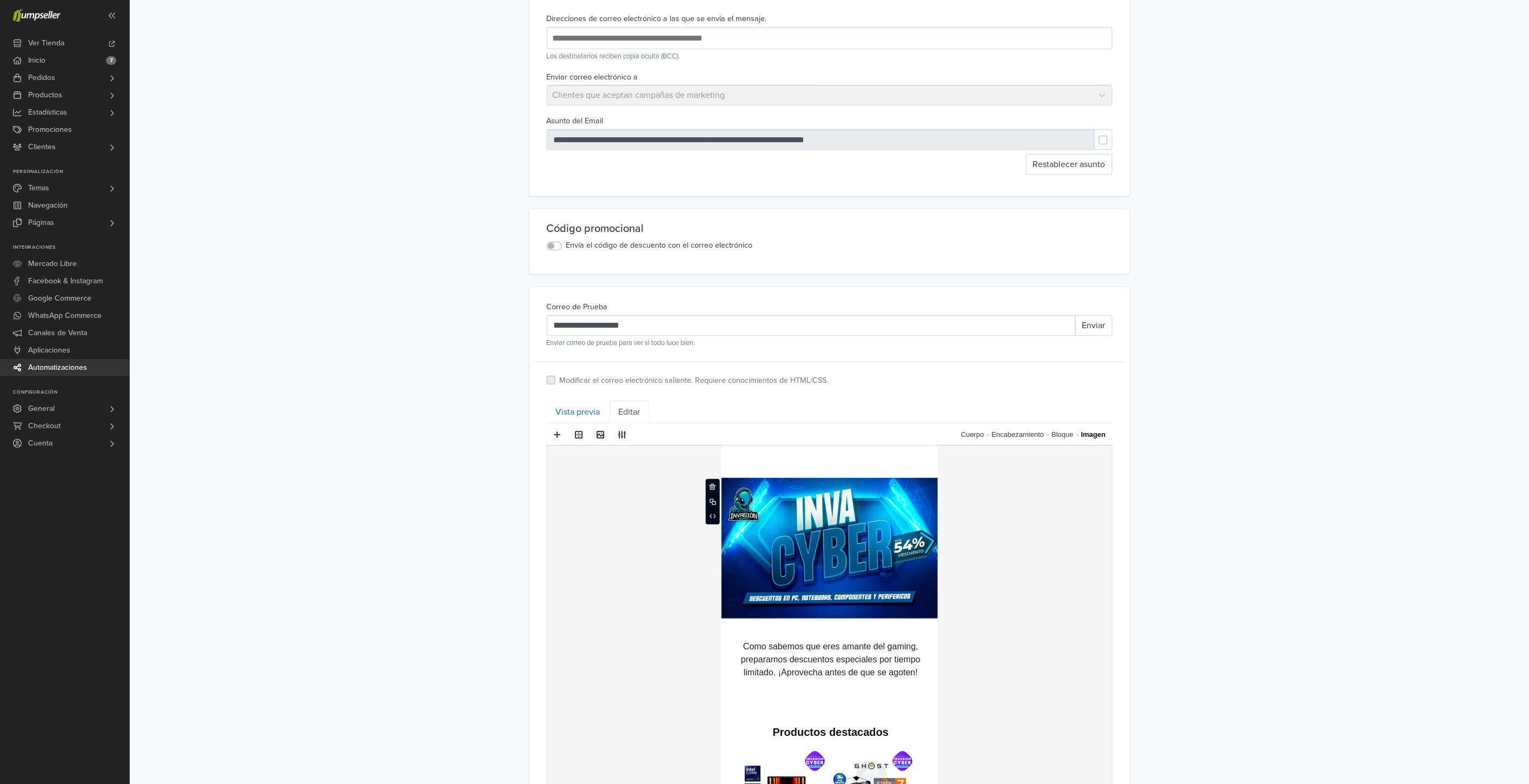
scroll to position [0, 0]
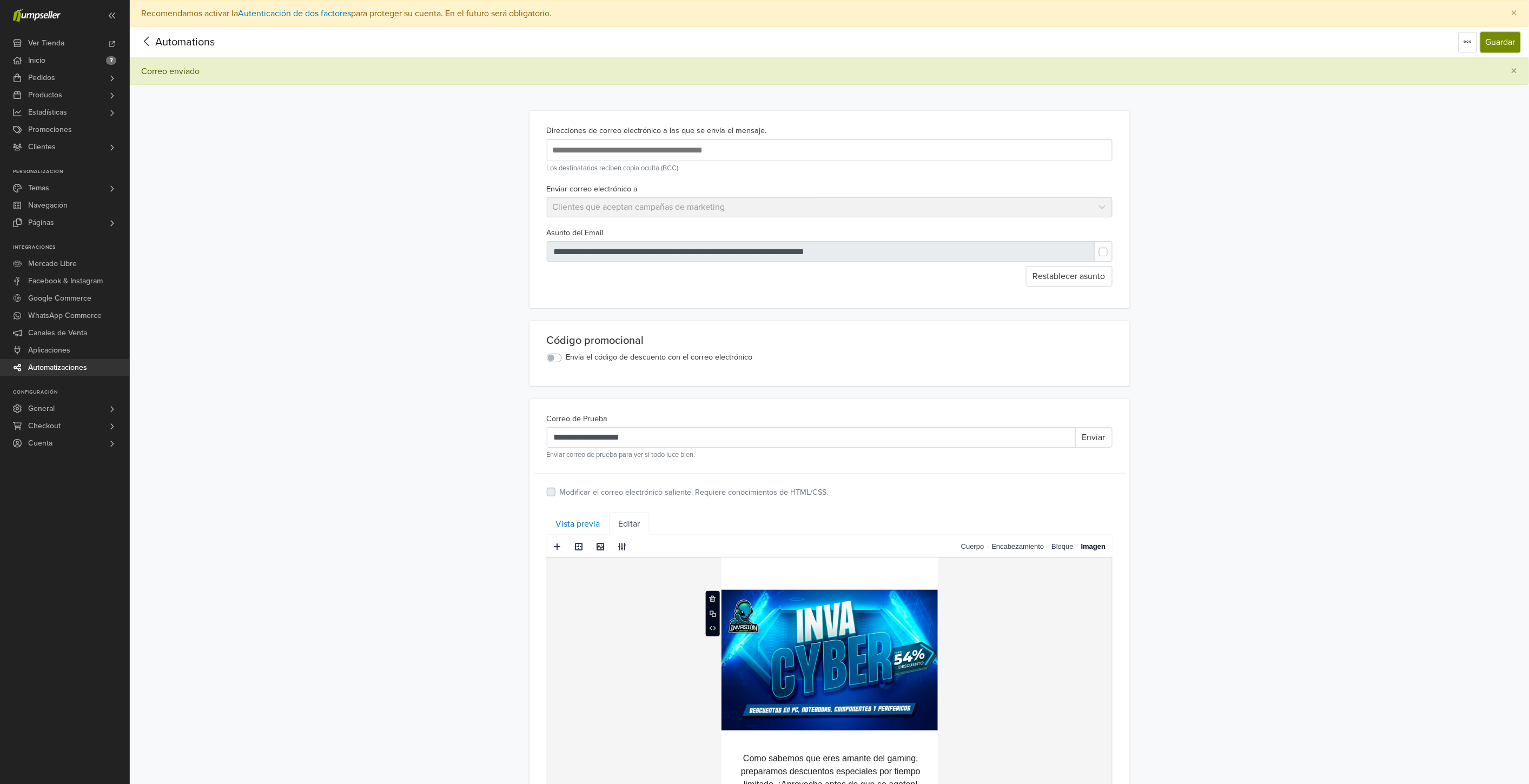
click at [1497, 37] on button "Guardar" at bounding box center [1500, 42] width 40 height 21
click at [1101, 433] on button "Enviar" at bounding box center [1094, 437] width 38 height 21
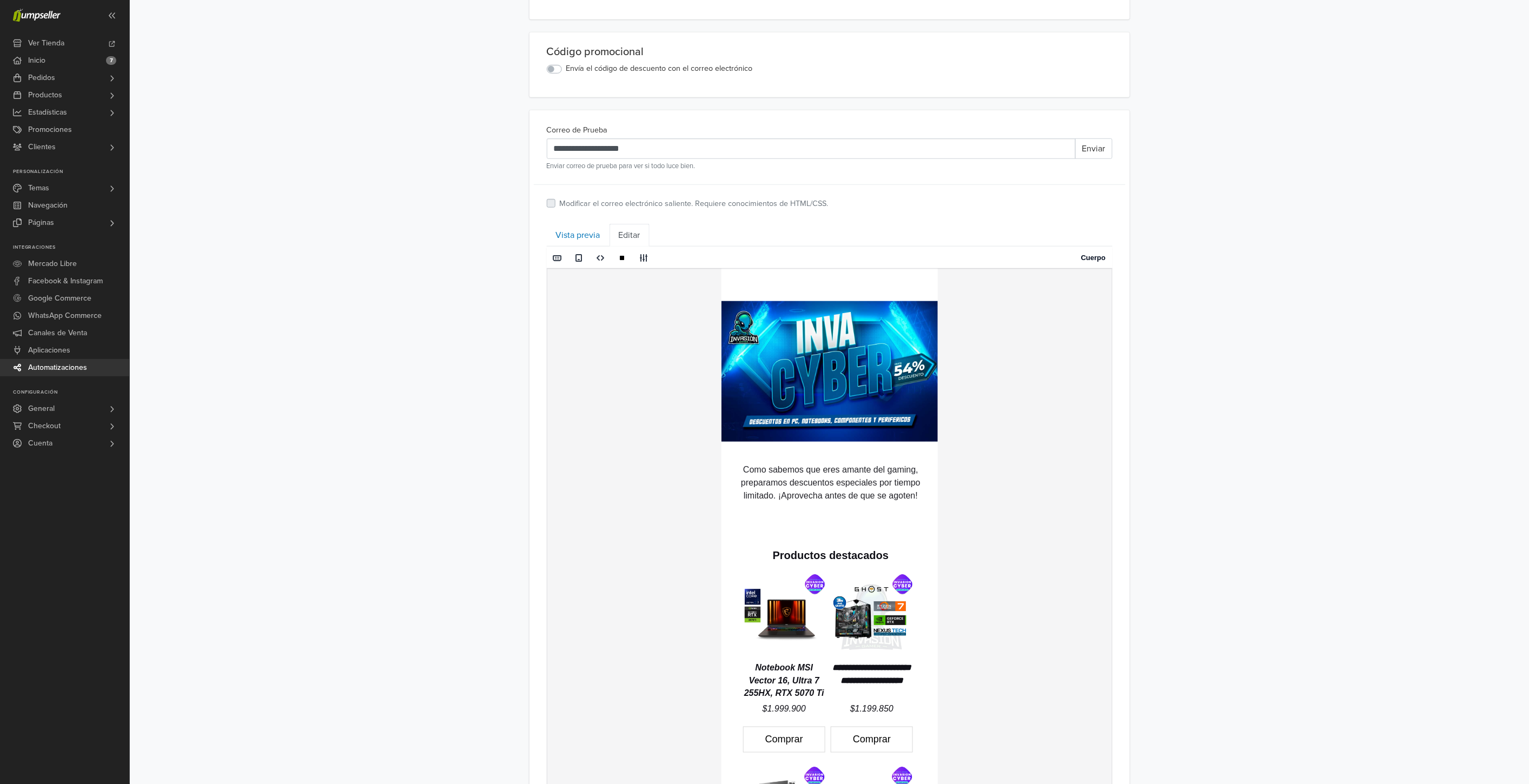
scroll to position [300, 0]
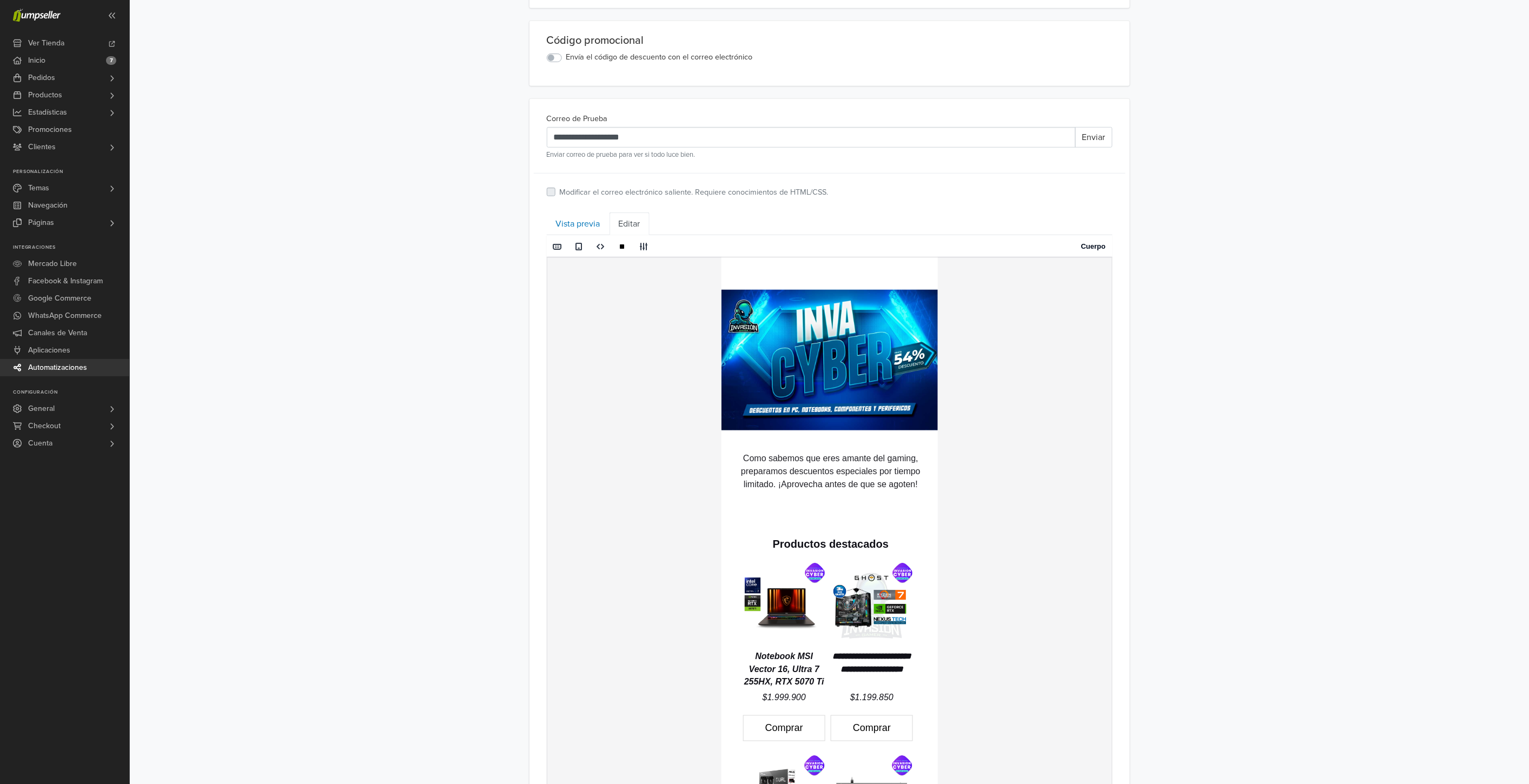
click at [1288, 531] on div "**********" at bounding box center [829, 471] width 1399 height 1487
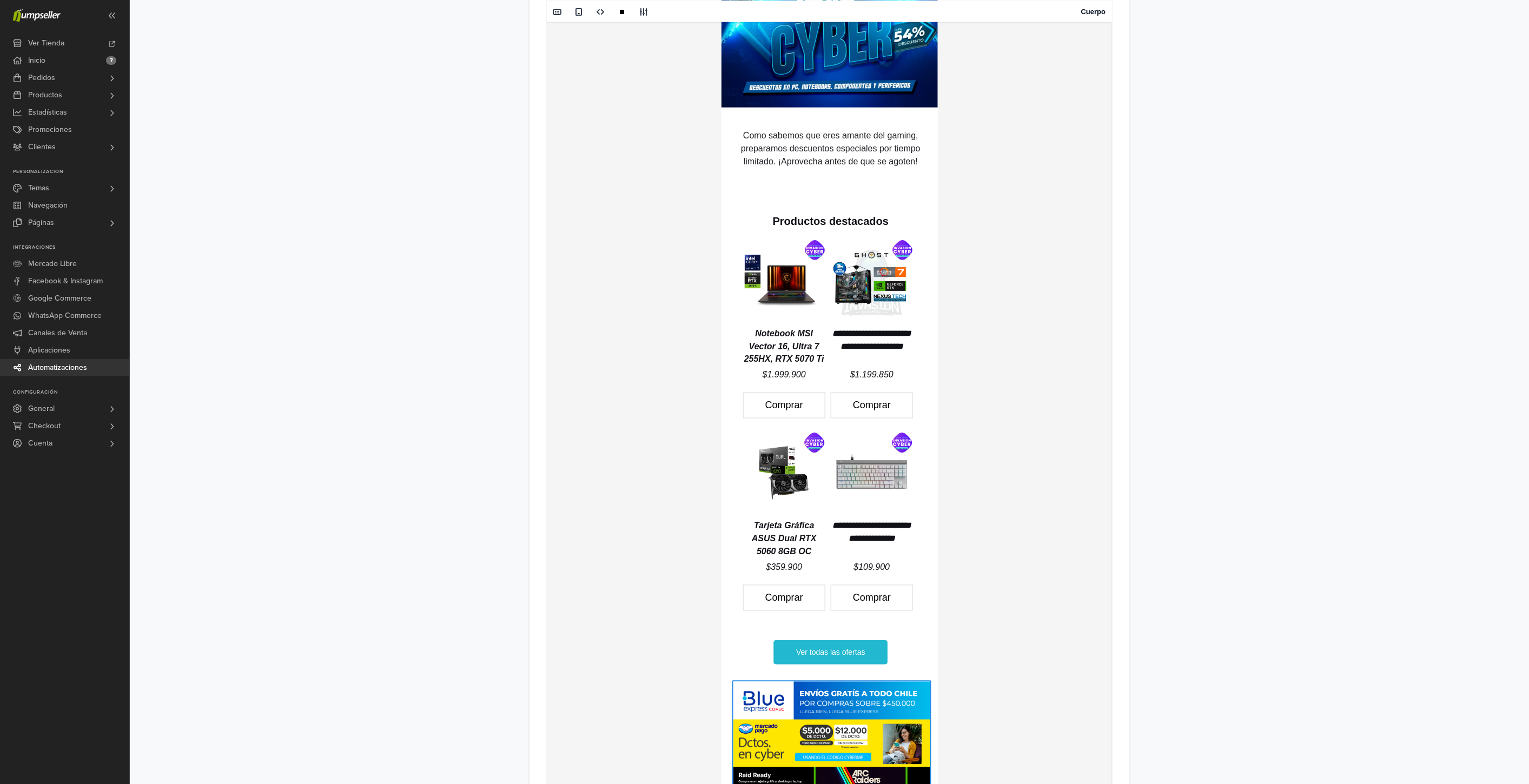
scroll to position [744, 0]
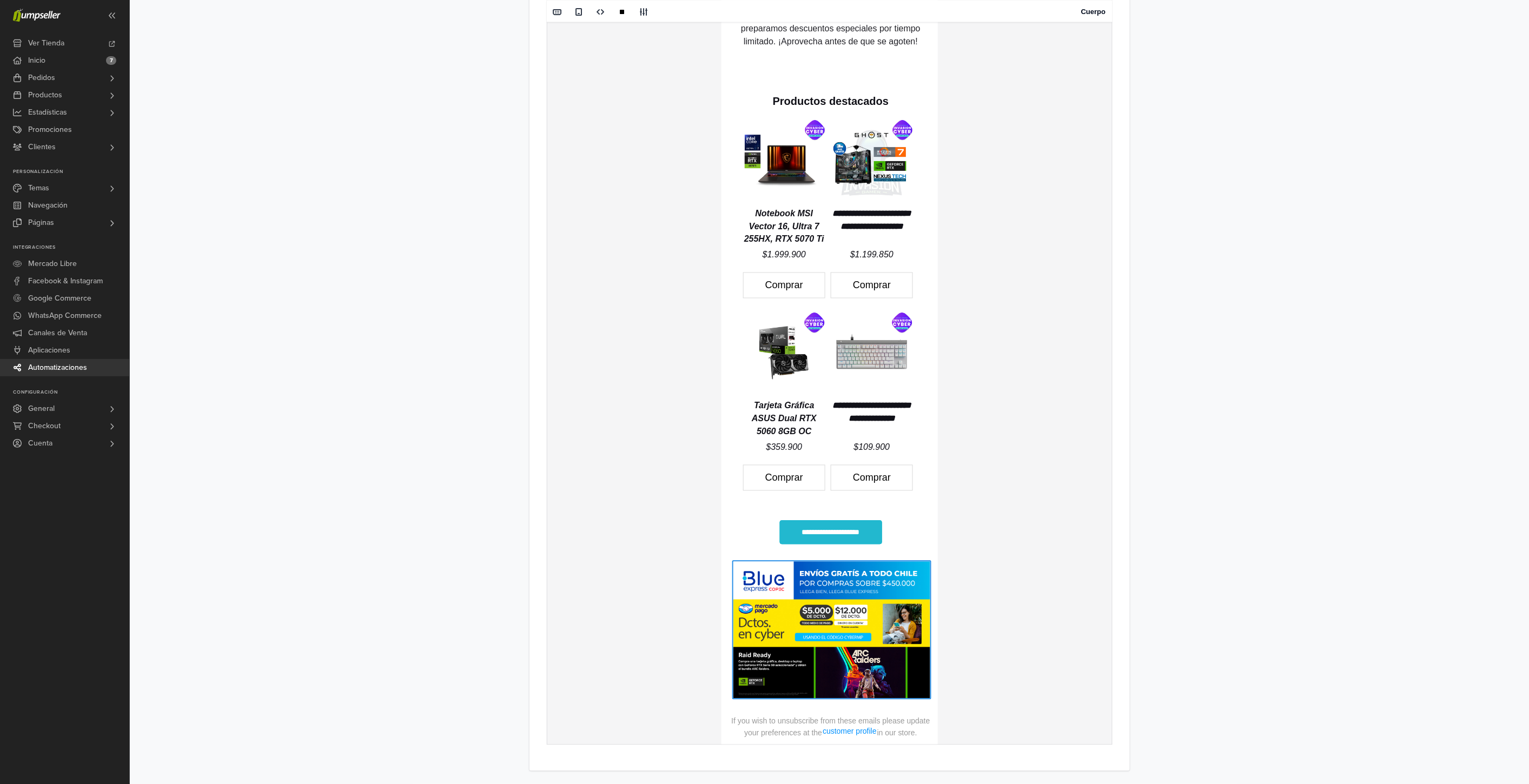
click at [858, 529] on link "**********" at bounding box center [830, 532] width 102 height 24
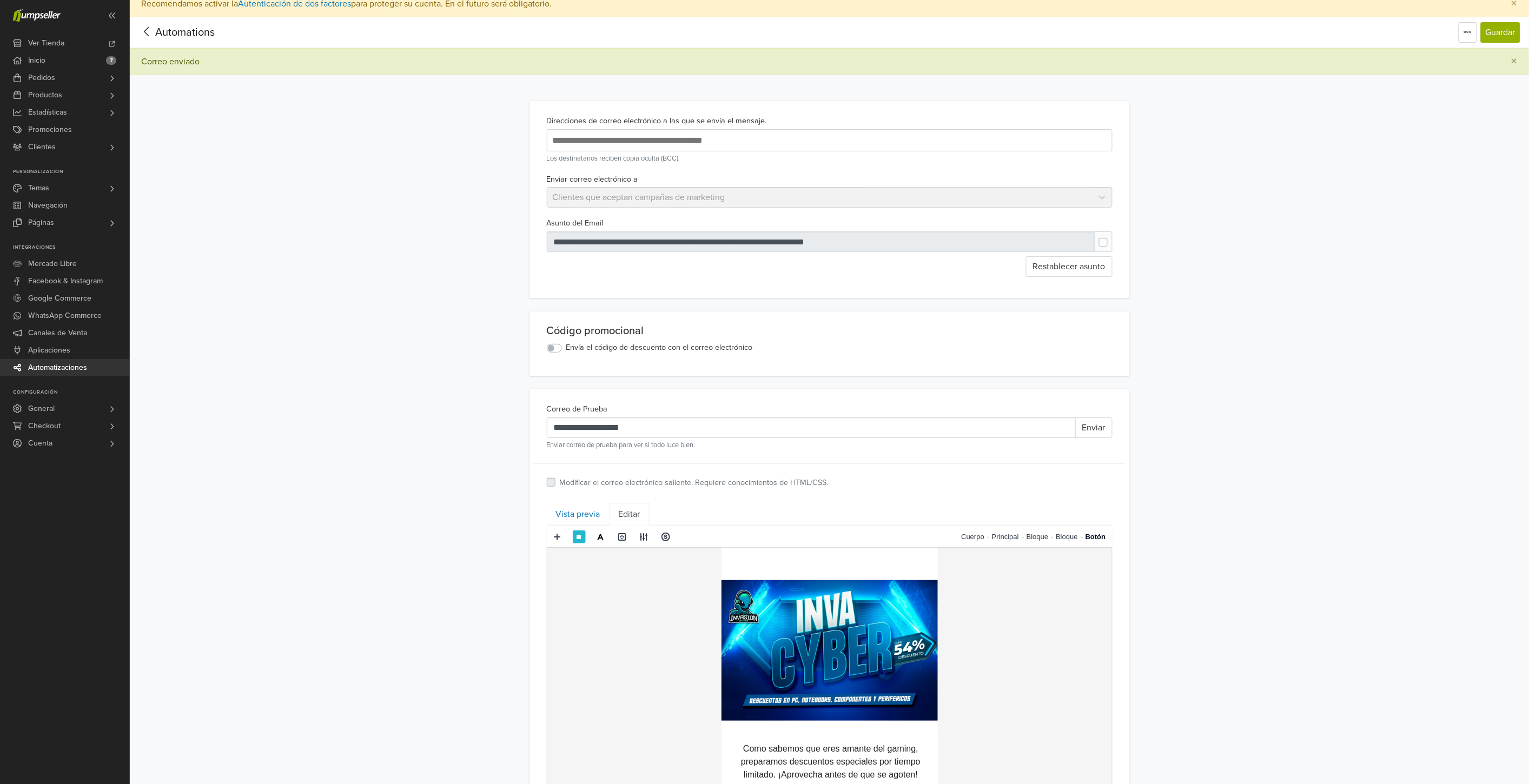
scroll to position [0, 0]
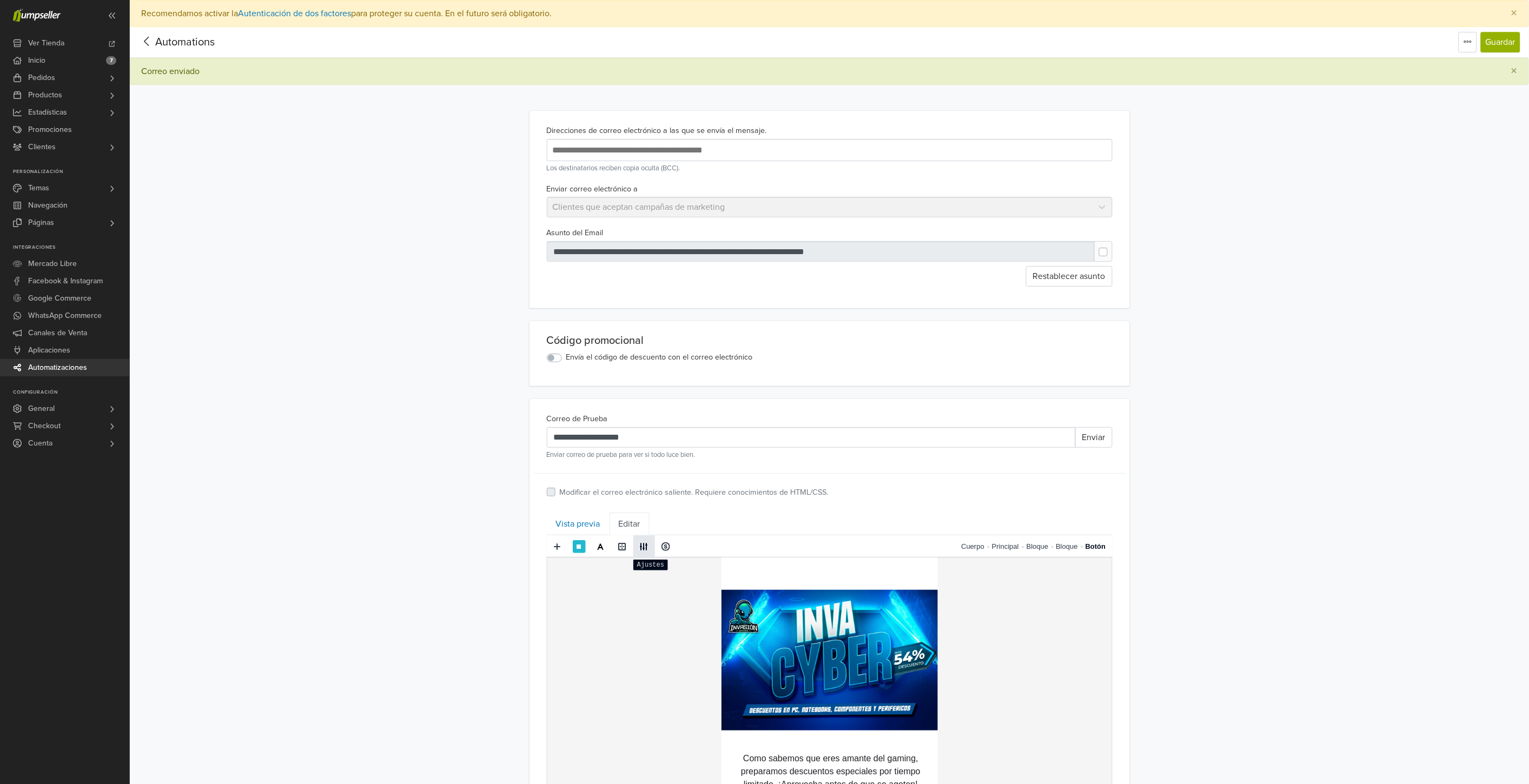
click at [646, 545] on span at bounding box center [644, 546] width 9 height 9
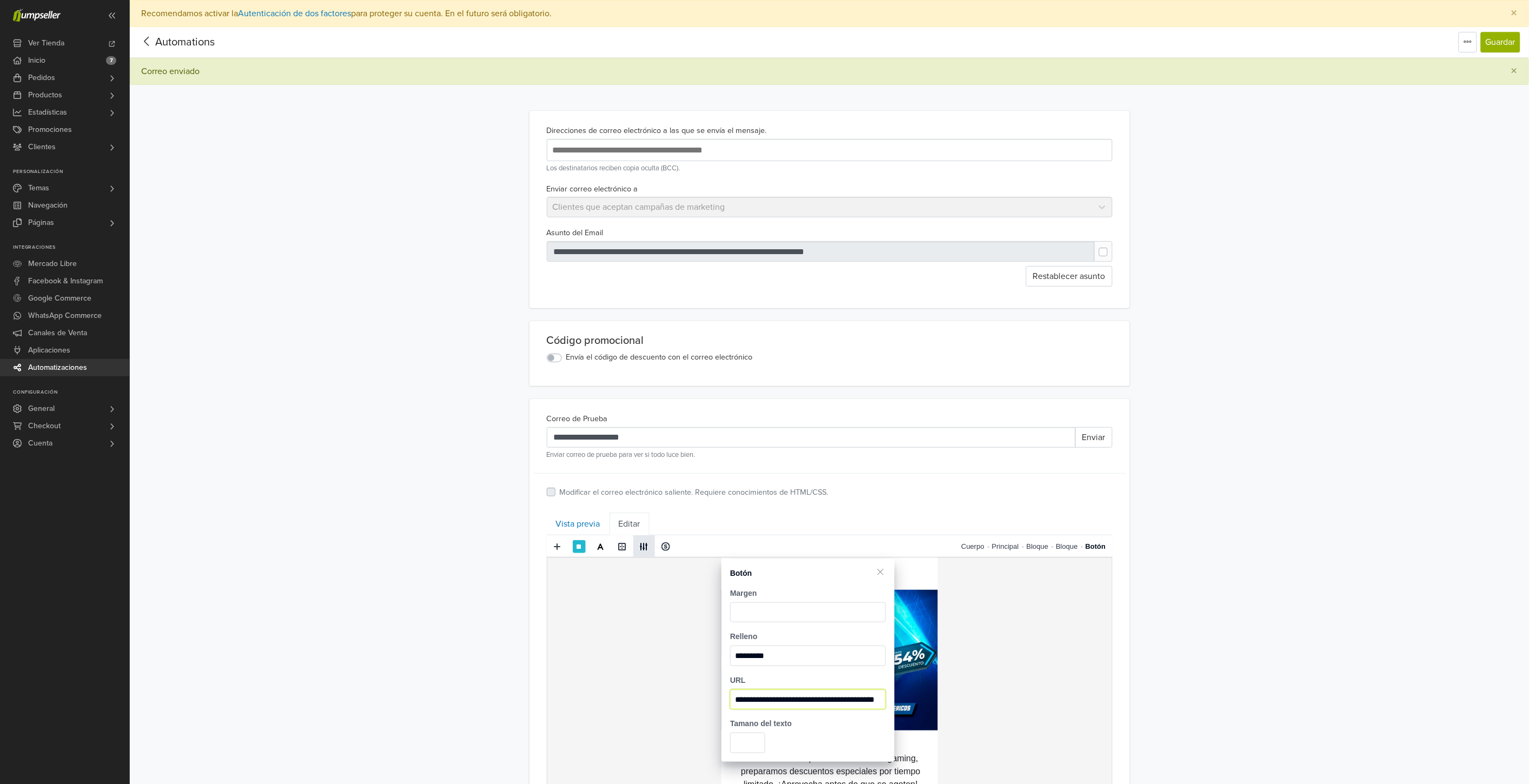
scroll to position [0, 14]
drag, startPoint x: 835, startPoint y: 700, endPoint x: 892, endPoint y: 701, distance: 57.0
click at [892, 701] on div "**********" at bounding box center [808, 688] width 174 height 44
click at [847, 700] on input "**********" at bounding box center [807, 699] width 156 height 21
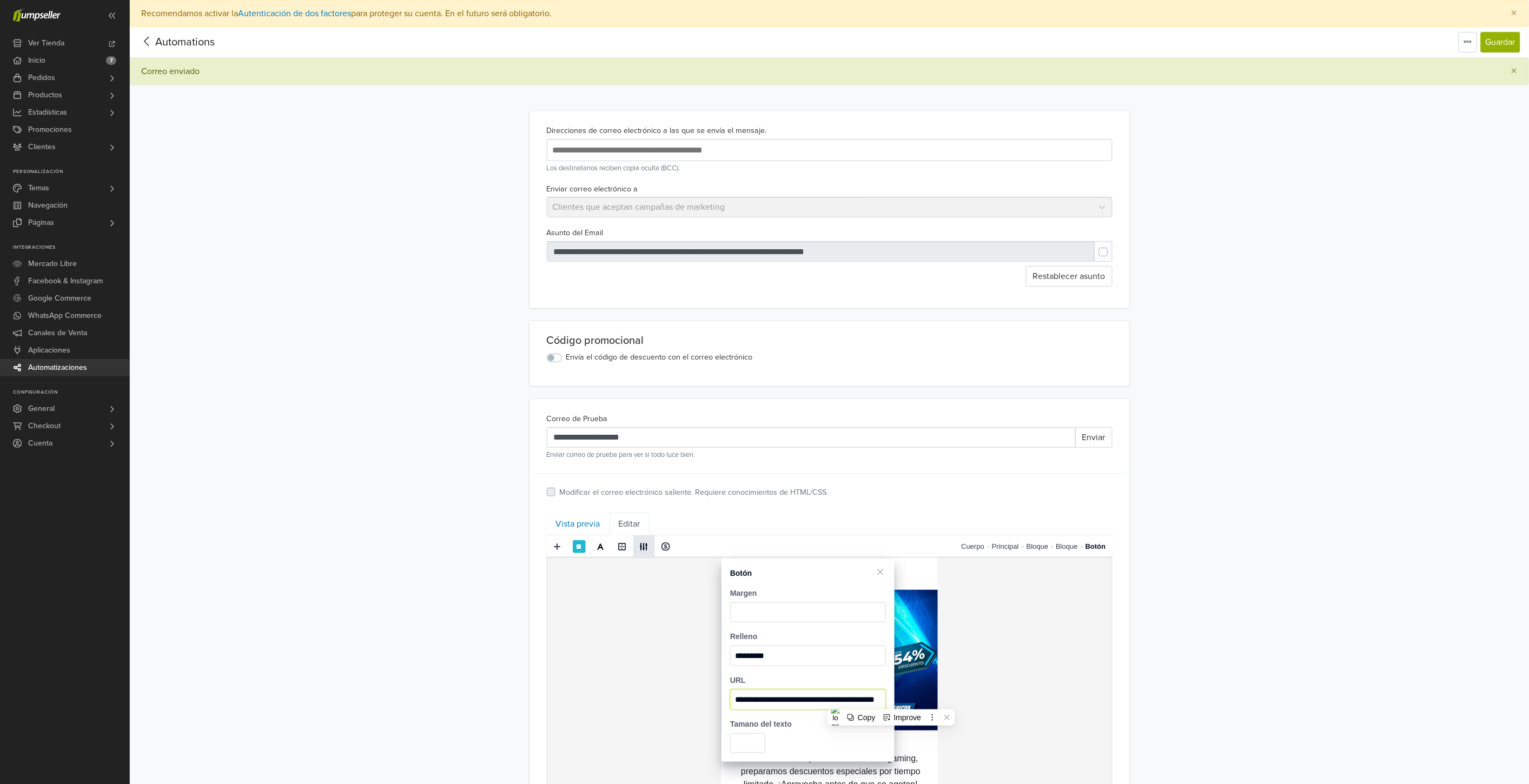
click at [847, 700] on input "**********" at bounding box center [807, 699] width 156 height 21
paste input "text"
type input "**********"
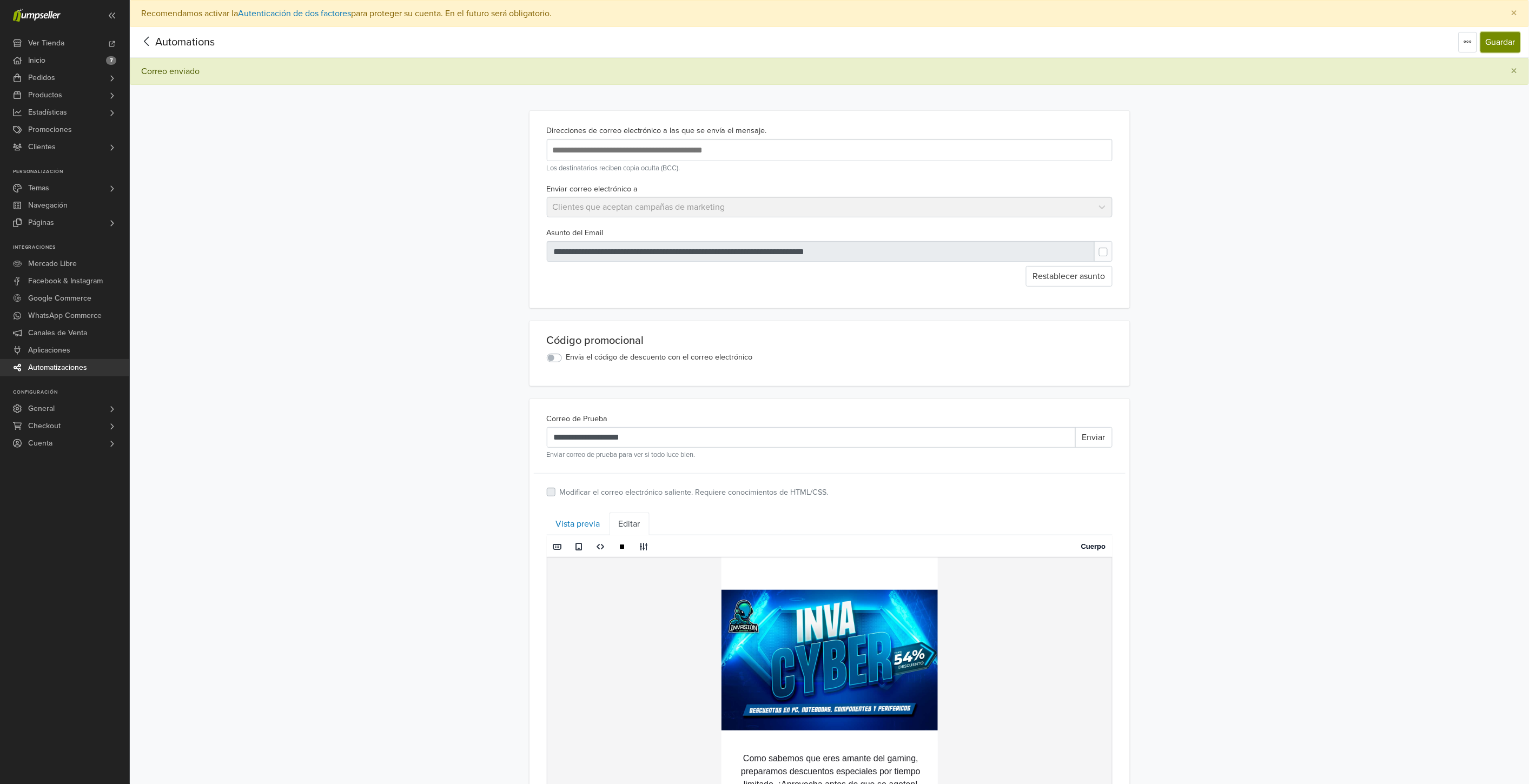
click at [1504, 41] on button "Guardar" at bounding box center [1500, 42] width 40 height 21
click at [1112, 247] on label at bounding box center [1112, 247] width 0 height 0
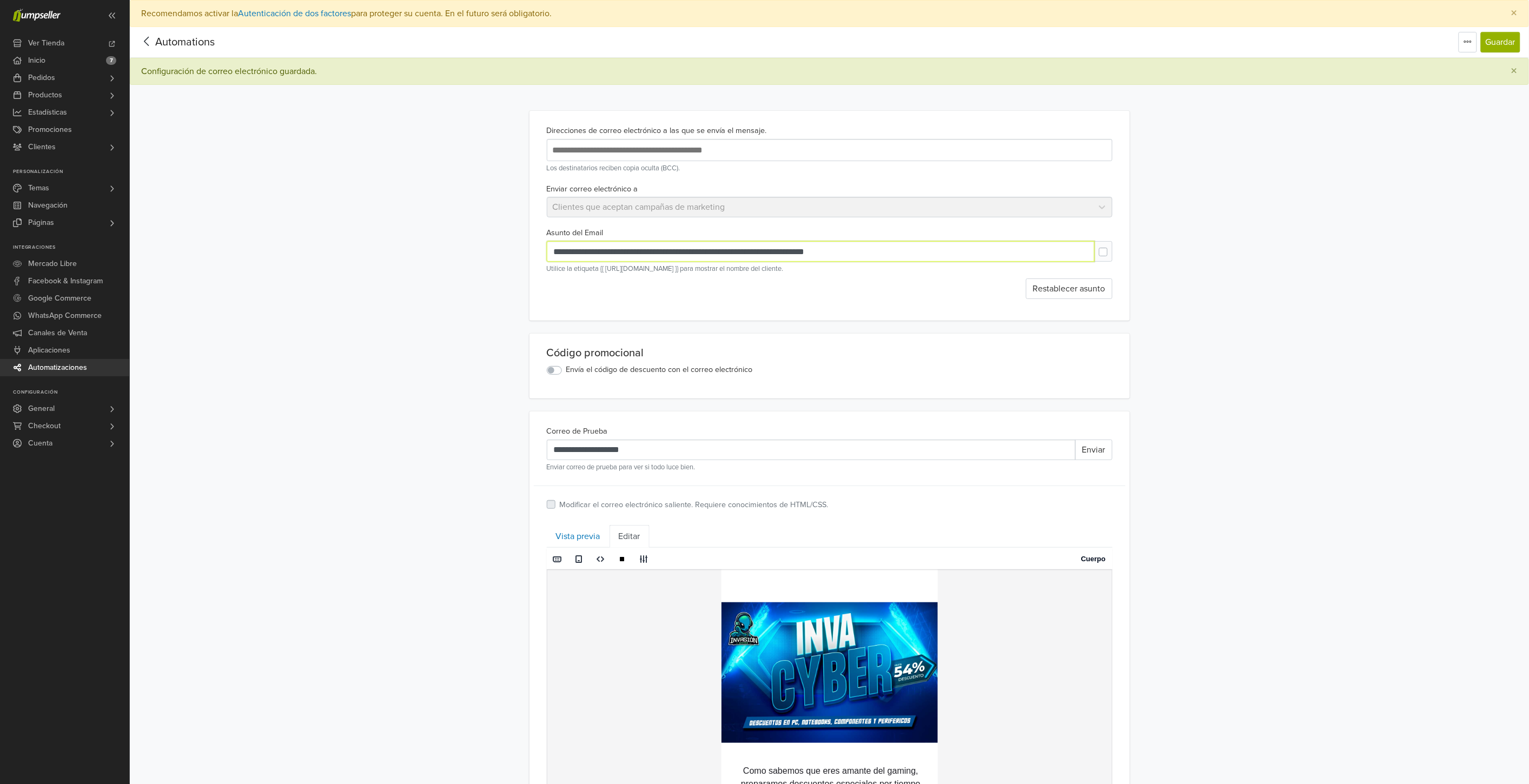
drag, startPoint x: 777, startPoint y: 253, endPoint x: 870, endPoint y: 257, distance: 93.1
click at [870, 257] on input "**********" at bounding box center [820, 251] width 547 height 21
type input "**********"
click at [1283, 379] on div "**********" at bounding box center [829, 776] width 1399 height 1499
click at [1494, 35] on button "Guardar" at bounding box center [1500, 42] width 40 height 21
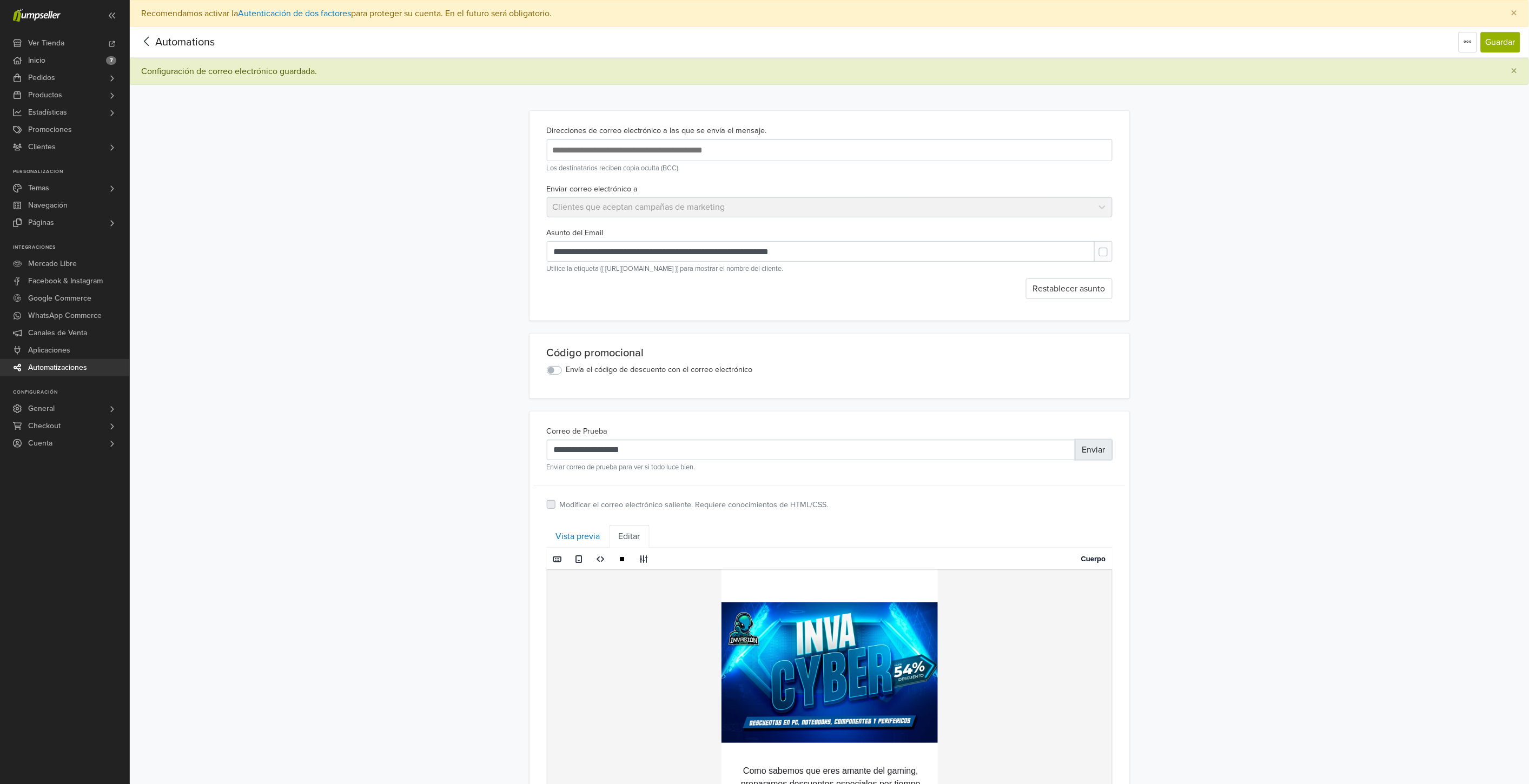
click at [1091, 449] on button "Enviar" at bounding box center [1094, 449] width 38 height 21
click at [157, 38] on span "Automations" at bounding box center [185, 42] width 59 height 13
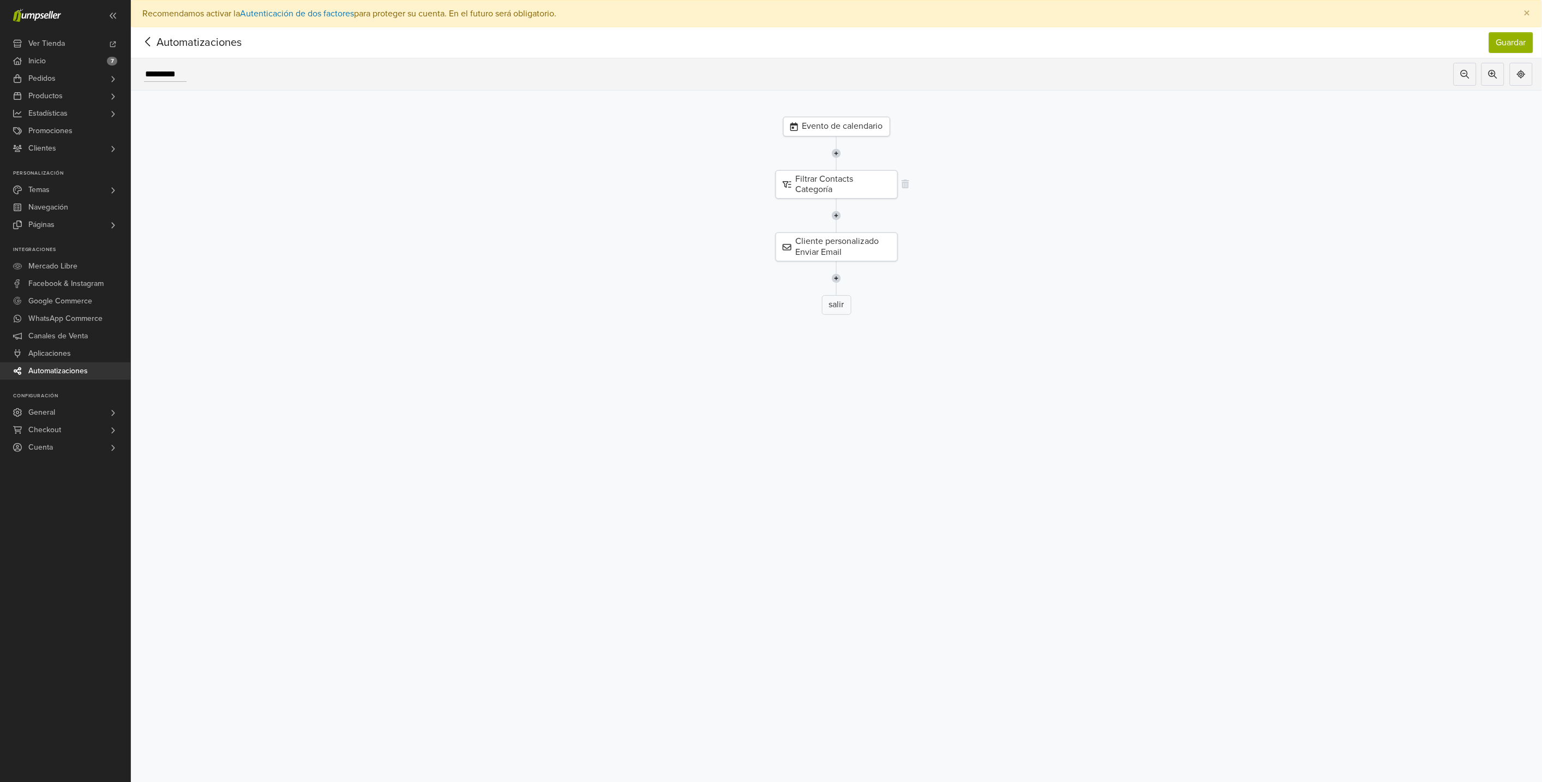
click at [845, 186] on div "Filtrar Contacts Categoría" at bounding box center [837, 184] width 122 height 28
click at [728, 248] on div "Cliente personalizado Enviar Email" at bounding box center [738, 246] width 122 height 28
click at [1512, 129] on p "Cambiar" at bounding box center [1503, 130] width 27 height 11
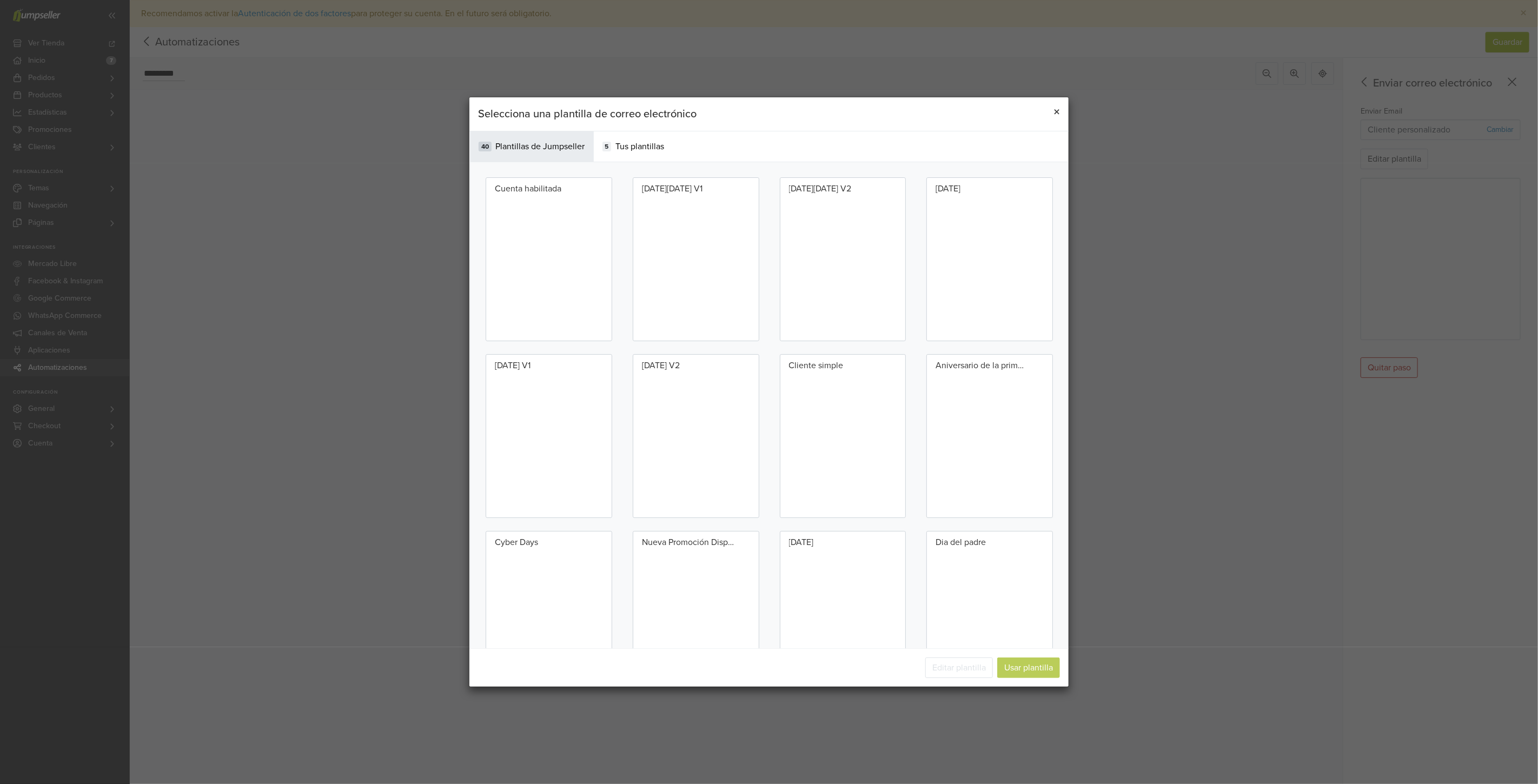
click at [1054, 109] on span "×" at bounding box center [1056, 112] width 7 height 16
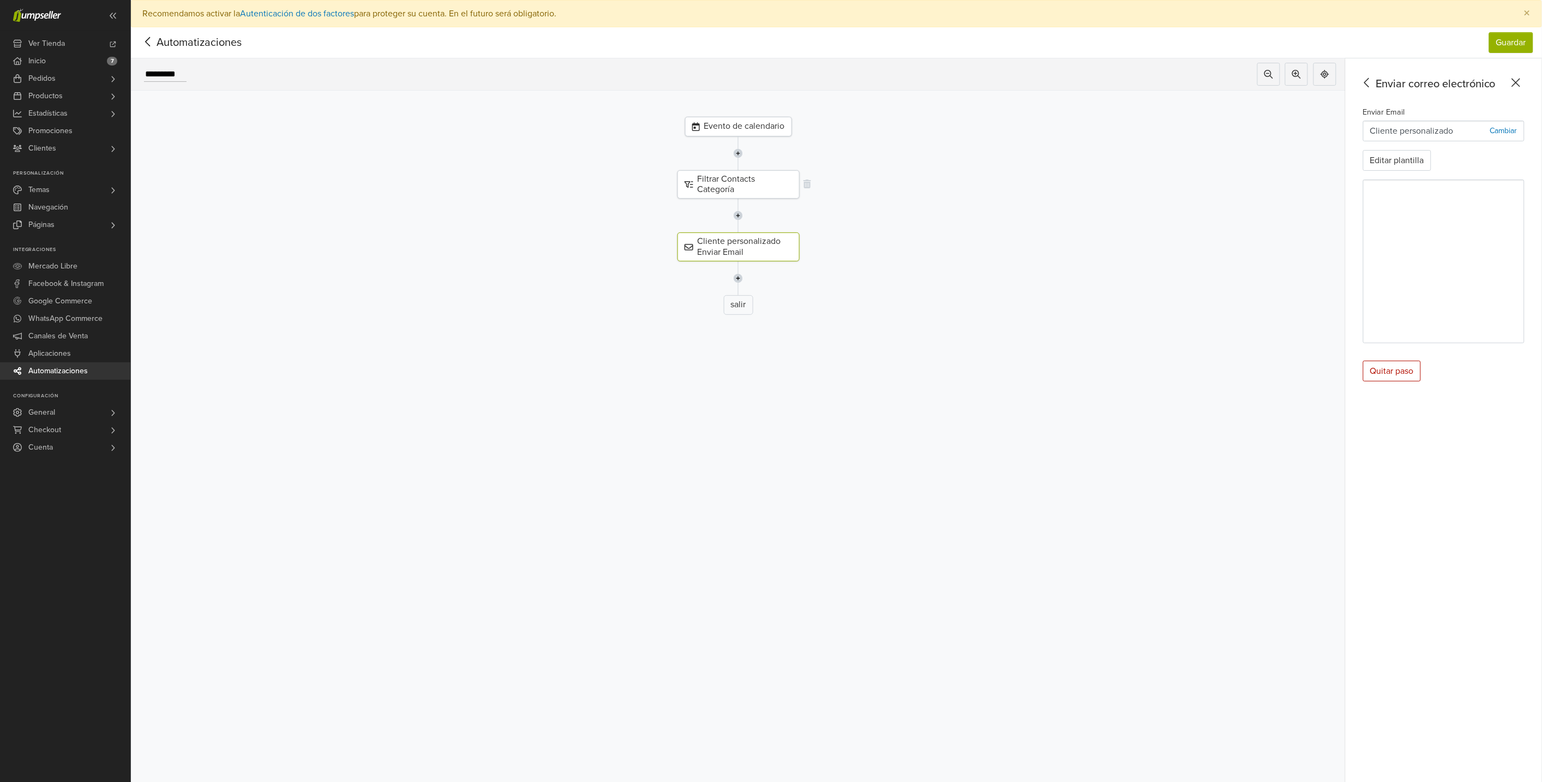
click at [744, 190] on div "Filtrar Contacts Categoría" at bounding box center [738, 184] width 122 height 28
click at [734, 249] on div "Cliente personalizado Enviar Email" at bounding box center [738, 246] width 122 height 28
click at [742, 307] on div "salir" at bounding box center [738, 305] width 29 height 20
click at [743, 280] on img at bounding box center [738, 278] width 9 height 34
click at [758, 303] on div "Seleccionar Paso" at bounding box center [738, 304] width 91 height 18
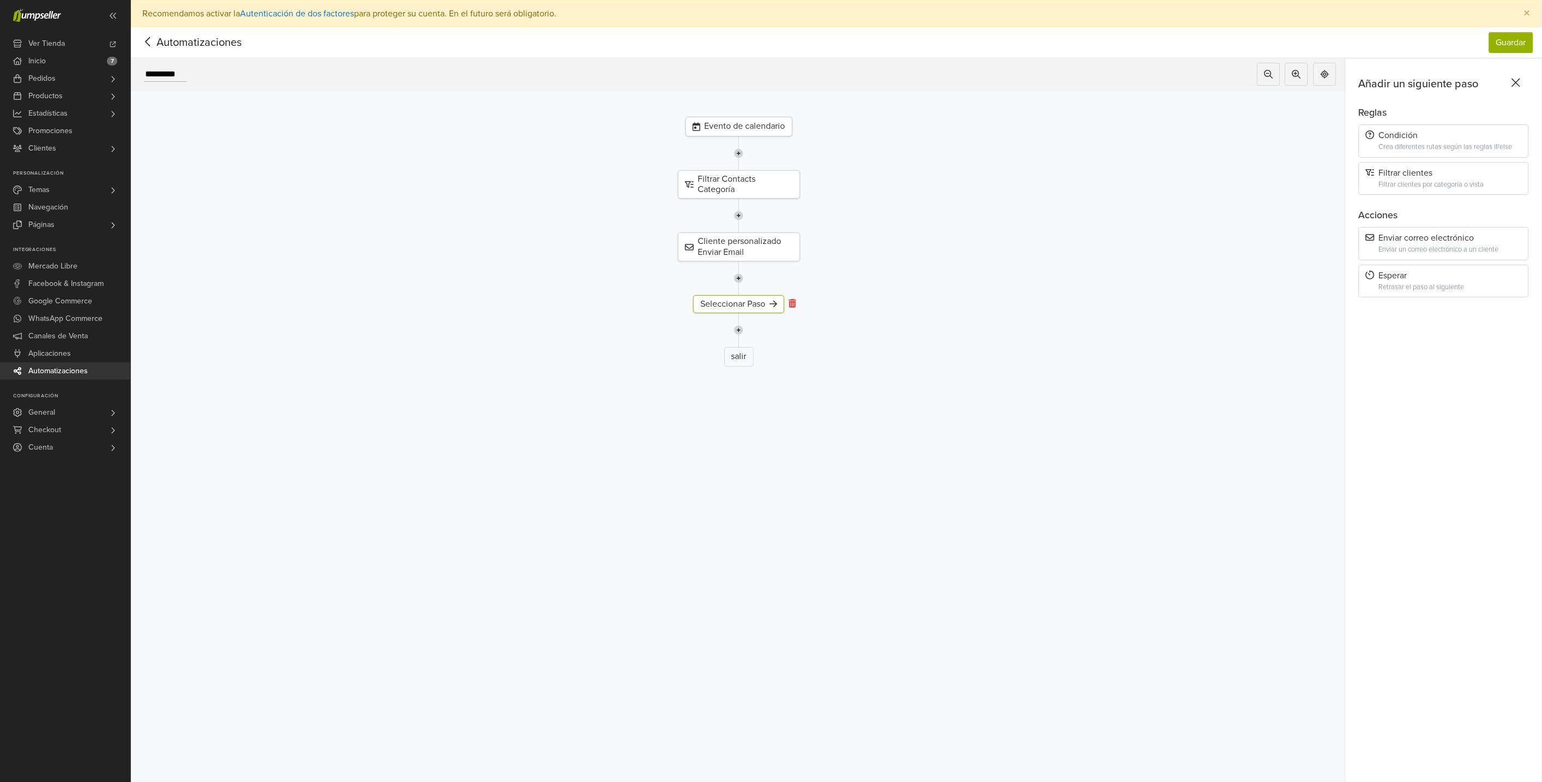
click at [794, 302] on icon at bounding box center [793, 303] width 8 height 9
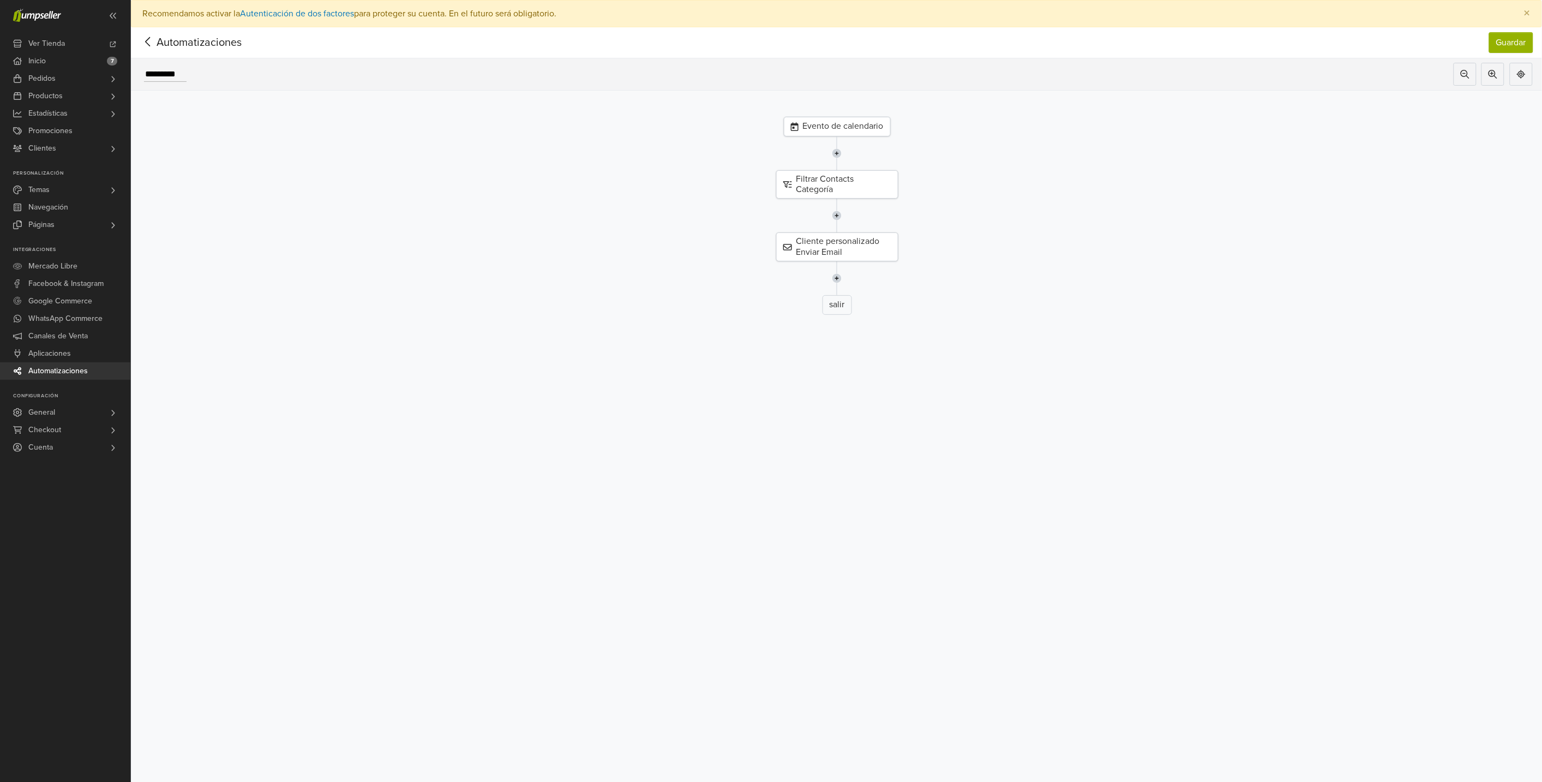
click at [839, 302] on div "salir" at bounding box center [836, 305] width 29 height 20
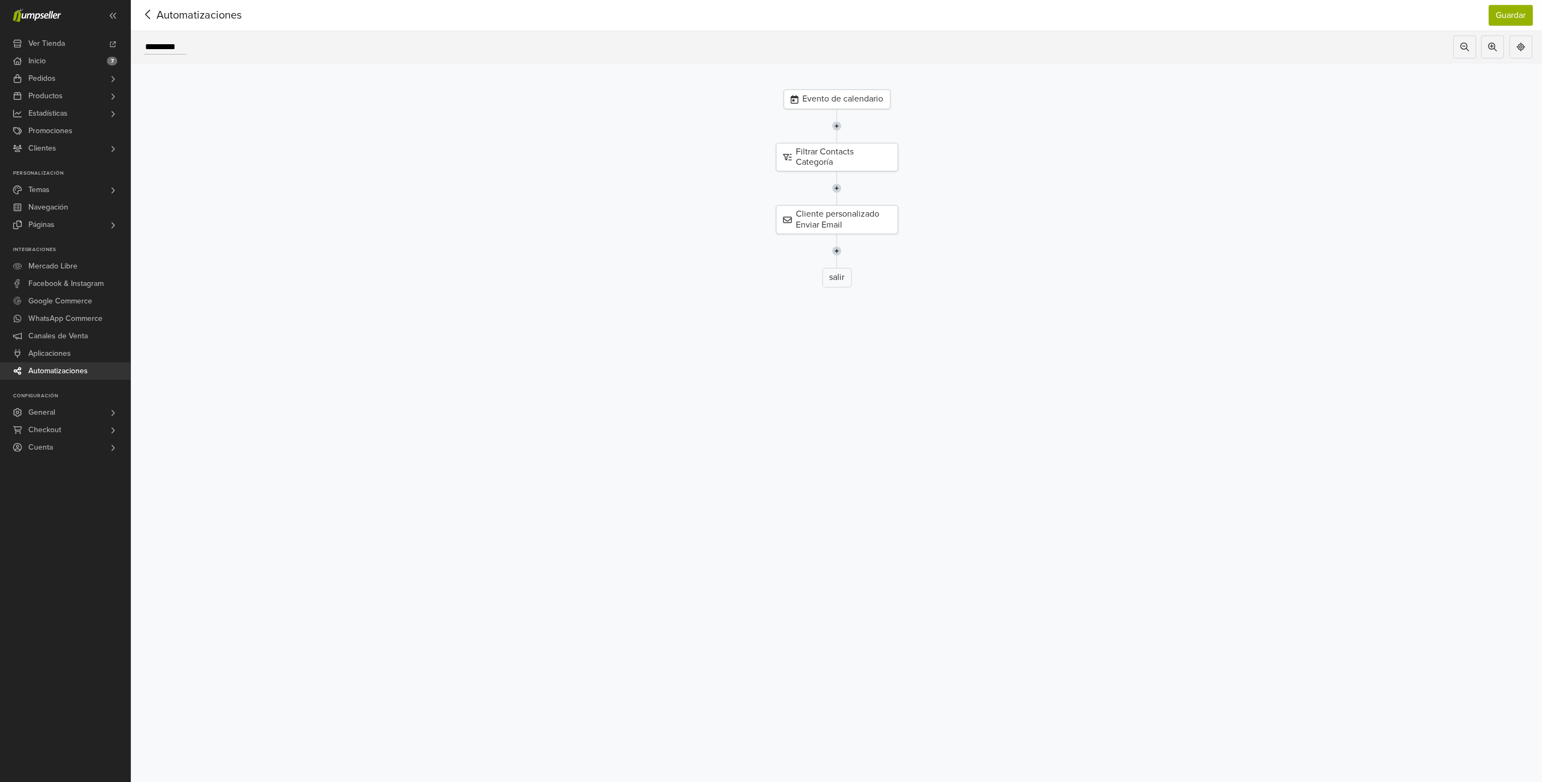
drag, startPoint x: 189, startPoint y: 36, endPoint x: 193, endPoint y: 40, distance: 5.8
click at [189, 37] on div "*********" at bounding box center [161, 46] width 60 height 23
click at [188, 35] on div "*********" at bounding box center [161, 46] width 60 height 23
click at [185, 40] on input "*********" at bounding box center [165, 47] width 43 height 15
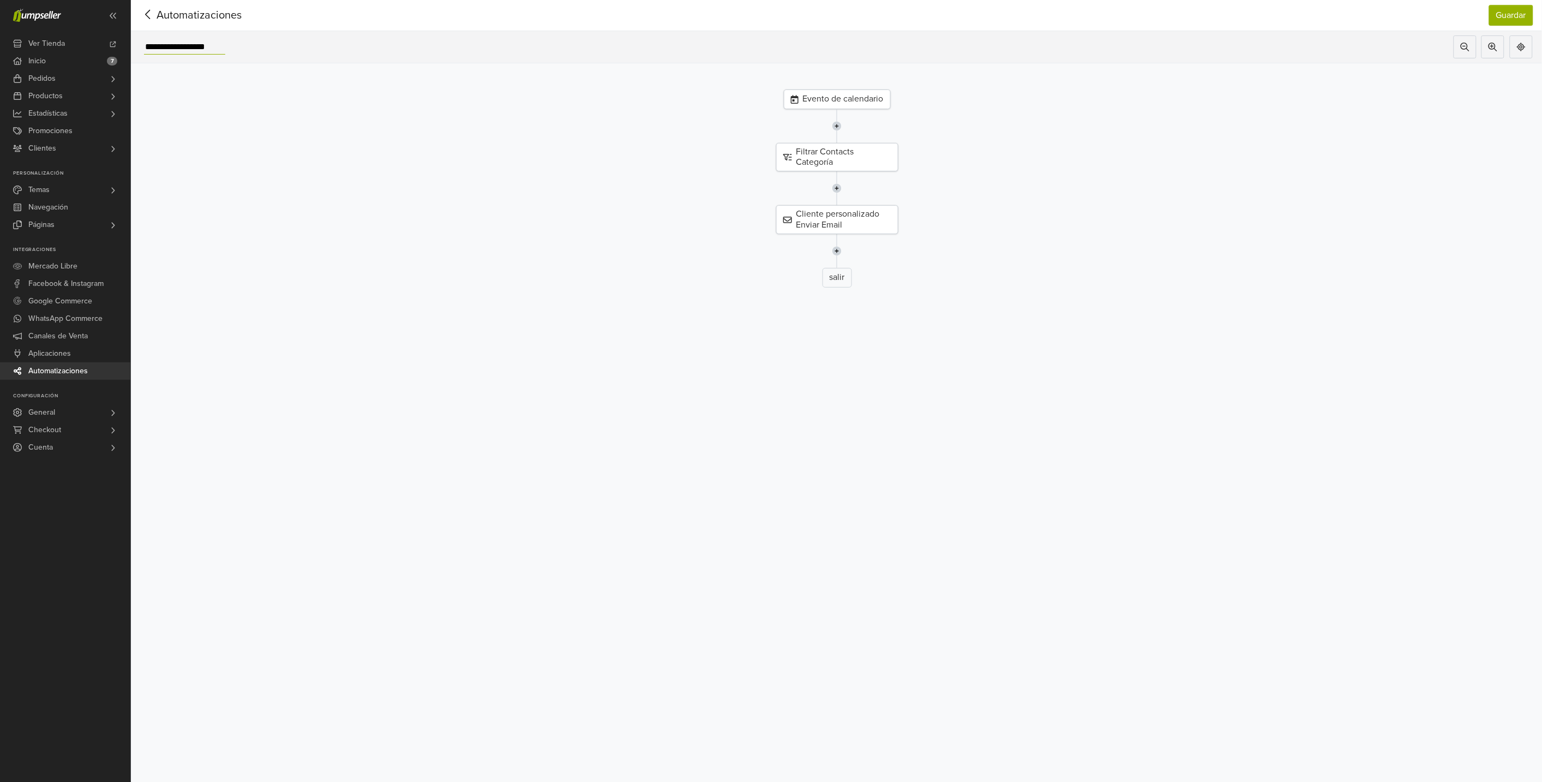
click at [191, 40] on input "**********" at bounding box center [184, 47] width 81 height 15
click at [187, 40] on input "**********" at bounding box center [184, 47] width 81 height 15
type input "**********"
click at [1522, 7] on button "Guardar" at bounding box center [1511, 15] width 44 height 21
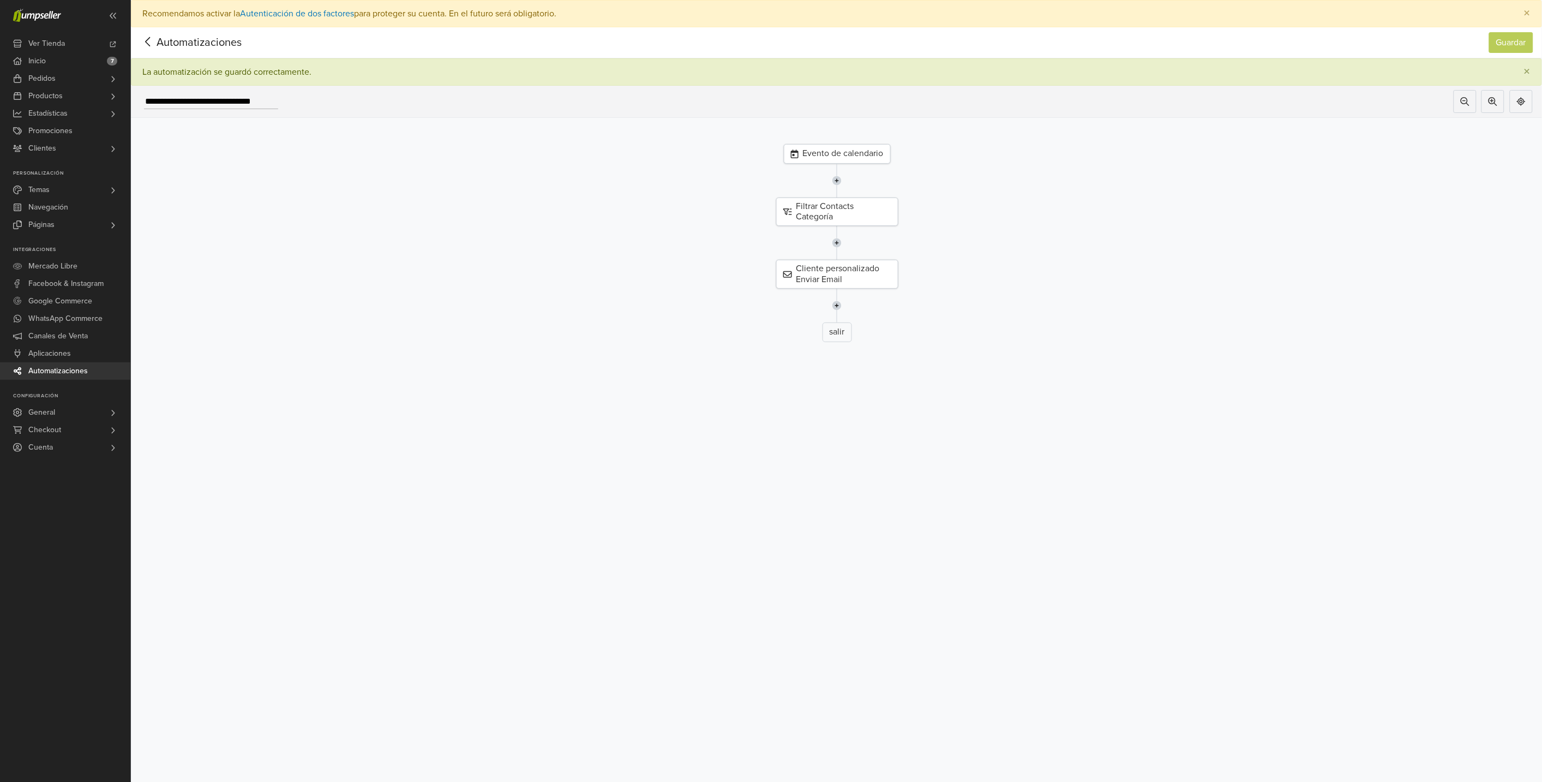
click at [853, 152] on div "Evento de calendario" at bounding box center [837, 154] width 107 height 20
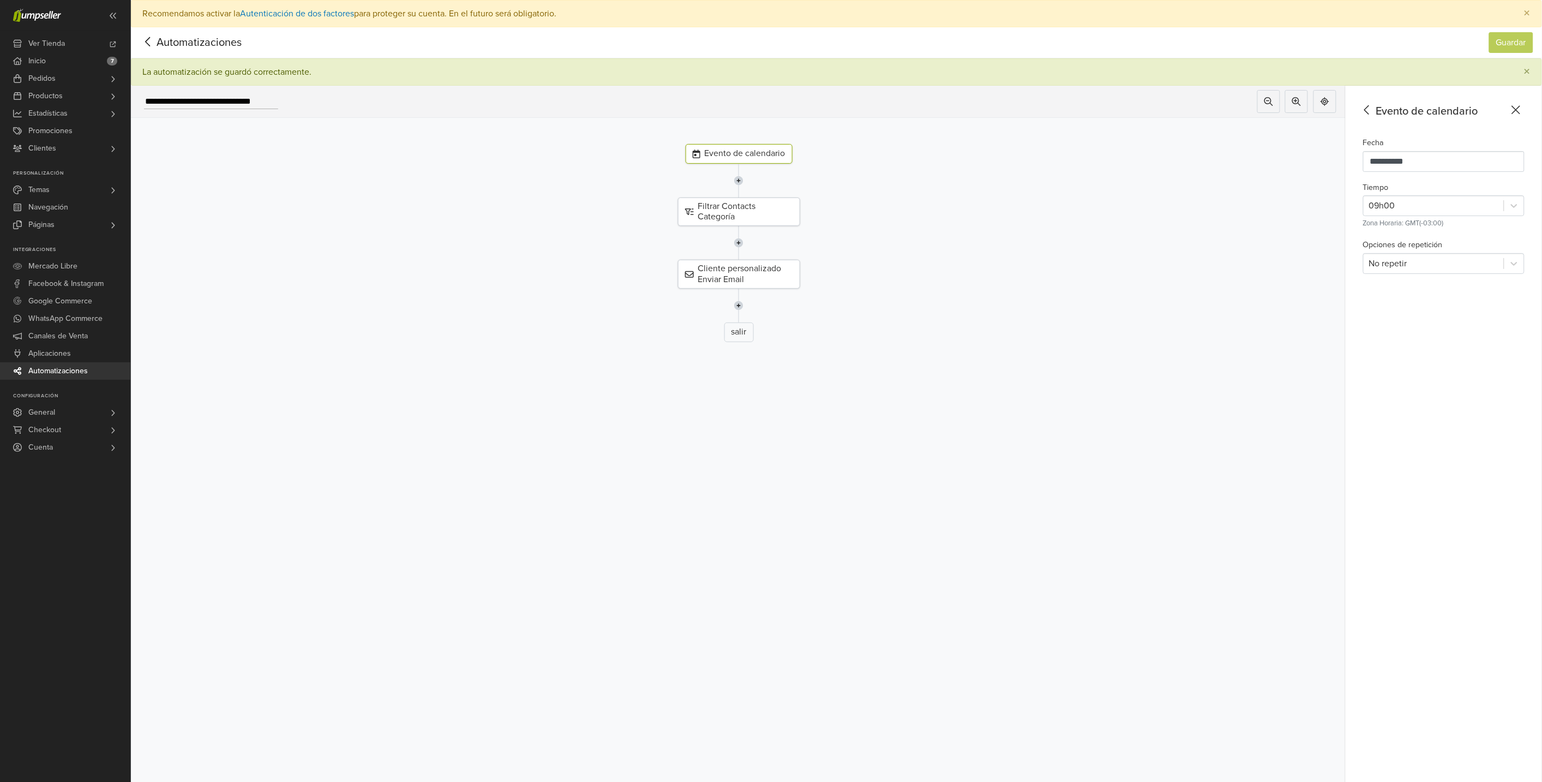
click at [148, 44] on icon at bounding box center [148, 42] width 17 height 14
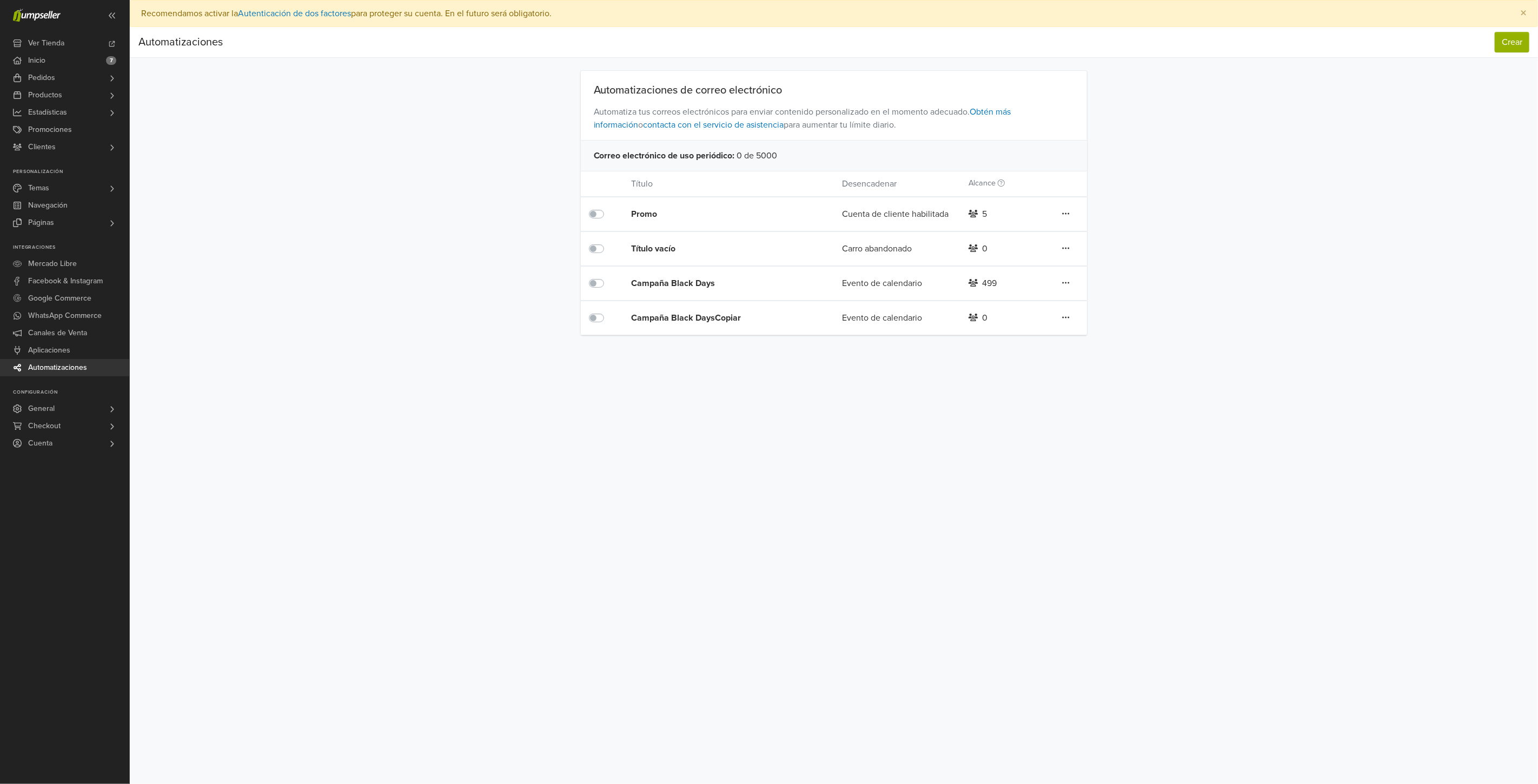
click at [1065, 316] on icon at bounding box center [1066, 317] width 8 height 9
click at [1034, 338] on link "Editar" at bounding box center [1027, 339] width 85 height 17
click at [1069, 318] on icon at bounding box center [1066, 317] width 8 height 9
click at [1180, 375] on div "Preferencias Suscripción Salir × Recomendamos activar la Autenticación de dos f…" at bounding box center [834, 392] width 1408 height 784
click at [1063, 315] on icon at bounding box center [1066, 317] width 8 height 9
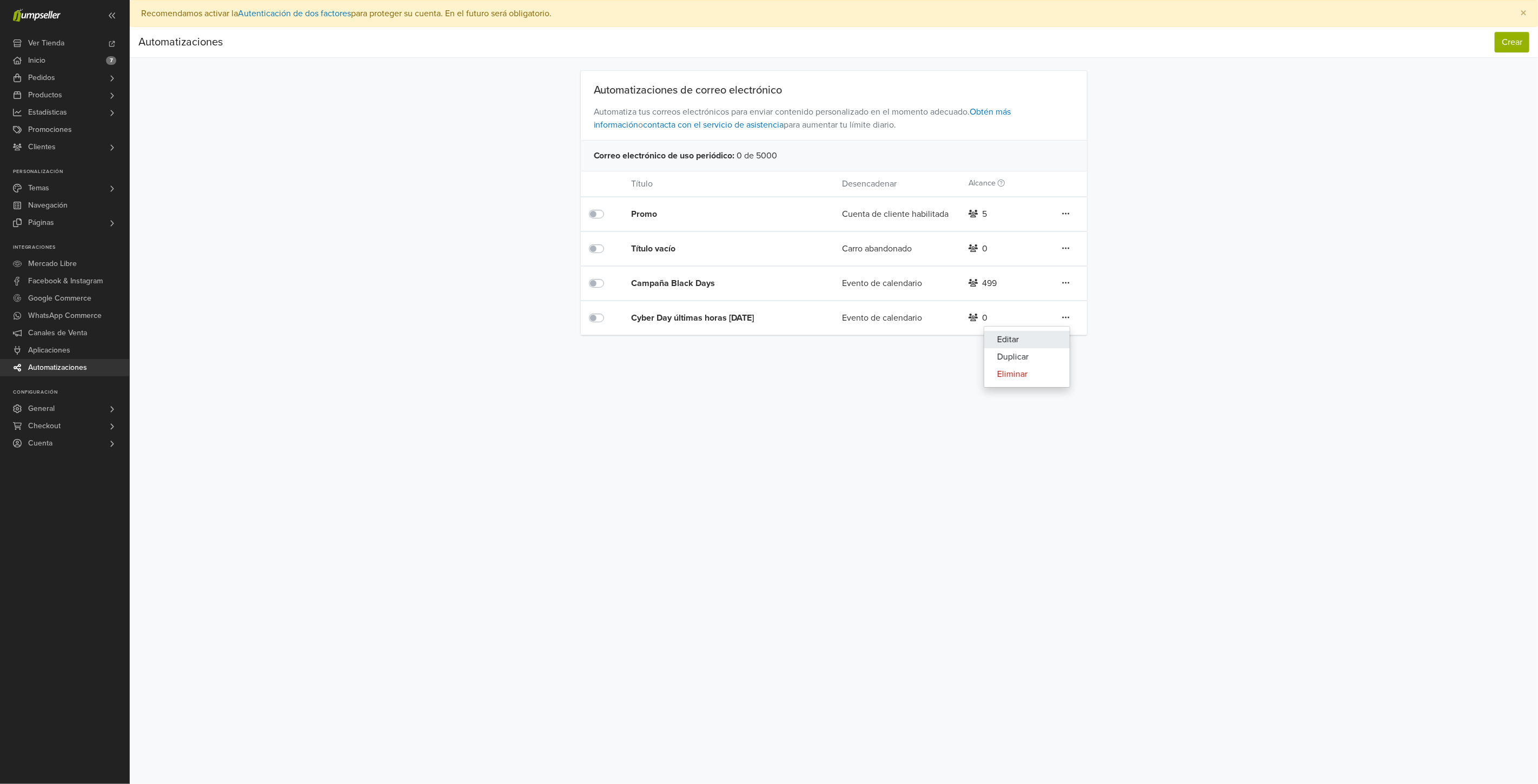
click at [1035, 337] on link "Editar" at bounding box center [1027, 339] width 85 height 17
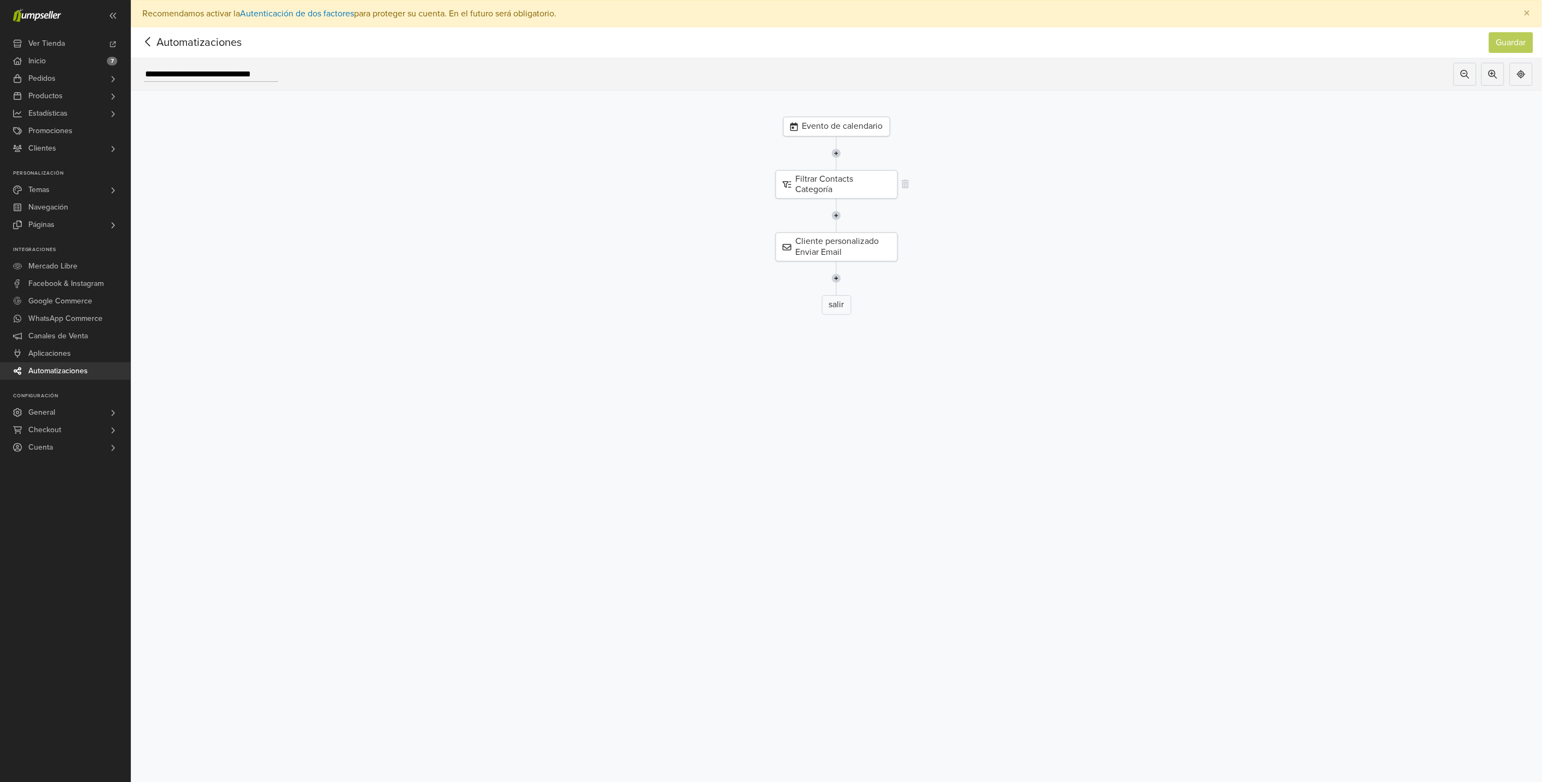
click at [862, 188] on div "Filtrar Contacts Categoría" at bounding box center [837, 184] width 122 height 28
click at [756, 243] on div "Cliente personalizado Enviar Email" at bounding box center [738, 246] width 122 height 28
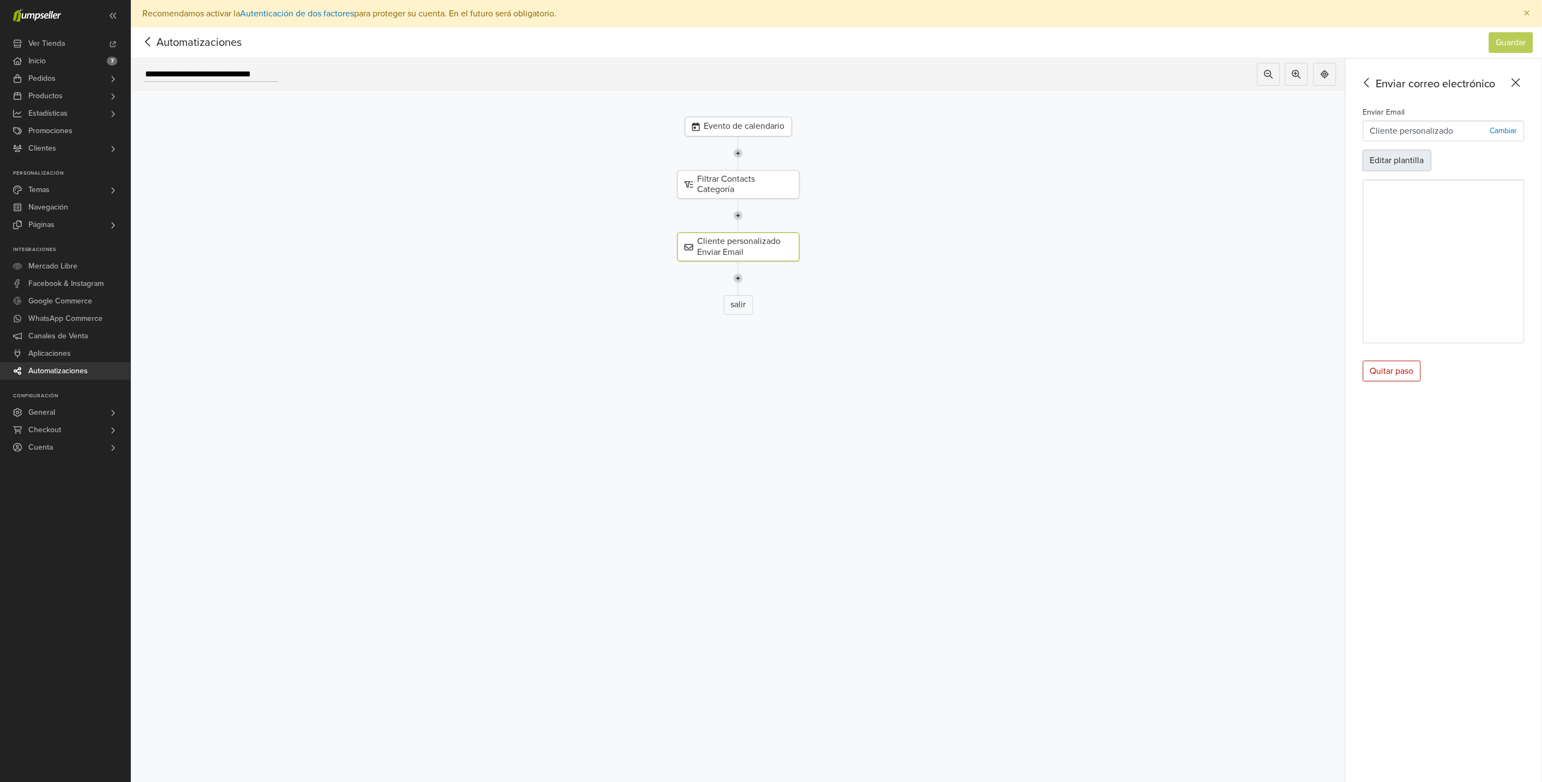
click at [1405, 164] on button "Editar plantilla" at bounding box center [1397, 160] width 68 height 21
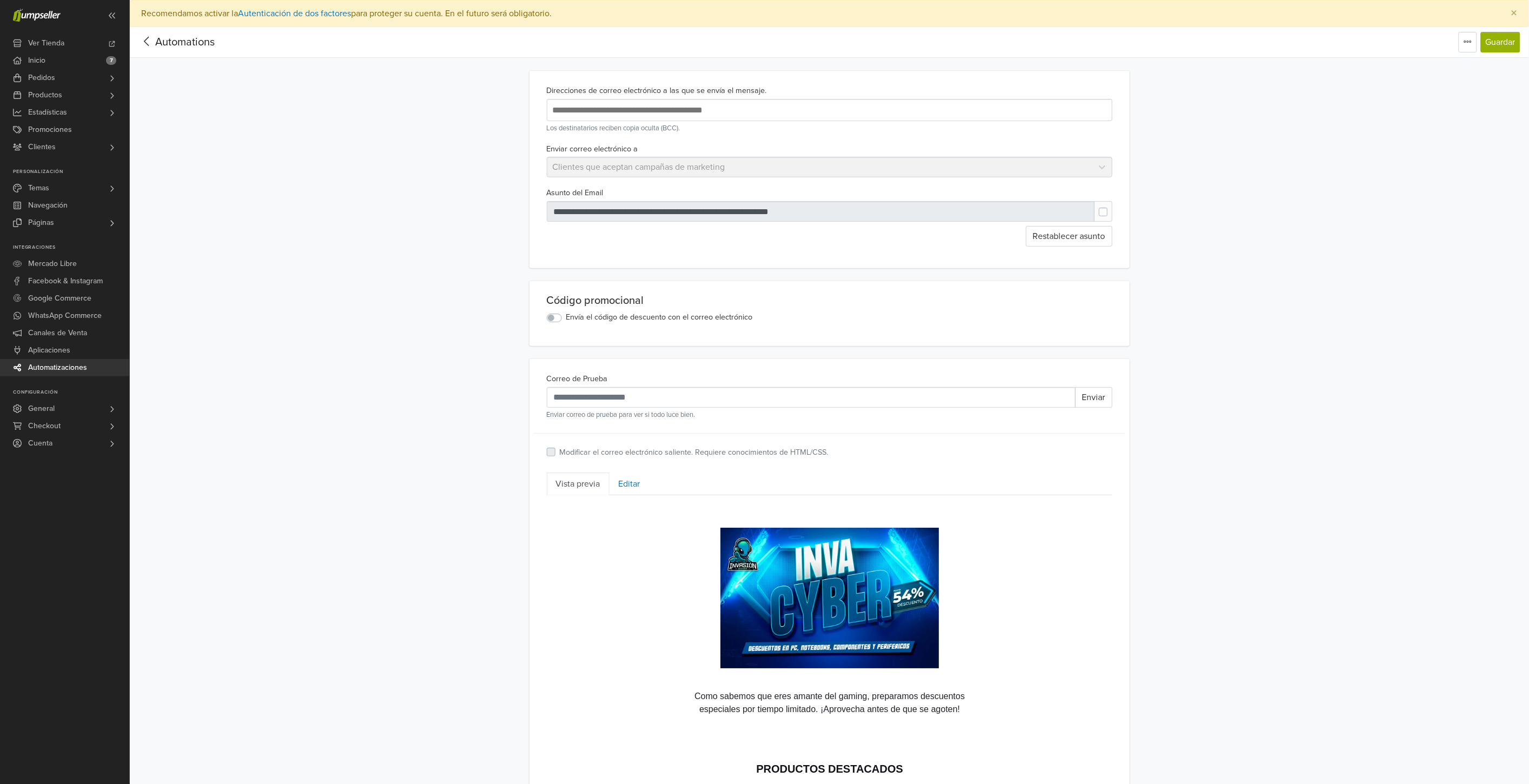
scroll to position [1, 0]
click at [1112, 206] on label at bounding box center [1112, 206] width 0 height 0
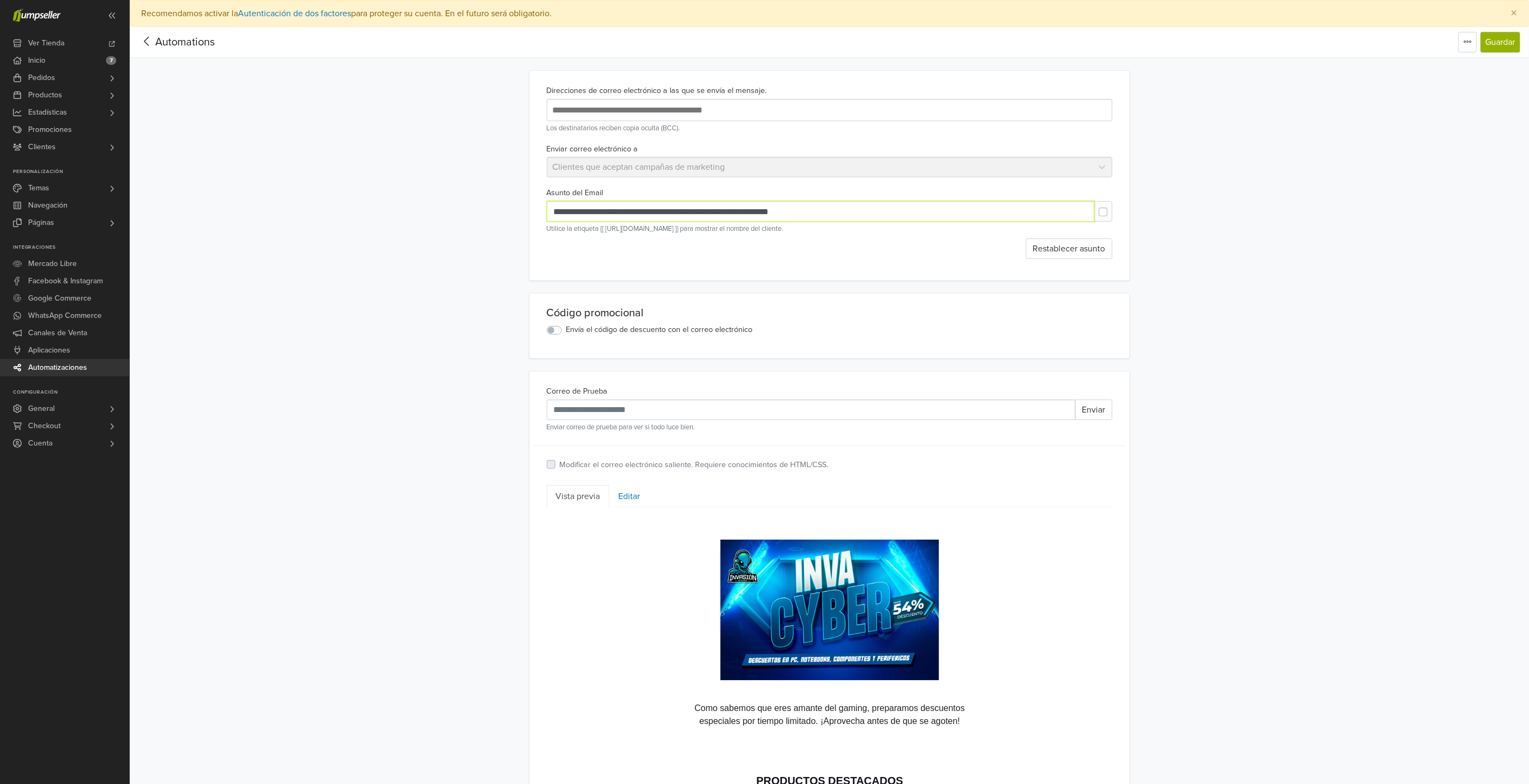
drag, startPoint x: 844, startPoint y: 211, endPoint x: 496, endPoint y: 201, distance: 348.1
paste input "text"
type input "**********"
click at [1507, 51] on button "Guardar" at bounding box center [1500, 42] width 40 height 21
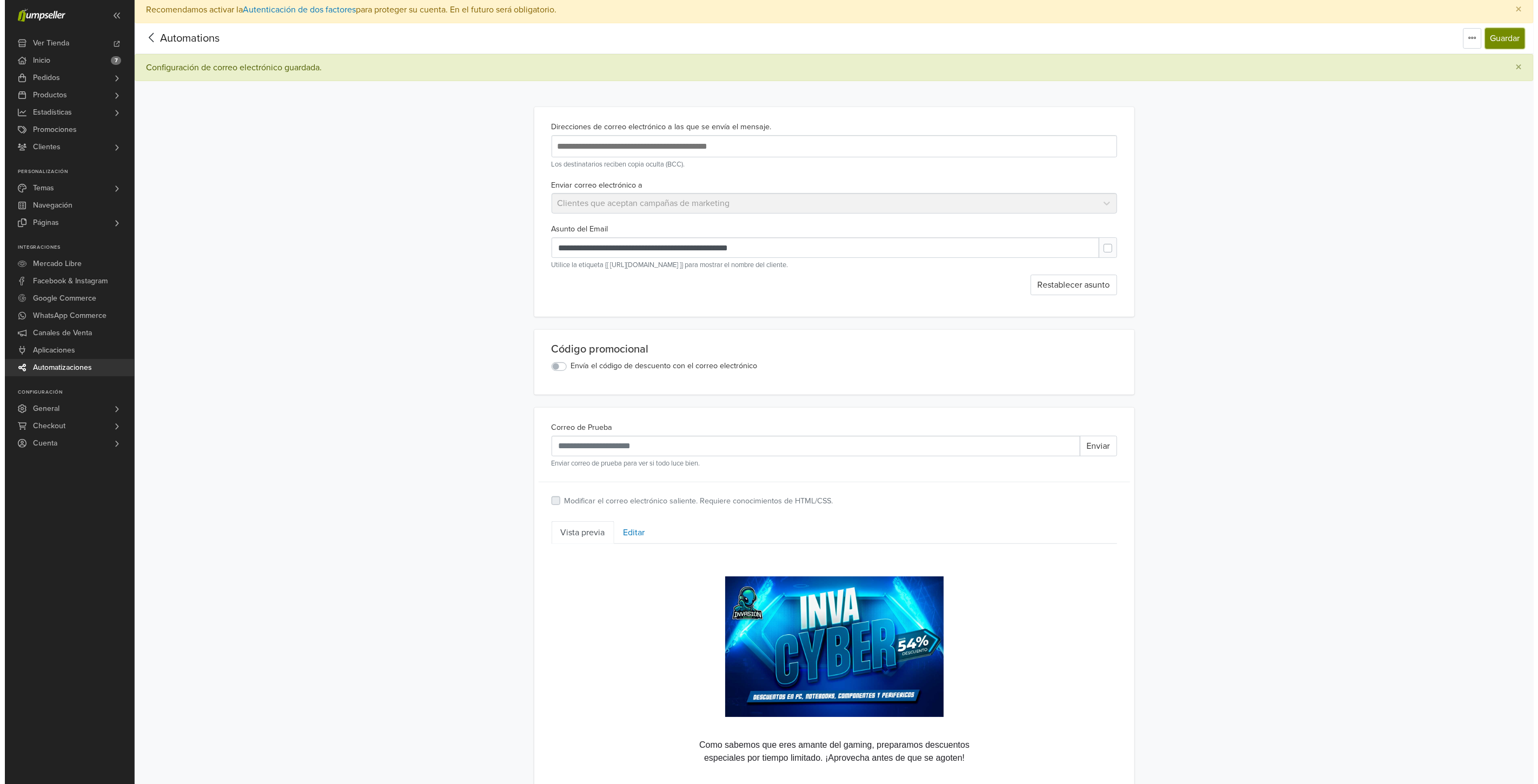
scroll to position [0, 0]
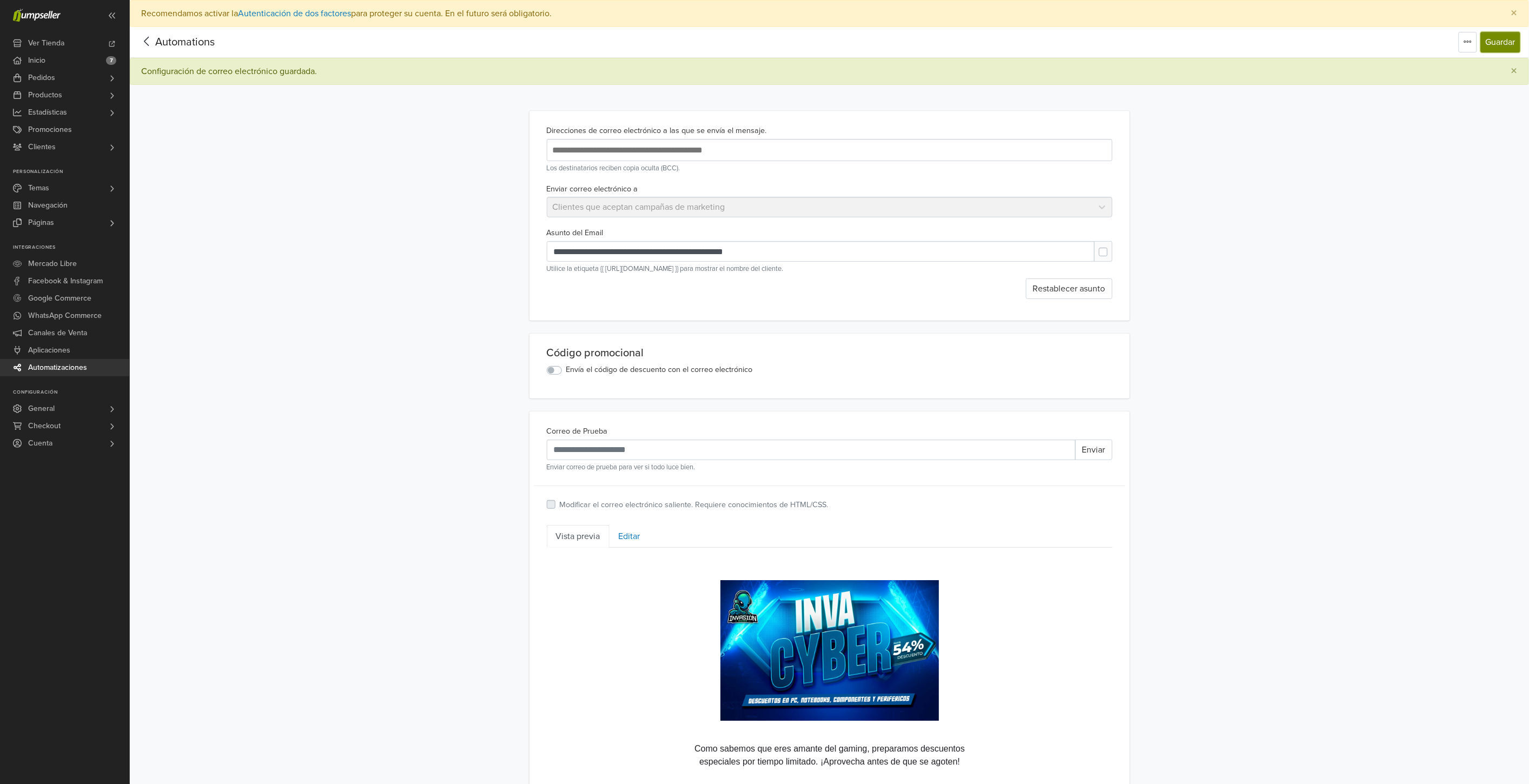
click at [1493, 46] on button "Guardar" at bounding box center [1500, 42] width 40 height 21
click at [149, 37] on icon at bounding box center [147, 42] width 17 height 14
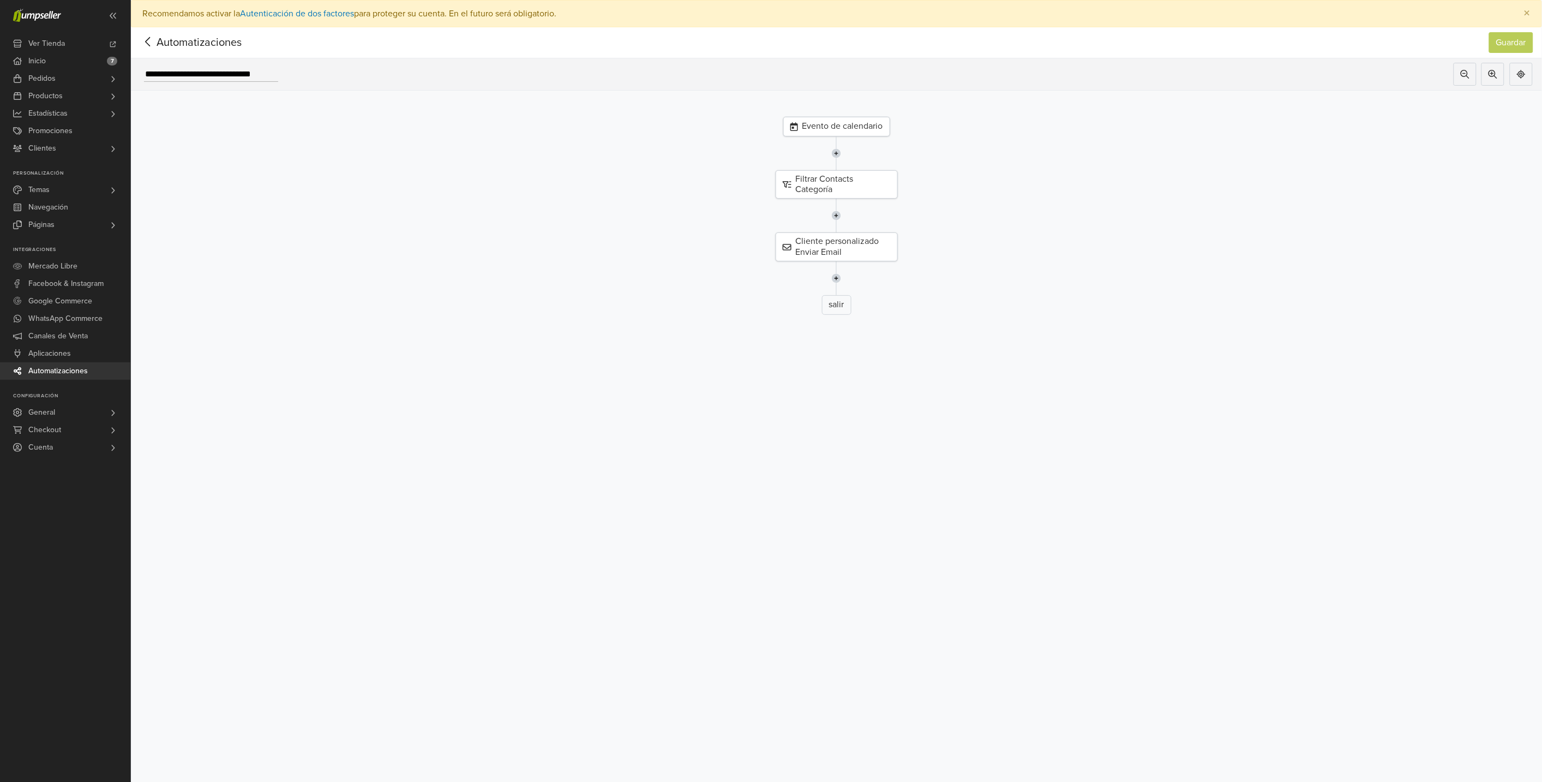
click at [160, 39] on span "Automatizaciones" at bounding box center [182, 42] width 85 height 16
